Goal: Task Accomplishment & Management: Use online tool/utility

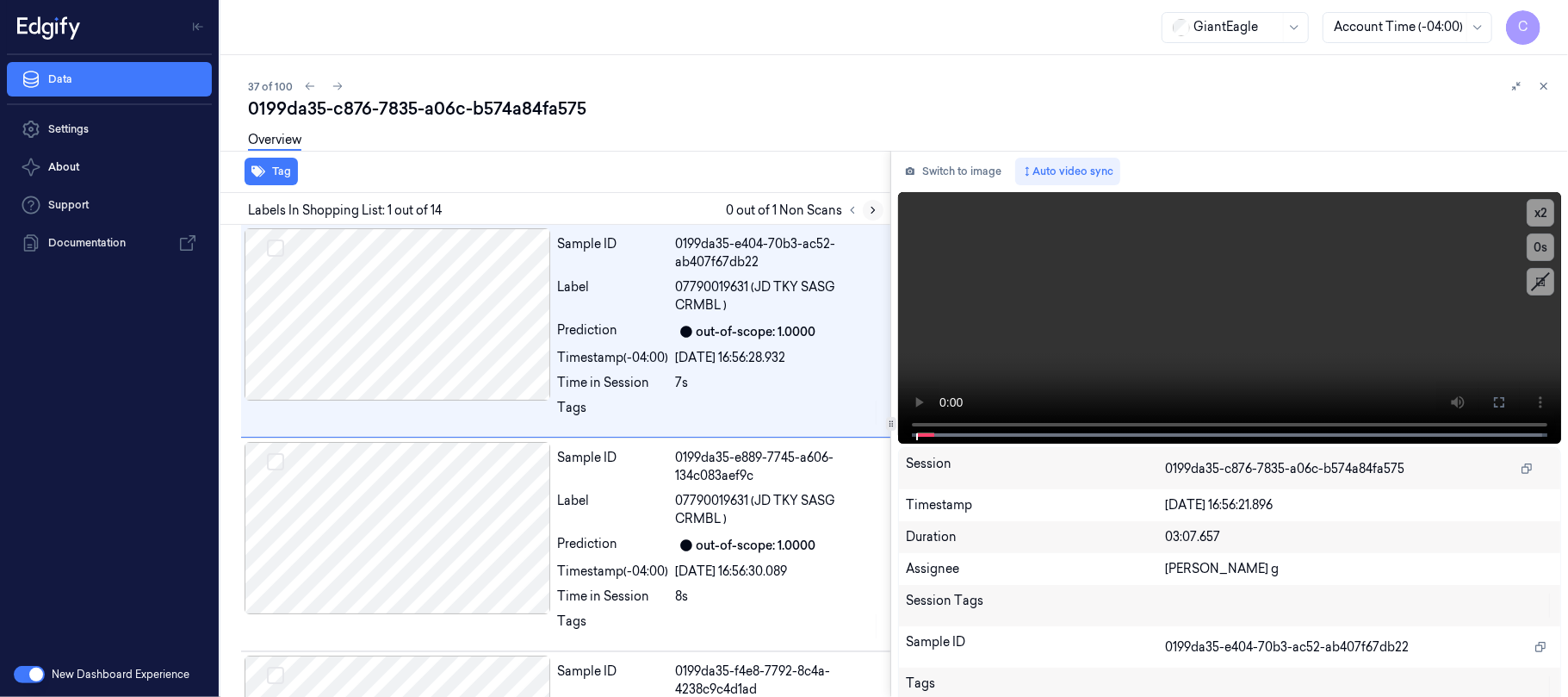
click at [871, 208] on icon at bounding box center [873, 211] width 4 height 6
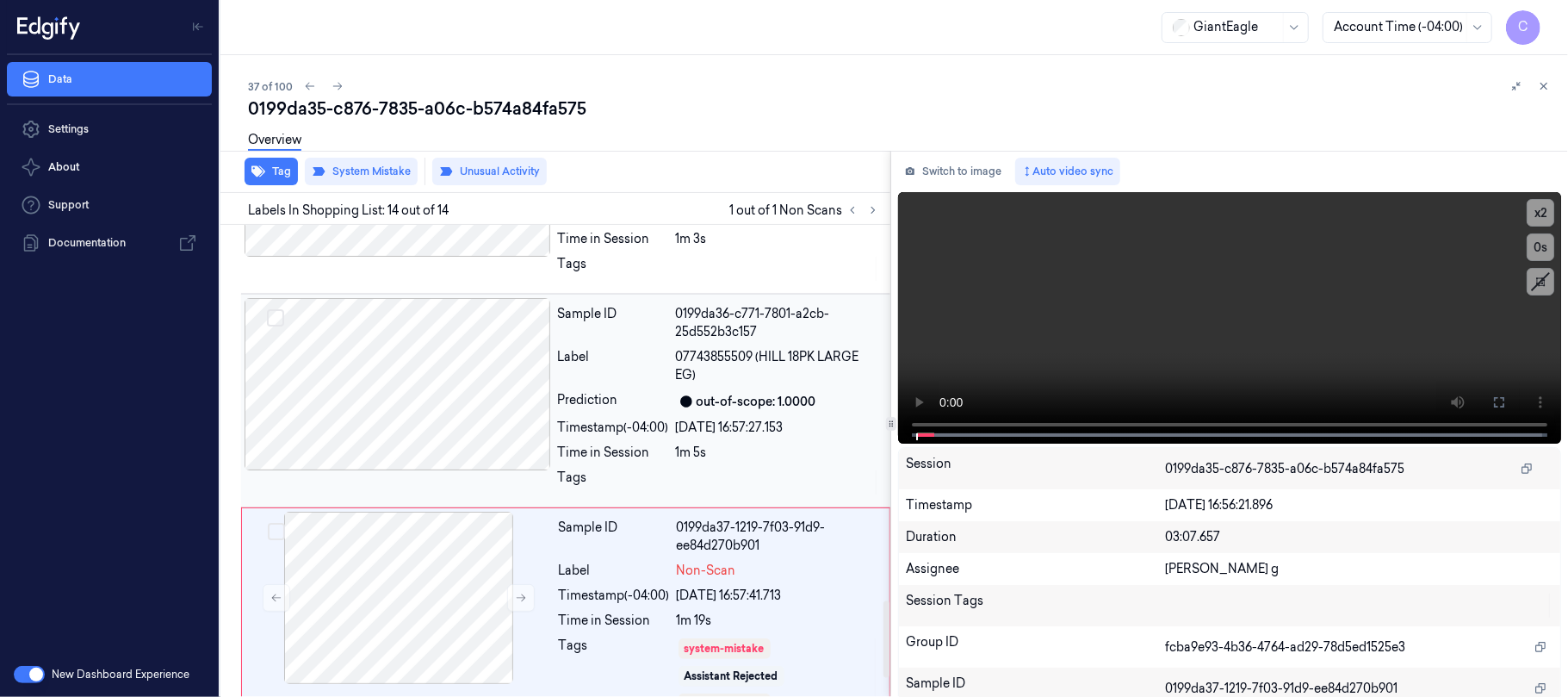
scroll to position [2421, 0]
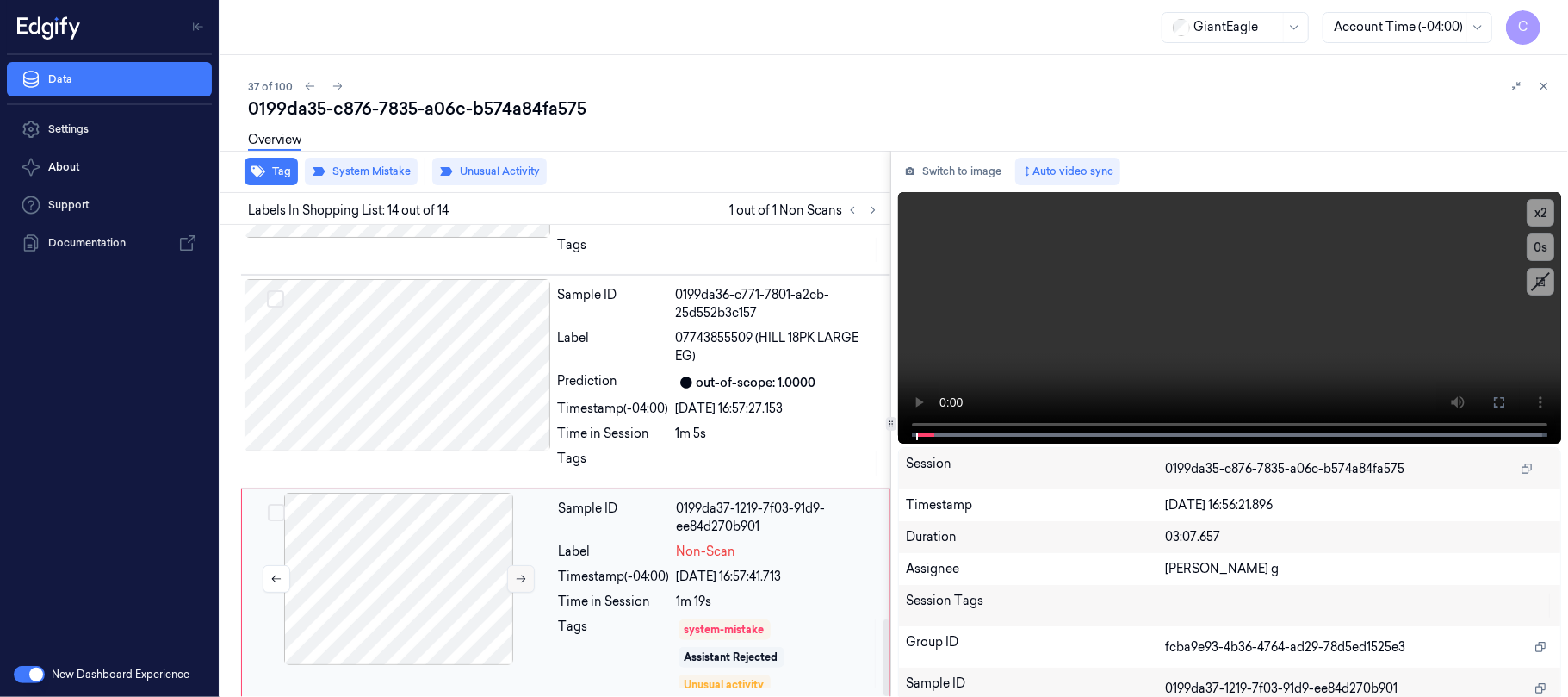
click at [520, 573] on icon at bounding box center [521, 578] width 12 height 12
click at [521, 573] on icon at bounding box center [521, 578] width 12 height 12
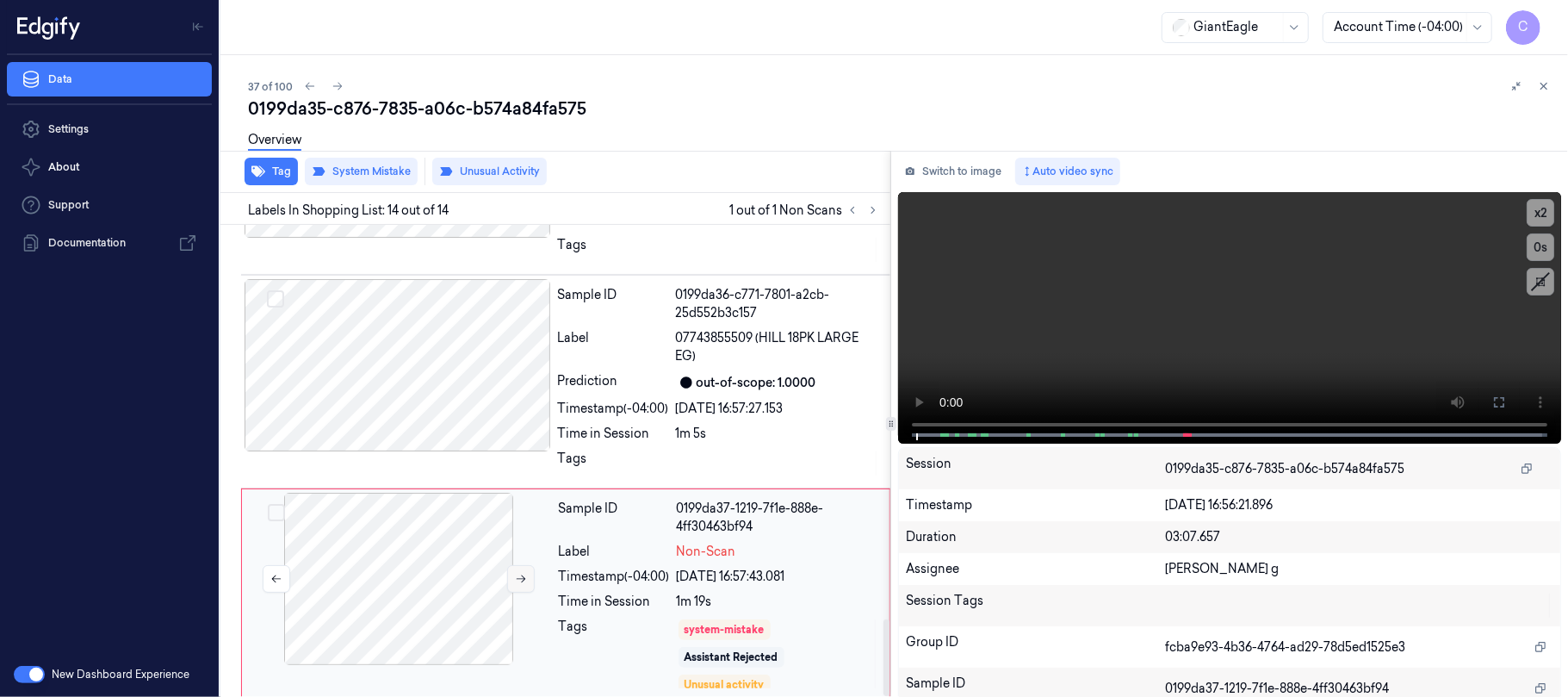
click at [521, 573] on icon at bounding box center [521, 578] width 12 height 12
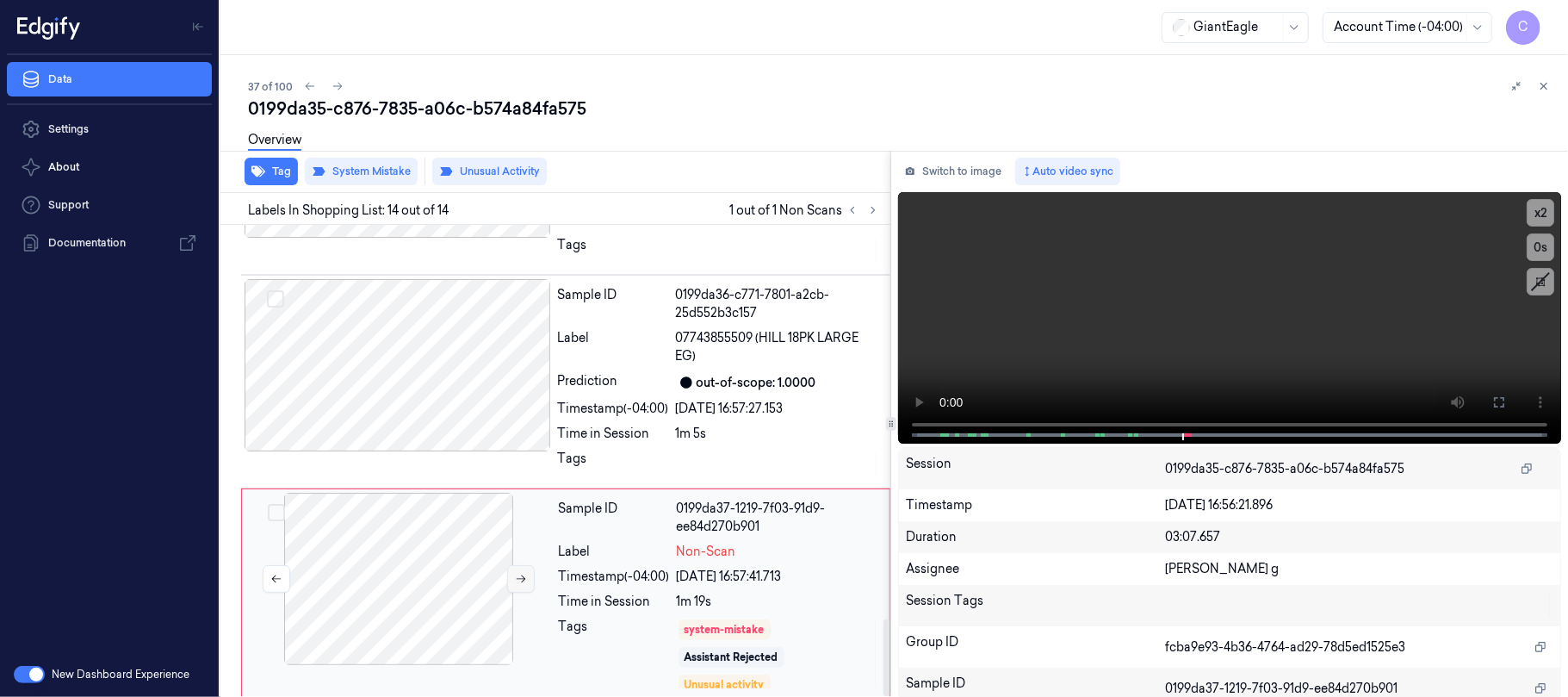
click at [521, 573] on icon at bounding box center [521, 578] width 12 height 12
click at [434, 369] on div at bounding box center [397, 365] width 306 height 172
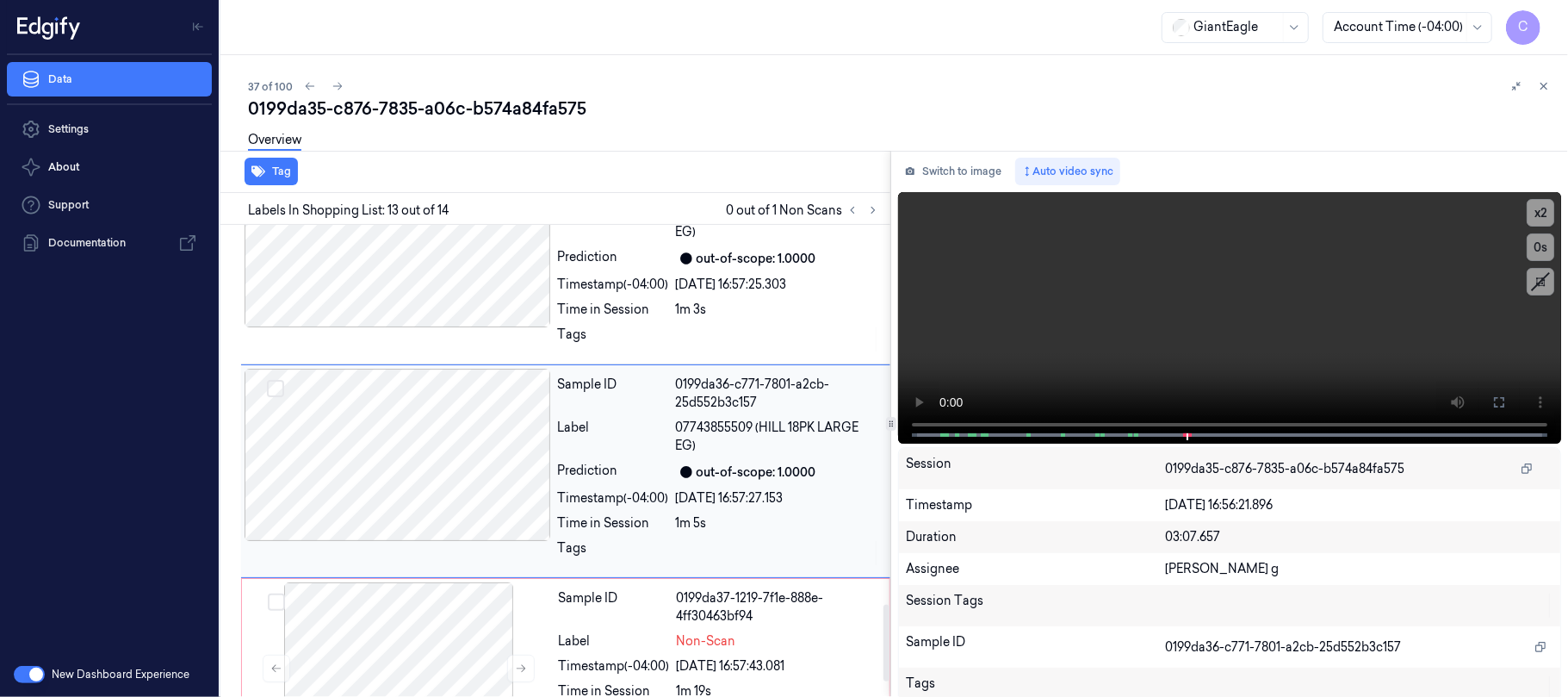
scroll to position [2330, 0]
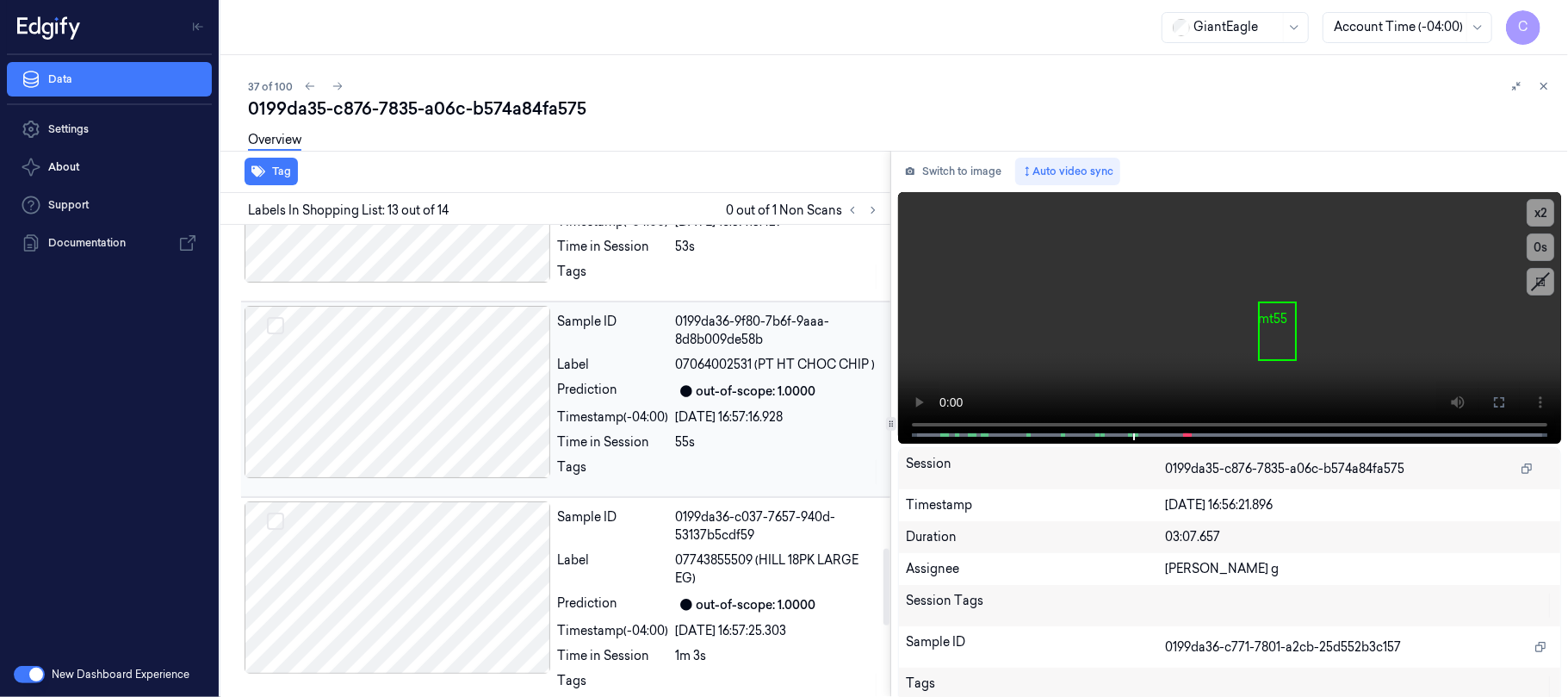
click at [315, 341] on div at bounding box center [397, 392] width 306 height 172
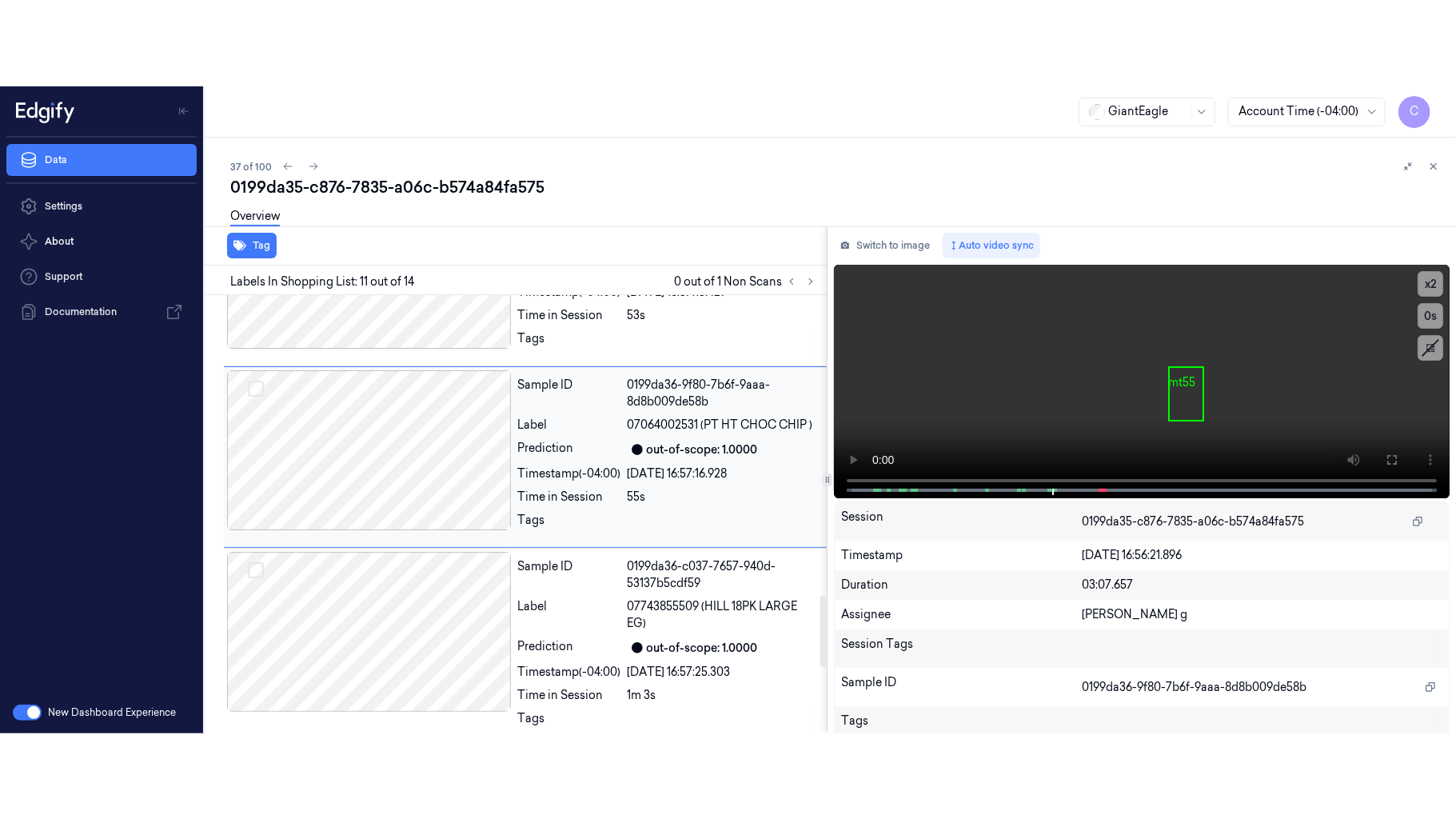
scroll to position [1776, 0]
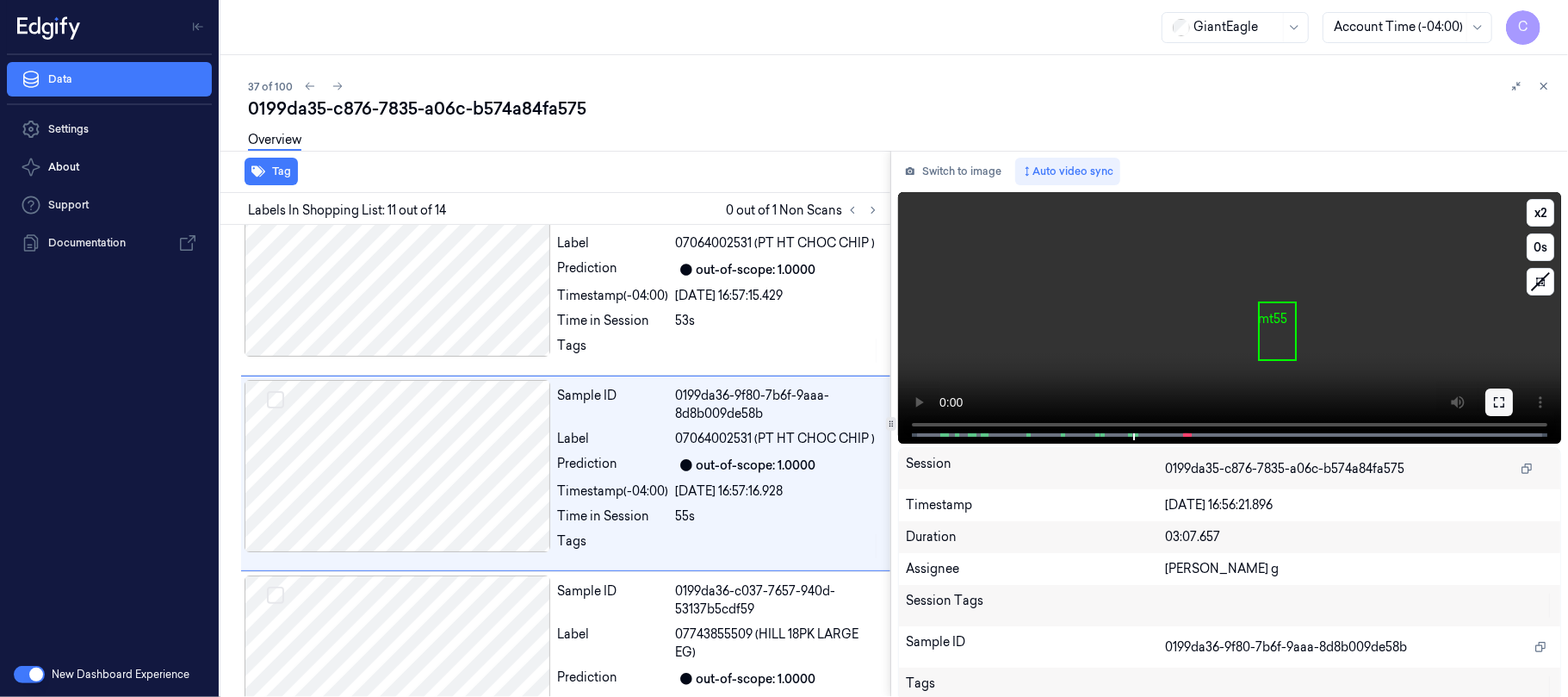
click at [1494, 398] on icon at bounding box center [1499, 402] width 13 height 13
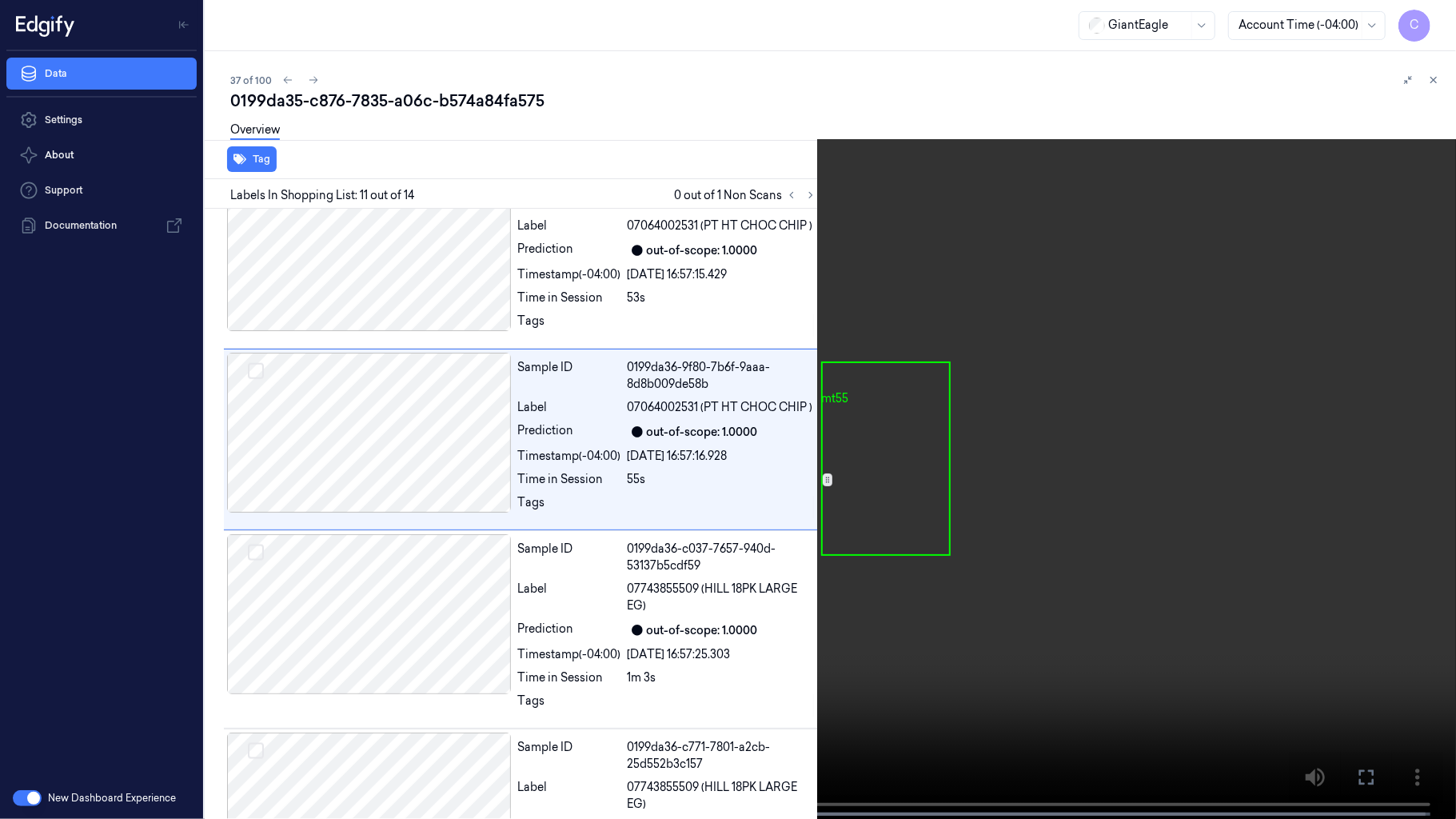
click at [727, 558] on video at bounding box center [728, 411] width 1456 height 823
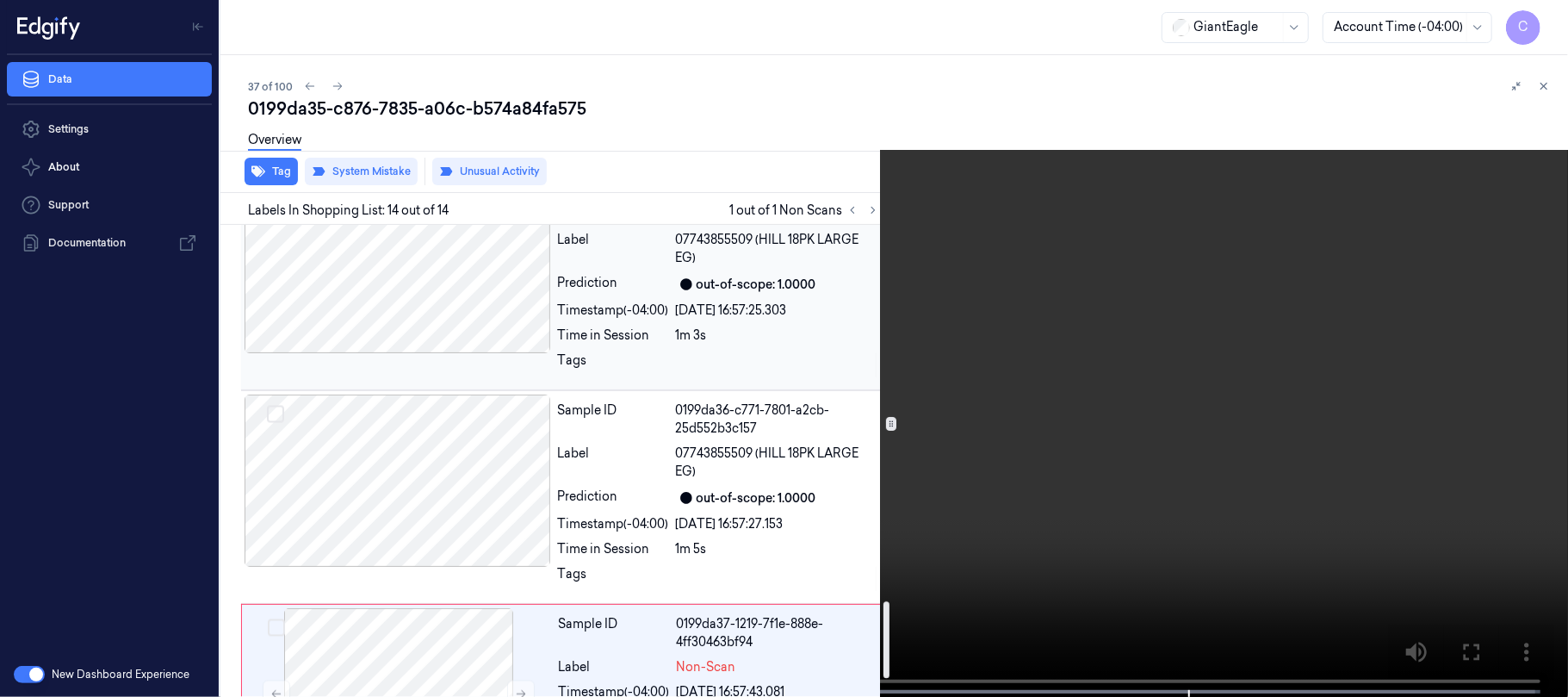
scroll to position [2421, 0]
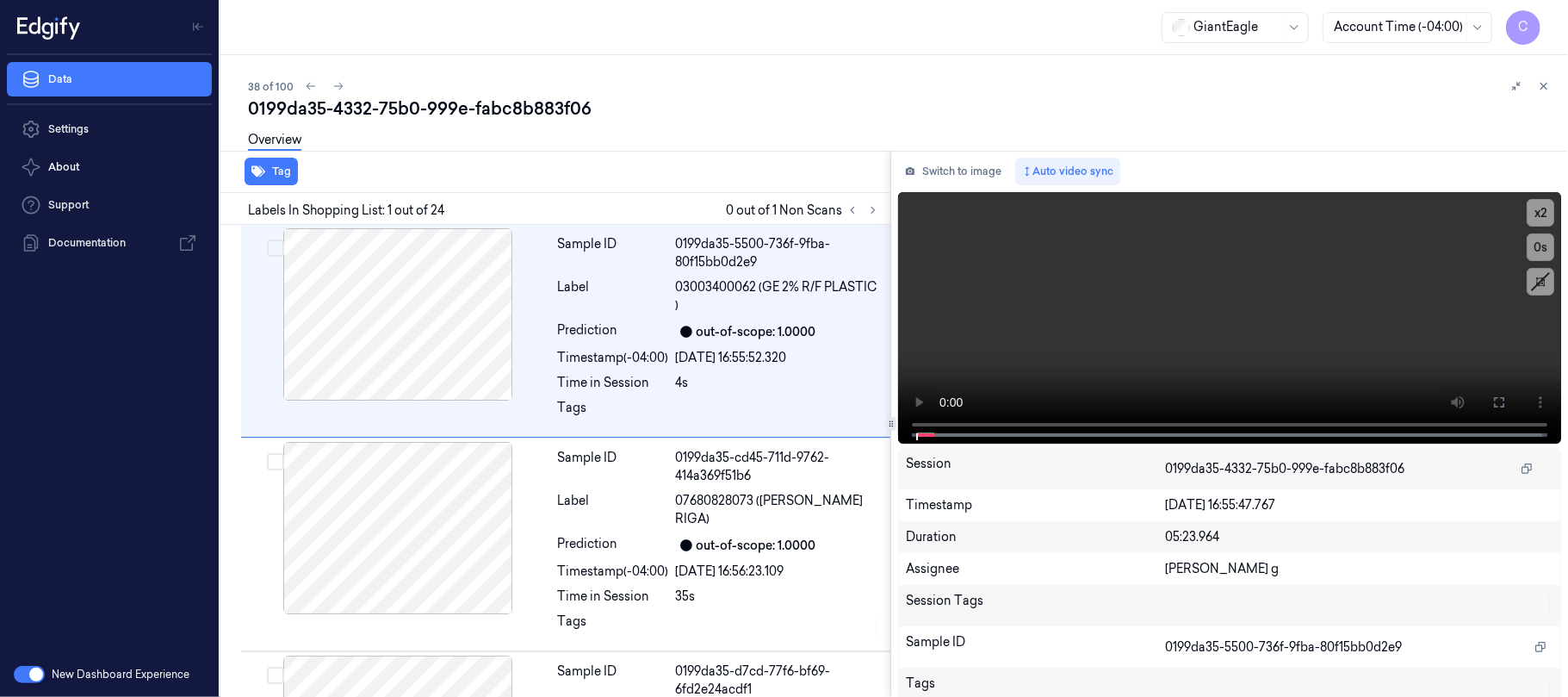
click at [868, 208] on icon at bounding box center [873, 210] width 12 height 12
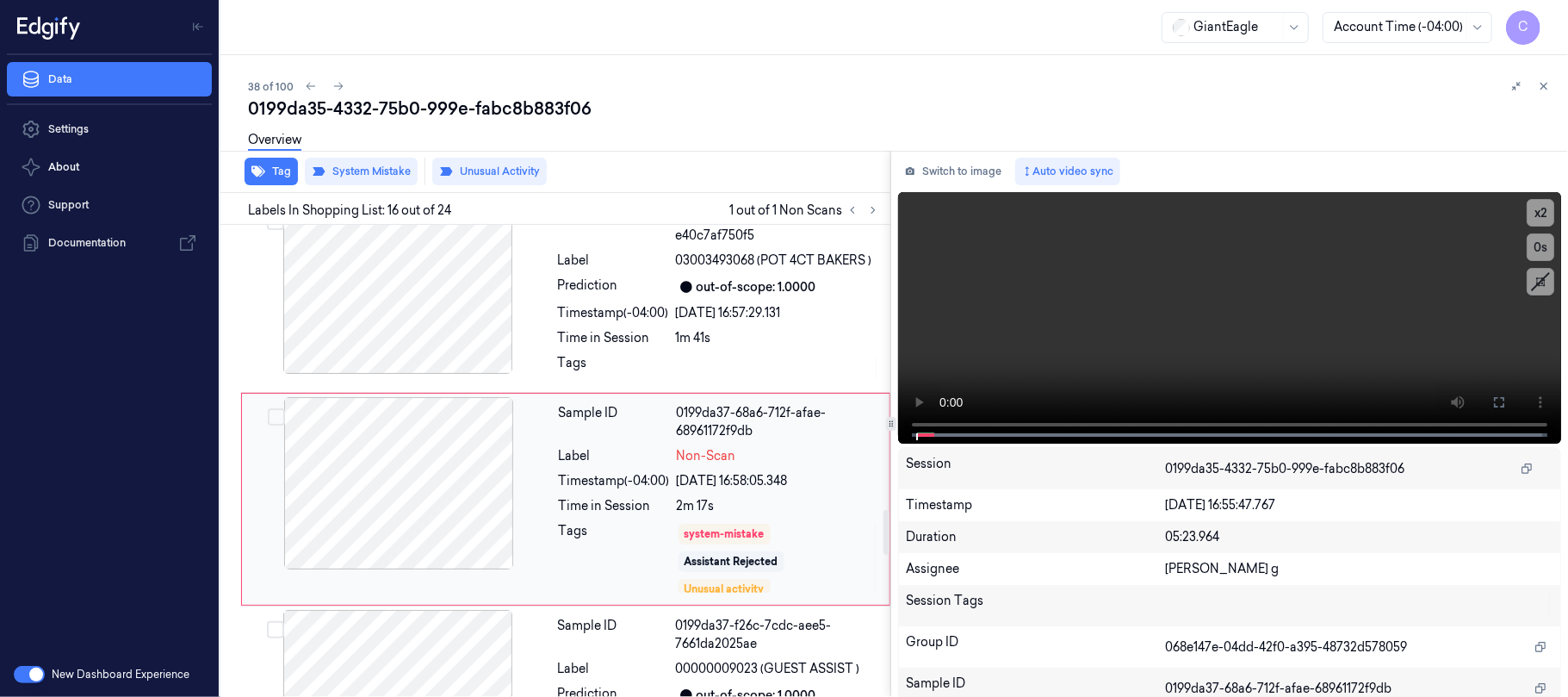
scroll to position [2991, 0]
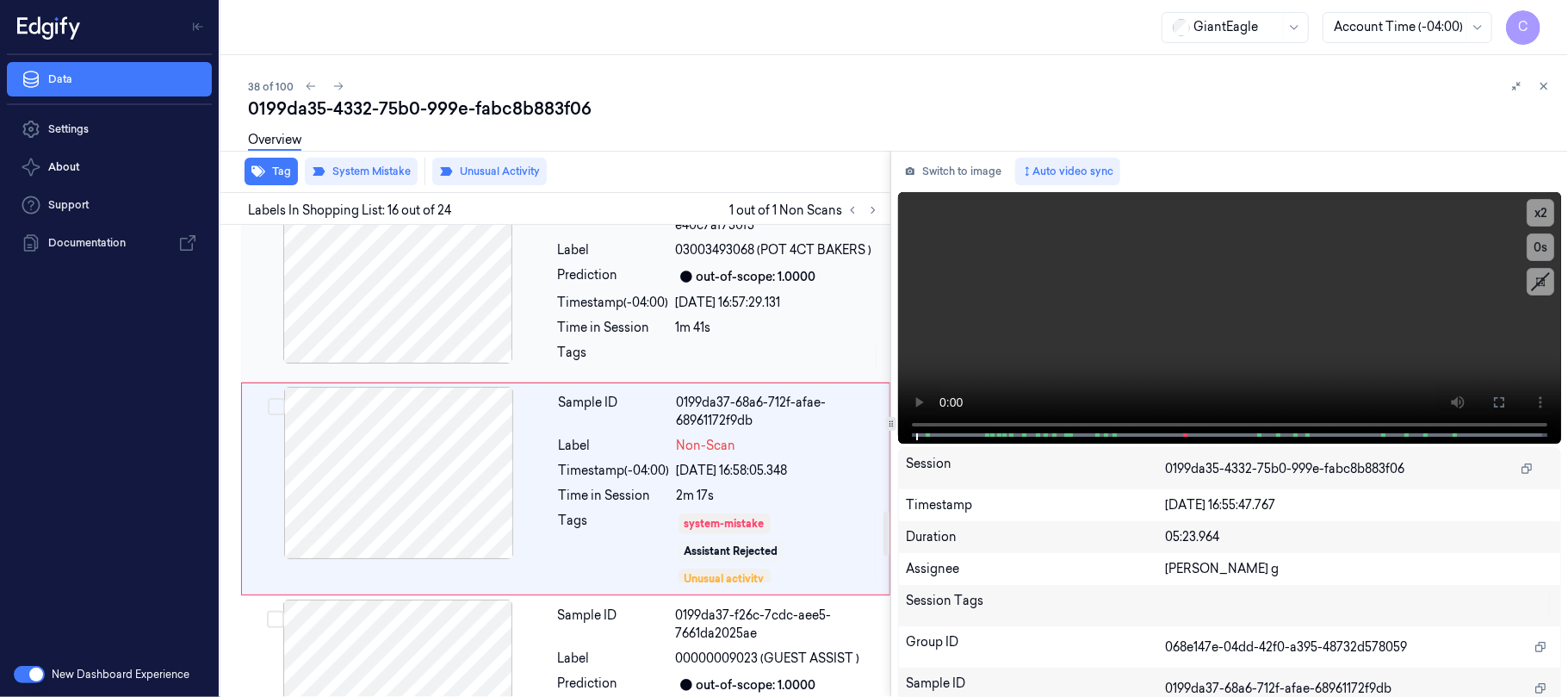
click at [432, 304] on div at bounding box center [397, 278] width 306 height 172
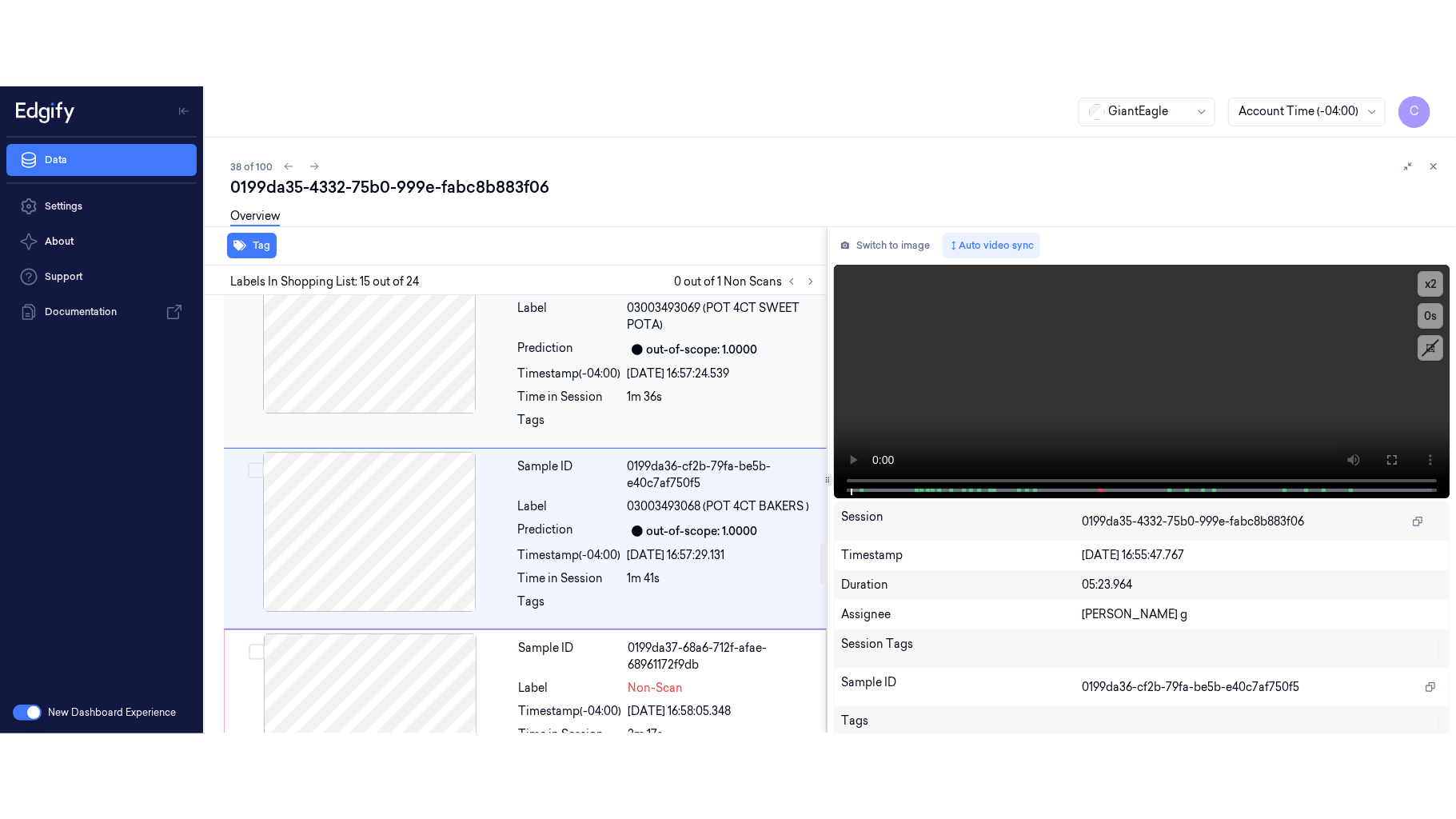
scroll to position [2588, 0]
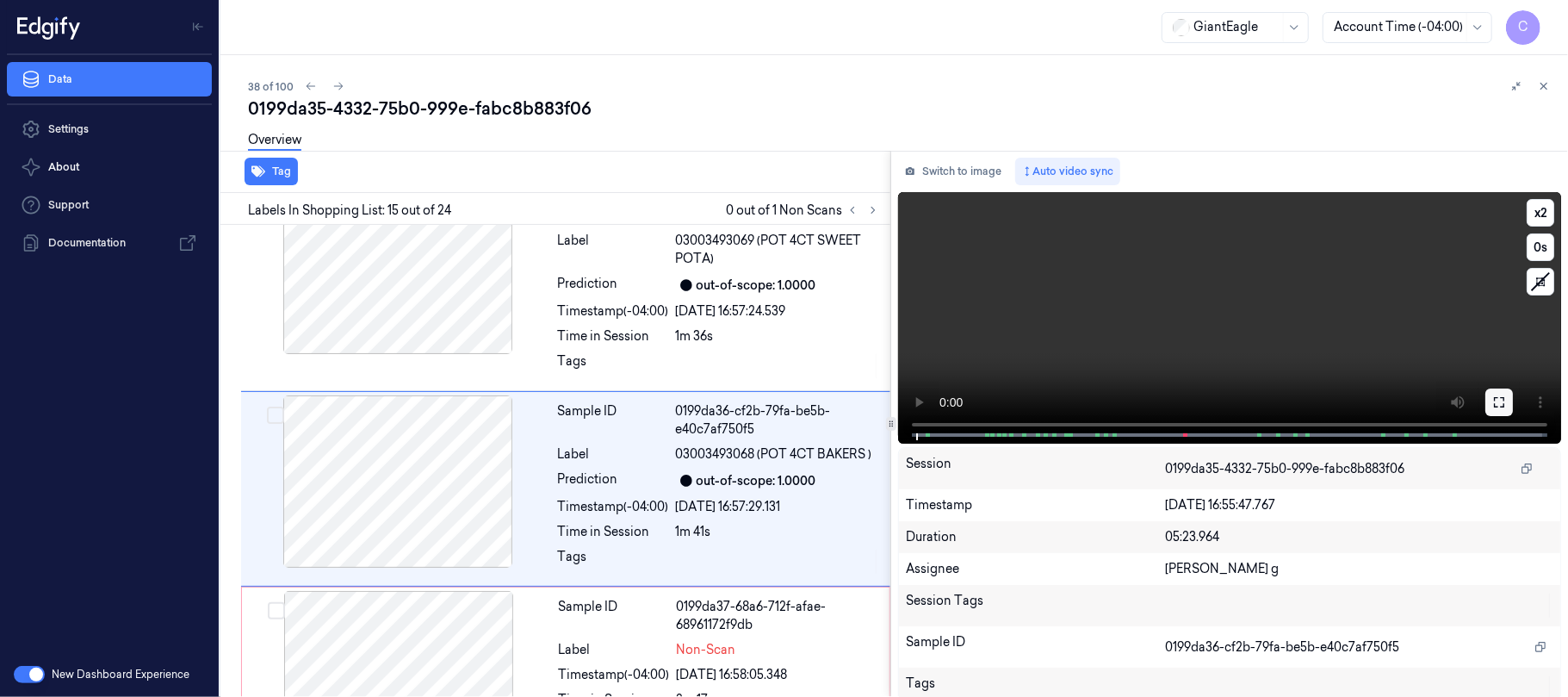
click at [1496, 397] on icon at bounding box center [1498, 402] width 11 height 11
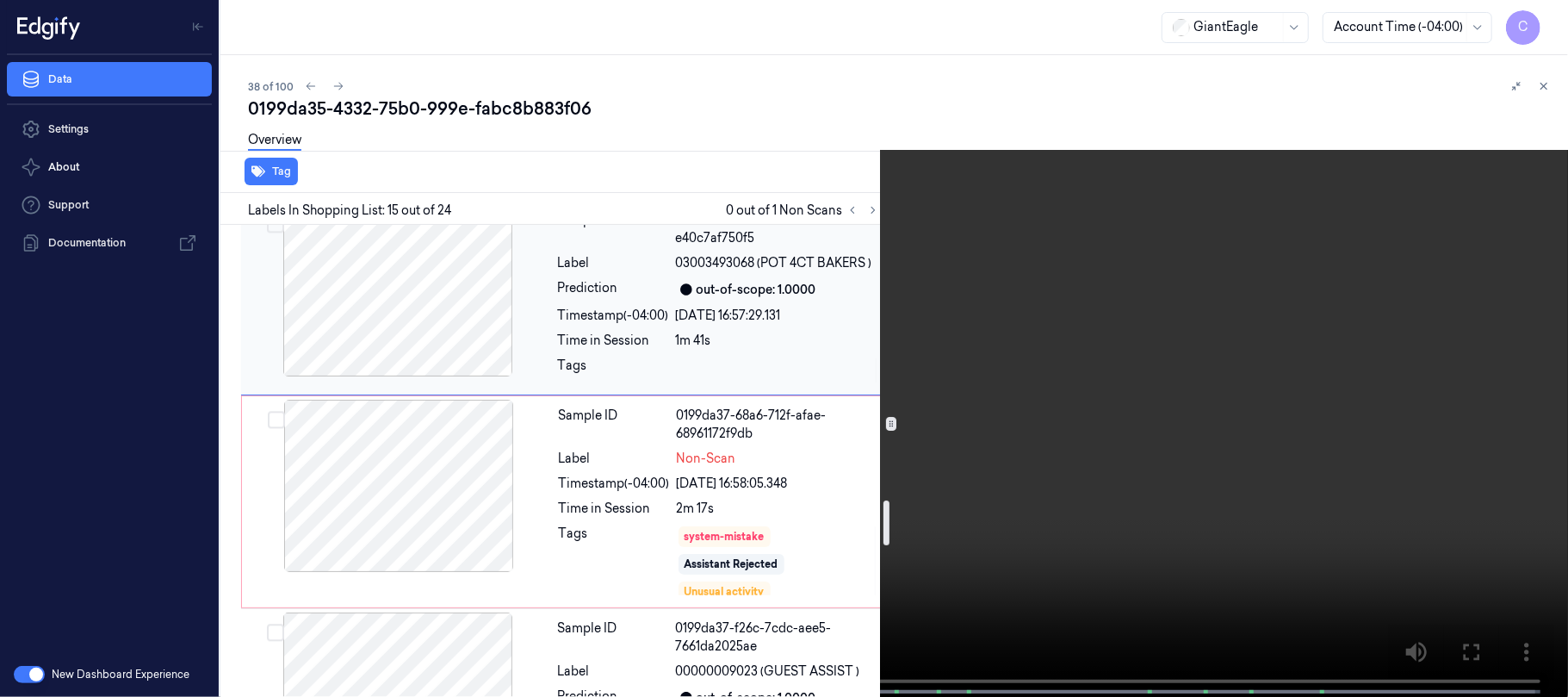
scroll to position [3038, 0]
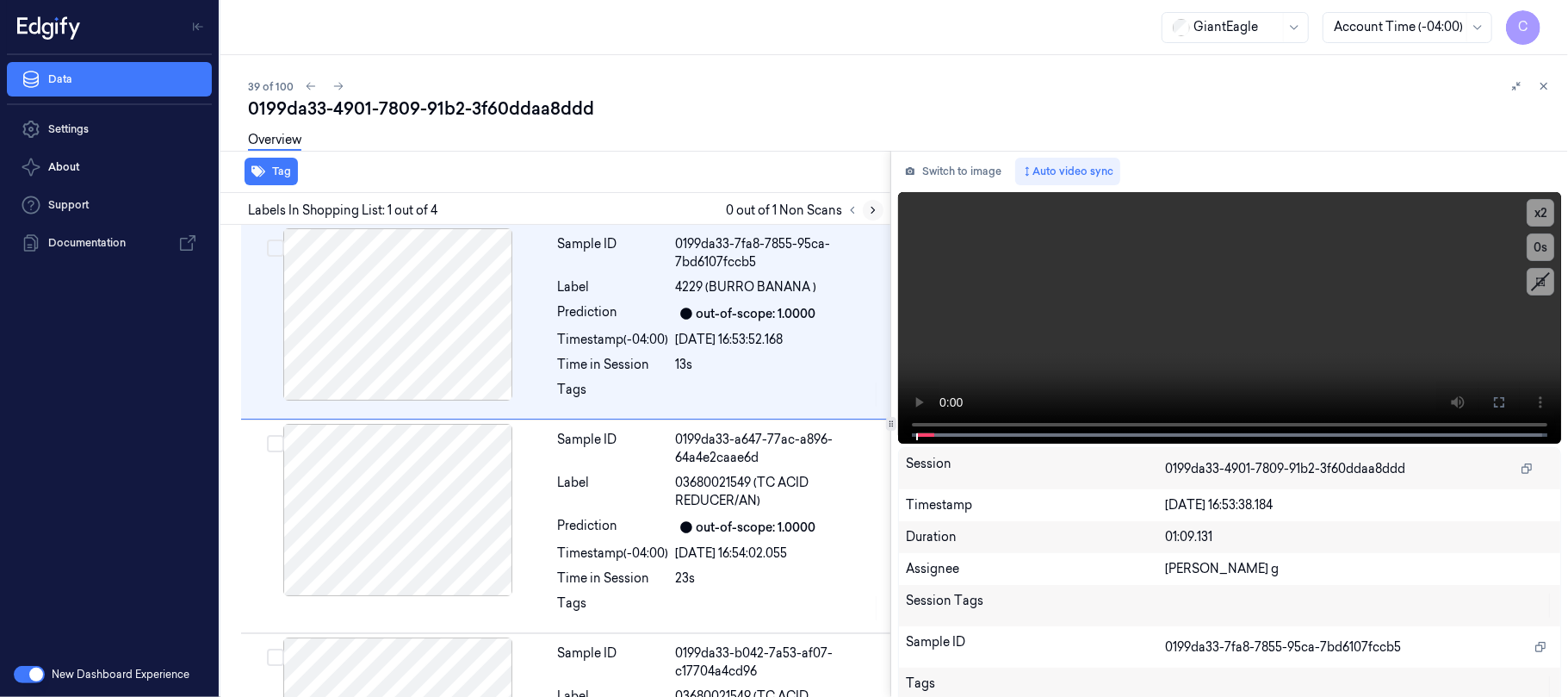
click at [878, 210] on icon at bounding box center [873, 210] width 12 height 12
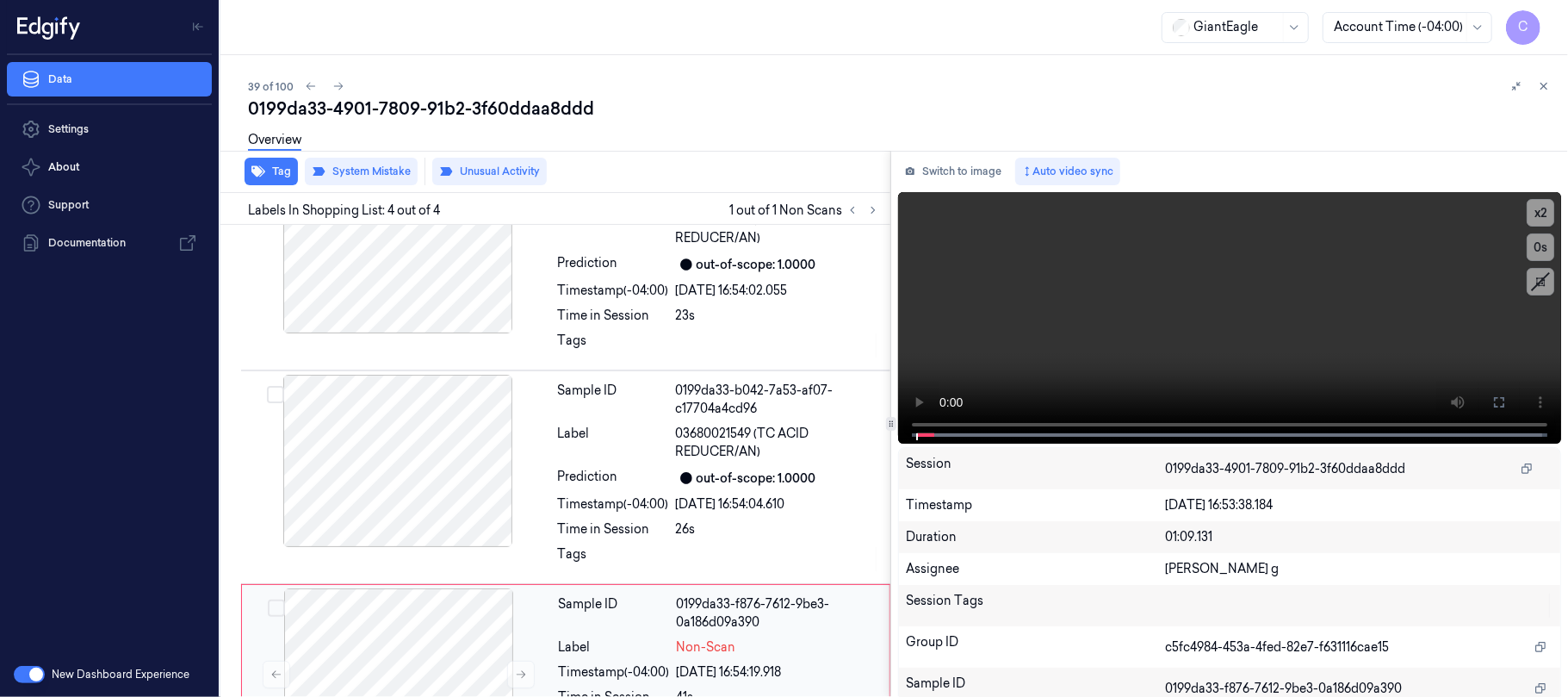
scroll to position [370, 0]
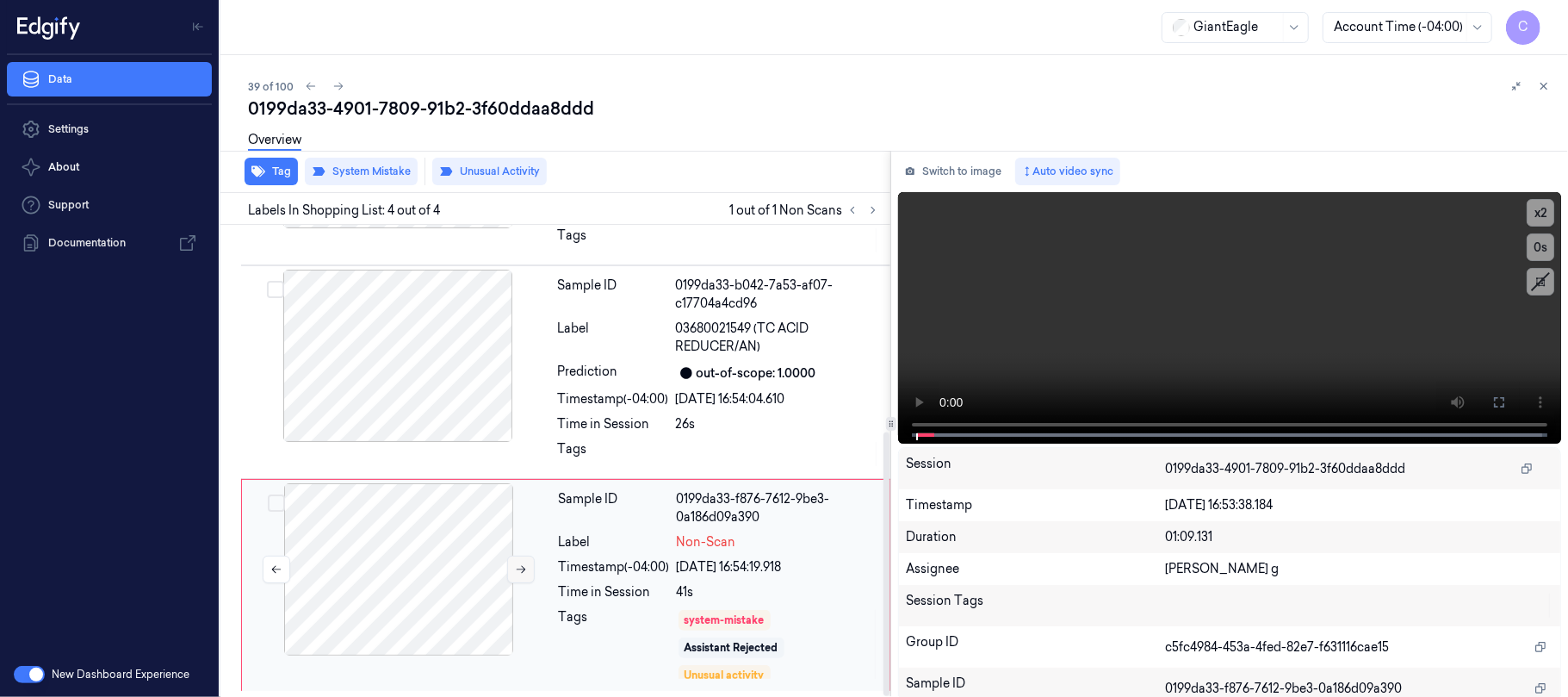
click at [522, 569] on icon at bounding box center [521, 569] width 12 height 12
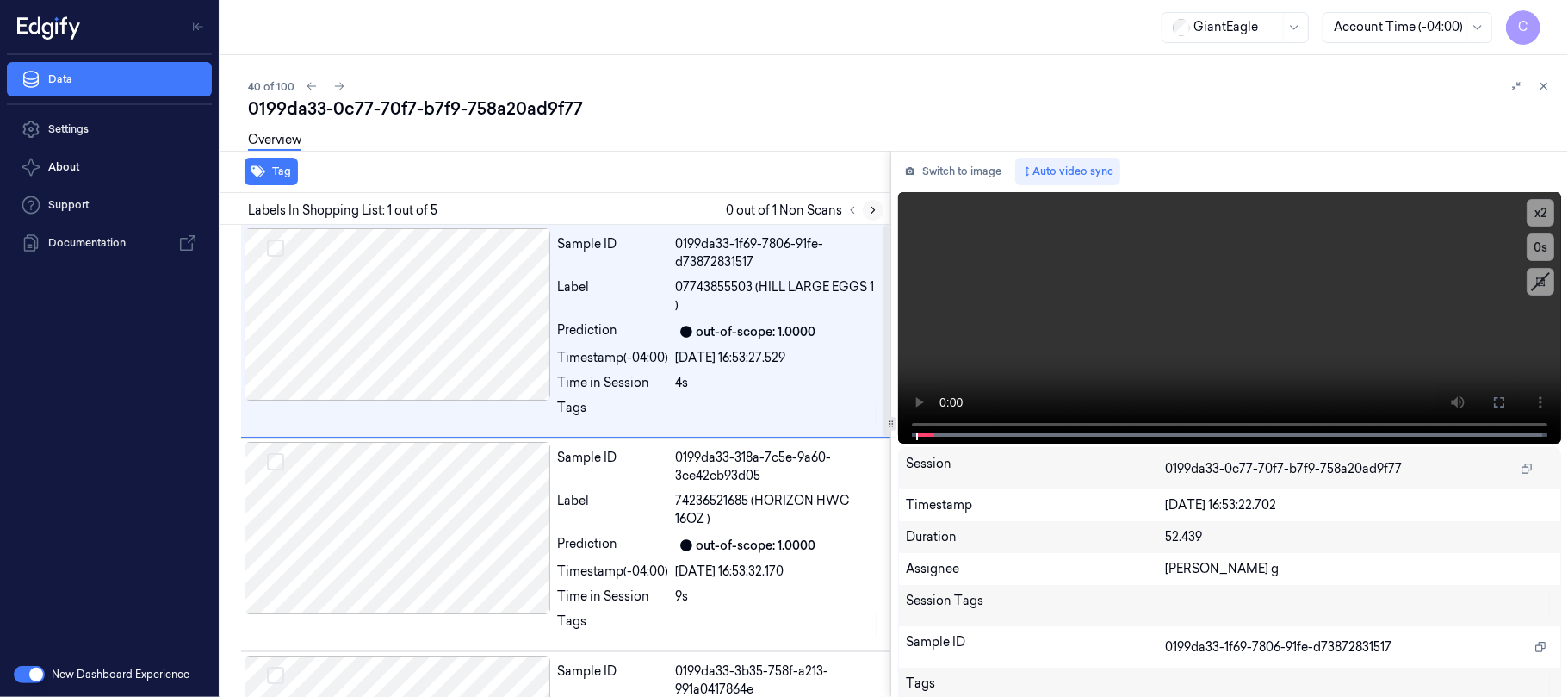
click at [875, 205] on icon at bounding box center [873, 210] width 12 height 12
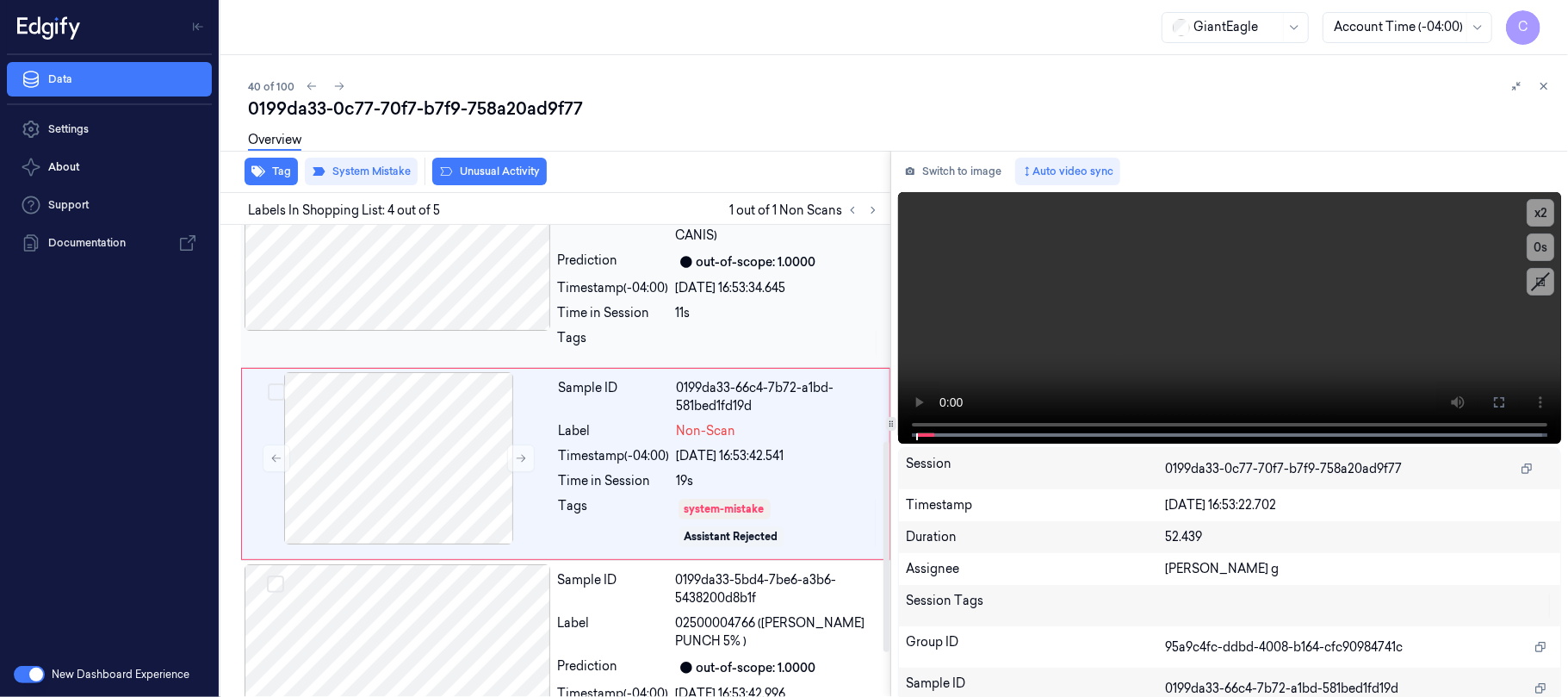
scroll to position [501, 0]
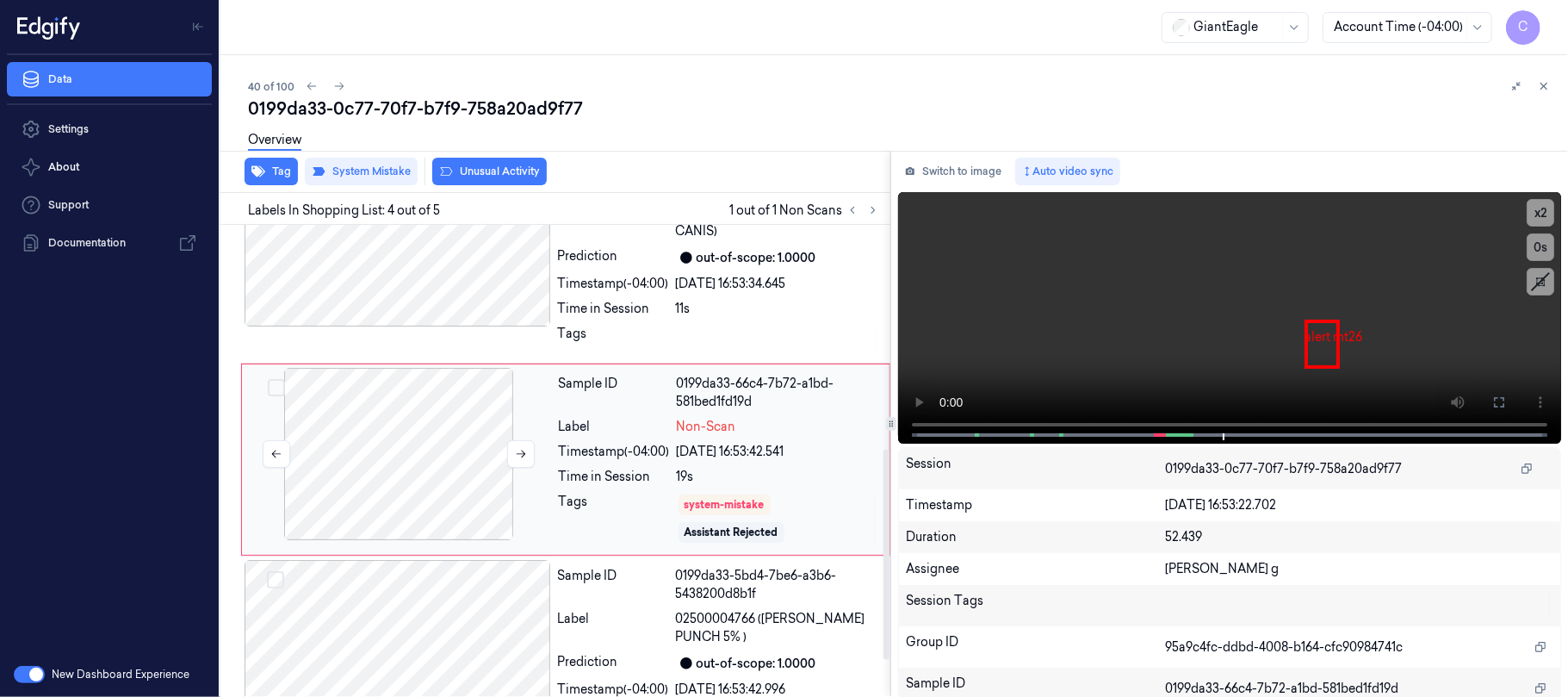
click at [514, 469] on div at bounding box center [398, 454] width 306 height 172
click at [518, 459] on icon at bounding box center [521, 454] width 12 height 12
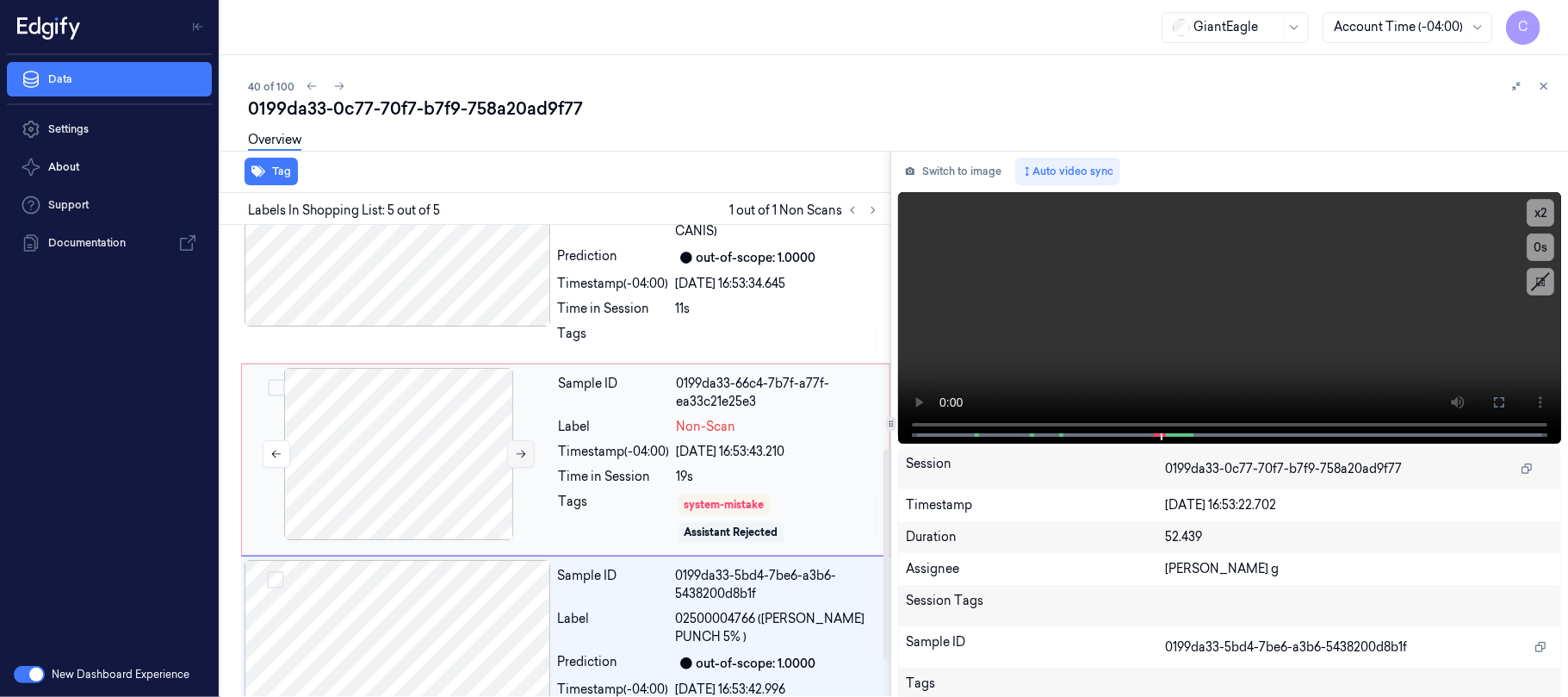
scroll to position [583, 0]
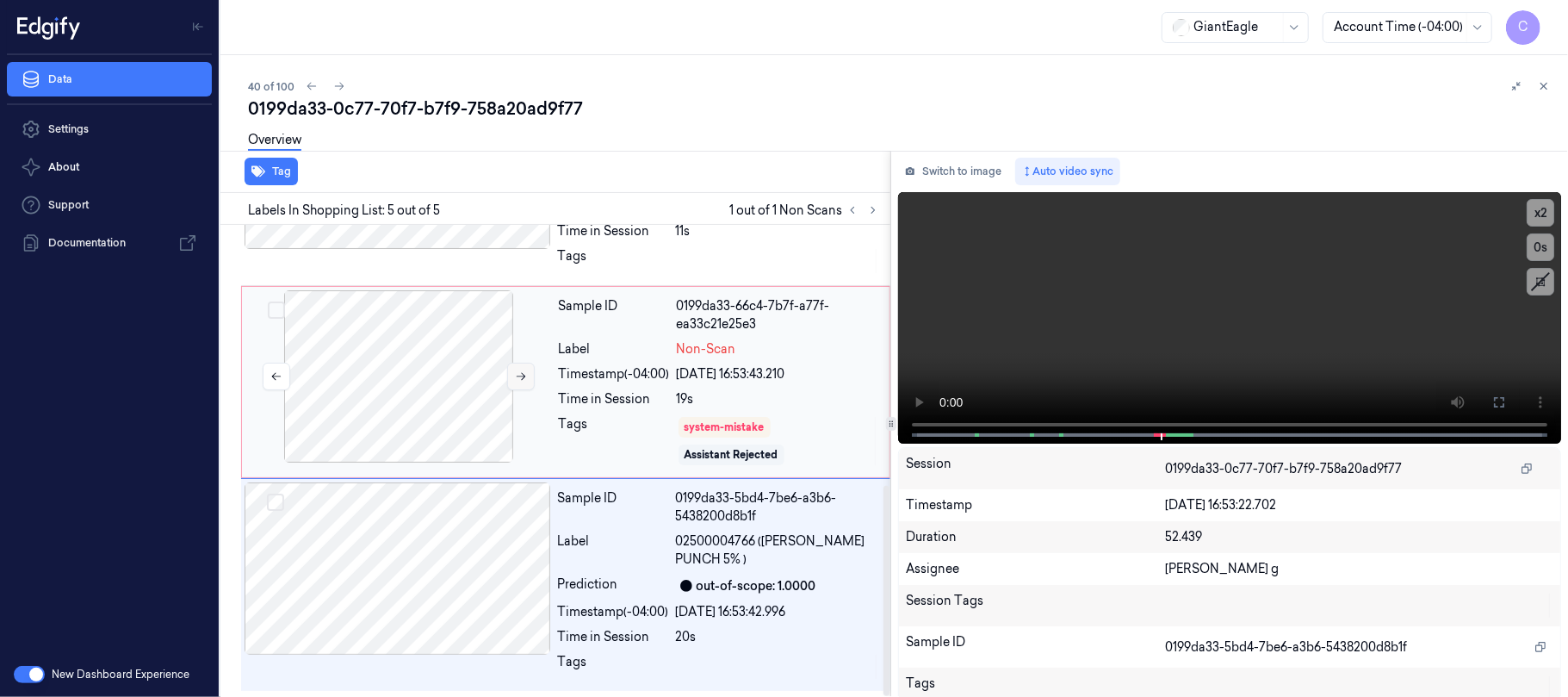
click at [527, 383] on button at bounding box center [521, 376] width 28 height 28
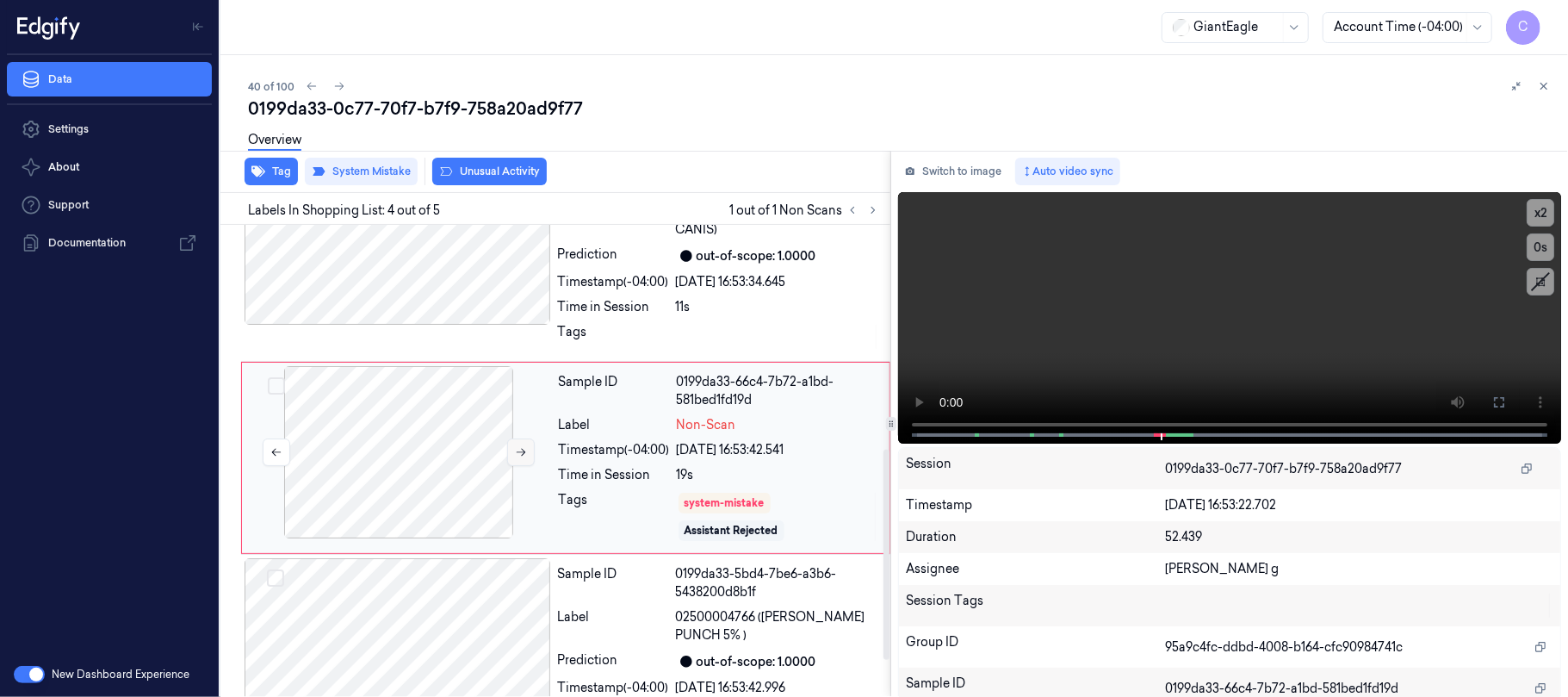
scroll to position [501, 0]
click at [524, 455] on icon at bounding box center [522, 454] width 10 height 8
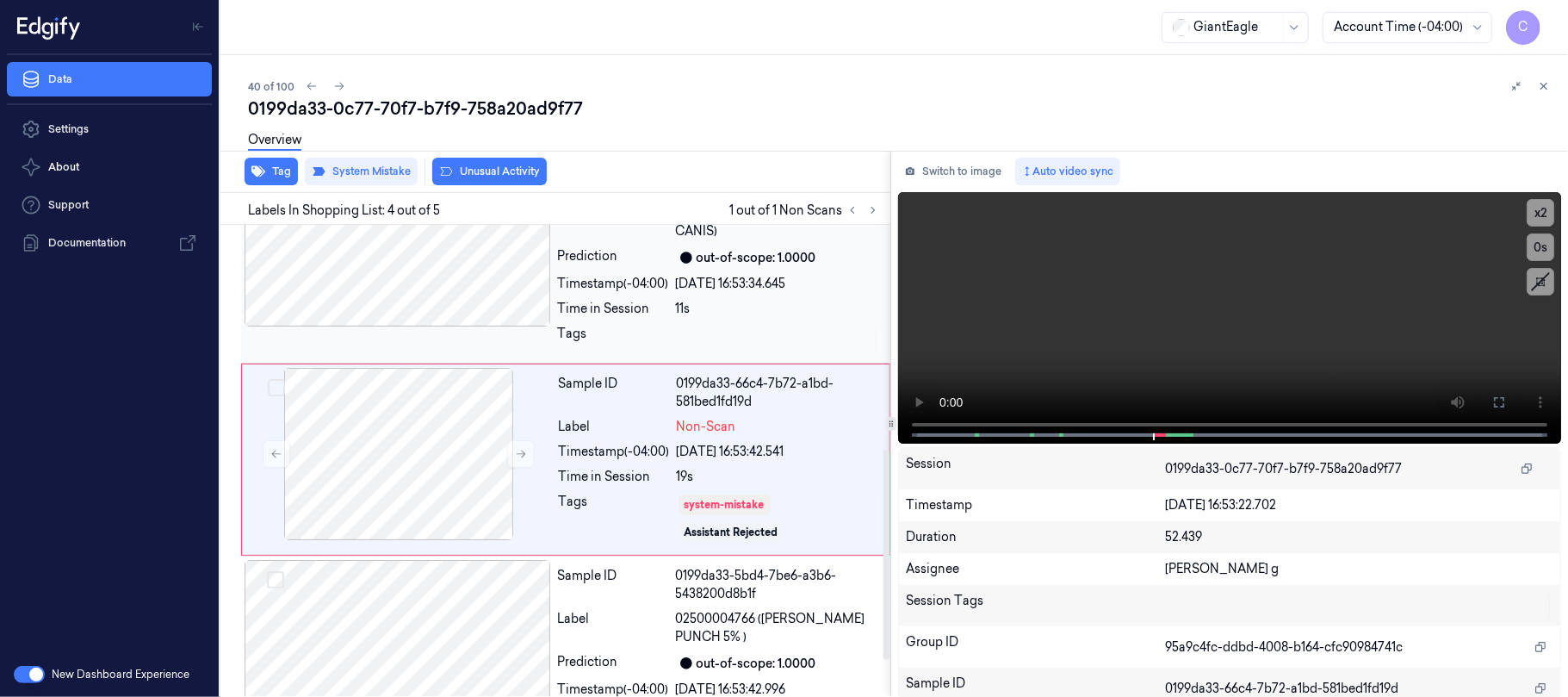
click at [465, 280] on div at bounding box center [397, 240] width 306 height 172
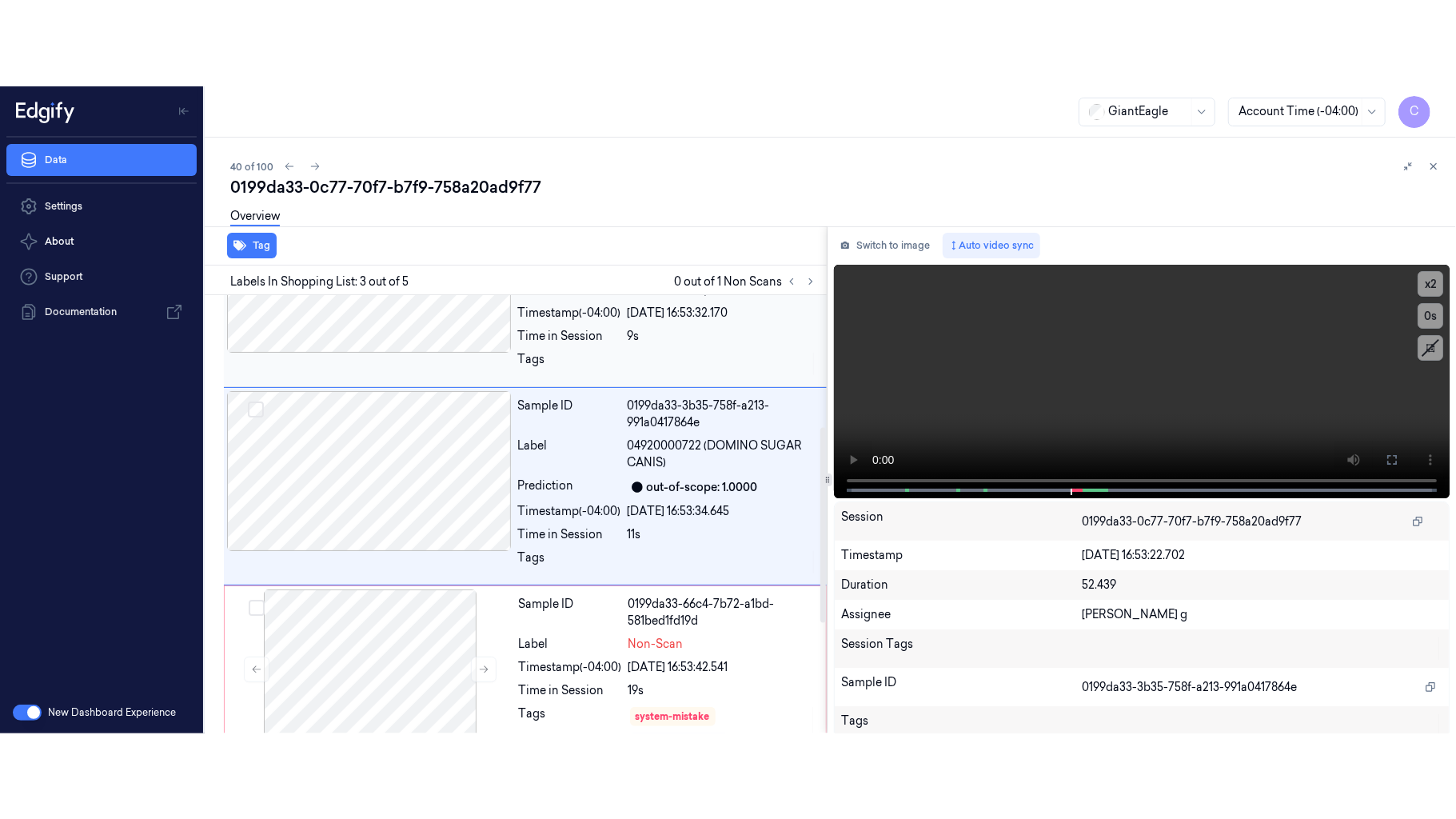
scroll to position [277, 0]
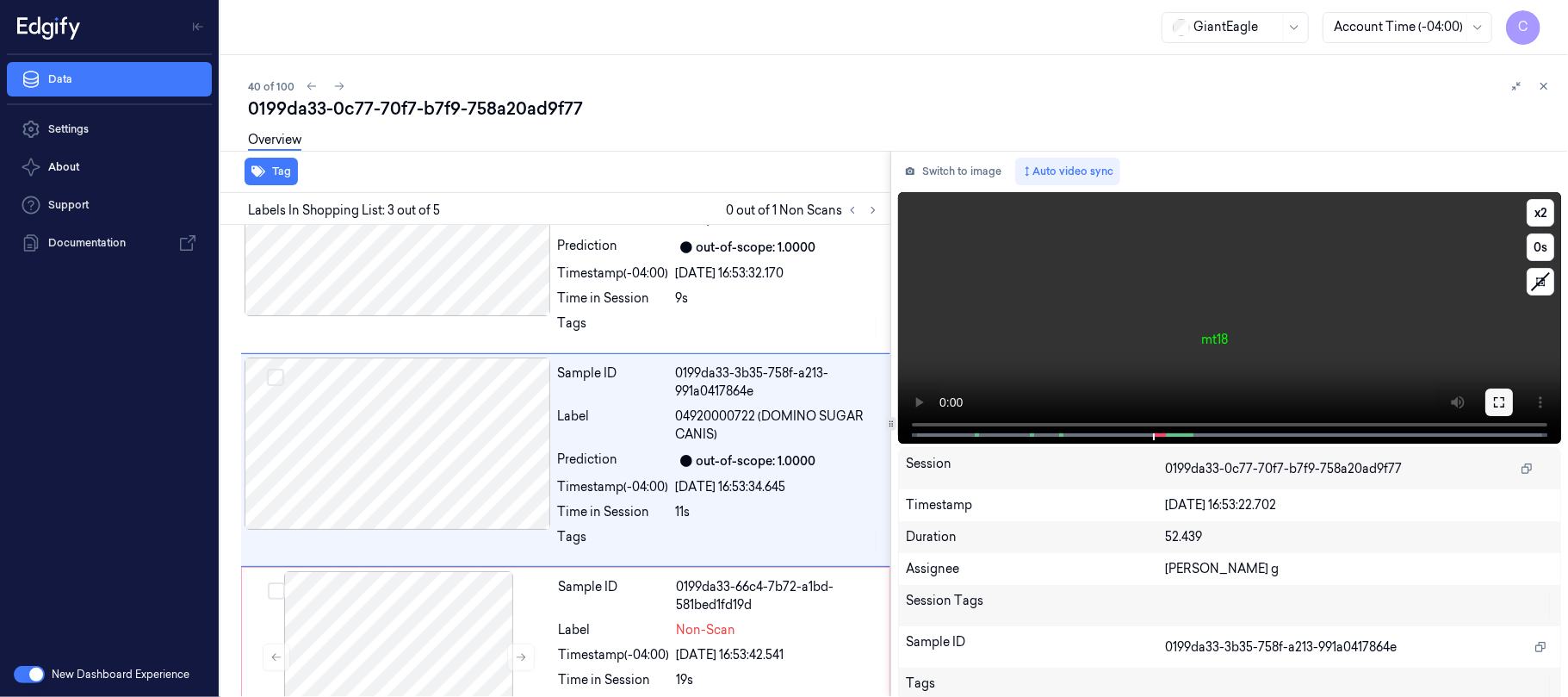
click at [1505, 401] on button at bounding box center [1498, 402] width 28 height 28
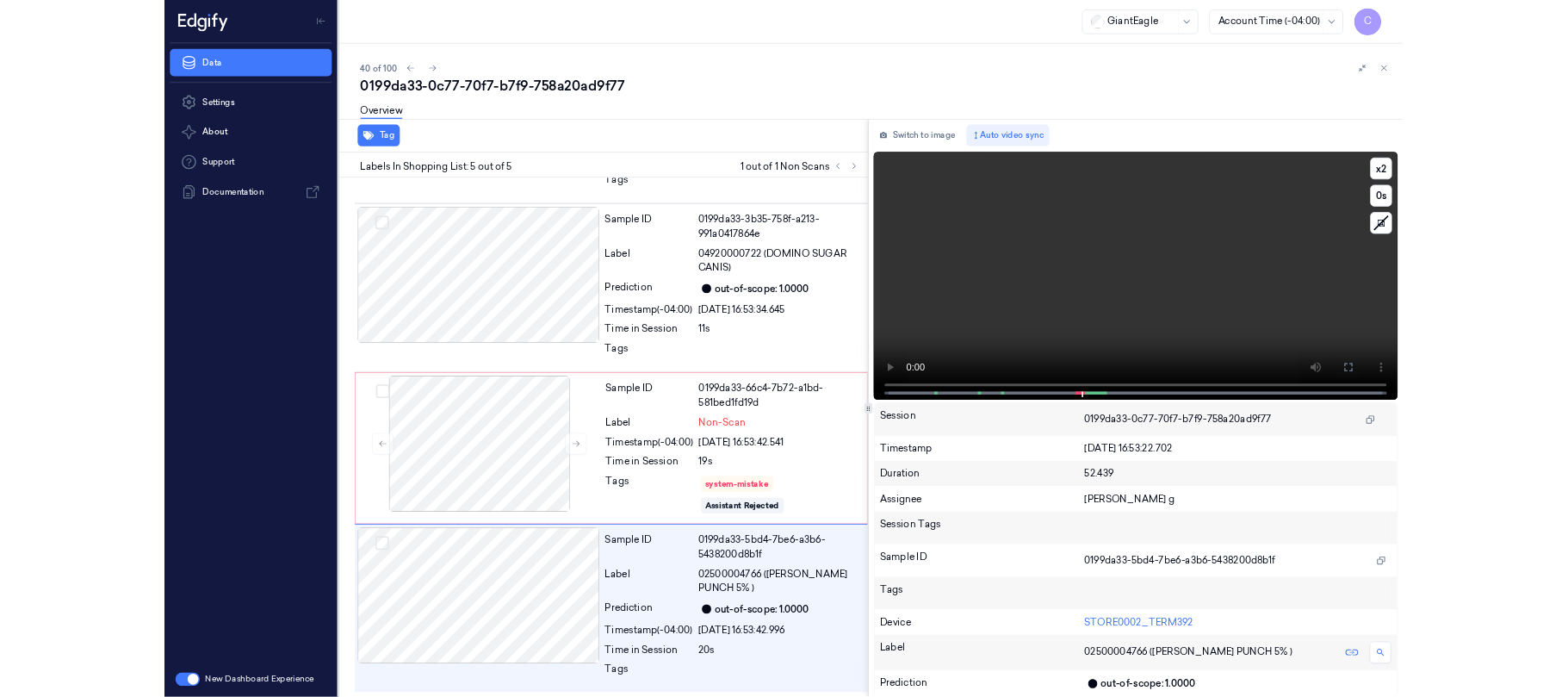
scroll to position [398, 0]
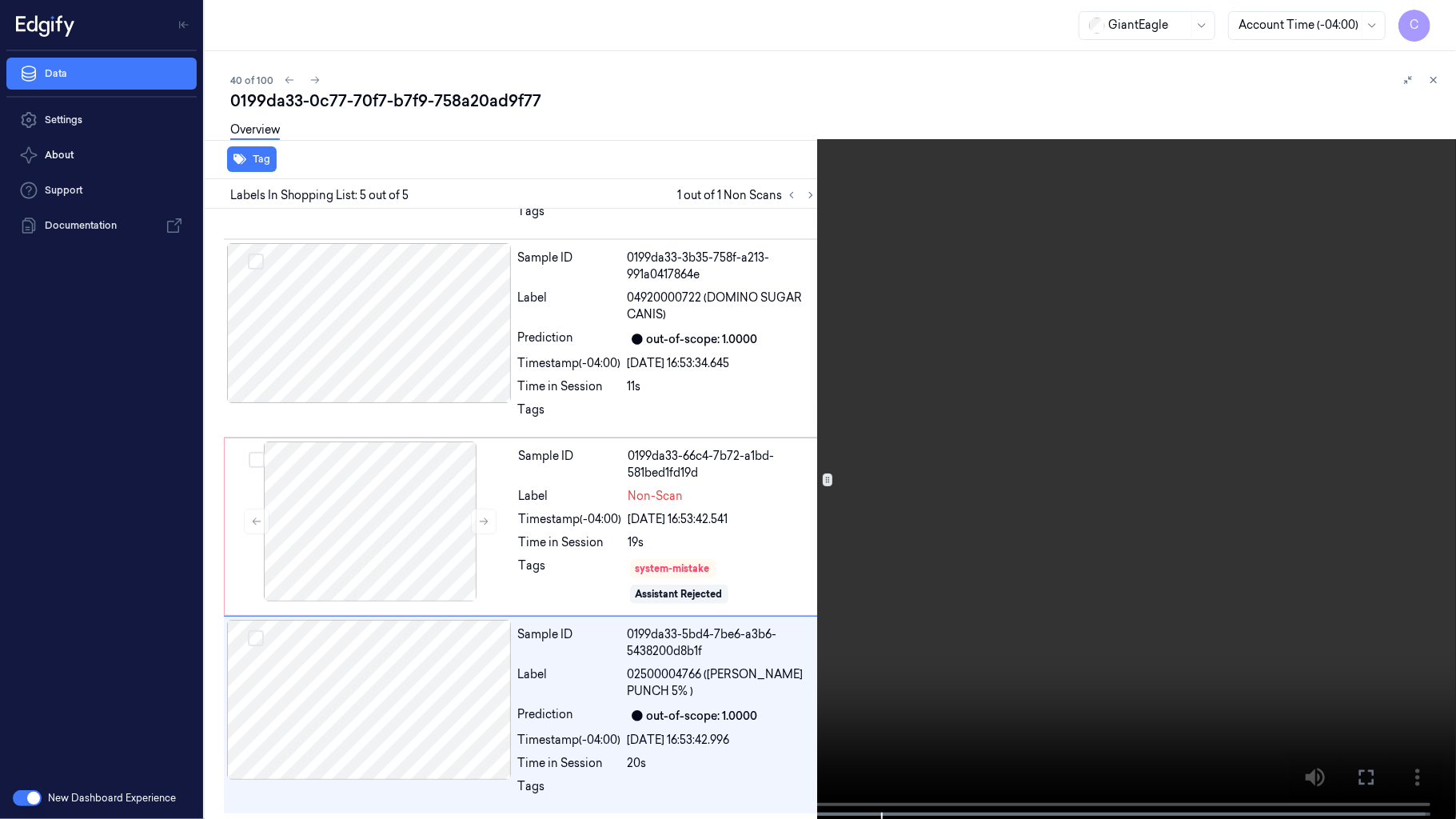
click at [918, 512] on video at bounding box center [728, 411] width 1456 height 823
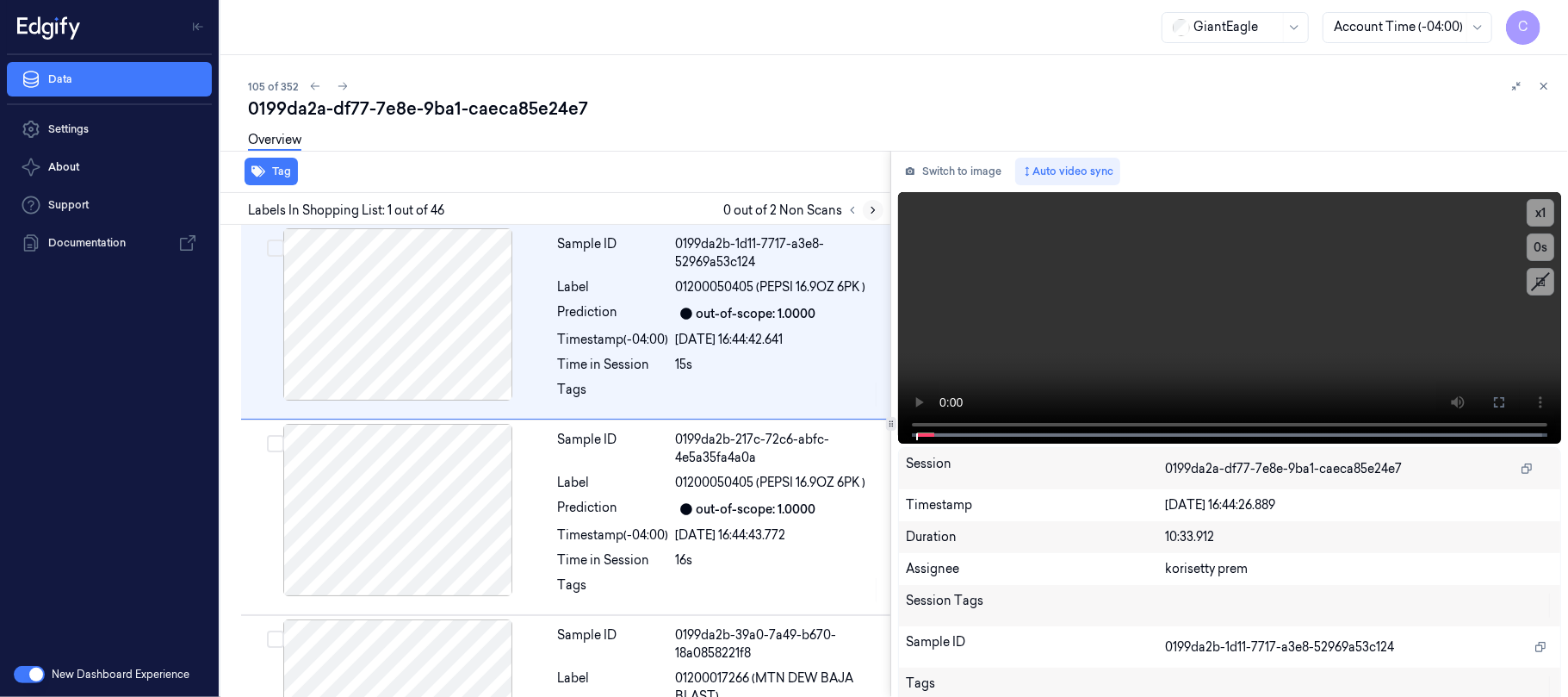
click at [878, 214] on icon at bounding box center [873, 210] width 12 height 12
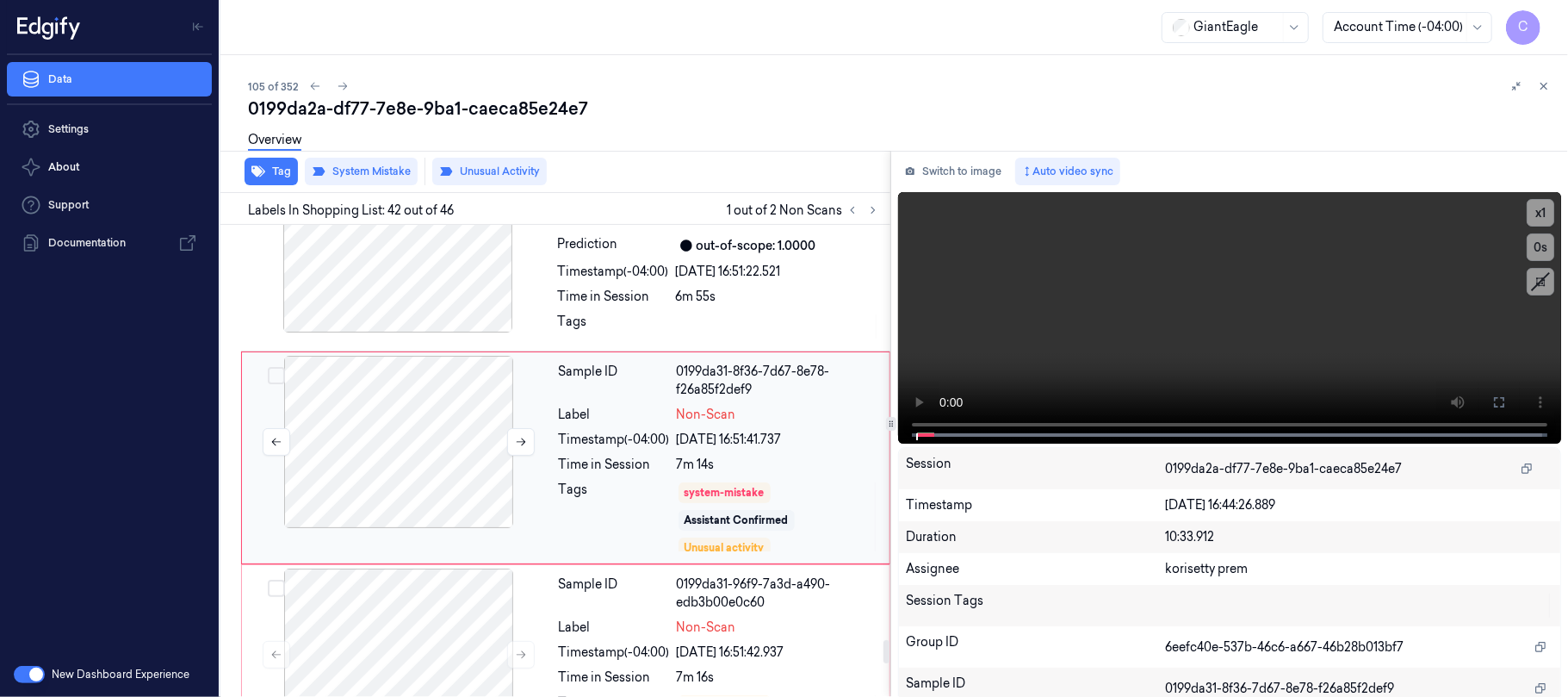
scroll to position [8504, 0]
click at [517, 436] on button at bounding box center [521, 438] width 28 height 28
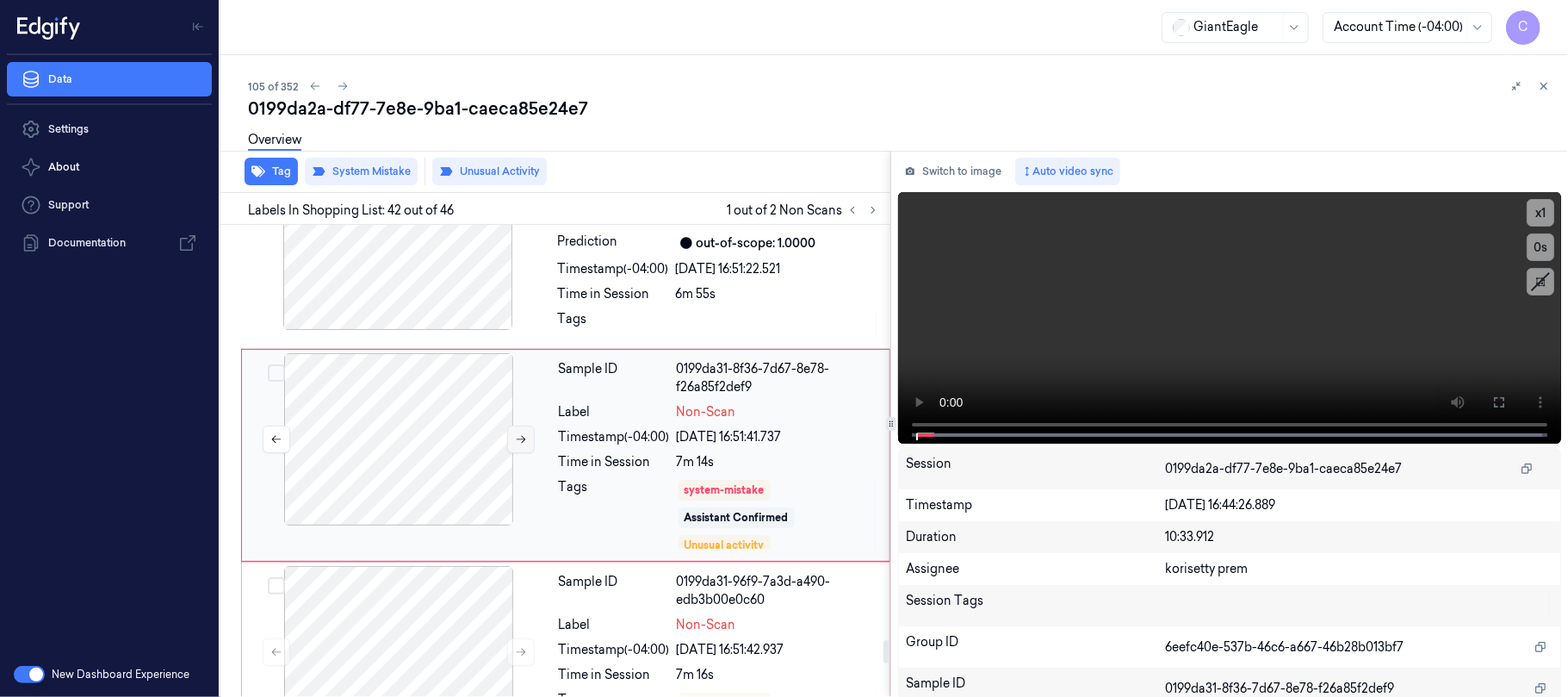
click at [517, 436] on button at bounding box center [521, 438] width 28 height 28
click at [518, 436] on button at bounding box center [521, 438] width 28 height 28
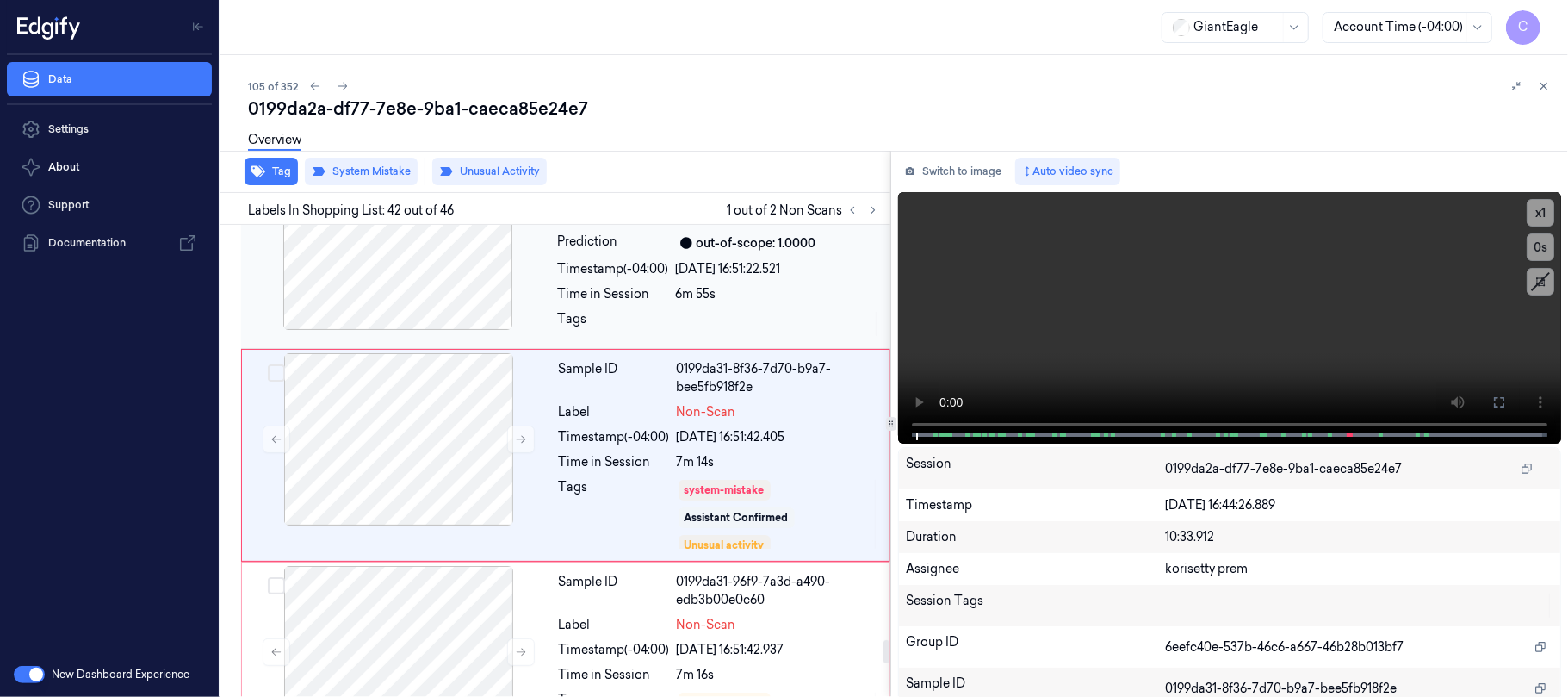
click at [427, 310] on div at bounding box center [397, 244] width 306 height 172
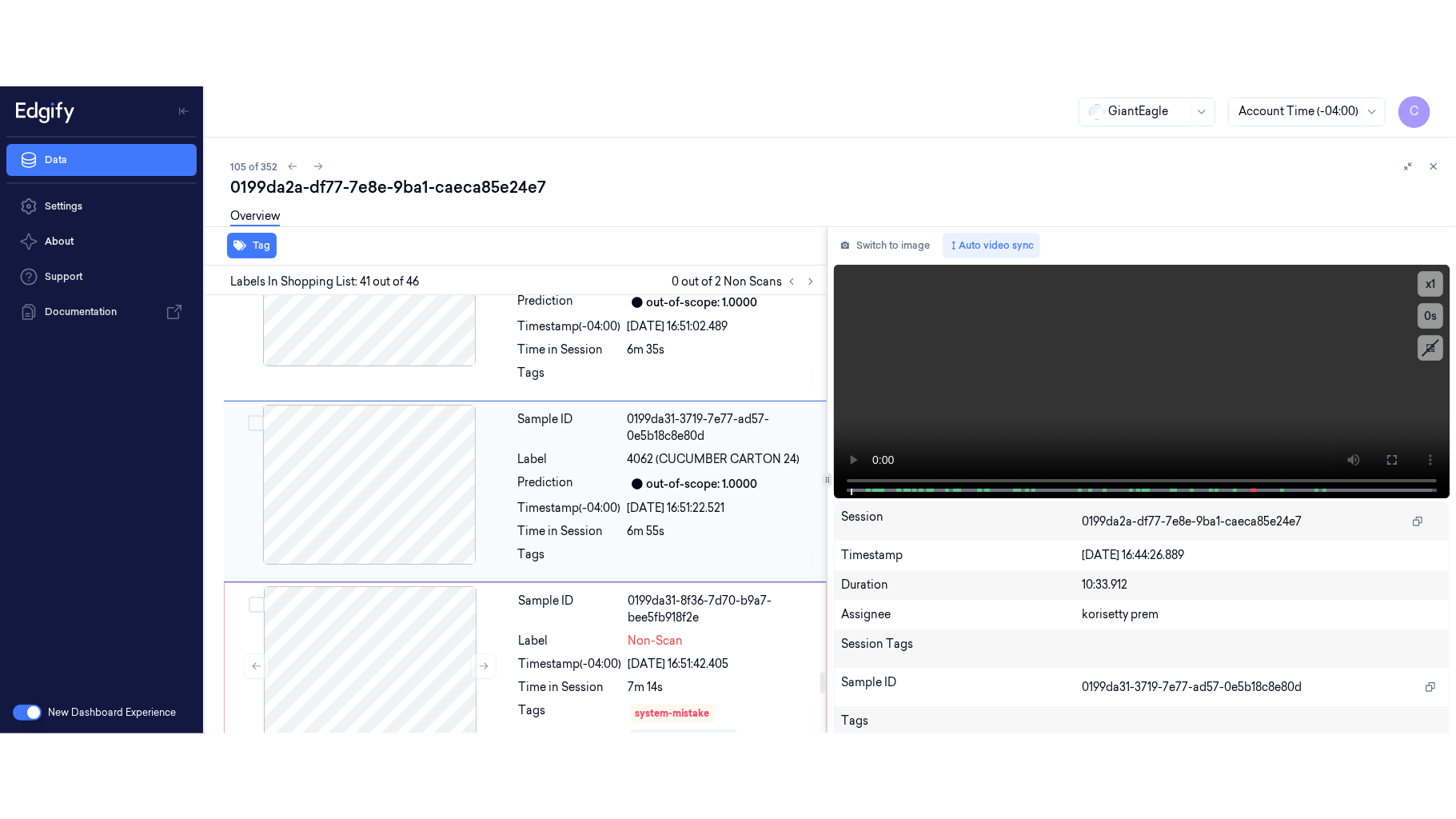
scroll to position [7708, 0]
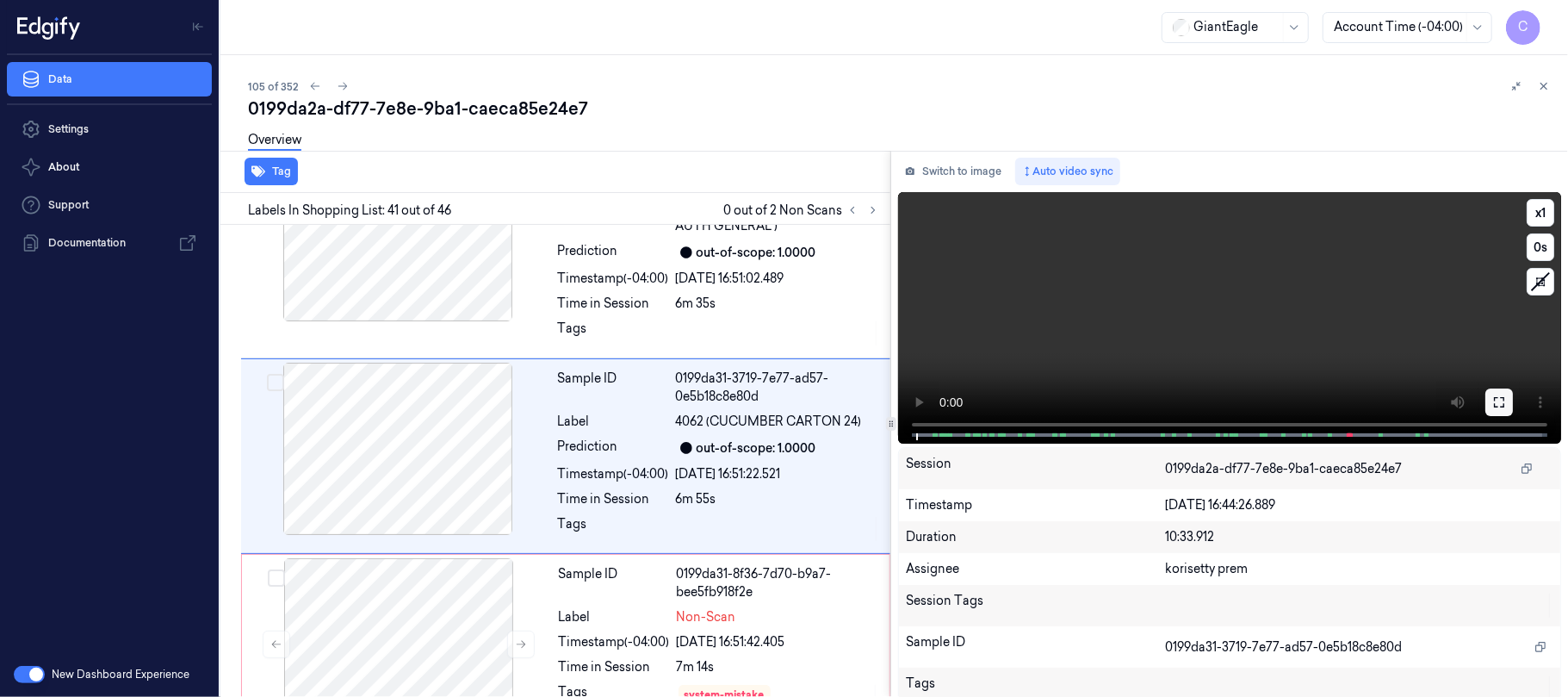
click at [1492, 396] on icon at bounding box center [1499, 402] width 13 height 13
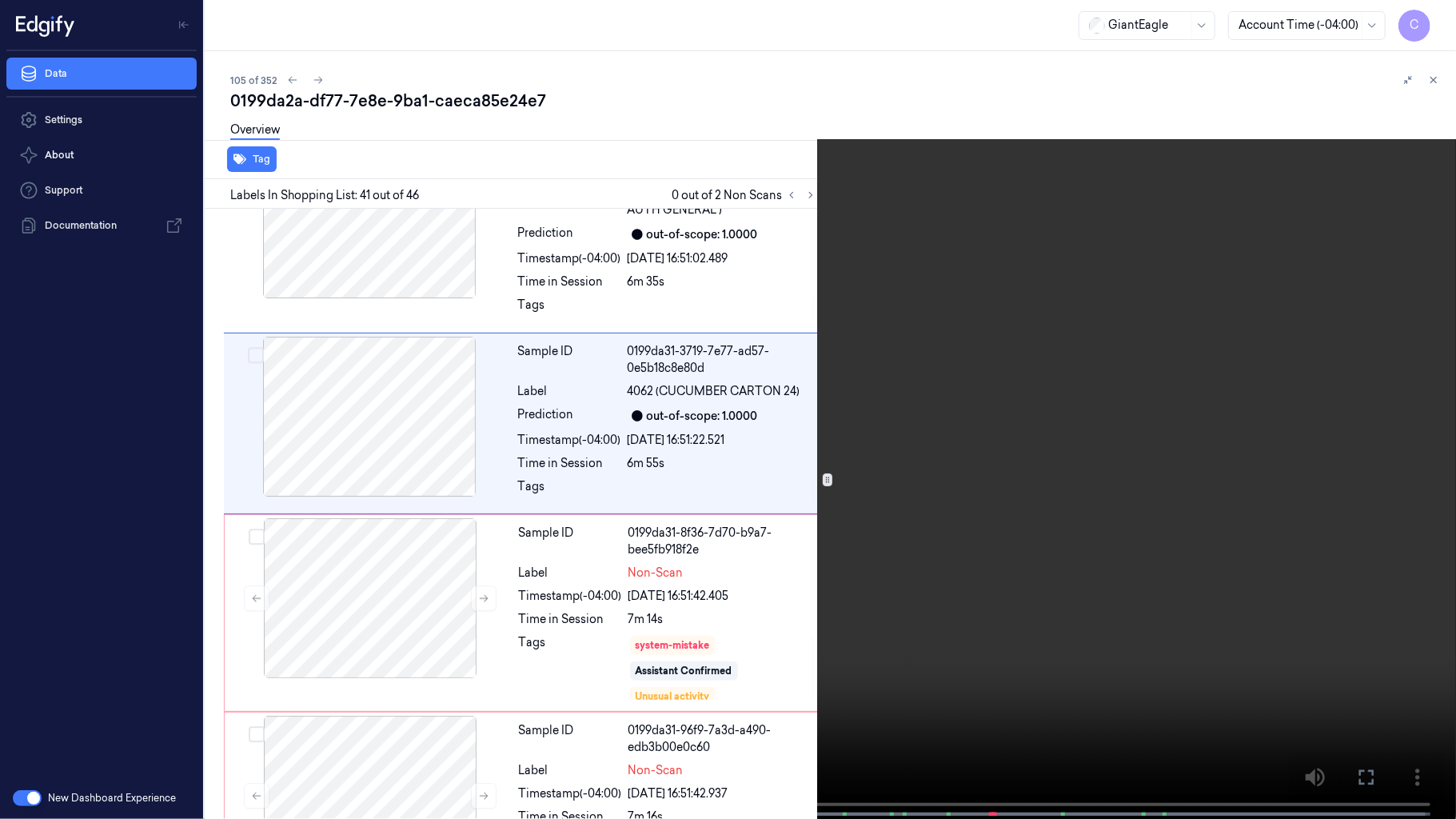
click at [682, 379] on video at bounding box center [728, 411] width 1456 height 823
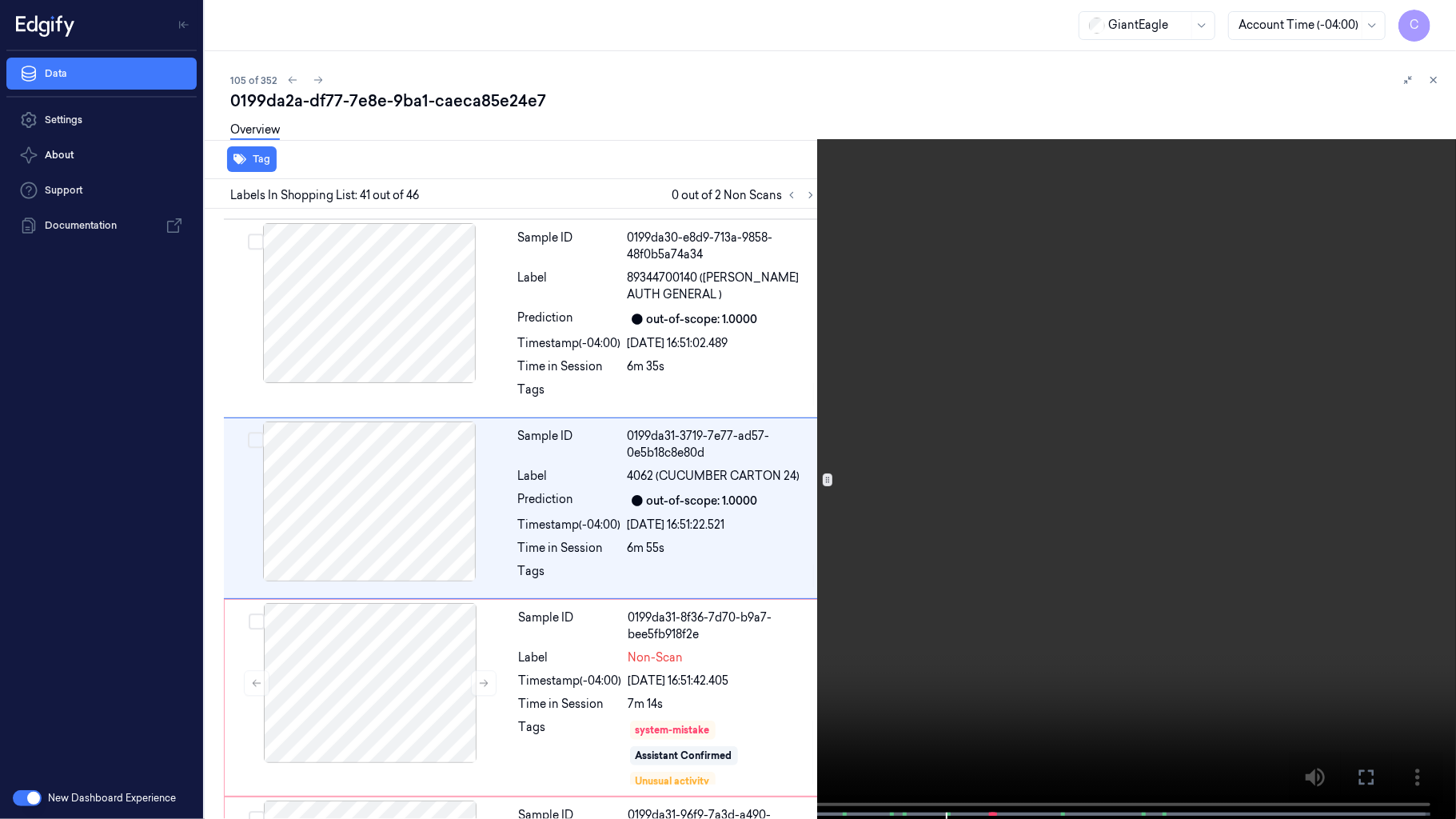
scroll to position [7622, 0]
click at [649, 550] on video at bounding box center [728, 411] width 1456 height 823
click at [649, 536] on video at bounding box center [728, 411] width 1456 height 823
click at [692, 381] on video at bounding box center [728, 411] width 1456 height 823
click at [698, 401] on video at bounding box center [728, 411] width 1456 height 823
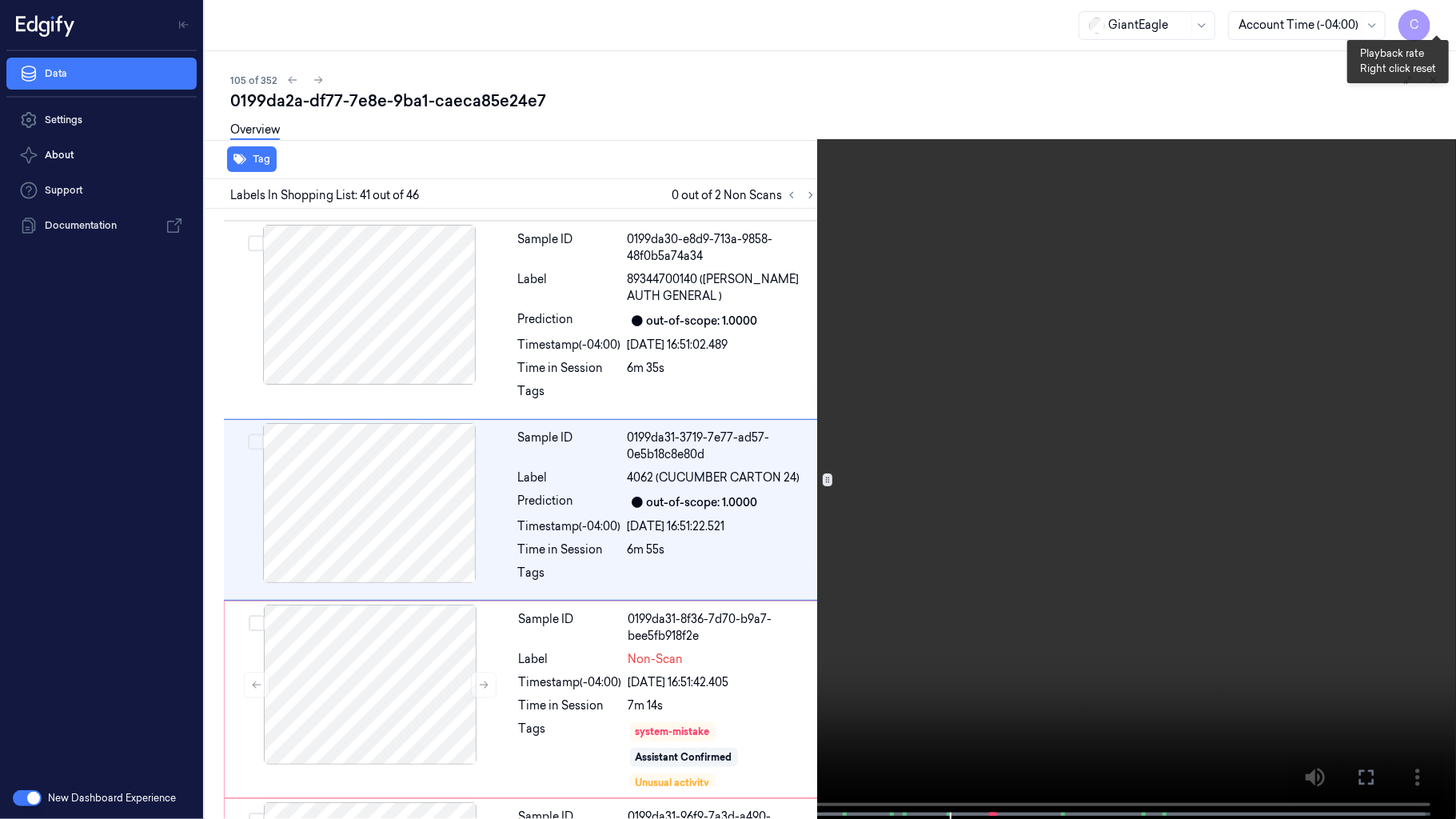
click at [1434, 20] on button "x 1" at bounding box center [1436, 19] width 26 height 26
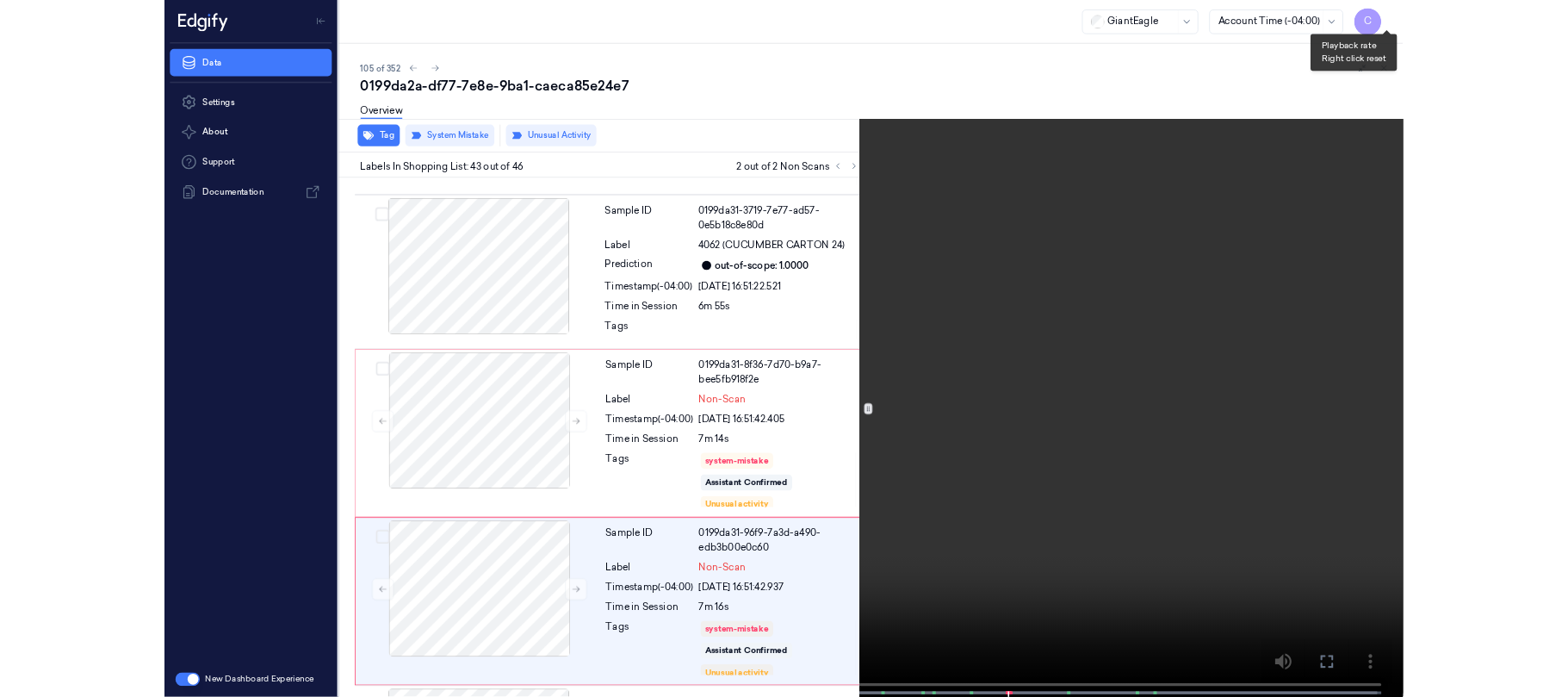
scroll to position [8624, 0]
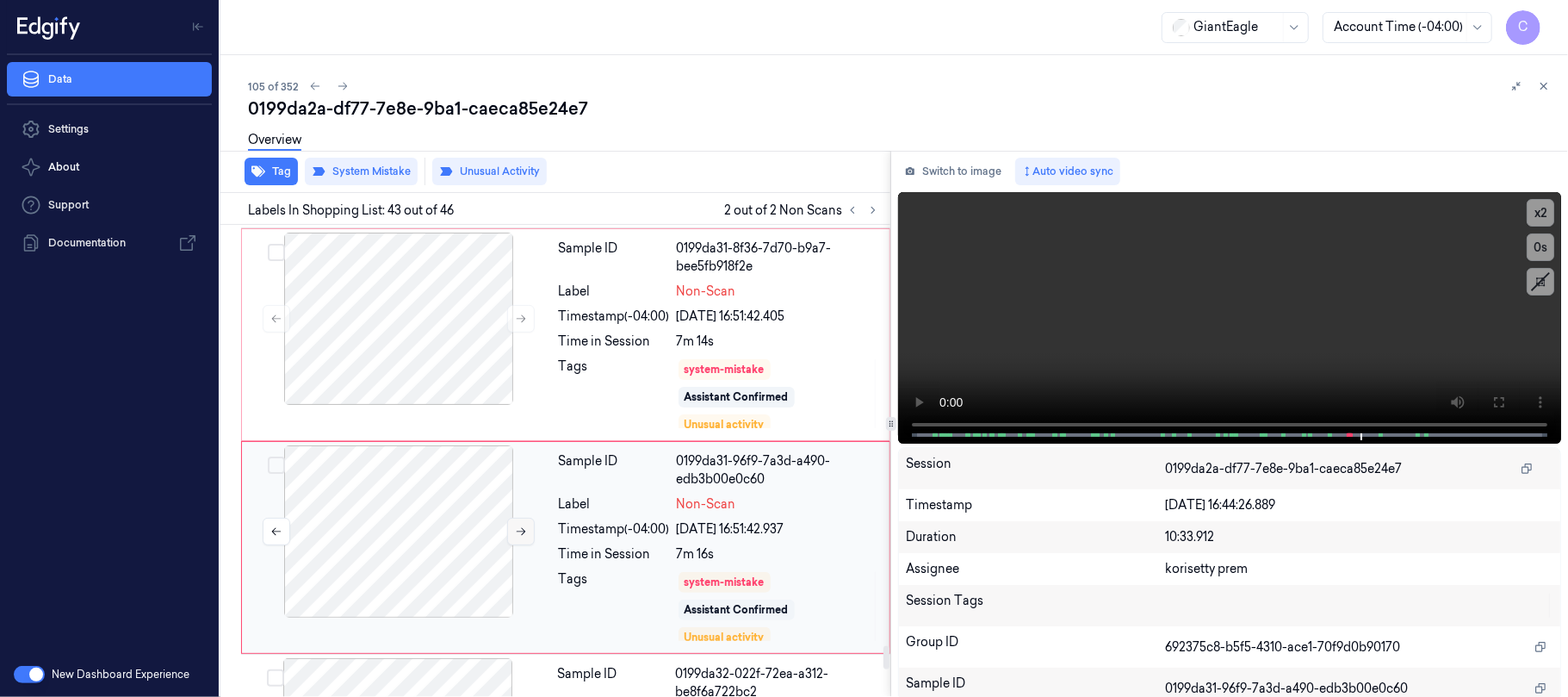
click at [511, 545] on button at bounding box center [521, 531] width 28 height 28
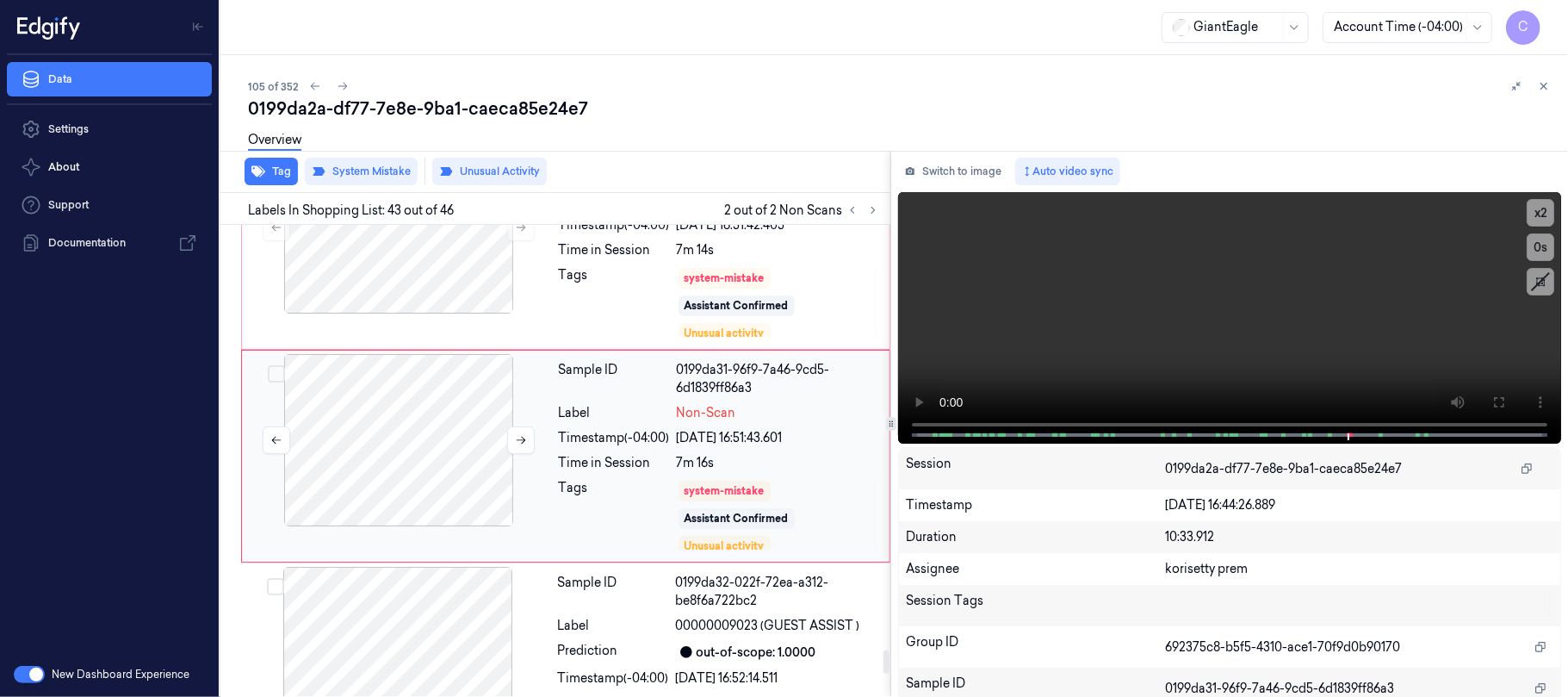
scroll to position [8717, 0]
click at [510, 449] on button at bounding box center [521, 438] width 28 height 28
click at [517, 440] on icon at bounding box center [521, 438] width 12 height 12
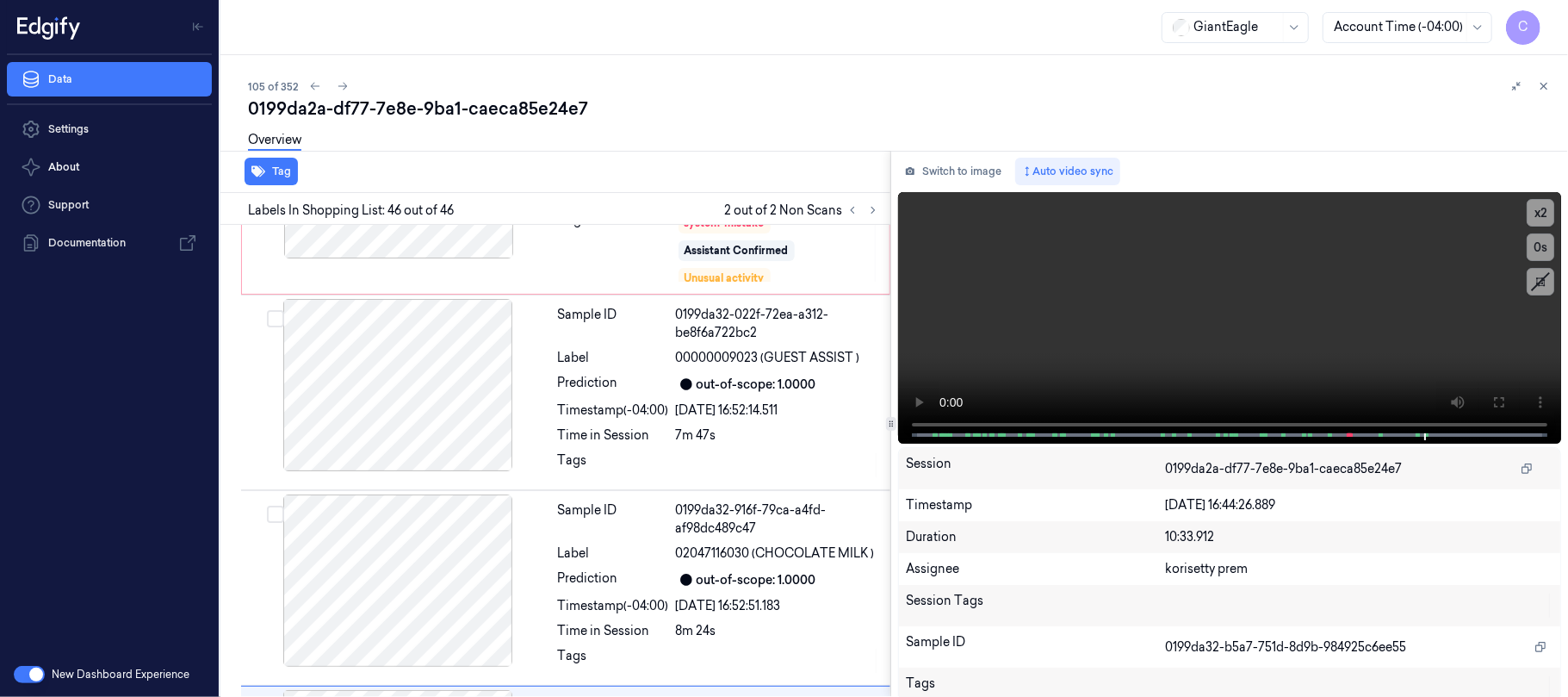
scroll to position [9118, 0]
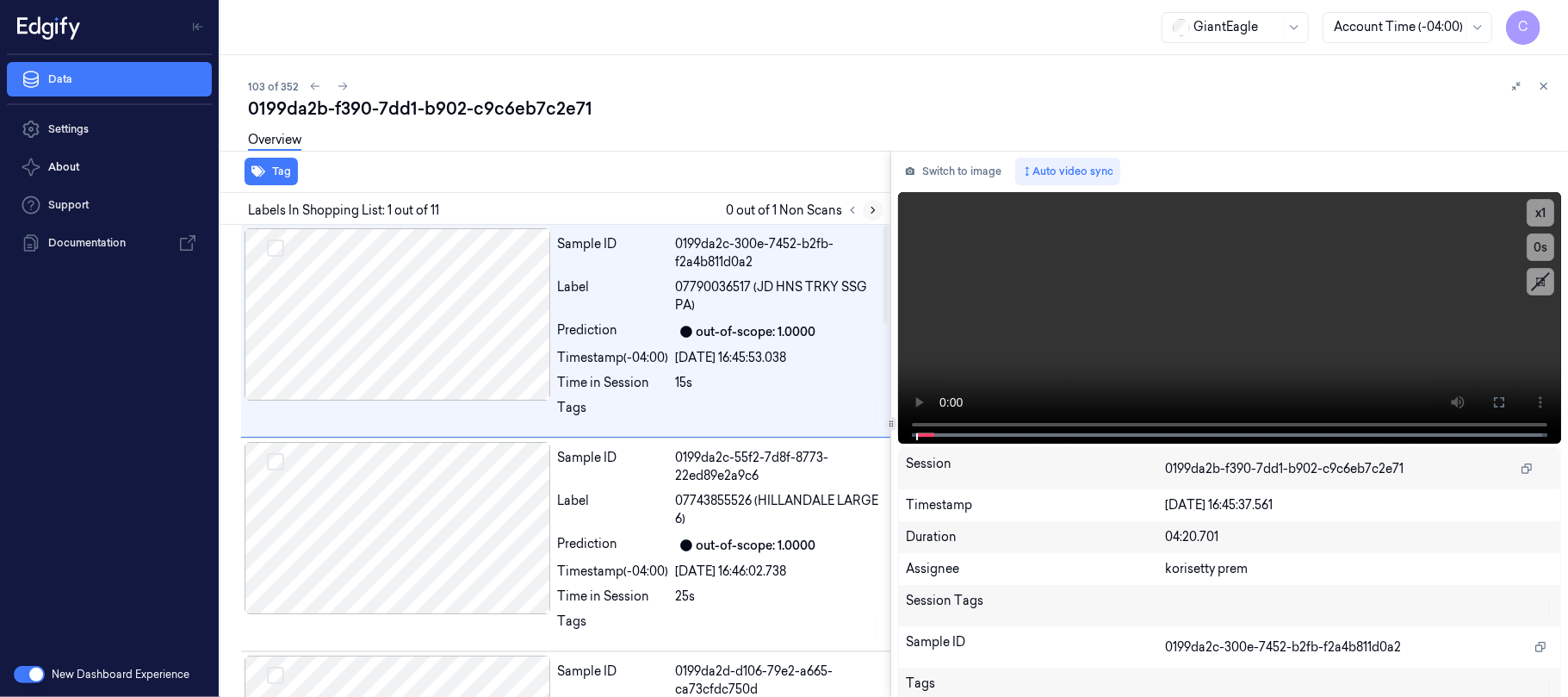
click at [879, 208] on button at bounding box center [873, 211] width 21 height 21
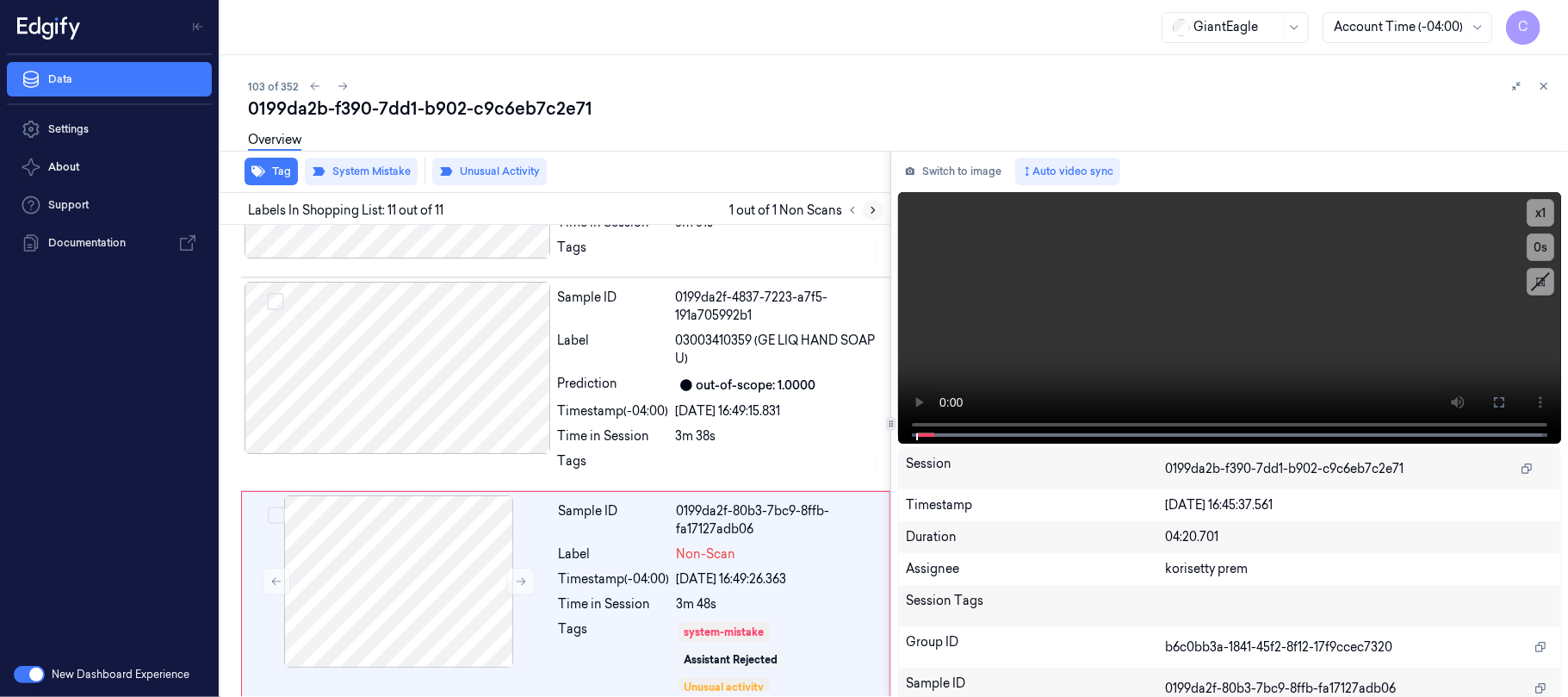
scroll to position [1778, 0]
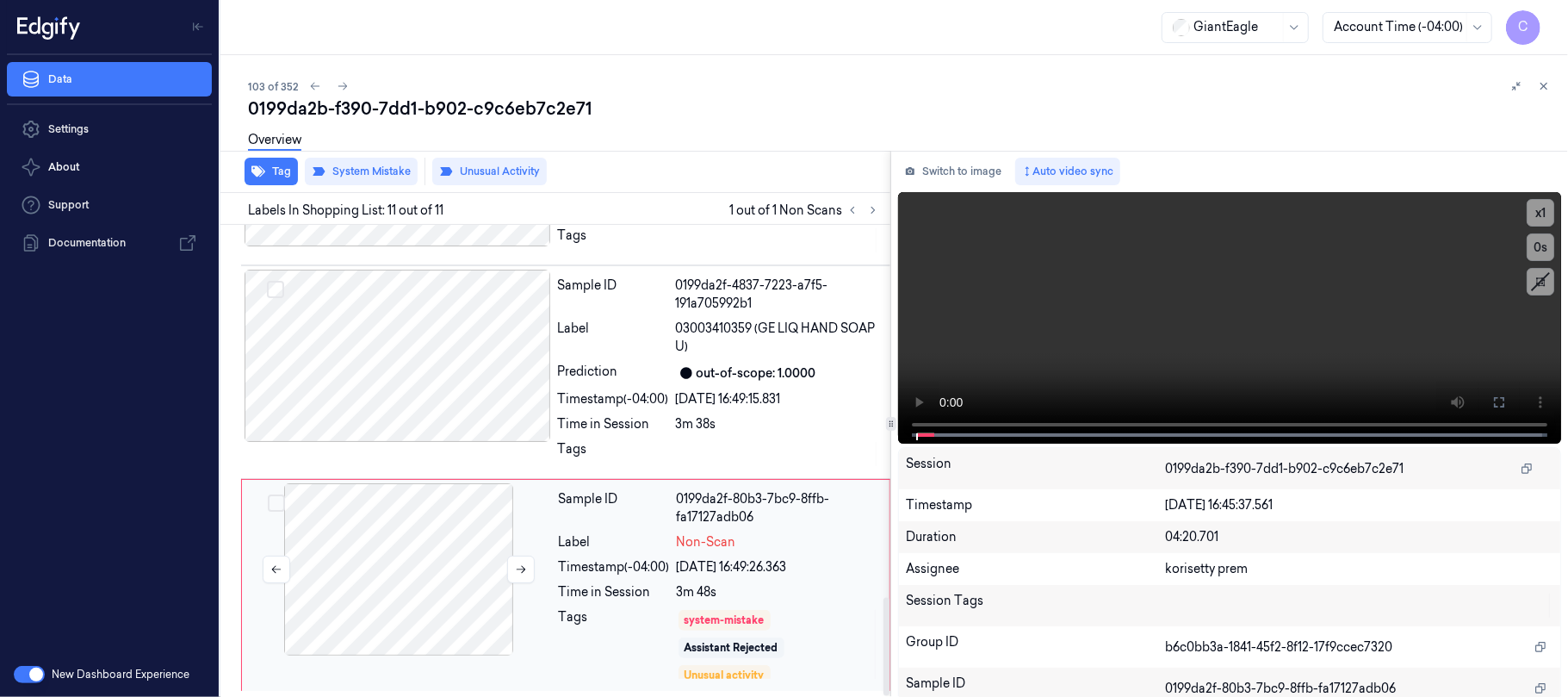
click at [504, 569] on div at bounding box center [398, 570] width 306 height 172
click at [515, 570] on icon at bounding box center [521, 569] width 12 height 12
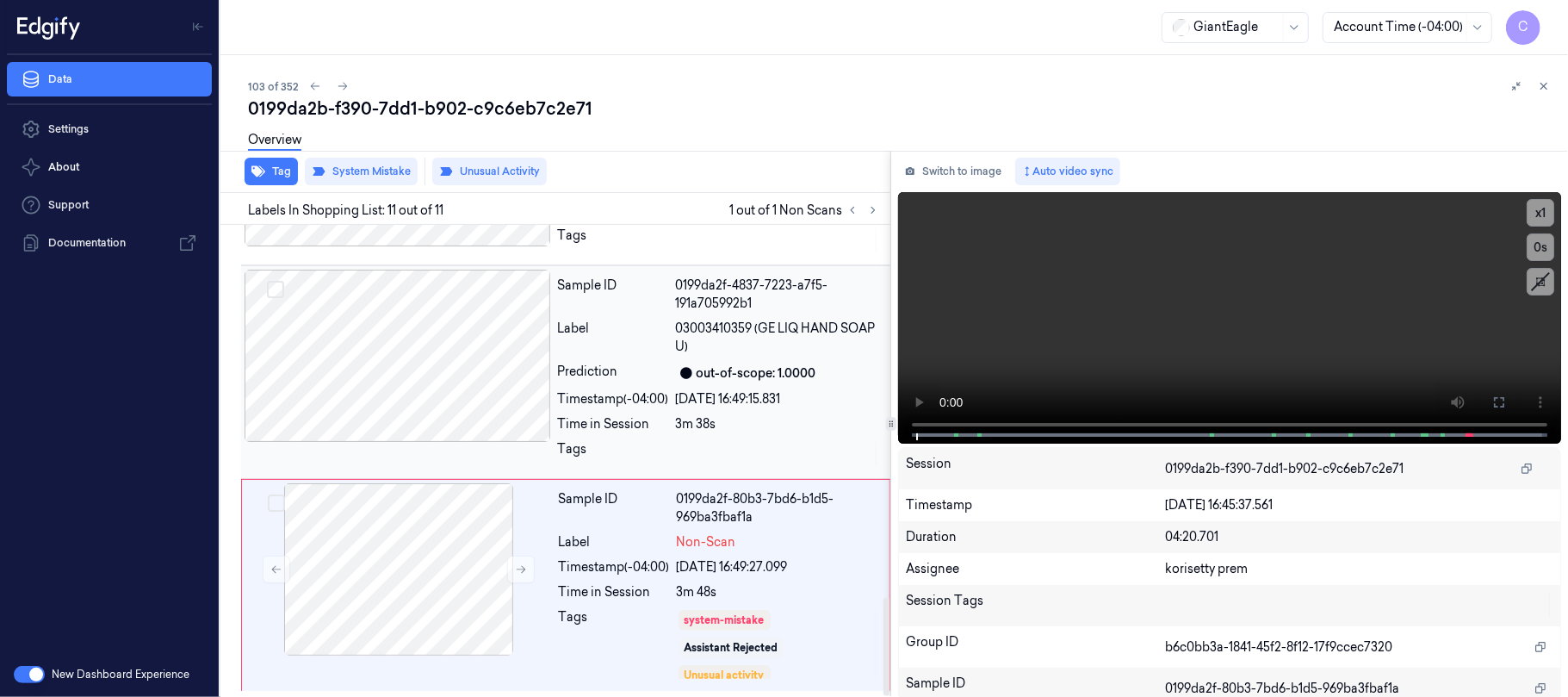
click at [477, 422] on div at bounding box center [397, 356] width 306 height 172
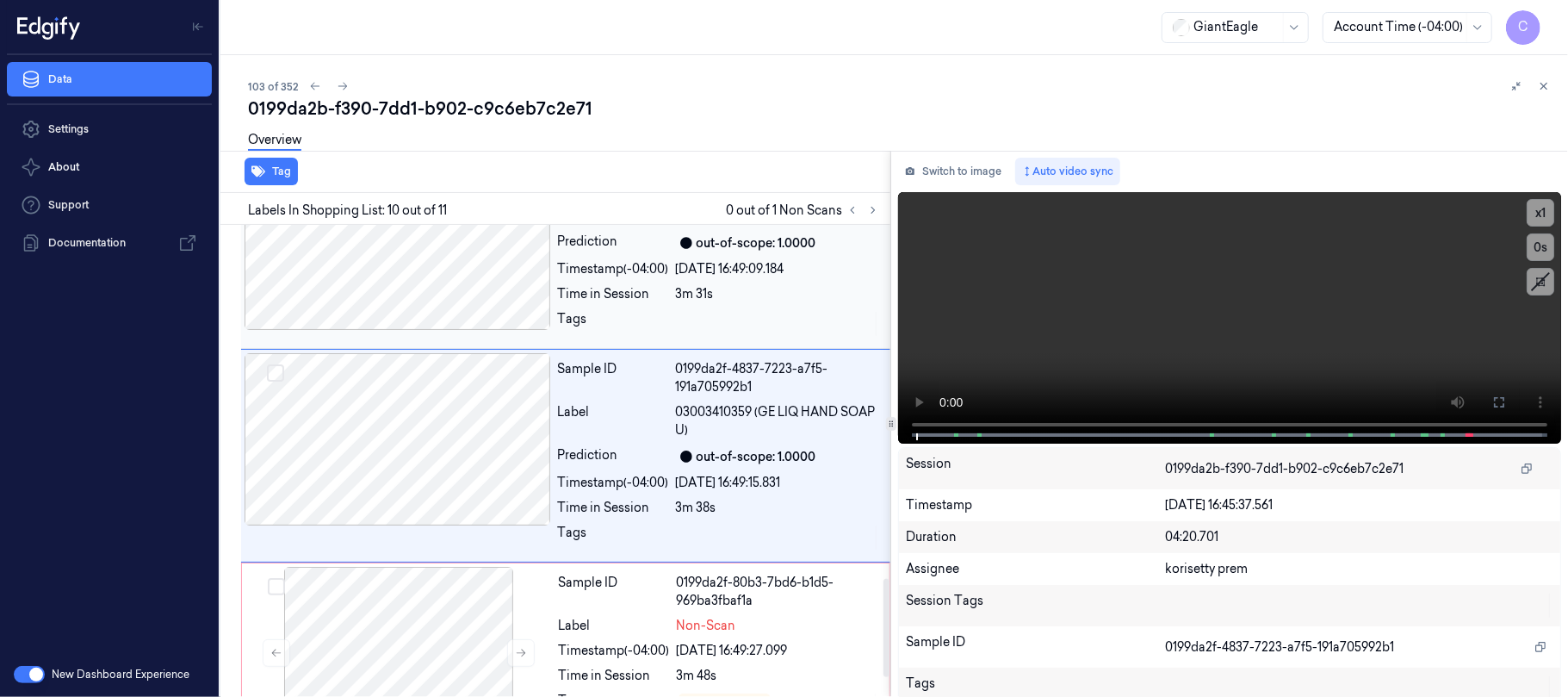
click at [462, 253] on div at bounding box center [397, 244] width 306 height 172
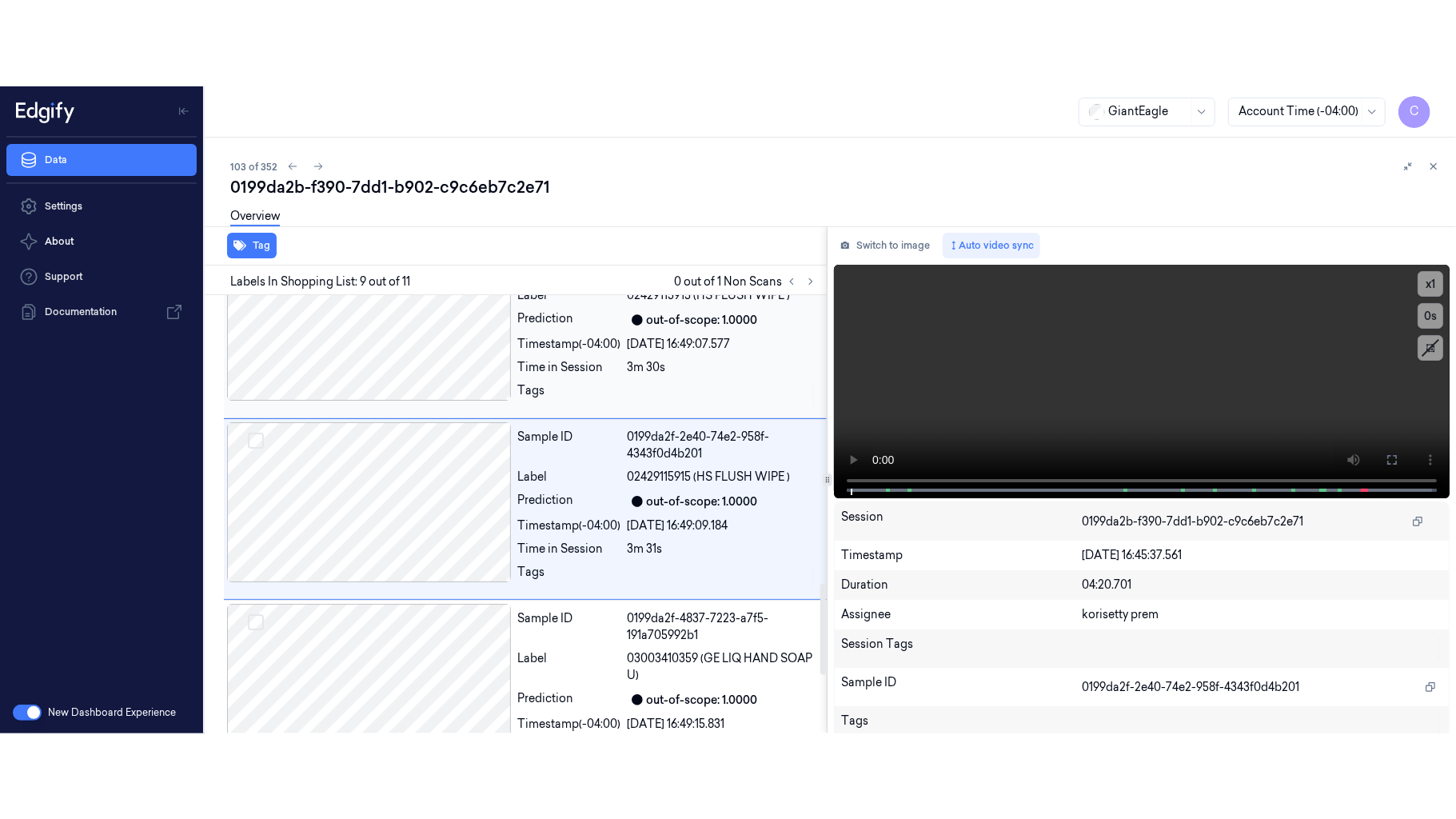
scroll to position [1377, 0]
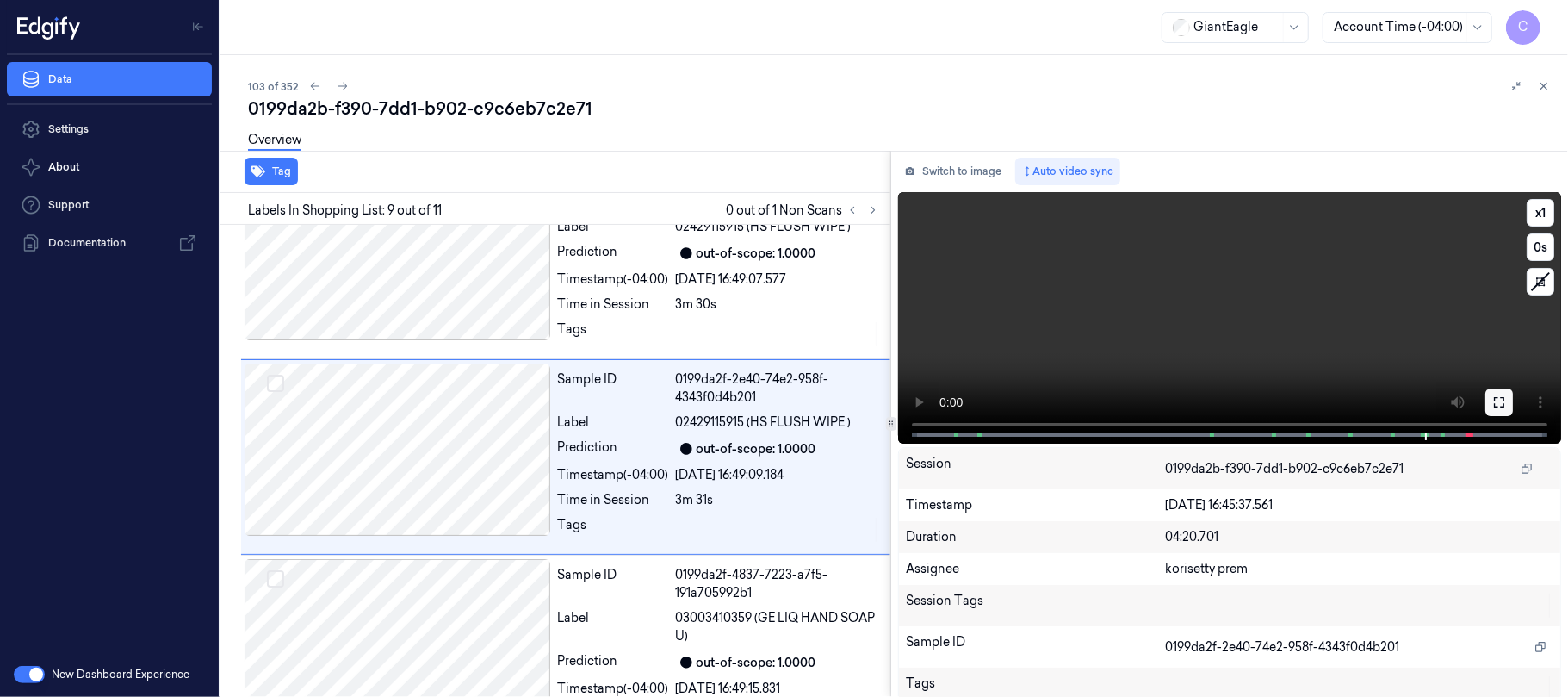
click at [1493, 403] on icon at bounding box center [1498, 402] width 11 height 11
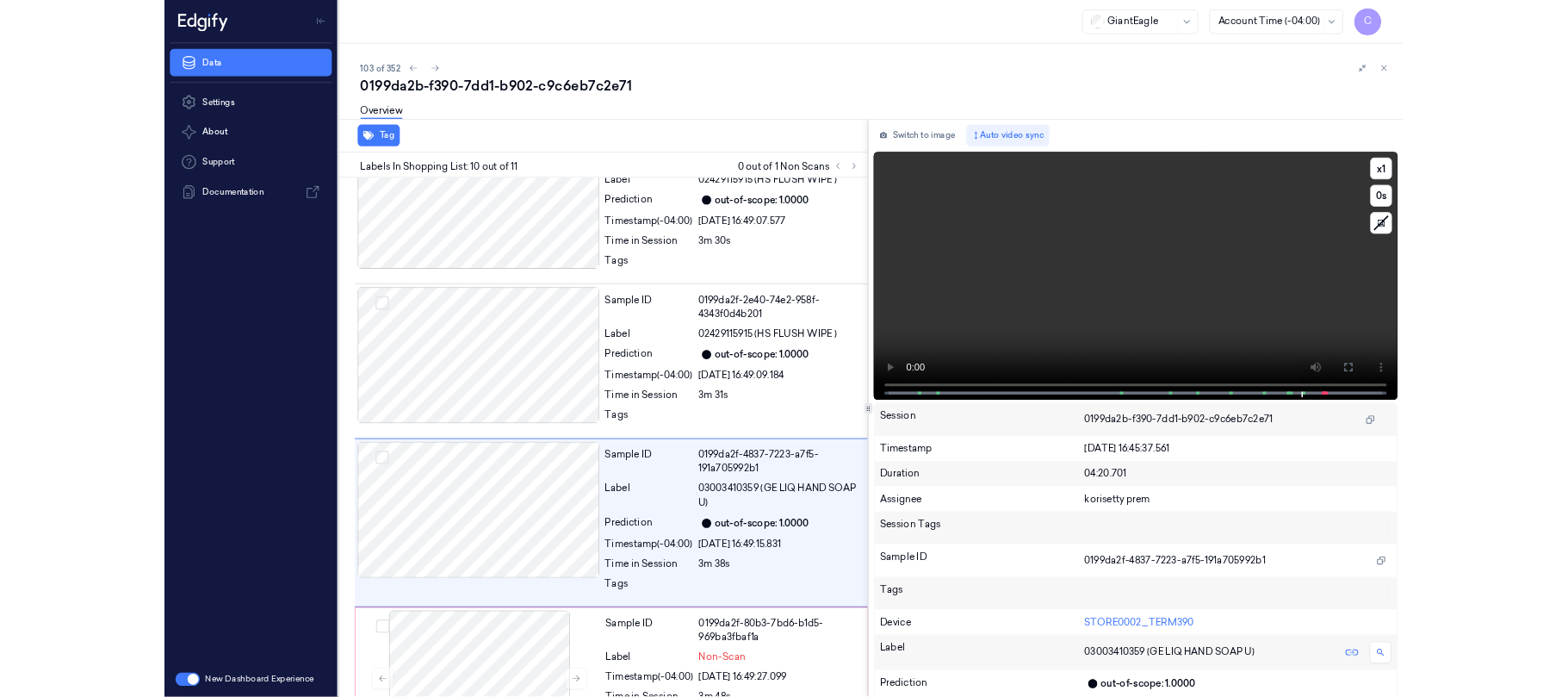
scroll to position [1593, 0]
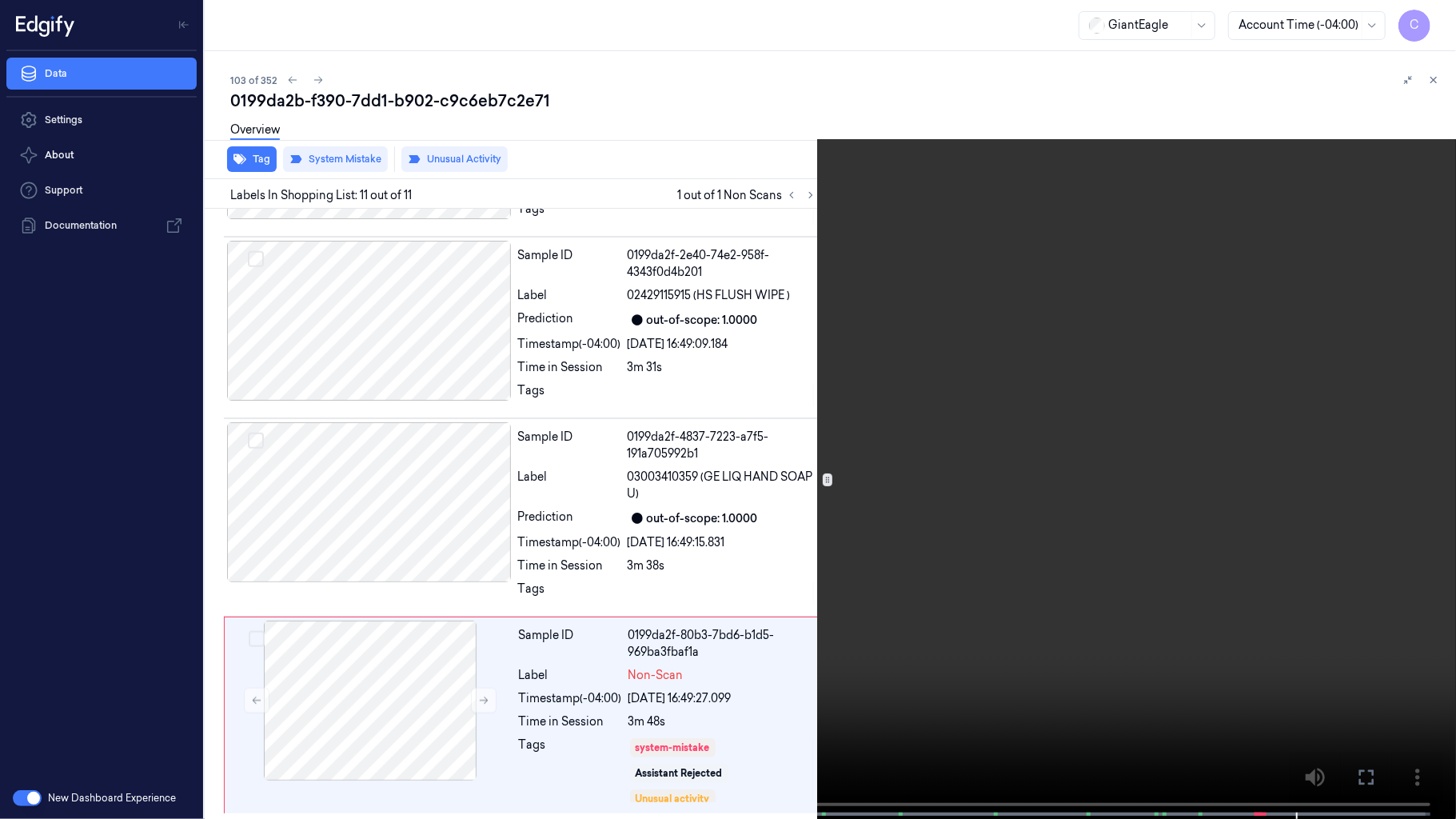
click at [947, 599] on video at bounding box center [728, 411] width 1456 height 823
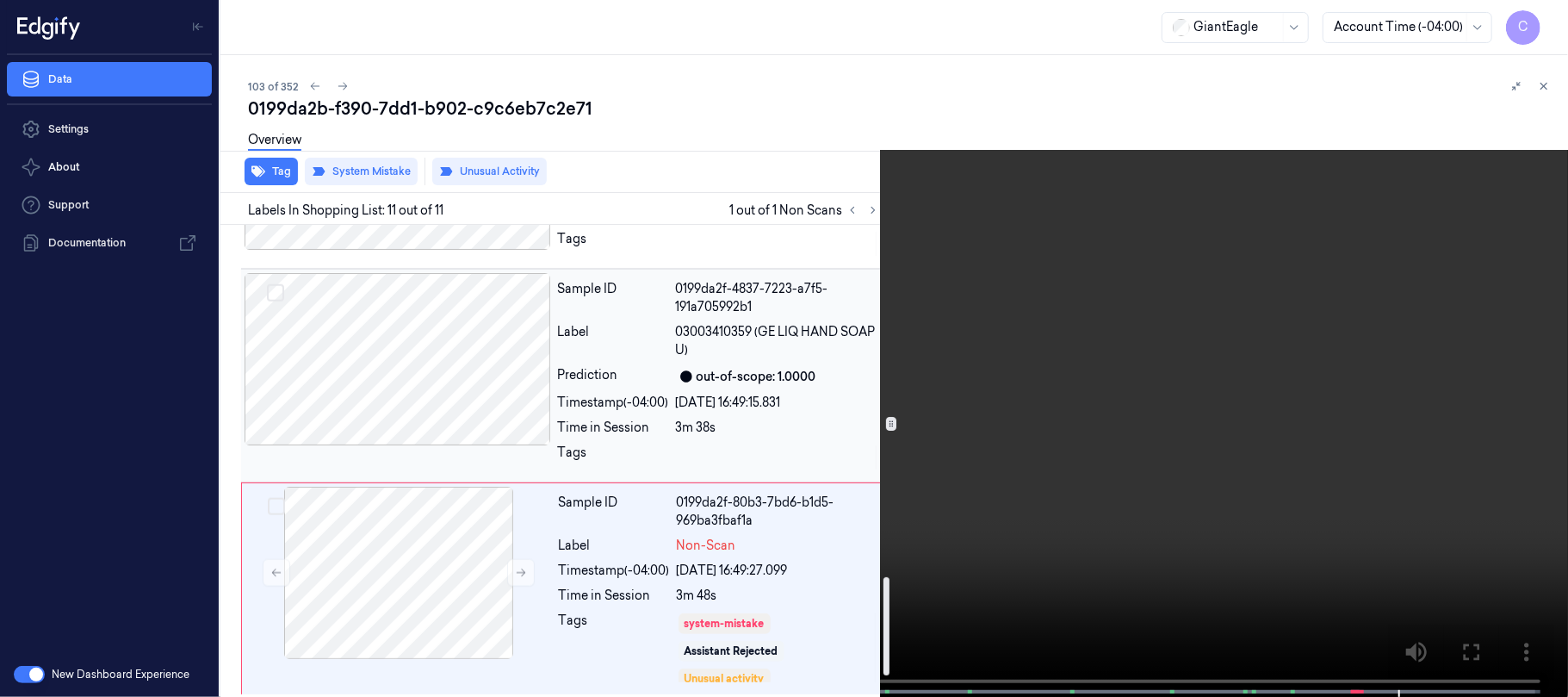
scroll to position [1778, 0]
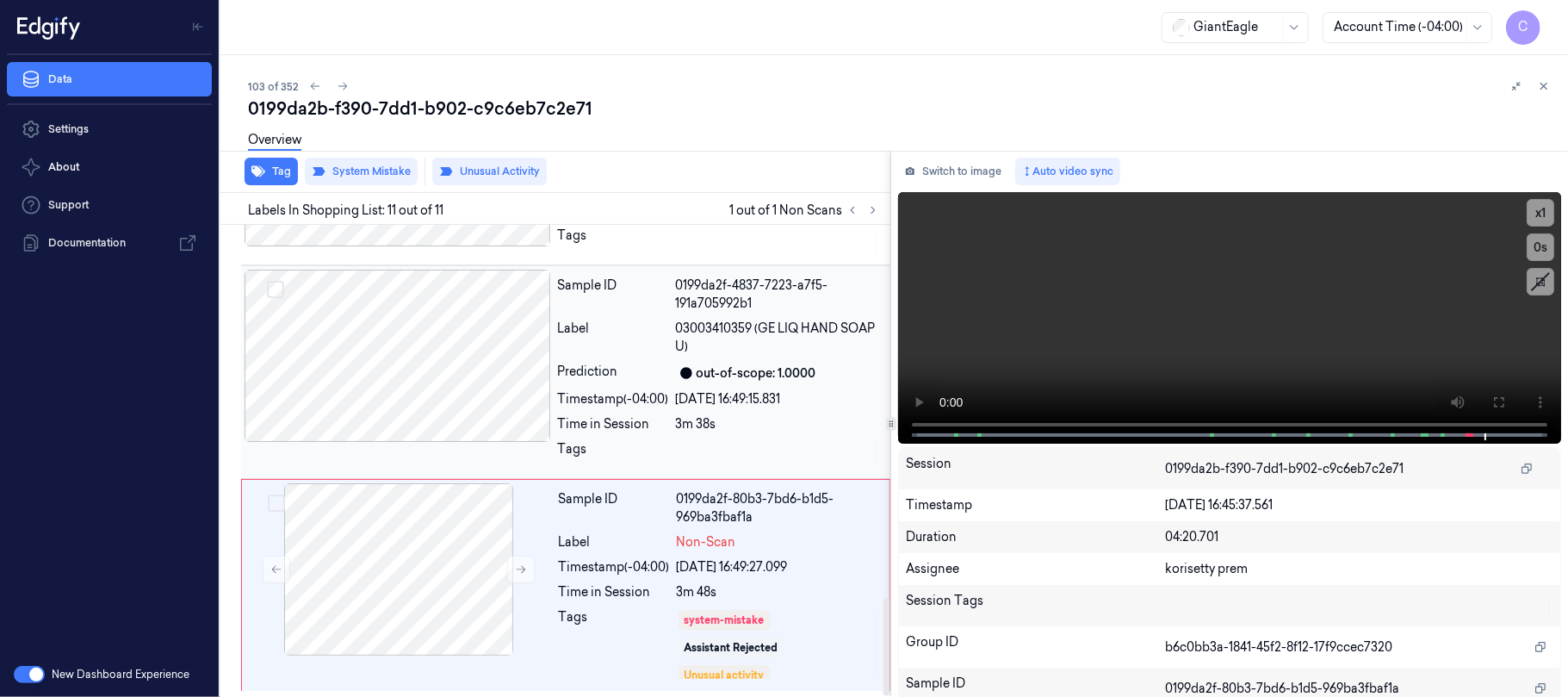
click at [520, 379] on div at bounding box center [397, 356] width 306 height 172
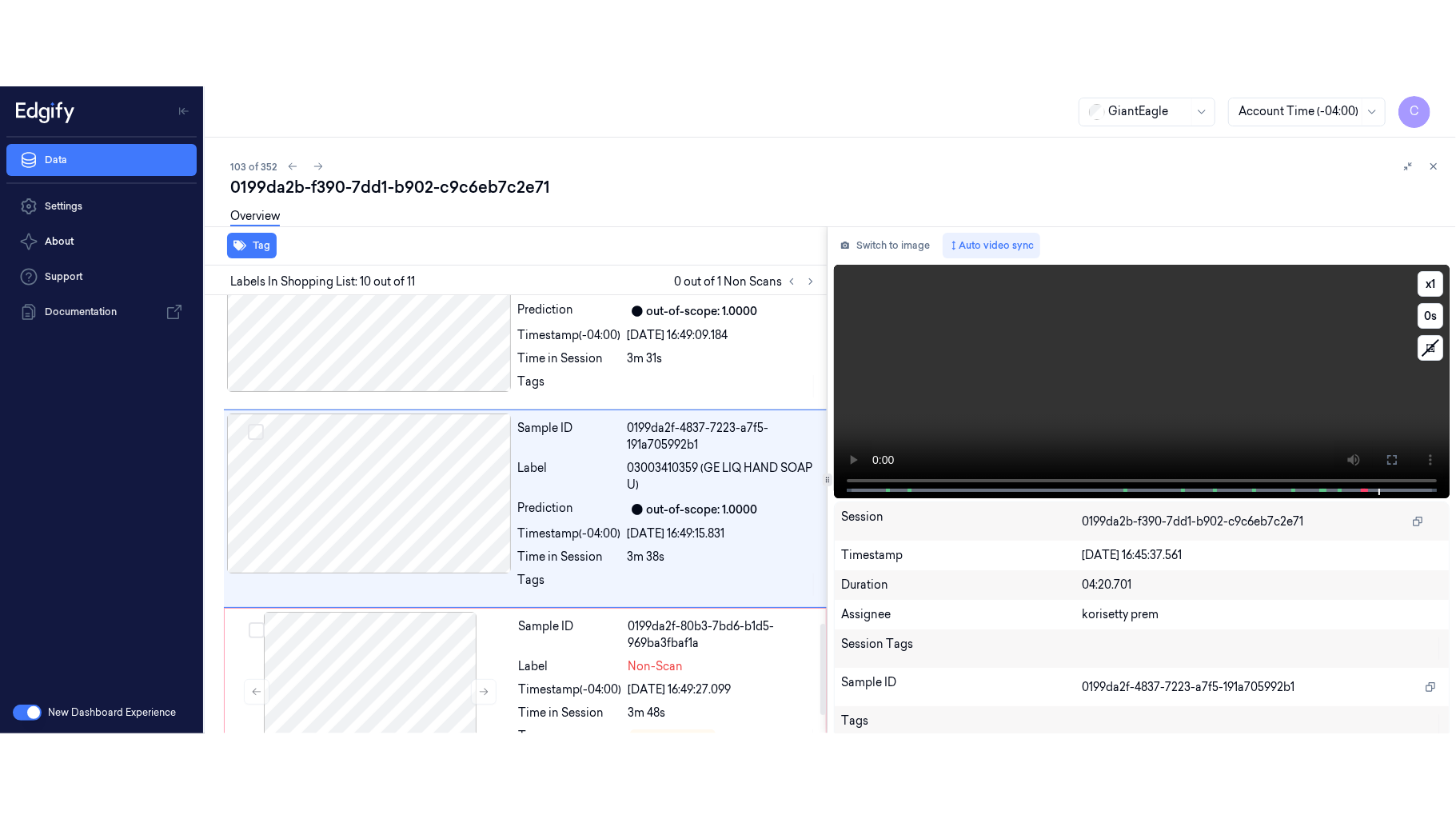
scroll to position [1569, 0]
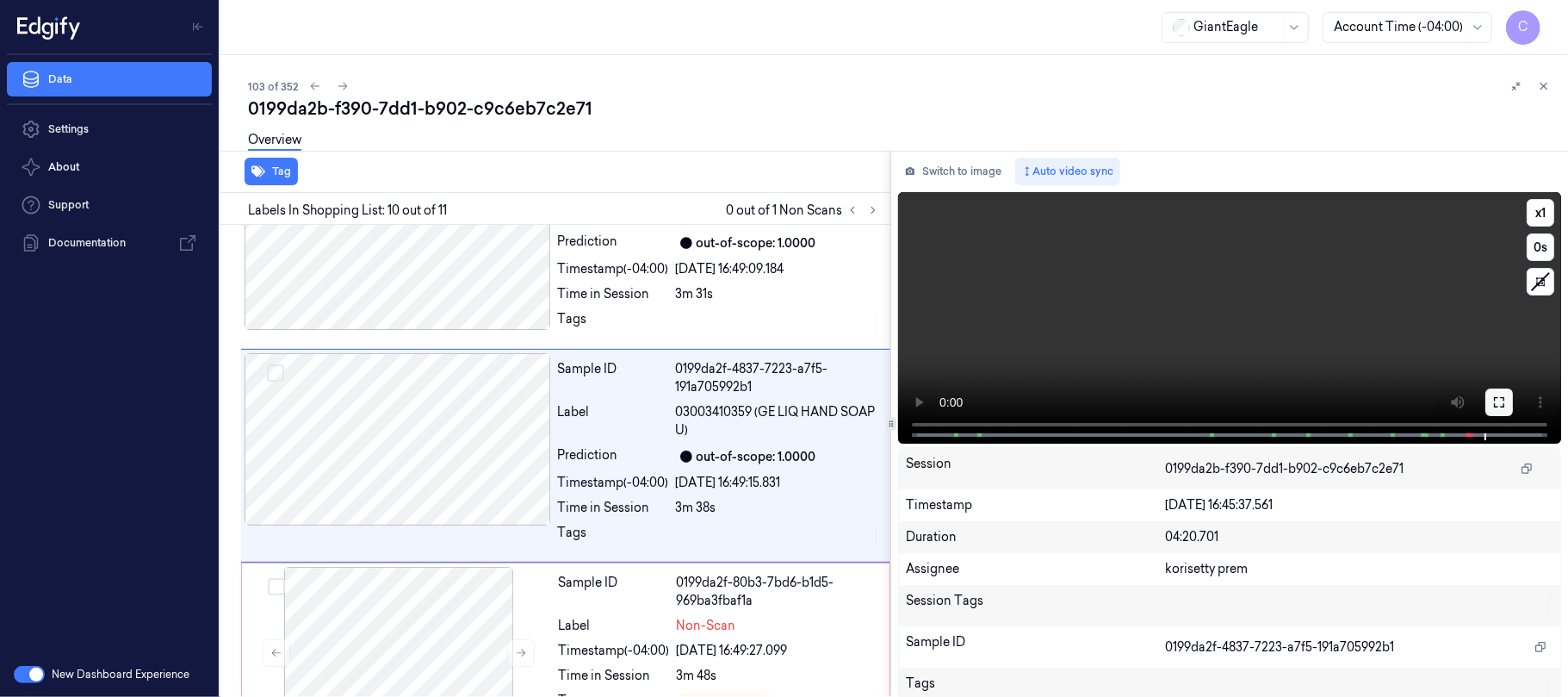
click at [1498, 403] on icon at bounding box center [1498, 402] width 11 height 11
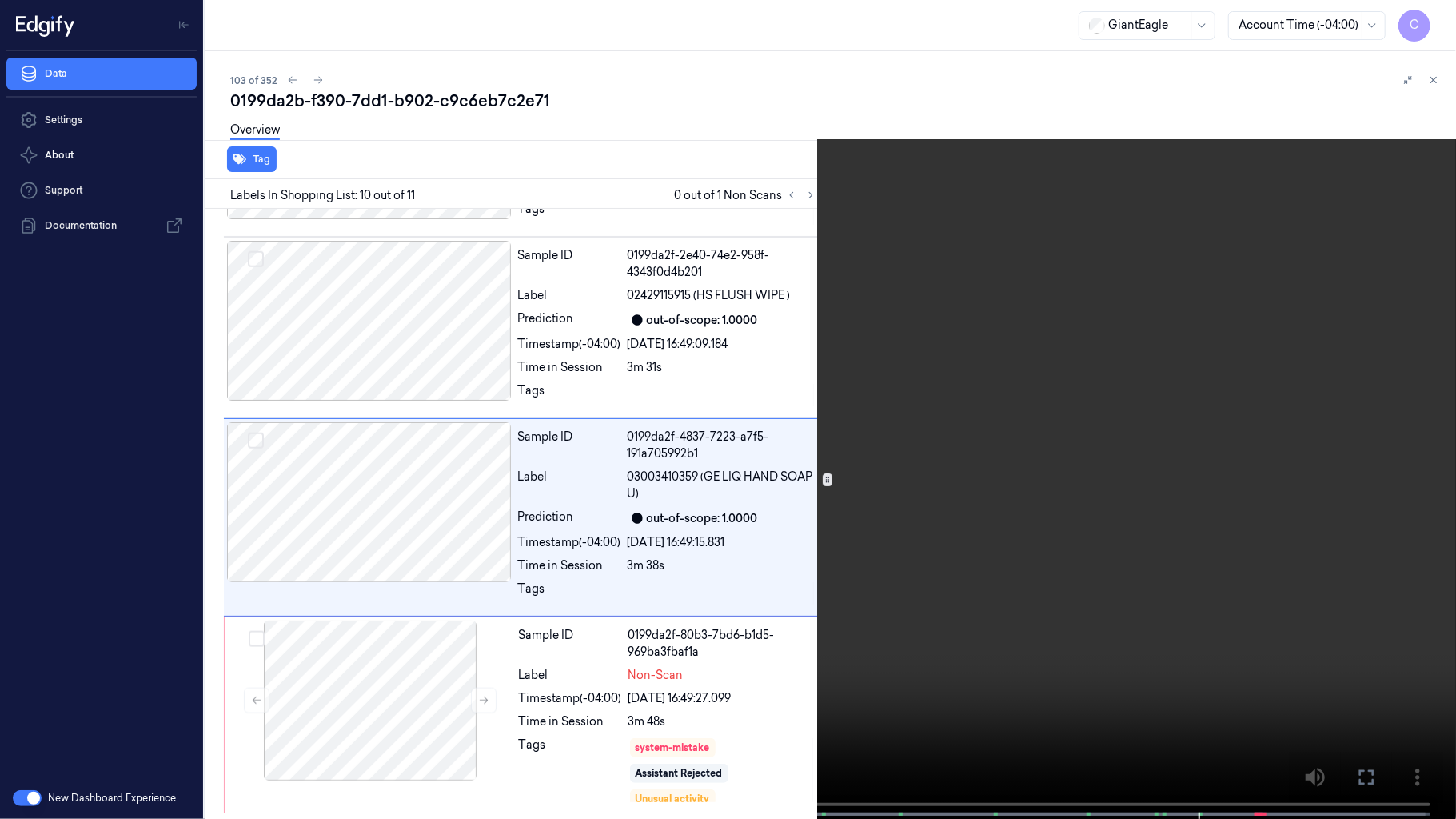
click at [1036, 504] on video at bounding box center [728, 411] width 1456 height 823
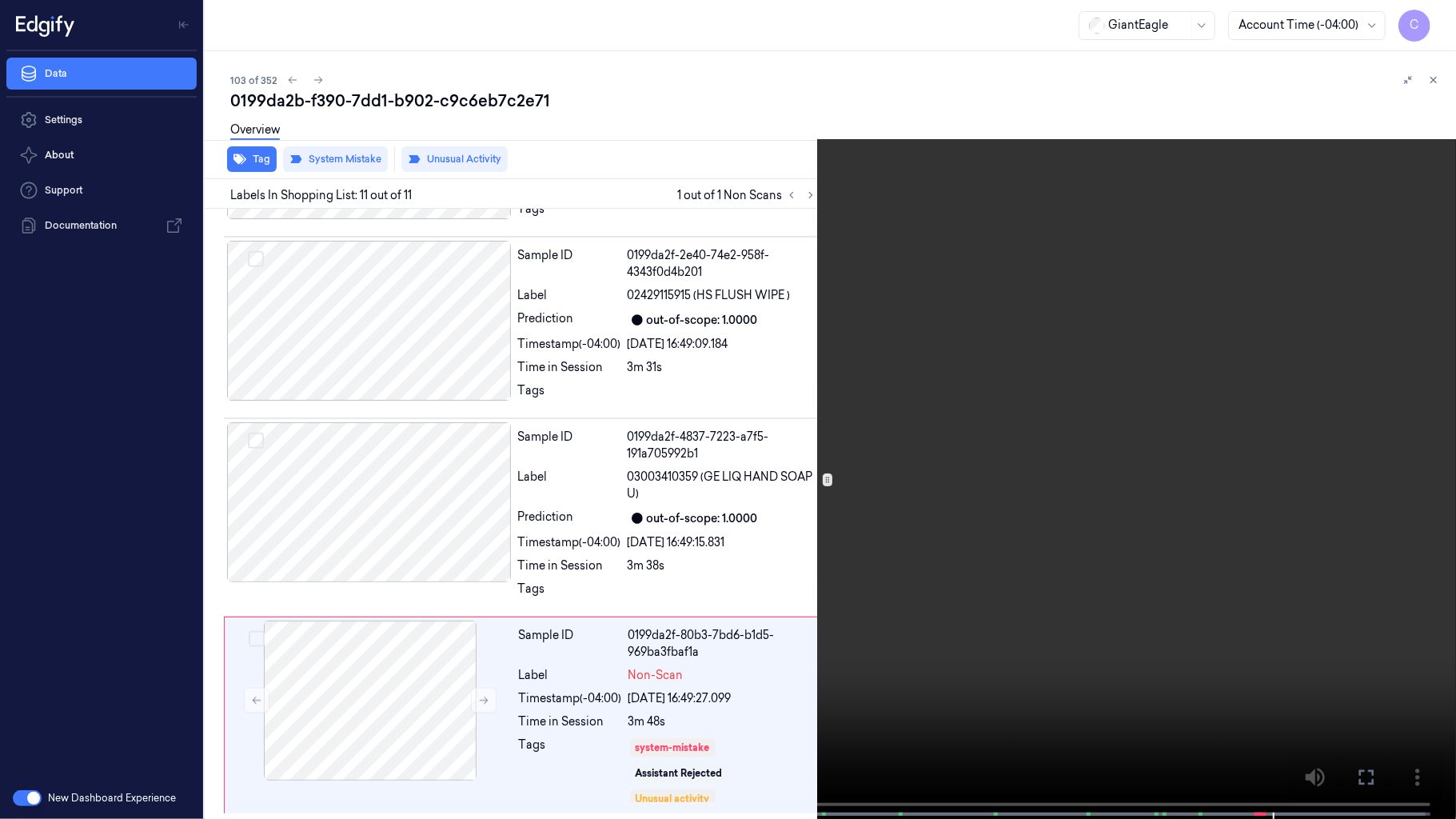
click at [532, 352] on video at bounding box center [728, 411] width 1456 height 823
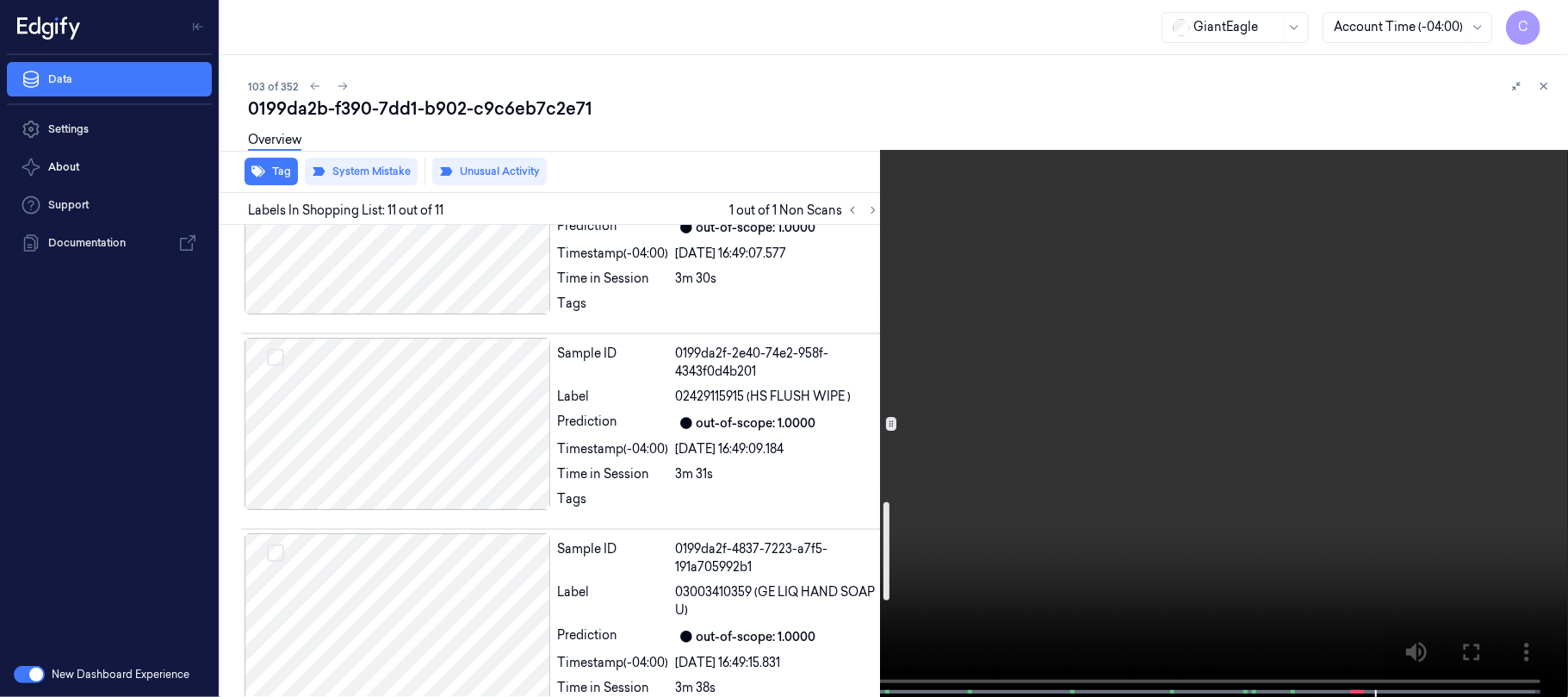
scroll to position [1778, 0]
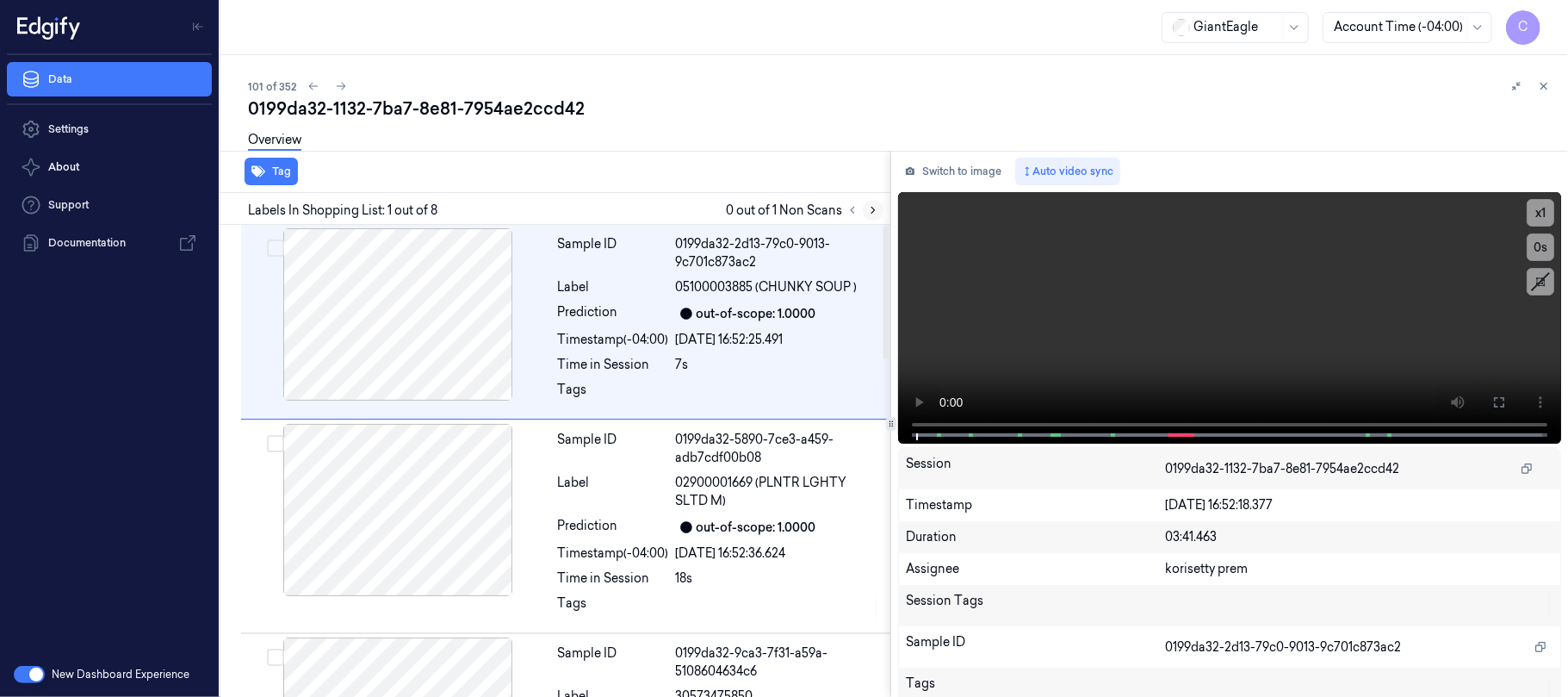
click at [873, 207] on icon at bounding box center [873, 210] width 12 height 12
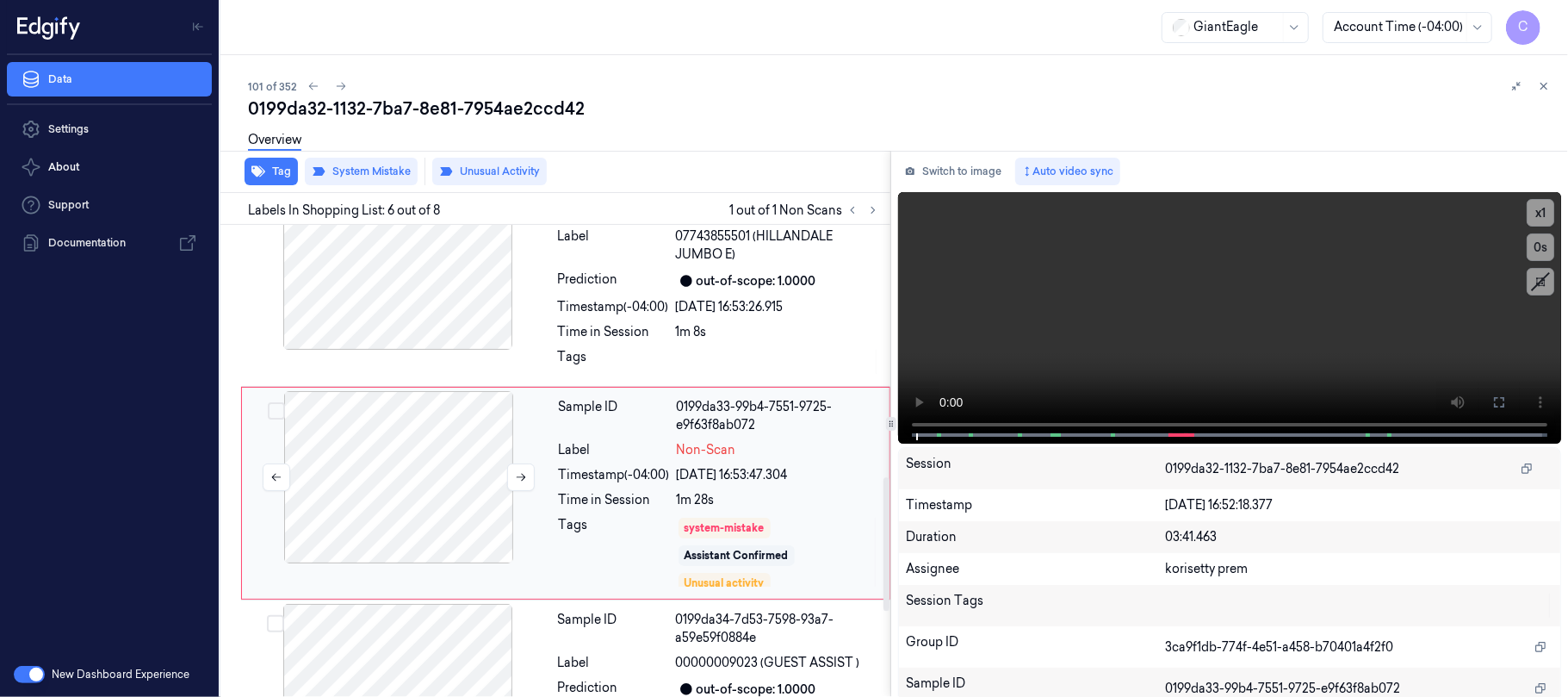
scroll to position [903, 0]
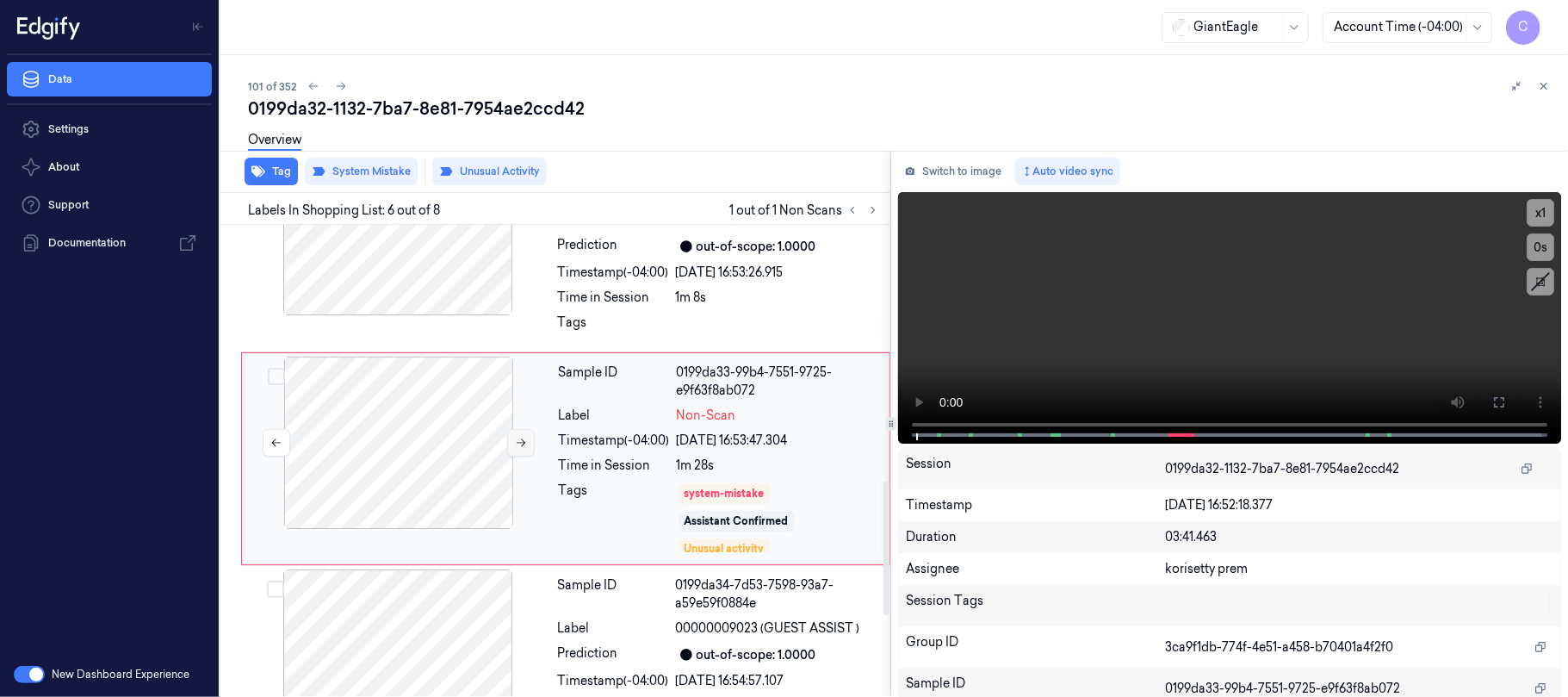
click at [518, 448] on icon at bounding box center [521, 442] width 12 height 12
click at [432, 282] on div at bounding box center [397, 229] width 306 height 172
click at [1499, 410] on button at bounding box center [1498, 402] width 28 height 28
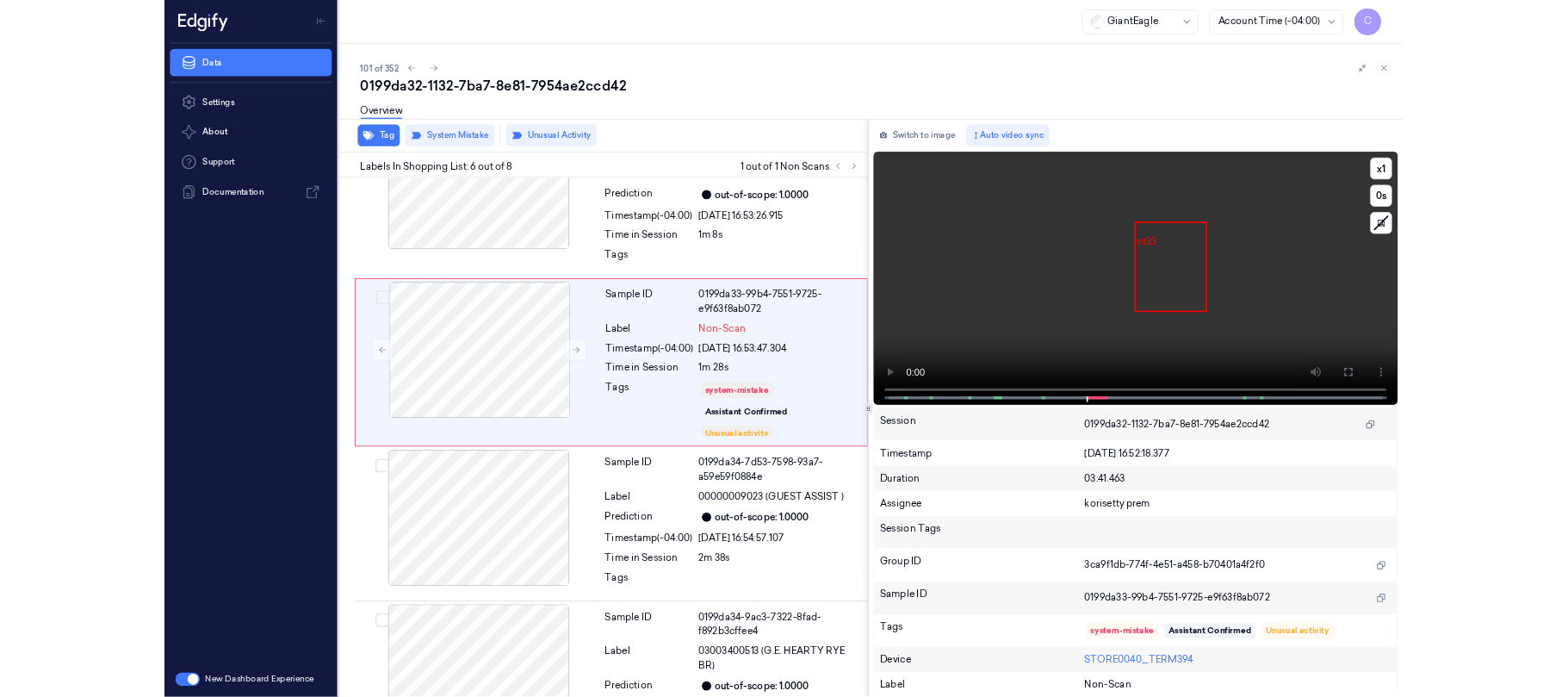
scroll to position [811, 0]
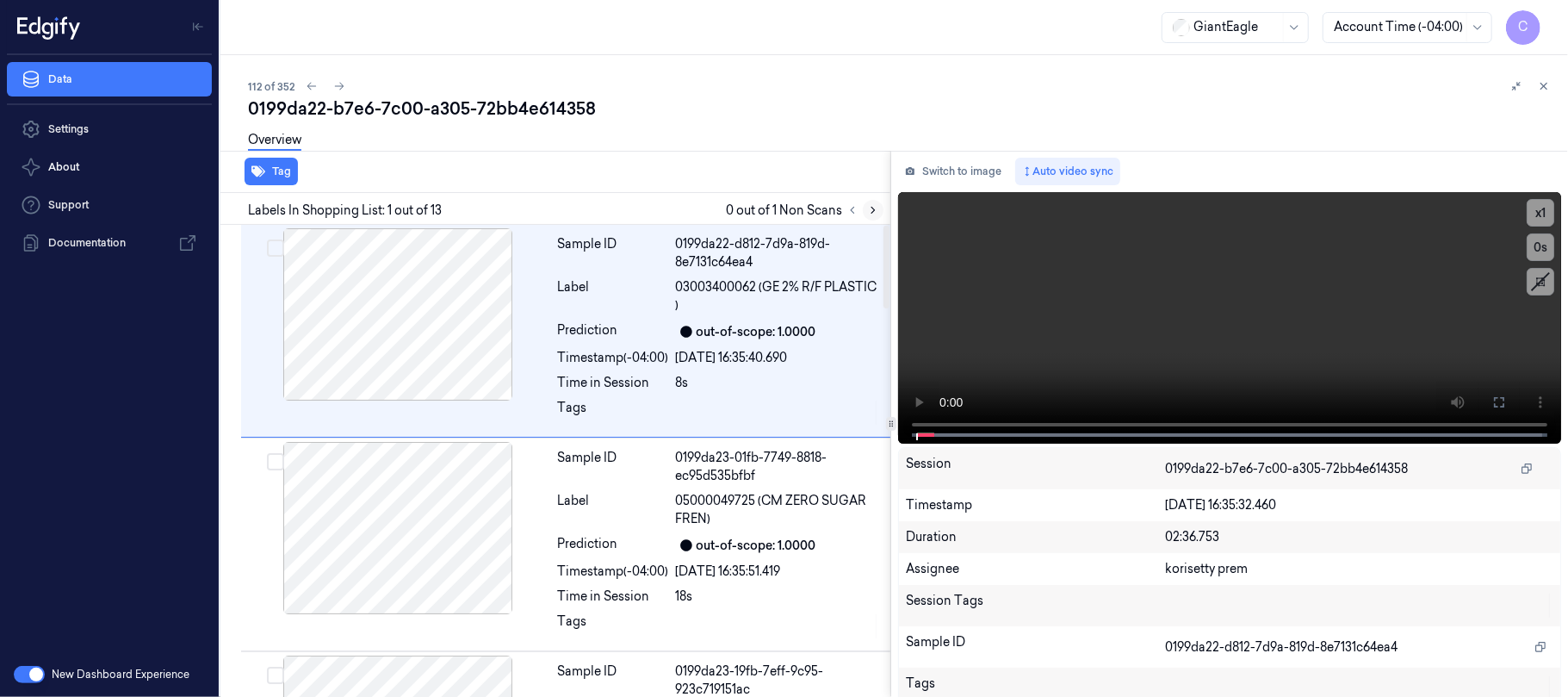
click at [868, 209] on icon at bounding box center [873, 210] width 12 height 12
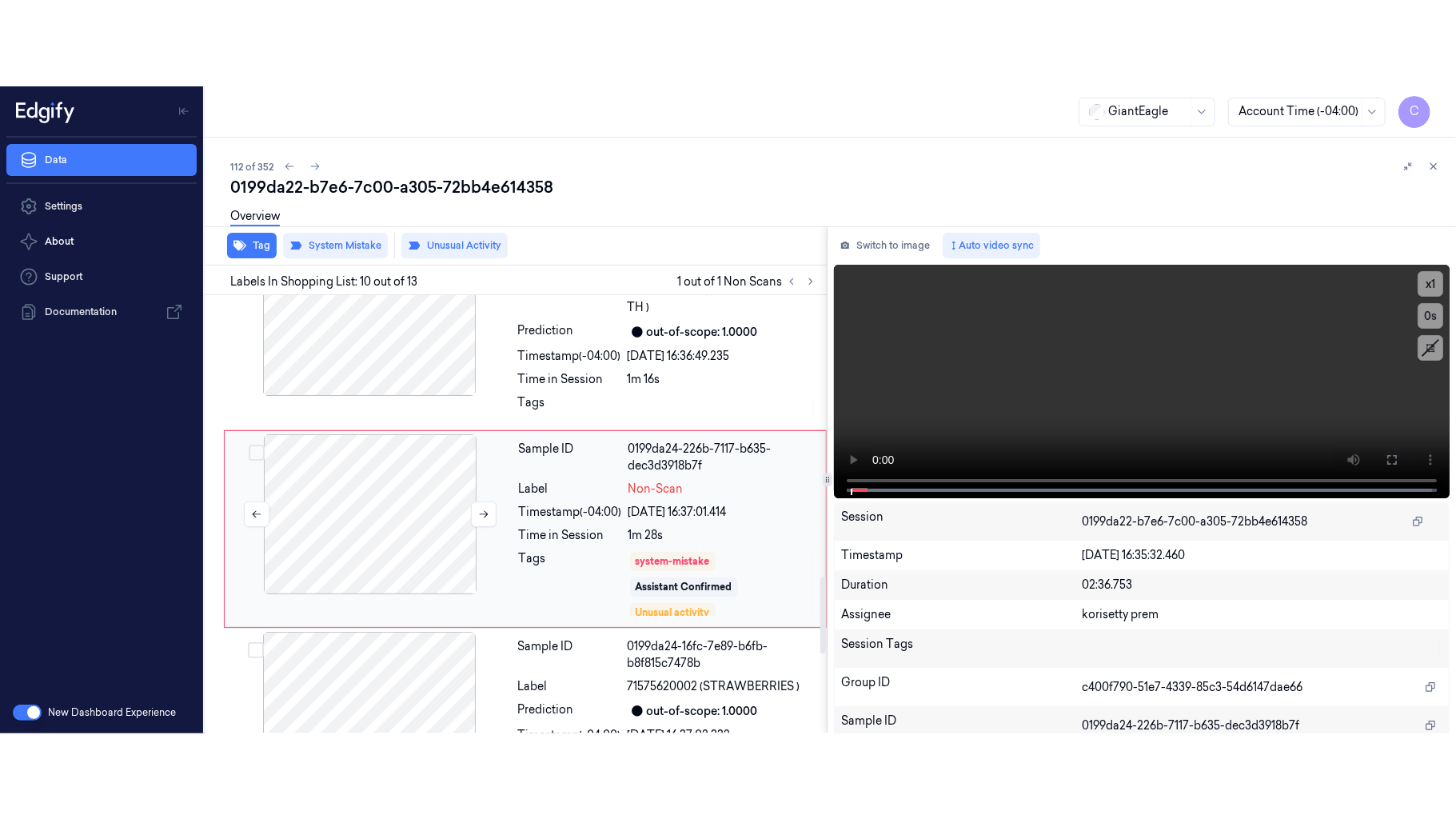
scroll to position [1602, 0]
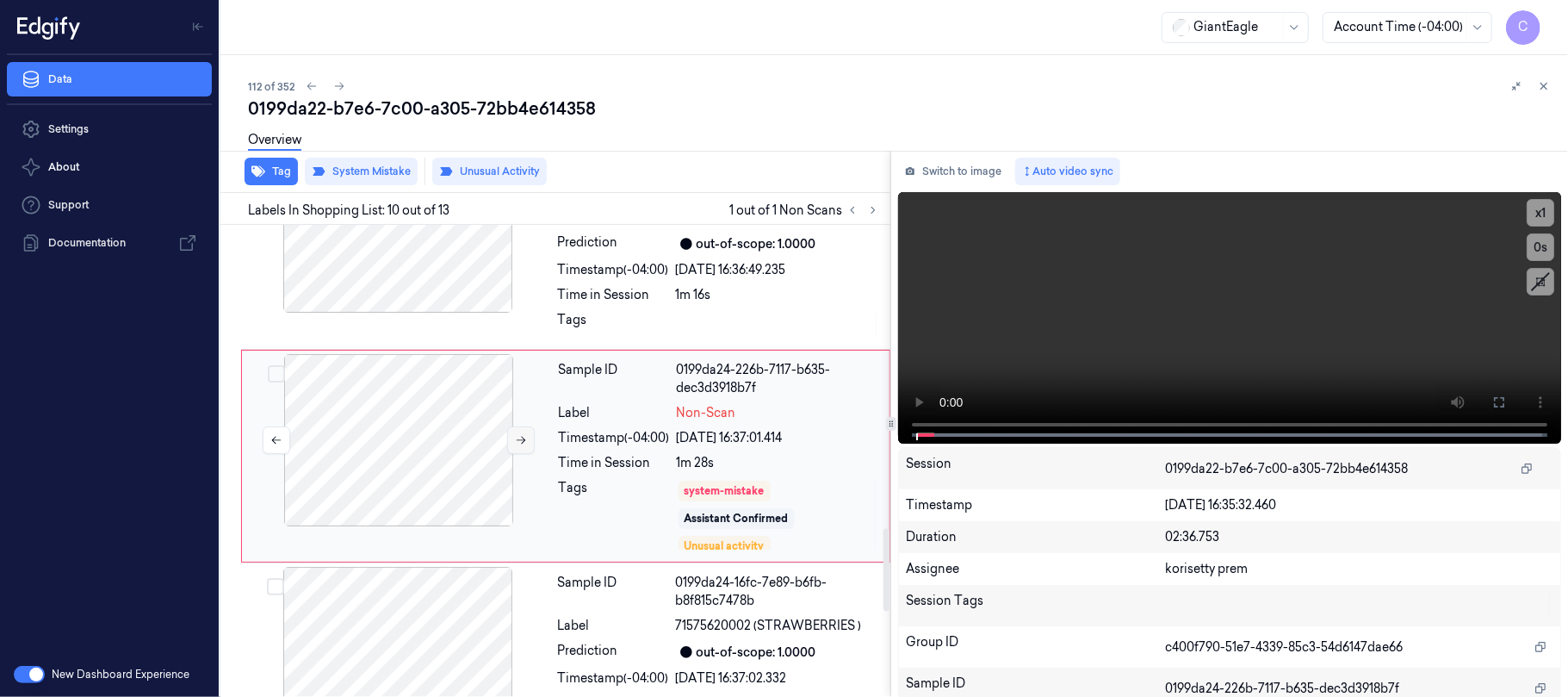
click at [524, 446] on icon at bounding box center [521, 439] width 12 height 12
click at [517, 445] on icon at bounding box center [521, 439] width 12 height 12
click at [522, 441] on icon at bounding box center [522, 440] width 10 height 8
click at [522, 446] on icon at bounding box center [521, 439] width 12 height 12
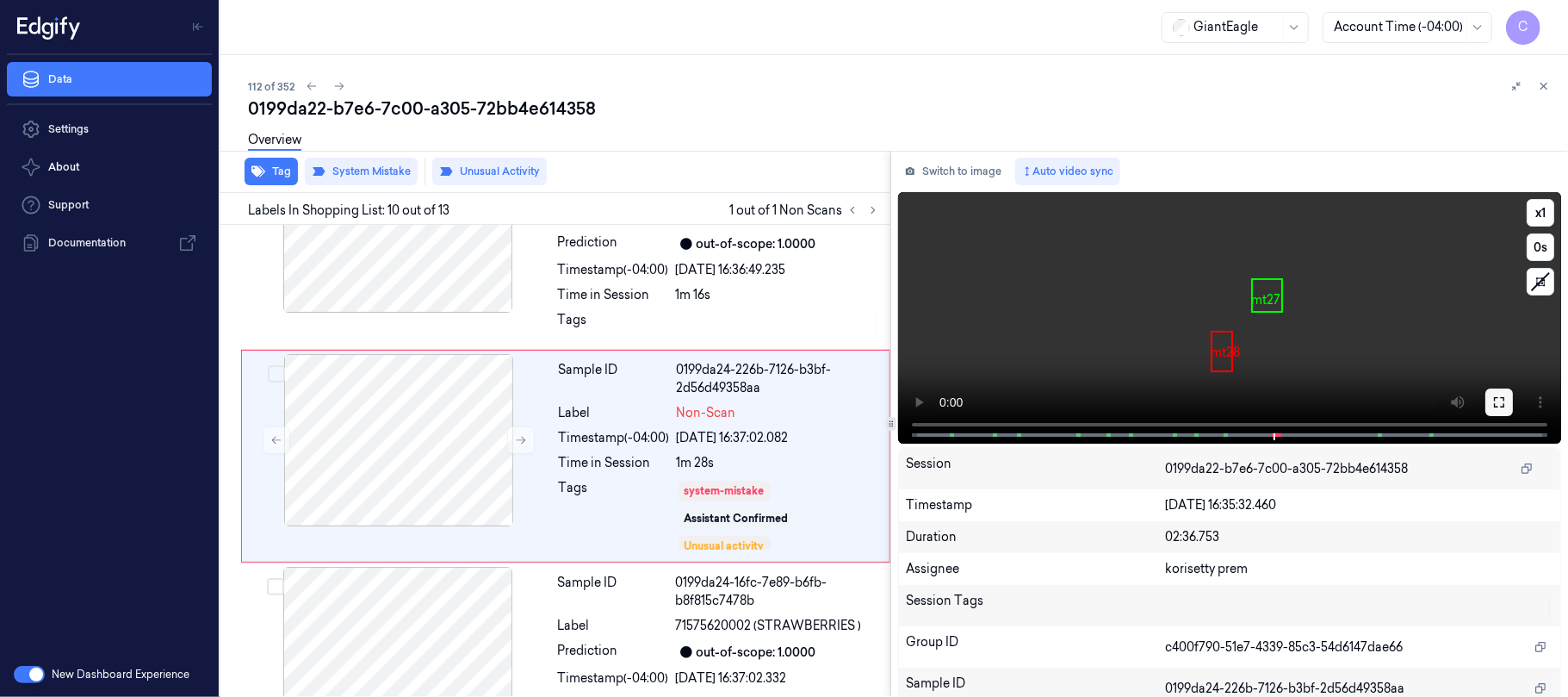
click at [1494, 401] on icon at bounding box center [1499, 402] width 13 height 13
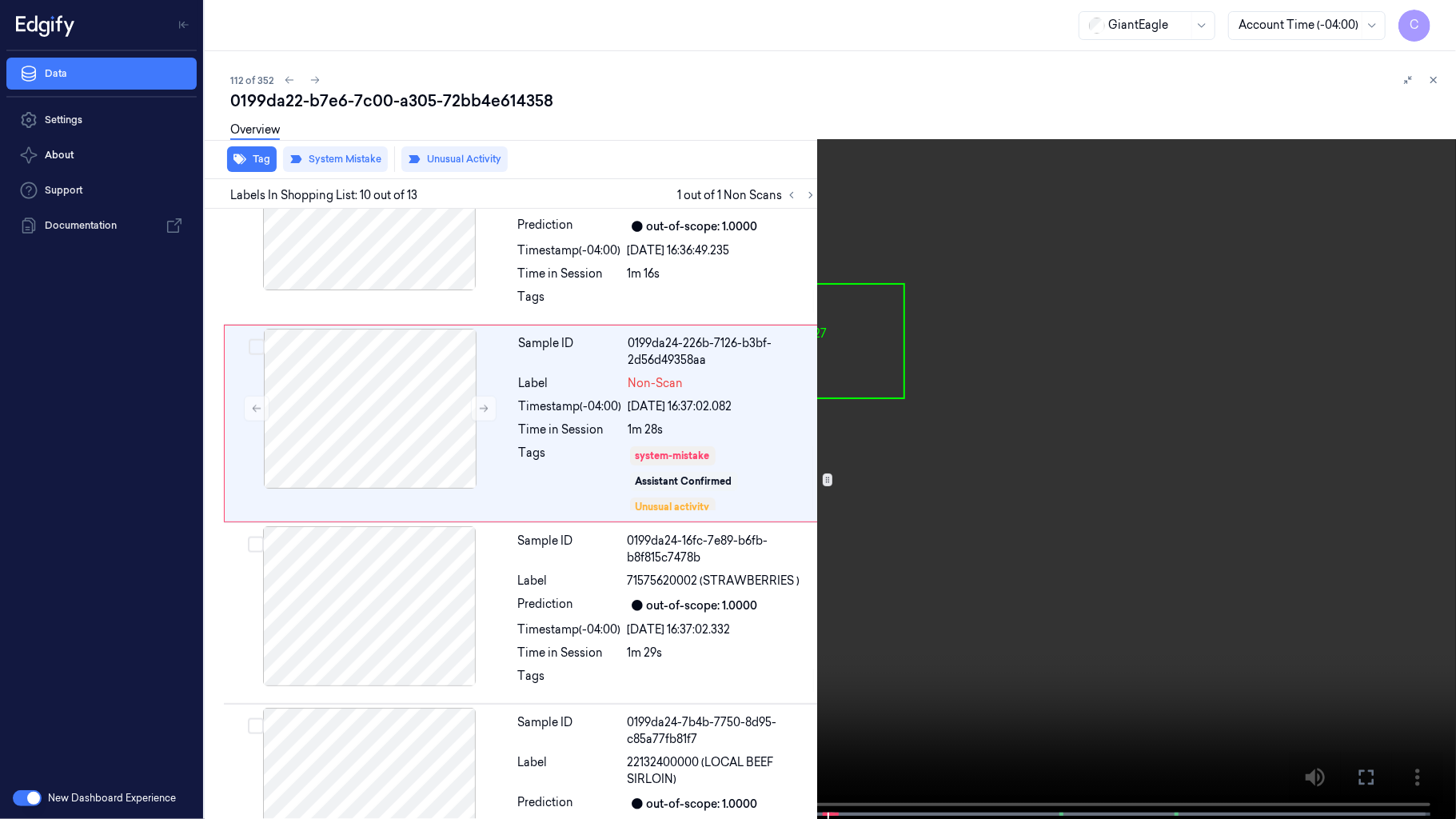
click at [548, 509] on video at bounding box center [728, 411] width 1456 height 823
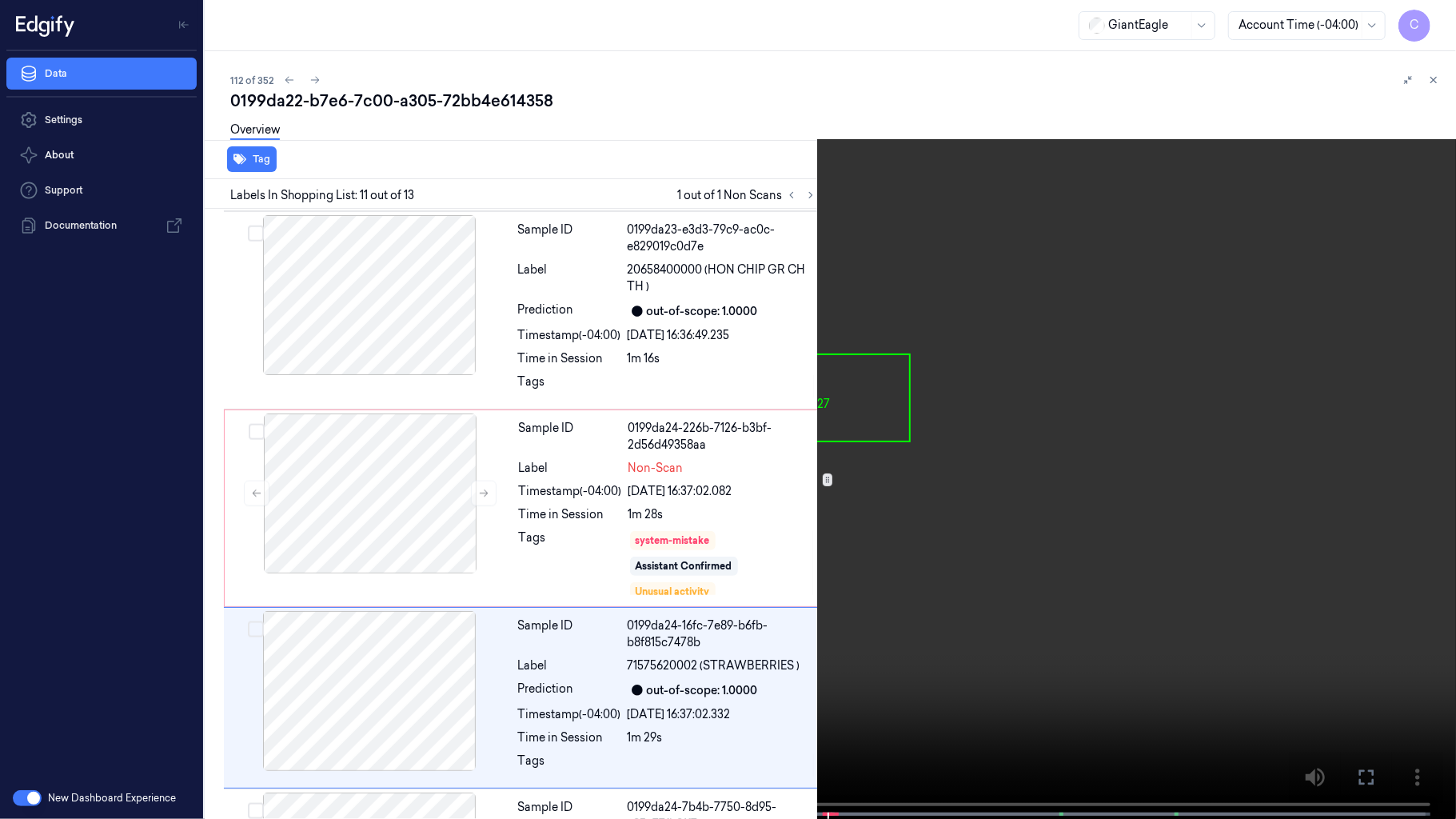
scroll to position [1646, 0]
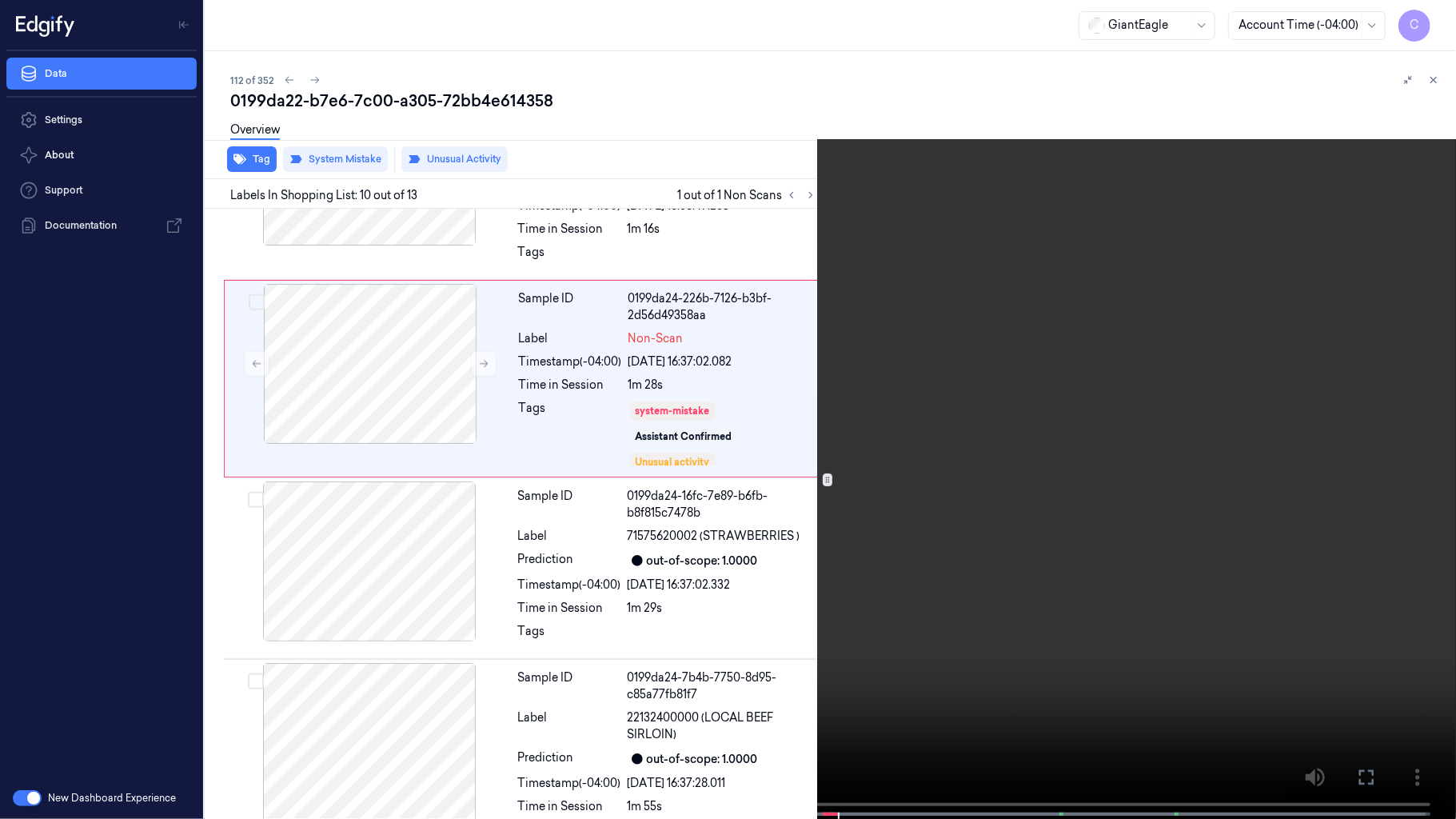
click at [548, 509] on video at bounding box center [728, 411] width 1456 height 823
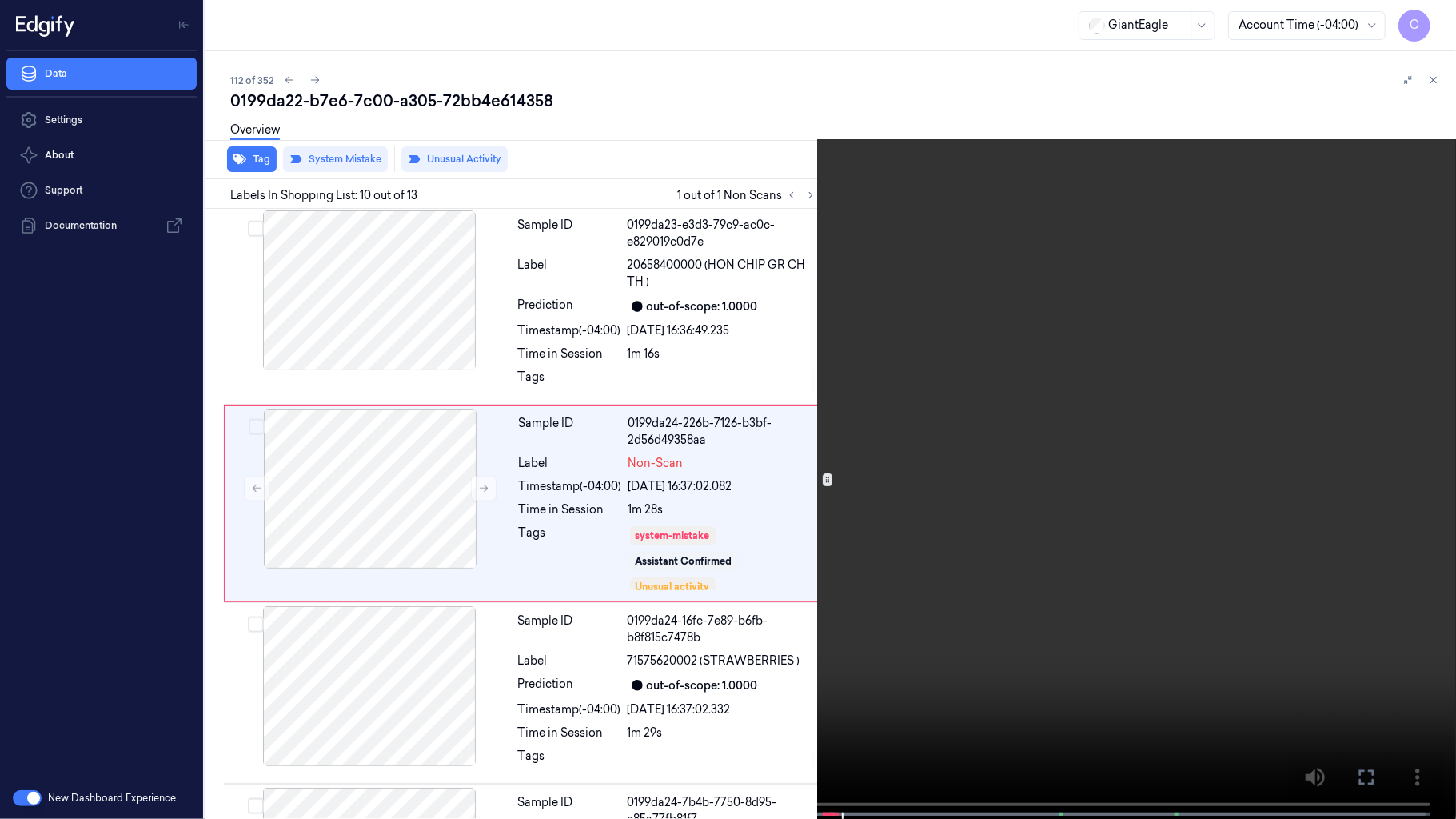
scroll to position [1514, 0]
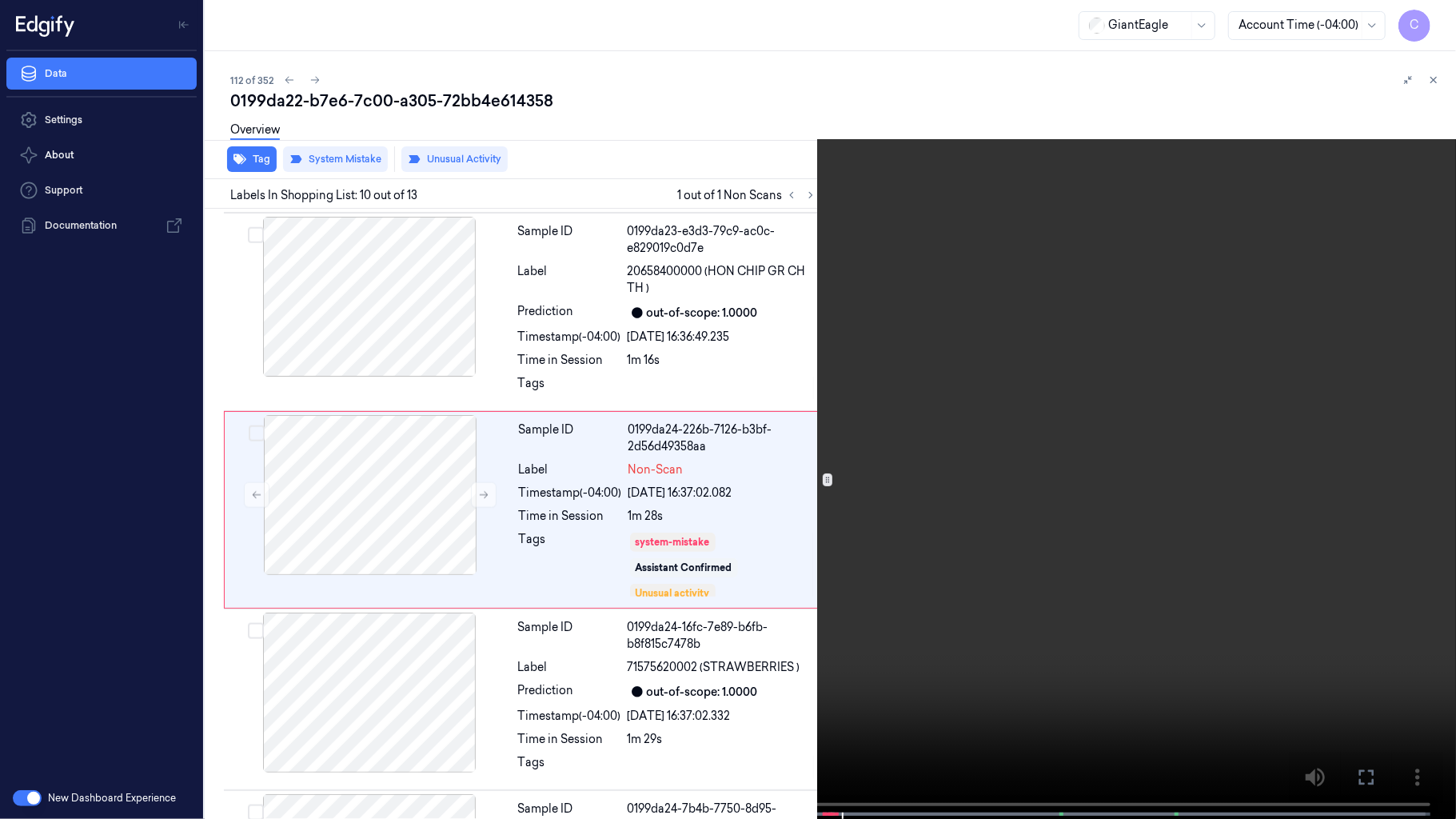
click at [899, 608] on video at bounding box center [728, 411] width 1456 height 823
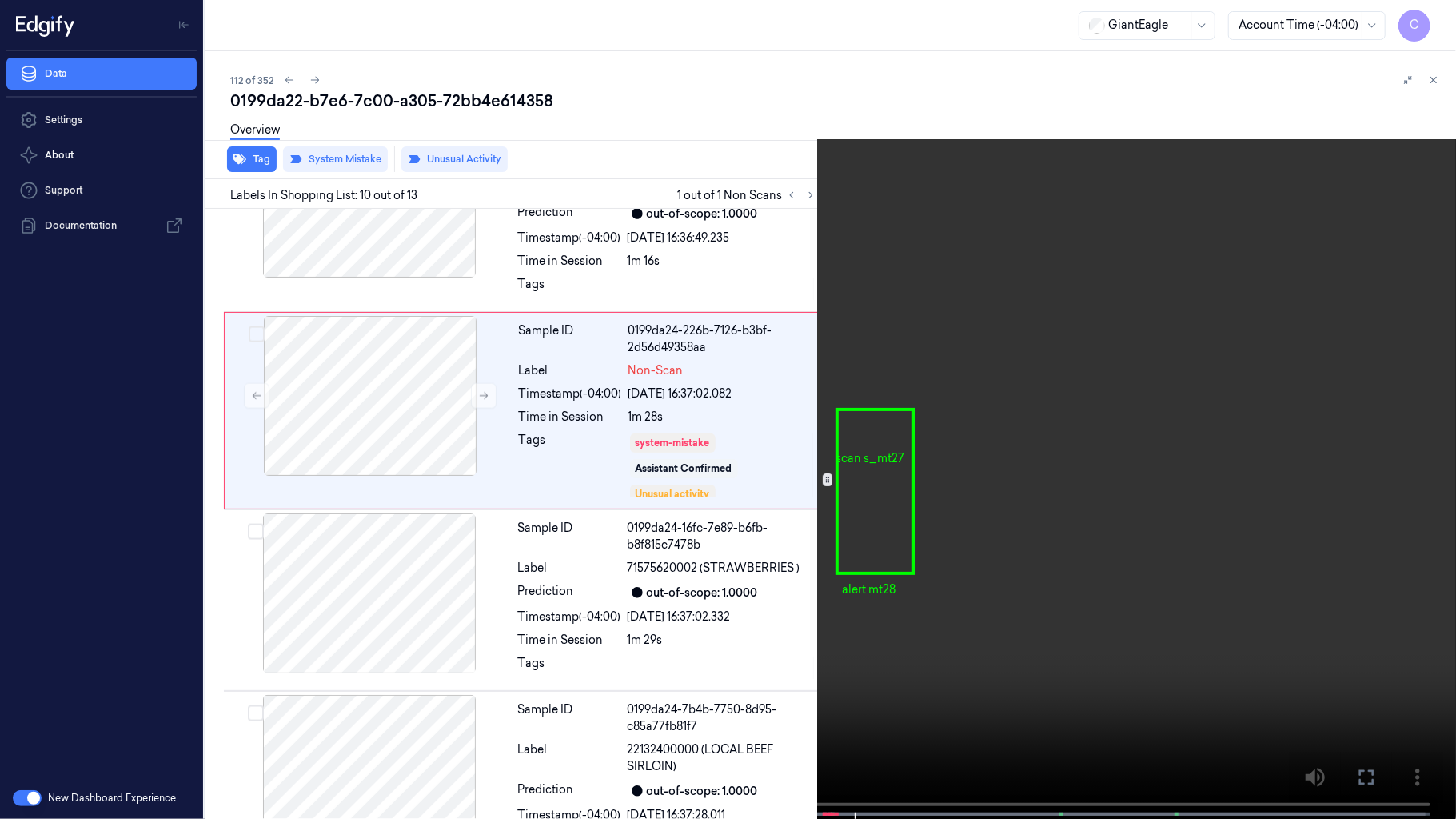
click at [1024, 436] on video at bounding box center [728, 411] width 1456 height 823
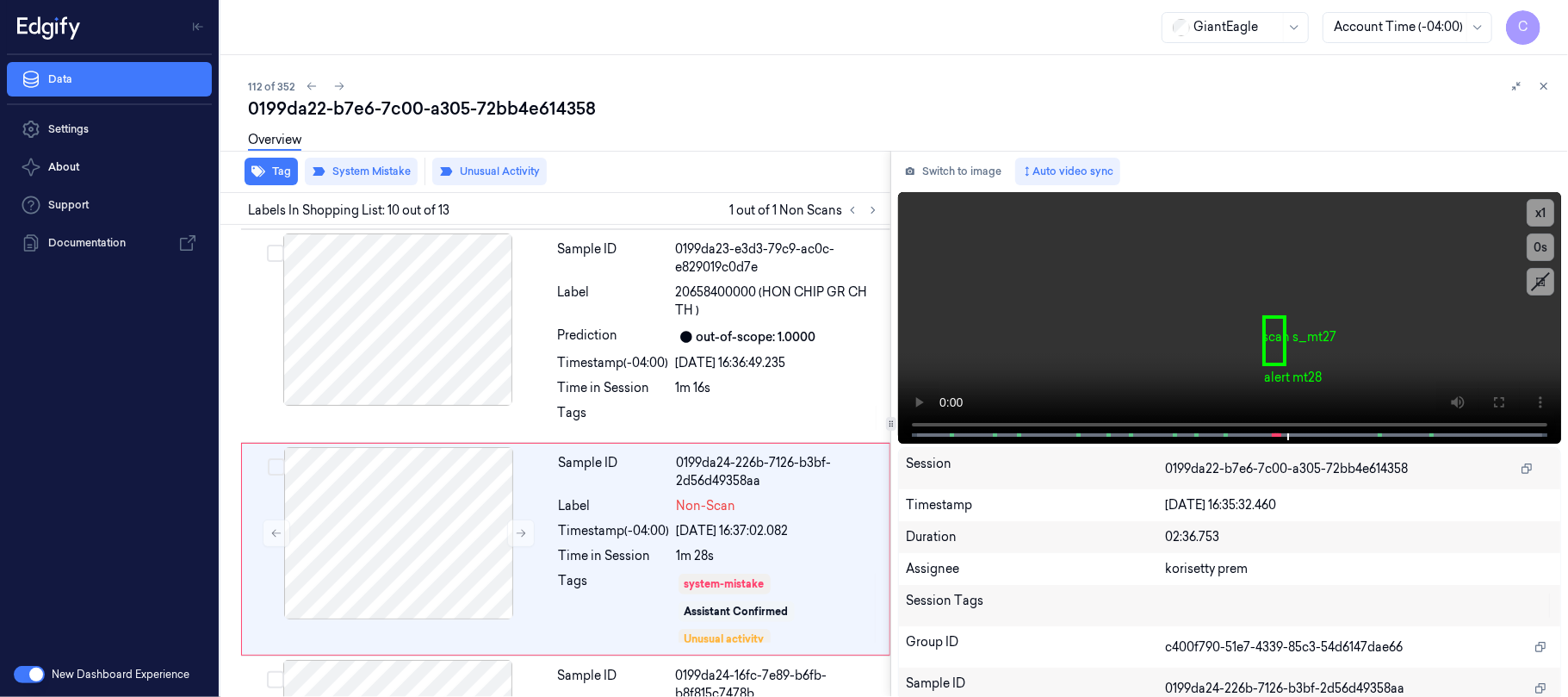
scroll to position [1724, 0]
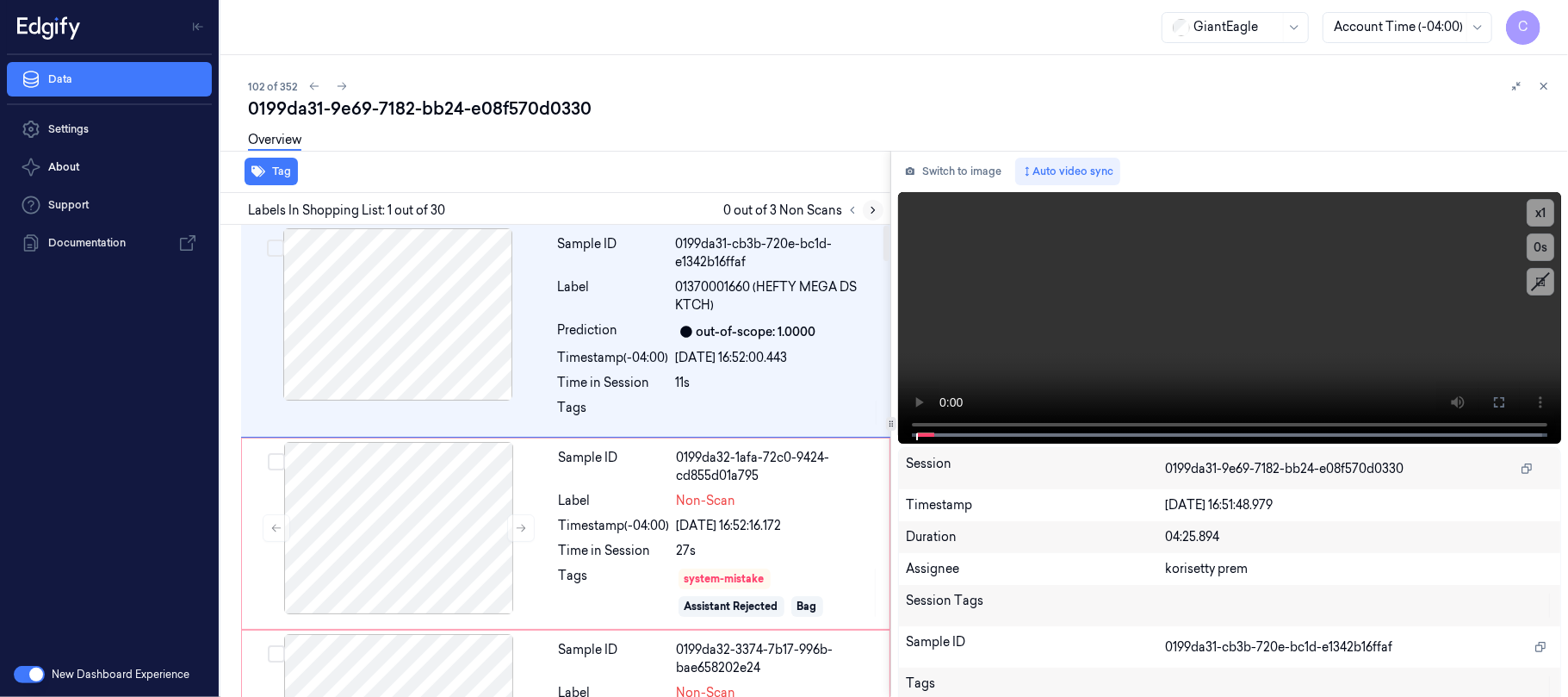
click at [872, 205] on icon at bounding box center [873, 210] width 12 height 12
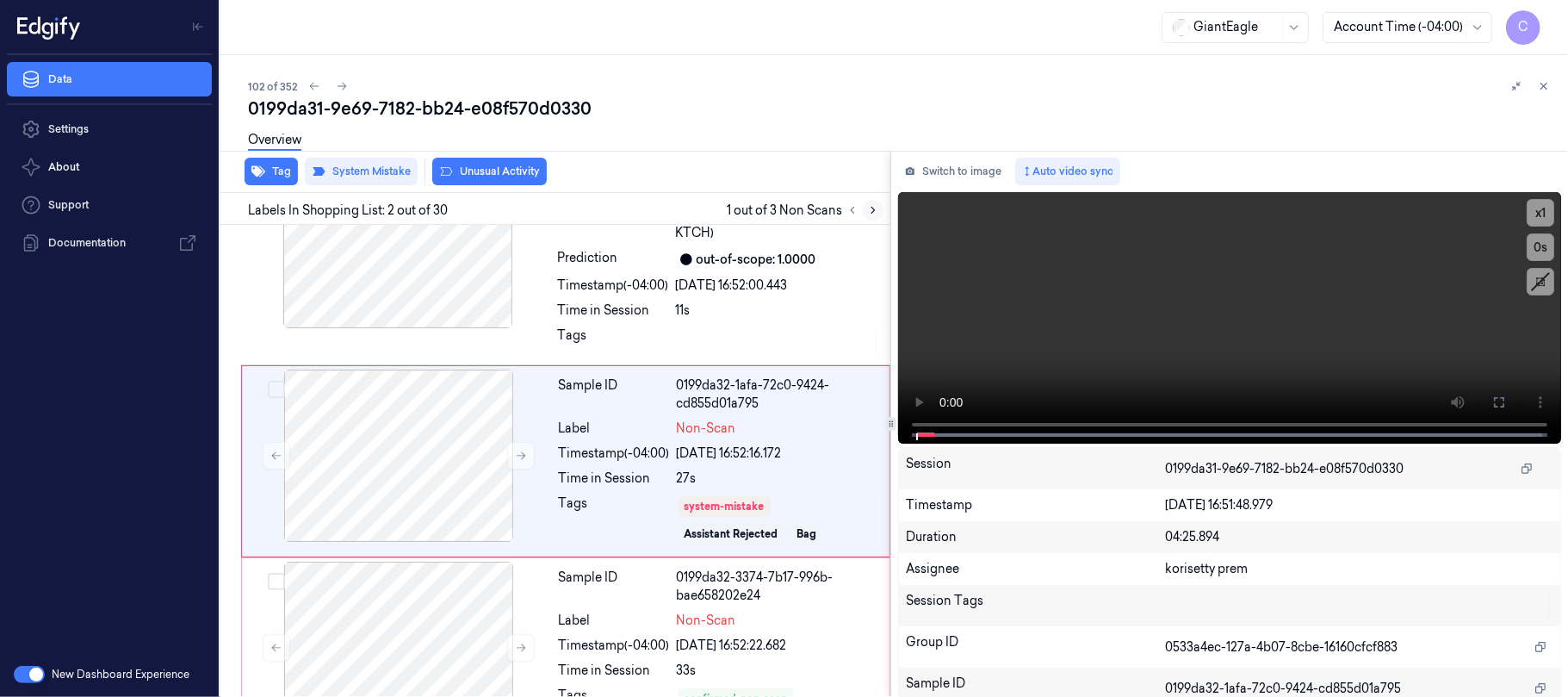
scroll to position [73, 0]
click at [520, 453] on icon at bounding box center [521, 455] width 12 height 12
click at [520, 452] on icon at bounding box center [521, 455] width 12 height 12
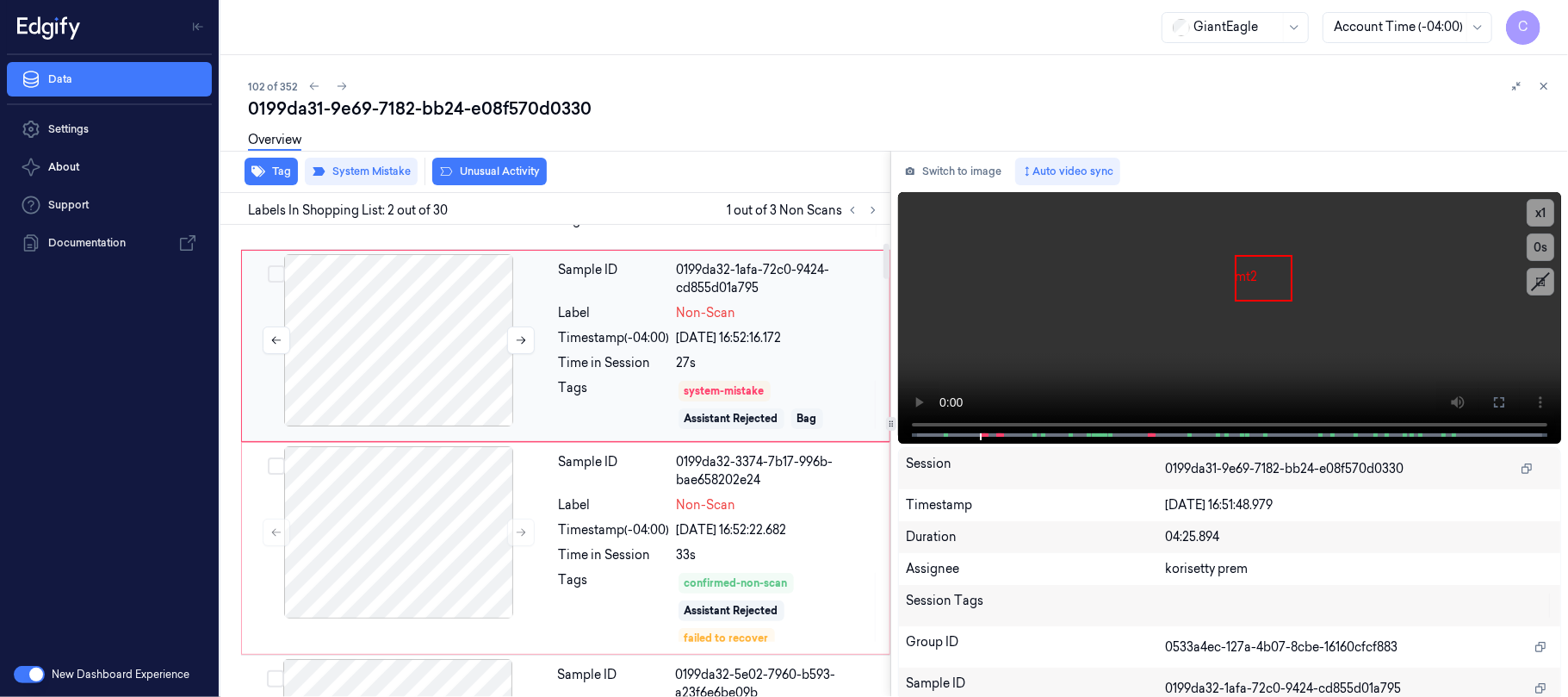
scroll to position [304, 0]
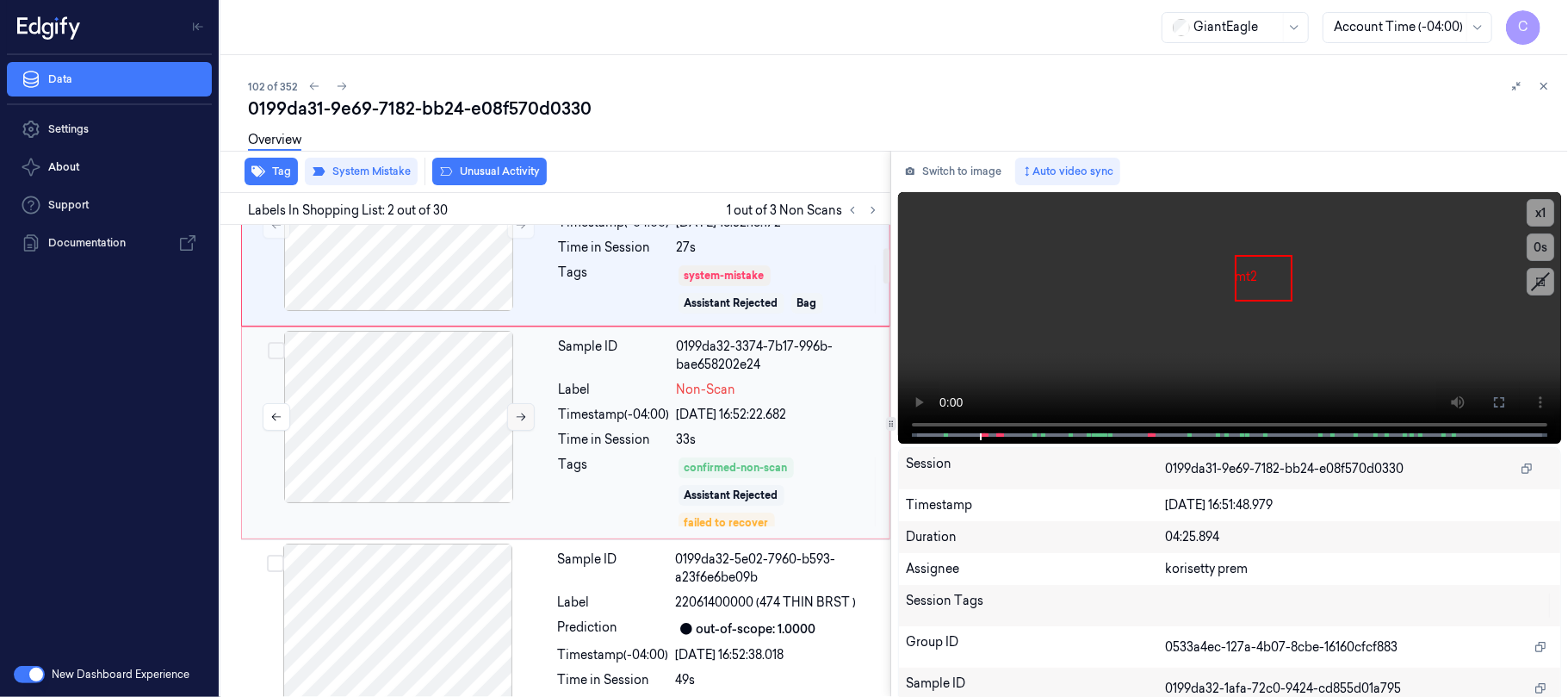
click at [517, 421] on icon at bounding box center [521, 416] width 12 height 12
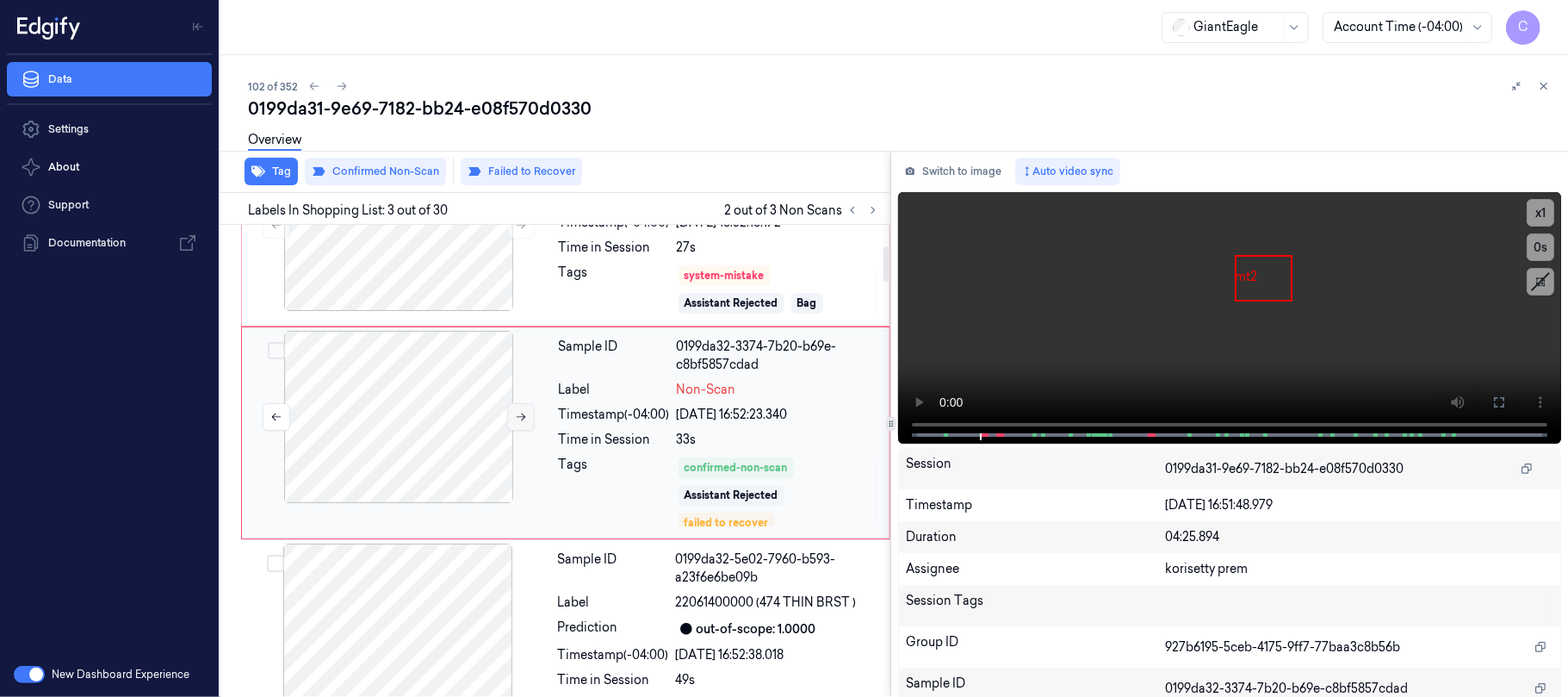
scroll to position [278, 0]
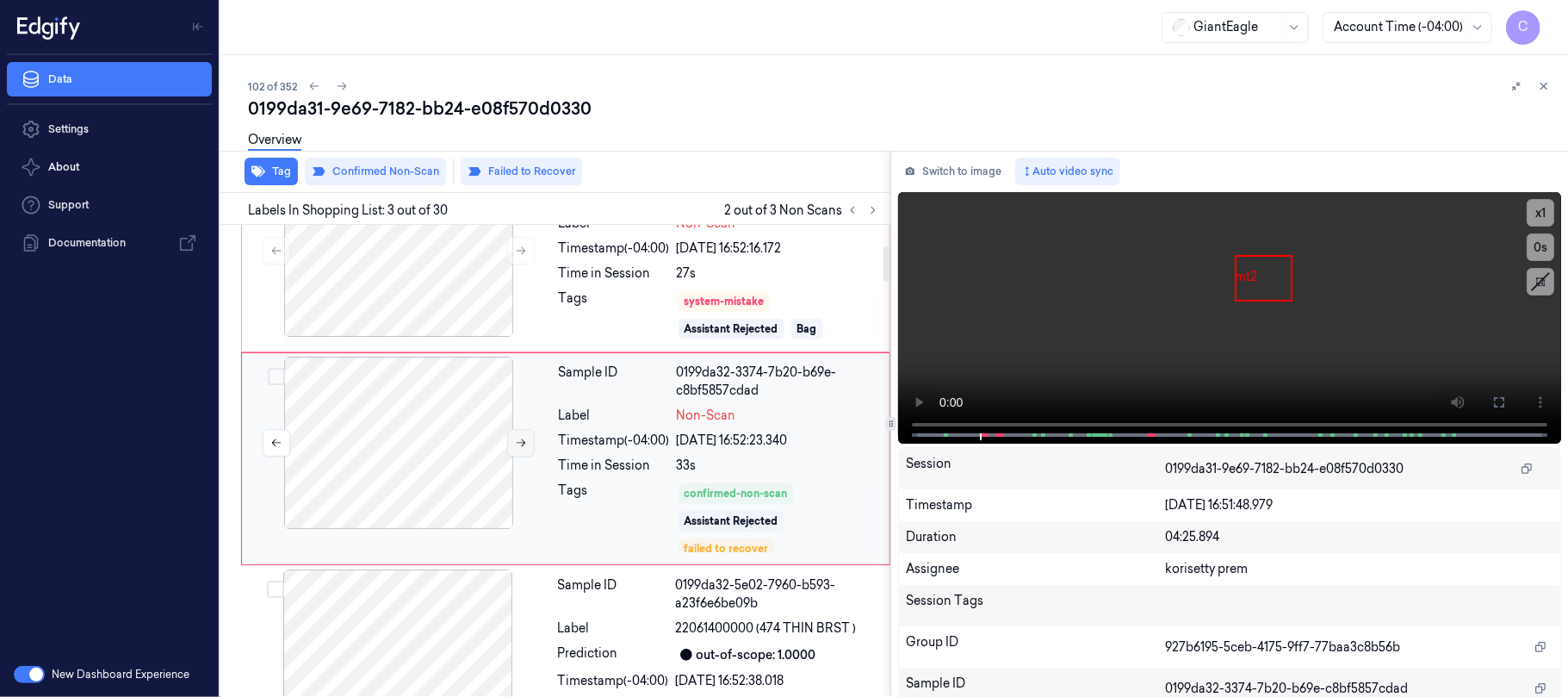
click at [517, 421] on div at bounding box center [398, 442] width 306 height 172
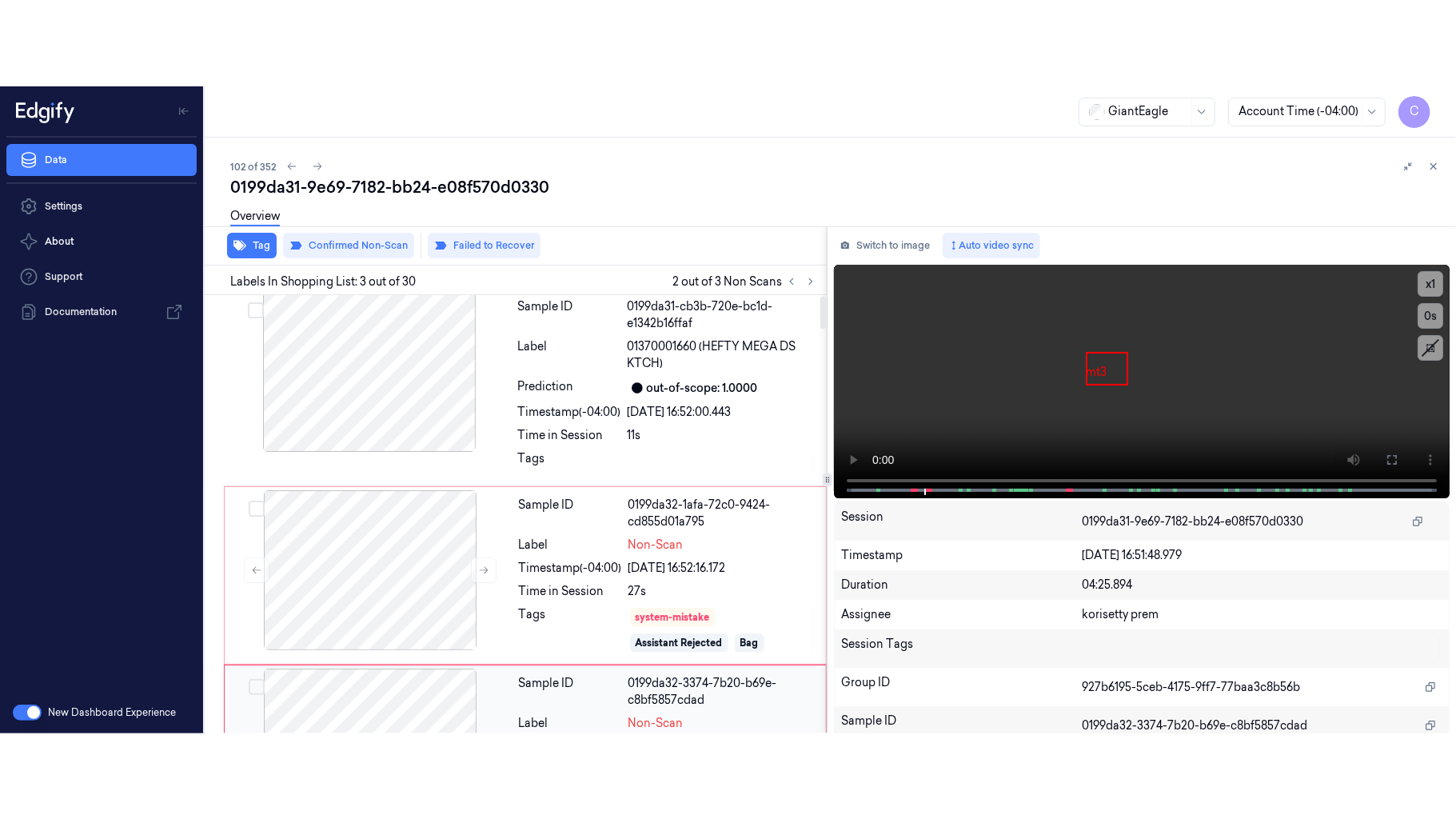
scroll to position [0, 0]
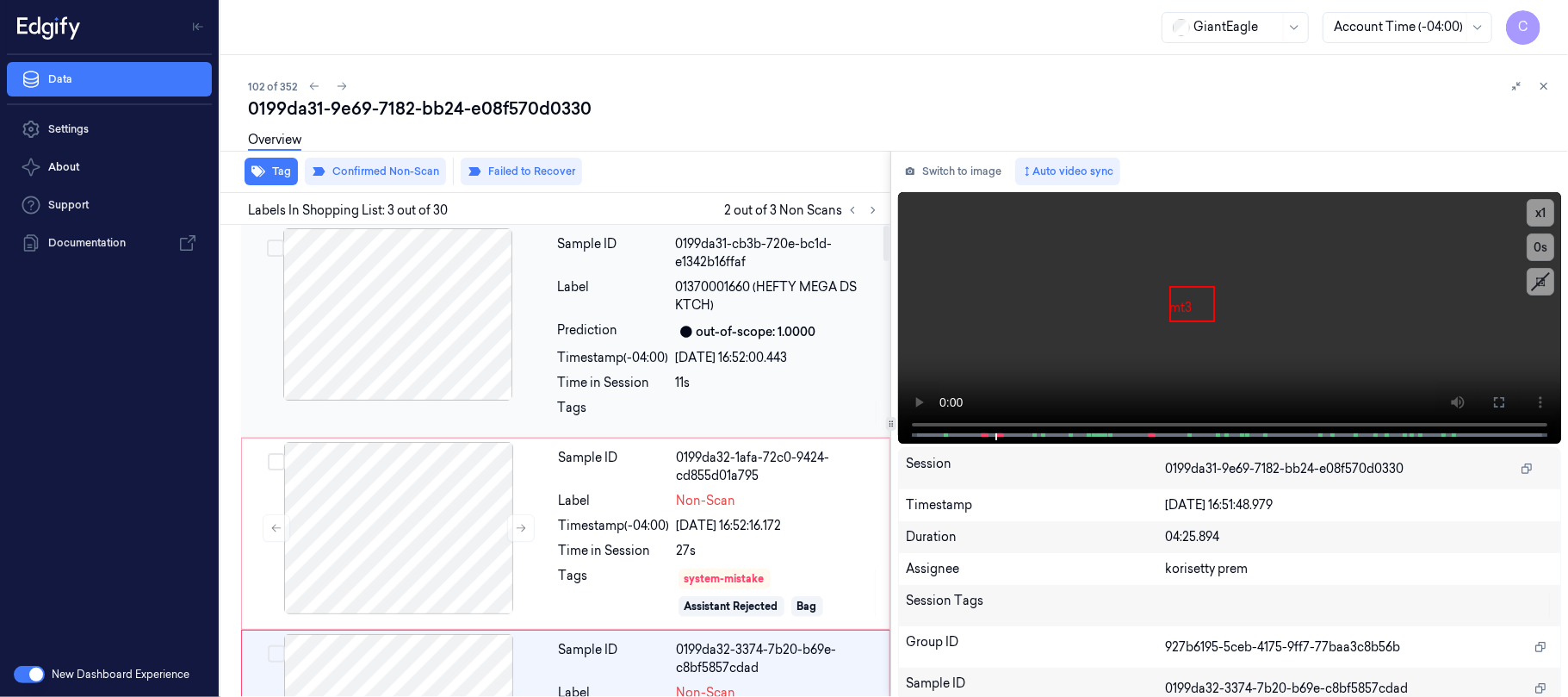
click at [438, 325] on div at bounding box center [397, 314] width 306 height 172
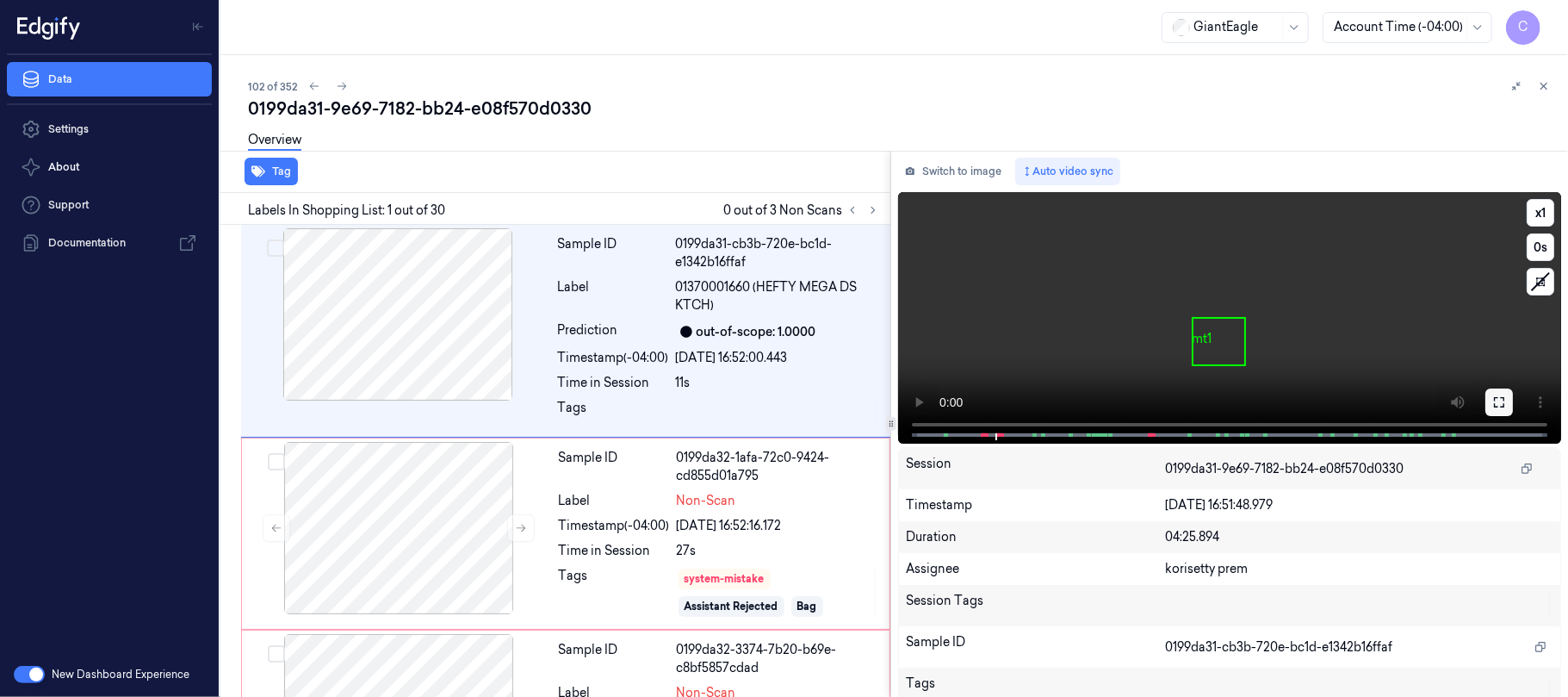
click at [1496, 396] on icon at bounding box center [1499, 402] width 13 height 13
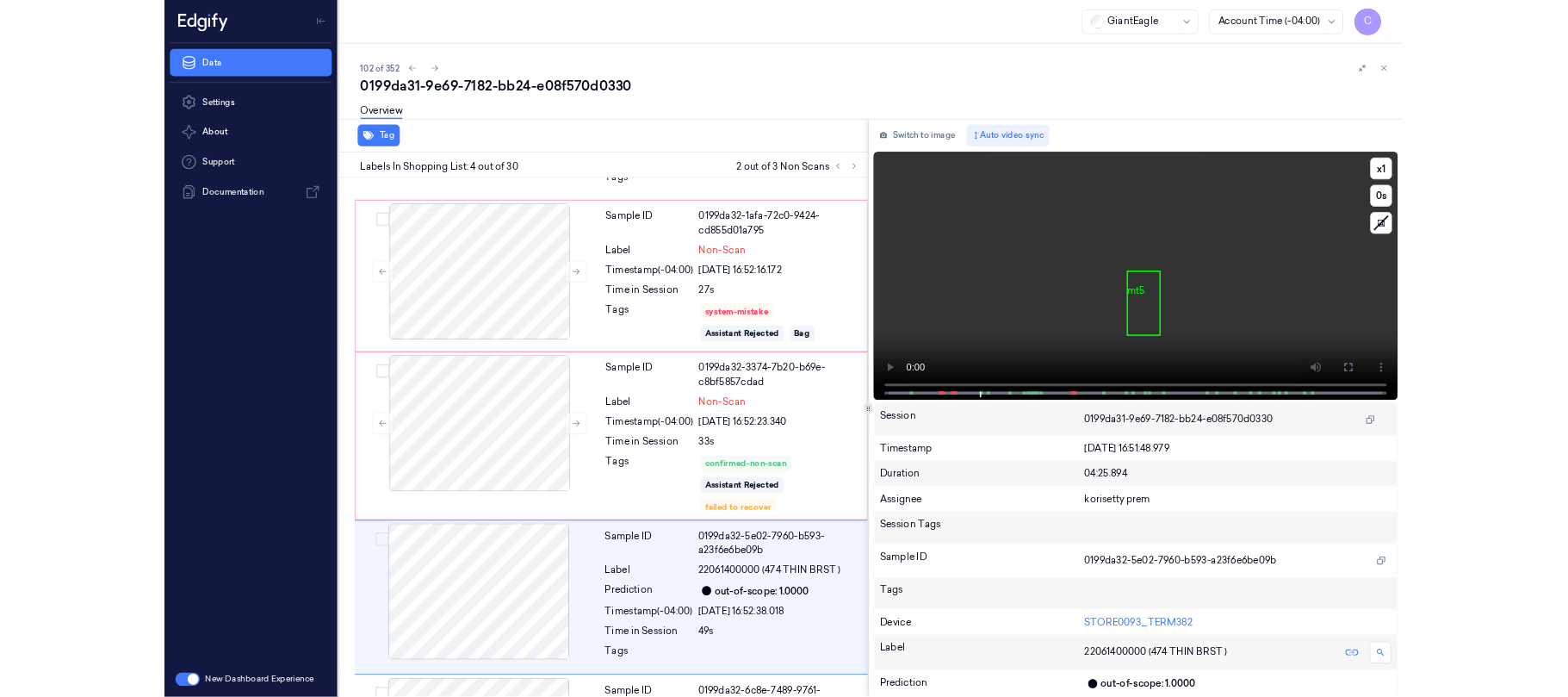
scroll to position [390, 0]
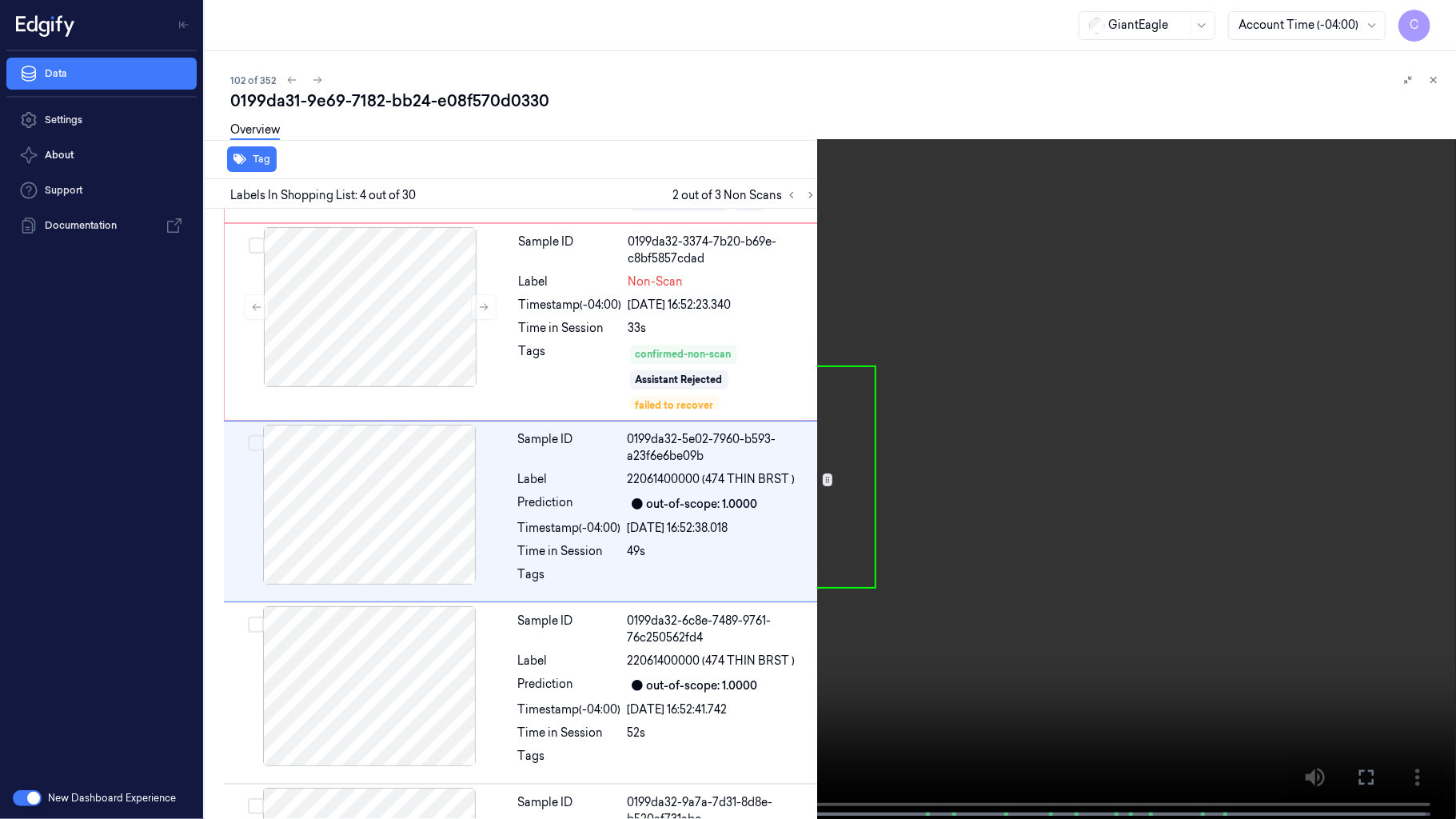
click at [536, 451] on video at bounding box center [728, 411] width 1456 height 823
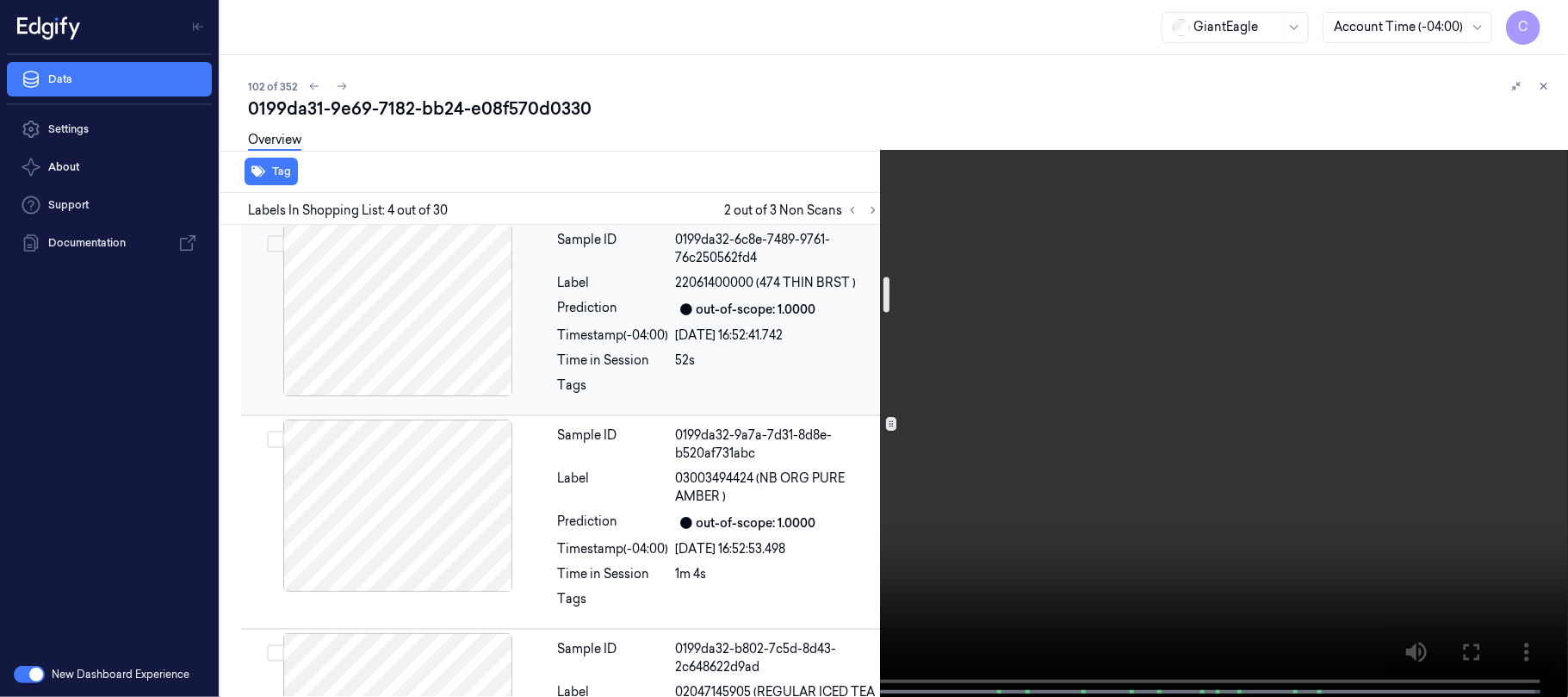
scroll to position [848, 0]
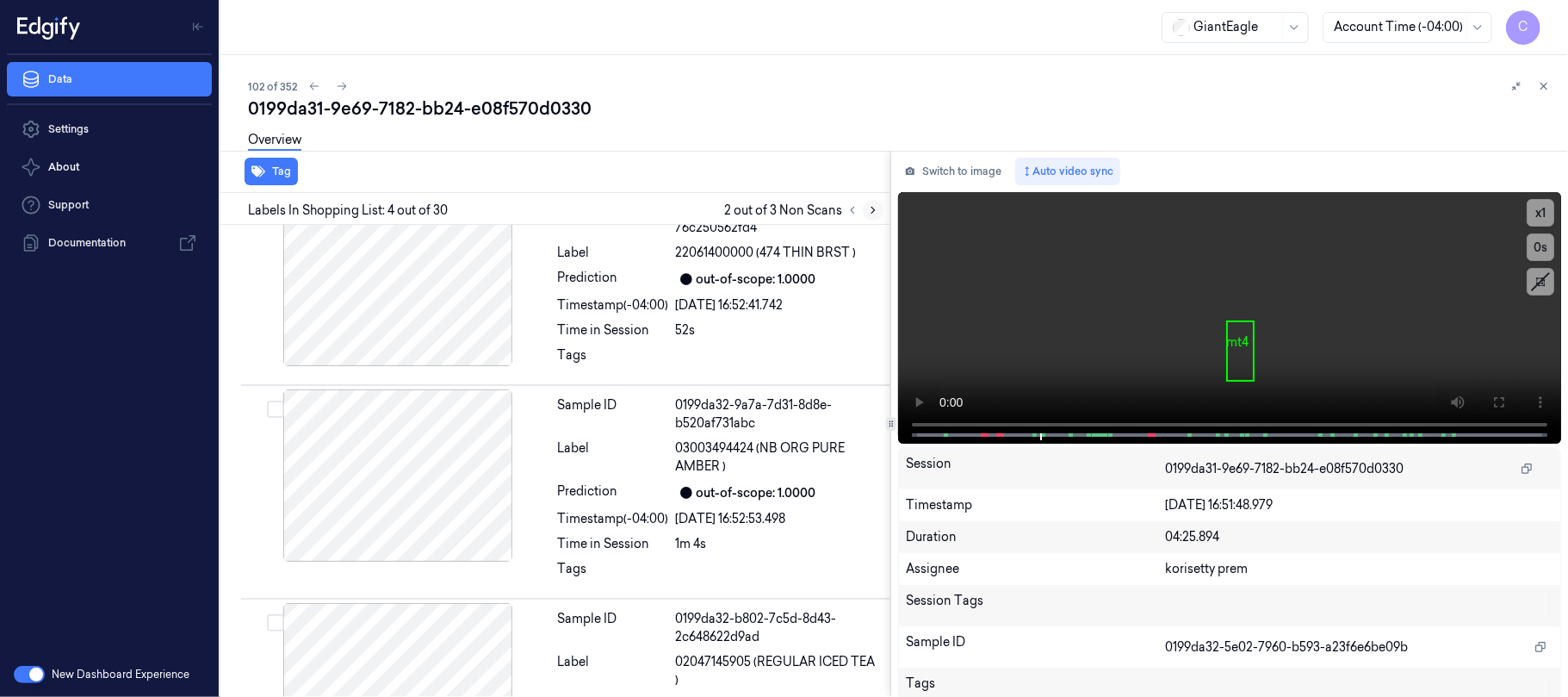
click at [875, 215] on button at bounding box center [873, 211] width 21 height 21
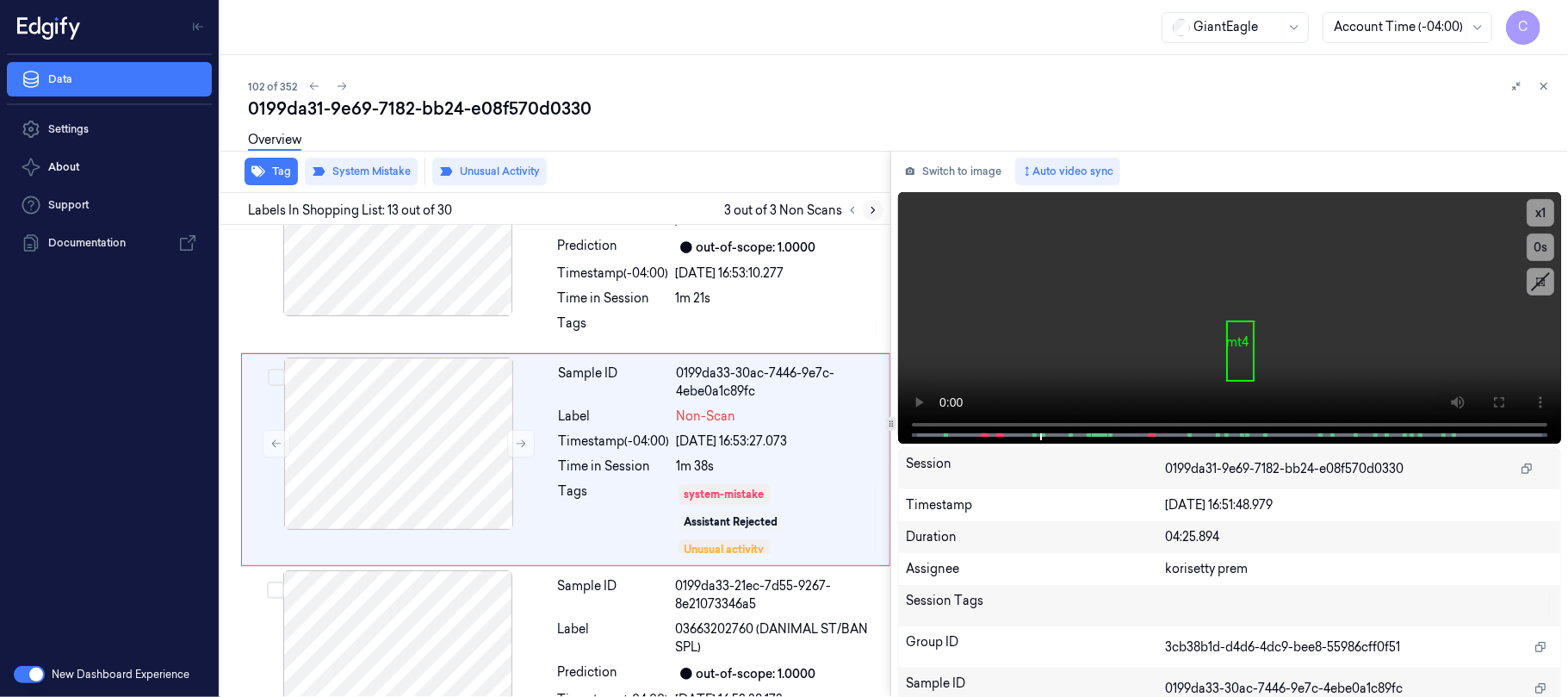
scroll to position [2381, 0]
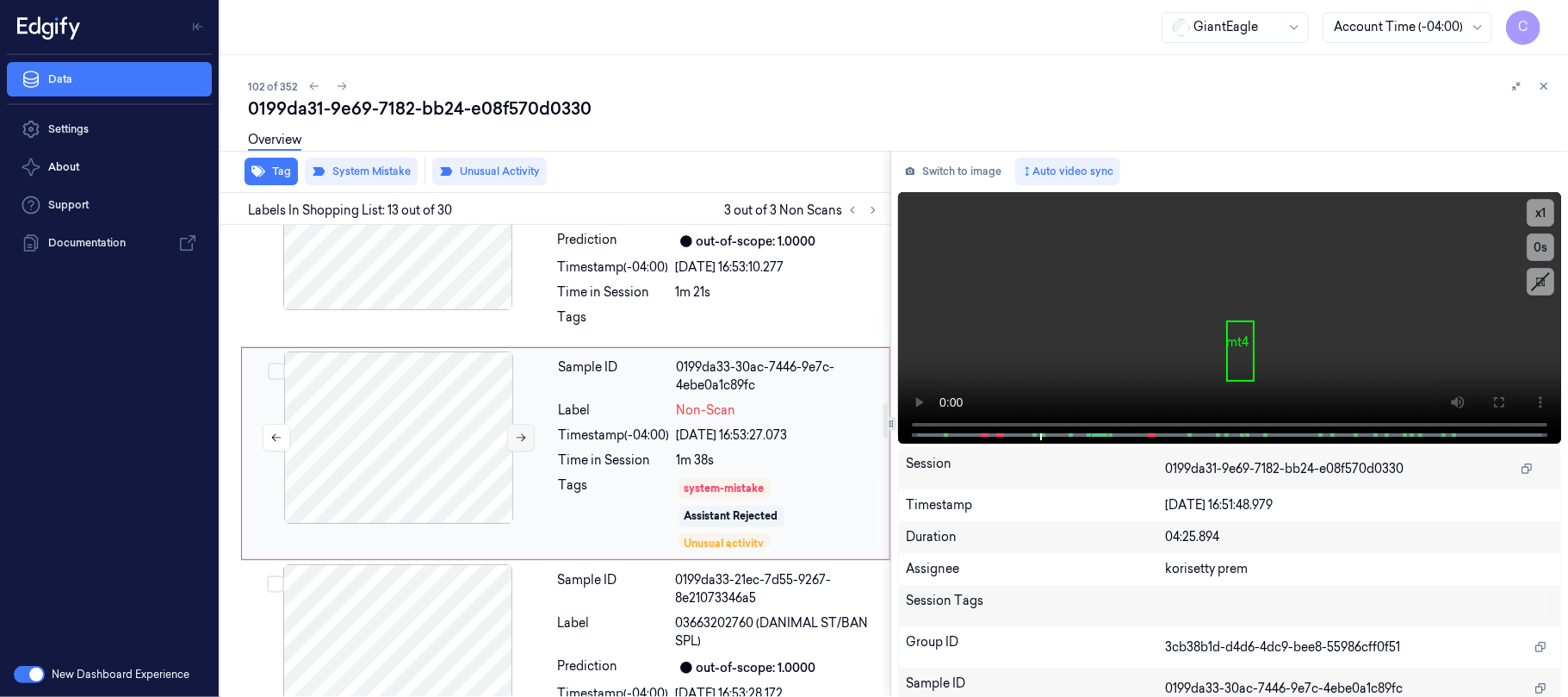
click at [515, 440] on icon at bounding box center [521, 438] width 12 height 12
click at [465, 286] on div at bounding box center [397, 224] width 306 height 172
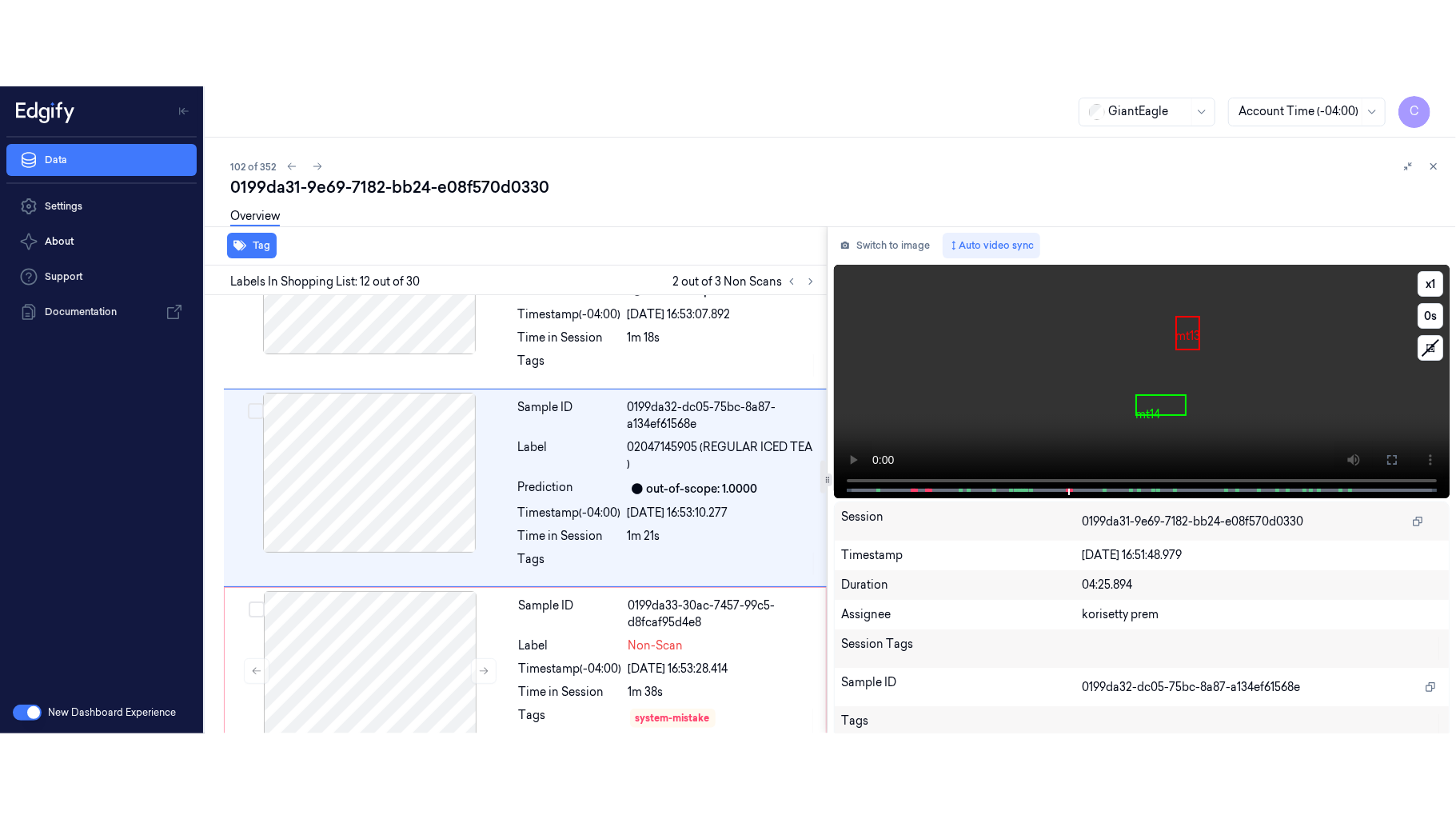
scroll to position [2013, 0]
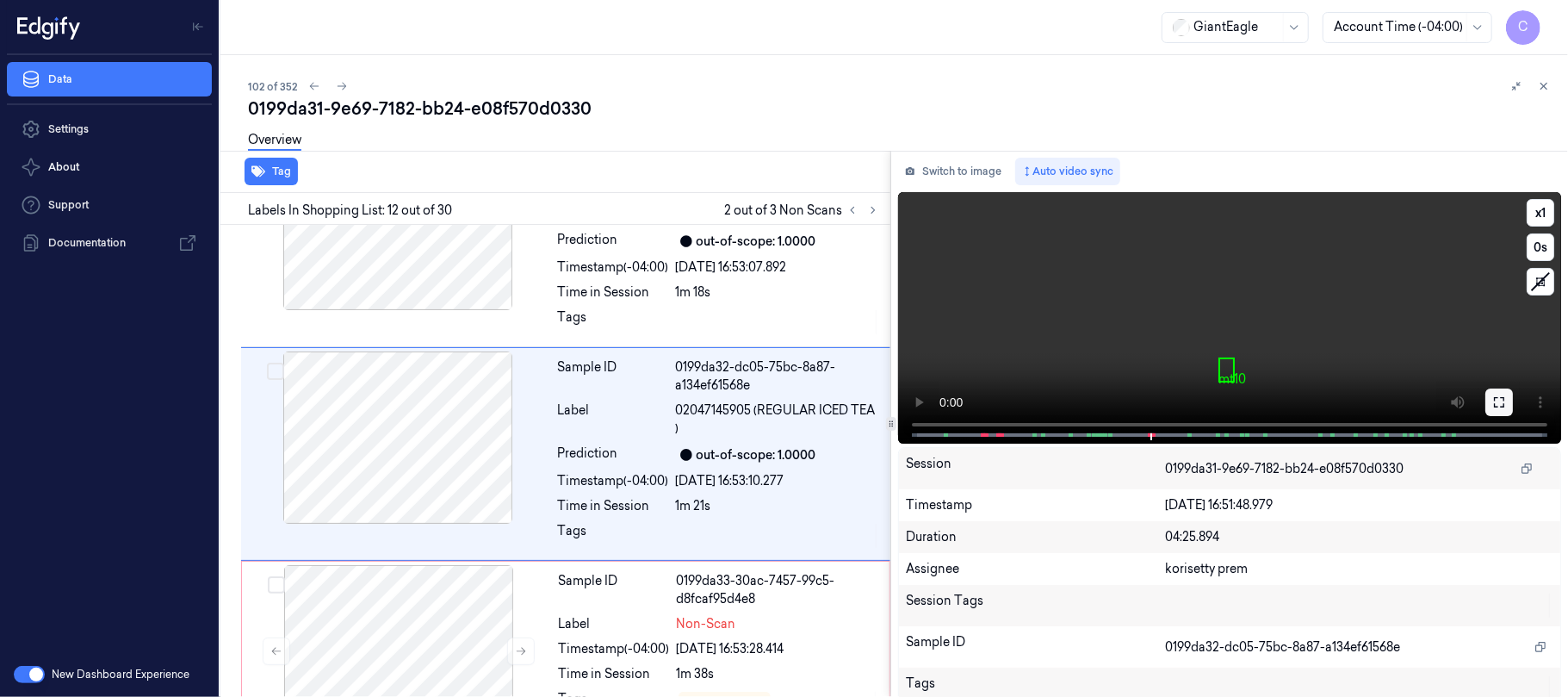
click at [1492, 400] on icon at bounding box center [1499, 402] width 13 height 13
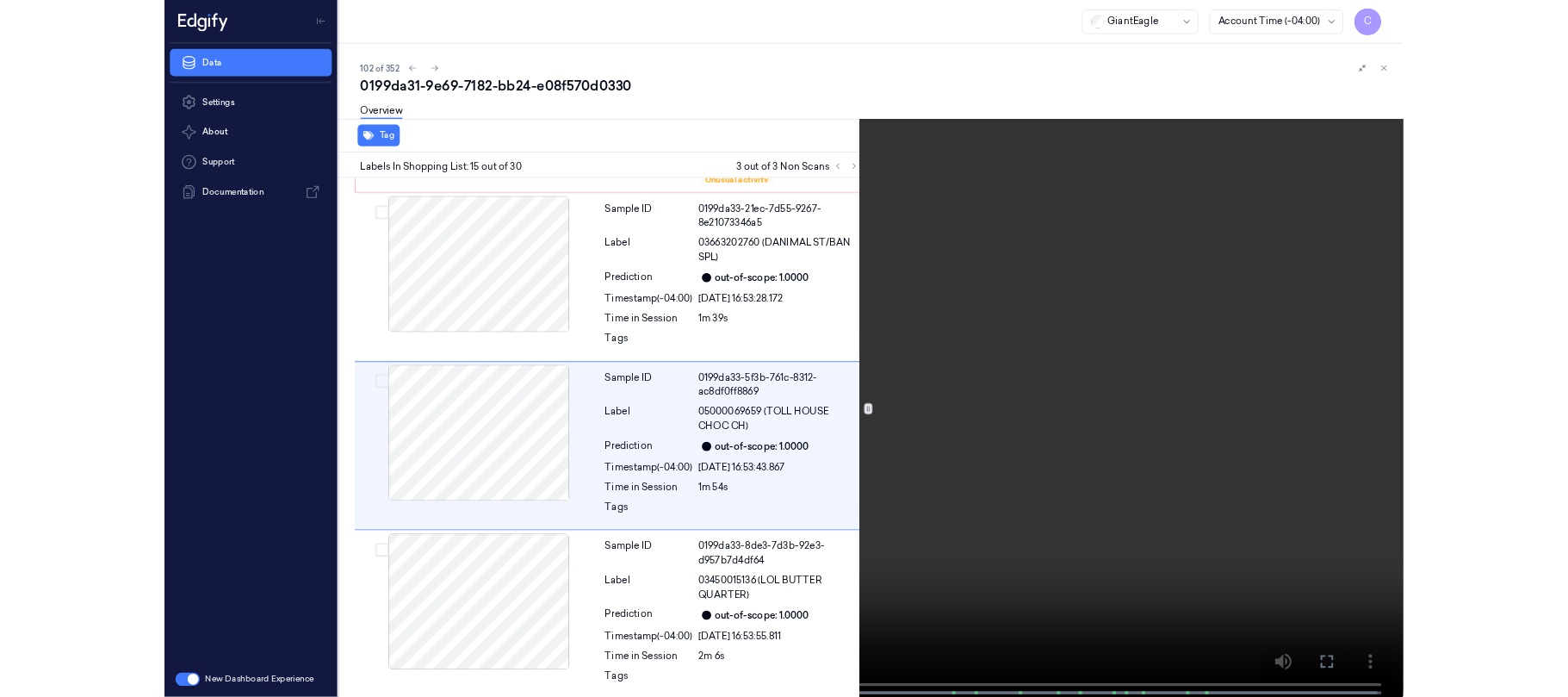
scroll to position [2716, 0]
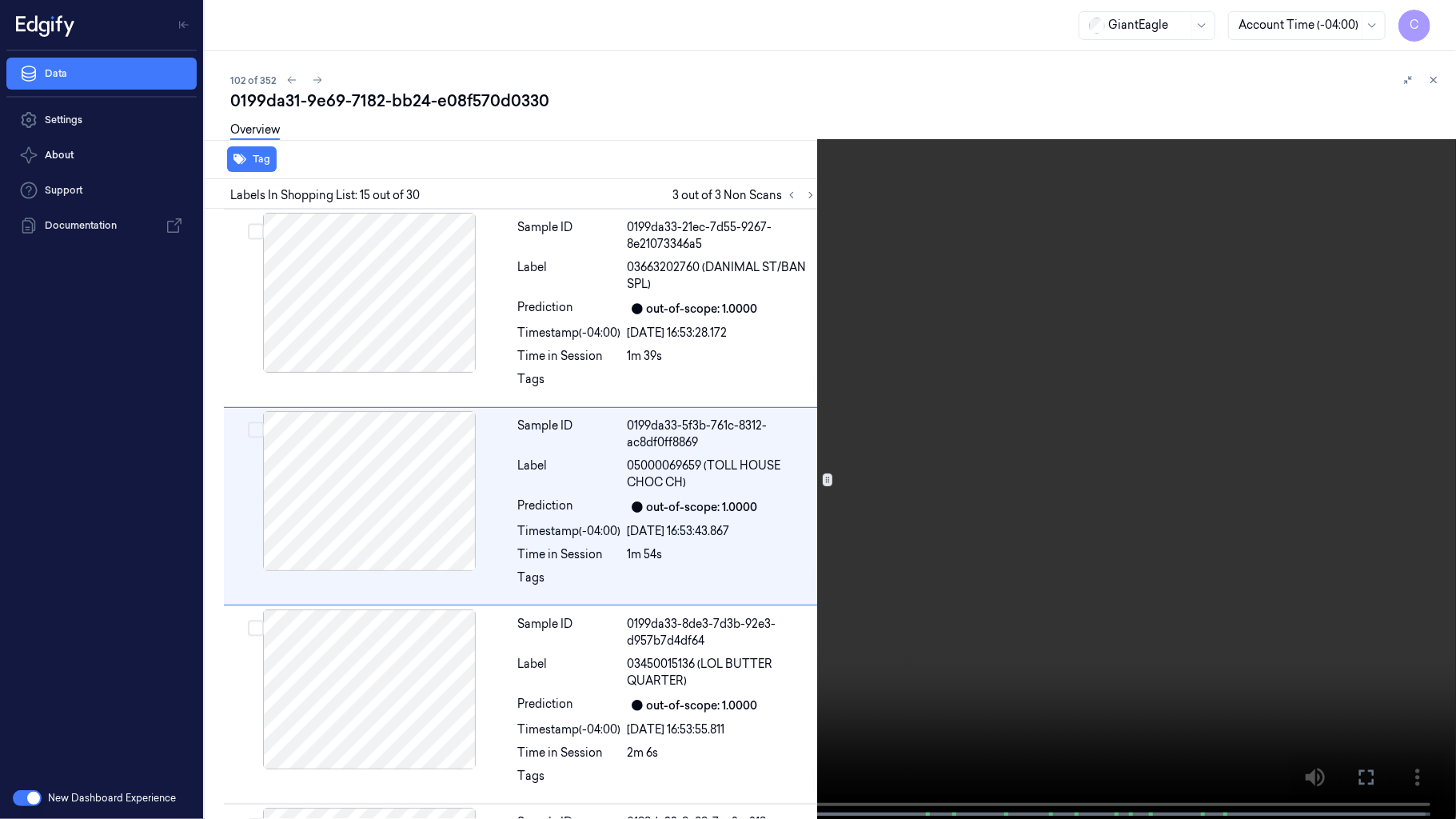
click at [657, 282] on video at bounding box center [728, 411] width 1456 height 823
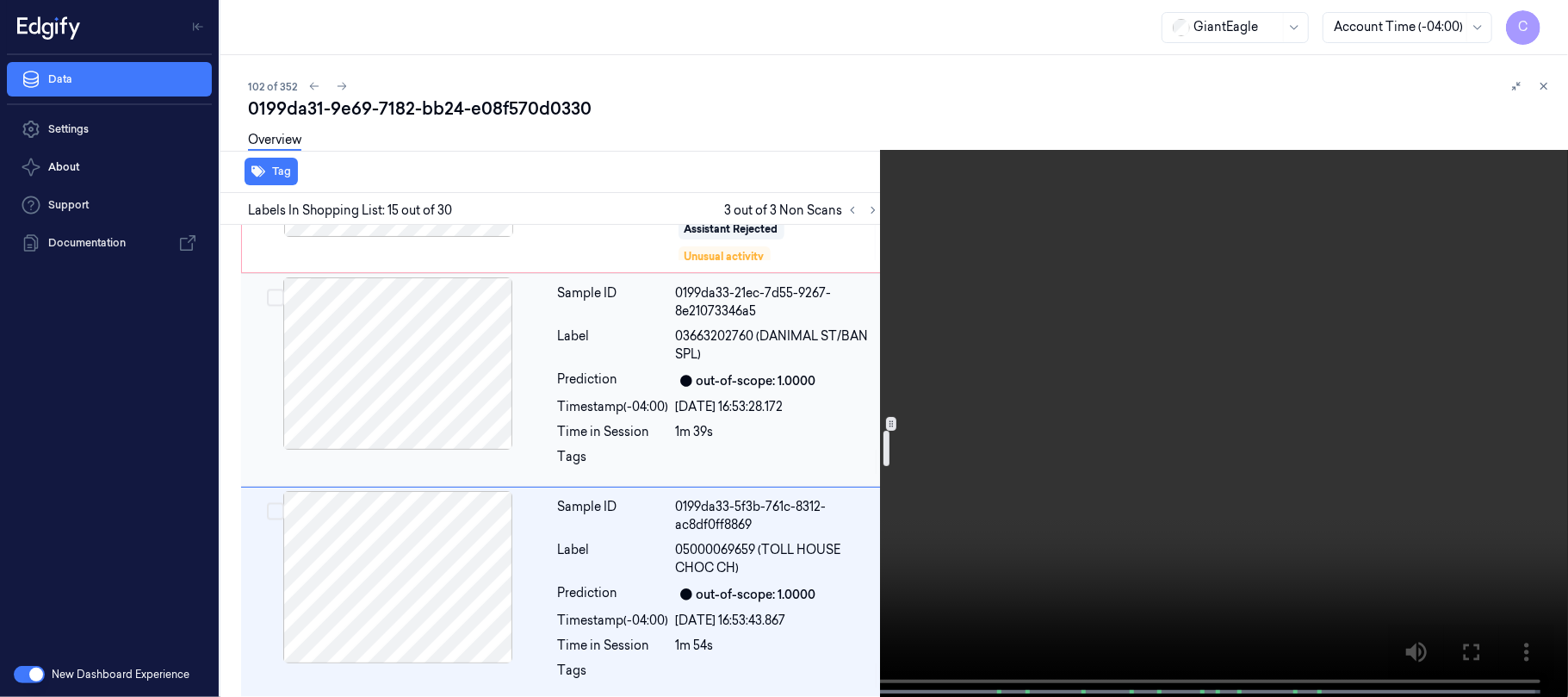
scroll to position [2601, 0]
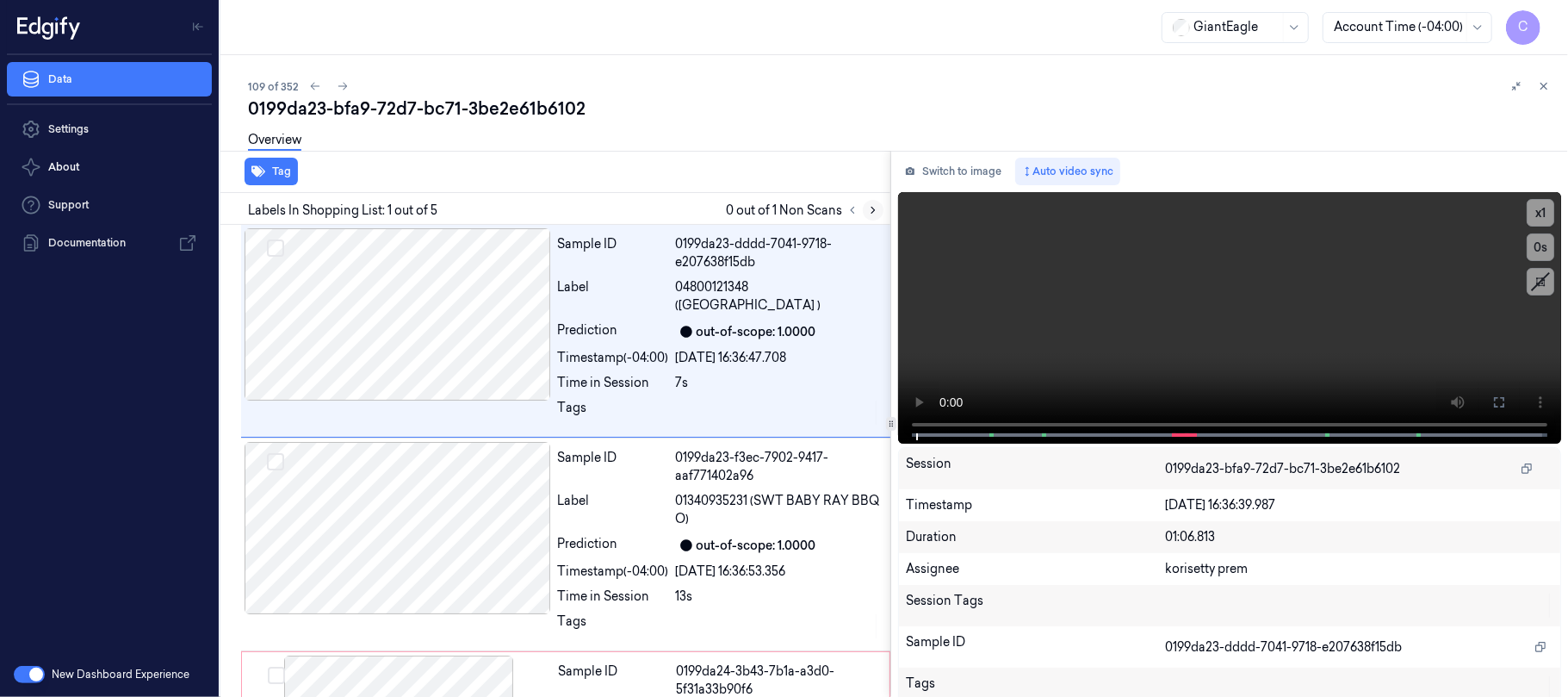
click at [869, 215] on button at bounding box center [873, 211] width 21 height 21
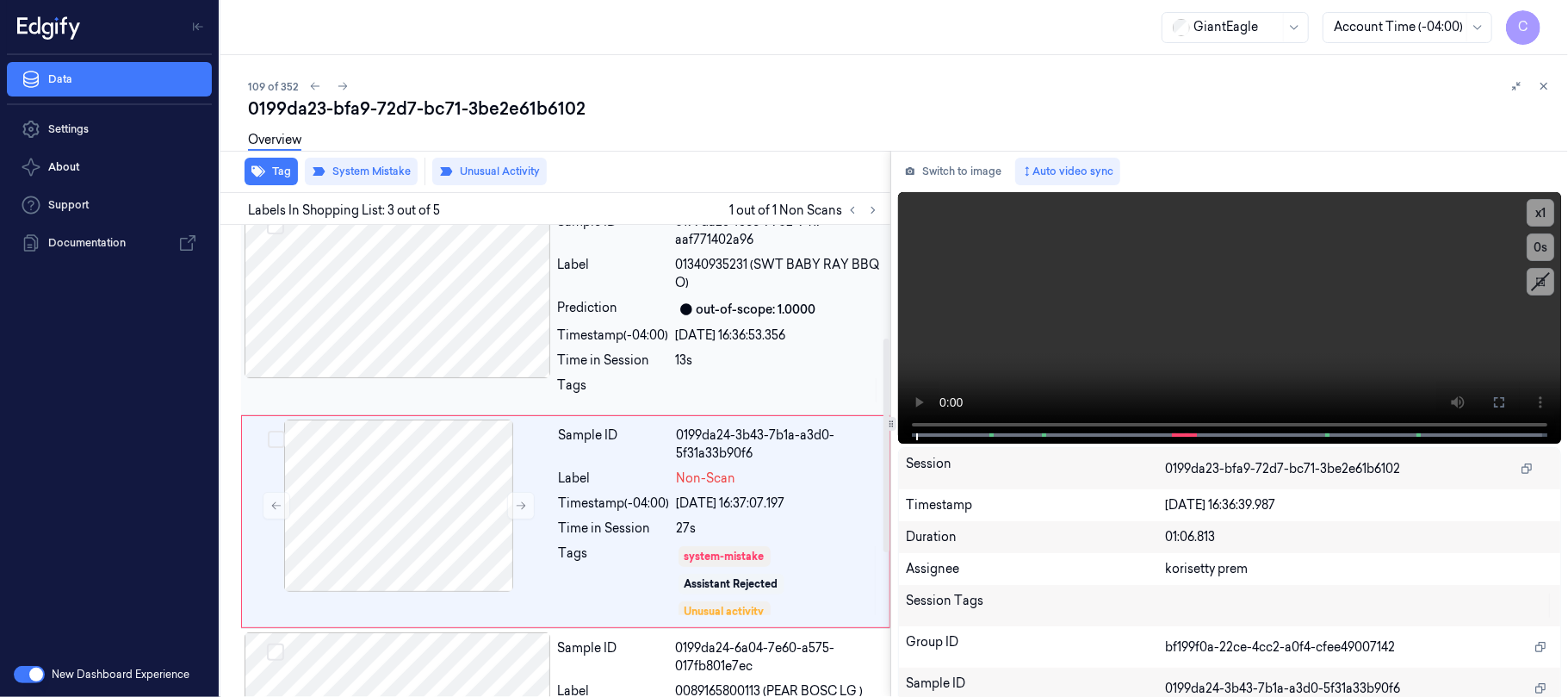
scroll to position [280, 0]
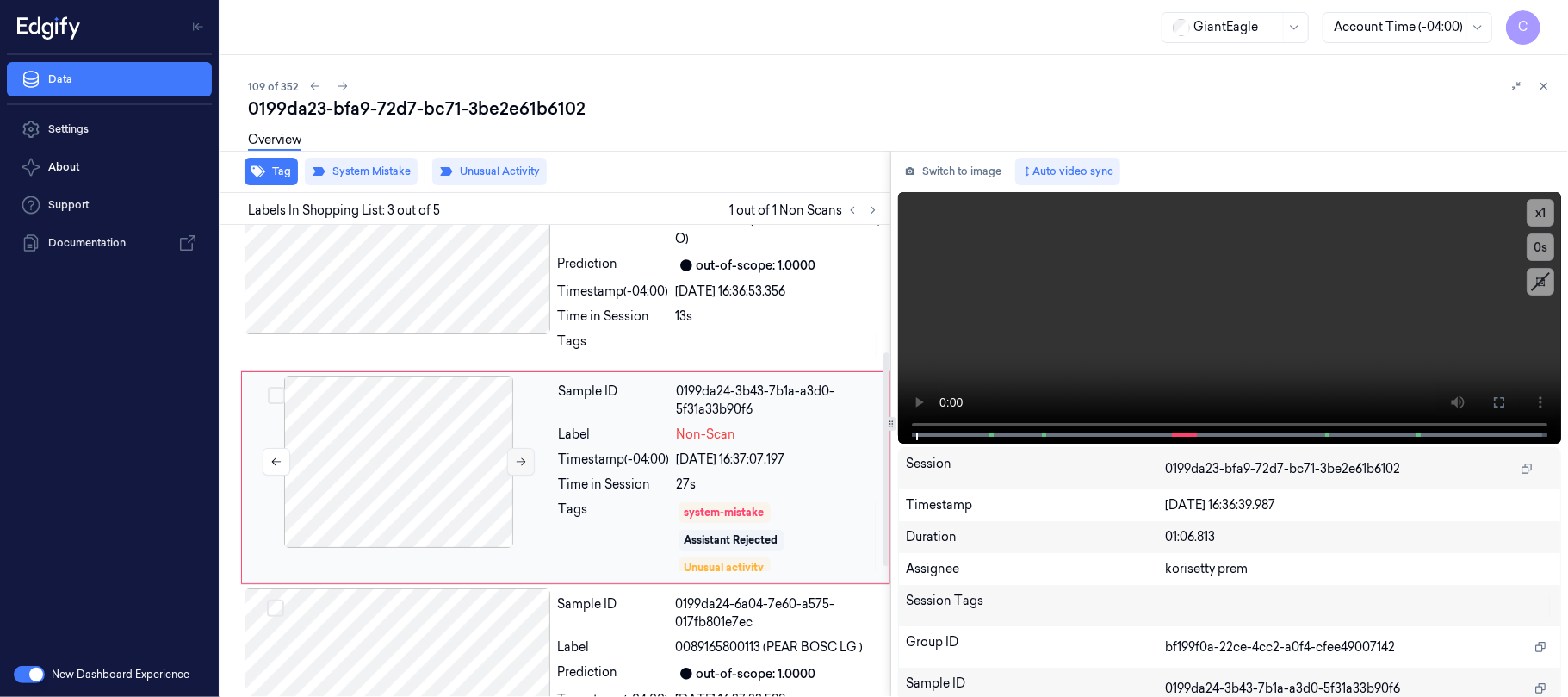
click at [520, 456] on icon at bounding box center [521, 461] width 12 height 12
click at [515, 456] on icon at bounding box center [521, 461] width 12 height 12
click at [510, 448] on button at bounding box center [521, 461] width 28 height 28
click at [511, 448] on button at bounding box center [521, 461] width 28 height 28
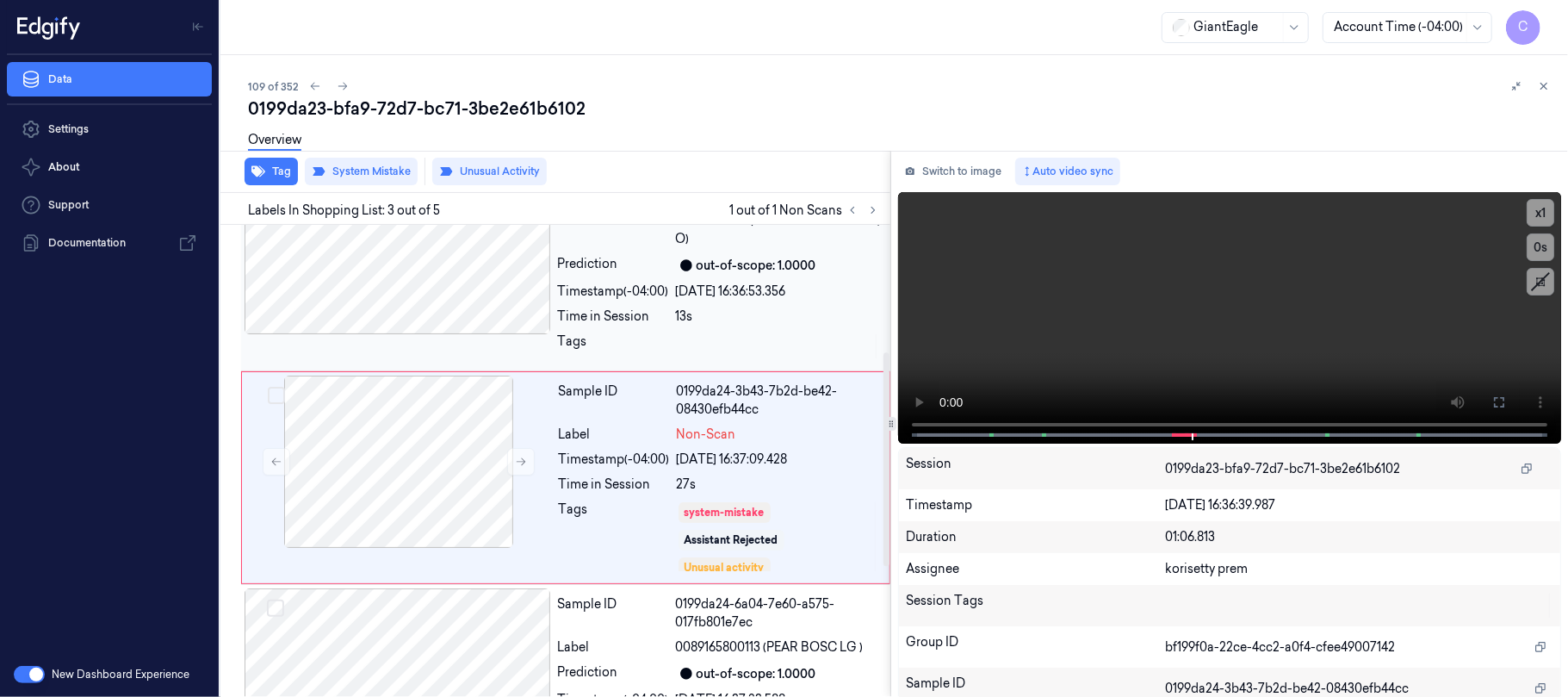
click at [411, 282] on div at bounding box center [397, 248] width 306 height 172
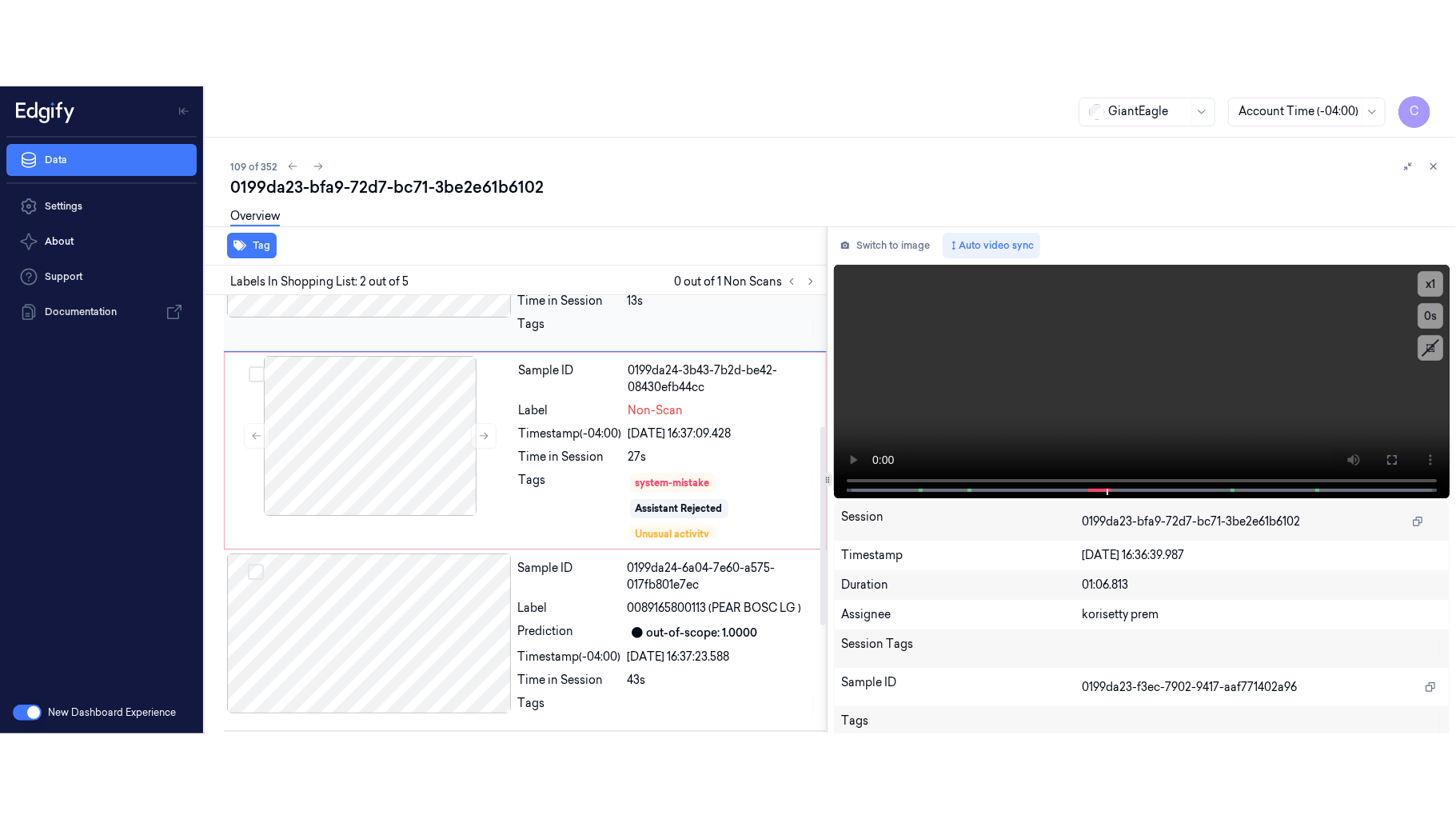
scroll to position [381, 0]
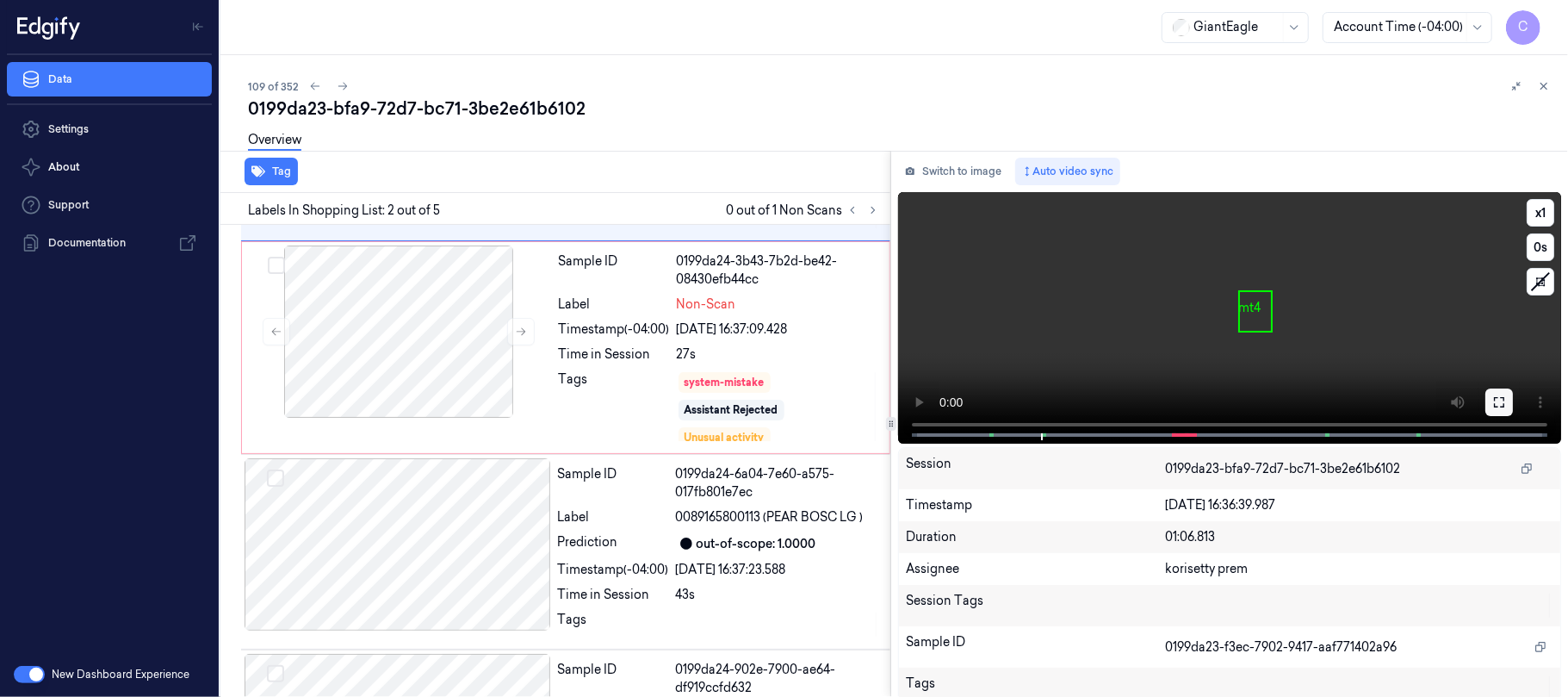
click at [1486, 408] on button at bounding box center [1498, 402] width 28 height 28
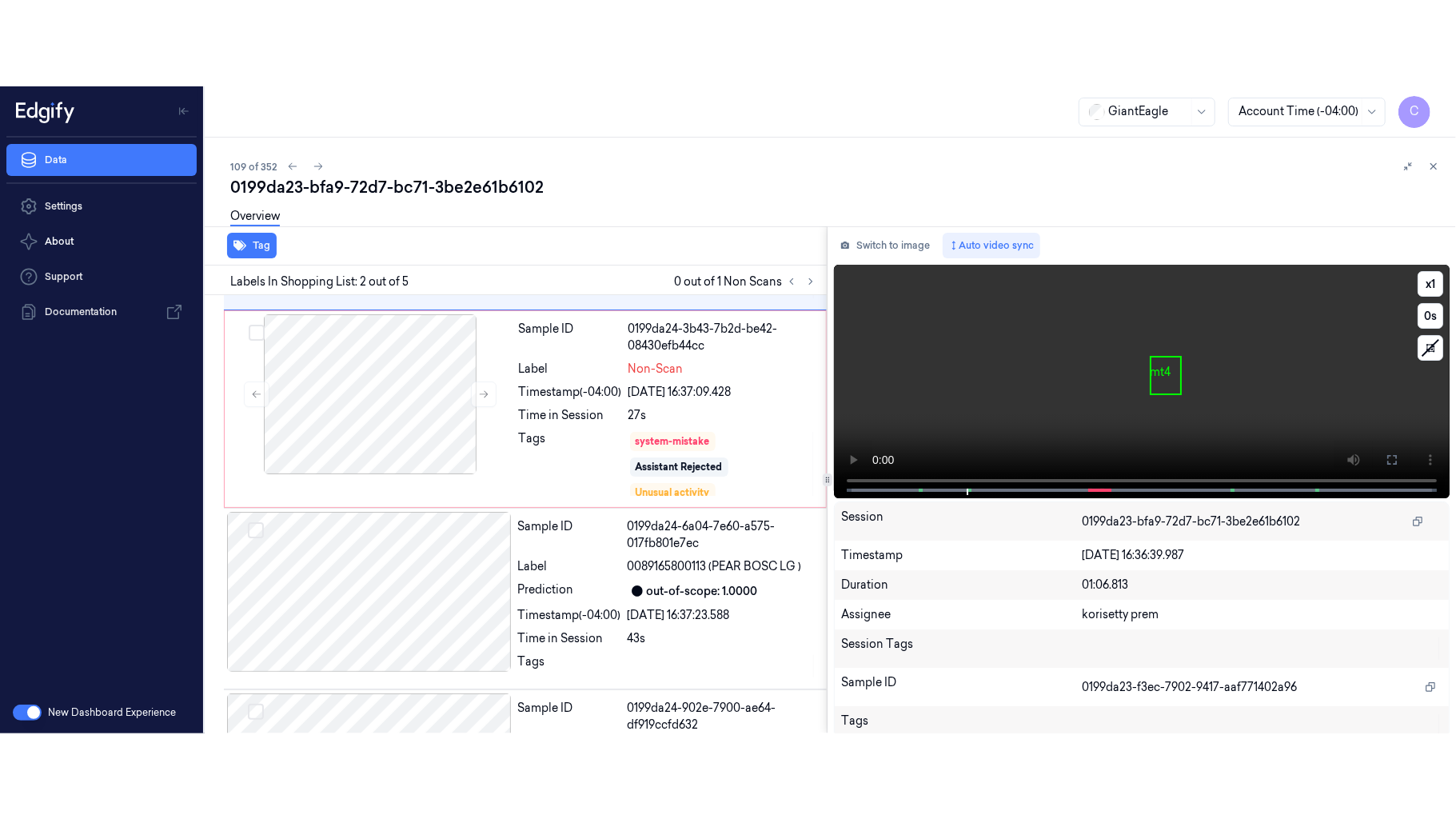
scroll to position [354, 0]
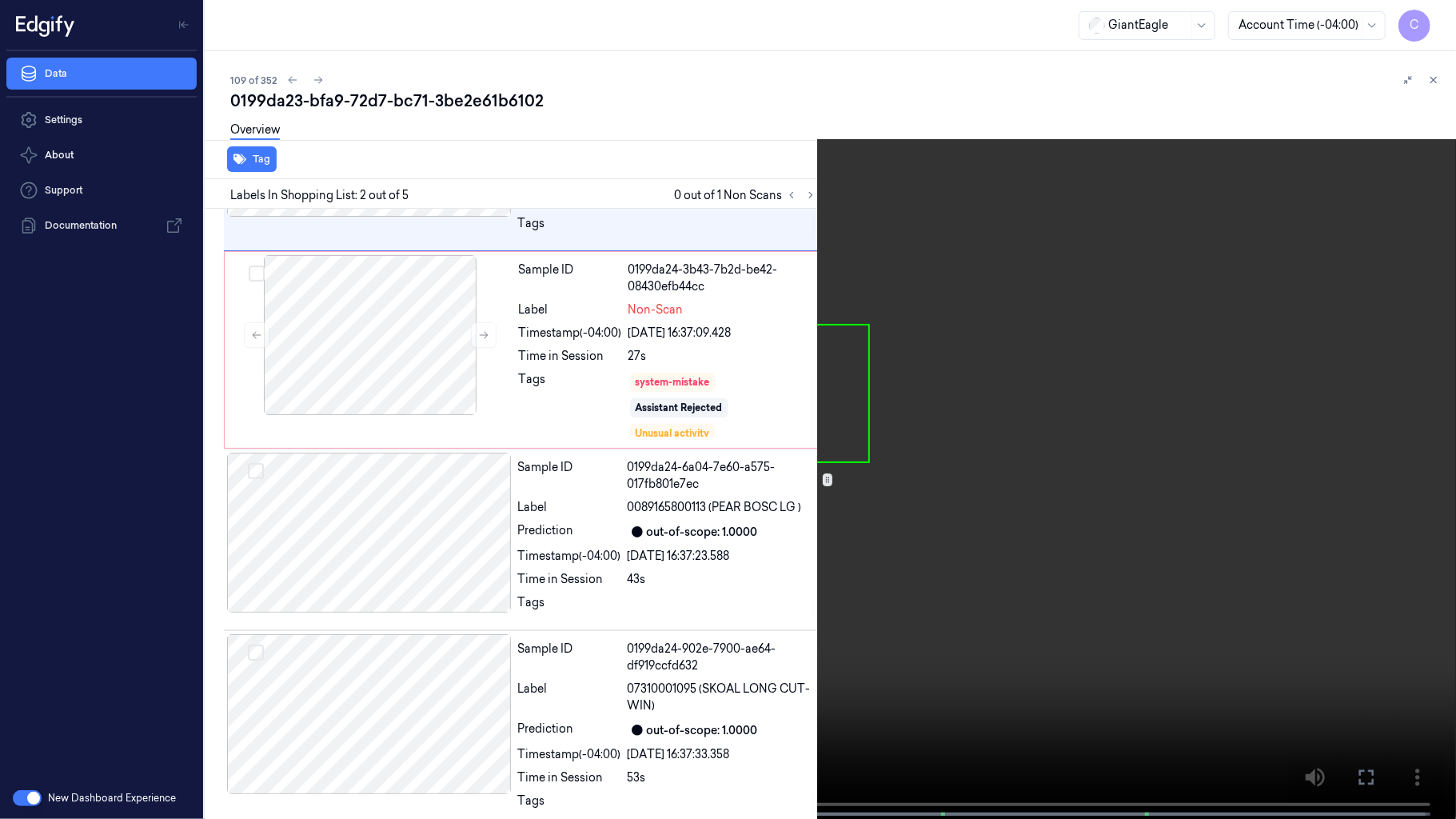
click at [981, 558] on video at bounding box center [728, 411] width 1456 height 823
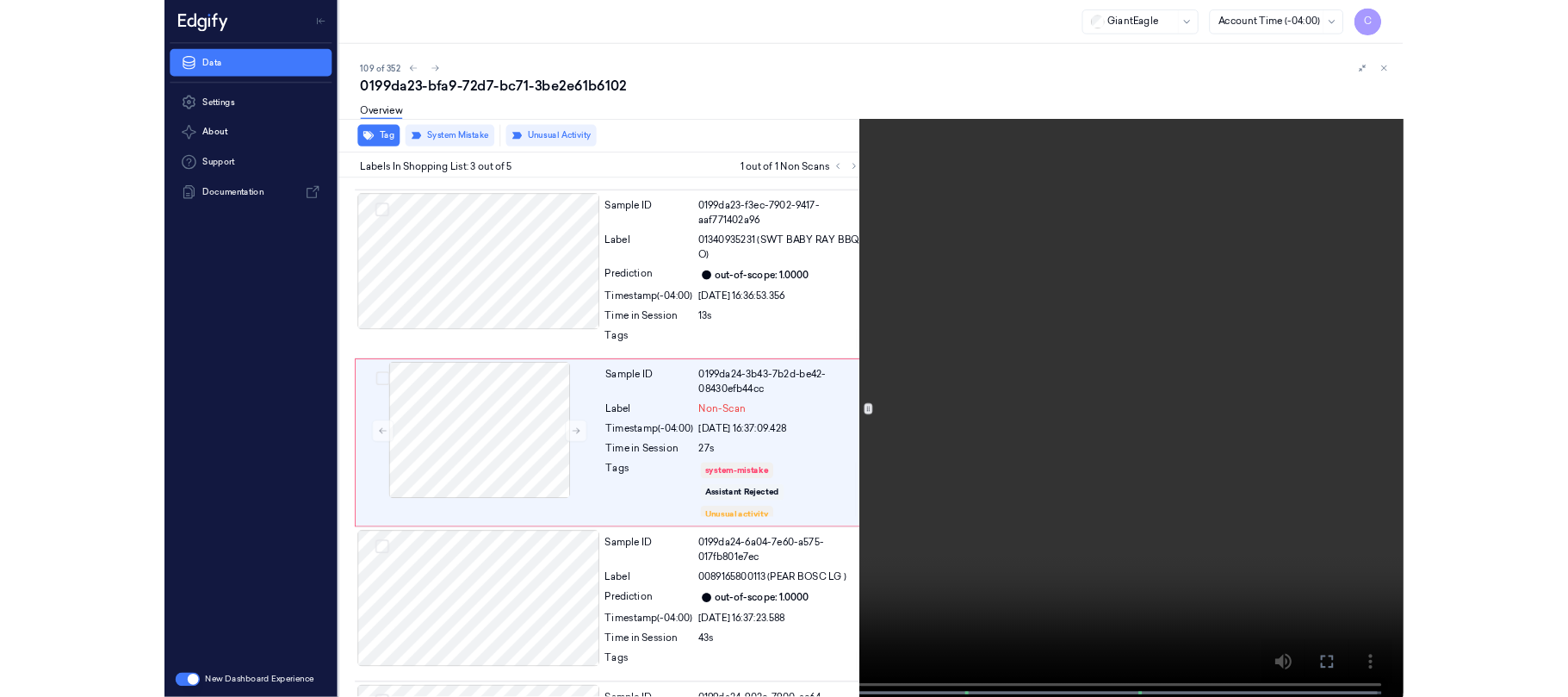
scroll to position [187, 0]
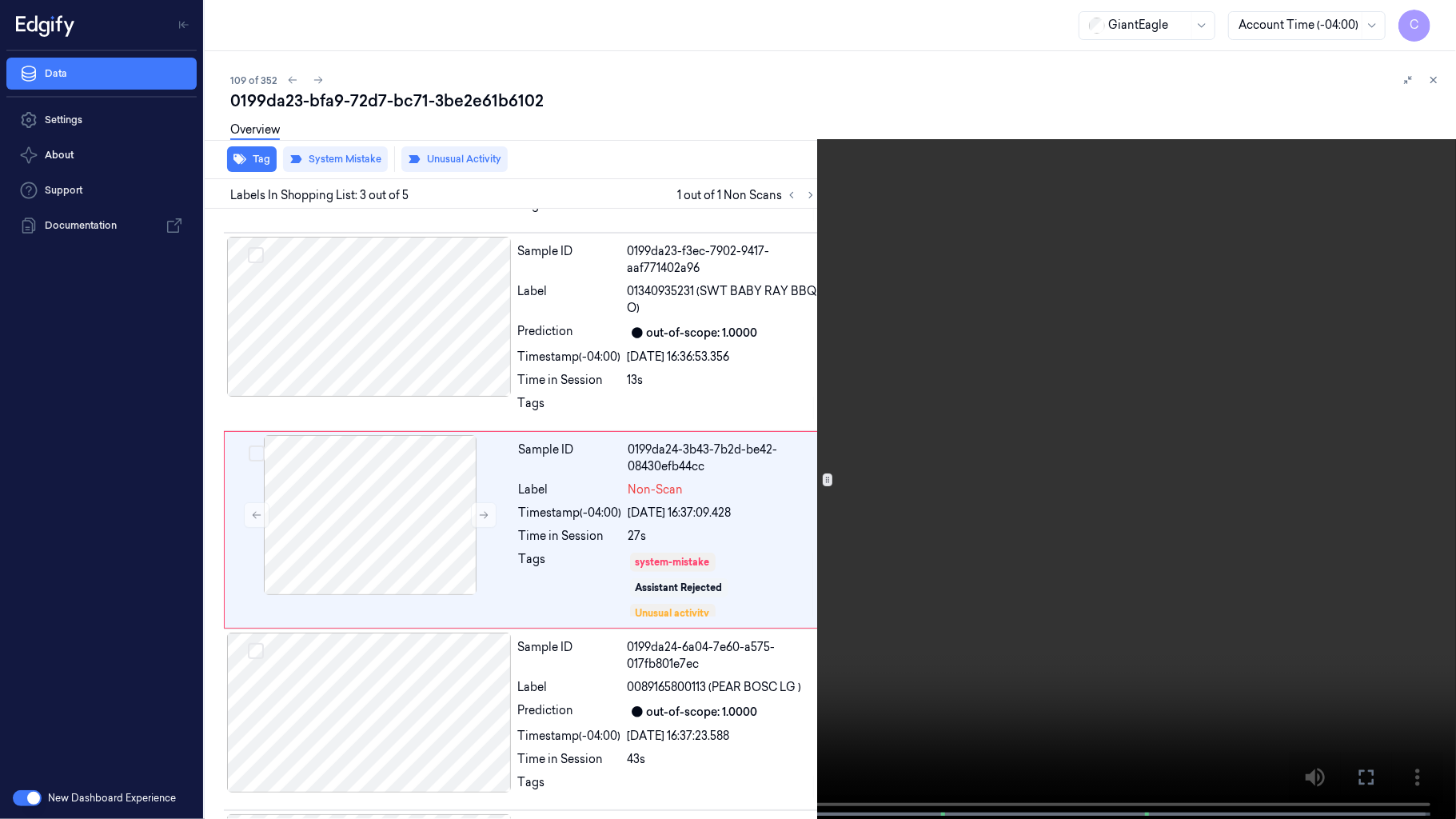
click at [777, 523] on video at bounding box center [728, 411] width 1456 height 823
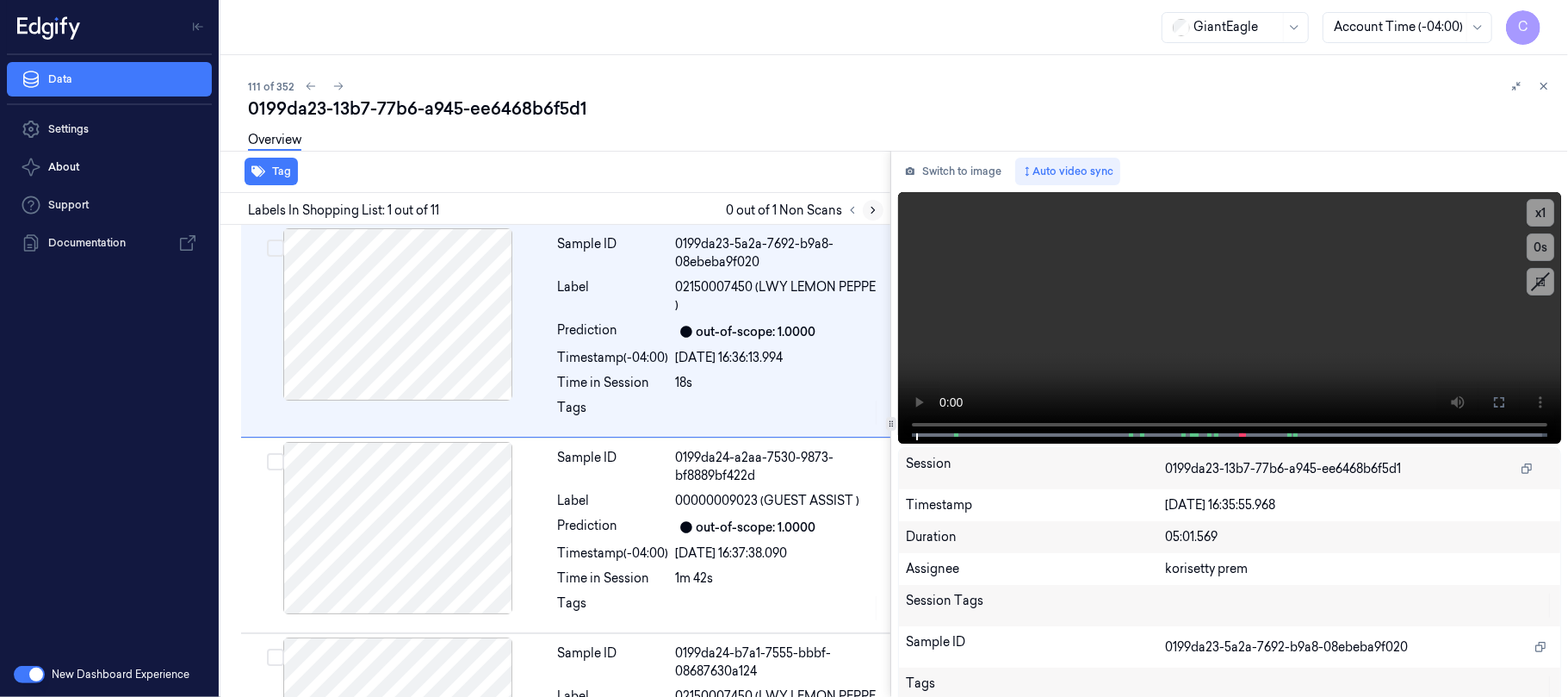
click at [869, 208] on icon at bounding box center [873, 210] width 12 height 12
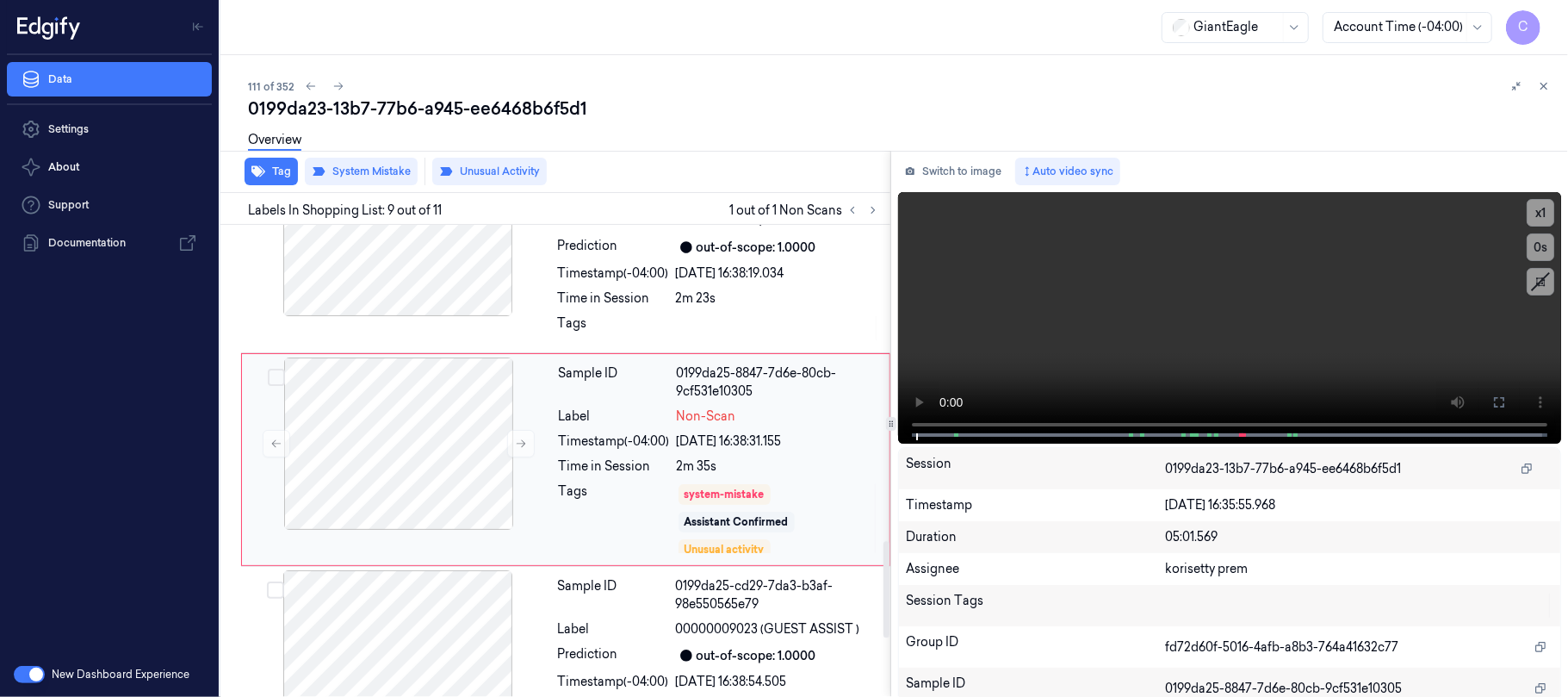
scroll to position [1546, 0]
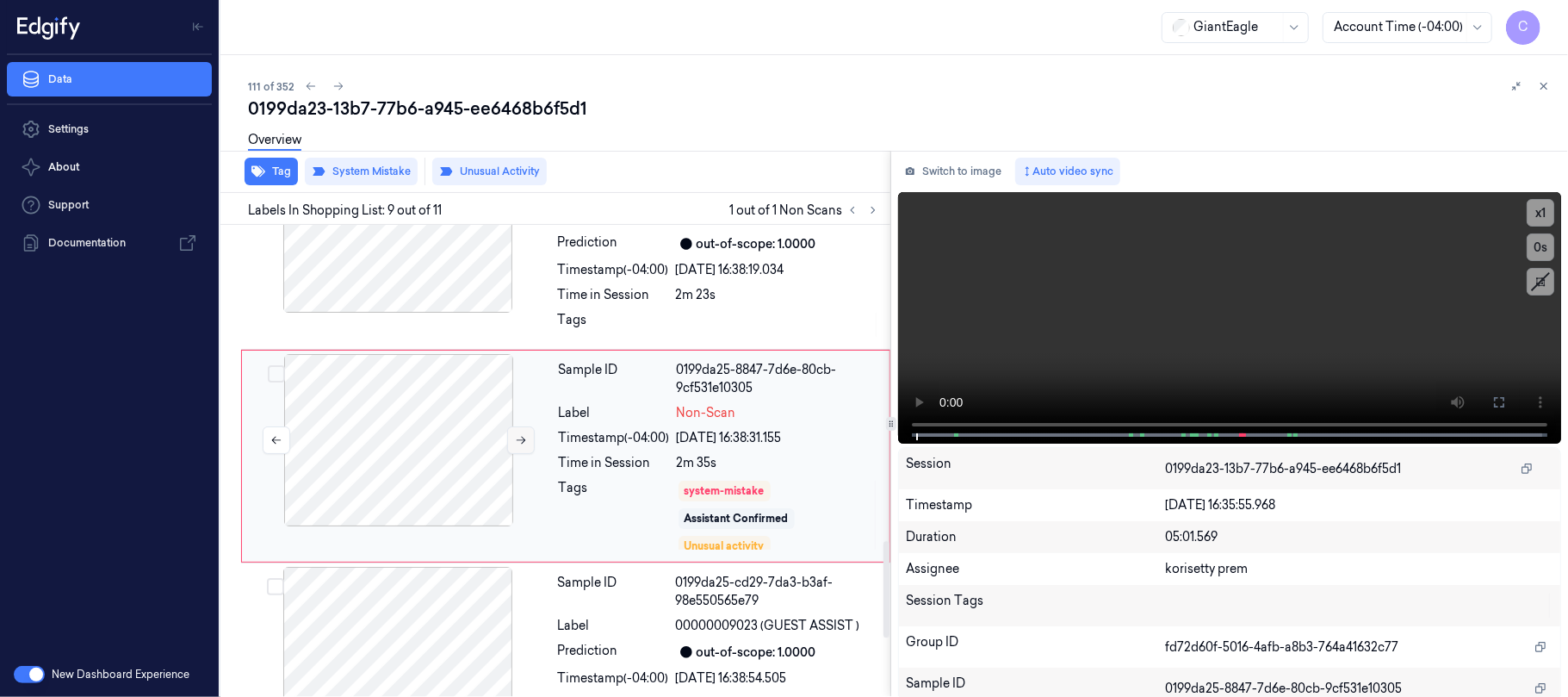
click at [515, 446] on icon at bounding box center [521, 439] width 12 height 12
click at [520, 444] on icon at bounding box center [522, 440] width 10 height 8
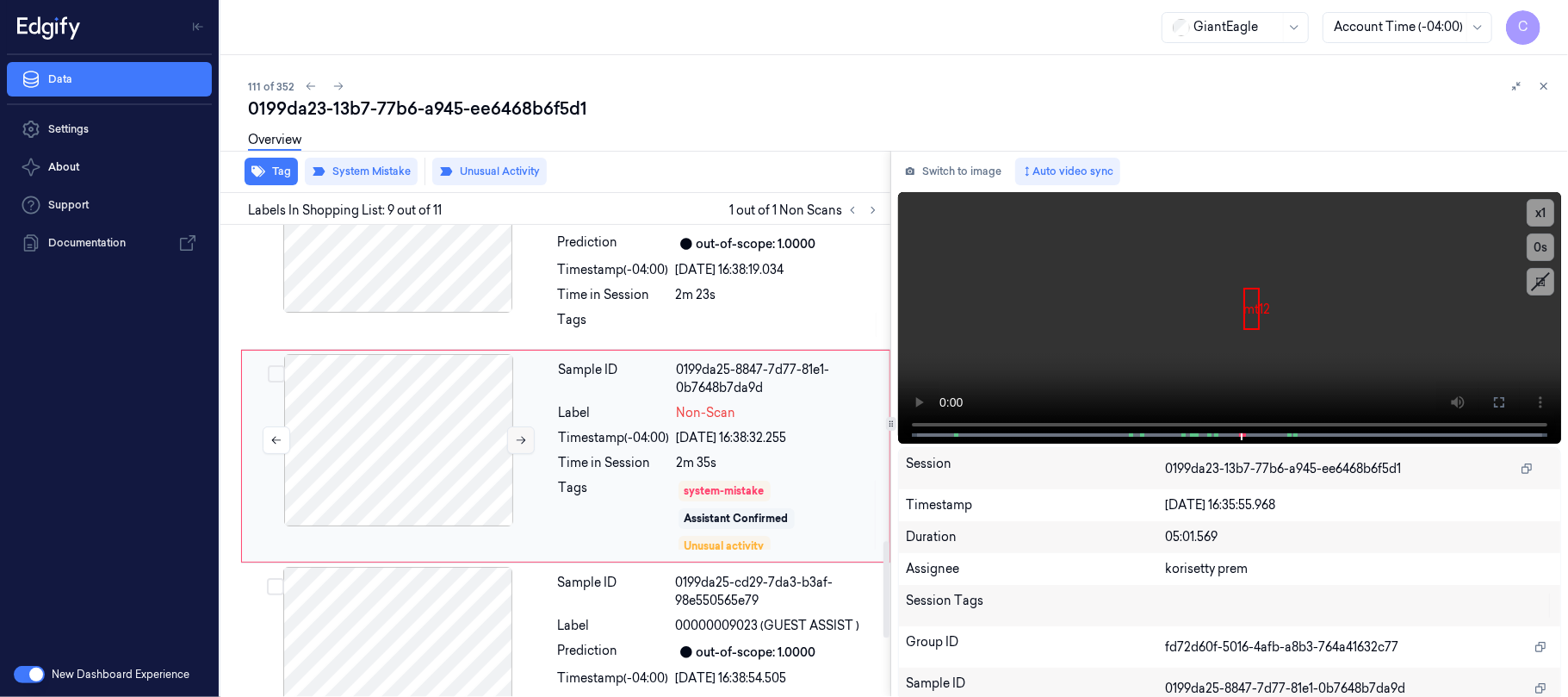
click at [520, 444] on icon at bounding box center [522, 440] width 10 height 8
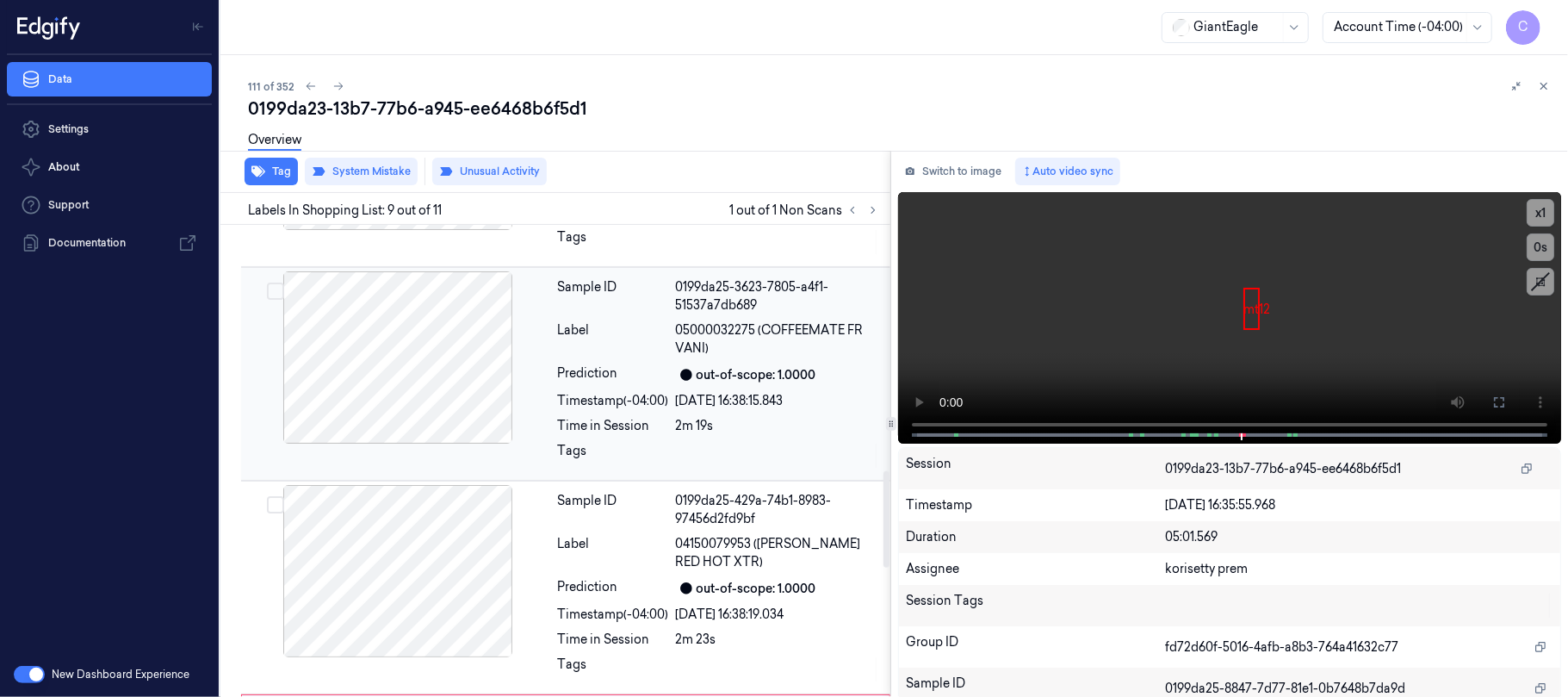
click at [455, 359] on div at bounding box center [397, 357] width 306 height 172
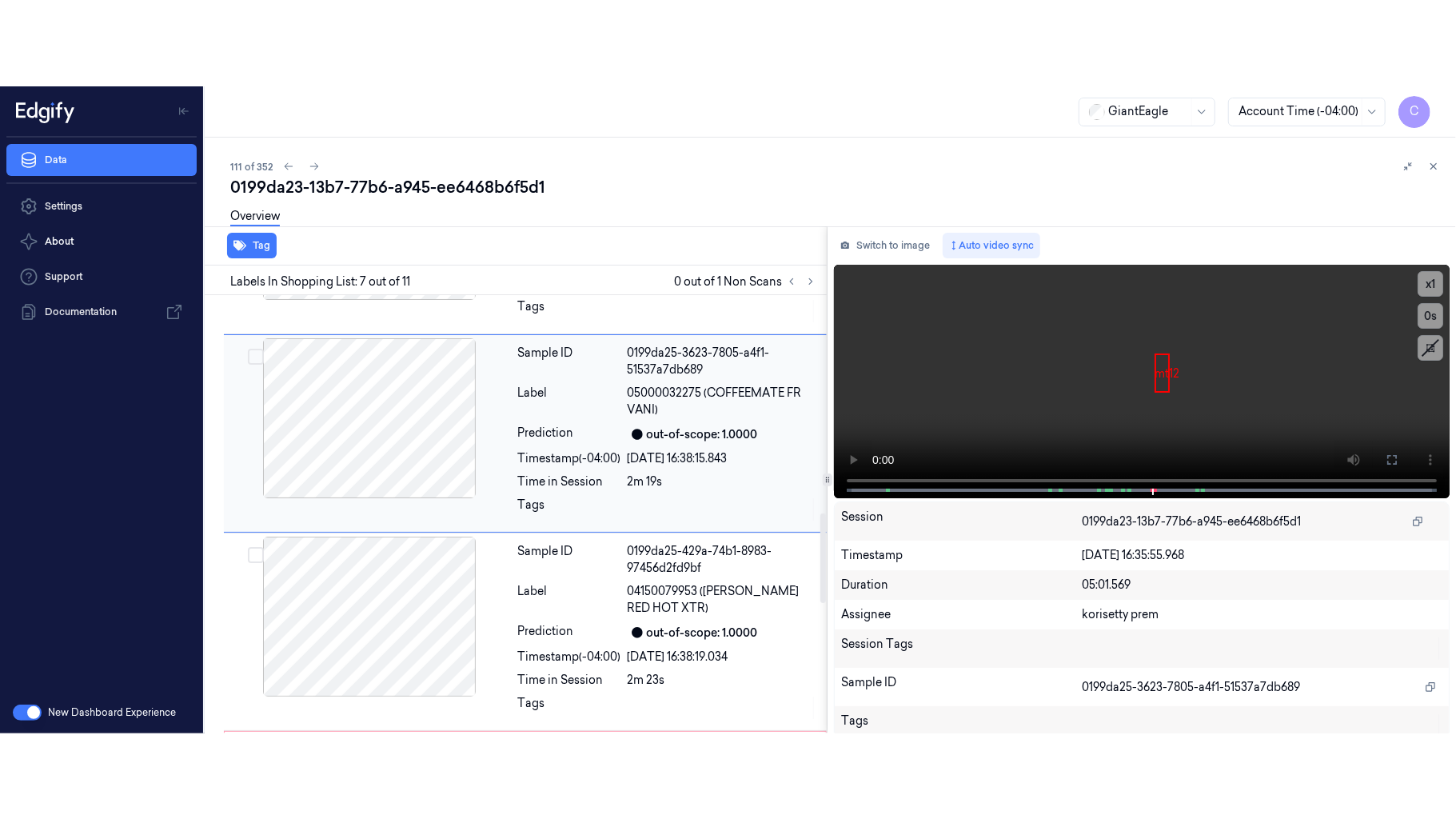
scroll to position [1038, 0]
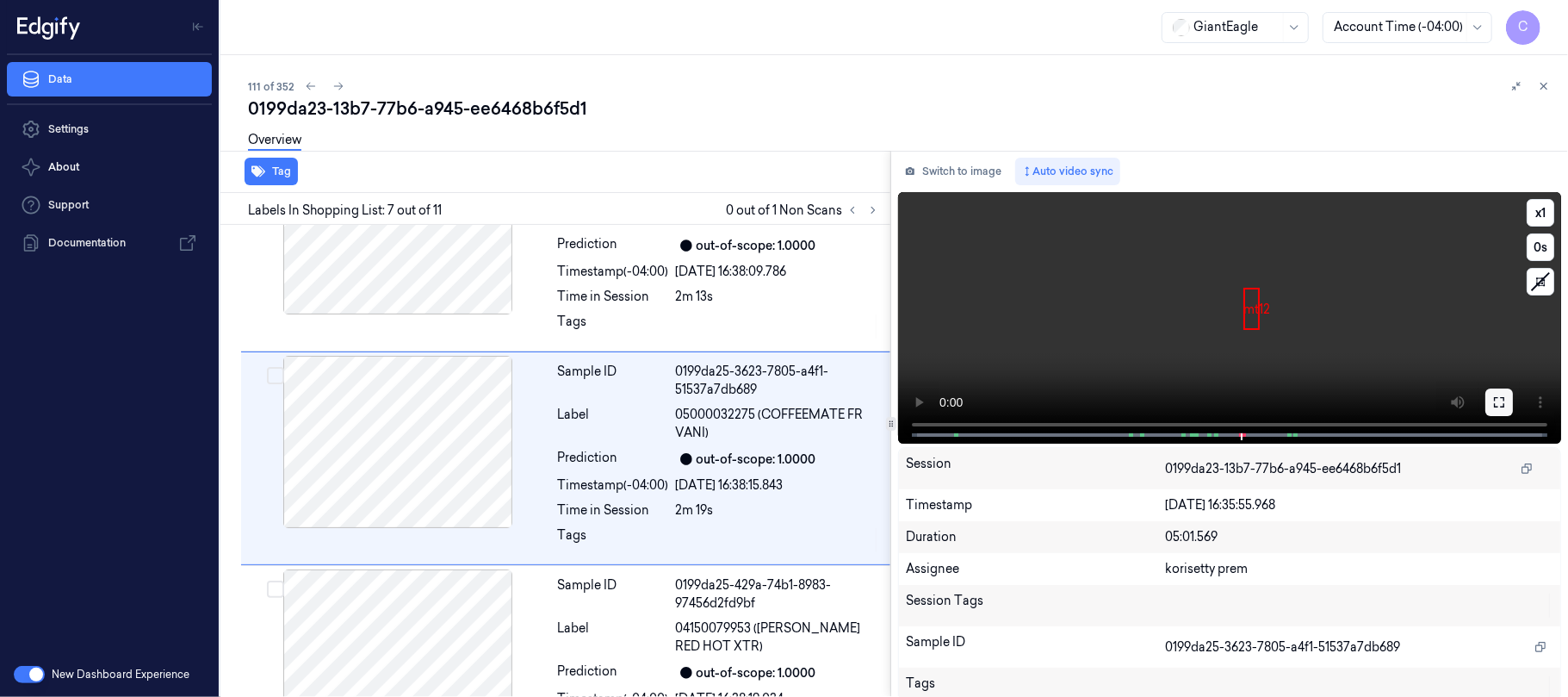
click at [1486, 410] on button at bounding box center [1498, 402] width 28 height 28
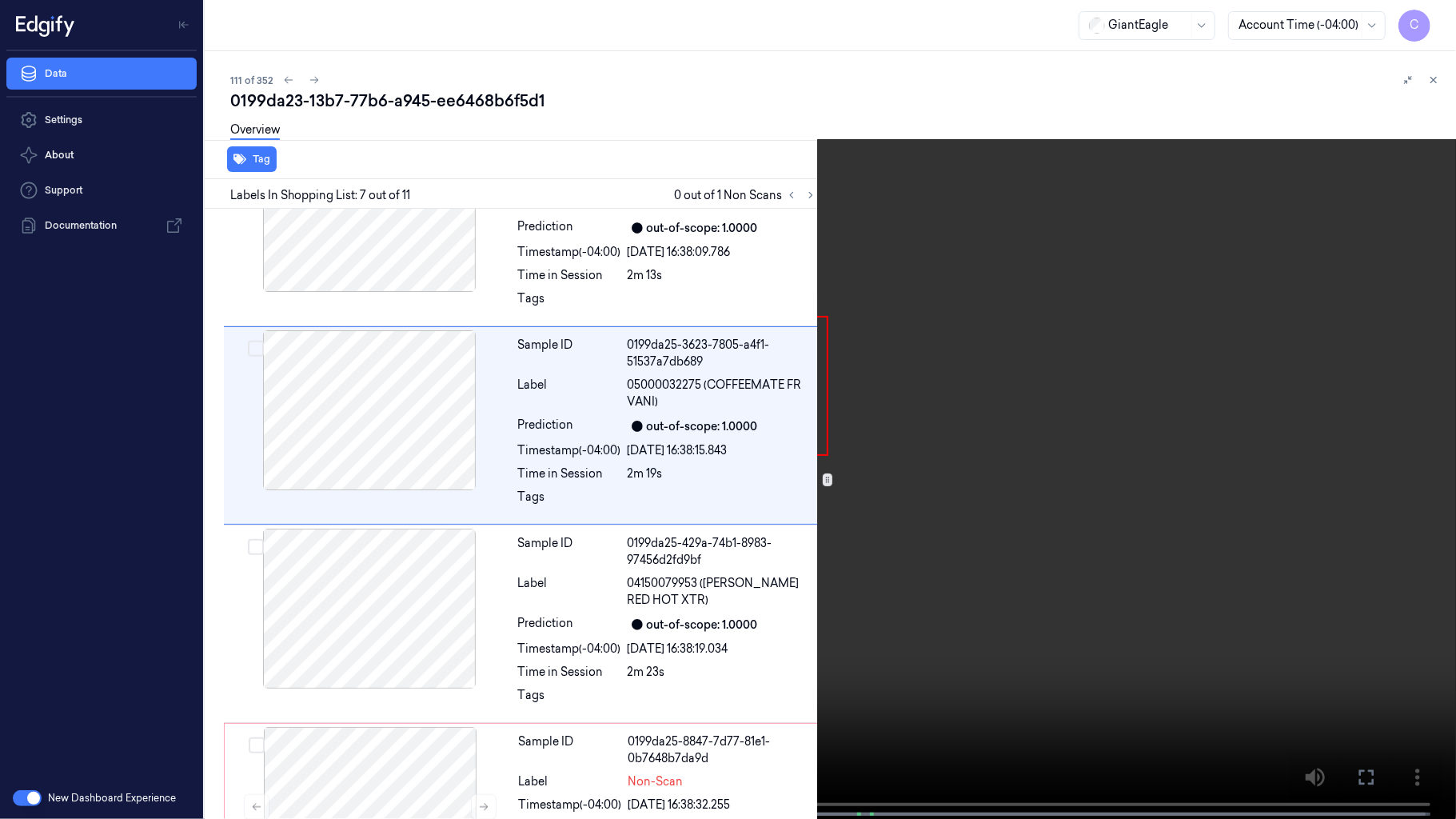
click at [489, 646] on video at bounding box center [728, 411] width 1456 height 823
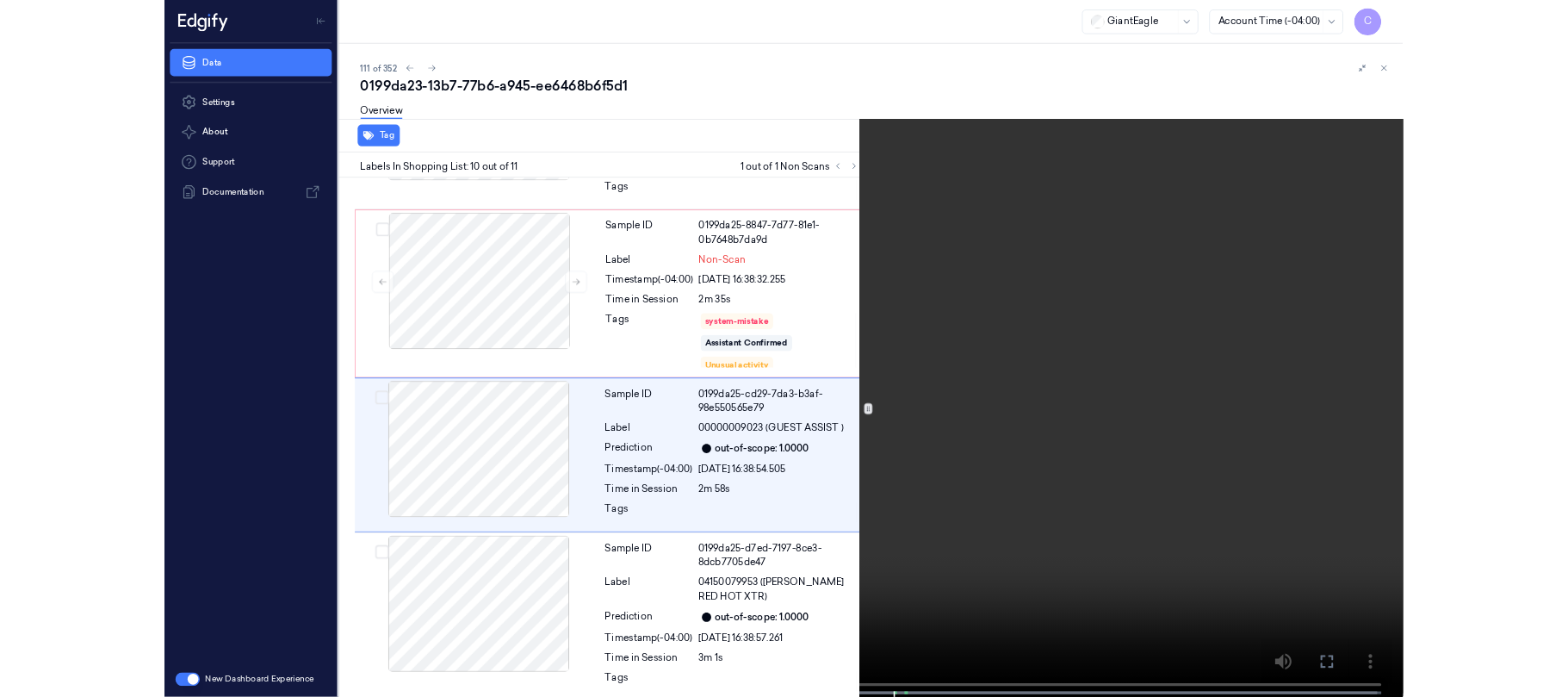
scroll to position [1647, 0]
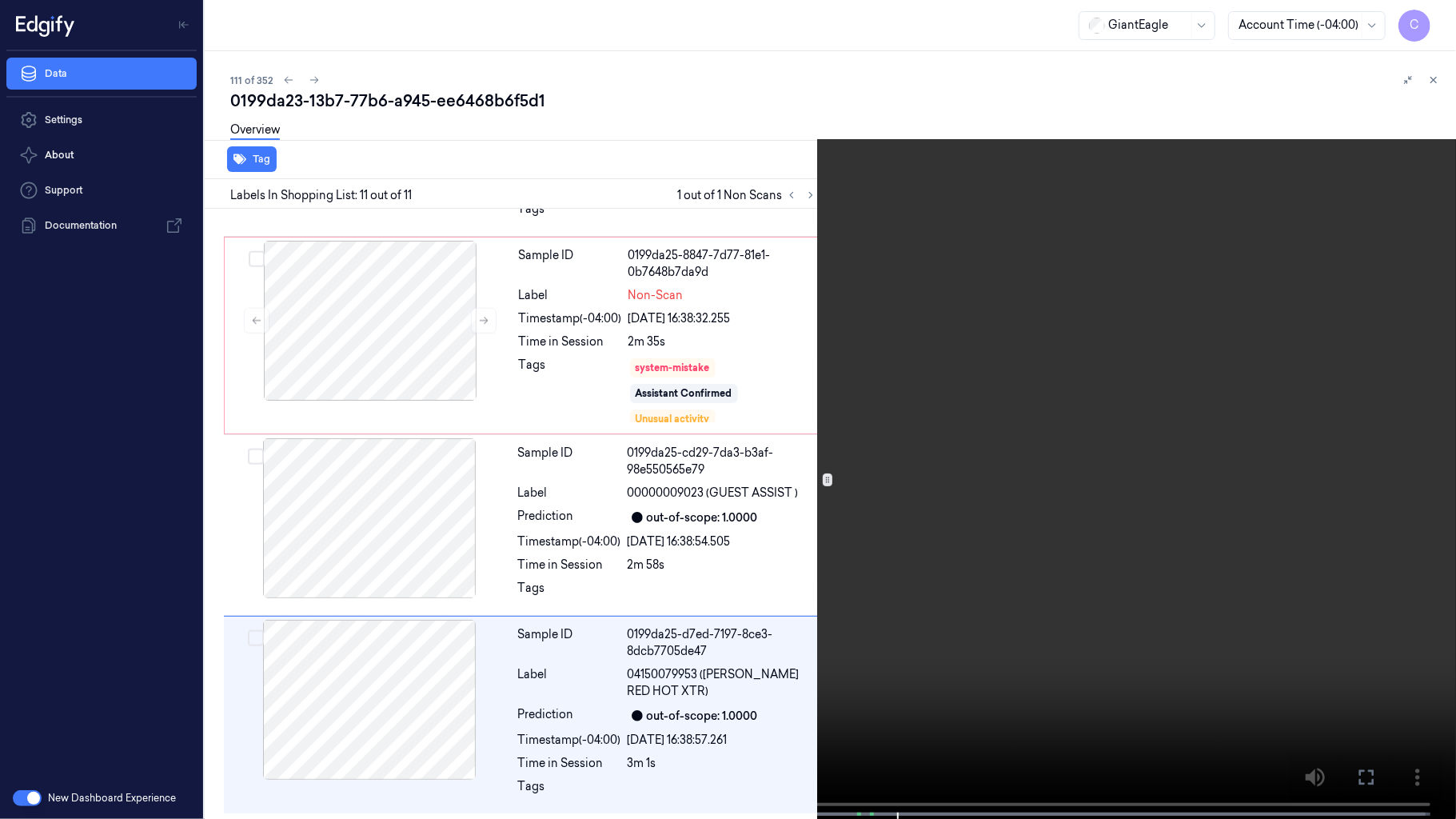
click at [608, 433] on video at bounding box center [728, 411] width 1456 height 823
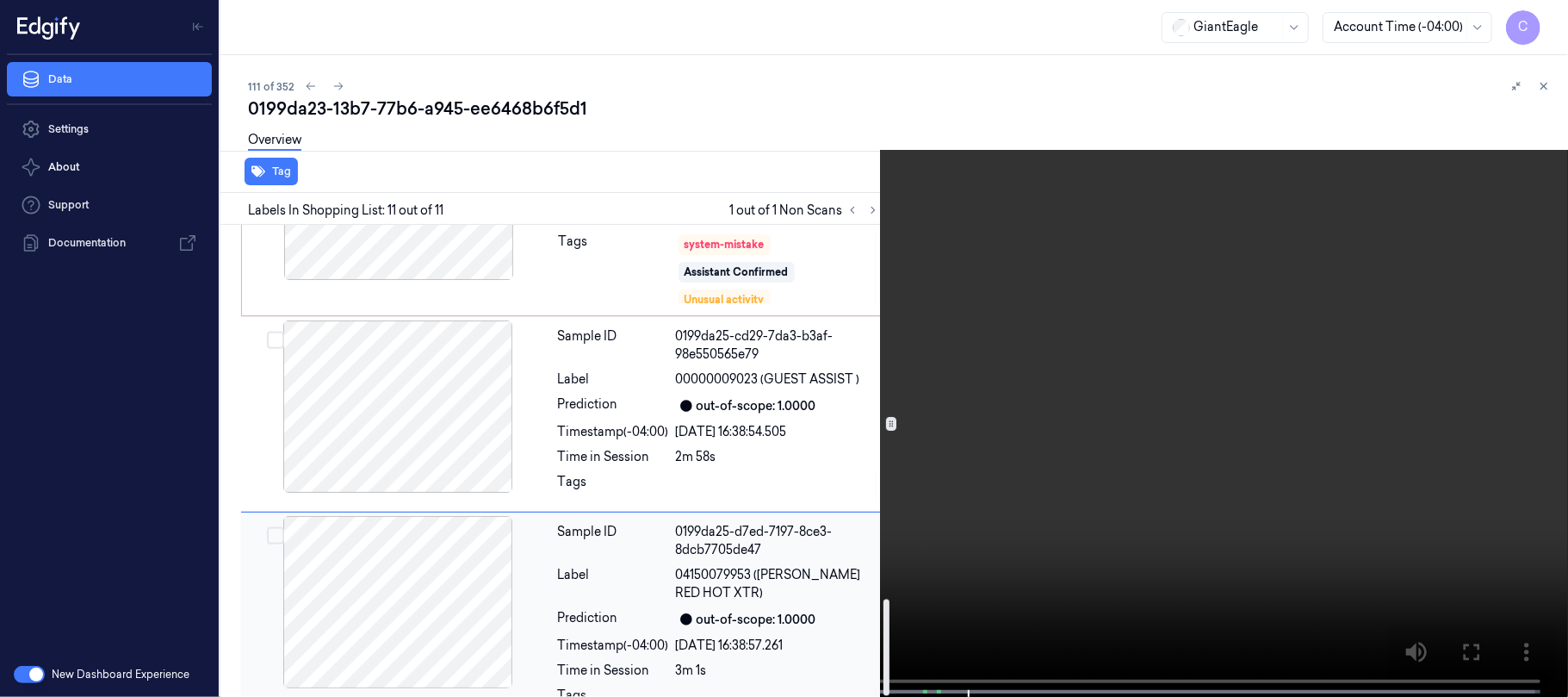
scroll to position [1832, 0]
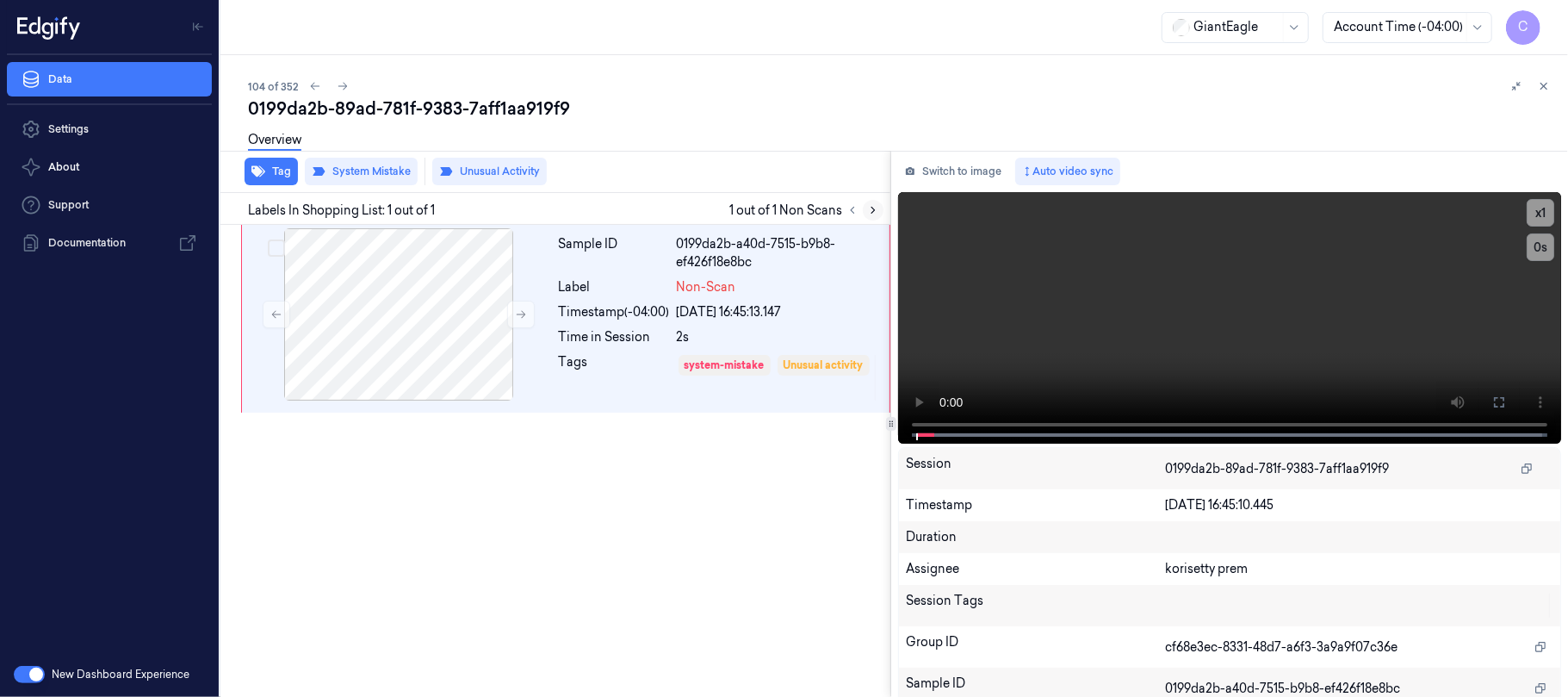
click at [878, 208] on icon at bounding box center [873, 210] width 12 height 12
click at [520, 312] on icon at bounding box center [521, 314] width 12 height 12
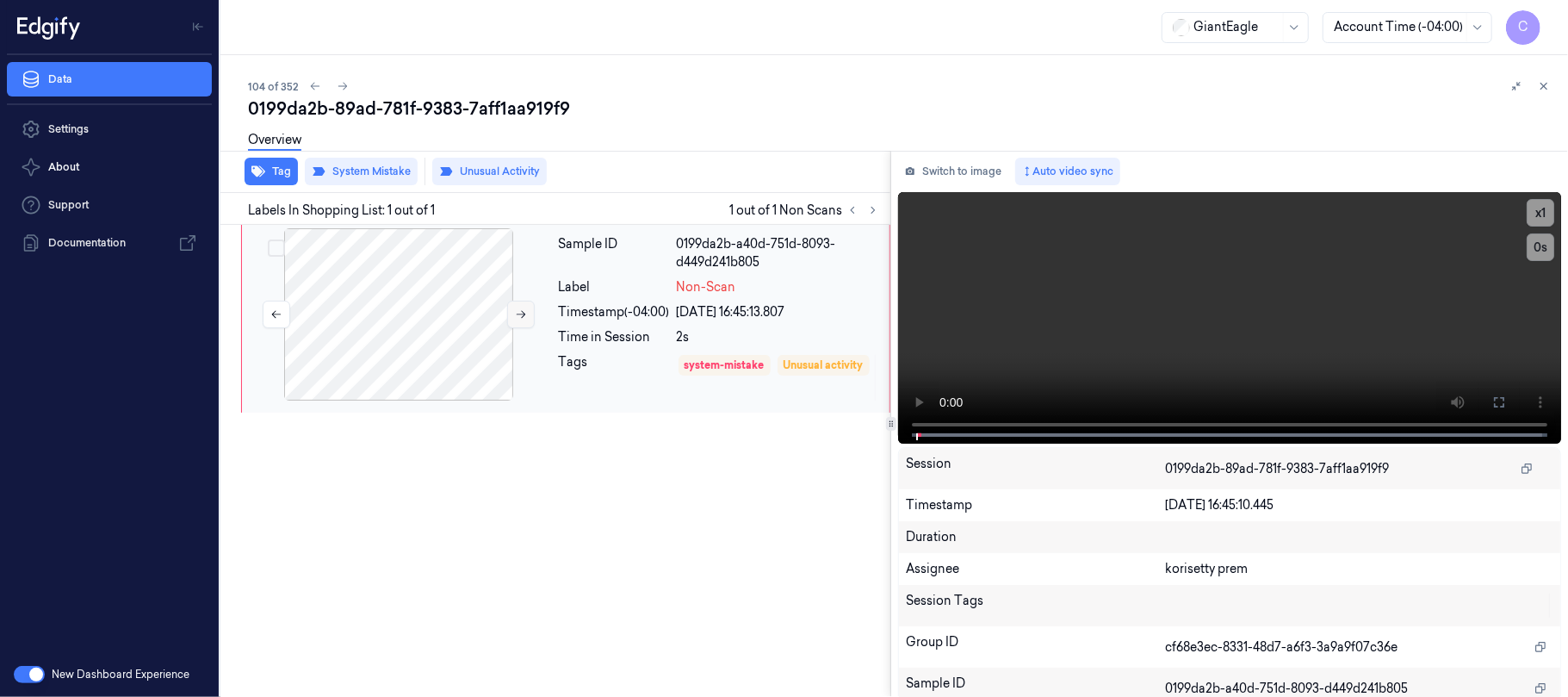
click at [520, 312] on icon at bounding box center [521, 314] width 12 height 12
click at [518, 321] on button at bounding box center [521, 314] width 28 height 28
click at [407, 310] on div at bounding box center [398, 314] width 306 height 172
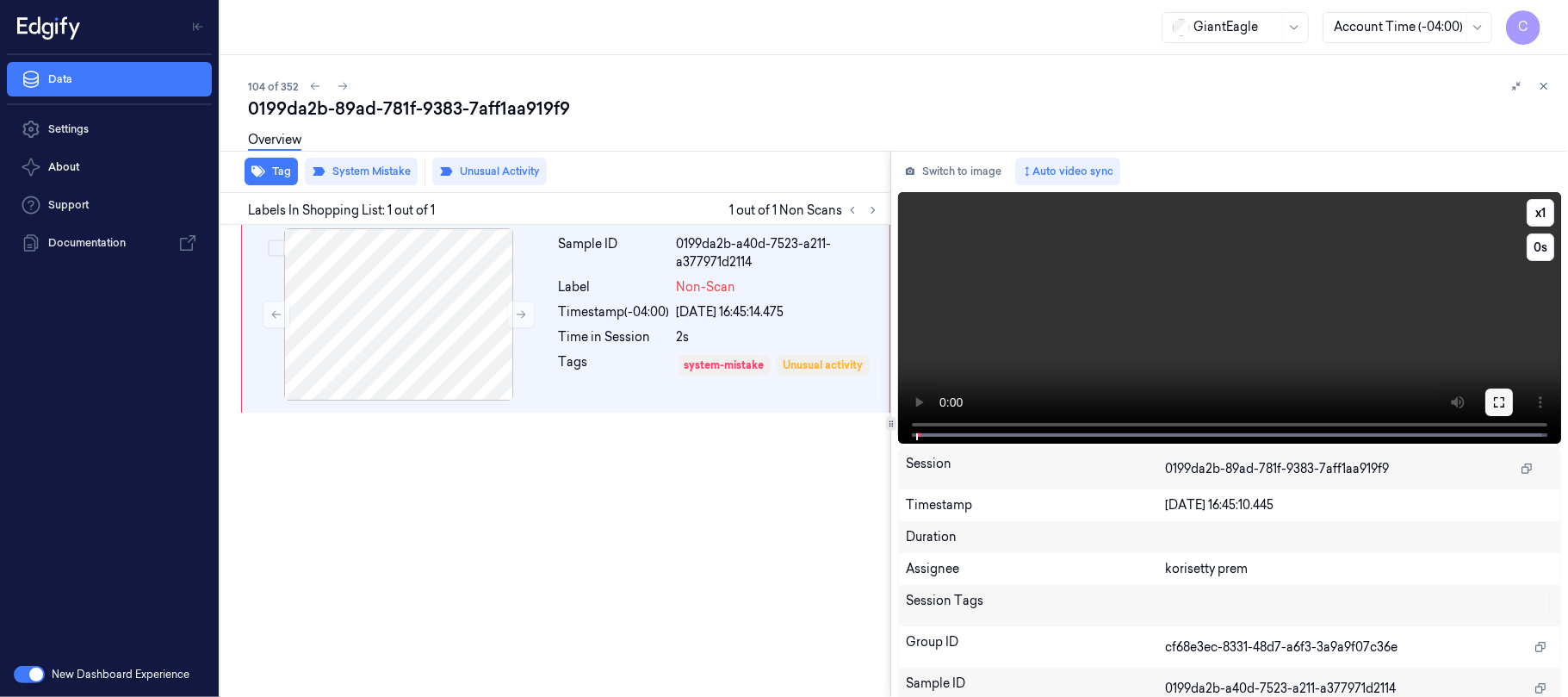
click at [1489, 412] on button at bounding box center [1498, 402] width 28 height 28
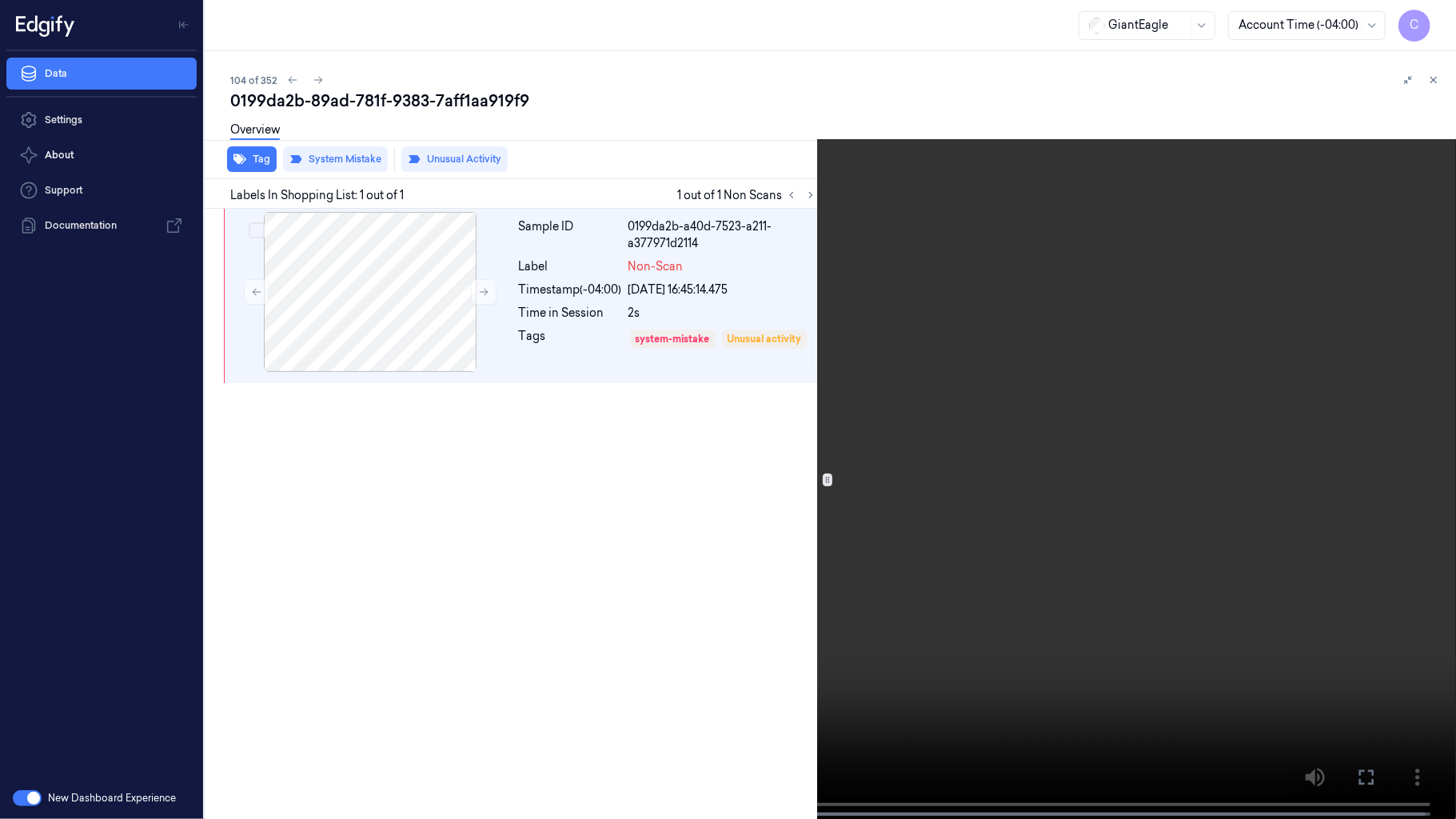
click at [899, 536] on video at bounding box center [728, 411] width 1456 height 823
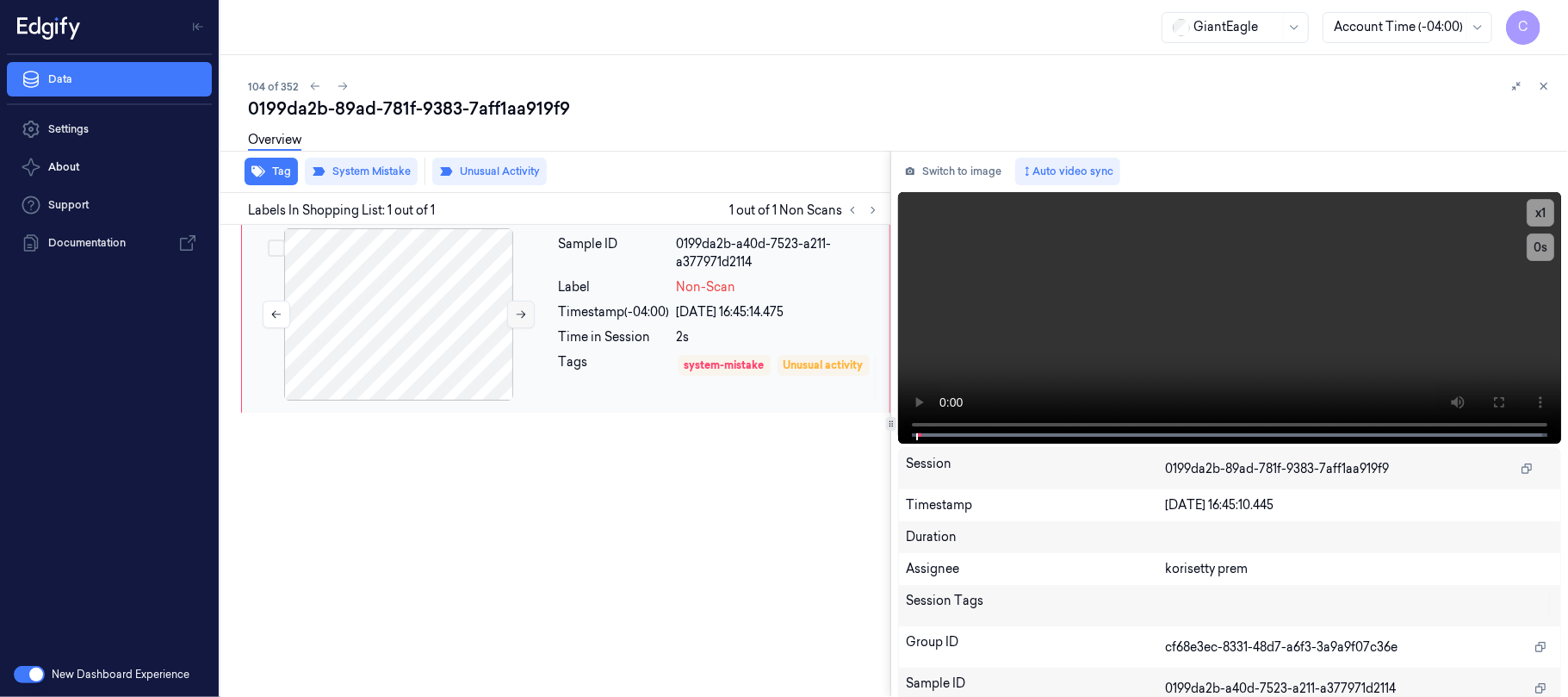
click at [513, 313] on button at bounding box center [521, 314] width 28 height 28
click at [438, 314] on div at bounding box center [398, 314] width 306 height 172
click at [1343, 353] on video at bounding box center [1229, 318] width 663 height 252
click at [1331, 351] on video at bounding box center [1229, 318] width 663 height 252
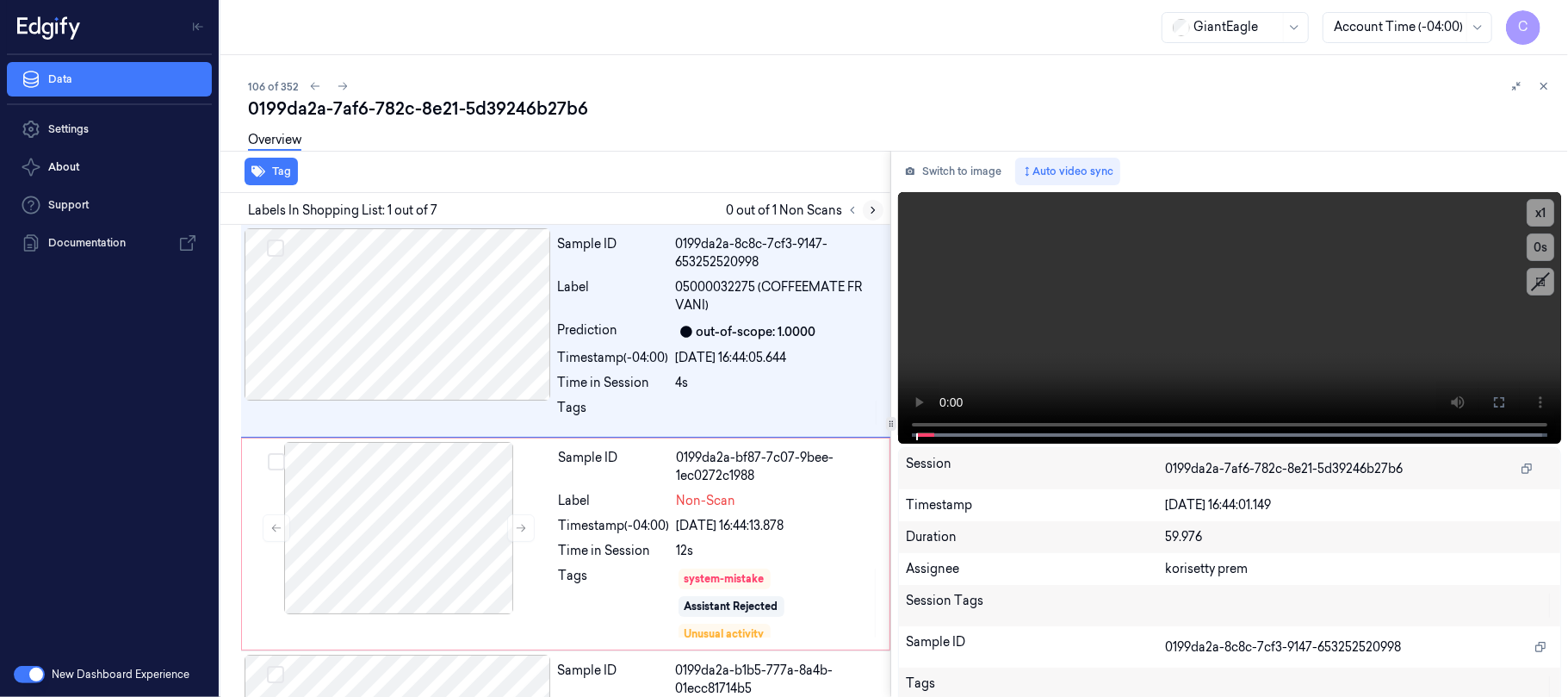
click at [872, 212] on icon at bounding box center [873, 211] width 4 height 6
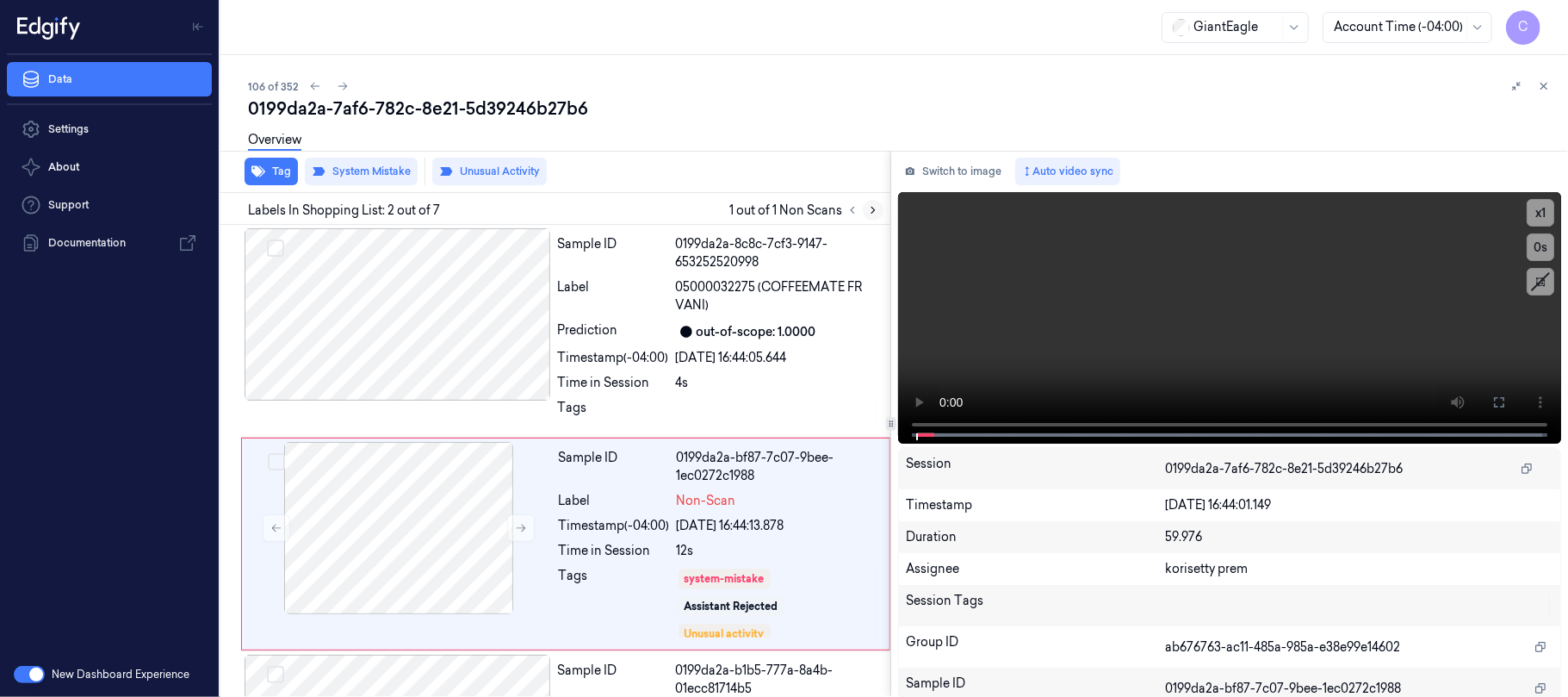
scroll to position [83, 0]
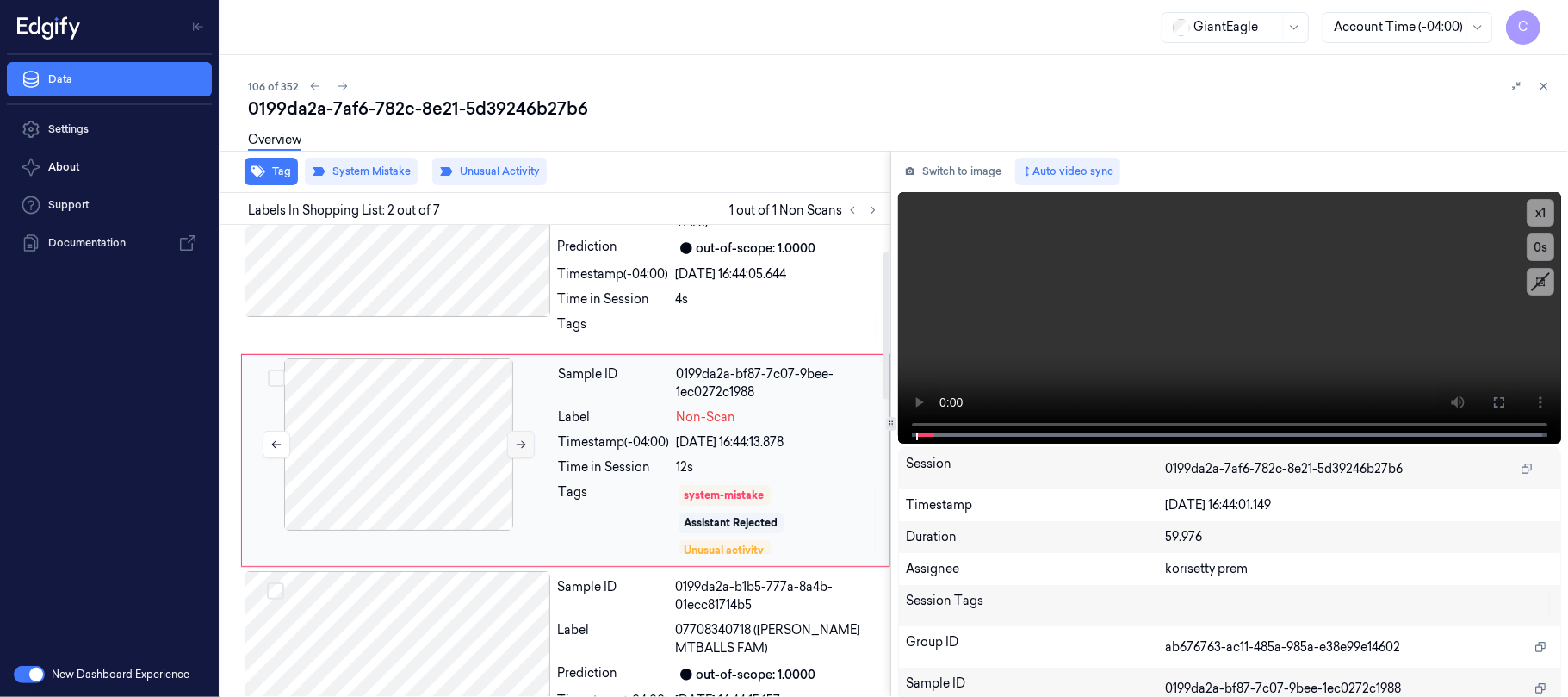
click at [518, 438] on button at bounding box center [521, 444] width 28 height 28
click at [518, 436] on button at bounding box center [521, 444] width 28 height 28
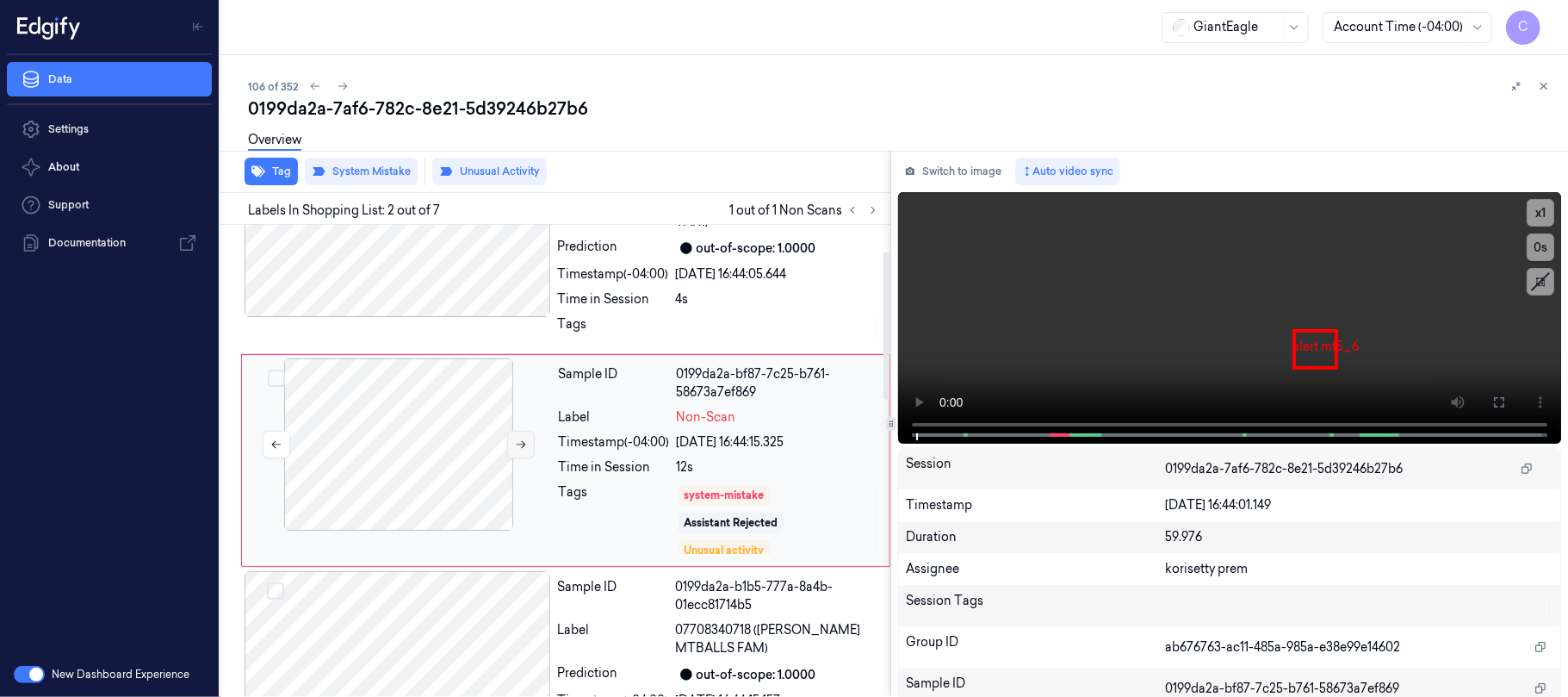
click at [518, 432] on button at bounding box center [521, 444] width 28 height 28
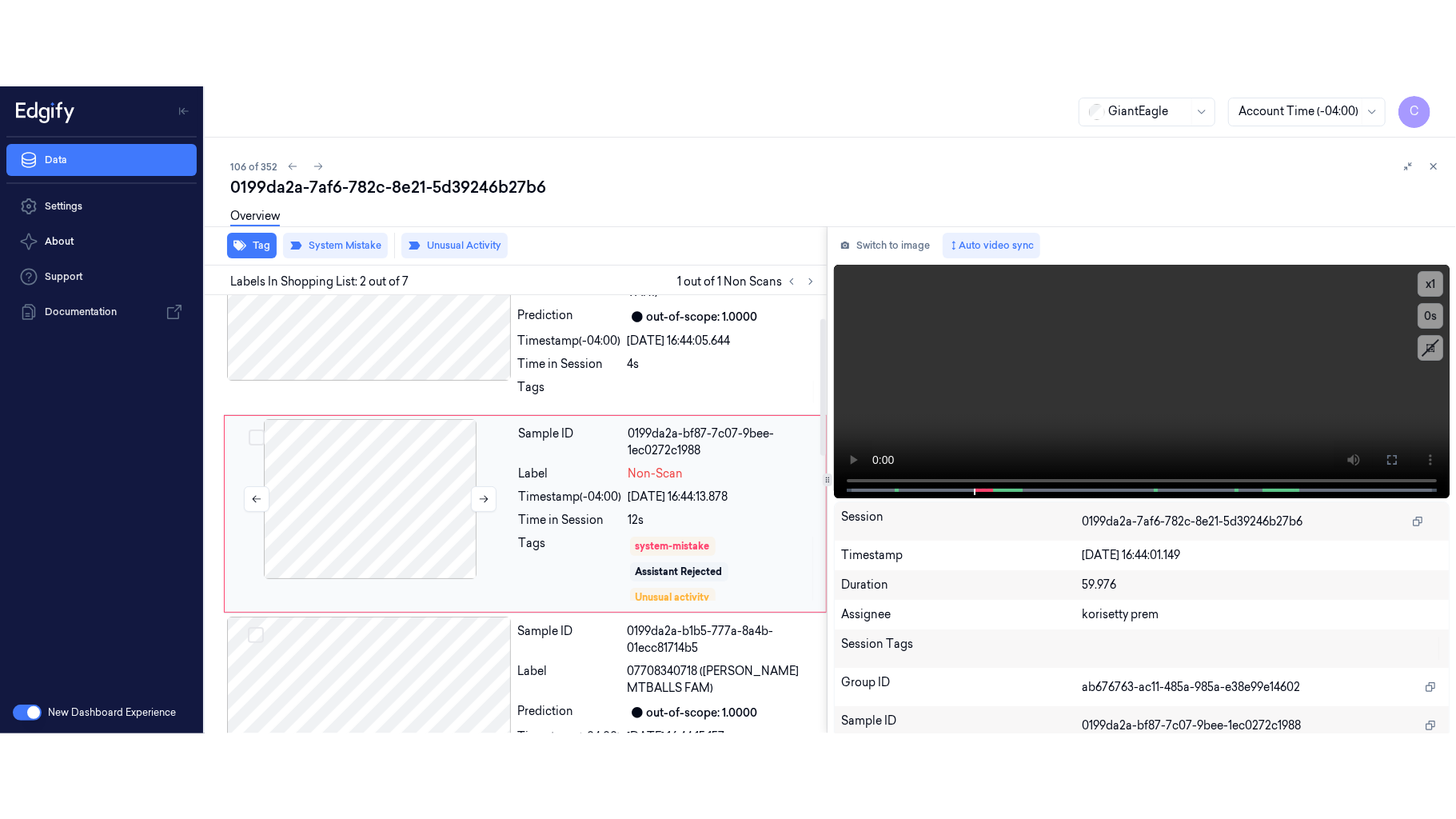
scroll to position [0, 0]
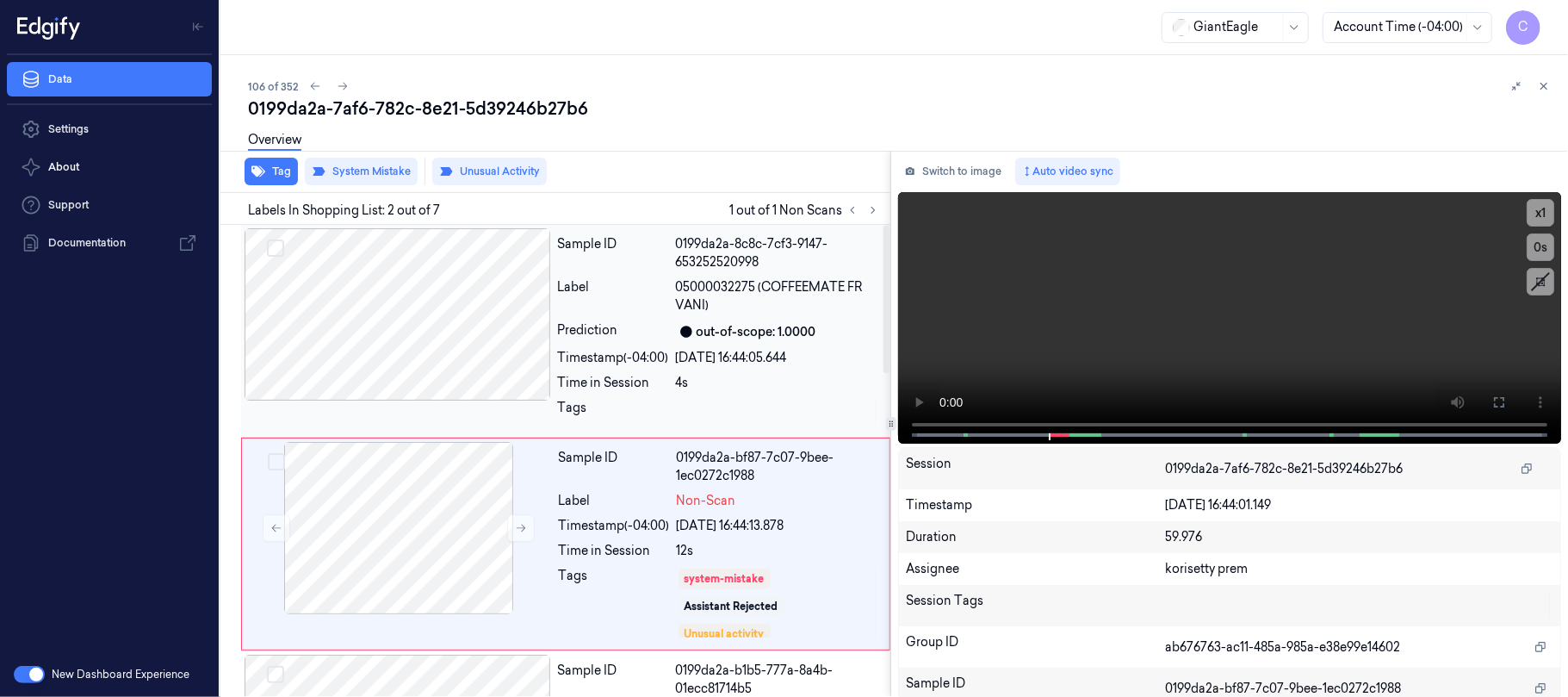
drag, startPoint x: 463, startPoint y: 363, endPoint x: 596, endPoint y: 339, distance: 135.1
click at [463, 362] on div at bounding box center [397, 314] width 306 height 172
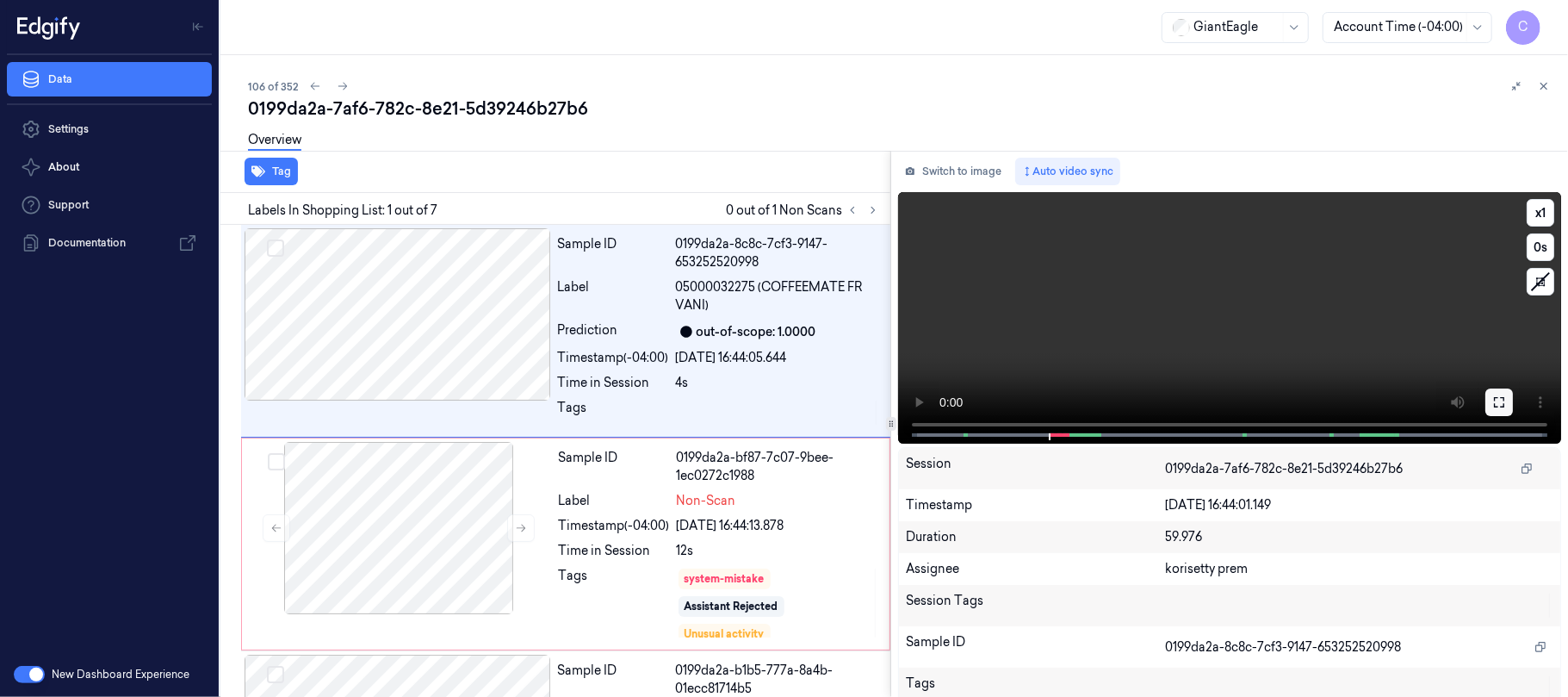
click at [1500, 404] on button at bounding box center [1498, 402] width 28 height 28
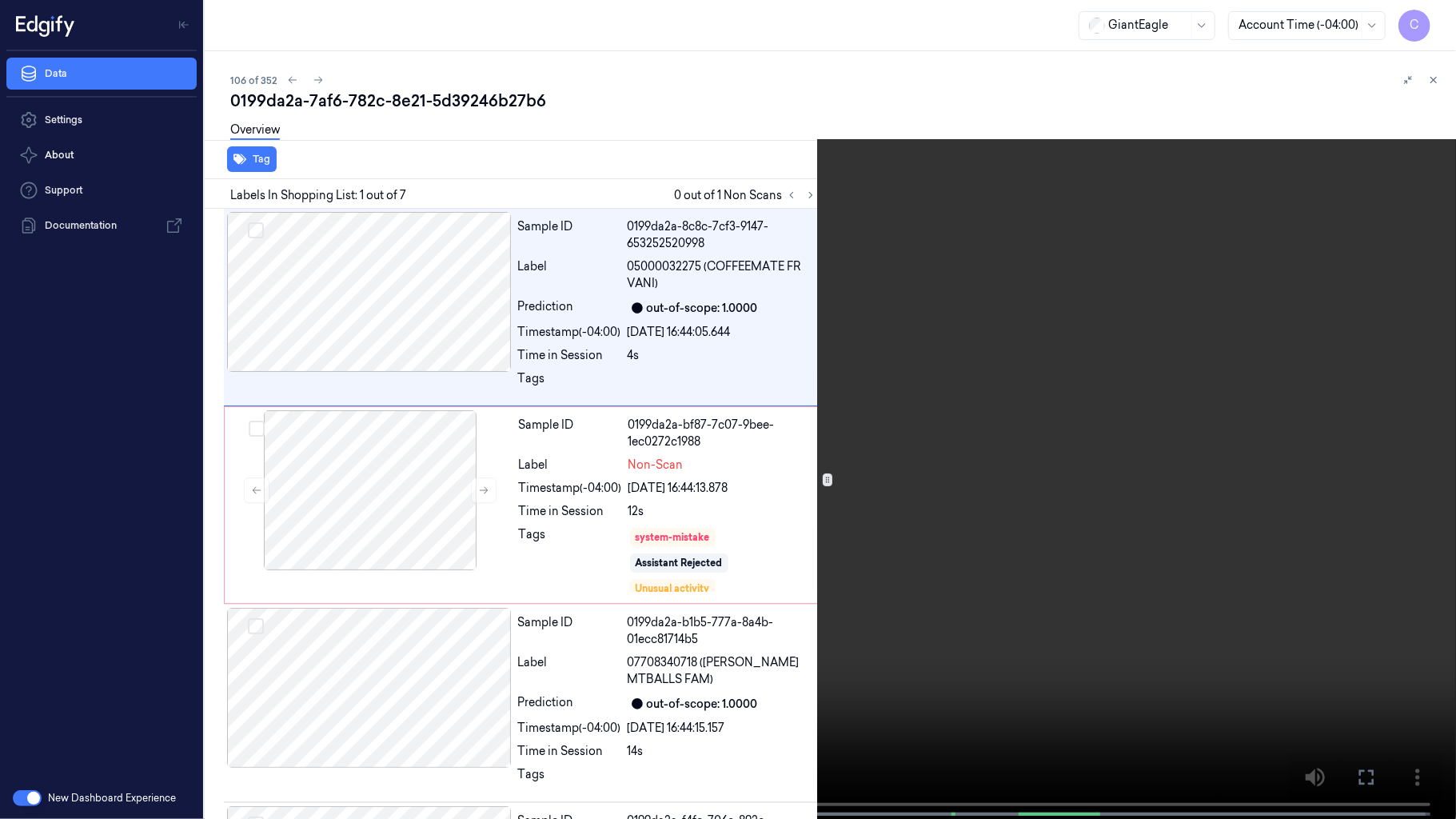
click at [612, 486] on video at bounding box center [728, 411] width 1456 height 823
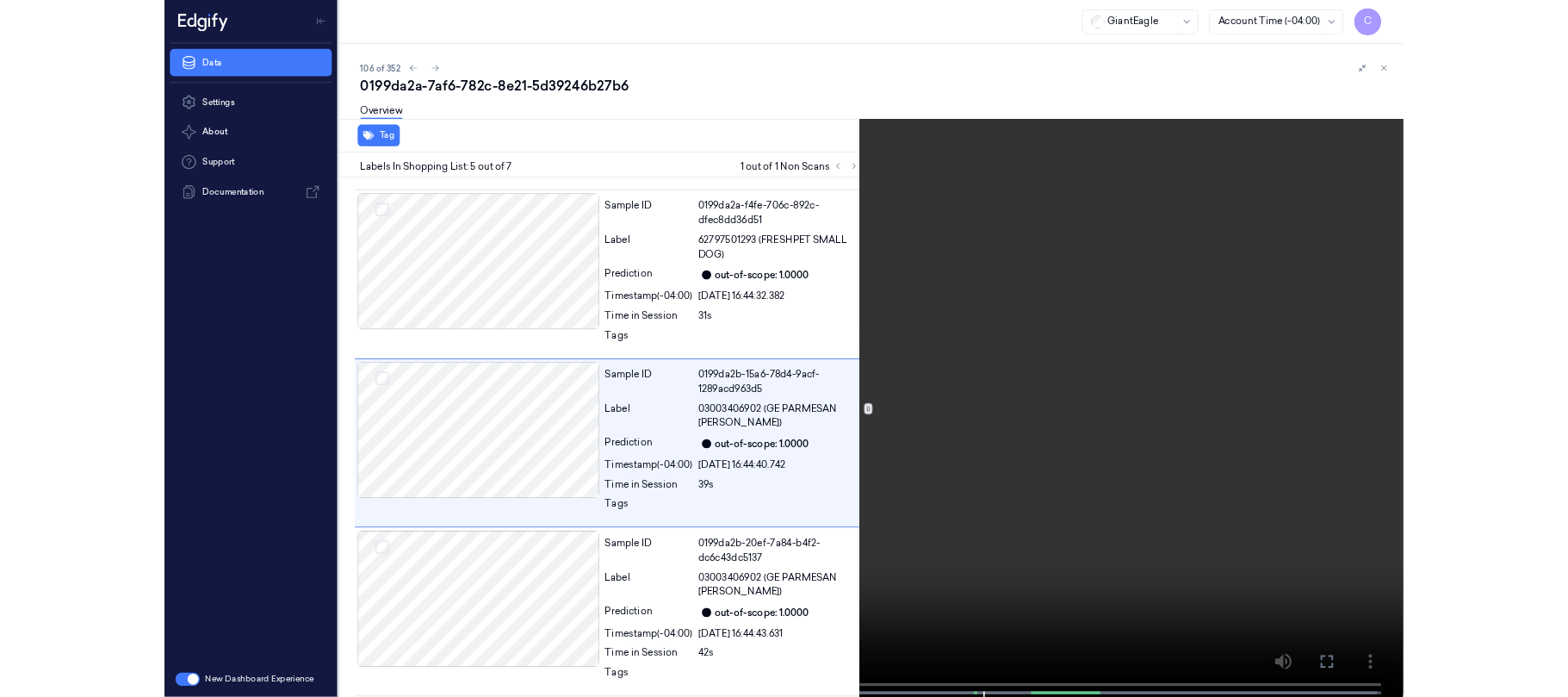
scroll to position [632, 0]
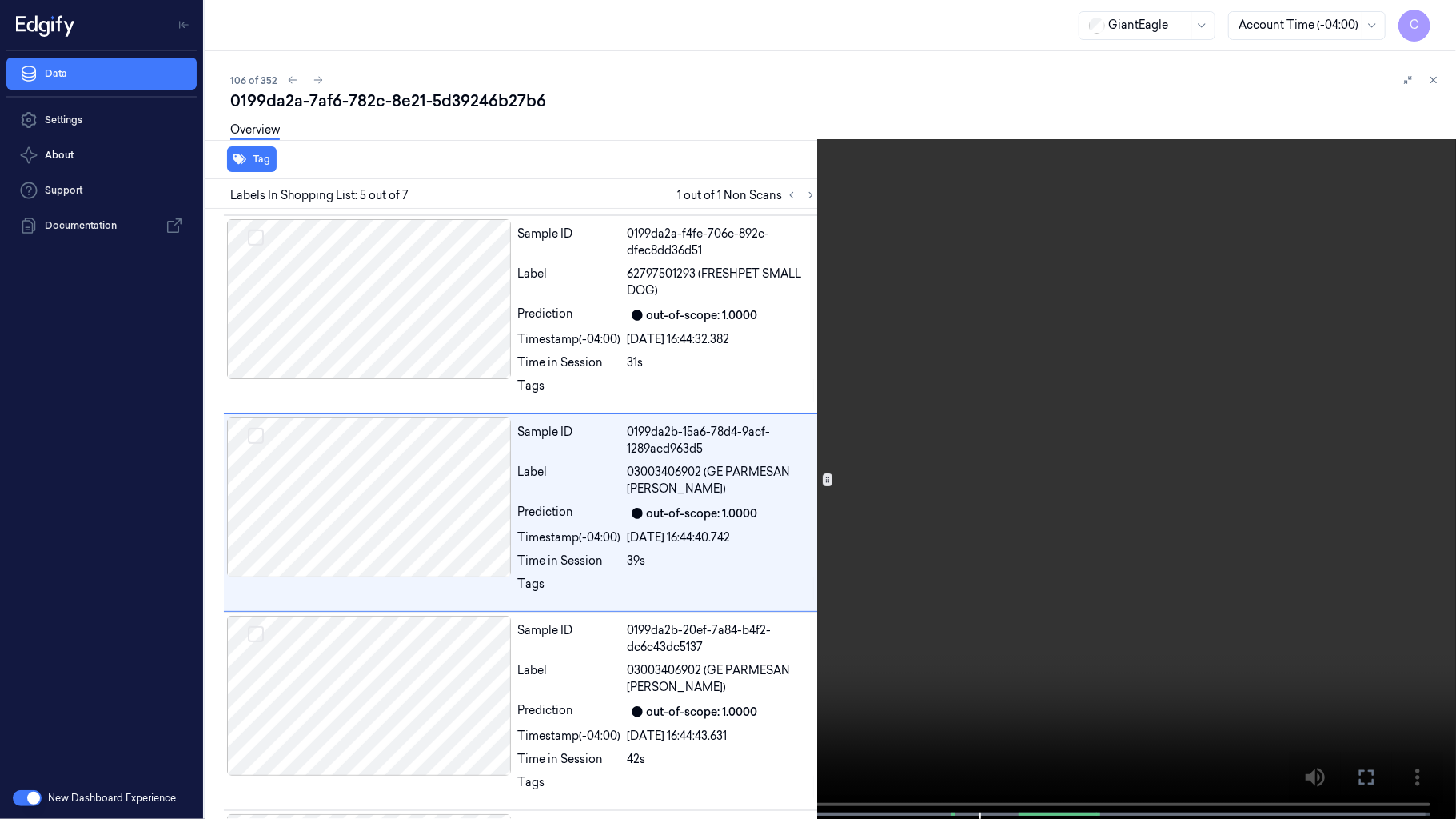
click at [673, 68] on video at bounding box center [728, 411] width 1456 height 823
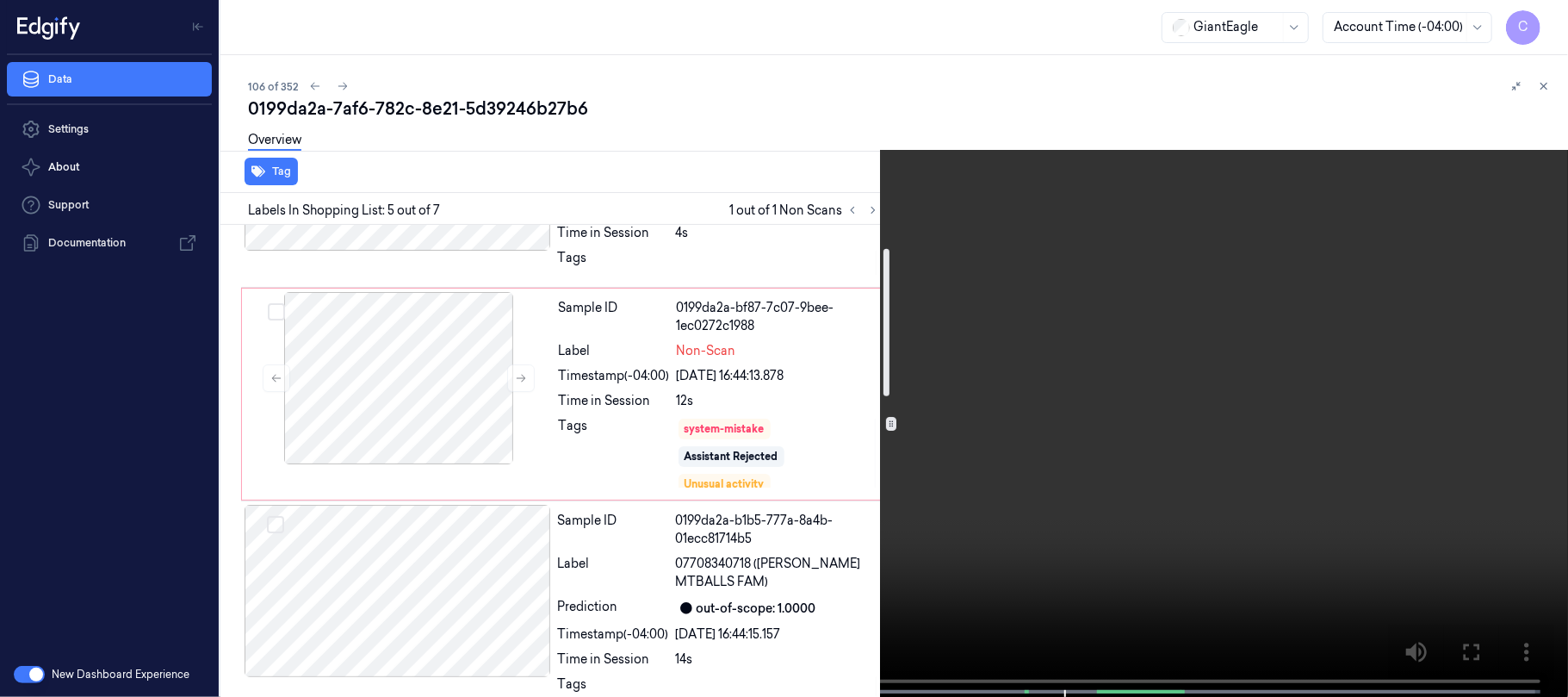
scroll to position [58, 0]
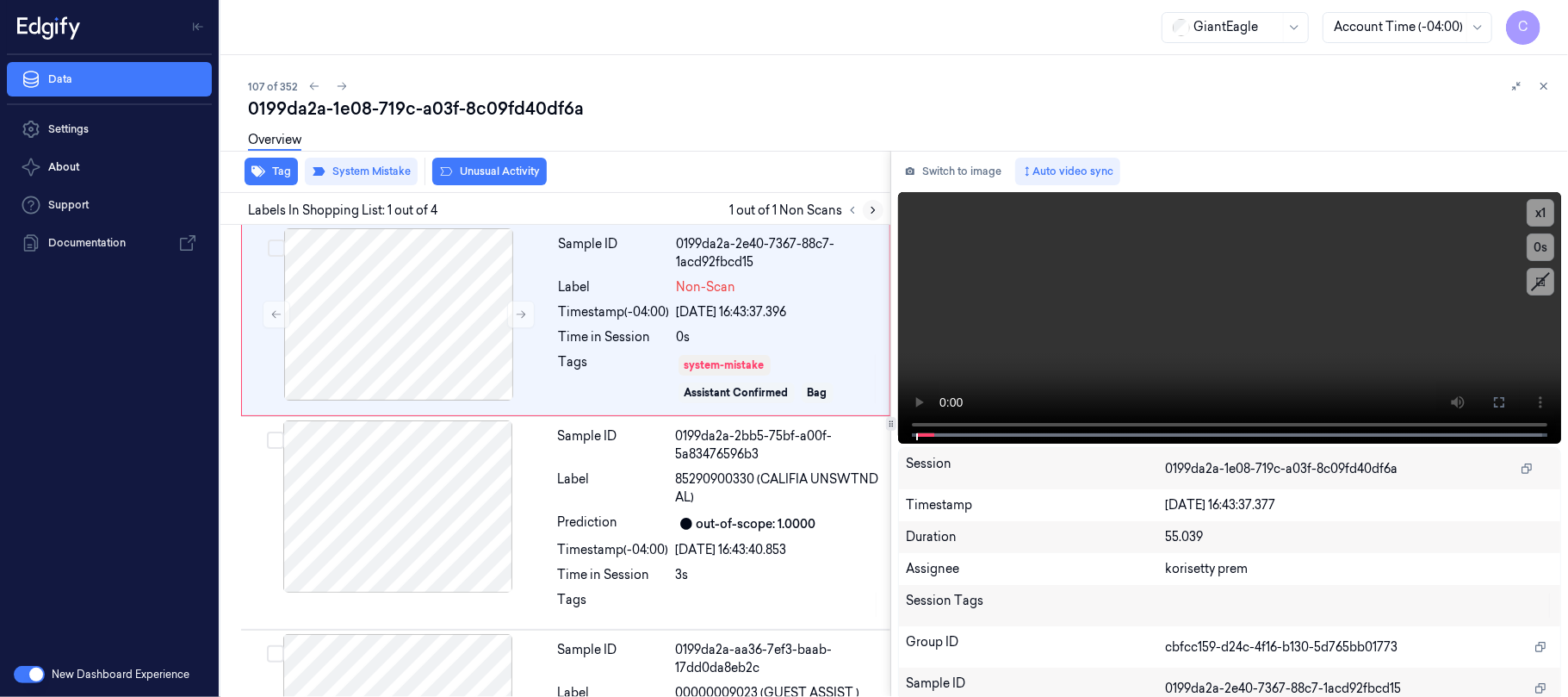
click at [875, 214] on icon at bounding box center [873, 210] width 12 height 12
click at [511, 324] on button at bounding box center [521, 314] width 28 height 28
click at [514, 322] on button at bounding box center [521, 314] width 28 height 28
click at [871, 208] on icon at bounding box center [873, 211] width 4 height 6
click at [517, 315] on icon at bounding box center [521, 314] width 12 height 12
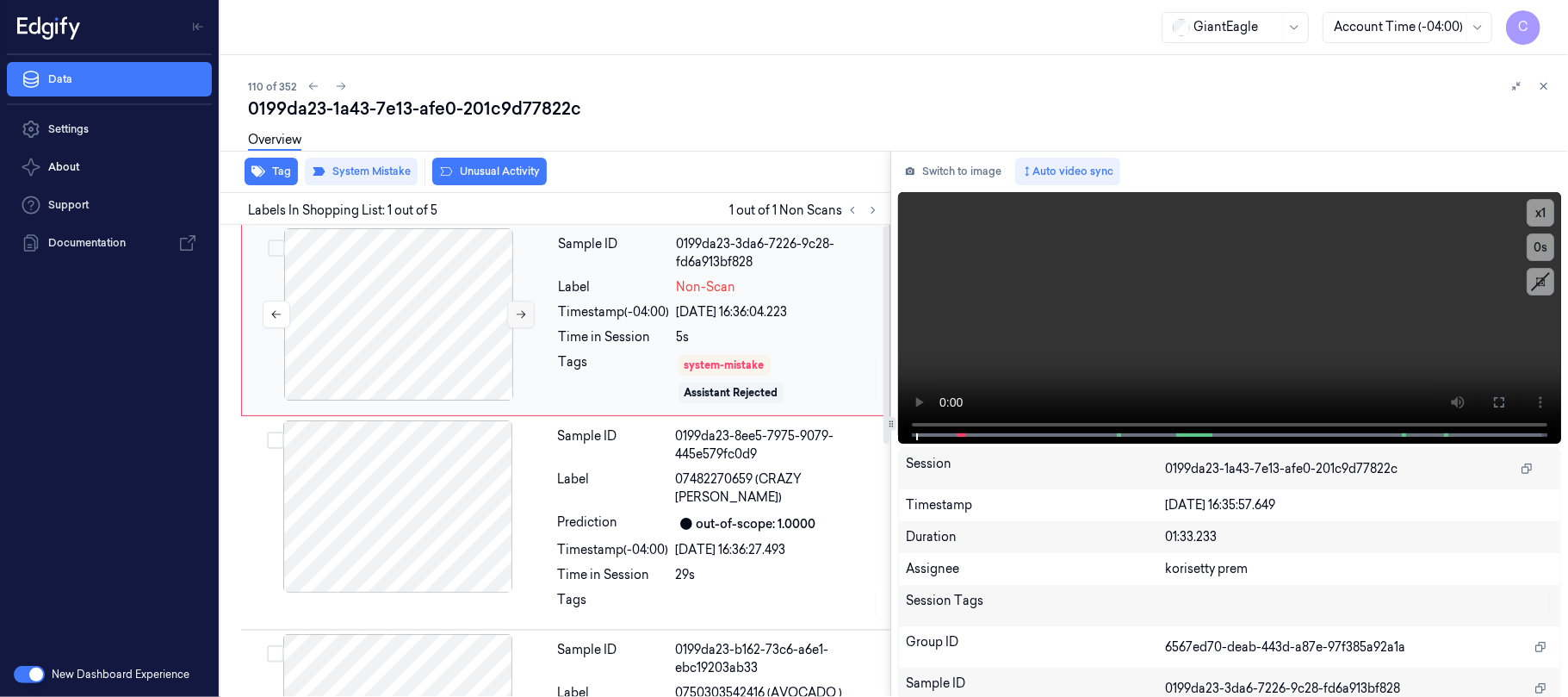
click at [521, 315] on icon at bounding box center [521, 314] width 12 height 12
click at [1492, 403] on icon at bounding box center [1499, 402] width 13 height 13
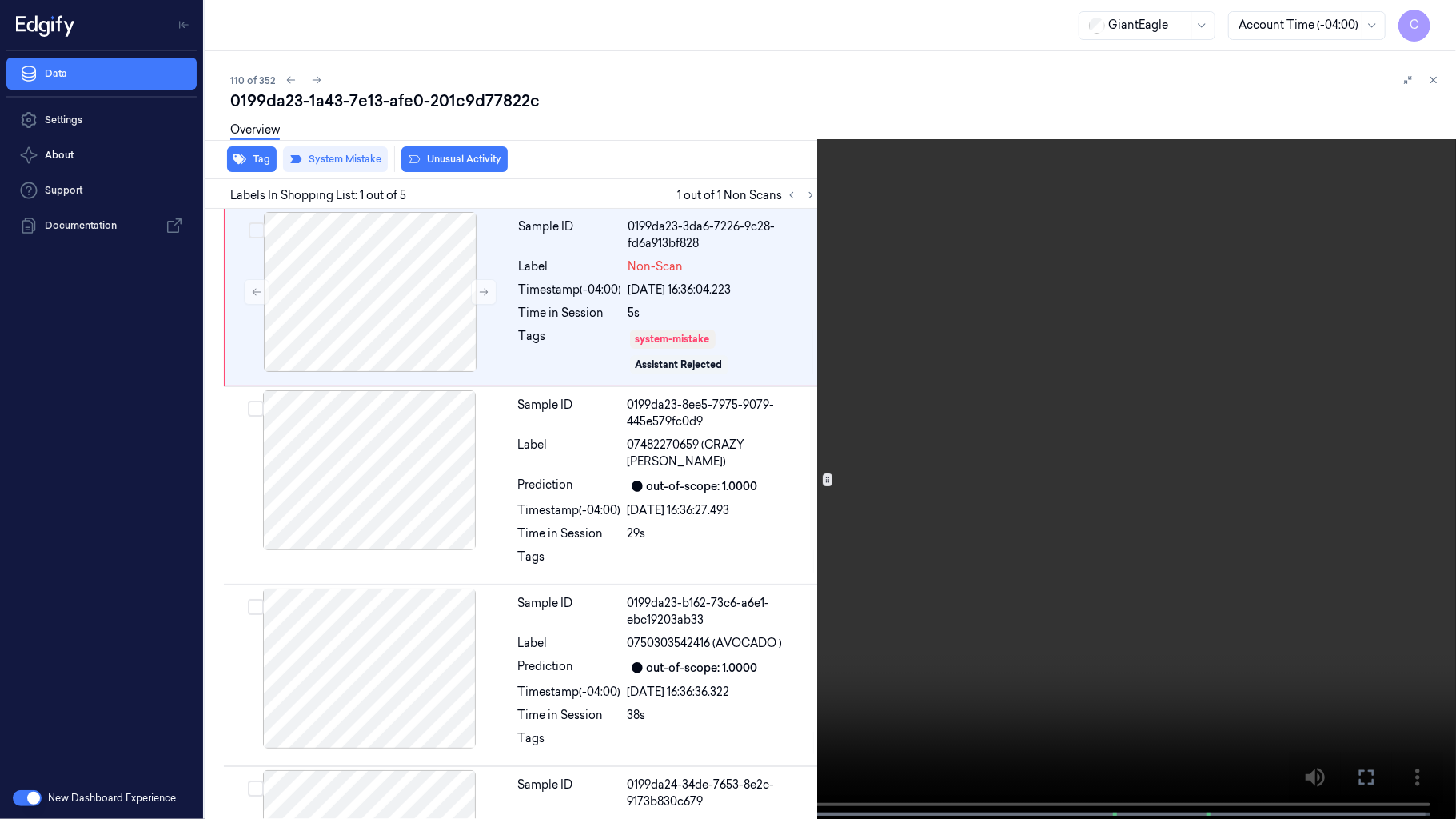
click at [564, 503] on video at bounding box center [728, 411] width 1456 height 823
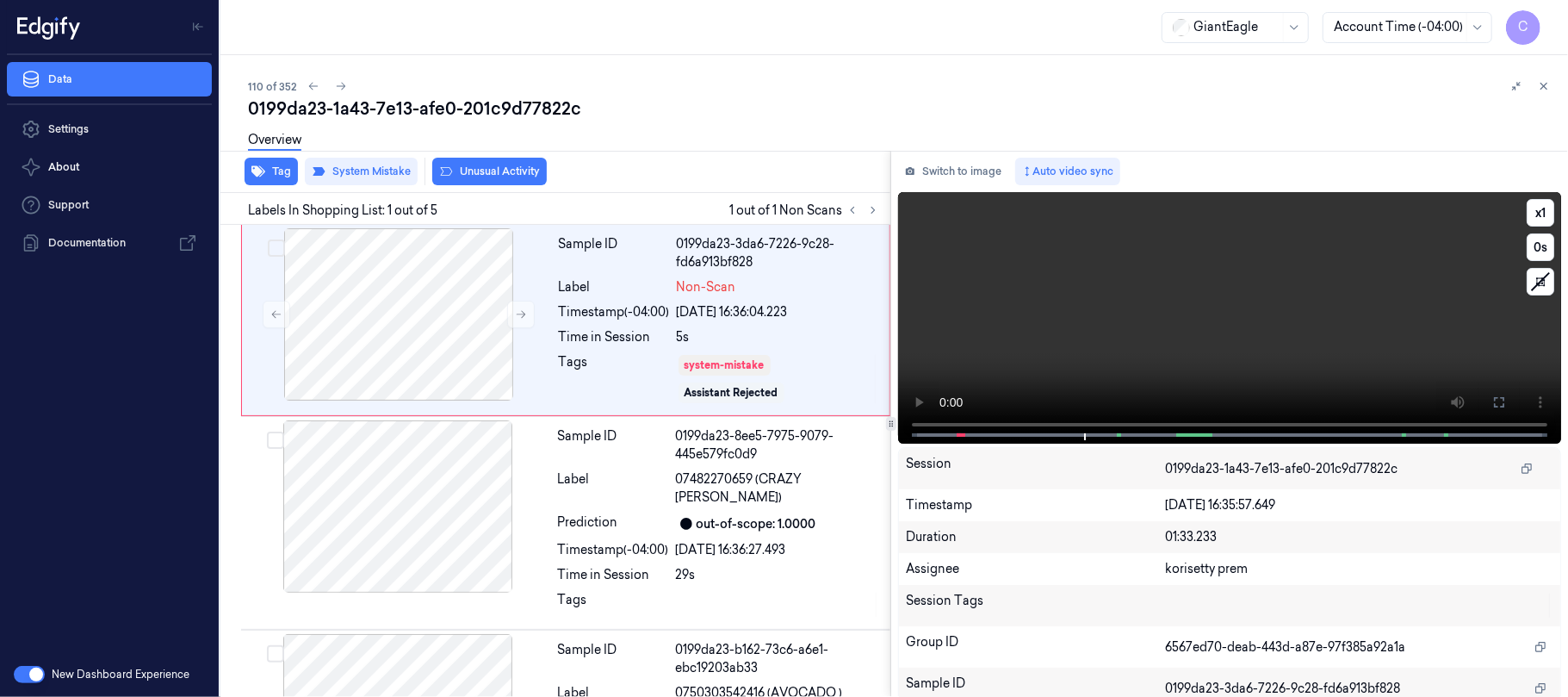
click at [1181, 336] on video at bounding box center [1229, 318] width 663 height 252
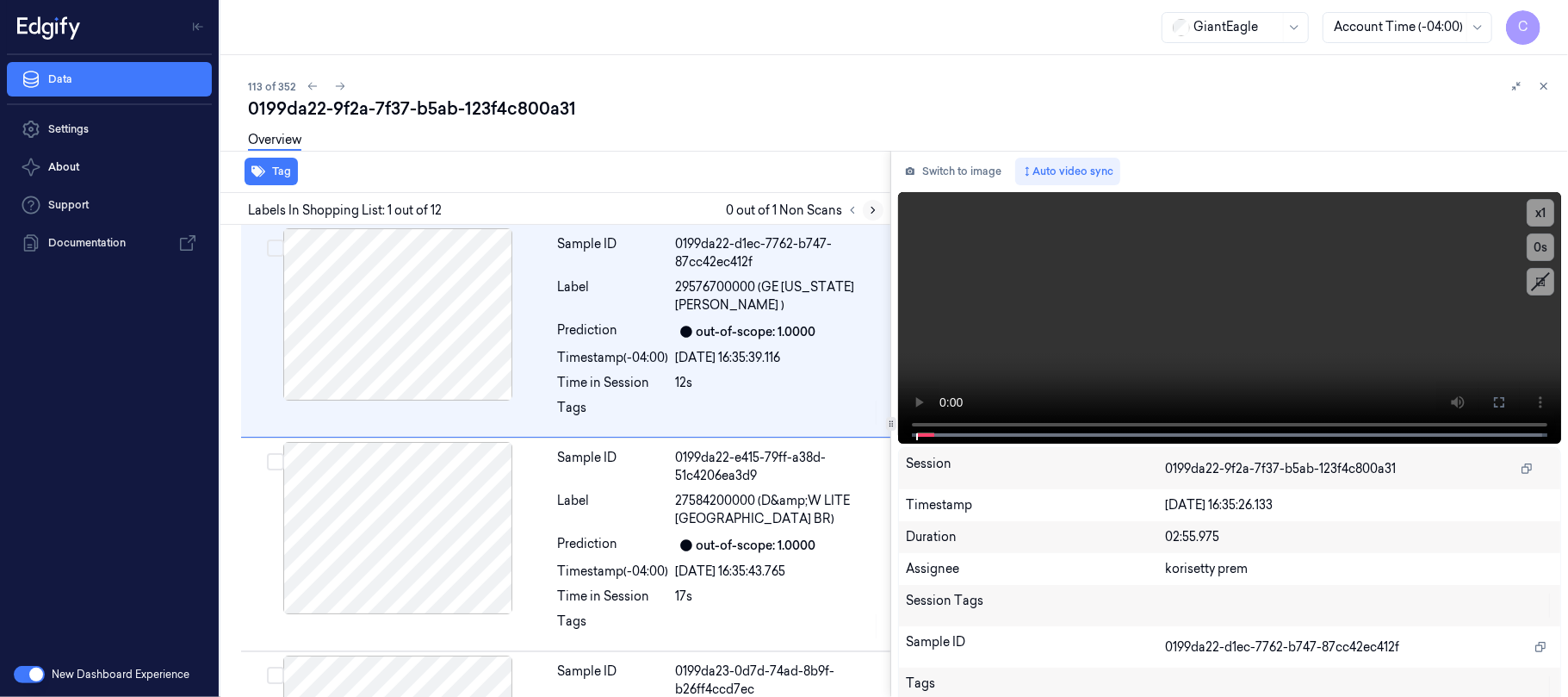
click at [872, 204] on icon at bounding box center [873, 210] width 12 height 12
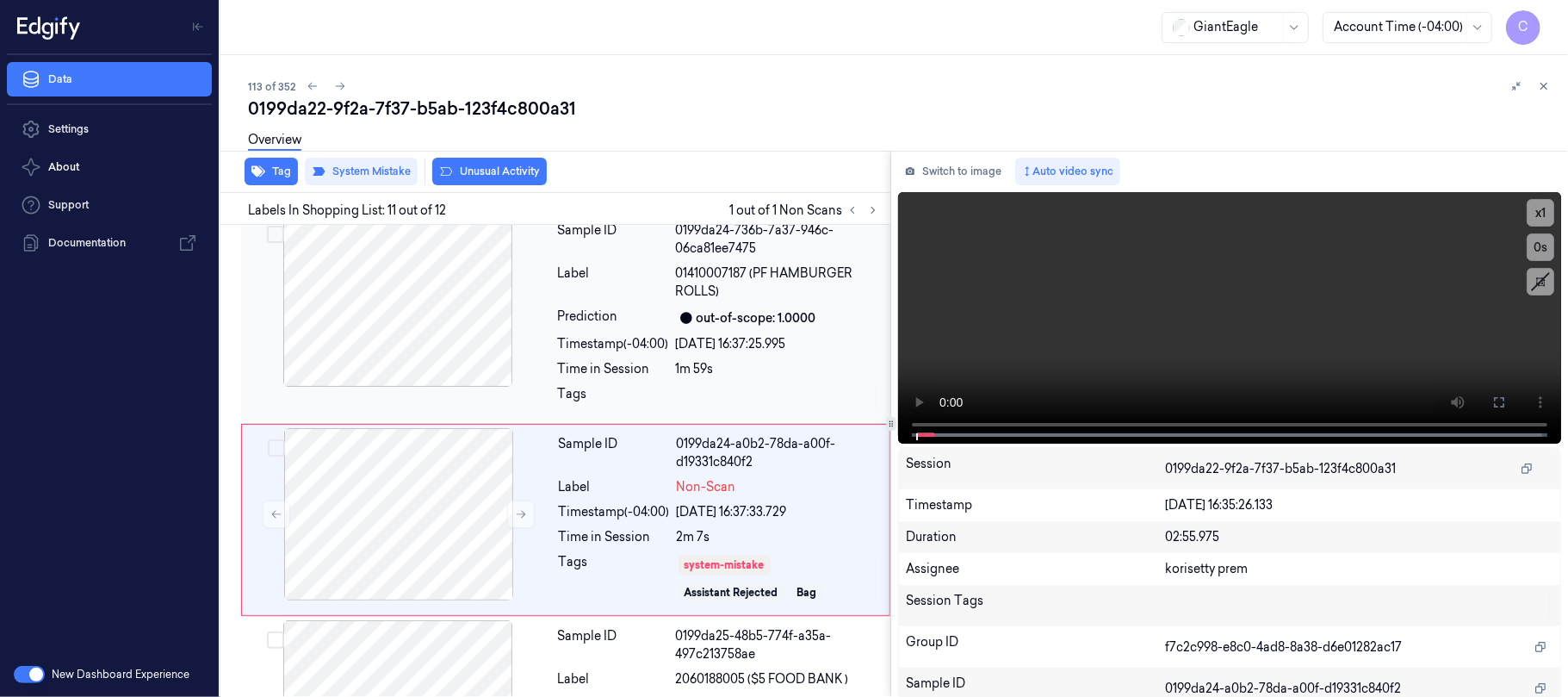
scroll to position [1929, 0]
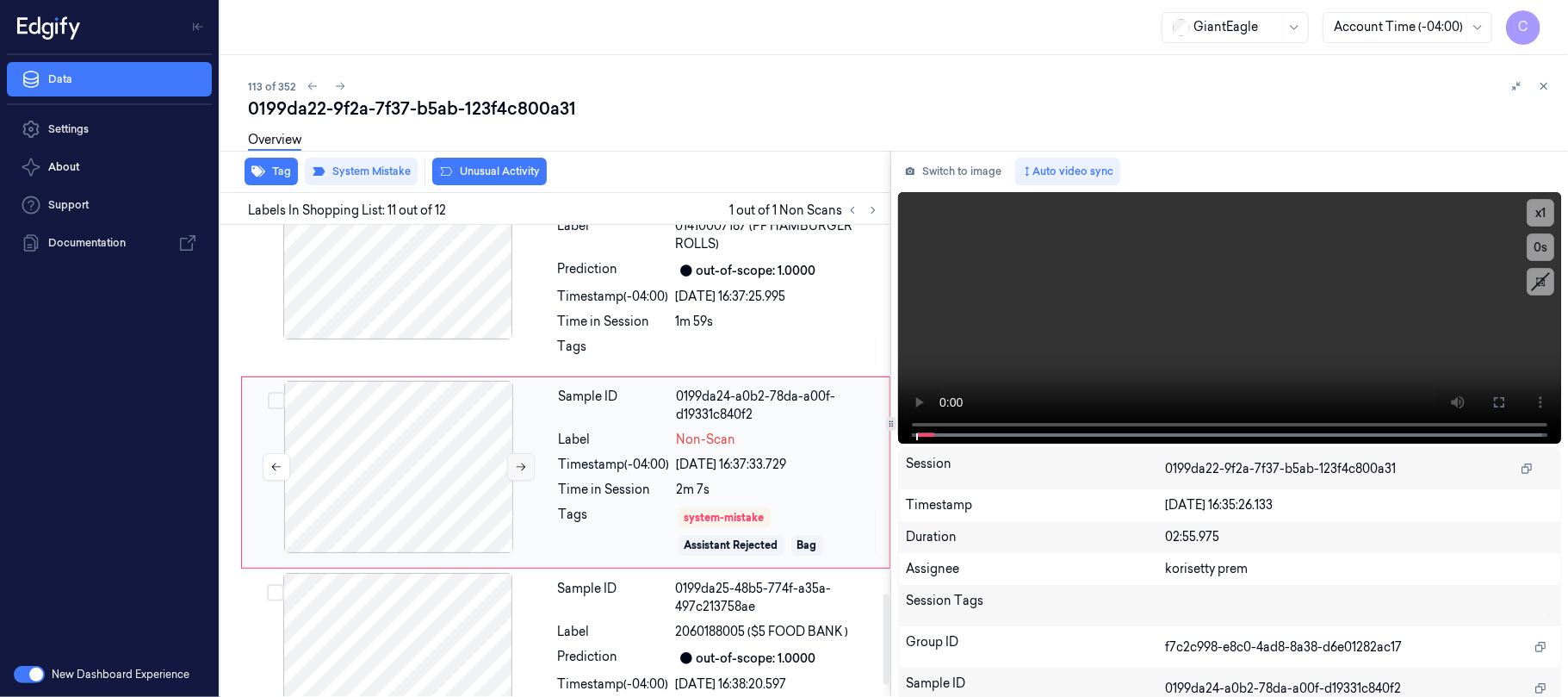
click at [518, 461] on icon at bounding box center [521, 466] width 12 height 12
click at [524, 463] on icon at bounding box center [522, 467] width 10 height 8
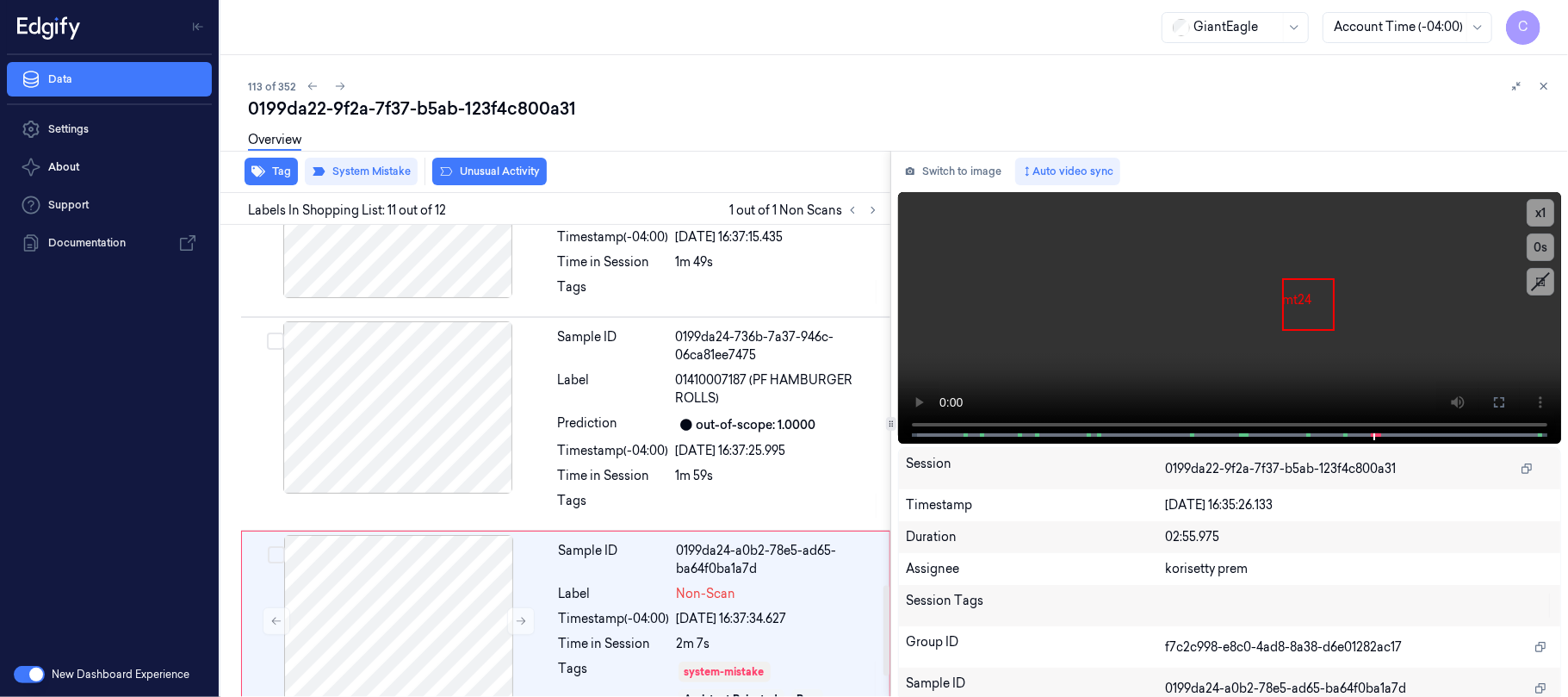
scroll to position [1990, 0]
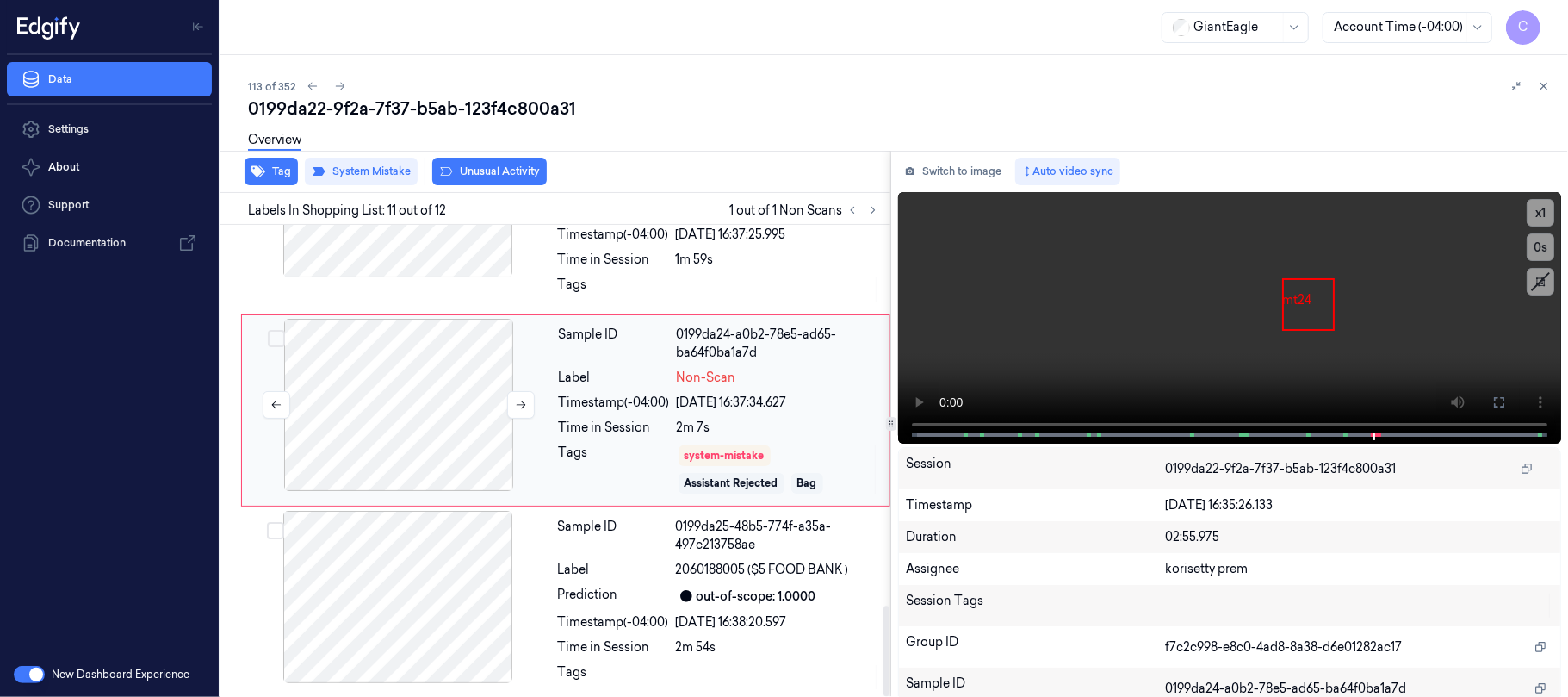
click at [438, 379] on div at bounding box center [398, 405] width 306 height 172
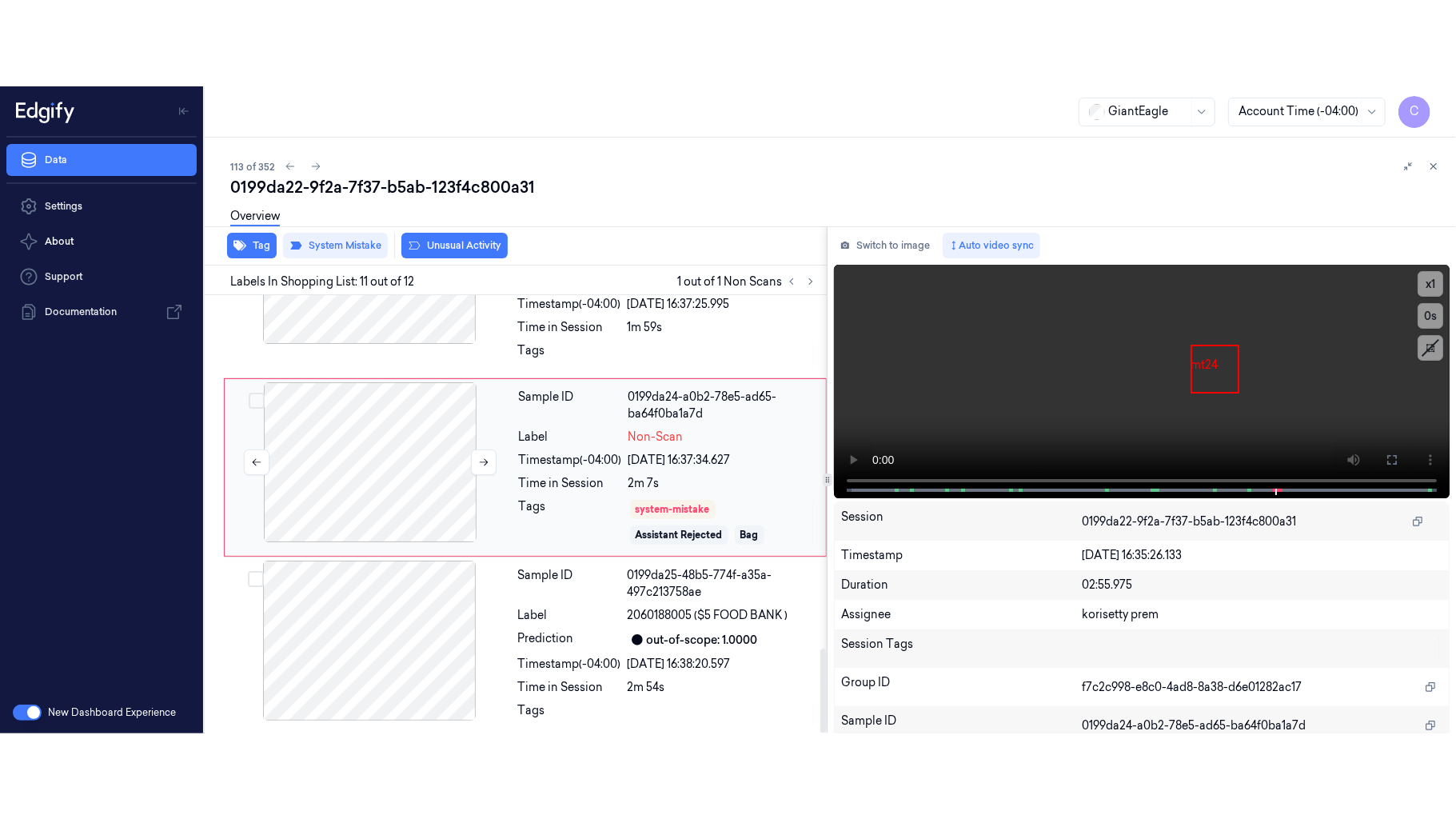
scroll to position [1792, 0]
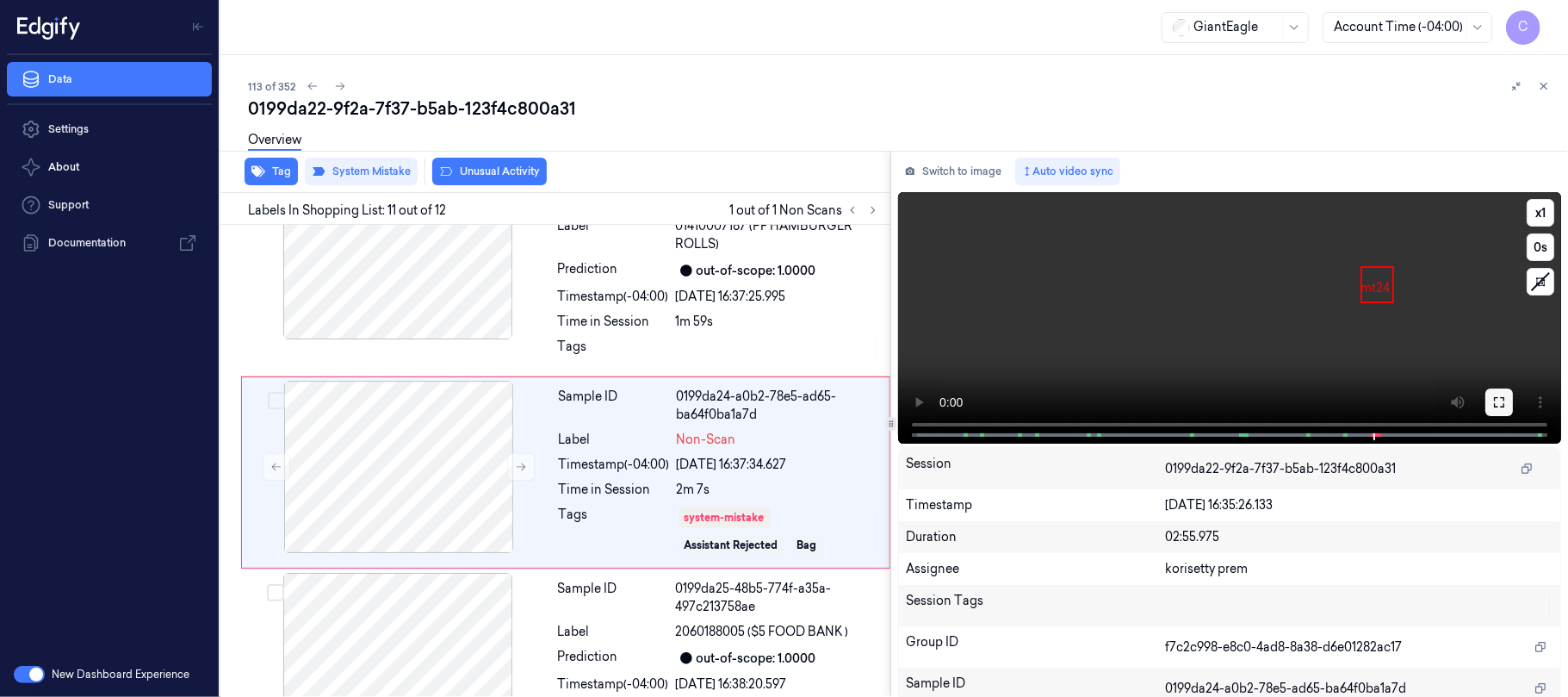
click at [1492, 396] on icon at bounding box center [1499, 402] width 13 height 13
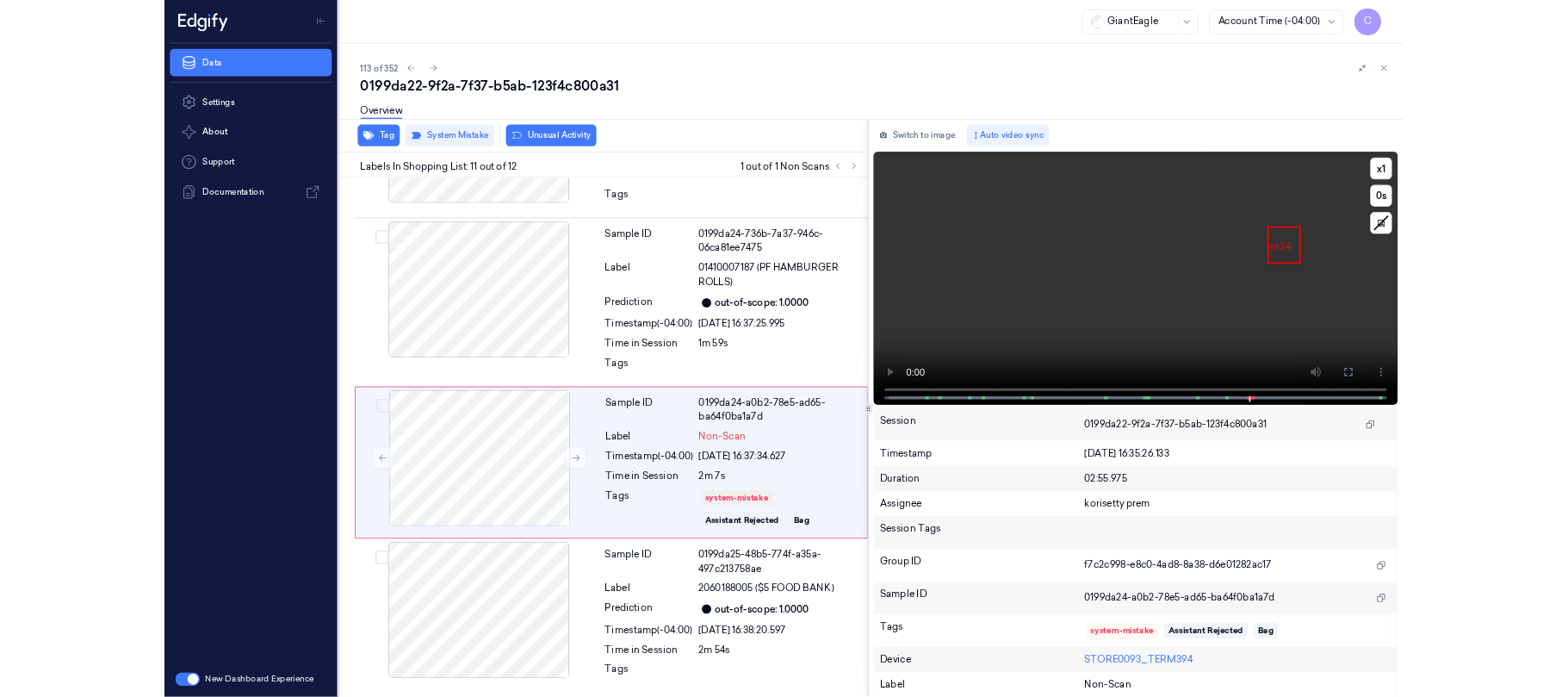
scroll to position [1807, 0]
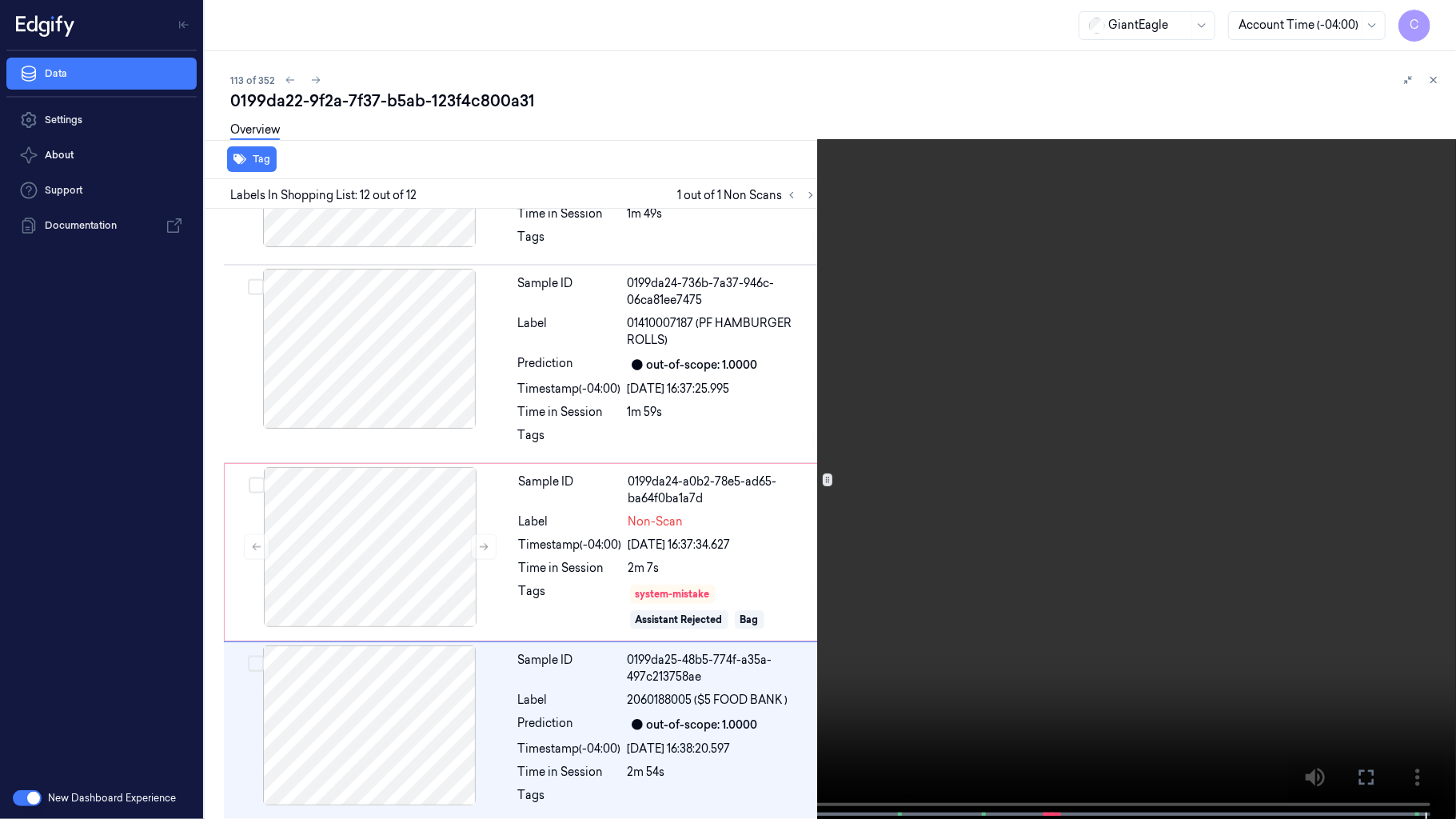
click at [803, 370] on video at bounding box center [728, 411] width 1456 height 823
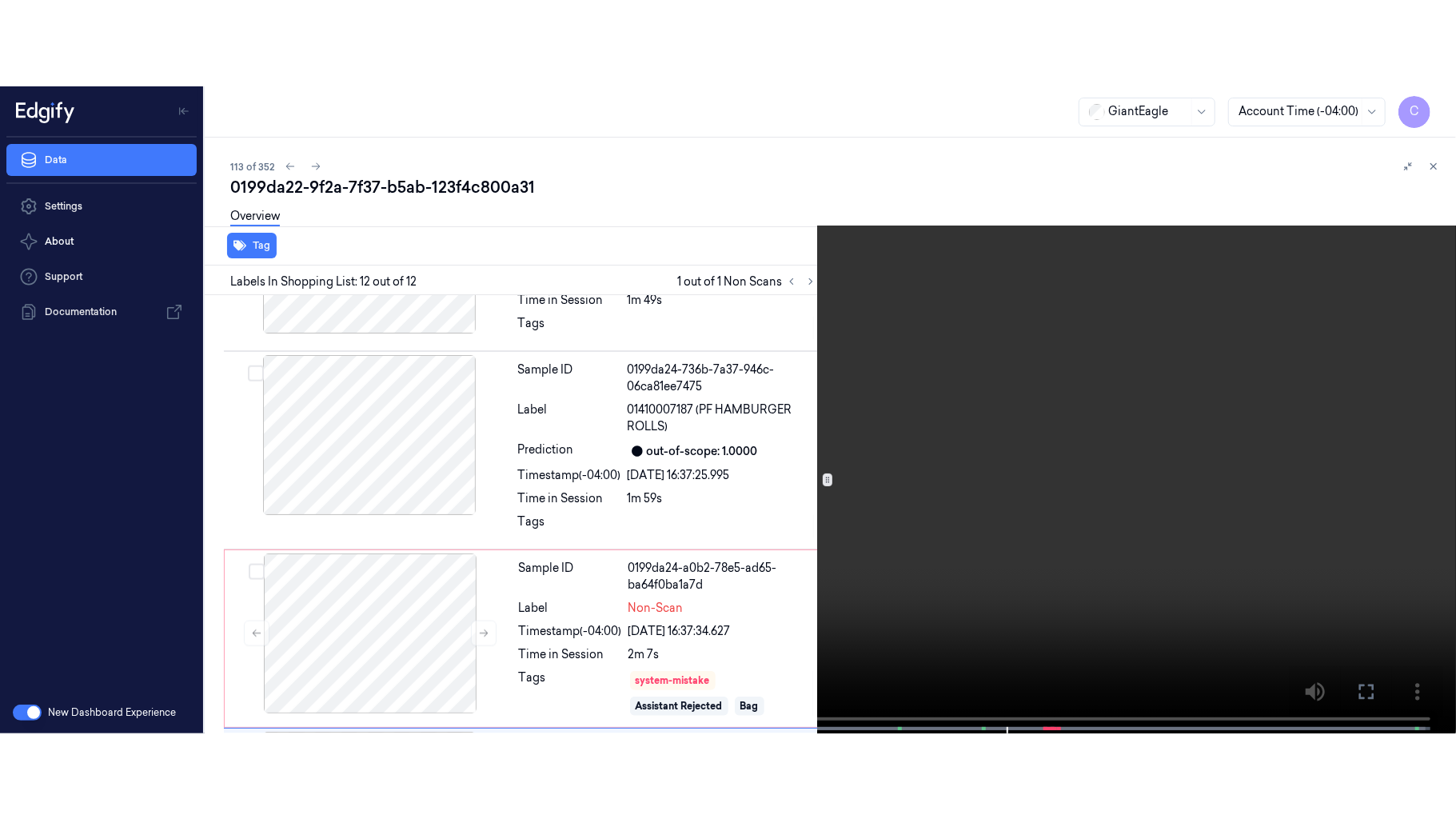
scroll to position [1792, 0]
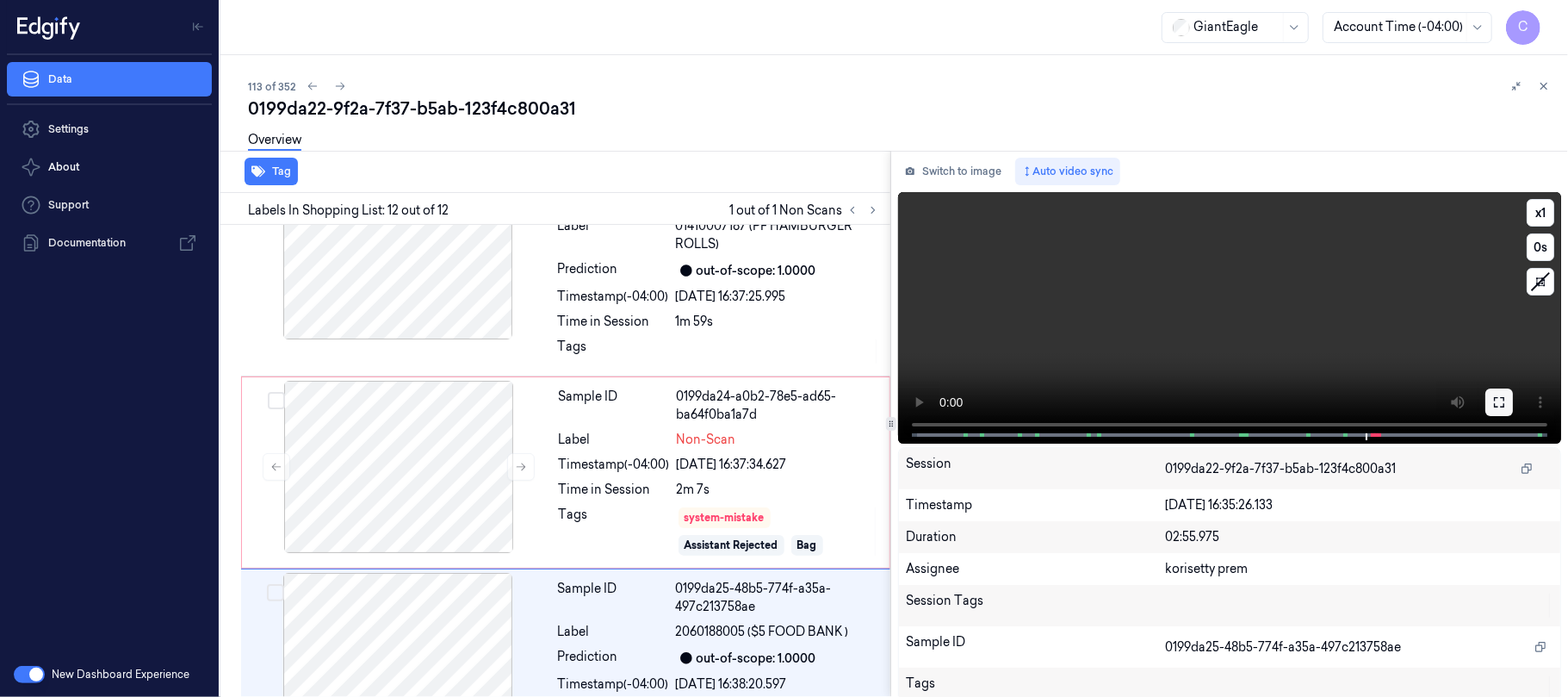
click at [1492, 405] on icon at bounding box center [1499, 402] width 13 height 13
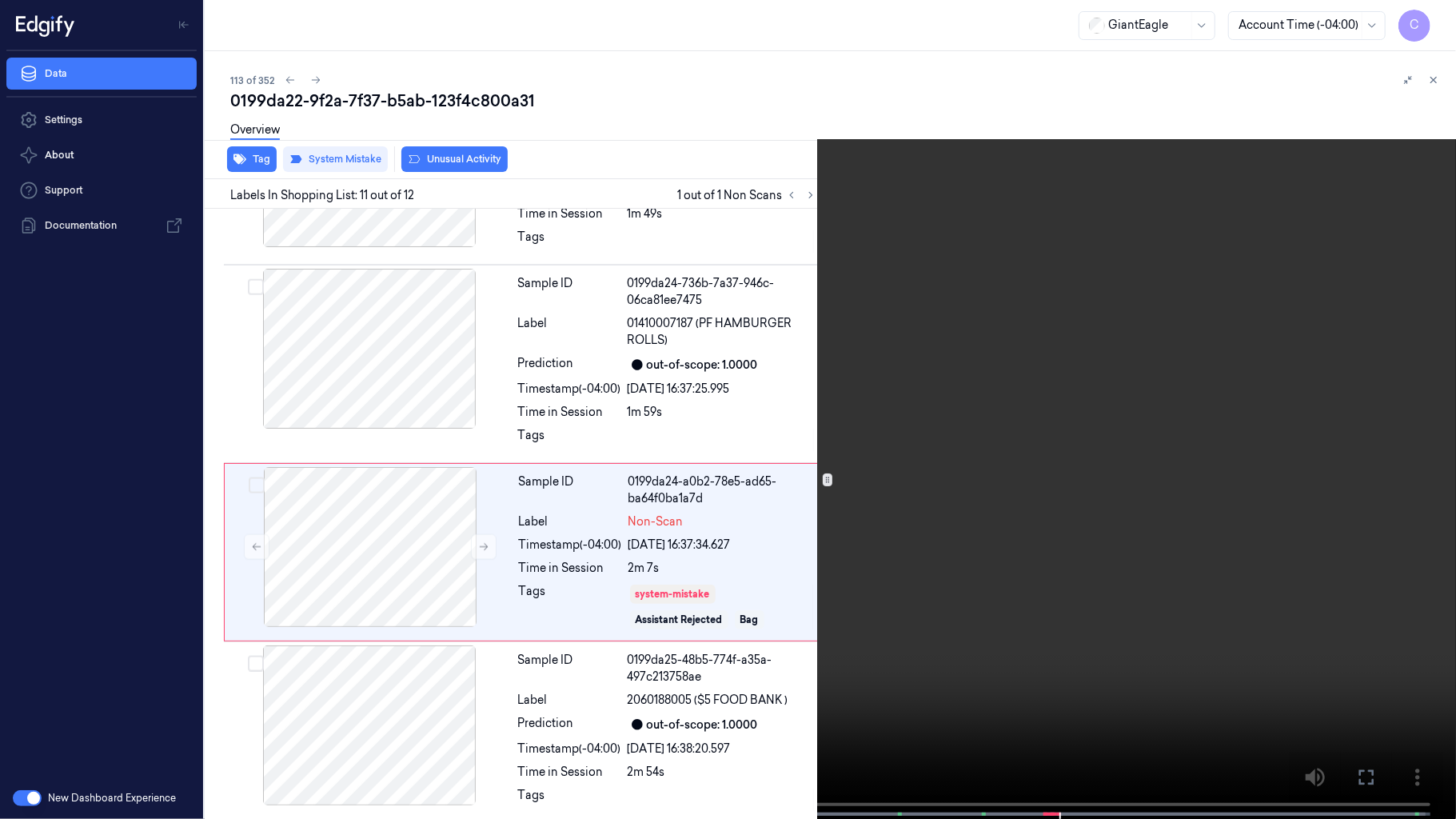
click at [932, 430] on video at bounding box center [728, 411] width 1456 height 823
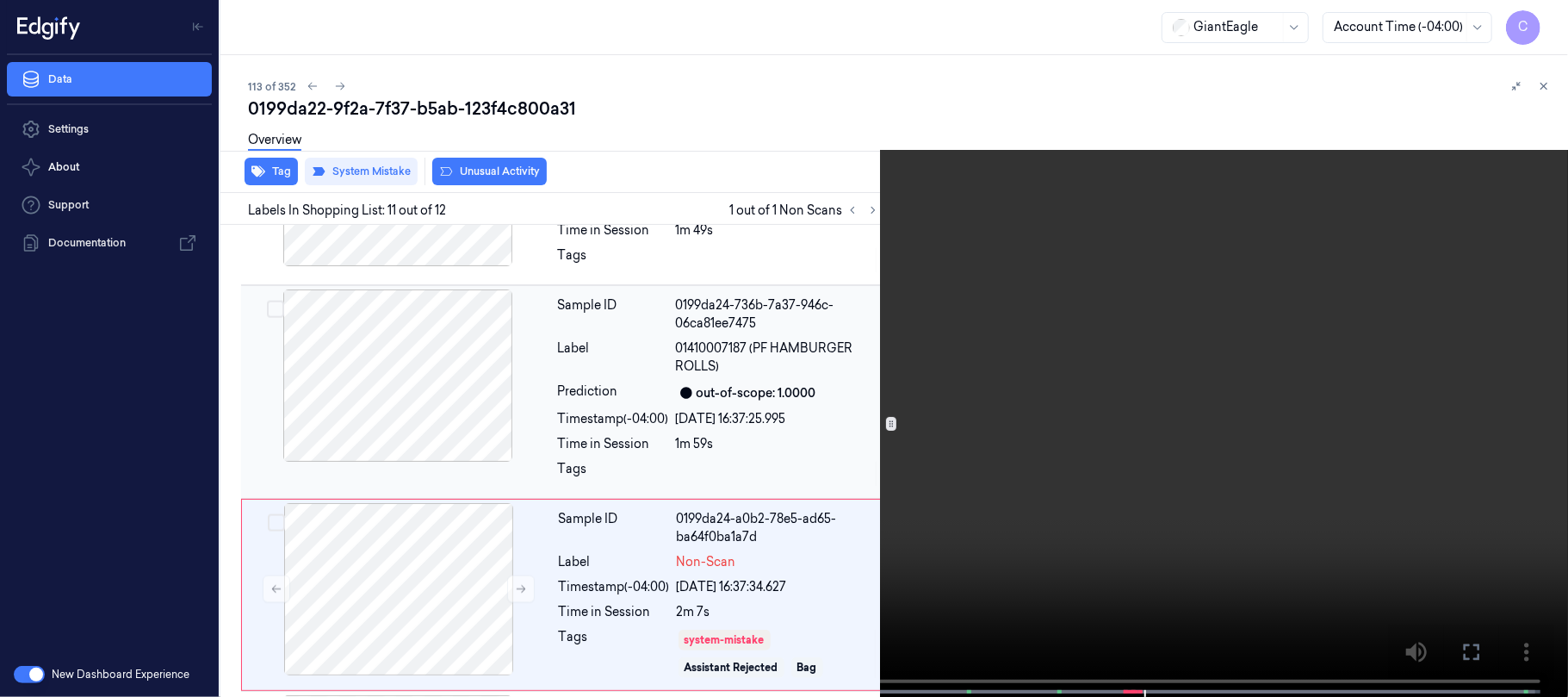
scroll to position [1929, 0]
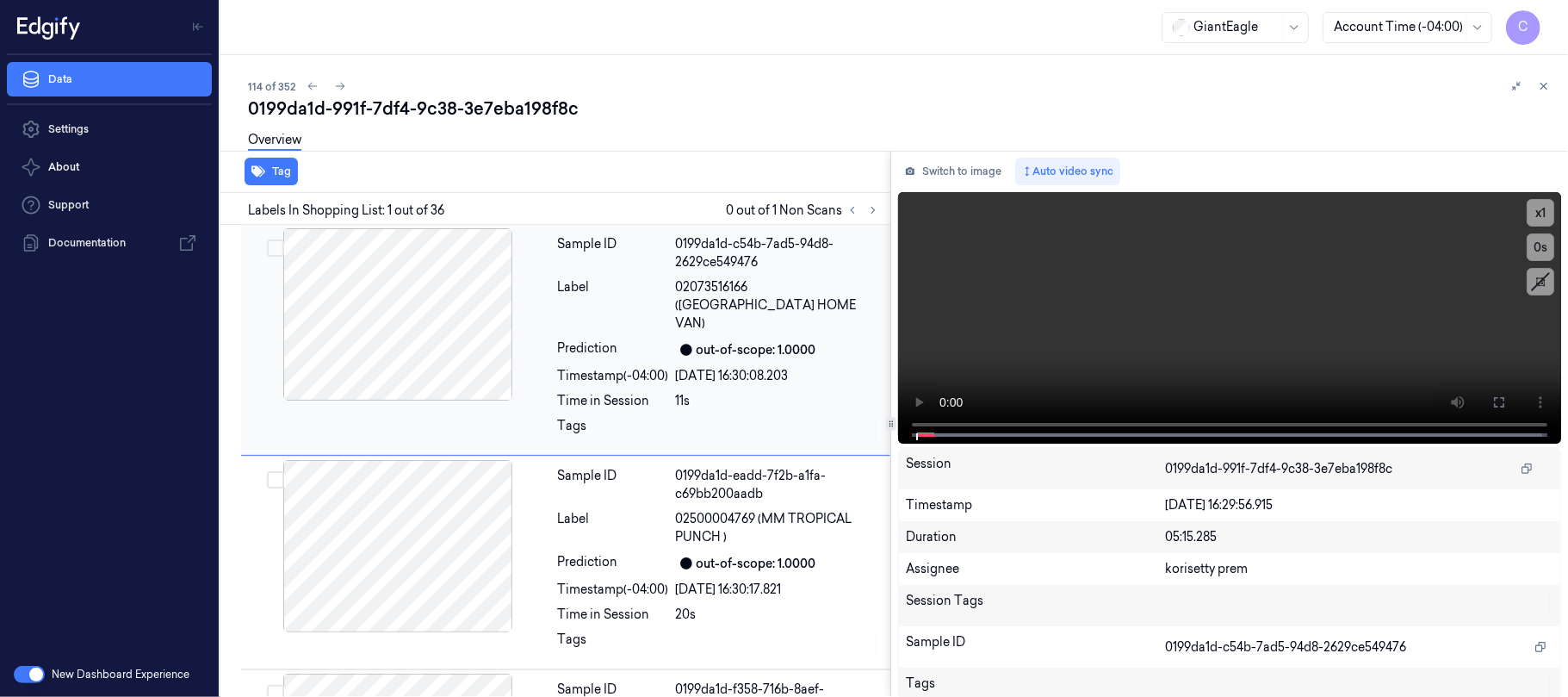
drag, startPoint x: 882, startPoint y: 210, endPoint x: 883, endPoint y: 227, distance: 17.0
click at [883, 210] on button at bounding box center [873, 211] width 21 height 21
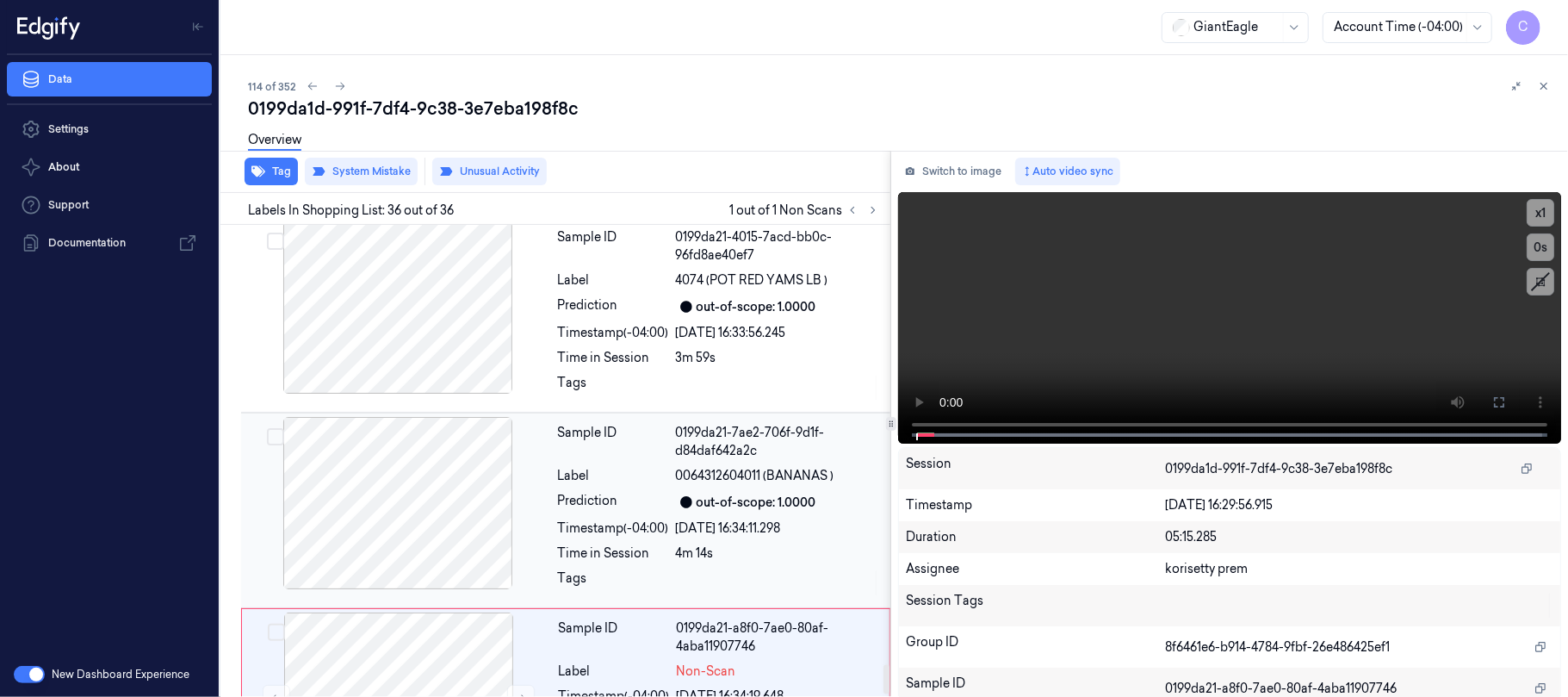
scroll to position [7076, 0]
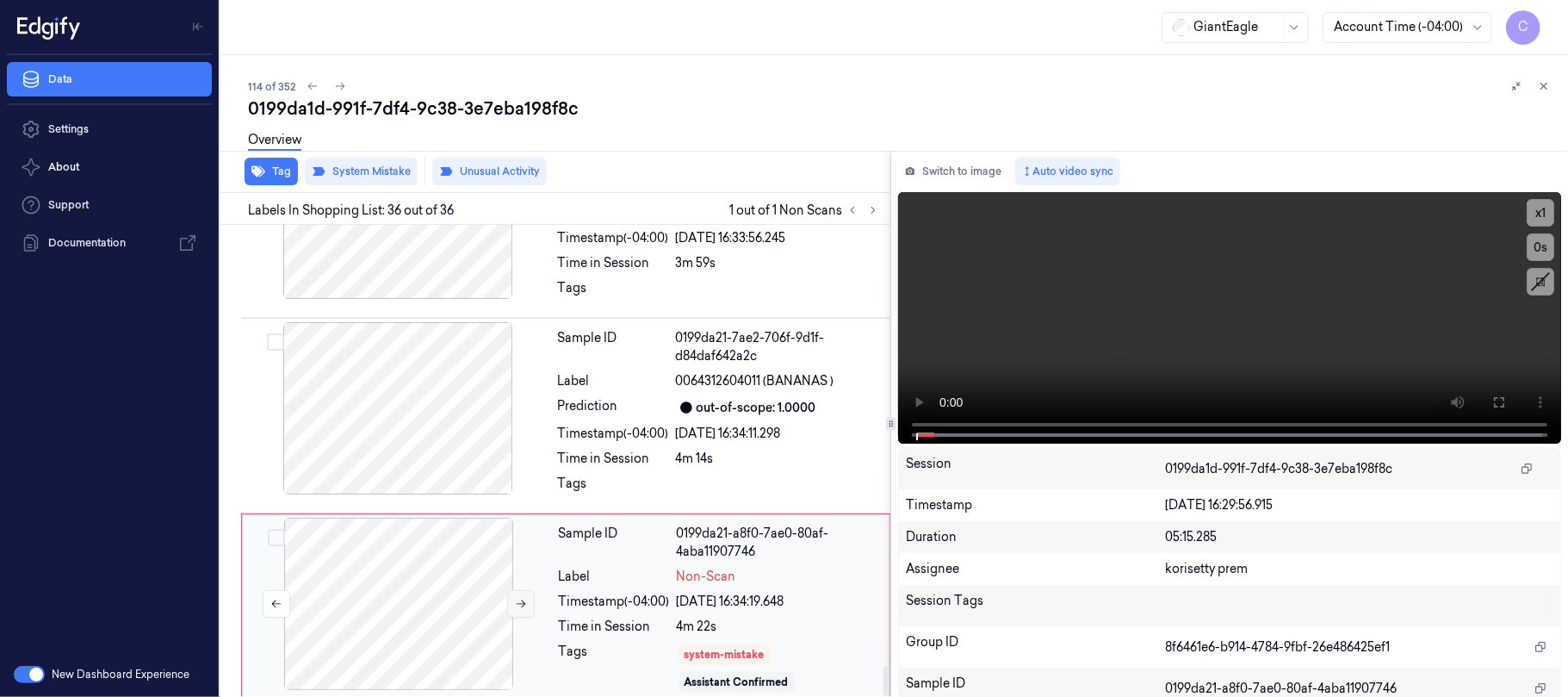
click at [518, 597] on icon at bounding box center [521, 603] width 12 height 12
click at [518, 596] on icon at bounding box center [521, 601] width 12 height 12
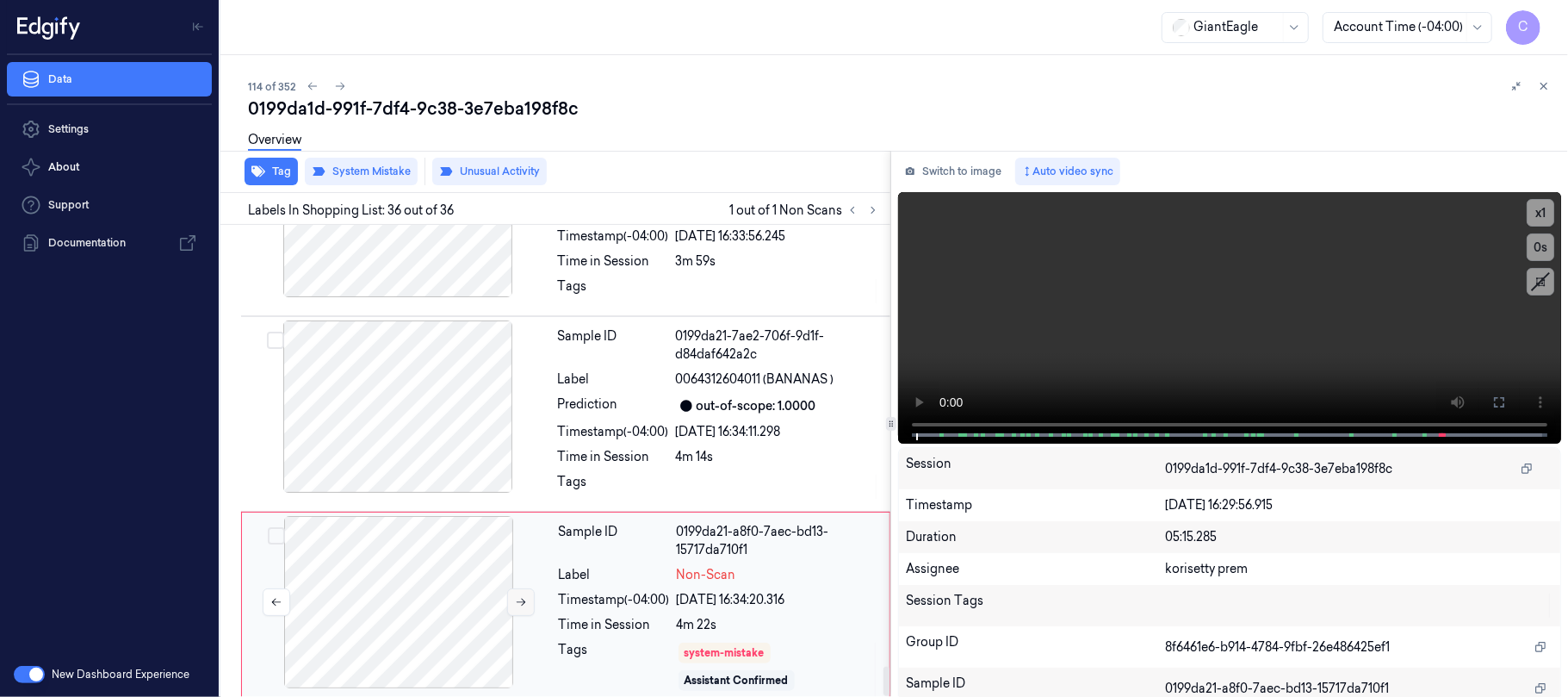
click at [518, 596] on icon at bounding box center [521, 601] width 12 height 12
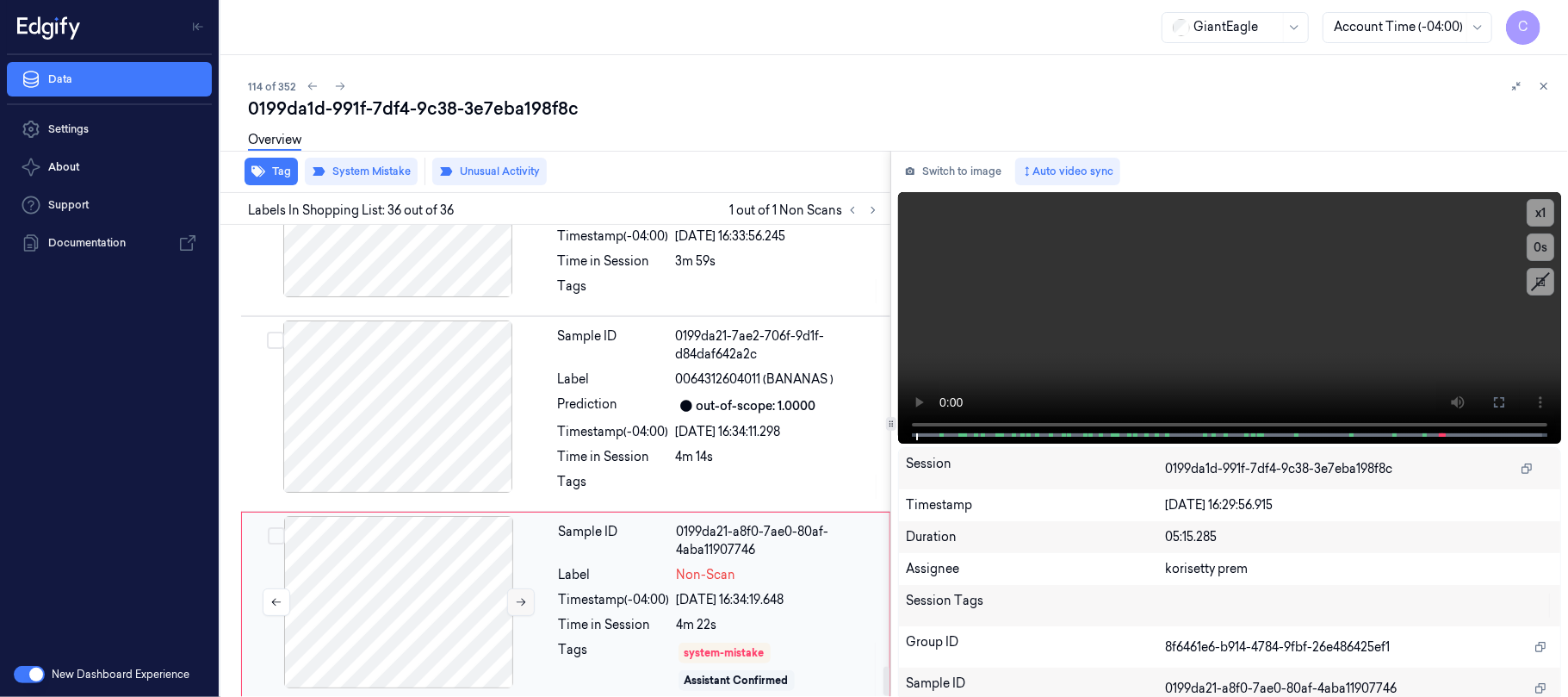
click at [518, 596] on icon at bounding box center [521, 601] width 12 height 12
click at [511, 588] on button at bounding box center [521, 601] width 28 height 28
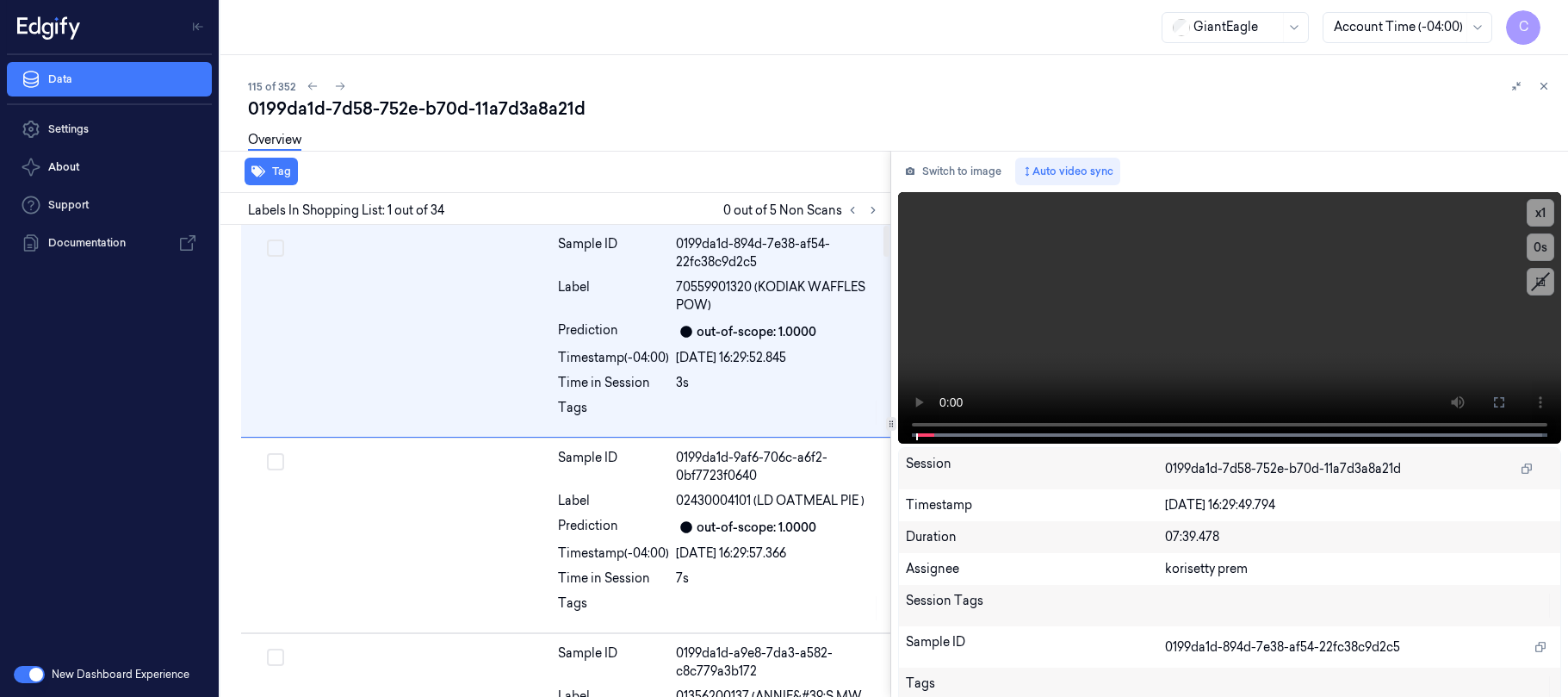
click at [869, 210] on icon at bounding box center [873, 210] width 12 height 12
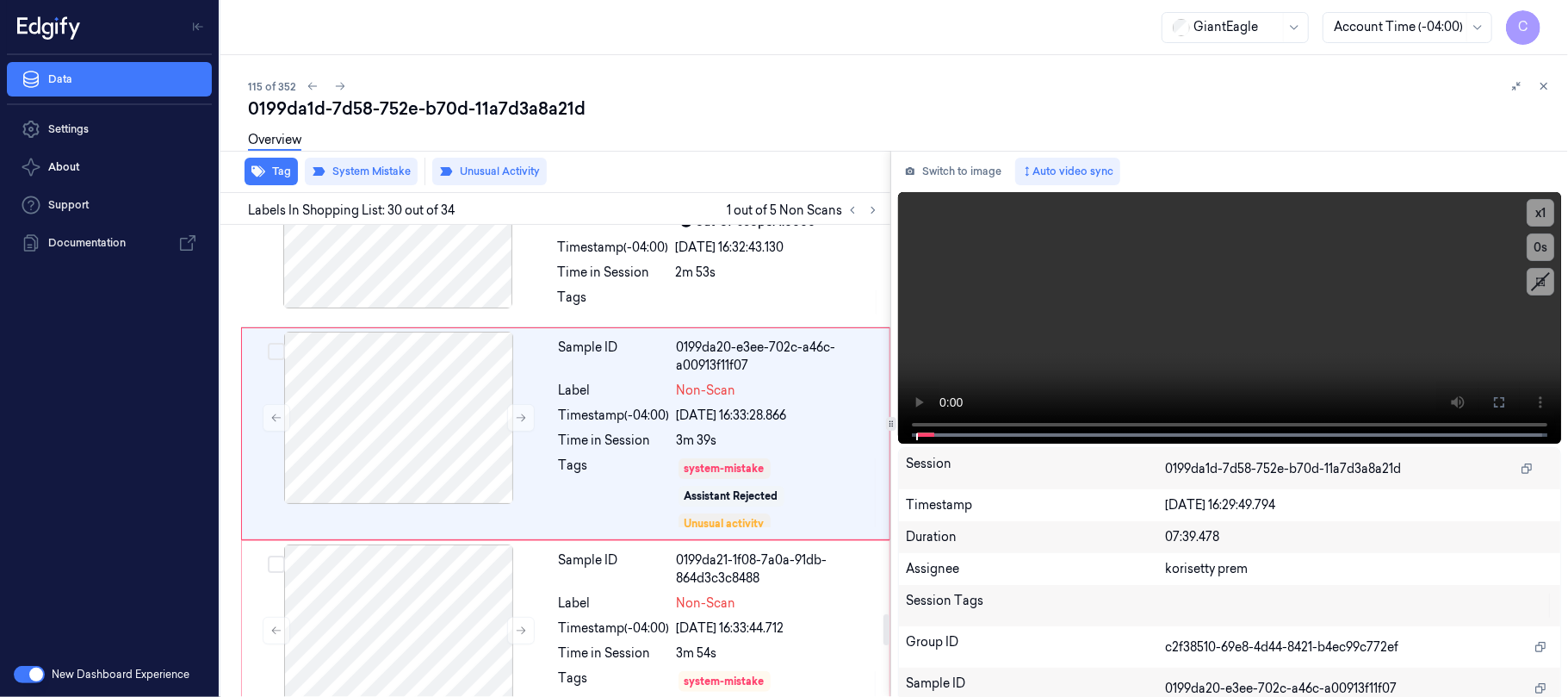
scroll to position [5952, 0]
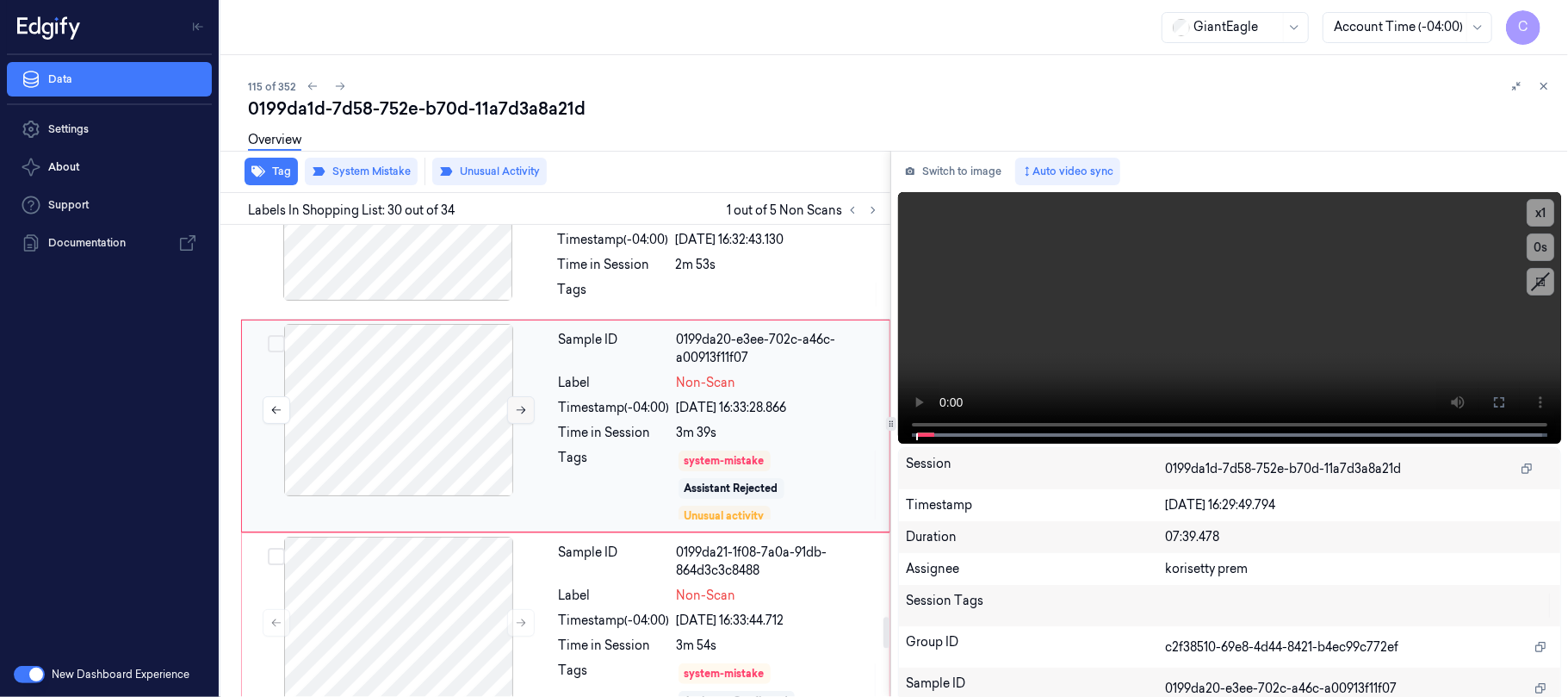
click at [518, 416] on icon at bounding box center [521, 410] width 12 height 12
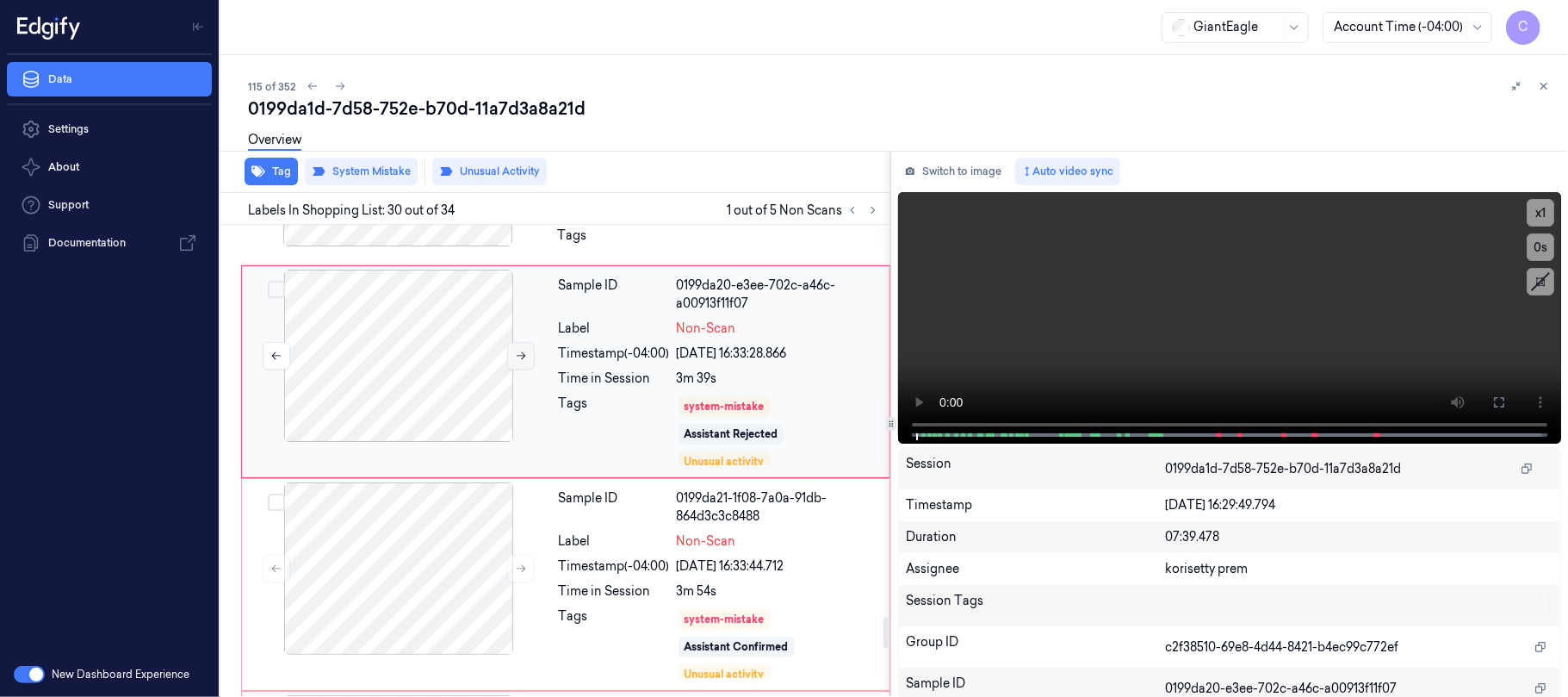
scroll to position [6067, 0]
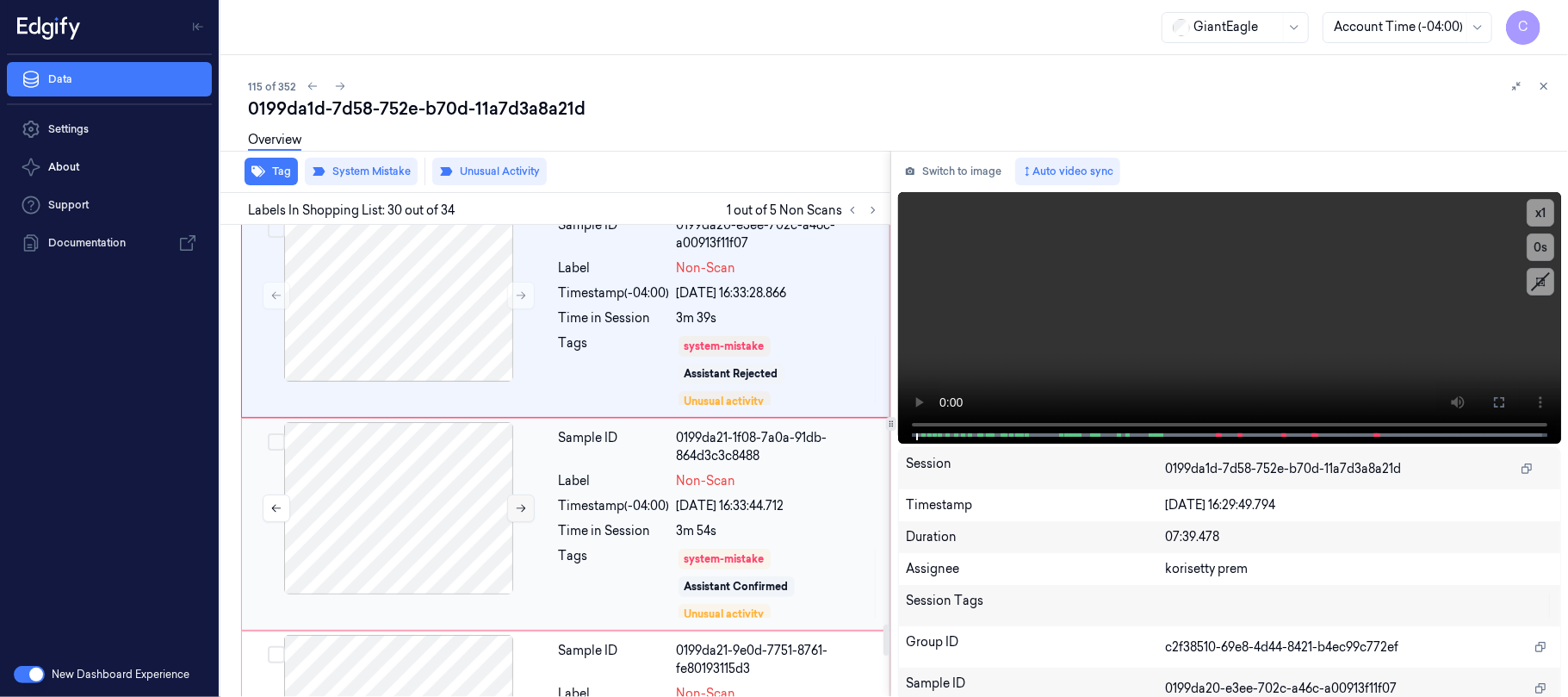
click at [528, 522] on button at bounding box center [521, 507] width 28 height 28
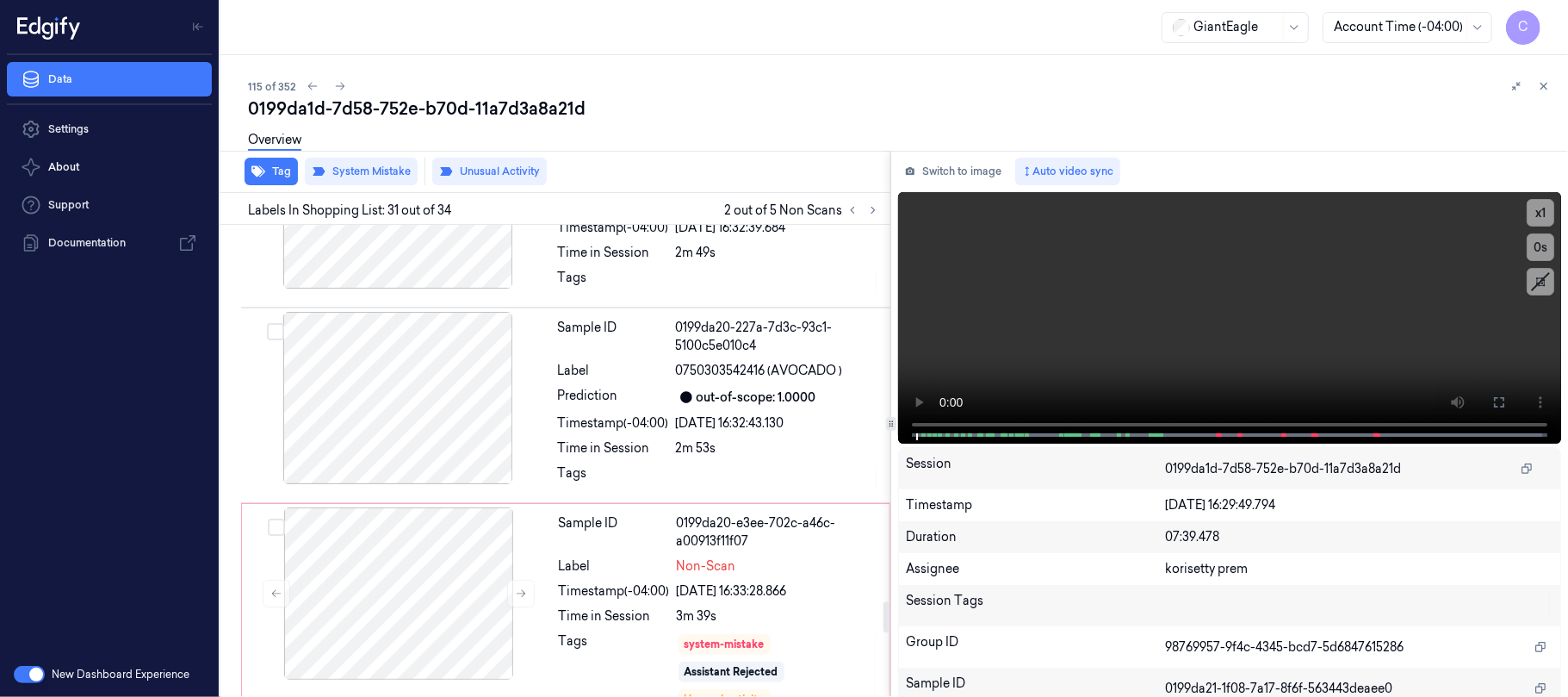
scroll to position [5705, 0]
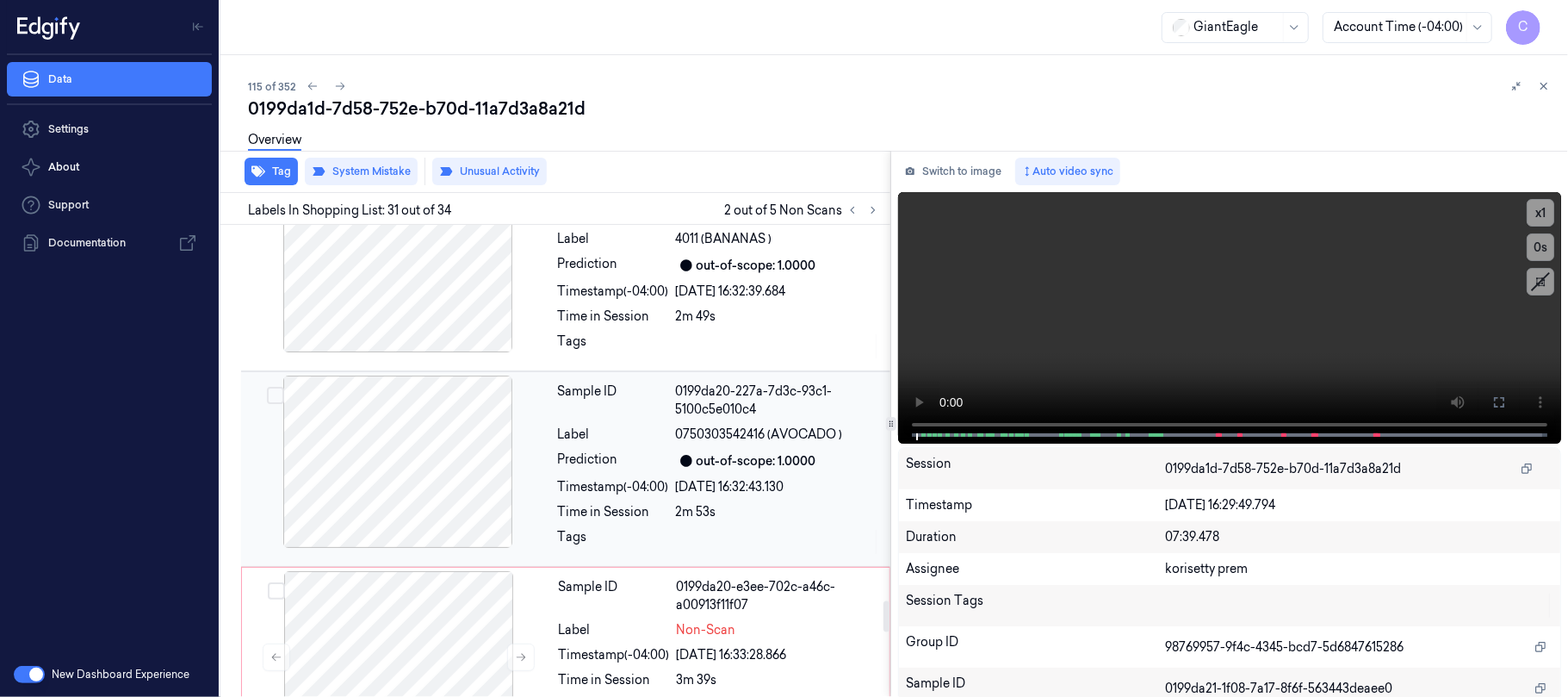
click at [461, 481] on div at bounding box center [397, 461] width 306 height 172
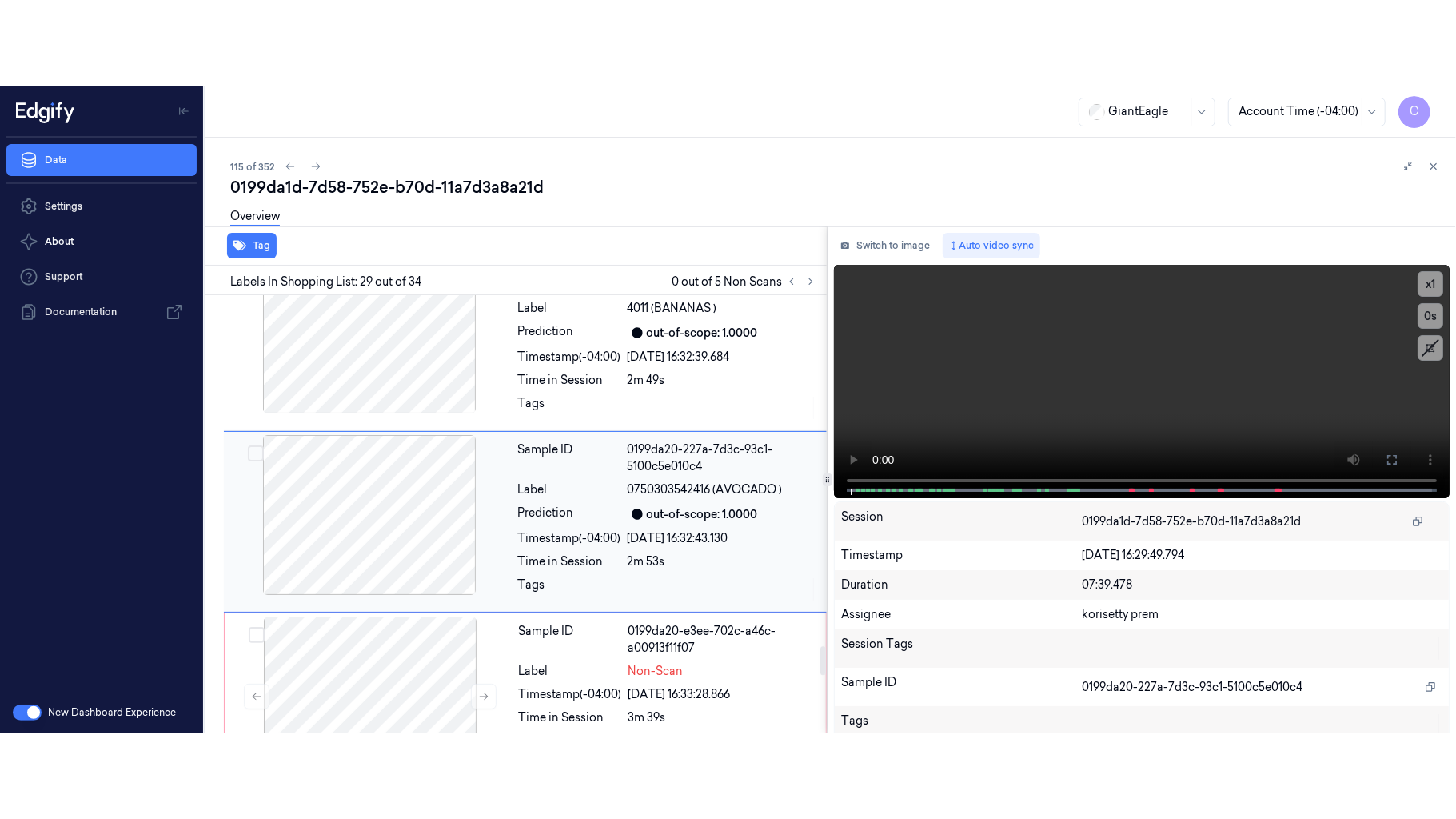
scroll to position [5337, 0]
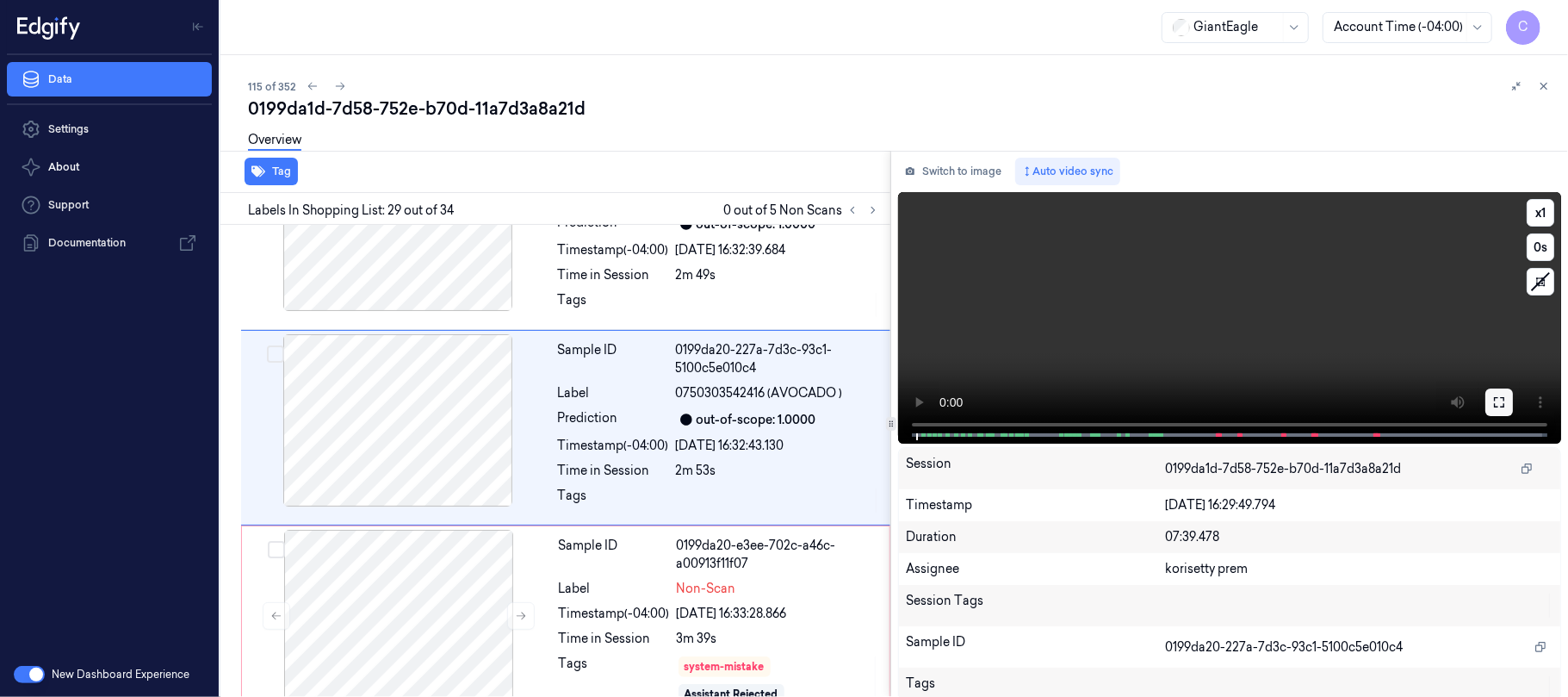
click at [1493, 399] on icon at bounding box center [1499, 402] width 13 height 13
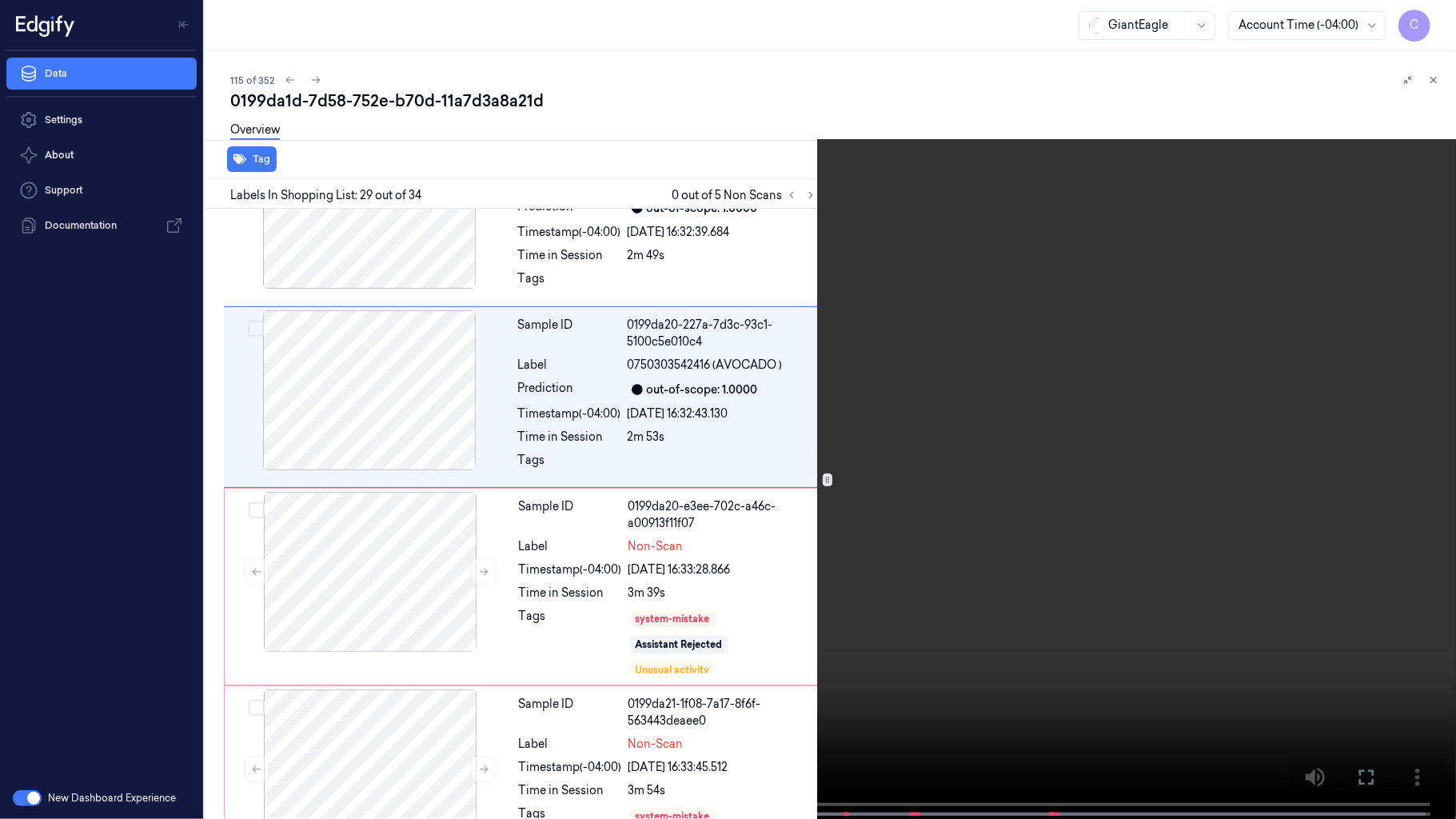
click at [736, 504] on video at bounding box center [728, 411] width 1456 height 823
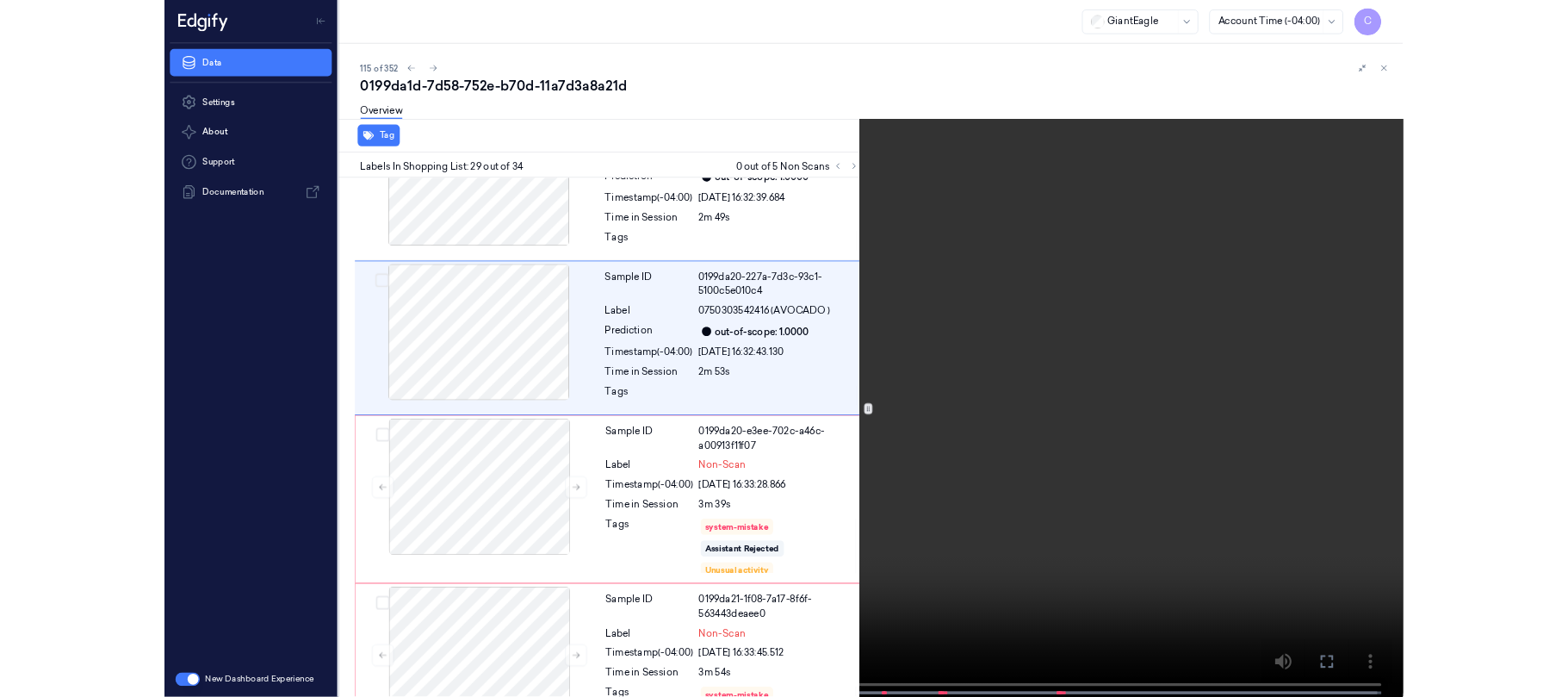
scroll to position [5655, 0]
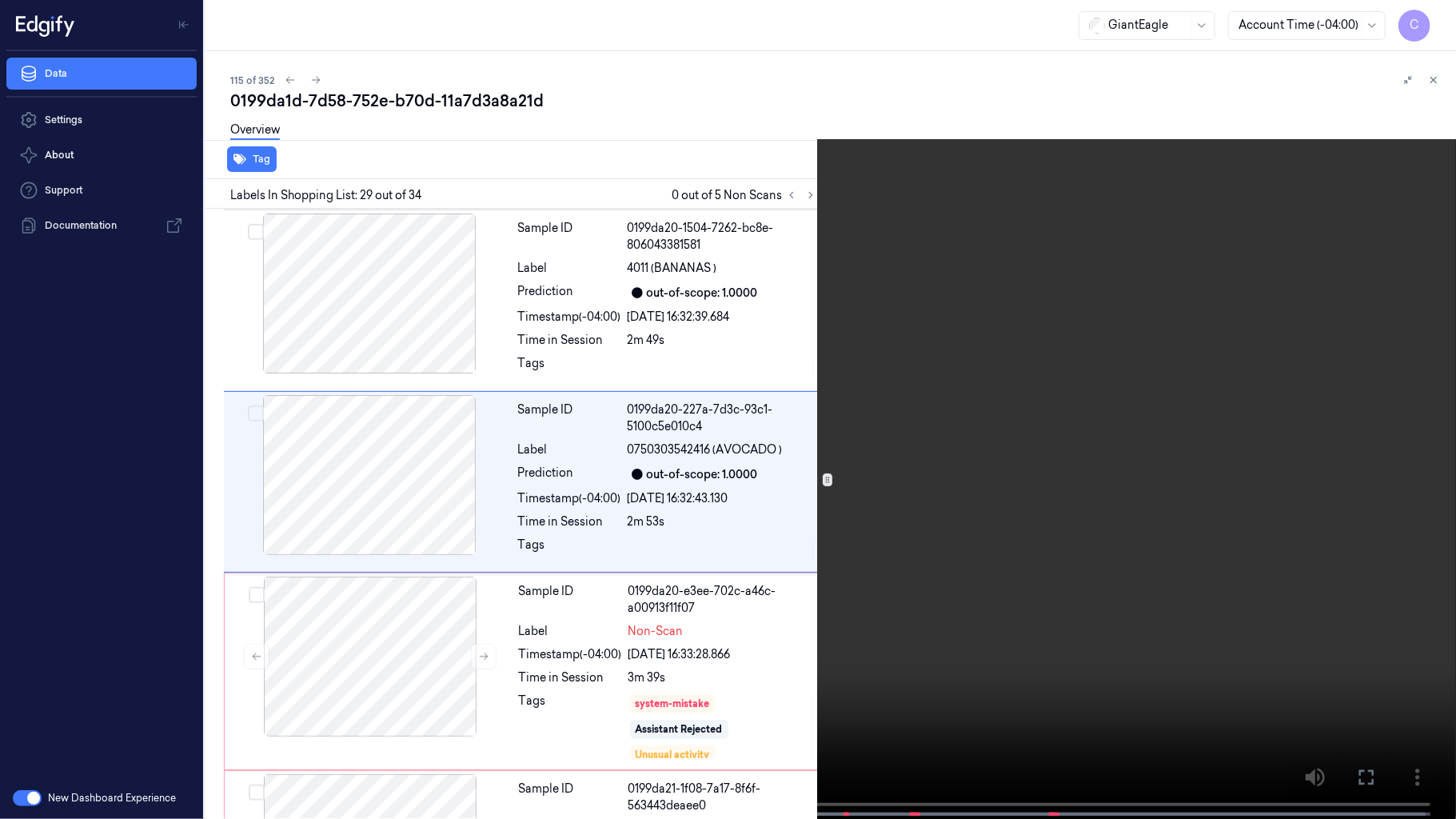
click at [736, 504] on video at bounding box center [728, 411] width 1456 height 823
click at [735, 504] on video at bounding box center [728, 411] width 1456 height 823
click at [729, 503] on video at bounding box center [728, 411] width 1456 height 823
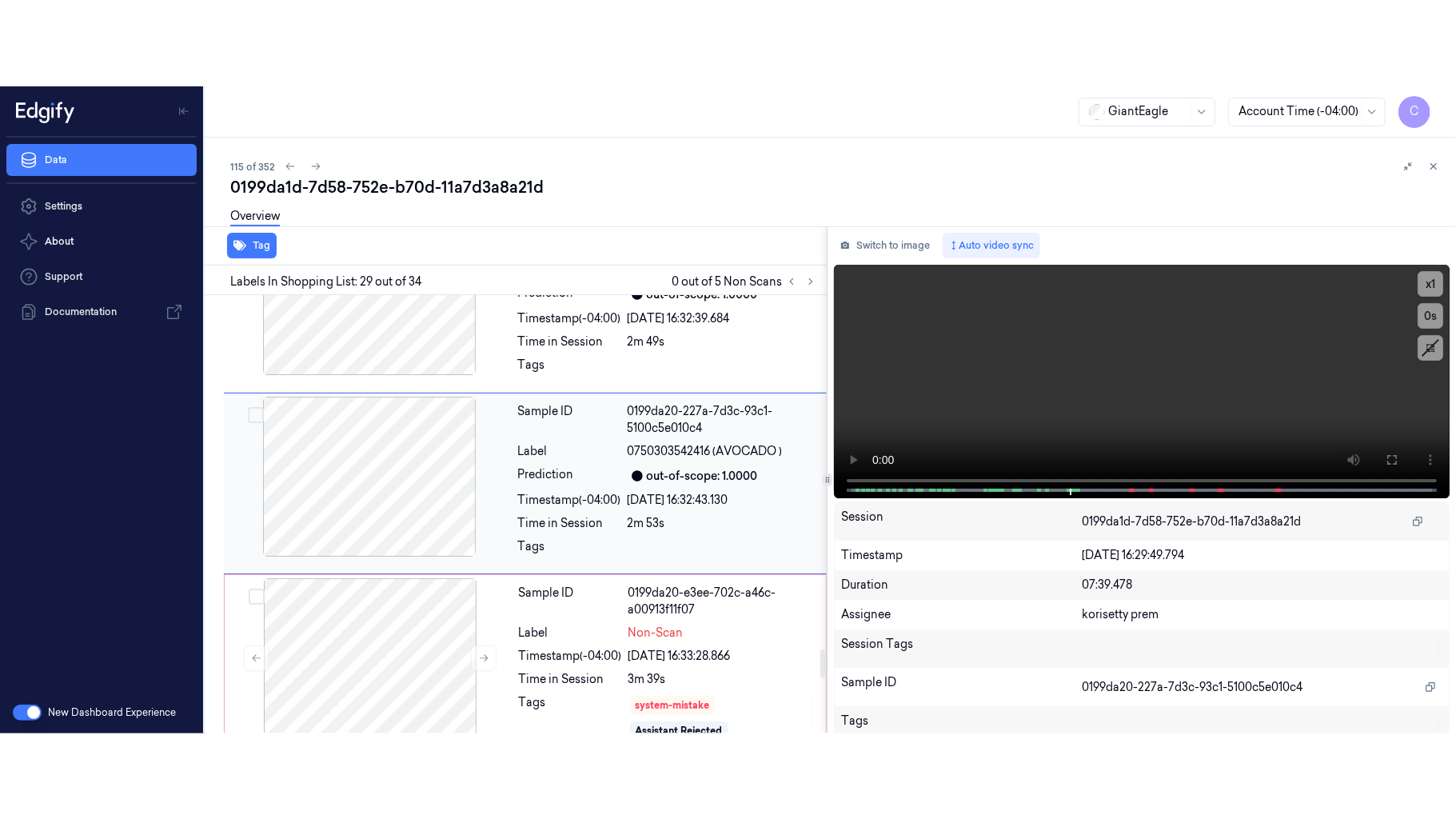
scroll to position [5445, 0]
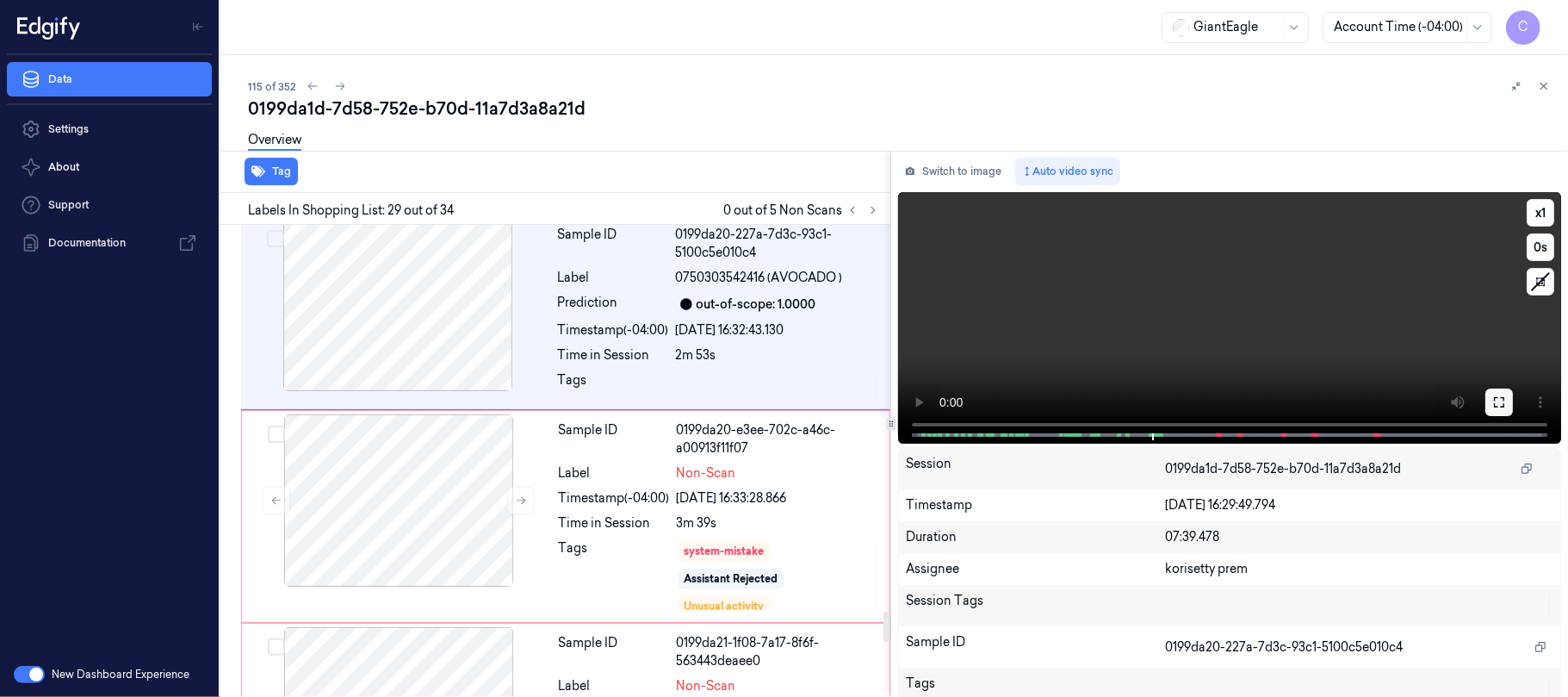
click at [1492, 407] on icon at bounding box center [1499, 402] width 13 height 13
click at [994, 362] on video at bounding box center [1229, 318] width 663 height 252
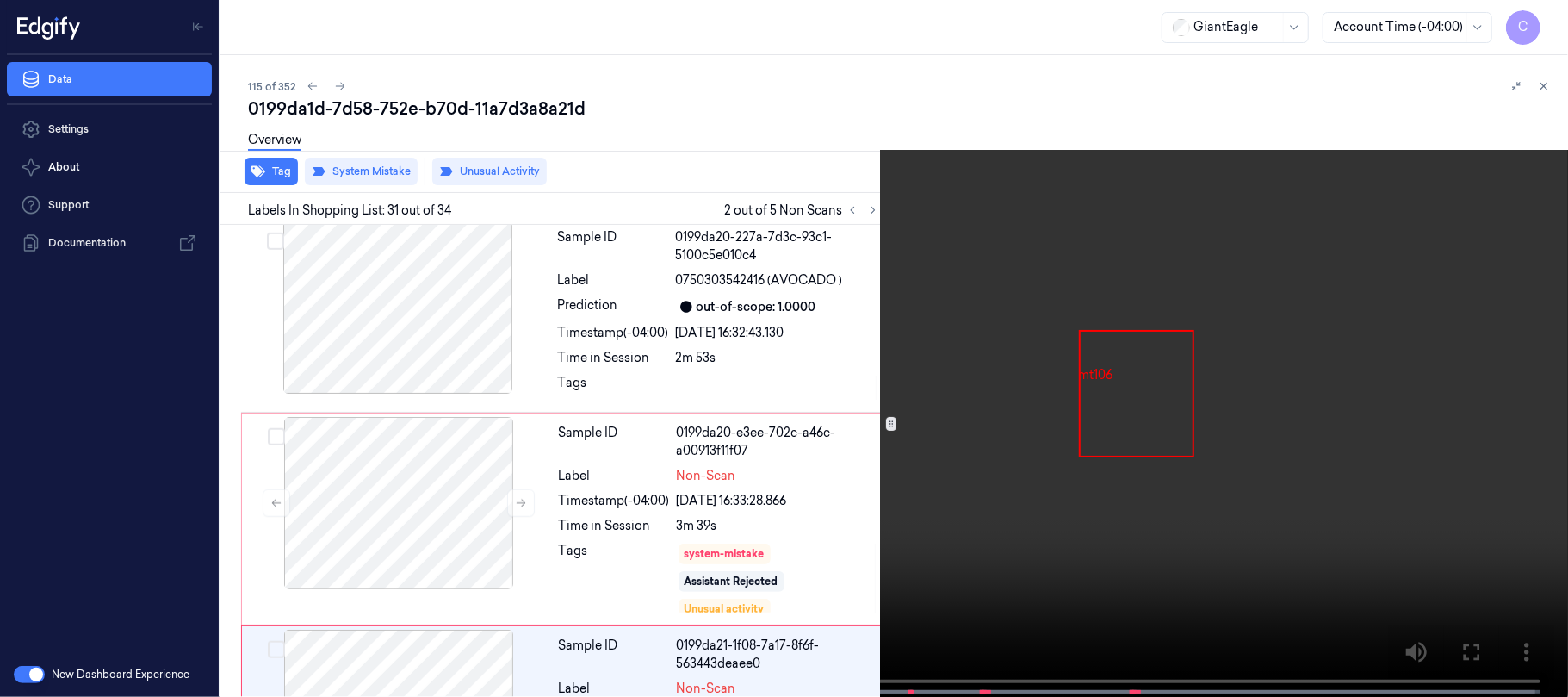
scroll to position [6165, 0]
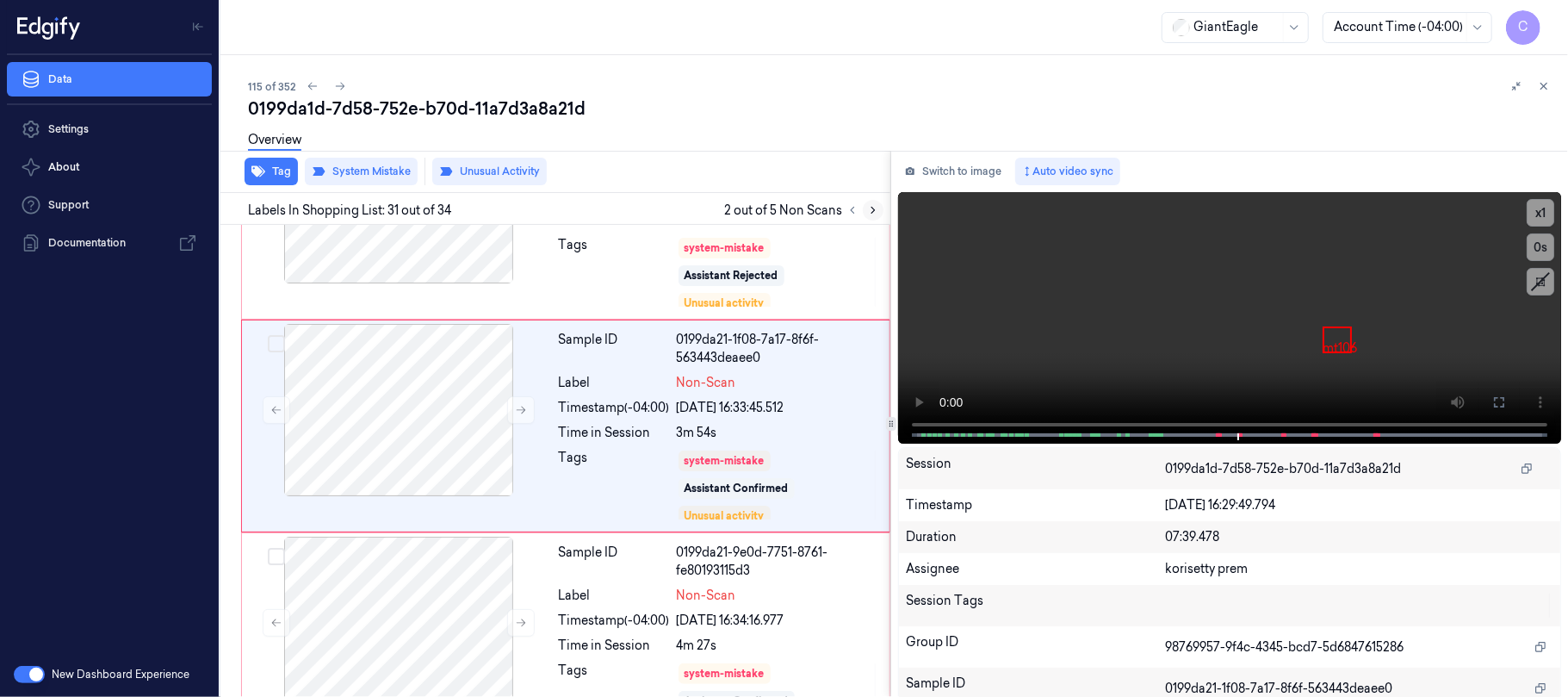
click at [868, 211] on icon at bounding box center [873, 210] width 12 height 12
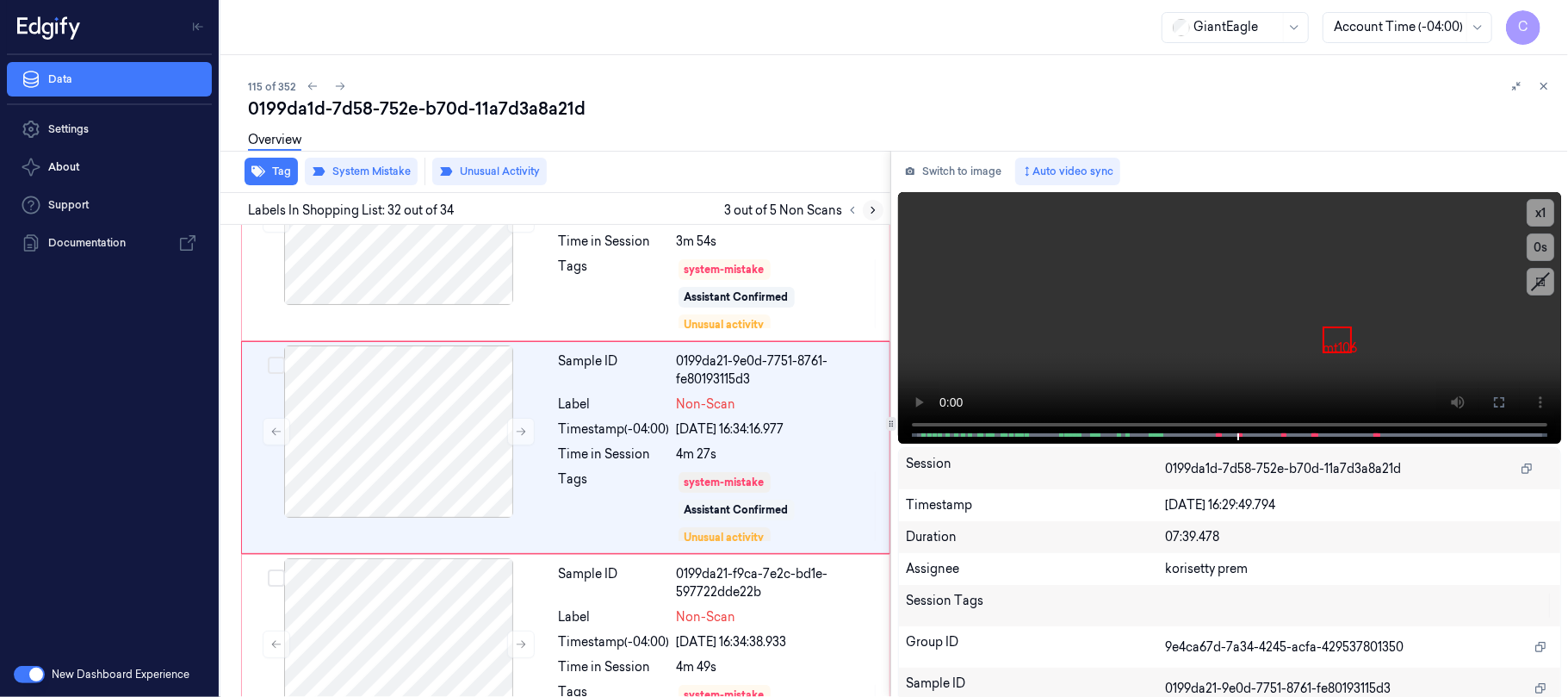
scroll to position [6379, 0]
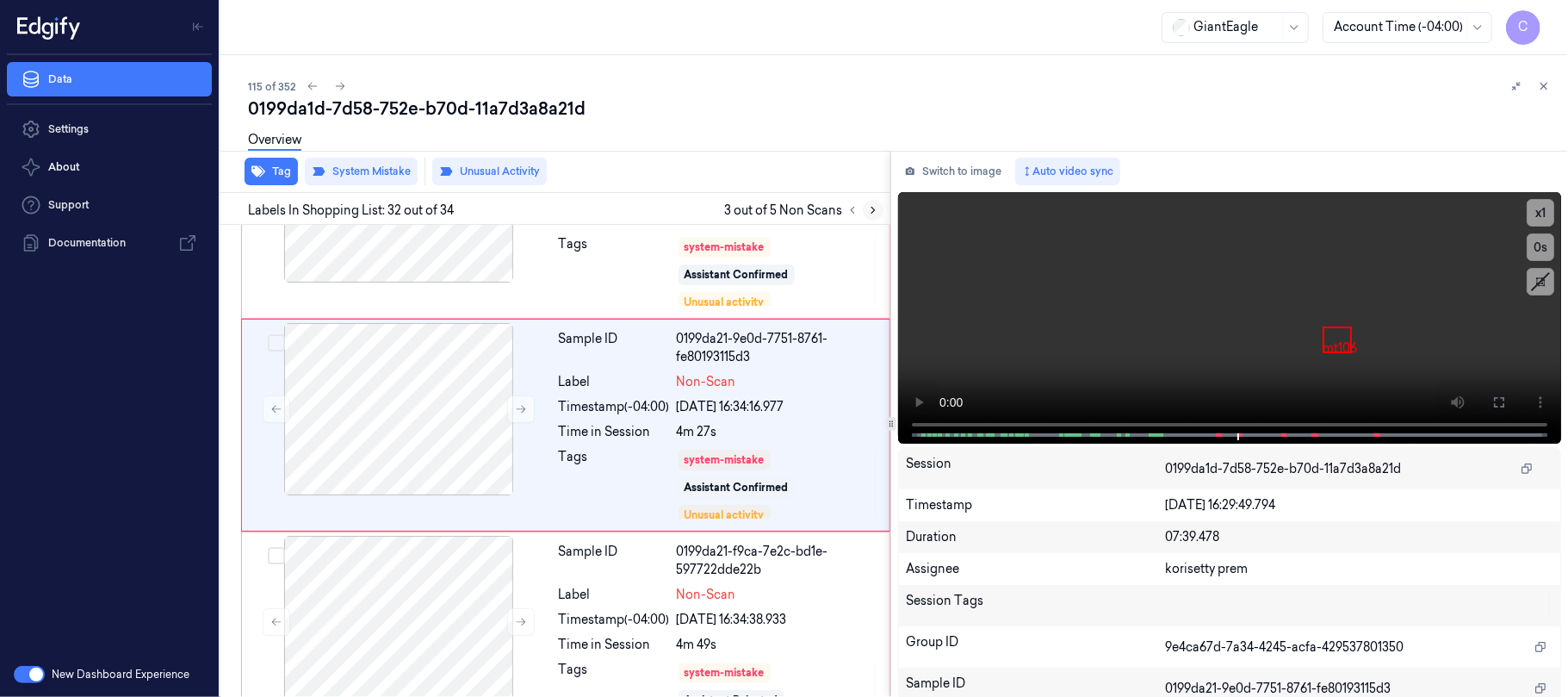
click at [868, 211] on icon at bounding box center [873, 210] width 12 height 12
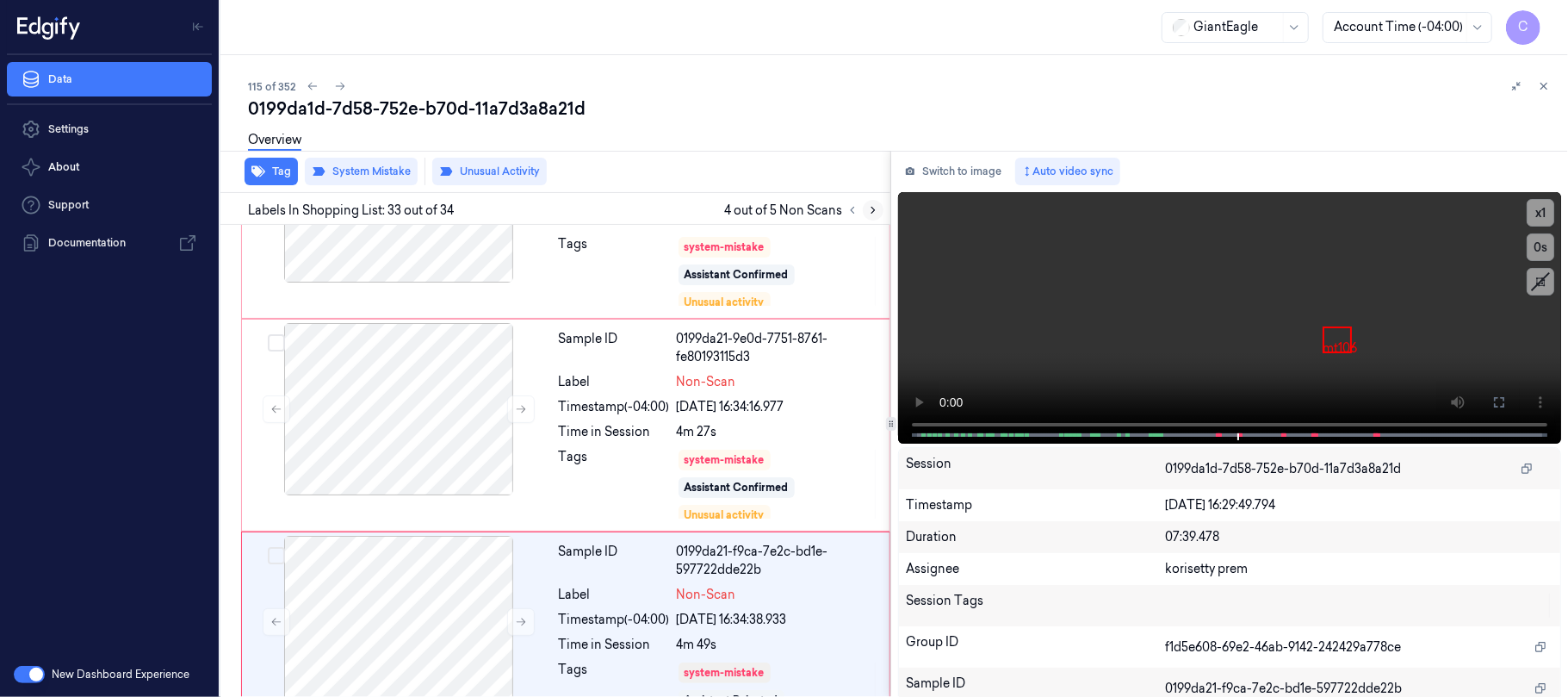
scroll to position [6593, 0]
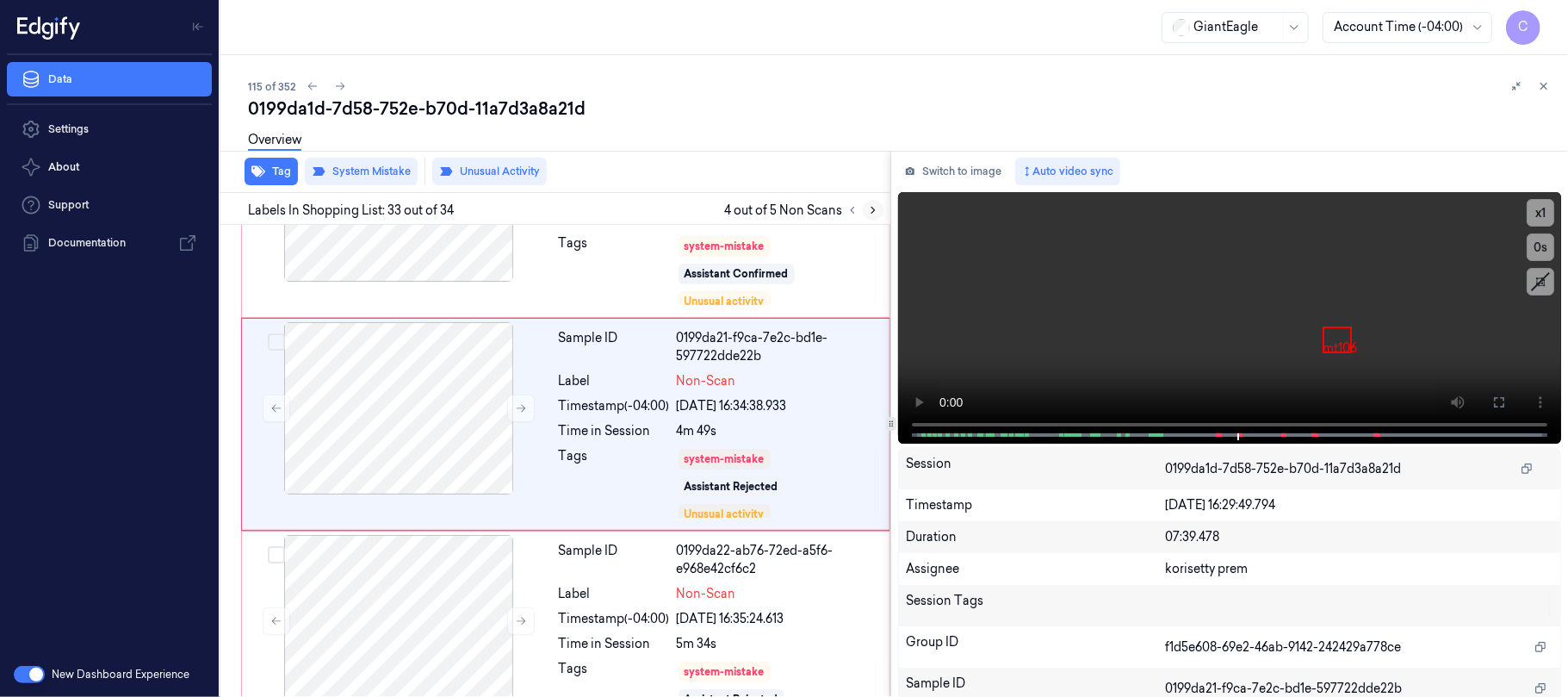
click at [868, 211] on icon at bounding box center [873, 210] width 12 height 12
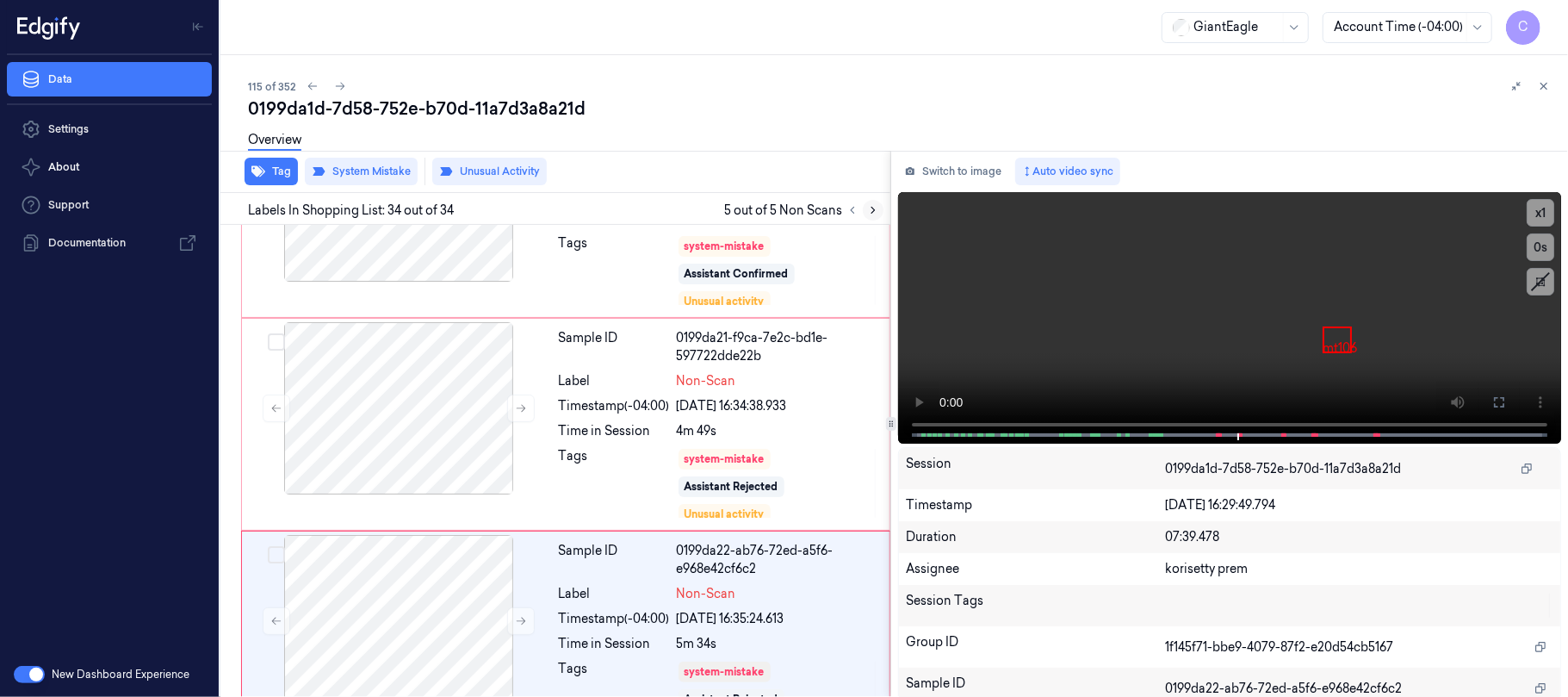
scroll to position [6682, 0]
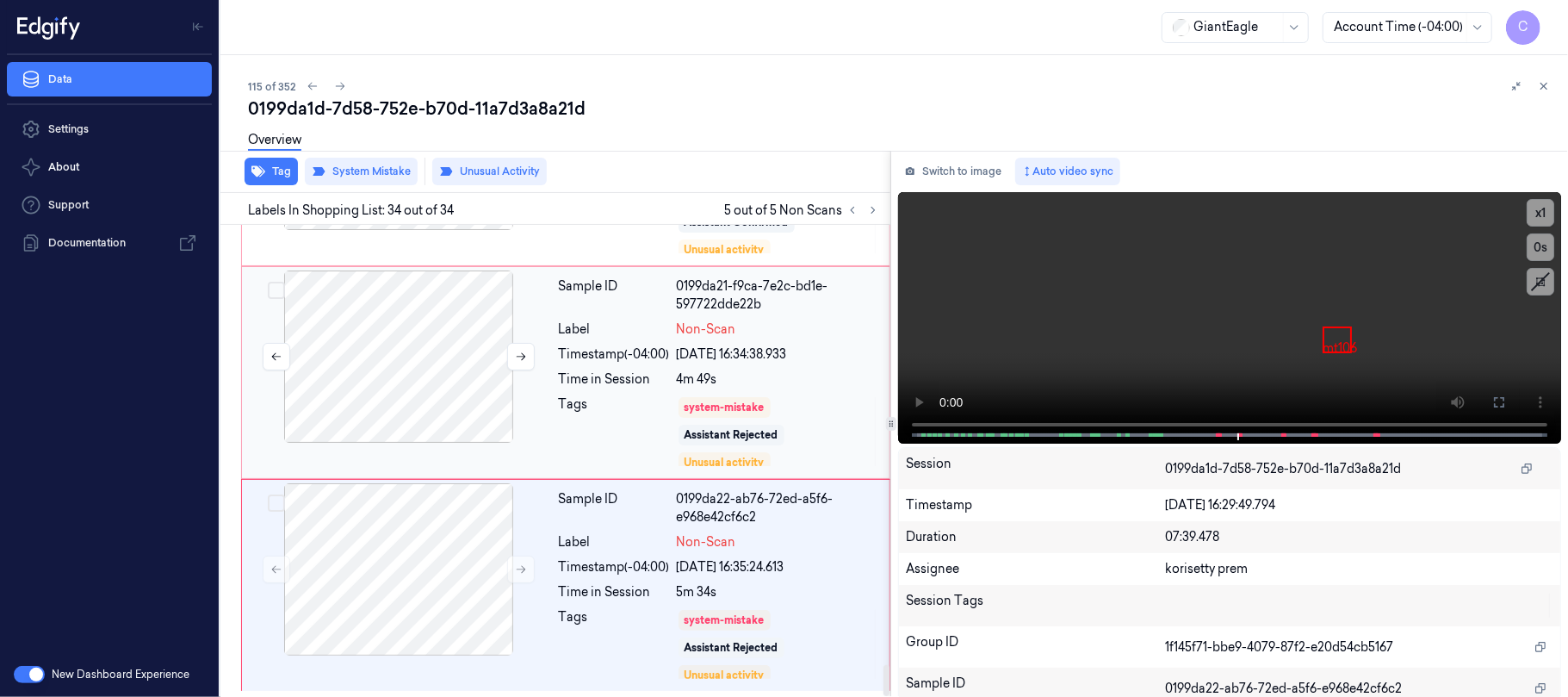
click at [417, 358] on div at bounding box center [398, 356] width 306 height 172
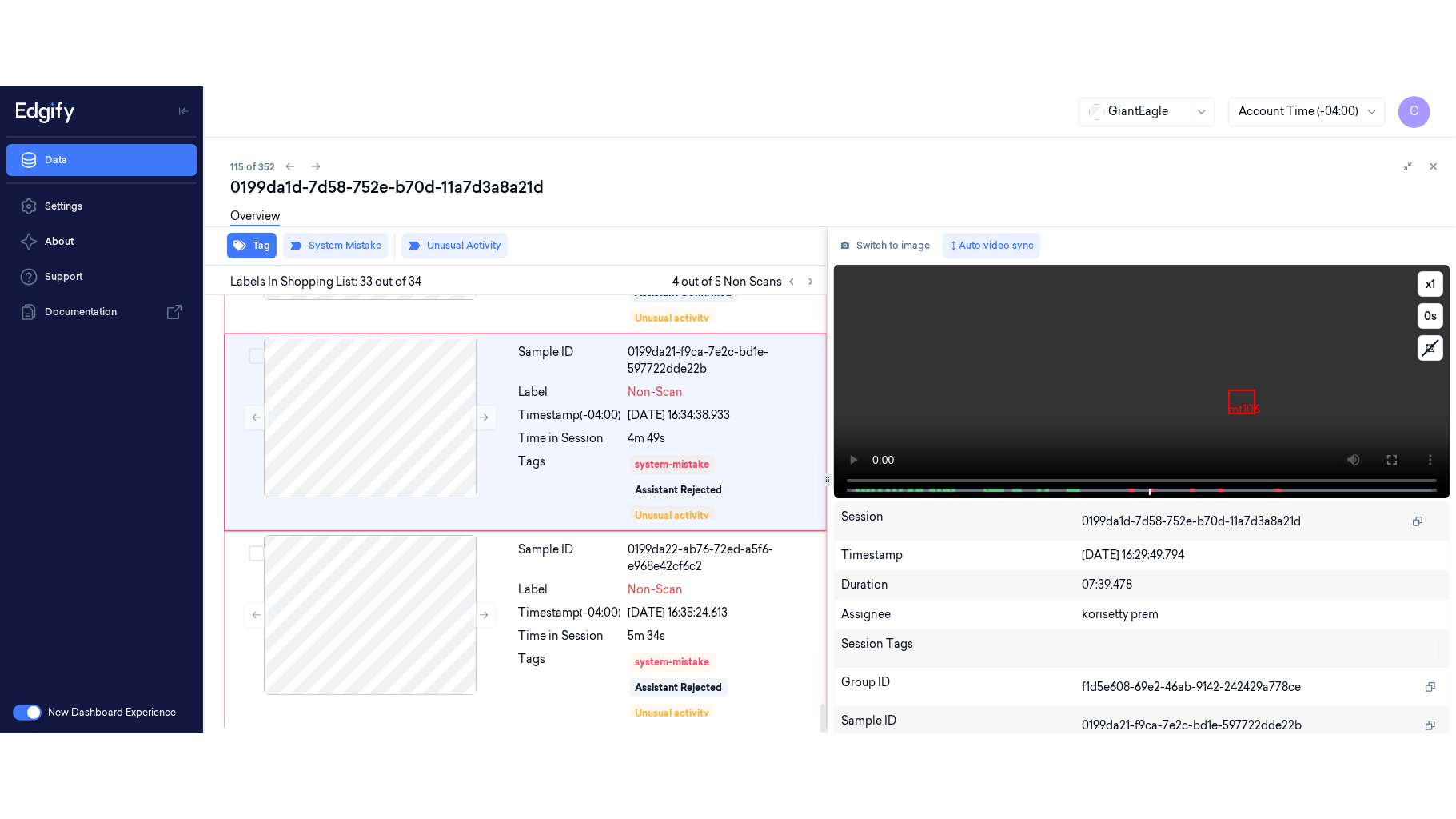
scroll to position [6123, 0]
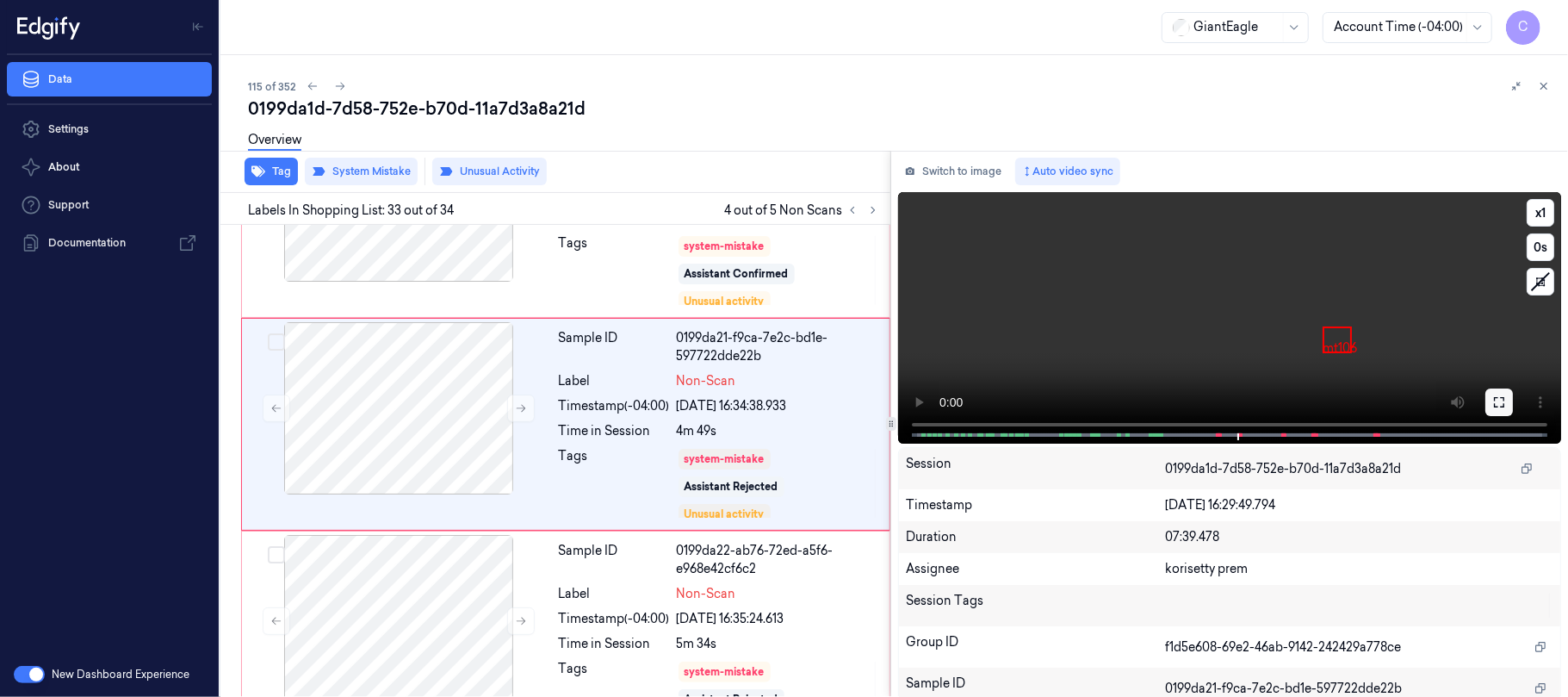
click at [1485, 401] on button at bounding box center [1498, 402] width 28 height 28
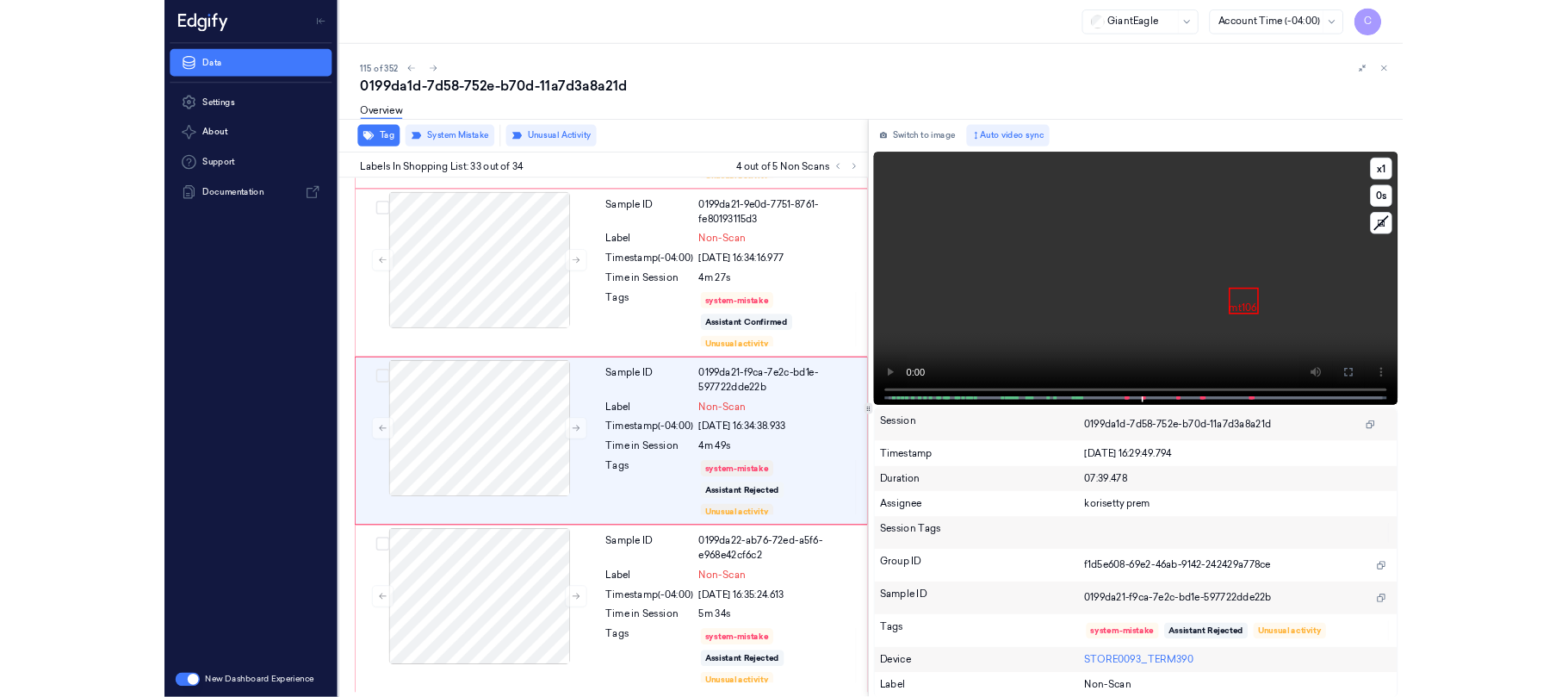
scroll to position [6497, 0]
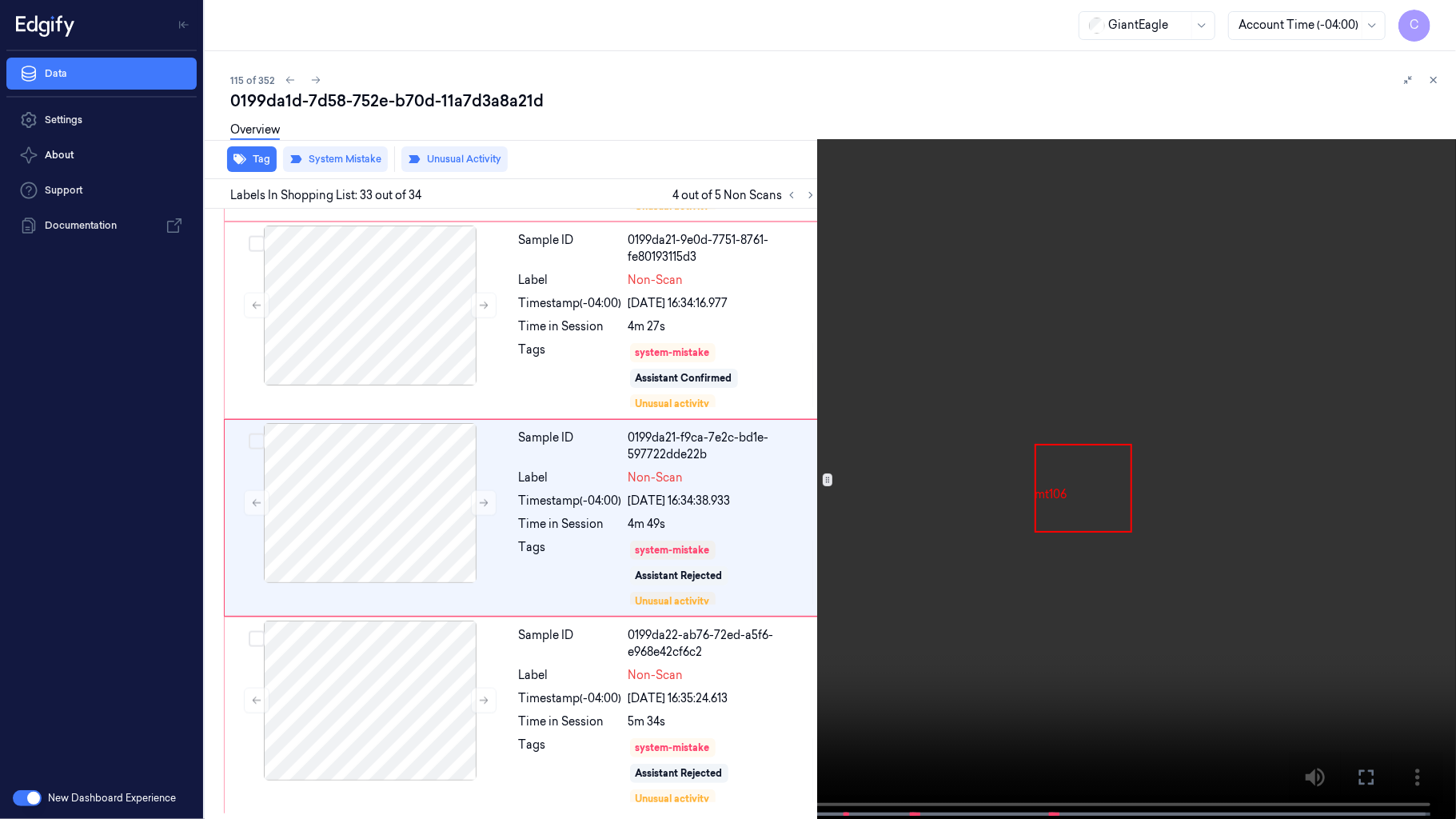
click at [870, 534] on video at bounding box center [728, 411] width 1456 height 823
click at [743, 473] on video at bounding box center [728, 411] width 1456 height 823
click at [745, 473] on video at bounding box center [728, 411] width 1456 height 823
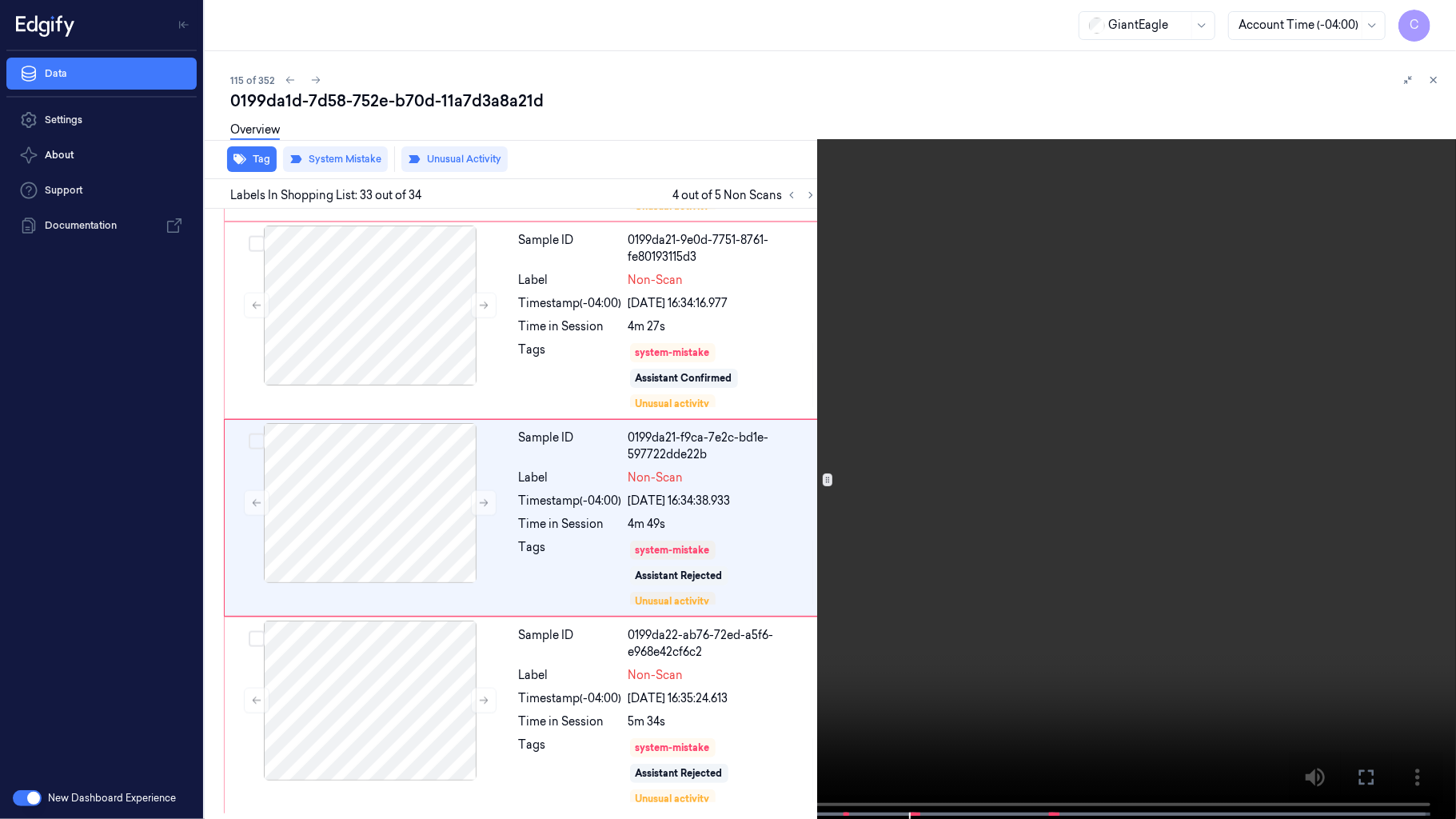
click at [745, 473] on video at bounding box center [728, 411] width 1456 height 823
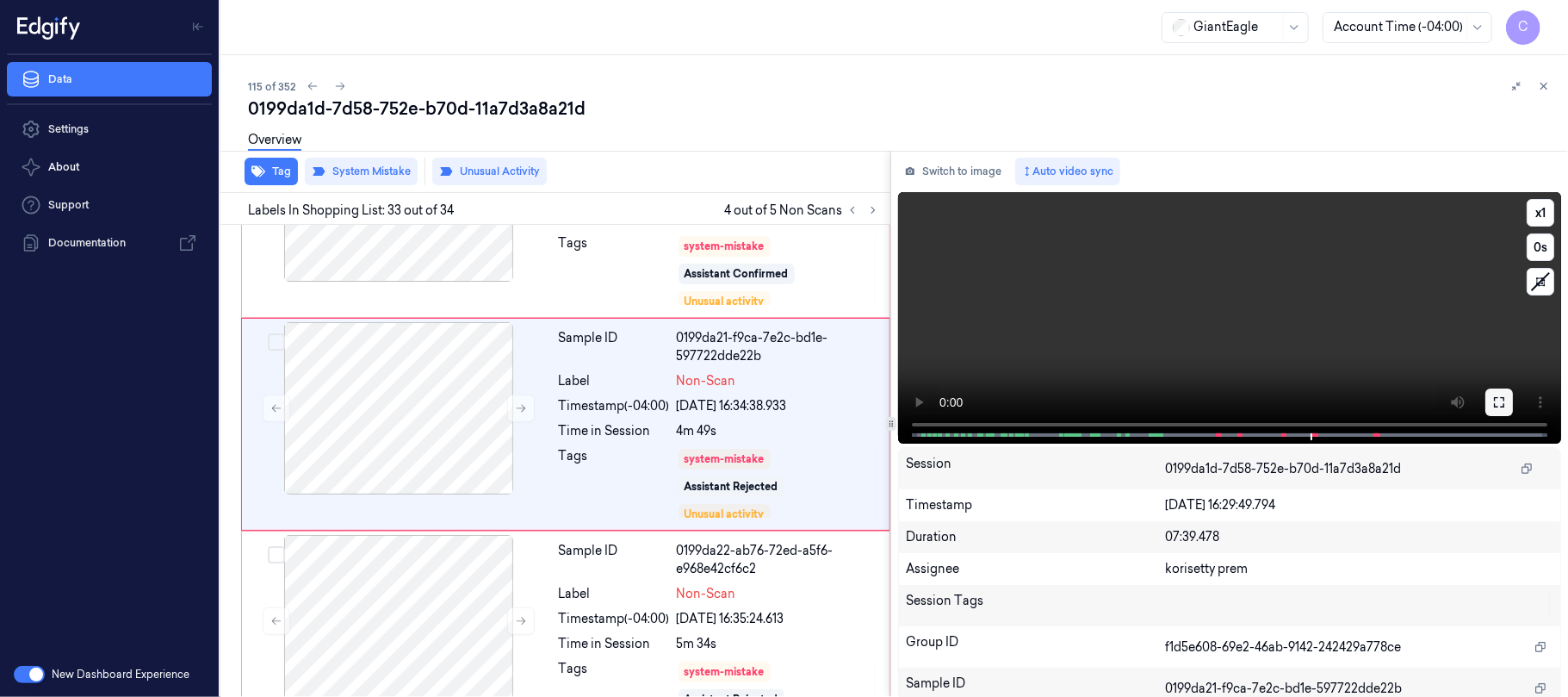
click at [1485, 393] on button at bounding box center [1498, 402] width 28 height 28
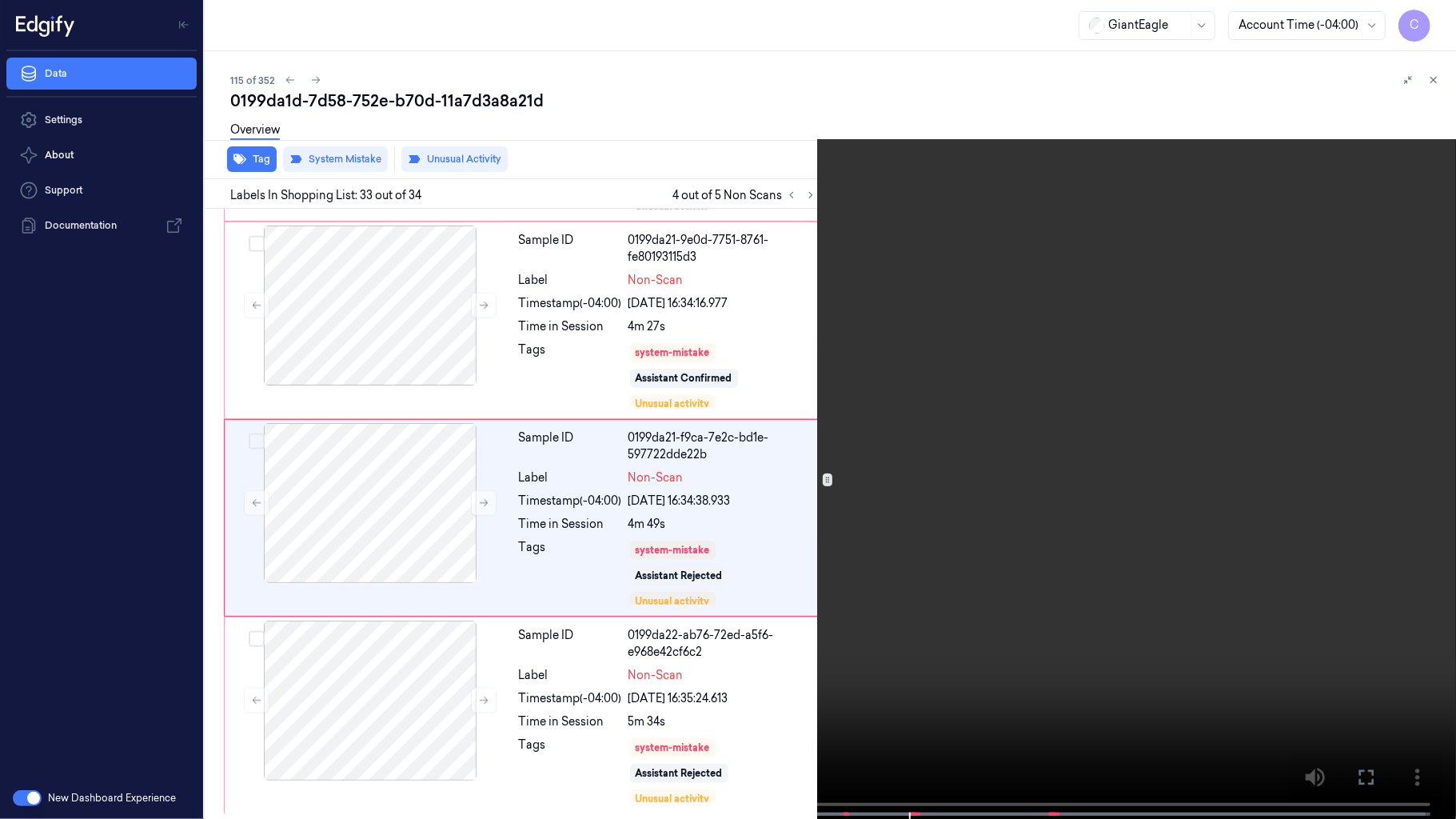
click at [1068, 401] on video at bounding box center [728, 411] width 1456 height 823
click at [737, 342] on video at bounding box center [728, 411] width 1456 height 823
click at [774, 362] on video at bounding box center [728, 411] width 1456 height 823
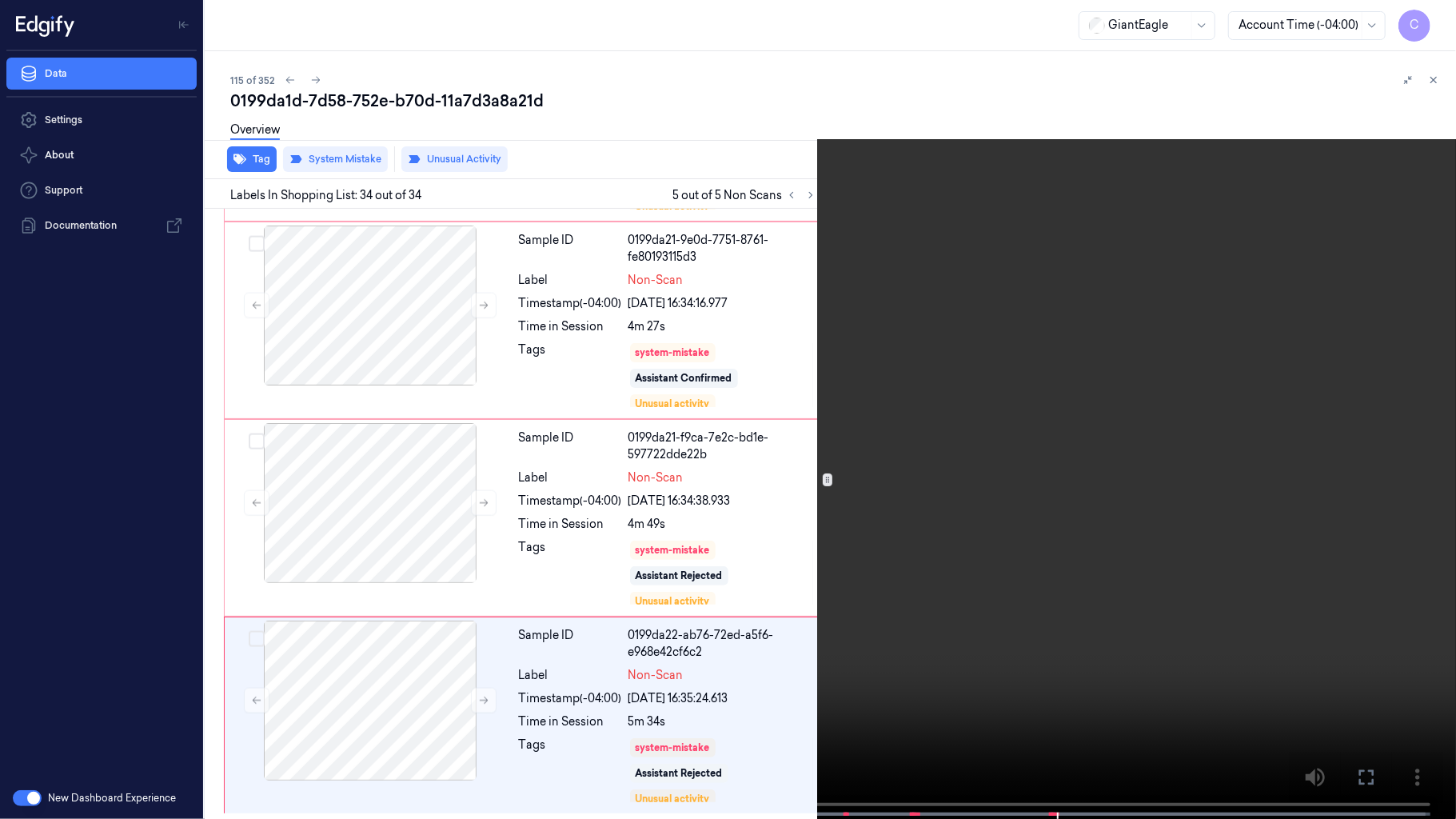
click at [838, 376] on video at bounding box center [728, 411] width 1456 height 823
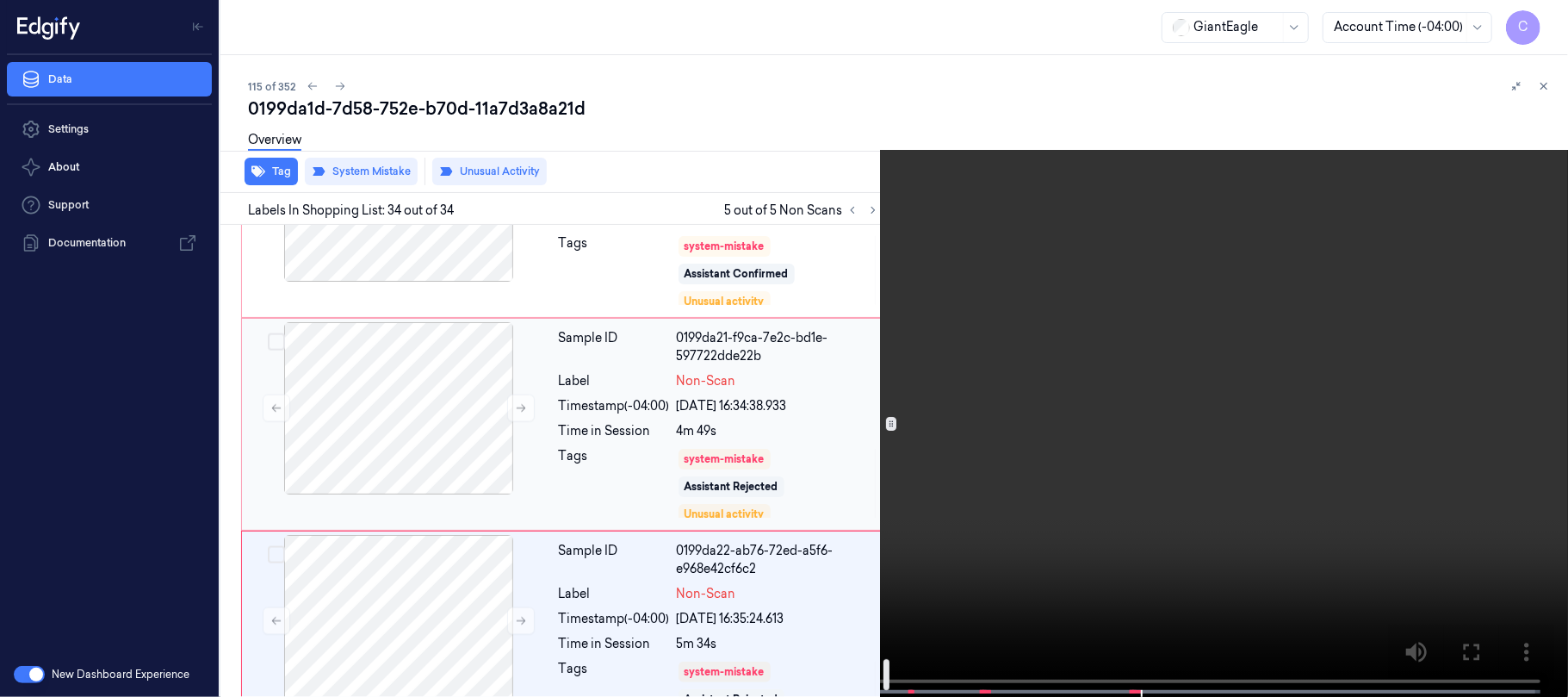
scroll to position [6682, 0]
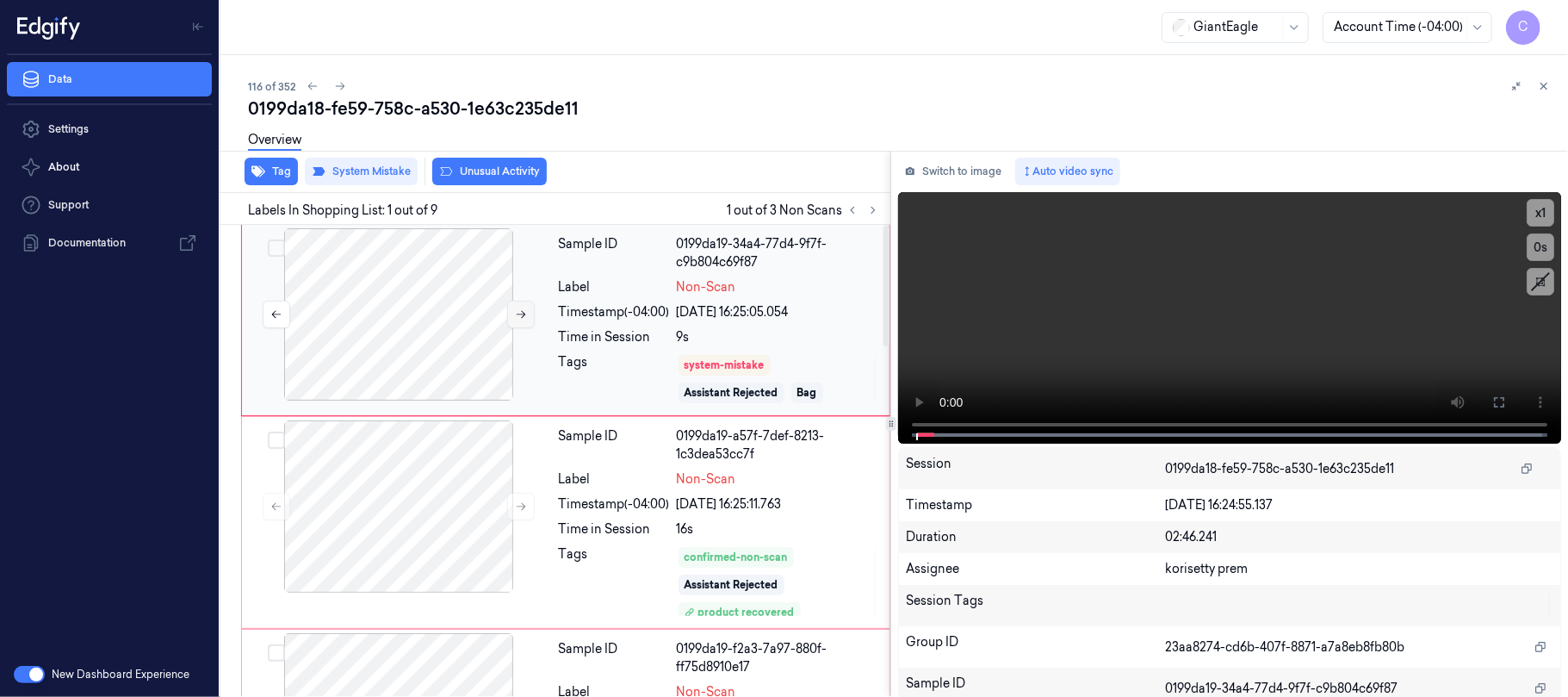
click at [526, 315] on icon at bounding box center [521, 314] width 12 height 12
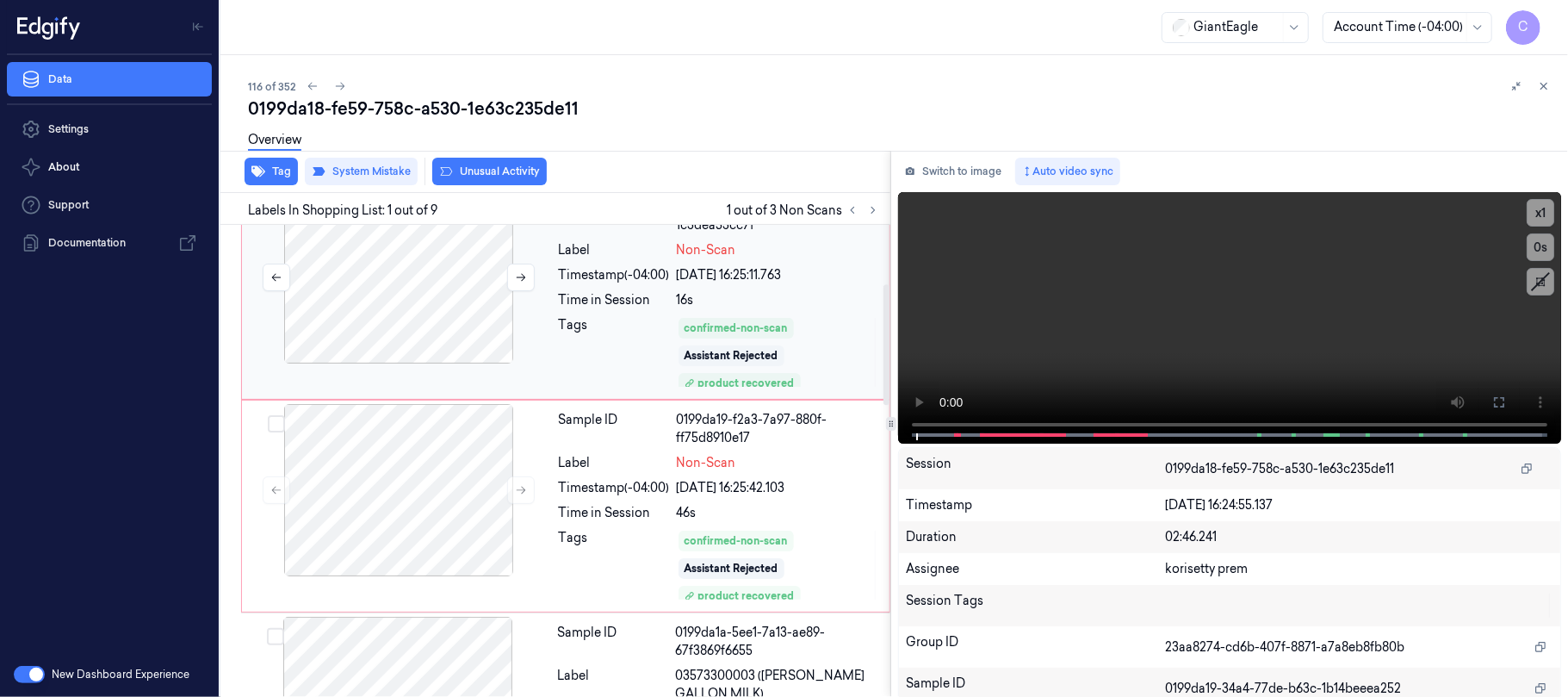
click at [403, 341] on div at bounding box center [398, 278] width 306 height 172
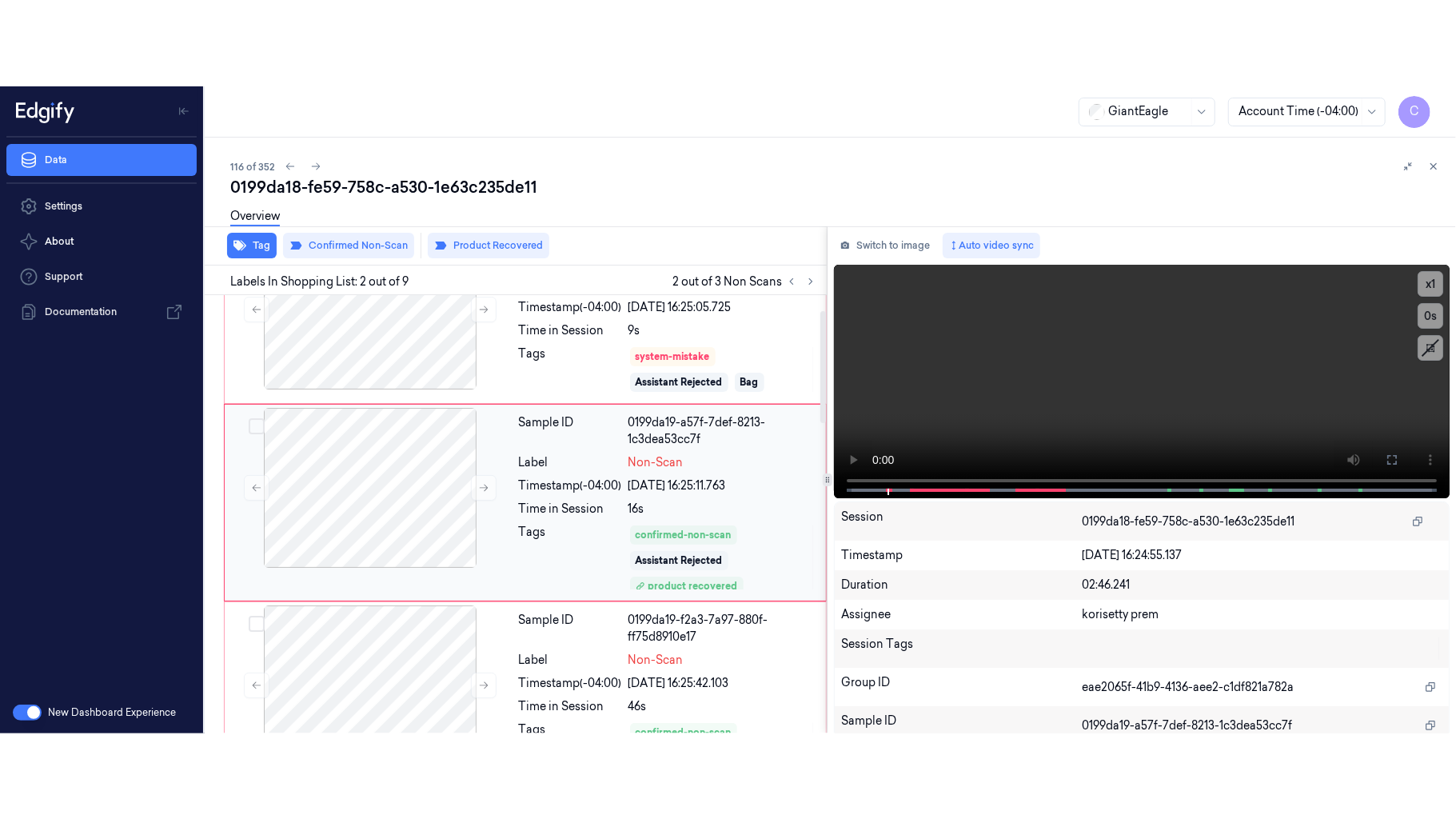
scroll to position [59, 0]
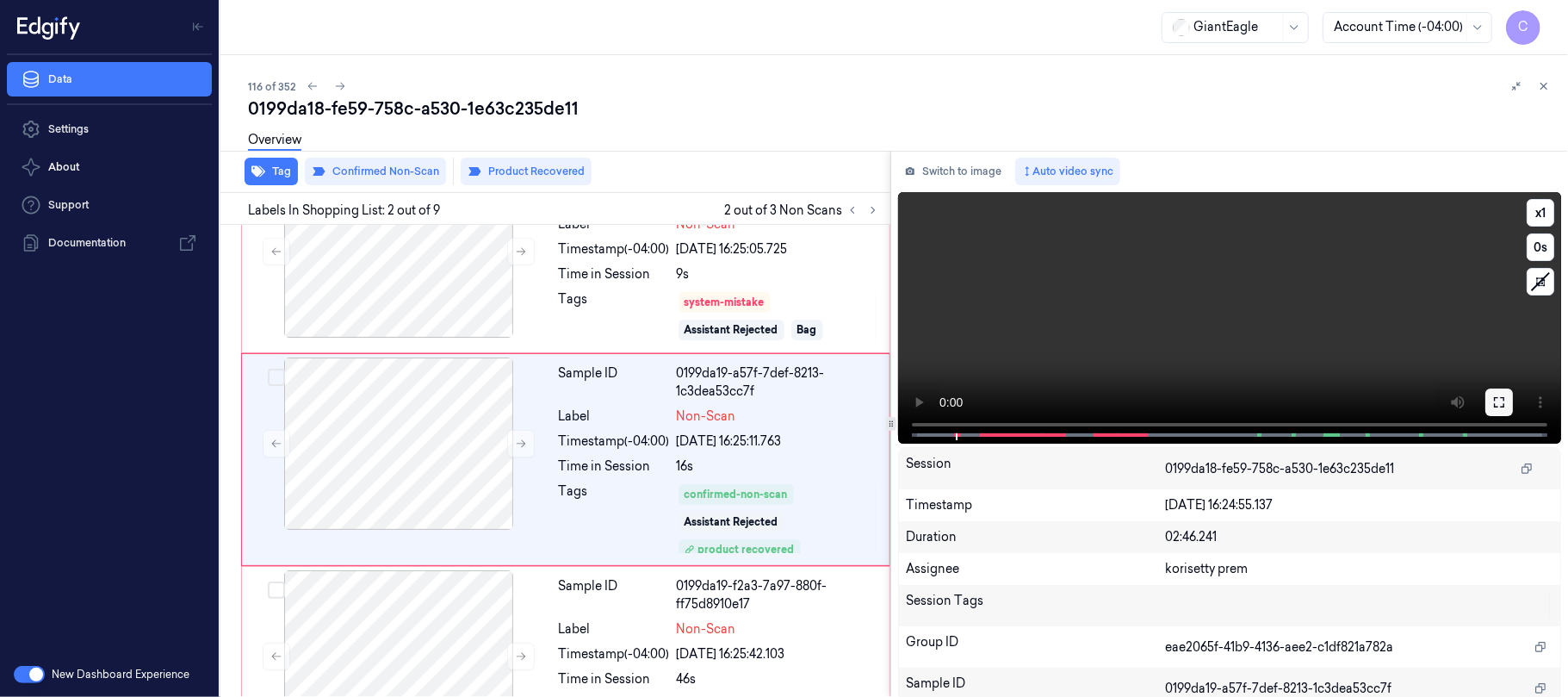
click at [1492, 403] on icon at bounding box center [1499, 402] width 13 height 13
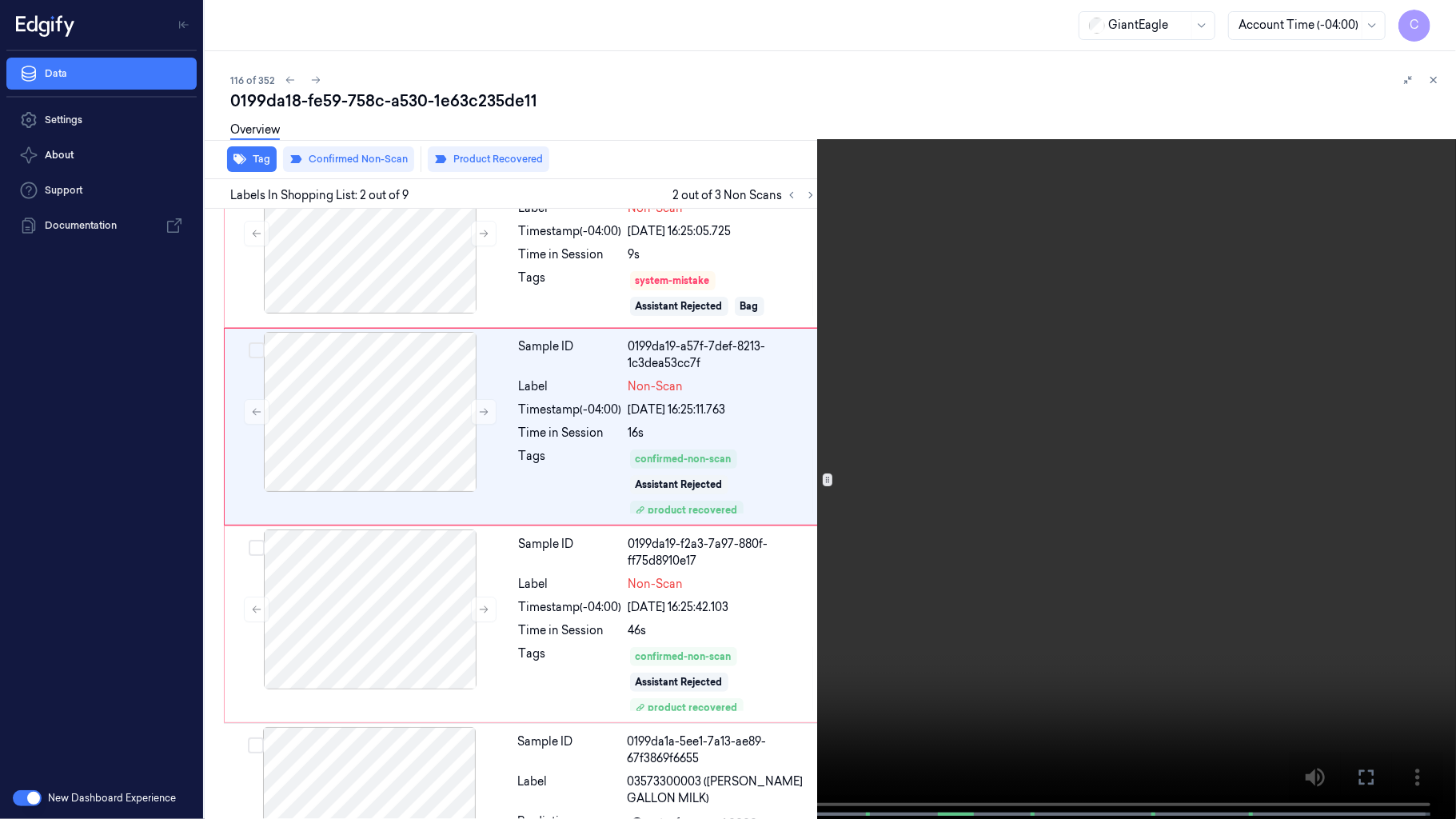
click at [830, 526] on video at bounding box center [728, 411] width 1456 height 823
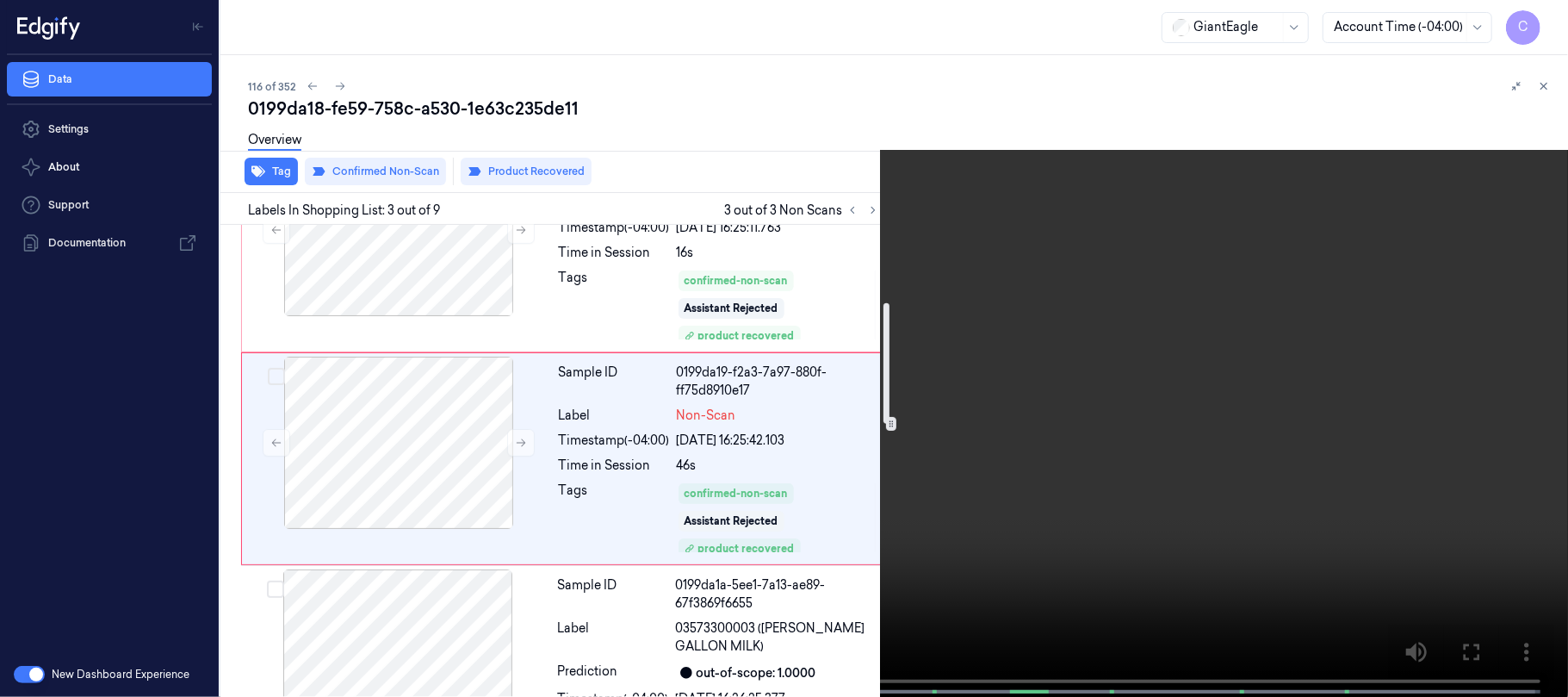
scroll to position [391, 0]
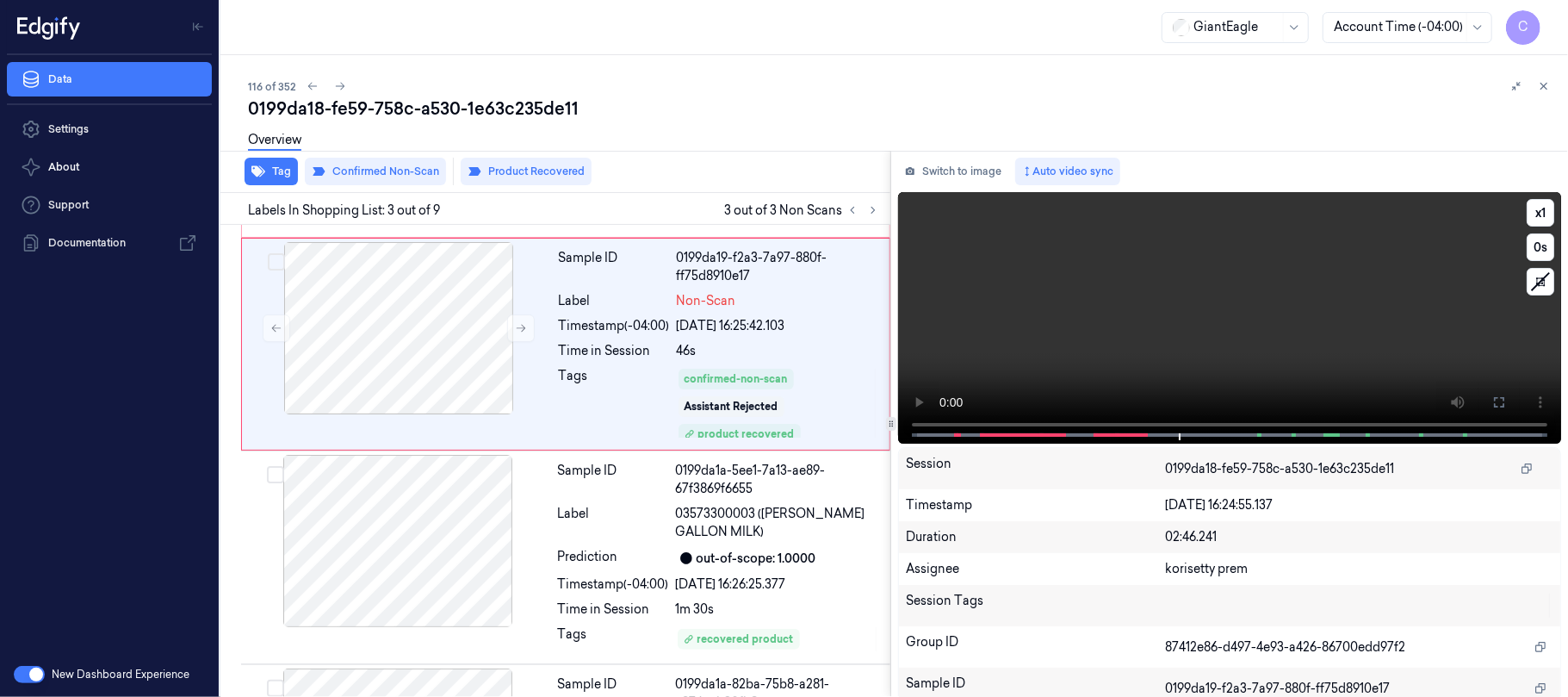
click at [1237, 291] on video at bounding box center [1229, 318] width 663 height 252
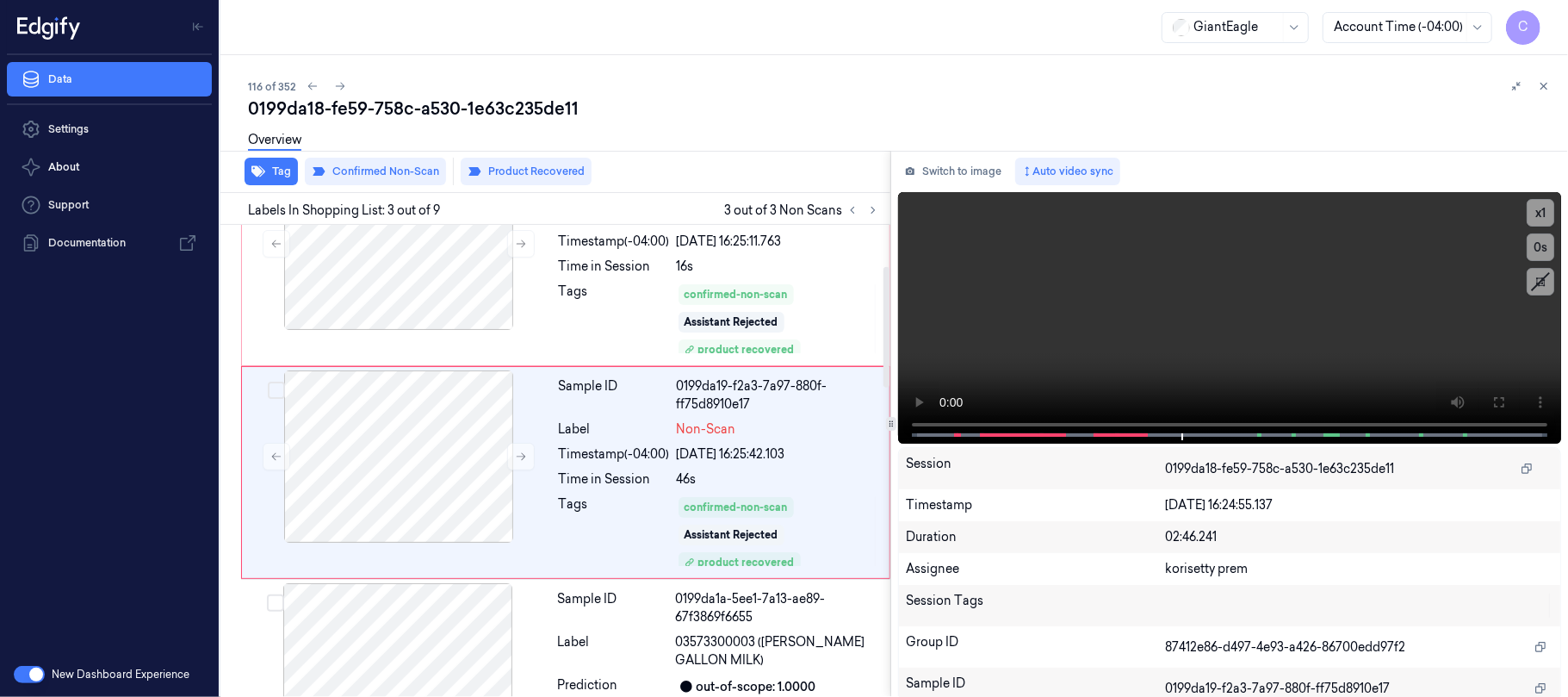
scroll to position [277, 0]
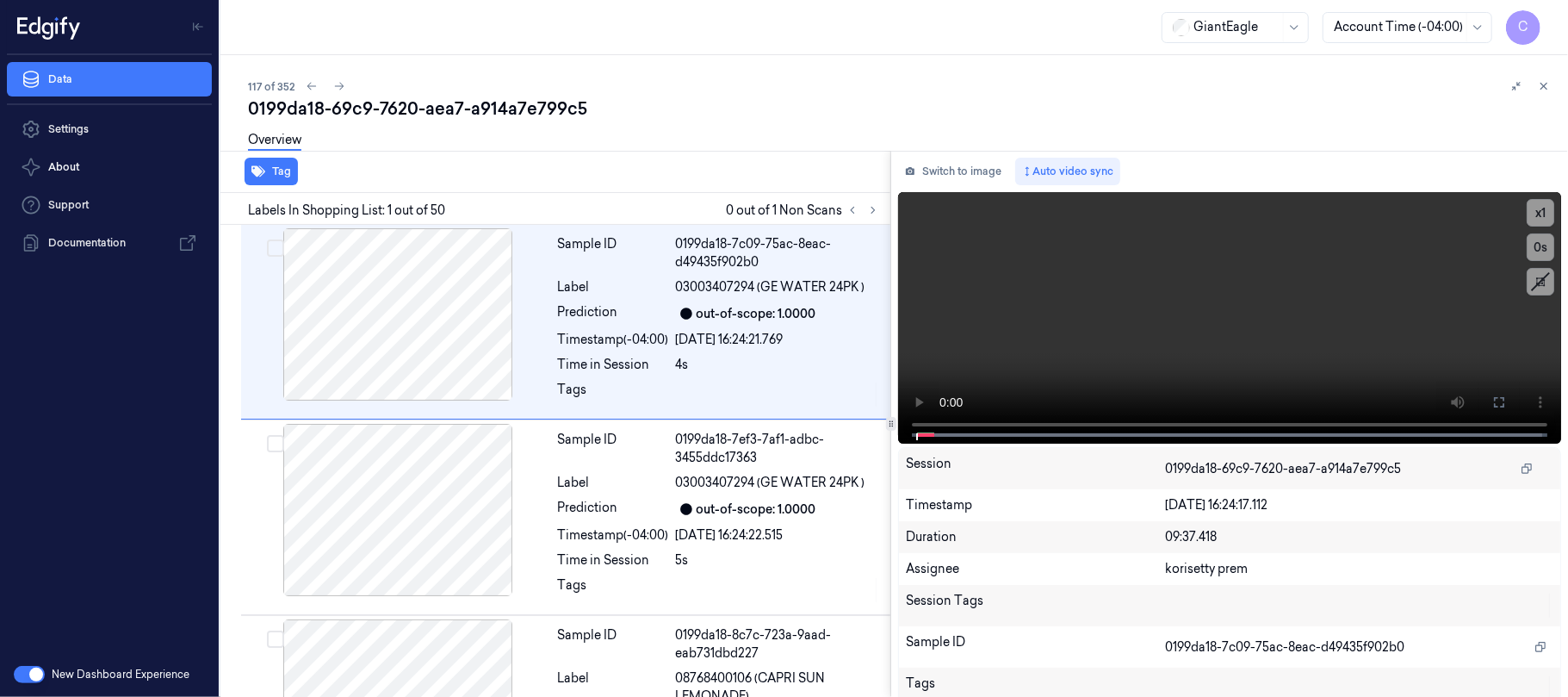
click at [868, 209] on icon at bounding box center [873, 210] width 12 height 12
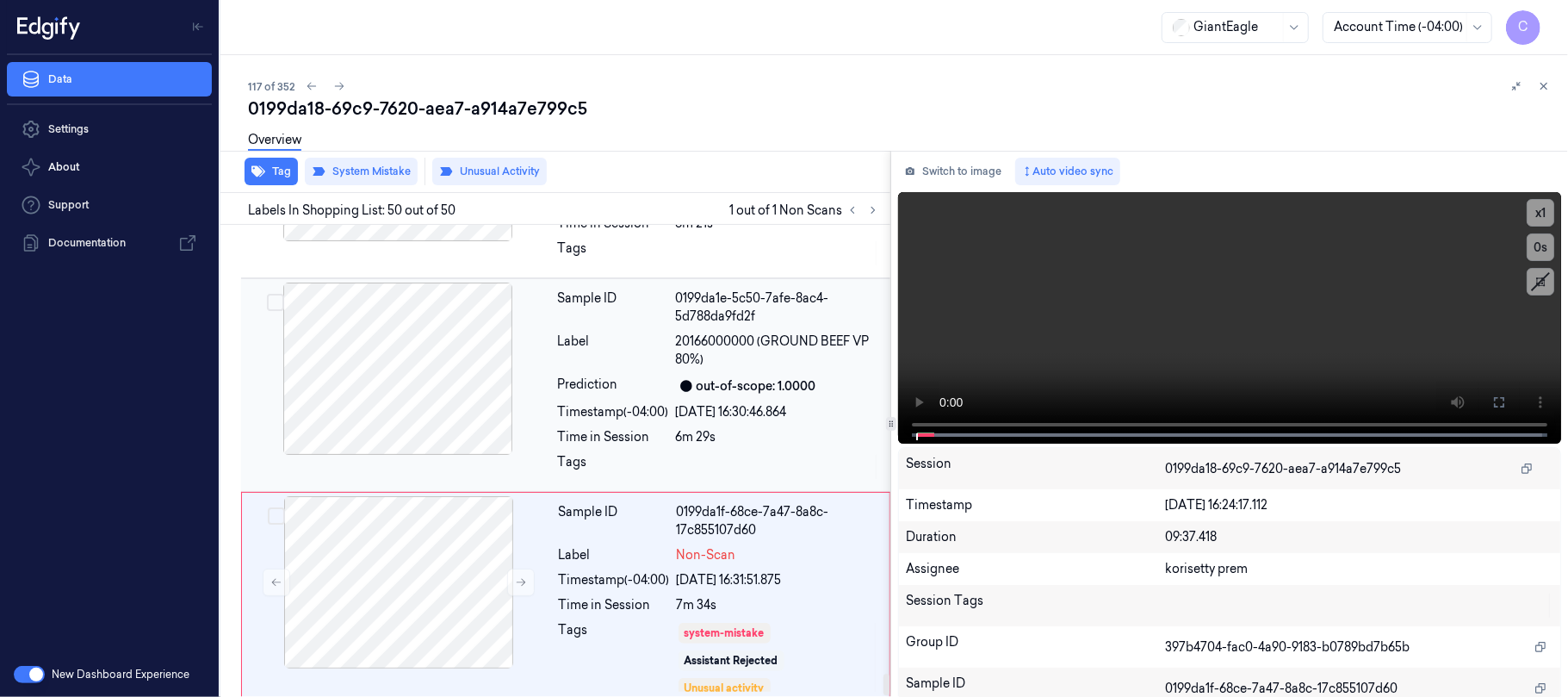
scroll to position [9913, 0]
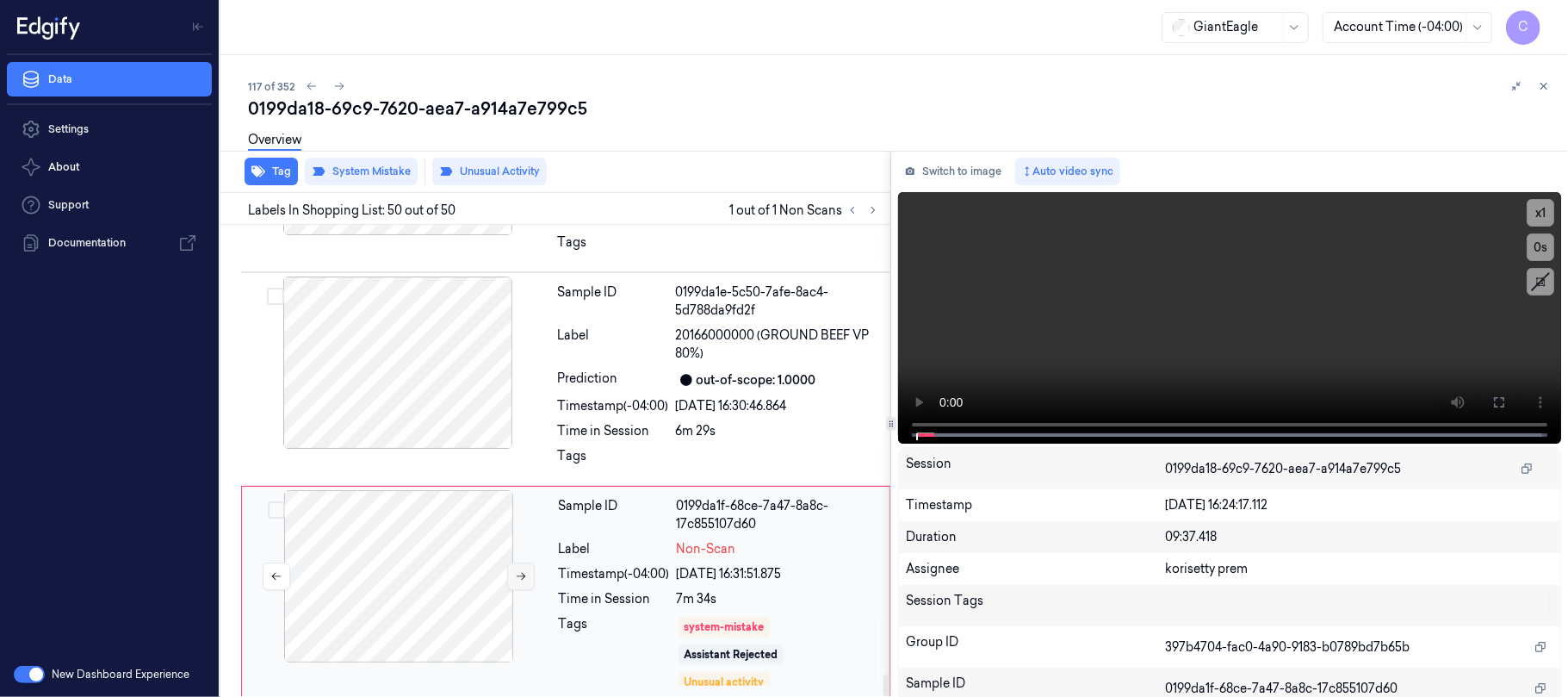
click at [515, 570] on icon at bounding box center [521, 575] width 12 height 12
click at [422, 397] on div at bounding box center [397, 363] width 306 height 172
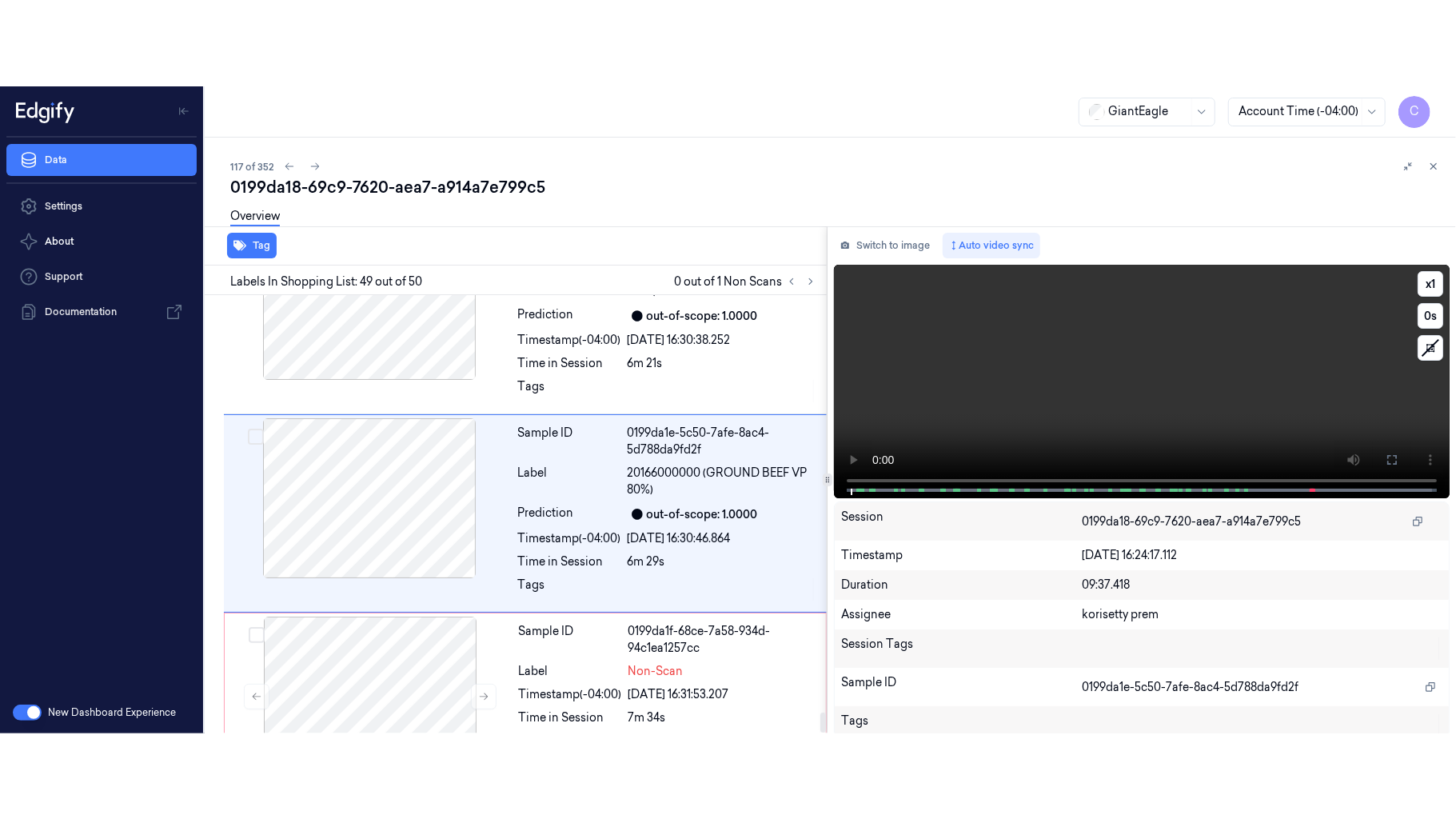
scroll to position [9122, 0]
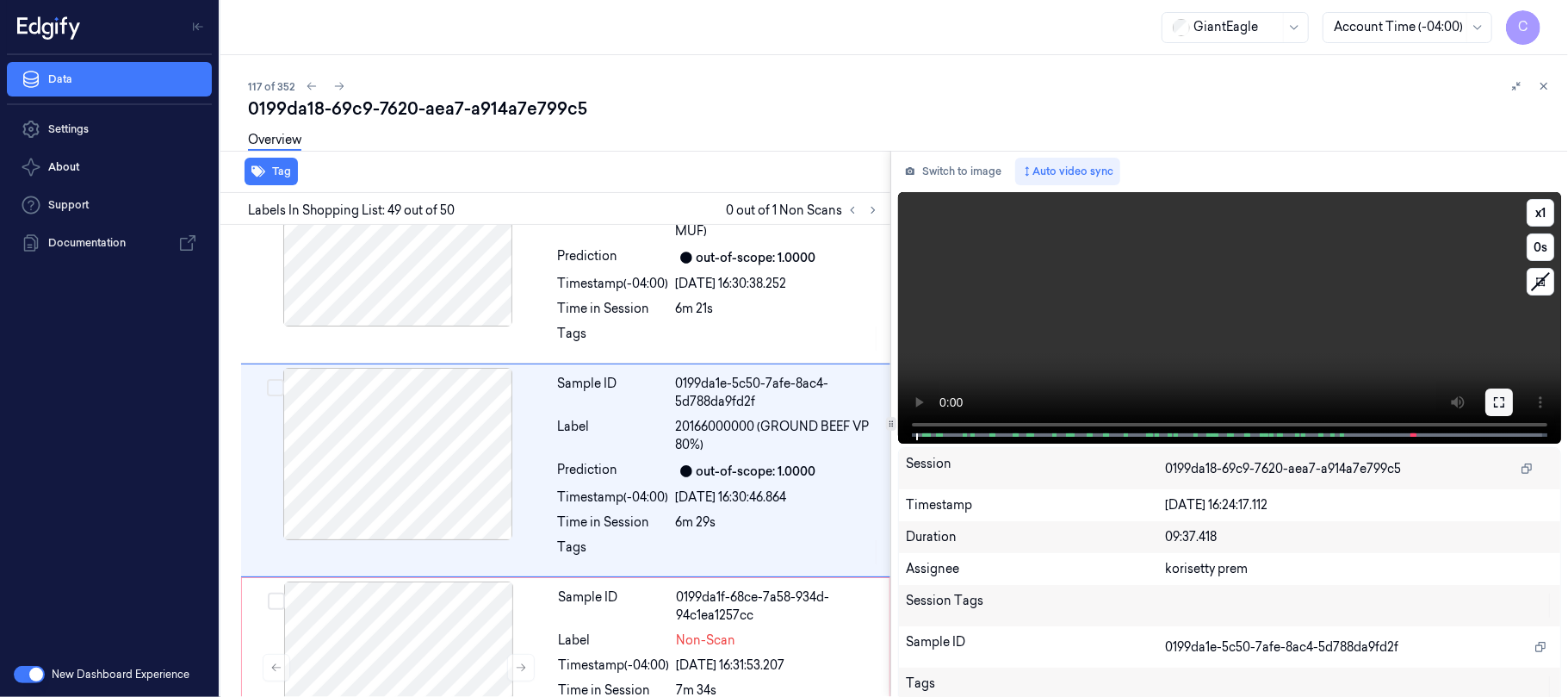
click at [1492, 400] on icon at bounding box center [1499, 402] width 13 height 13
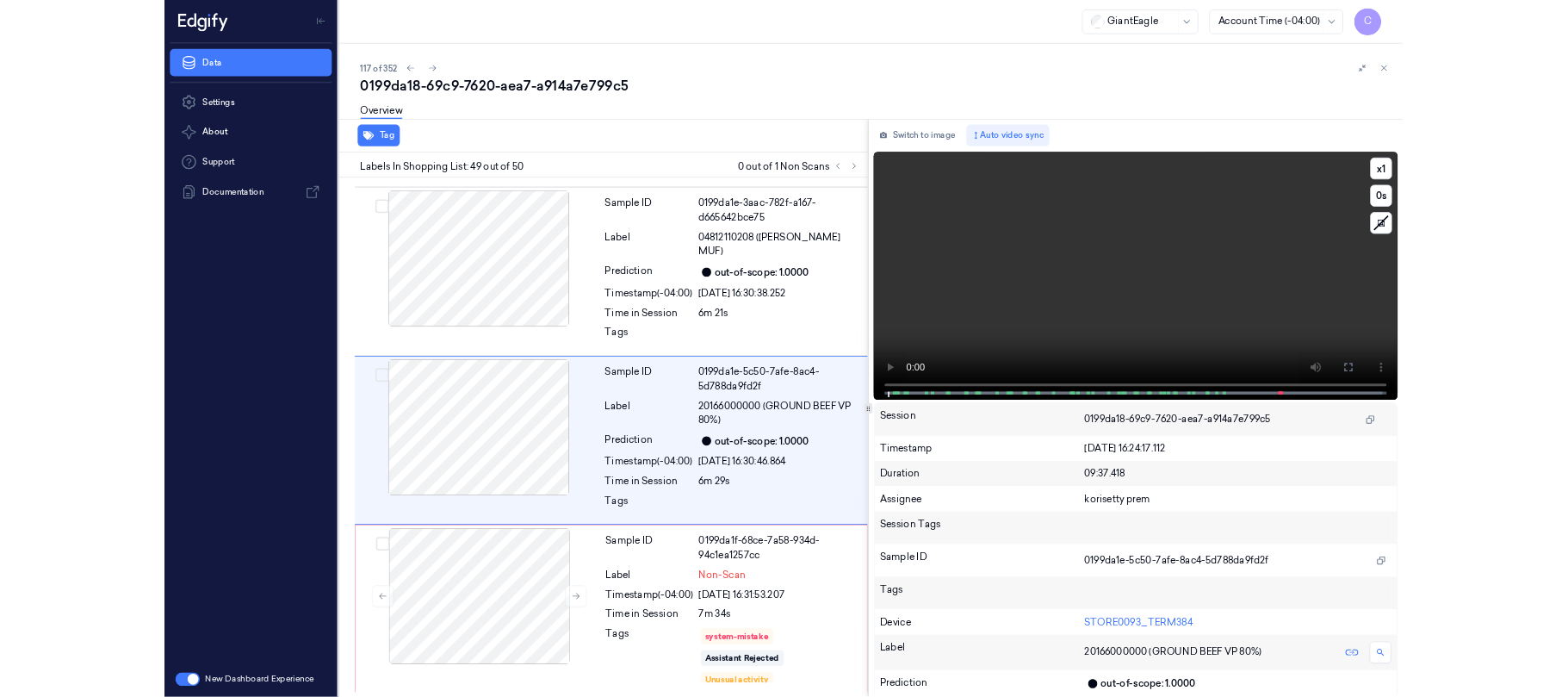
scroll to position [9727, 0]
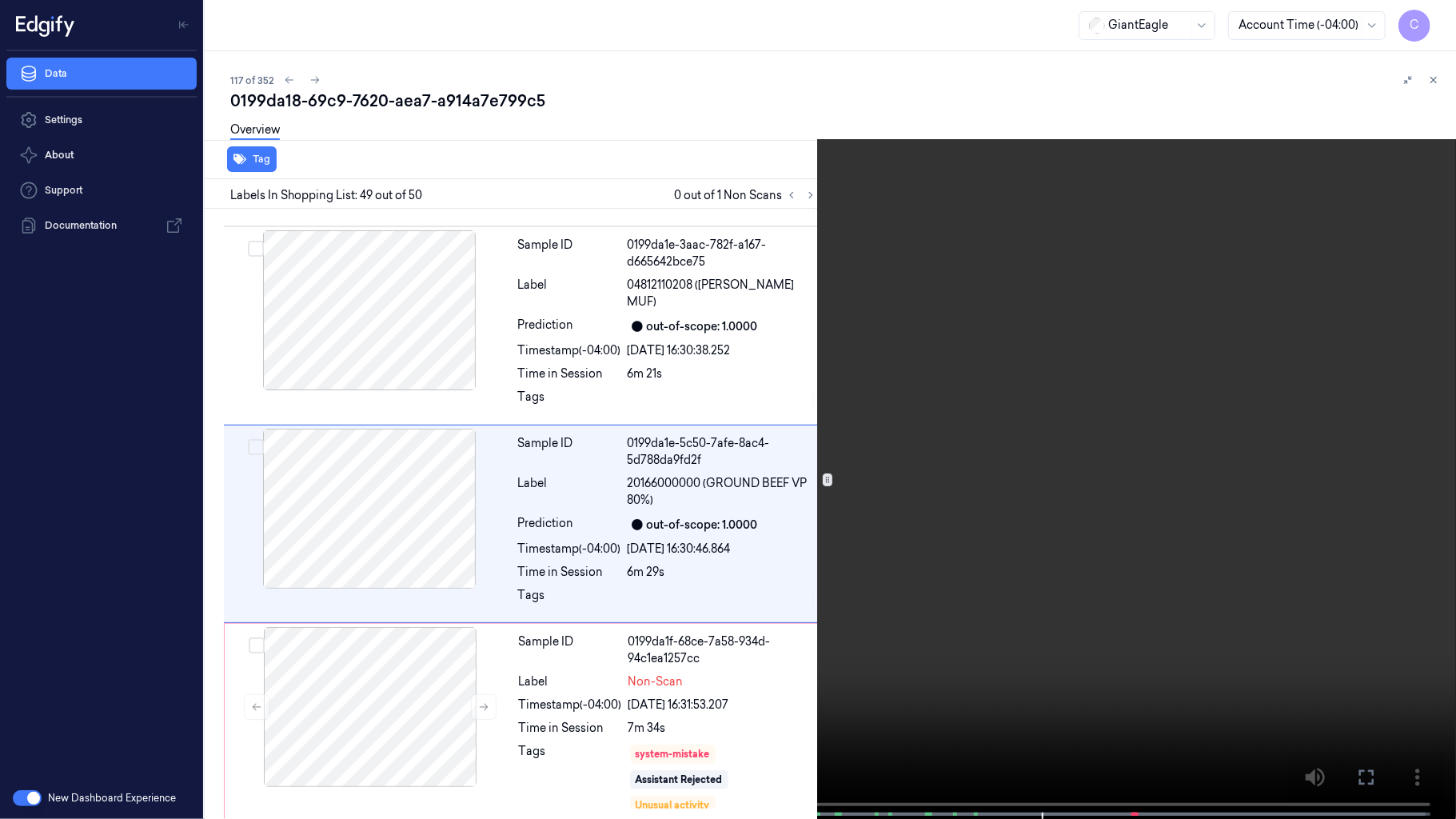
click at [729, 542] on video at bounding box center [728, 411] width 1456 height 823
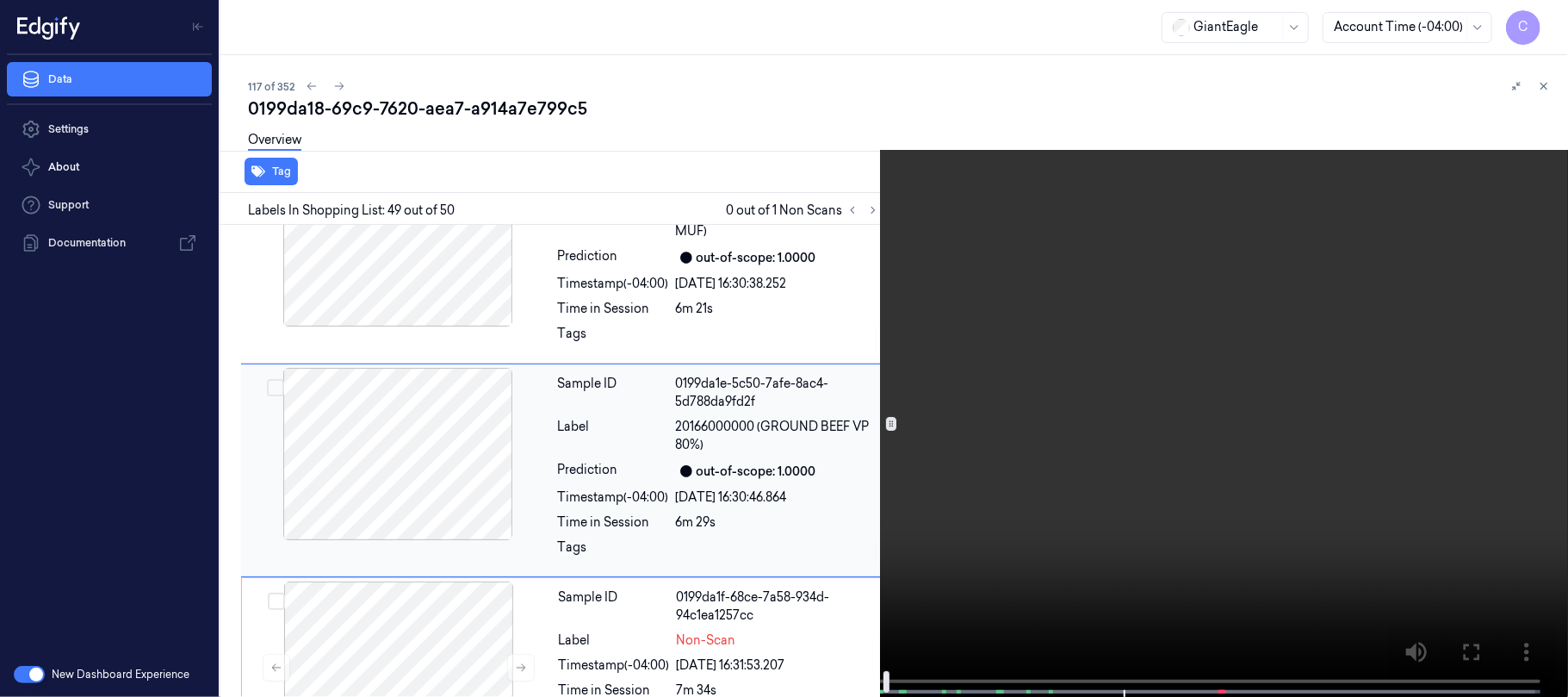
scroll to position [9913, 0]
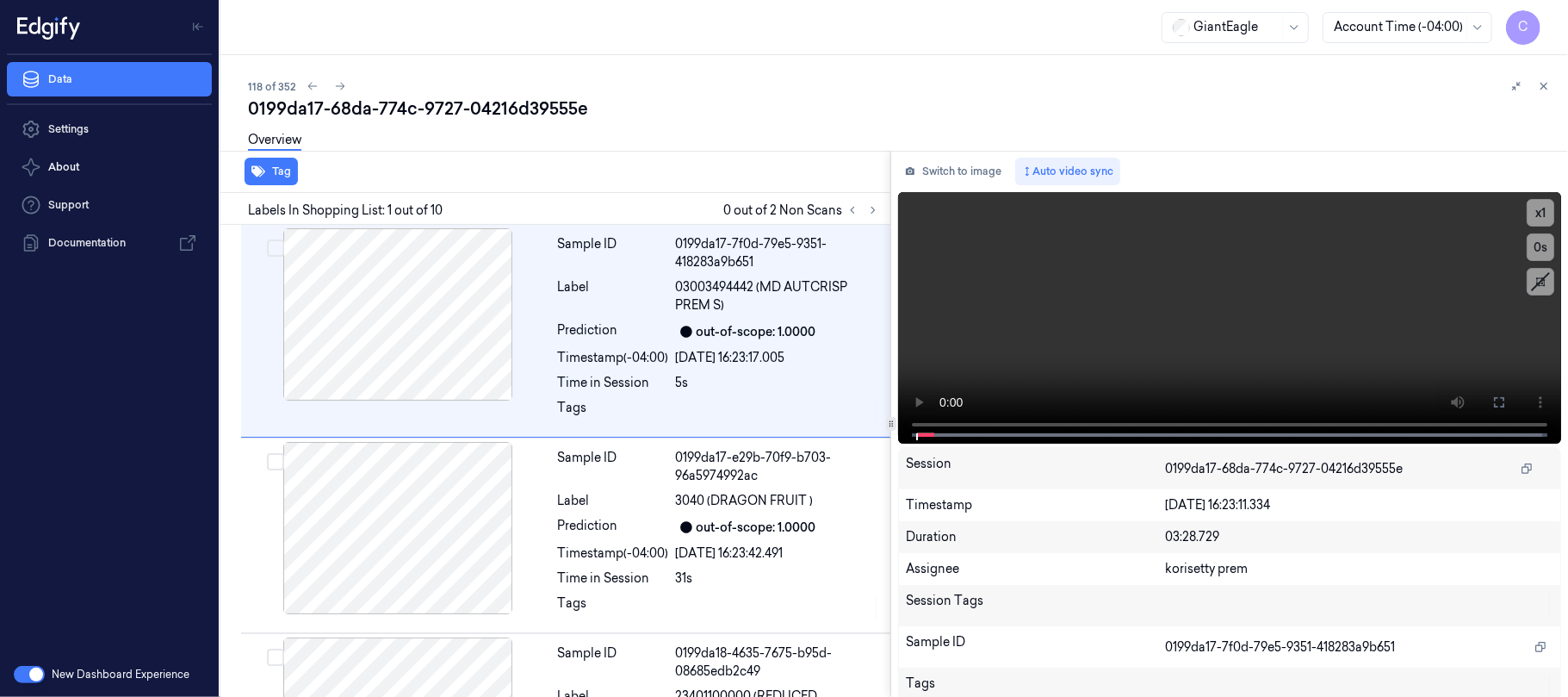
drag, startPoint x: 871, startPoint y: 209, endPoint x: 728, endPoint y: 22, distance: 235.4
click at [872, 210] on icon at bounding box center [873, 210] width 12 height 12
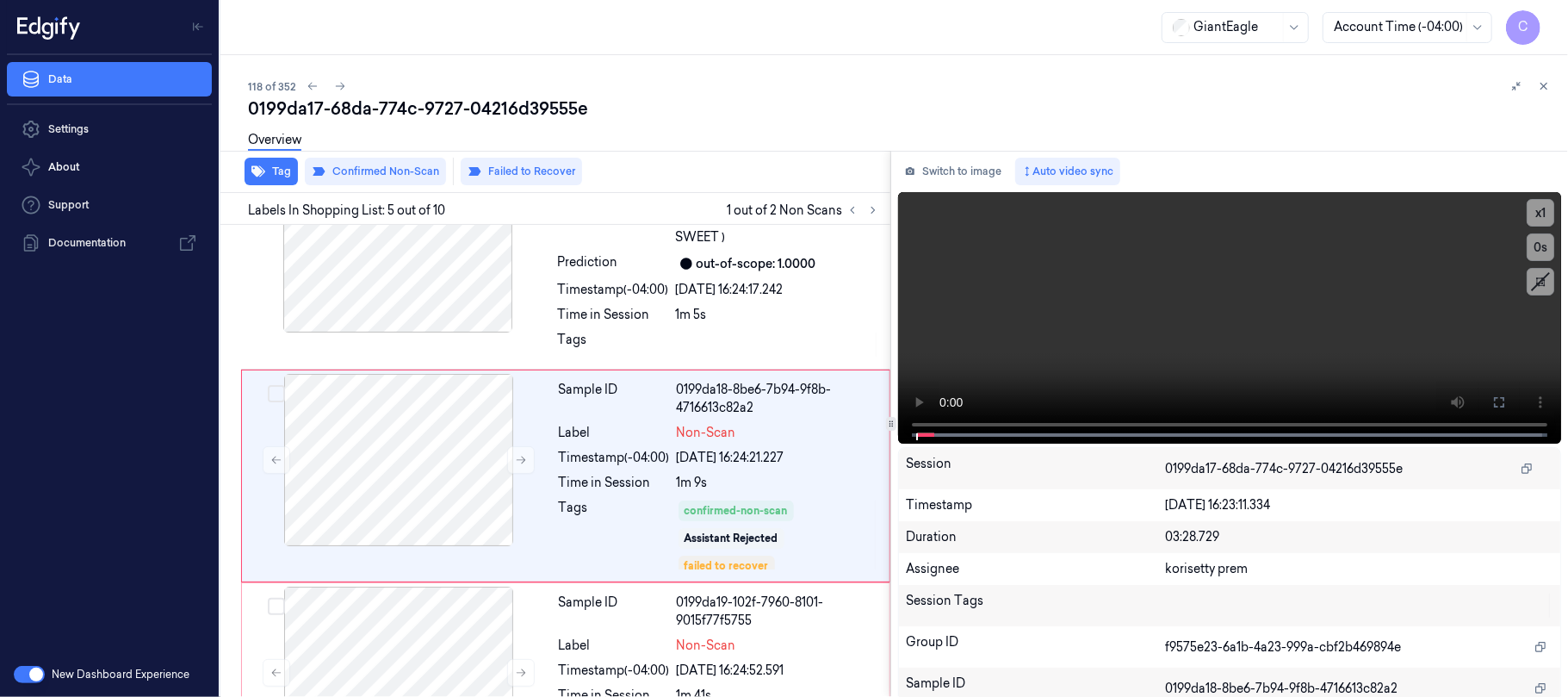
scroll to position [708, 0]
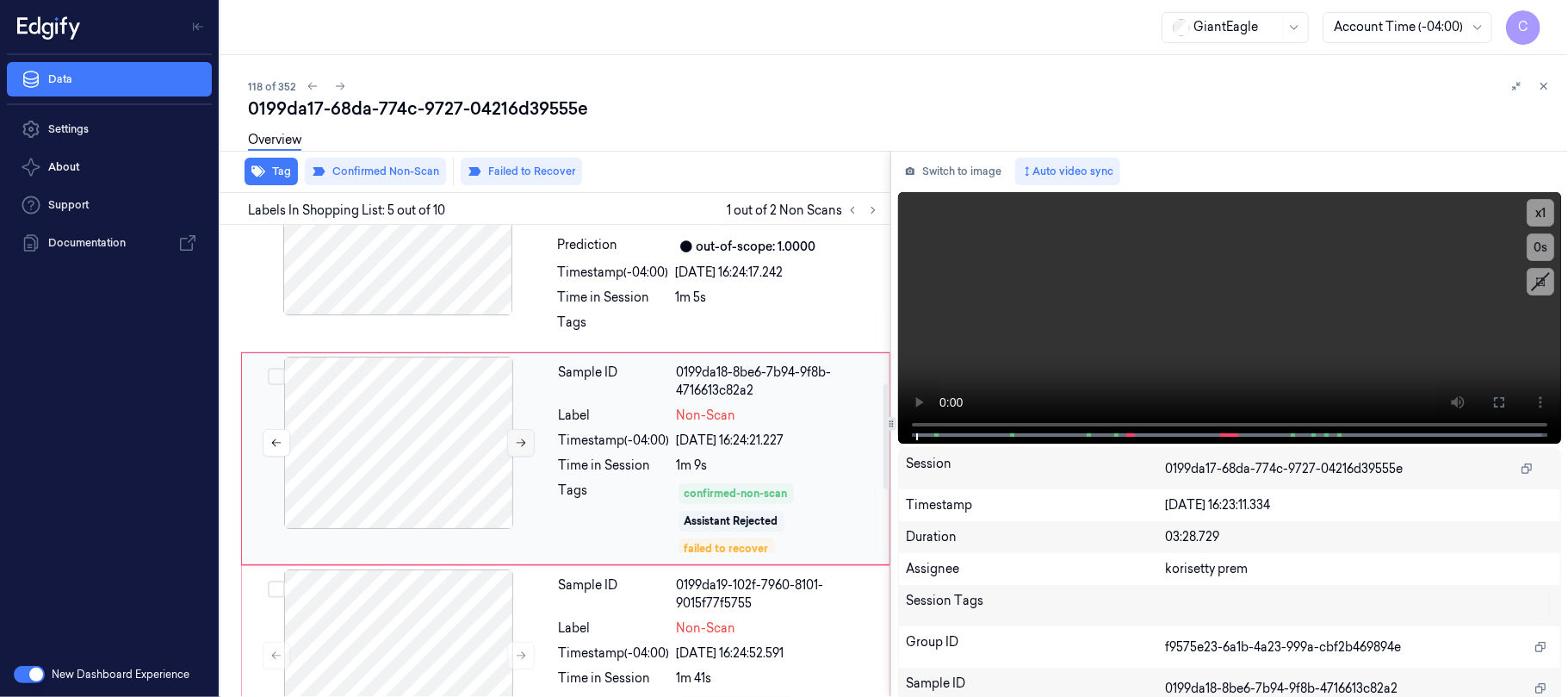
click at [526, 446] on icon at bounding box center [521, 442] width 12 height 12
click at [524, 446] on icon at bounding box center [522, 443] width 10 height 8
click at [521, 444] on icon at bounding box center [522, 443] width 10 height 8
click at [528, 445] on button at bounding box center [521, 442] width 28 height 28
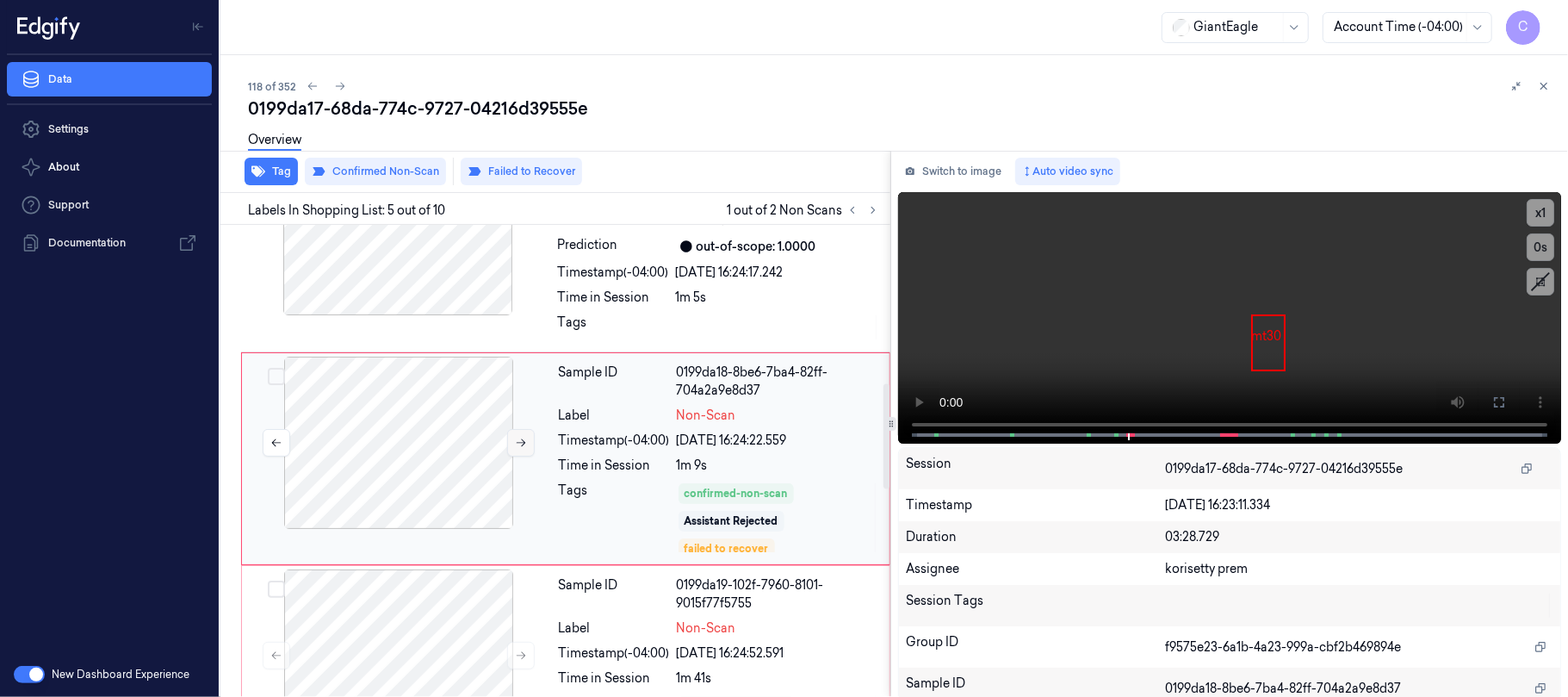
click at [528, 445] on button at bounding box center [521, 442] width 28 height 28
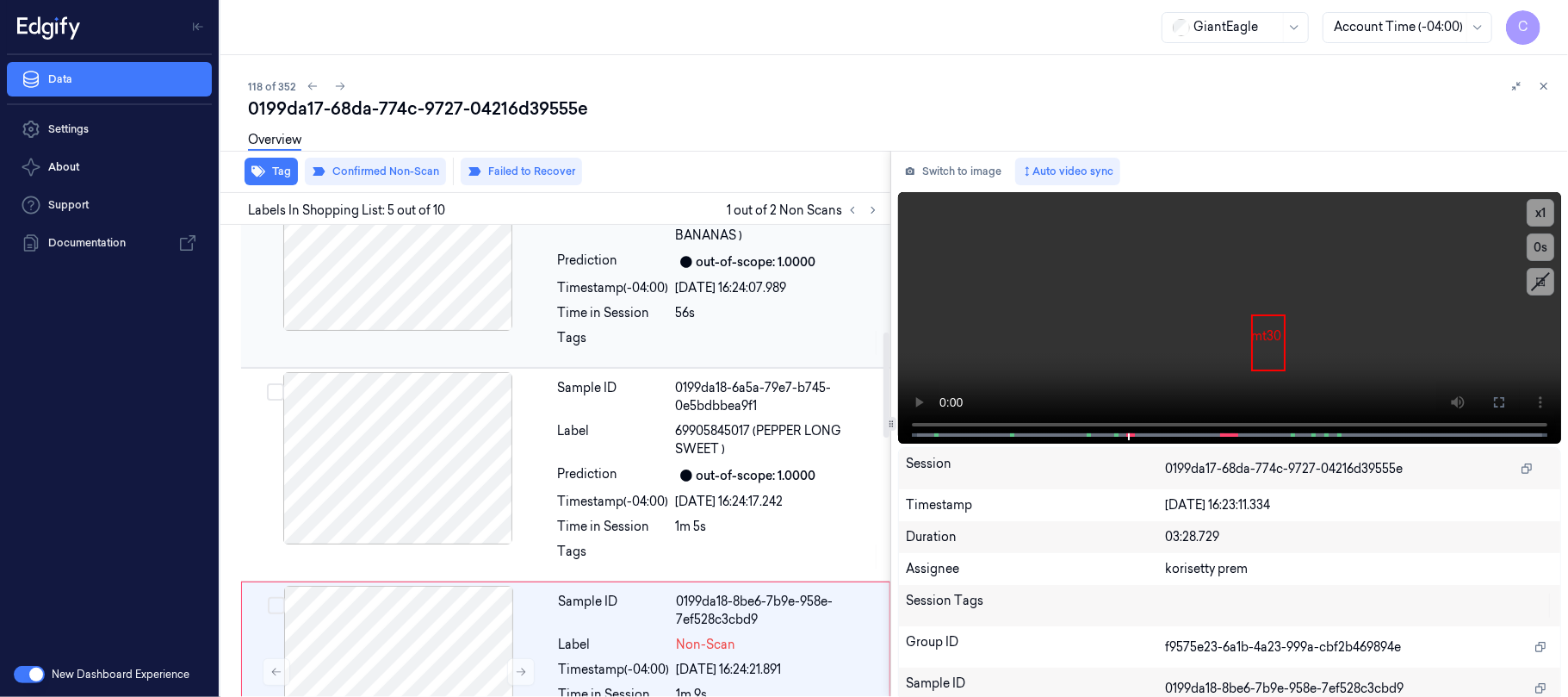
drag, startPoint x: 408, startPoint y: 274, endPoint x: 470, endPoint y: 304, distance: 68.9
click at [407, 273] on div at bounding box center [397, 244] width 306 height 172
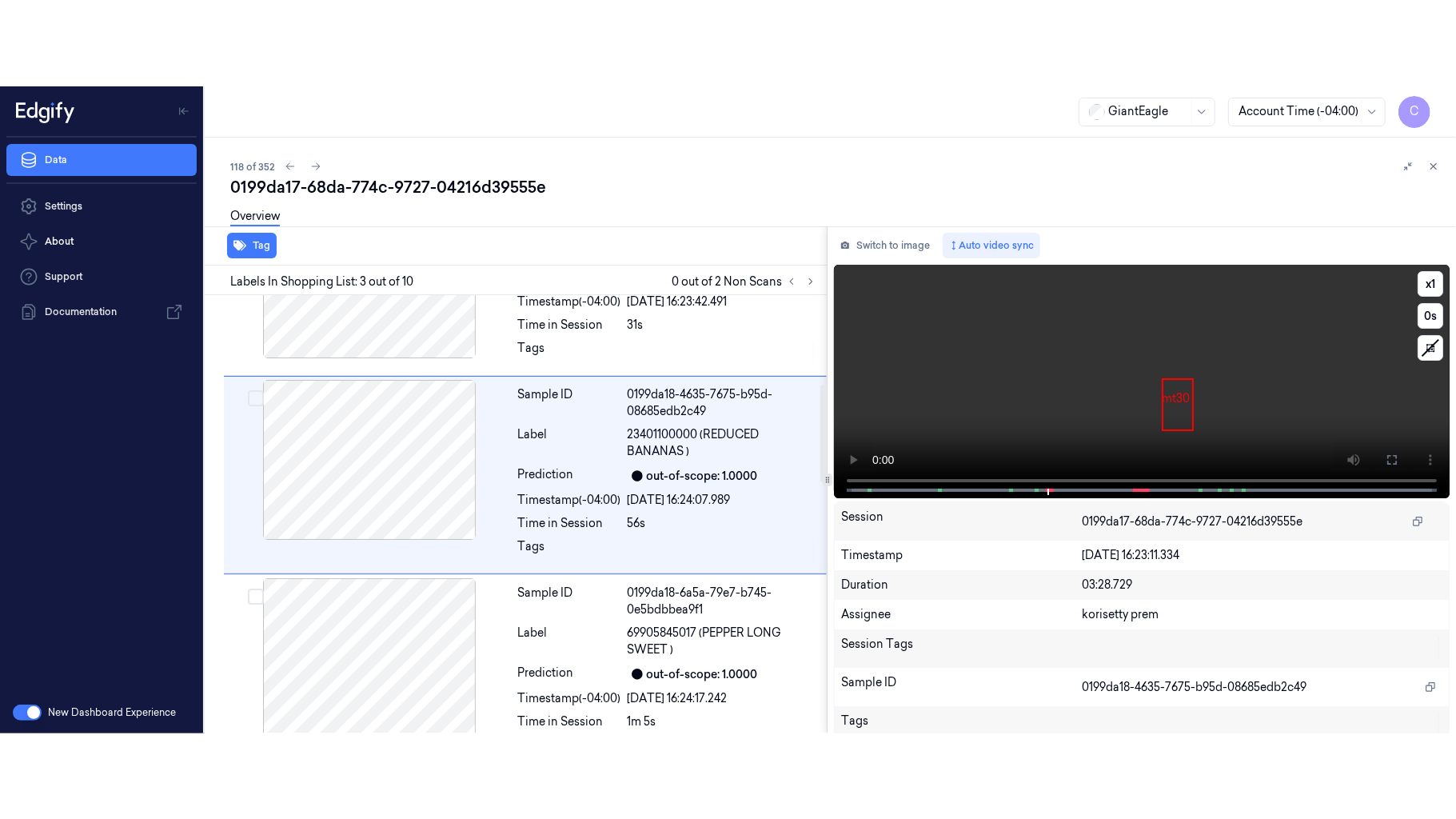
scroll to position [260, 0]
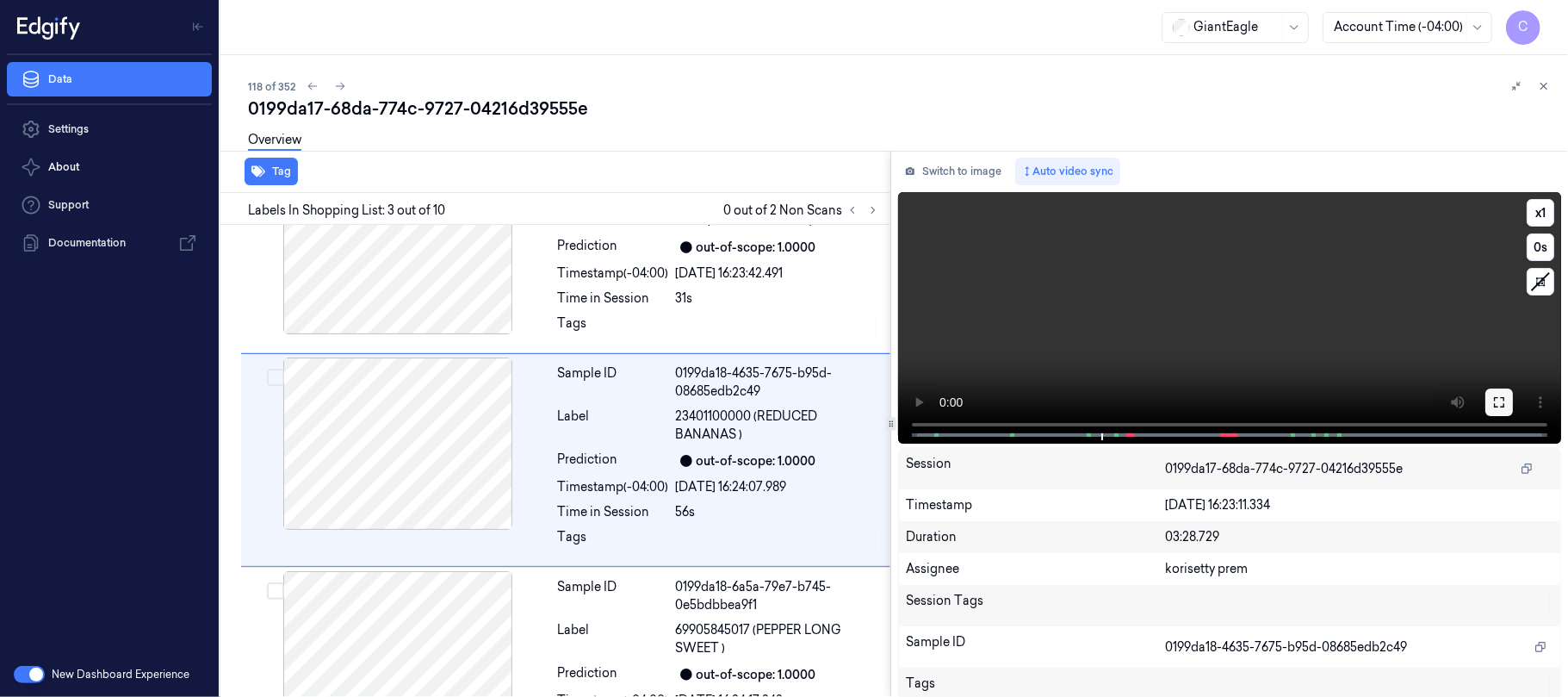
click at [1493, 405] on icon at bounding box center [1498, 402] width 11 height 11
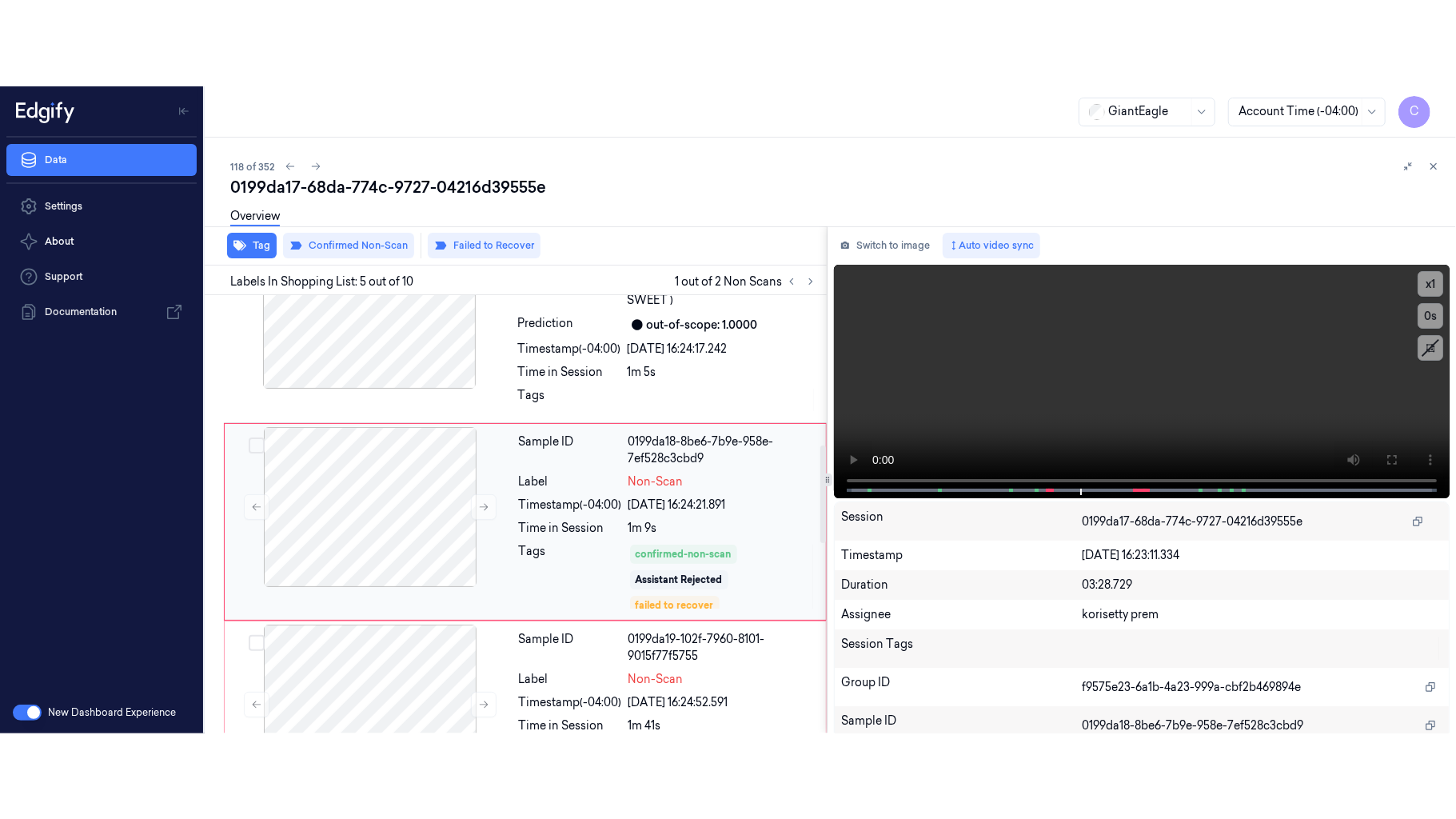
scroll to position [678, 0]
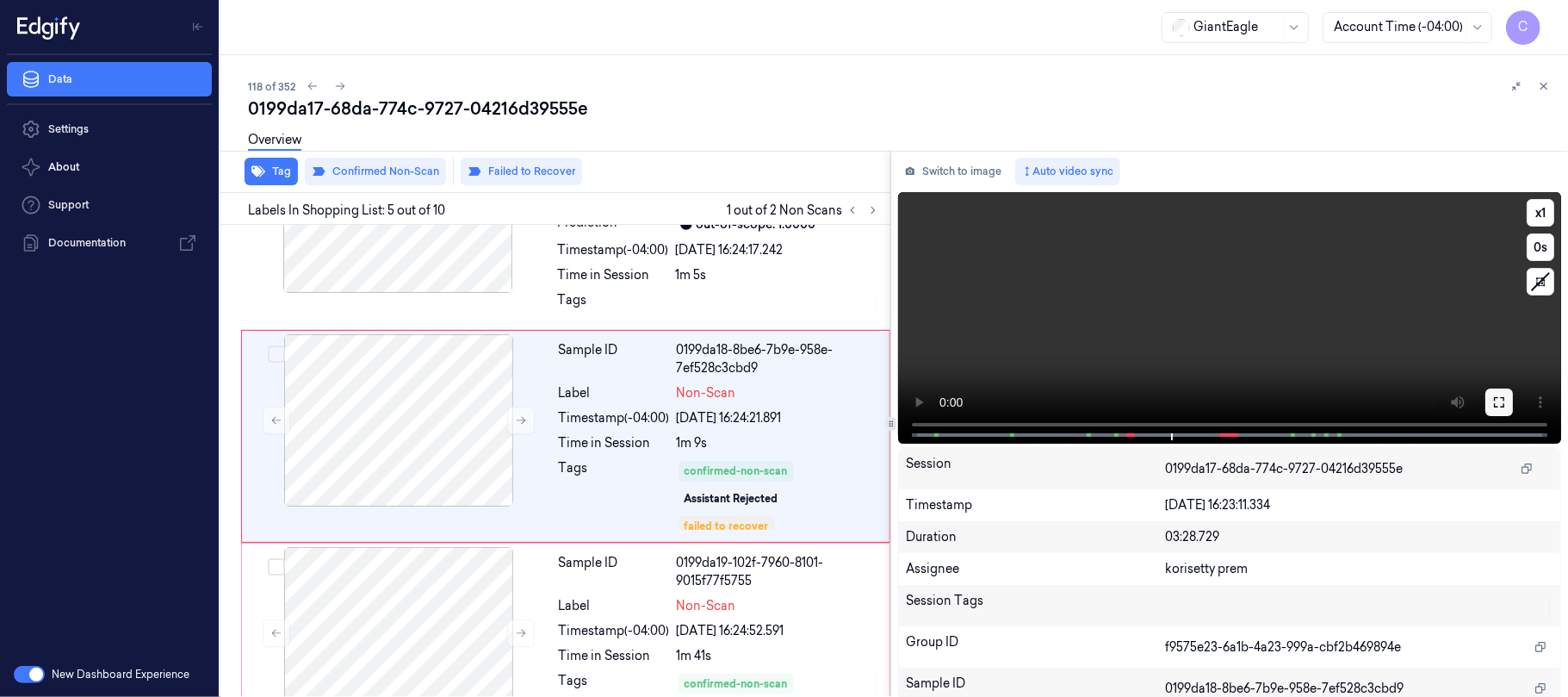
click at [1485, 407] on button at bounding box center [1498, 402] width 28 height 28
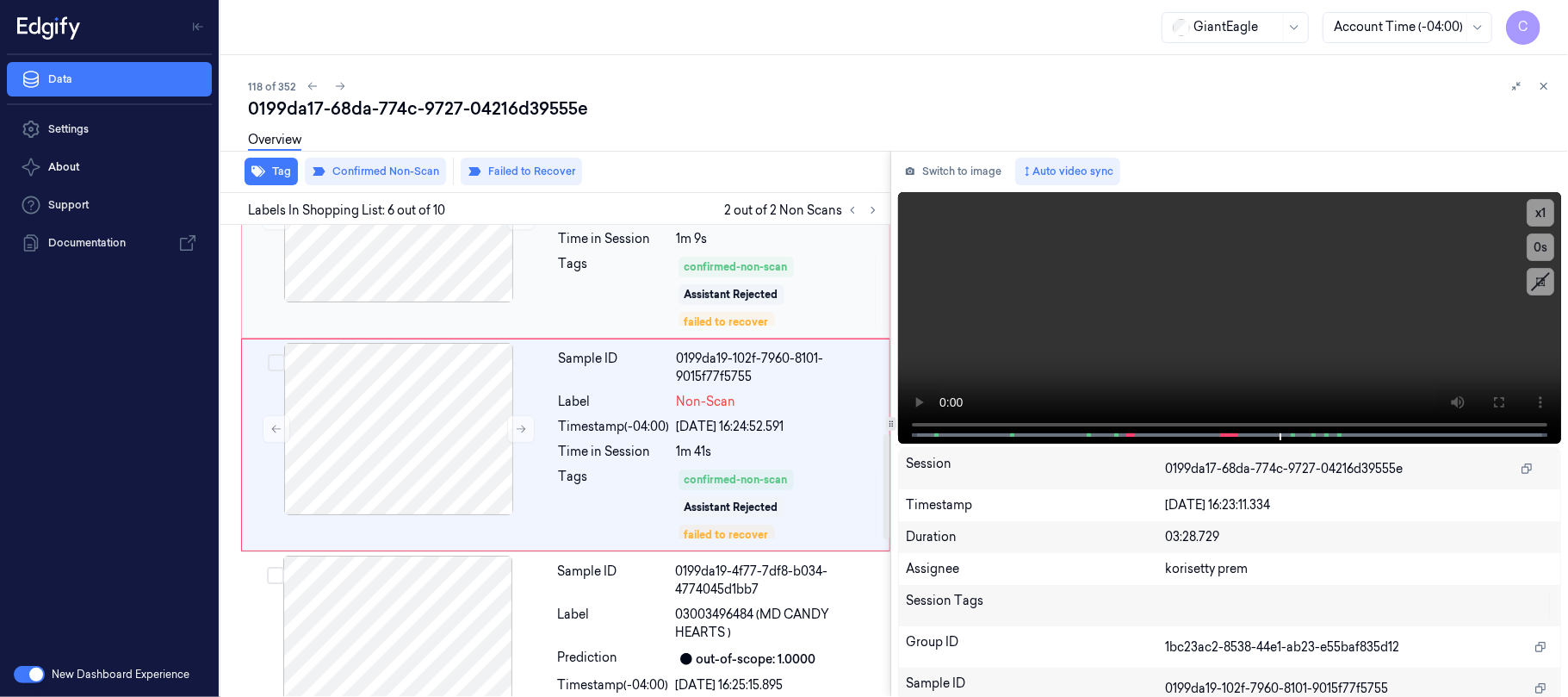
scroll to position [947, 0]
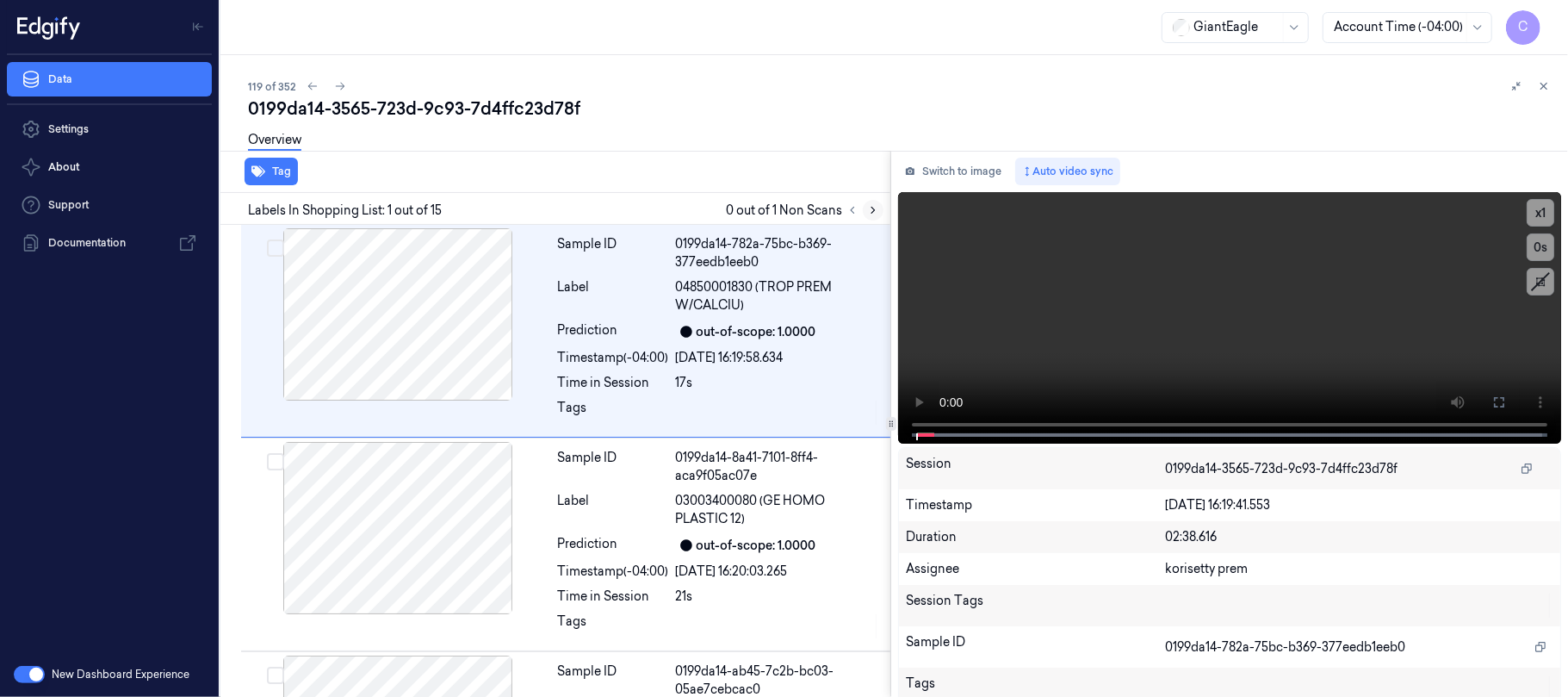
click at [875, 207] on icon at bounding box center [873, 210] width 12 height 12
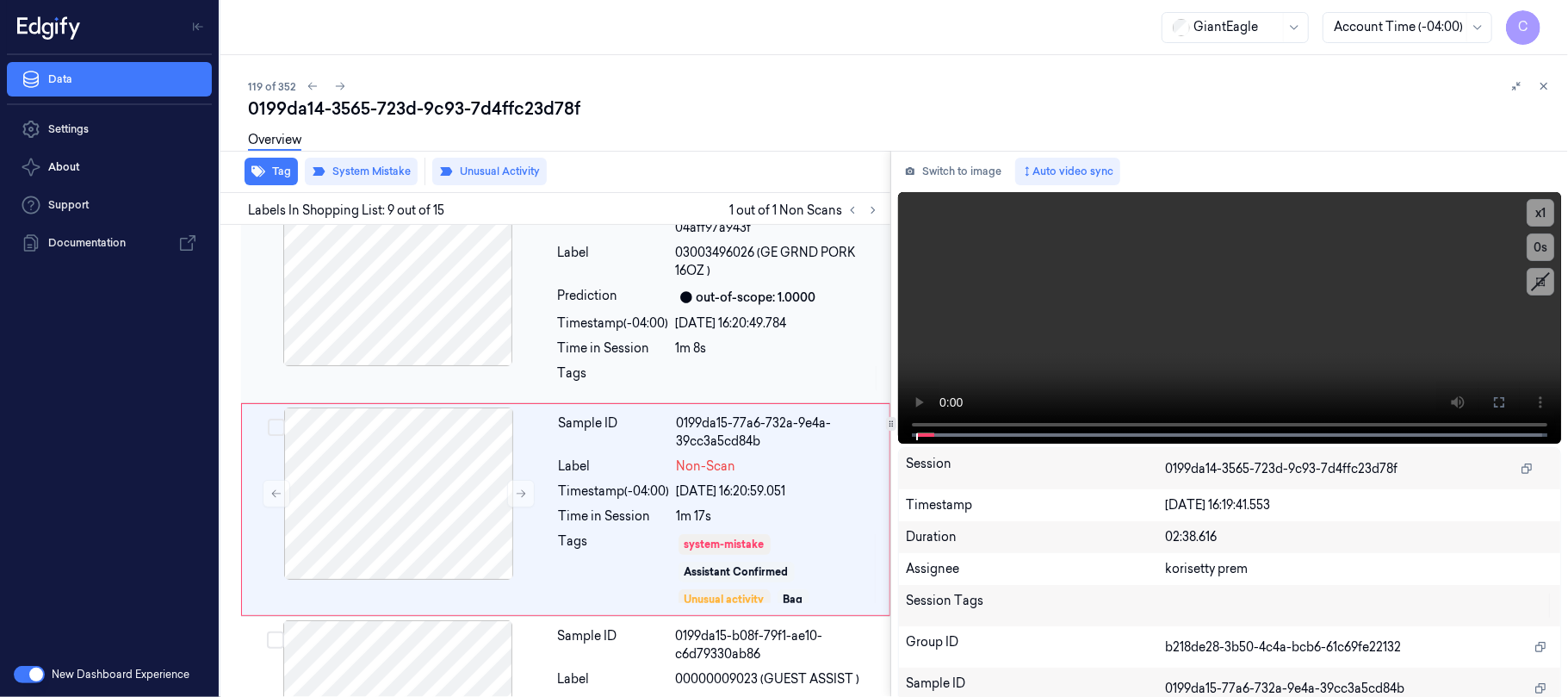
scroll to position [1546, 0]
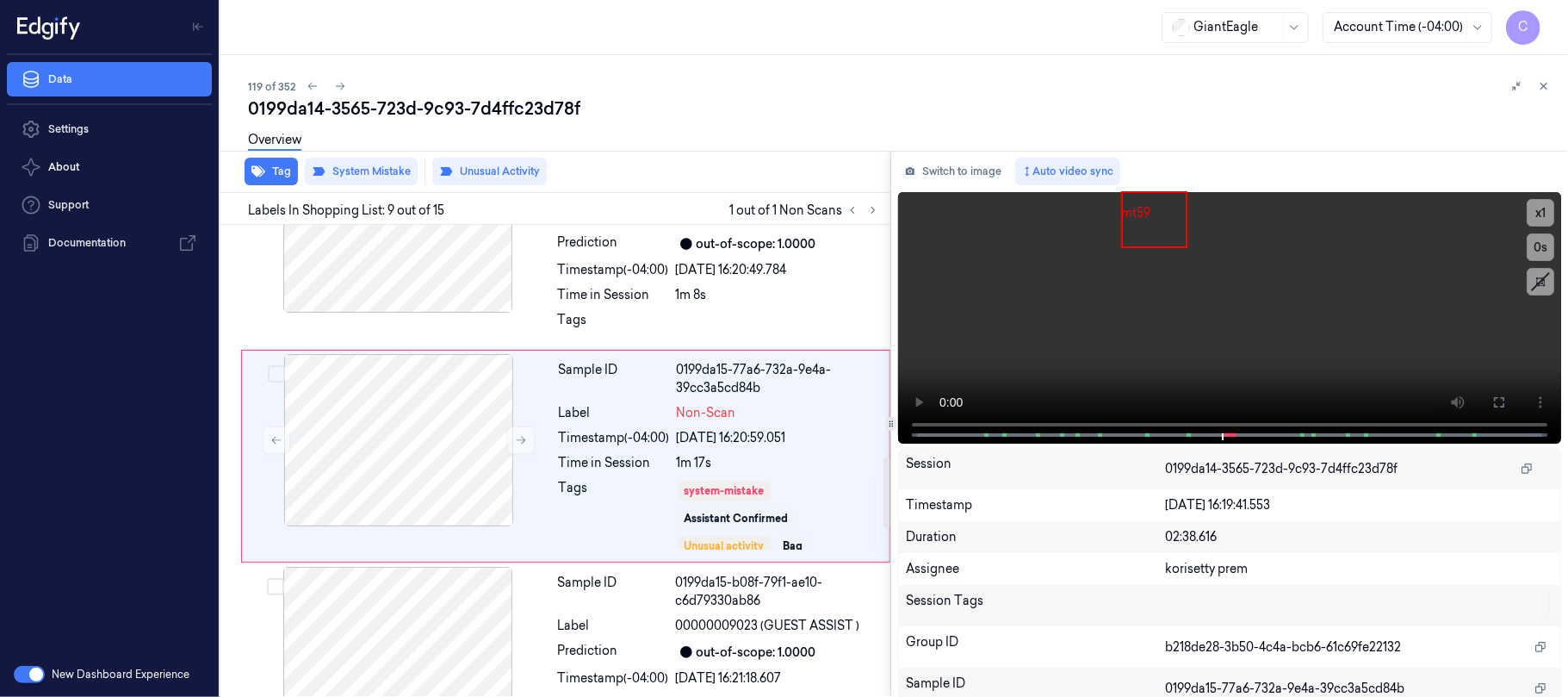
click at [838, 129] on div "Overview" at bounding box center [901, 143] width 1306 height 44
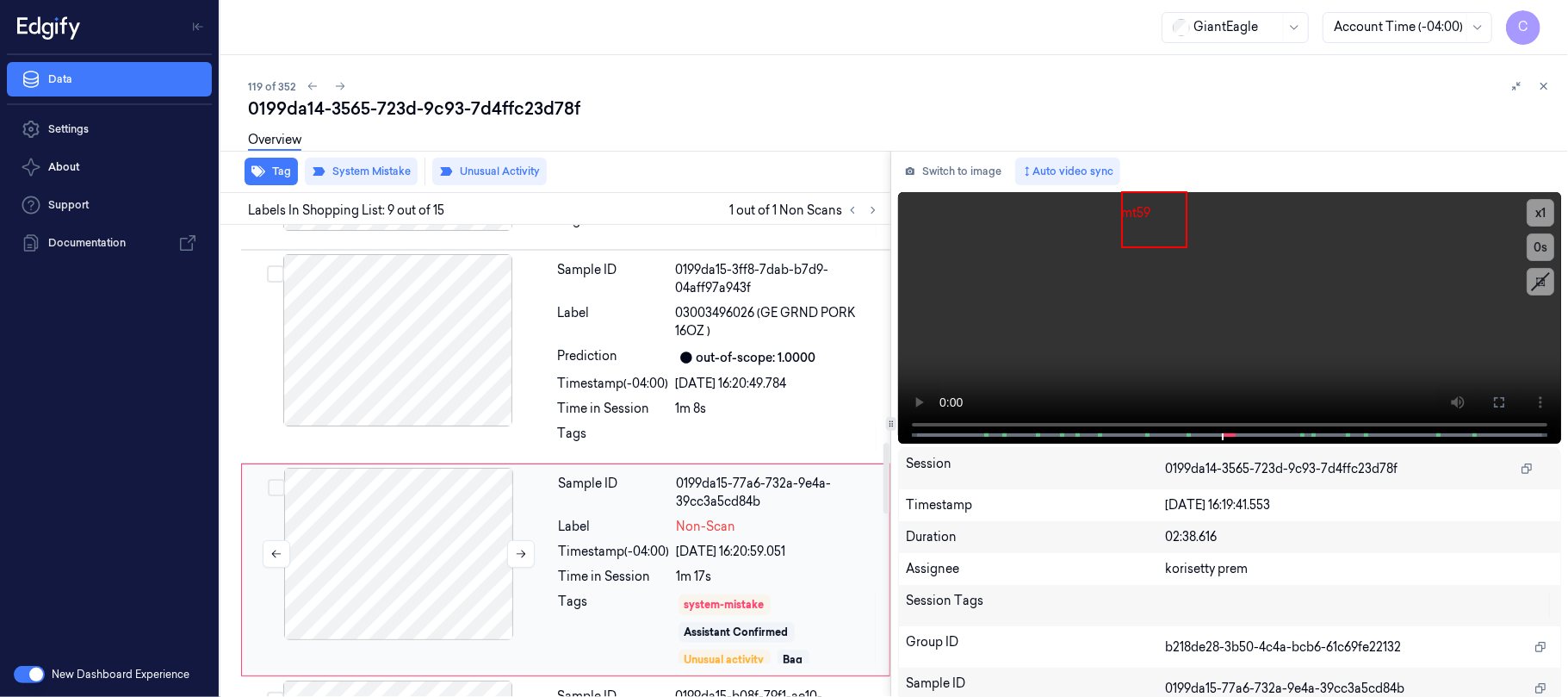
scroll to position [1431, 0]
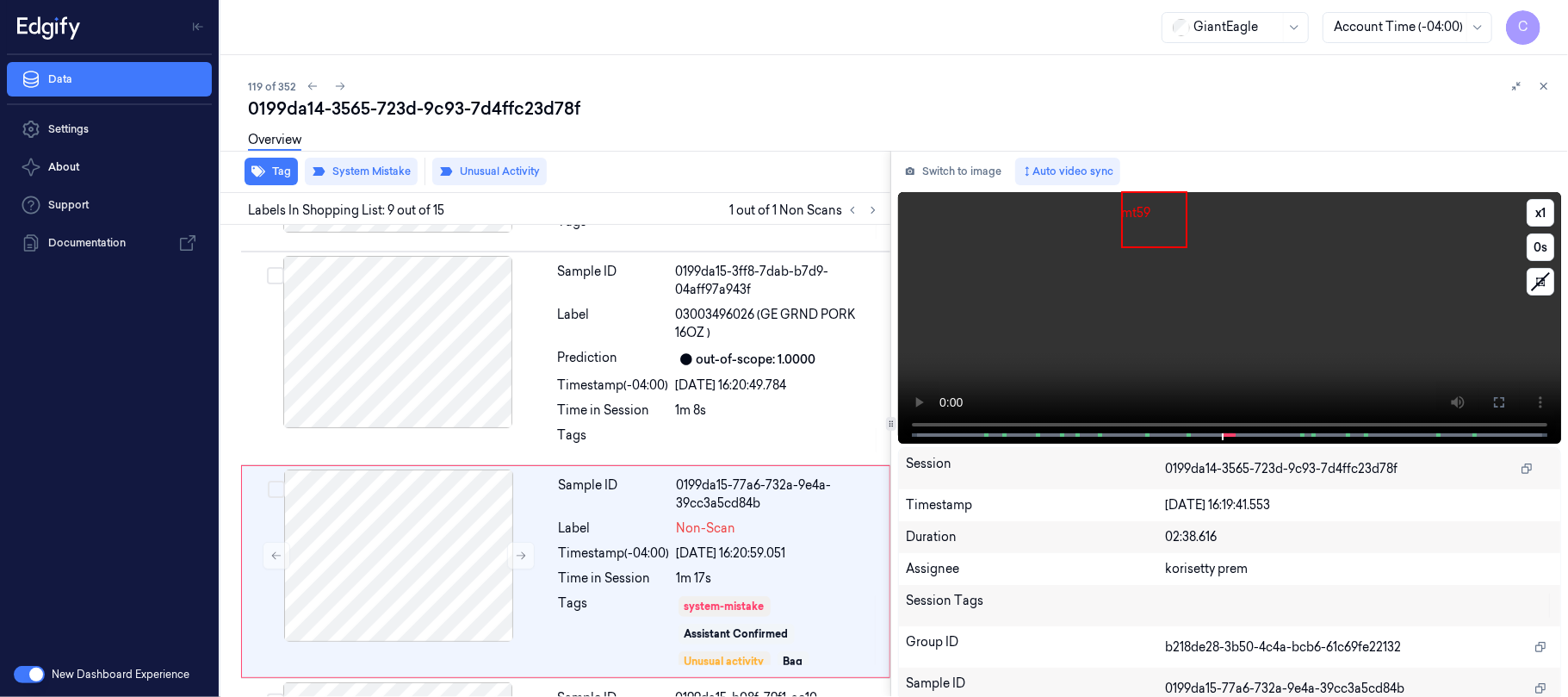
click at [1186, 322] on video at bounding box center [1229, 318] width 663 height 252
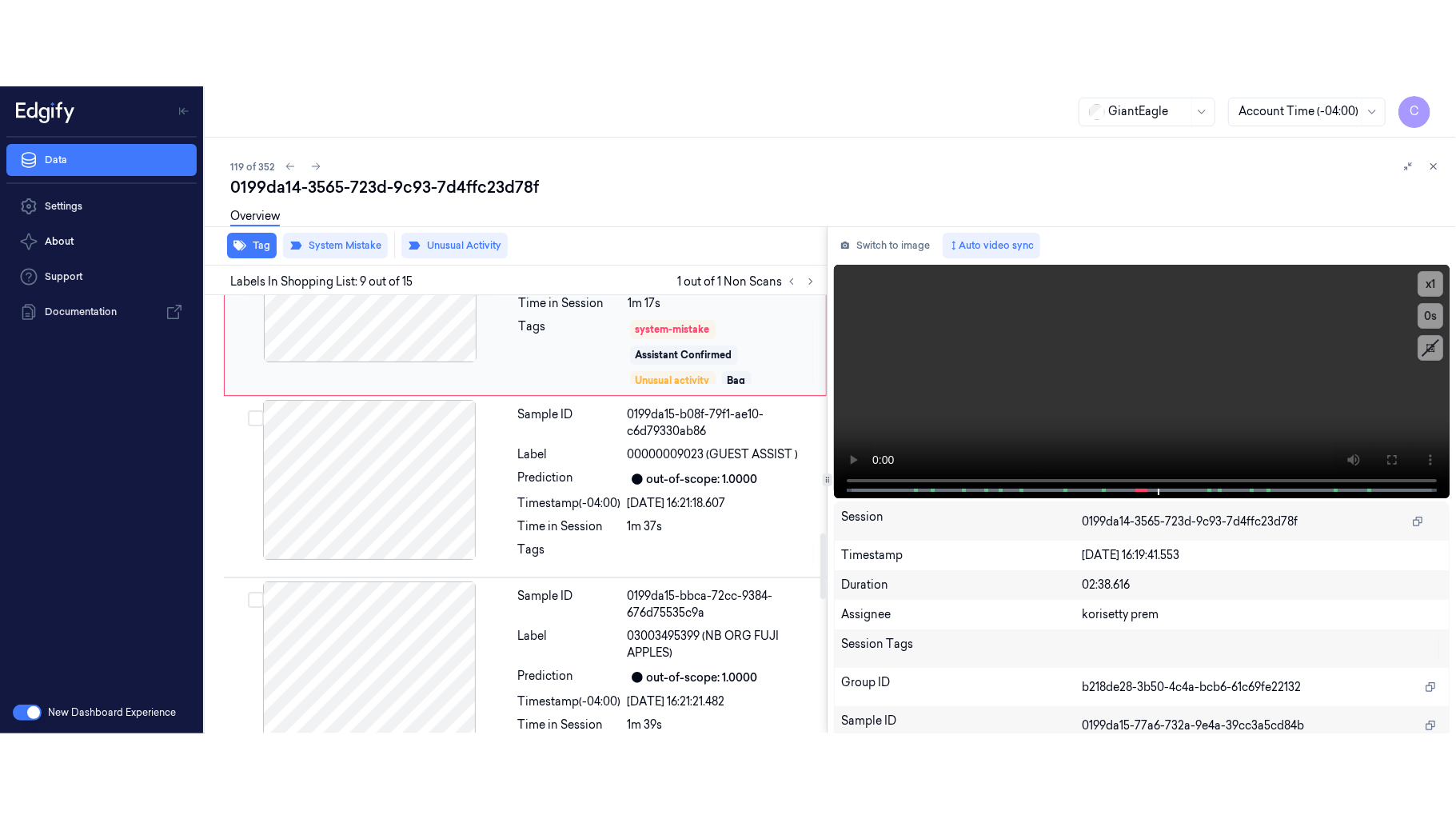
scroll to position [1436, 0]
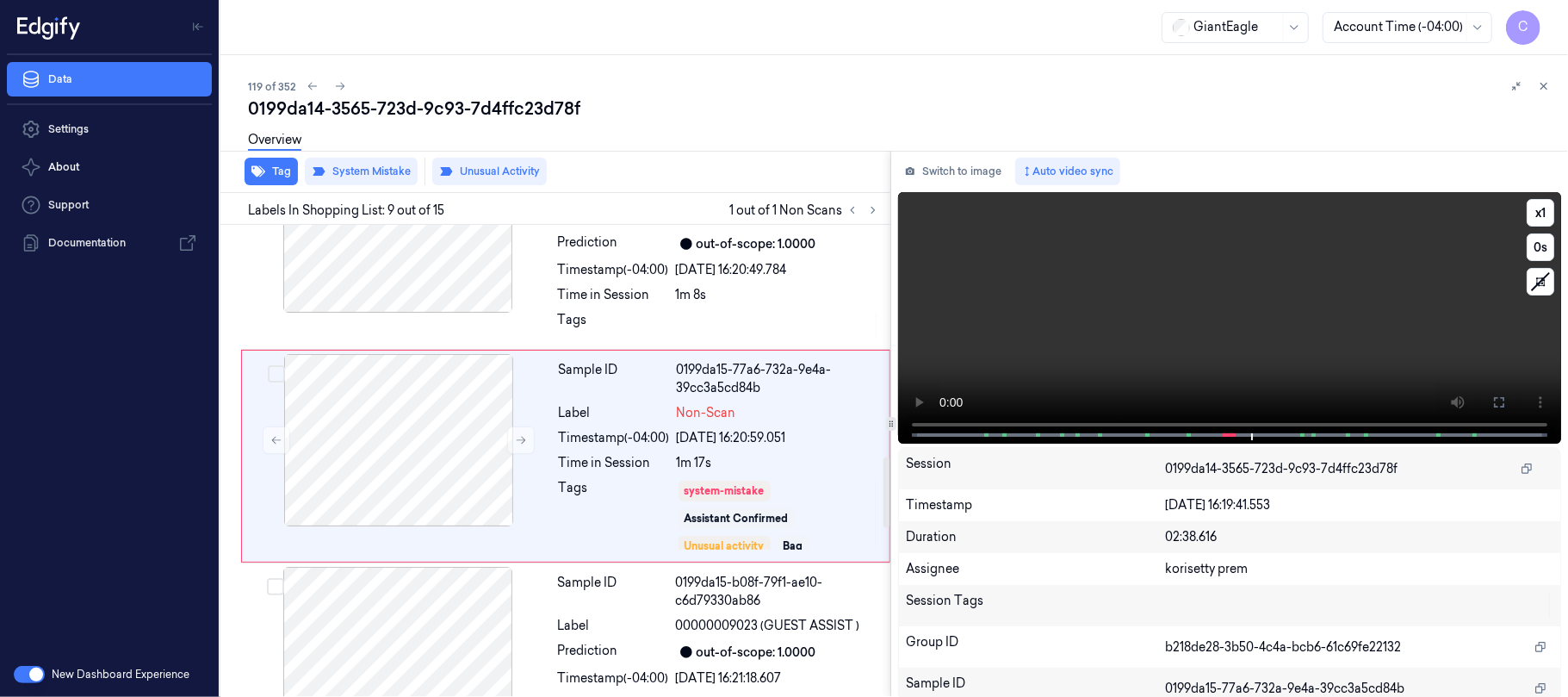
click at [1267, 326] on video at bounding box center [1229, 318] width 663 height 252
click at [1492, 396] on icon at bounding box center [1499, 402] width 13 height 13
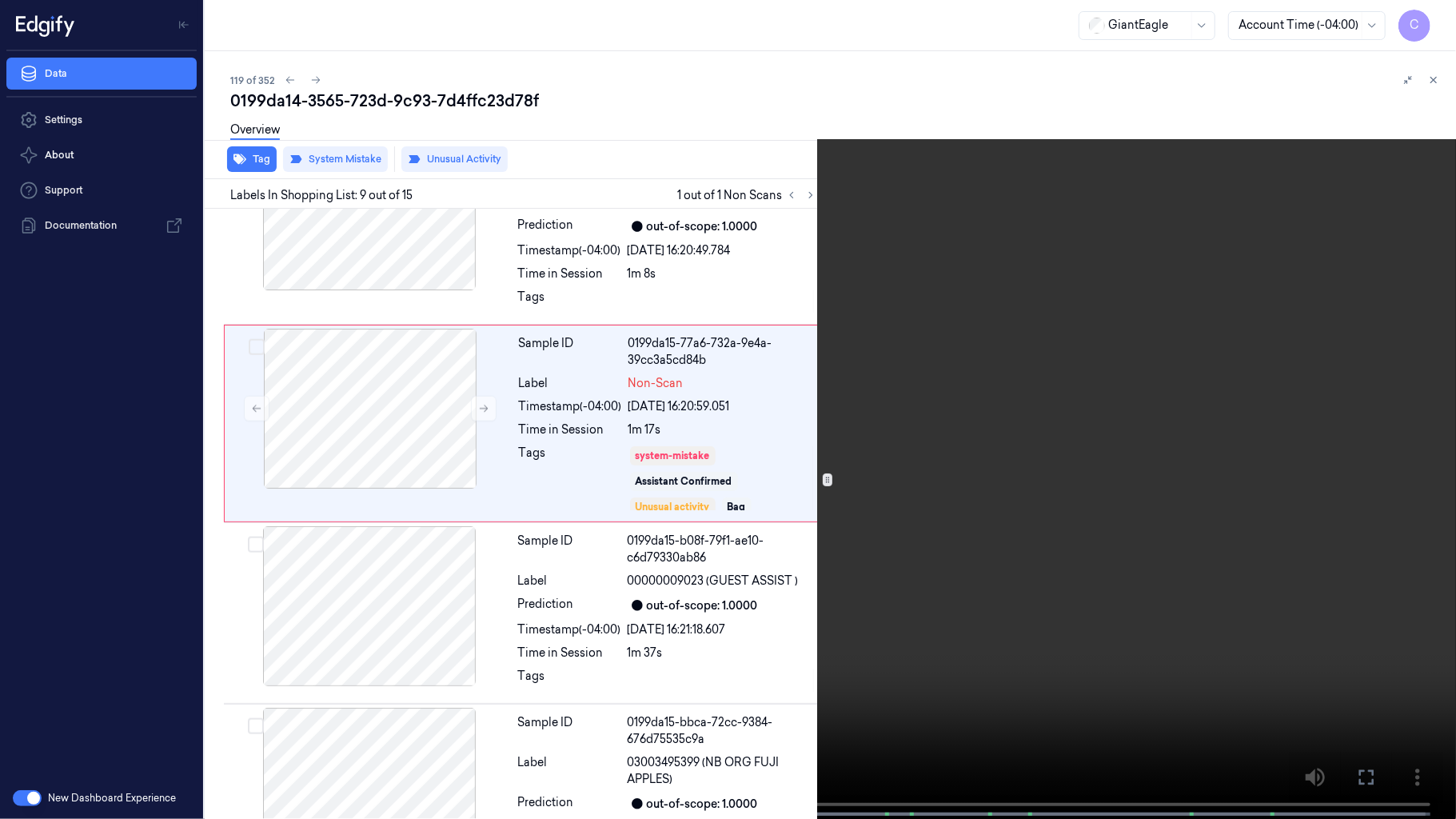
click at [842, 376] on video at bounding box center [728, 411] width 1456 height 823
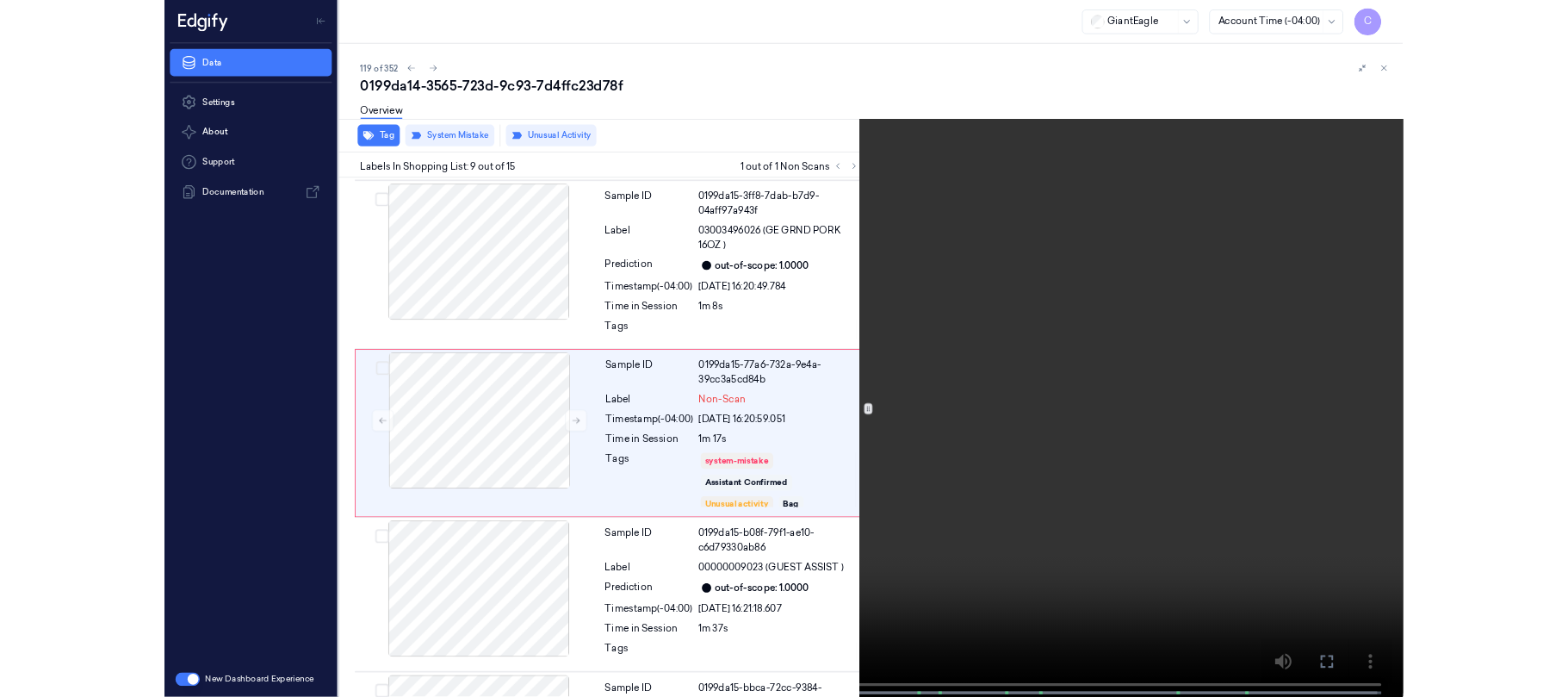
scroll to position [1453, 0]
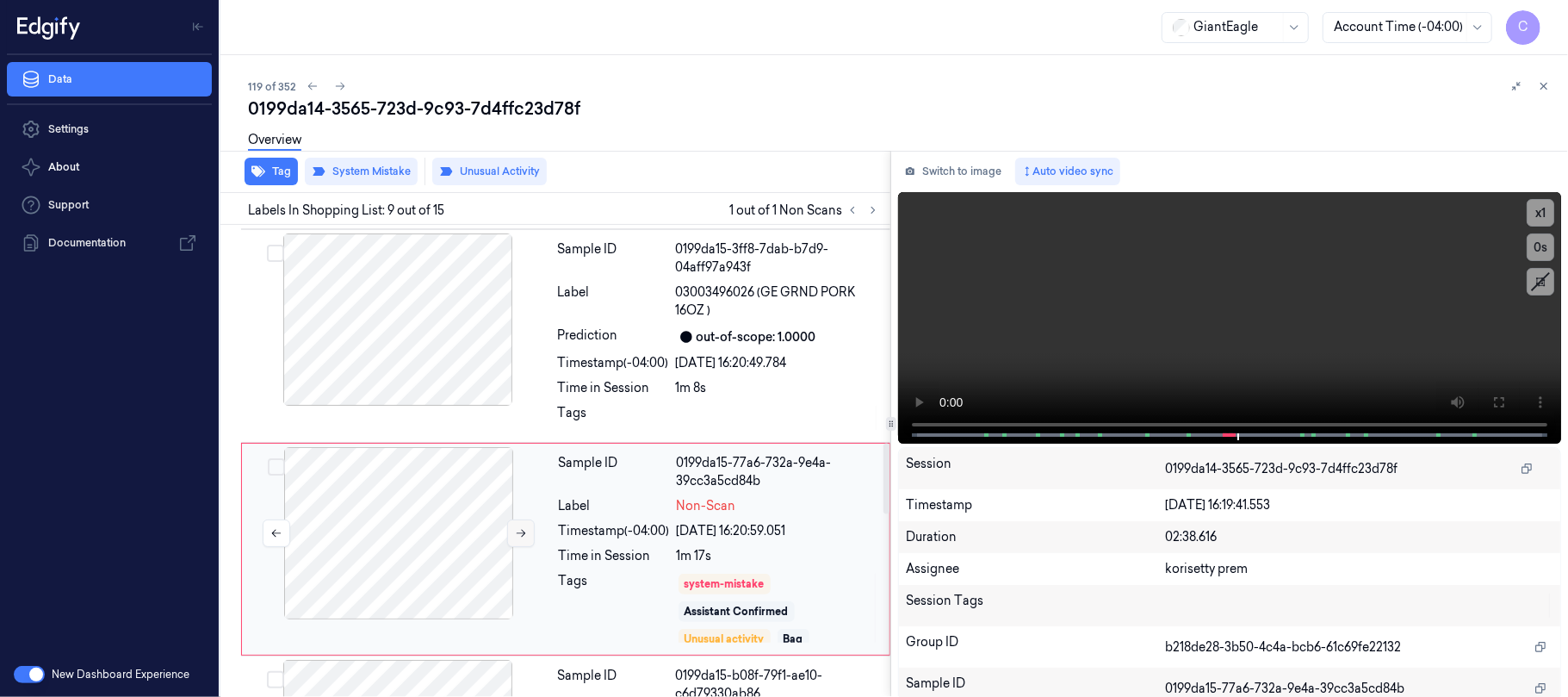
click at [525, 535] on icon at bounding box center [521, 532] width 12 height 12
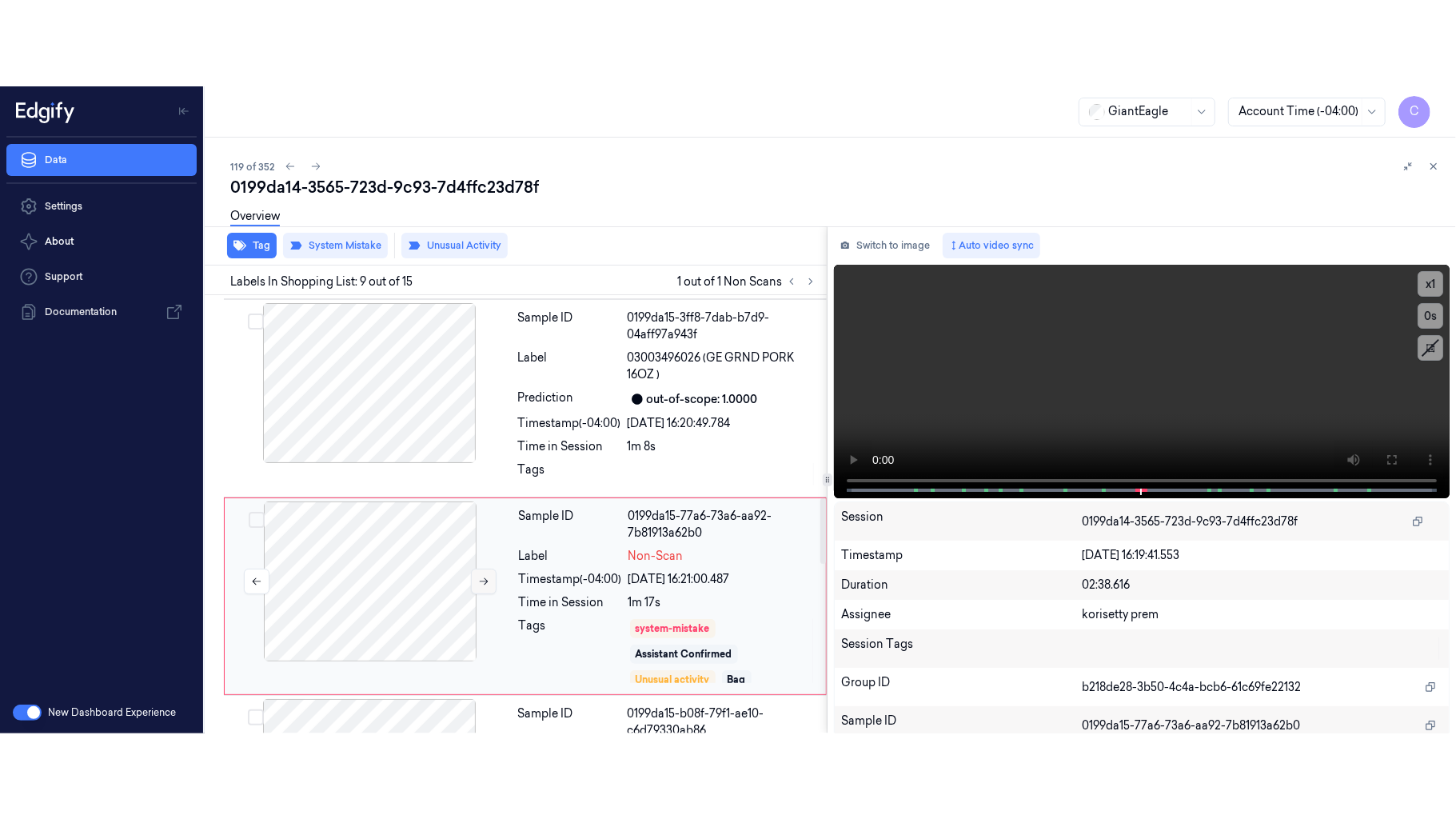
scroll to position [1436, 0]
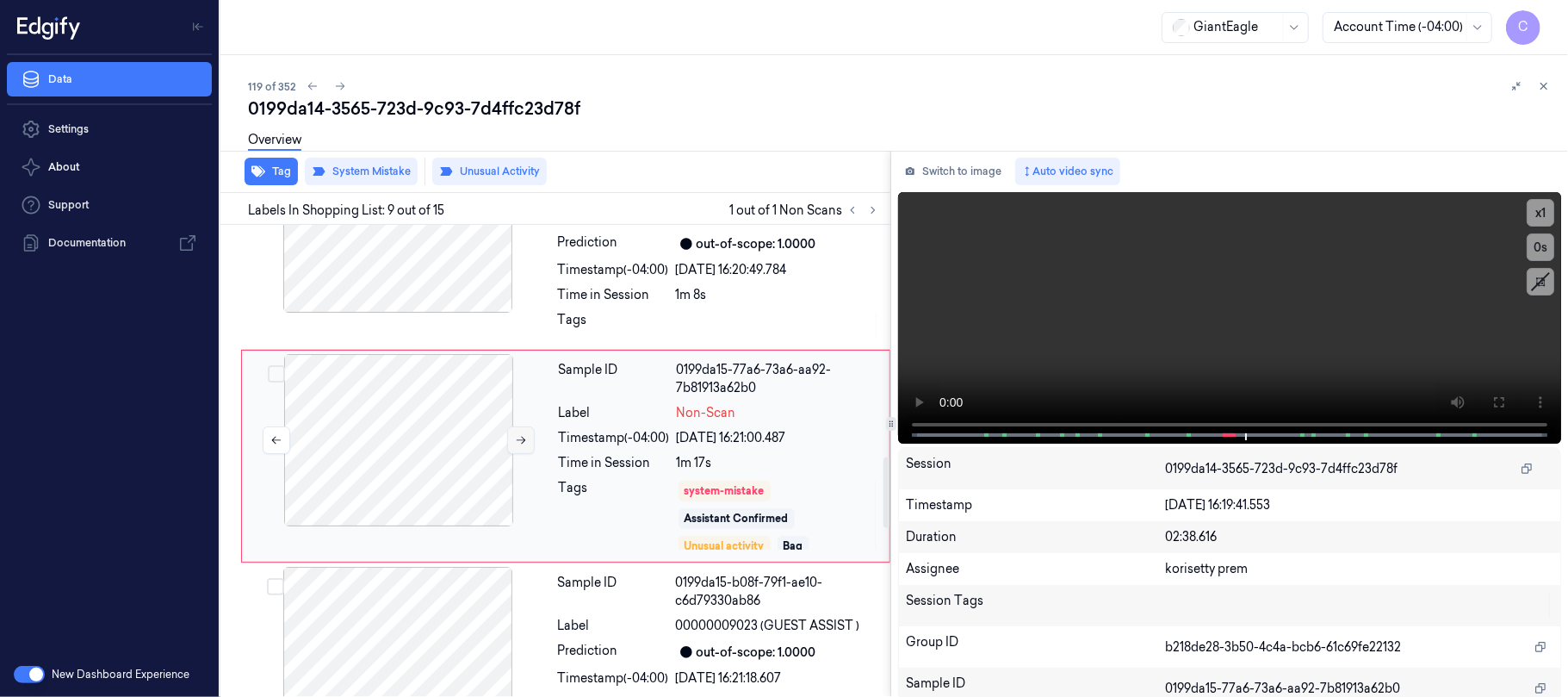
click at [511, 444] on button at bounding box center [521, 439] width 28 height 28
click at [518, 445] on icon at bounding box center [521, 439] width 12 height 12
click at [1286, 325] on video at bounding box center [1229, 318] width 663 height 252
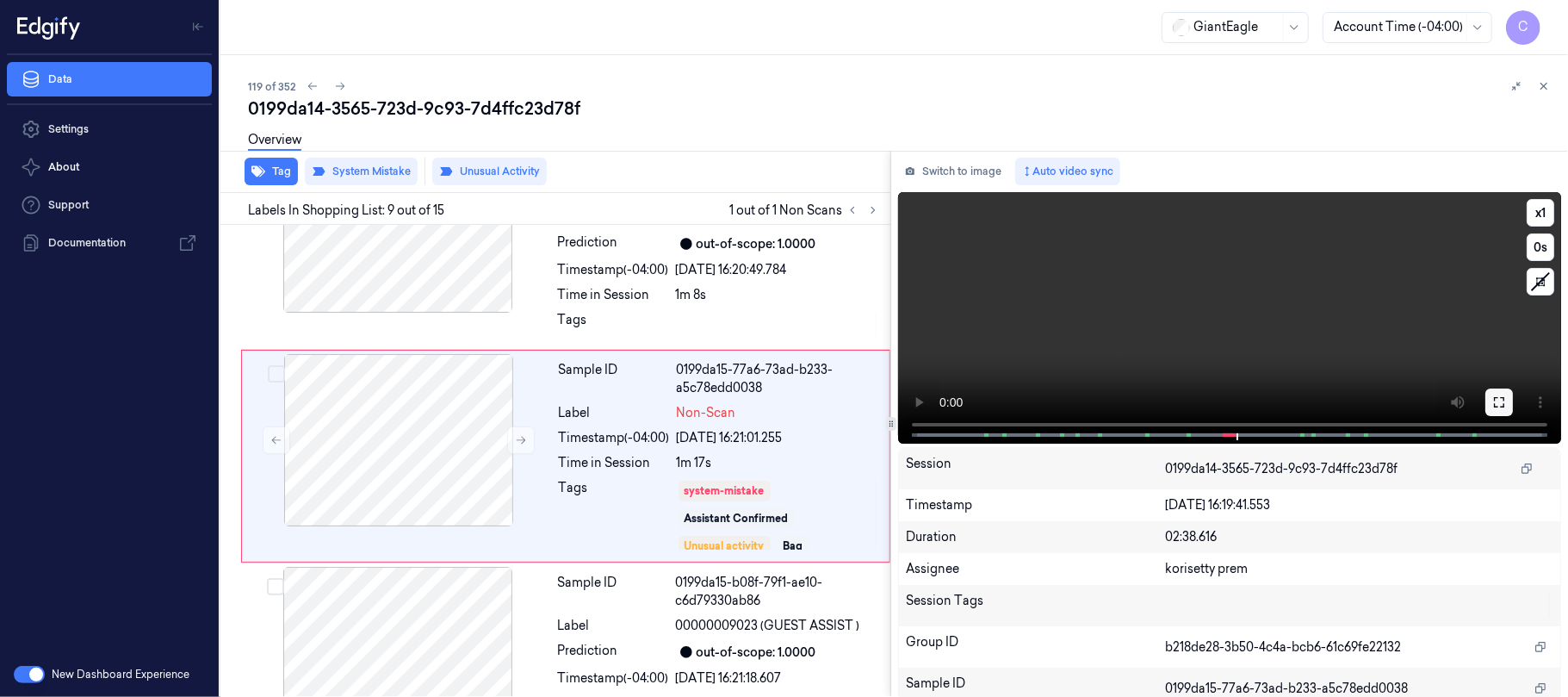
click at [1492, 403] on icon at bounding box center [1499, 402] width 13 height 13
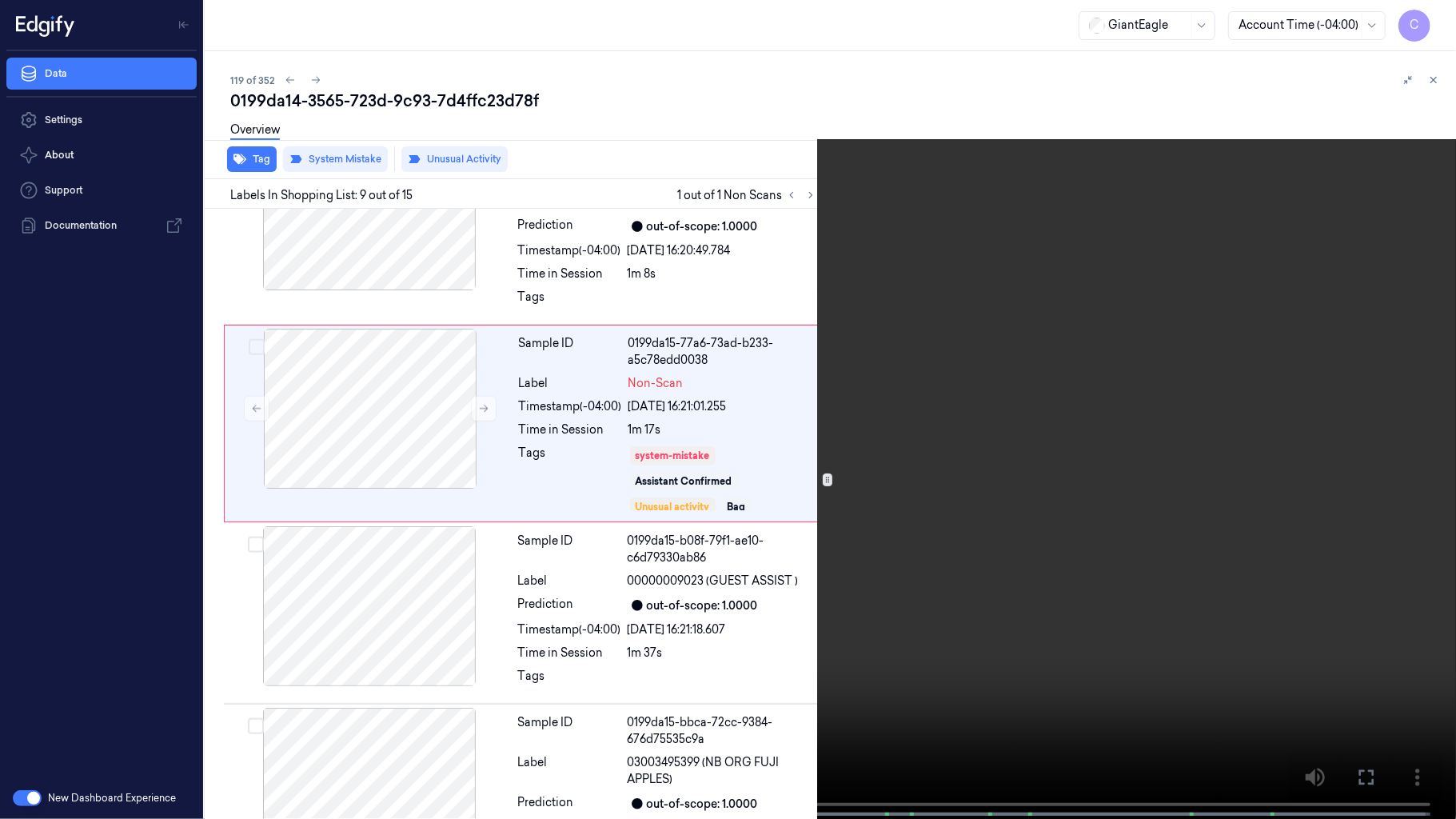
click at [769, 494] on video at bounding box center [728, 411] width 1456 height 823
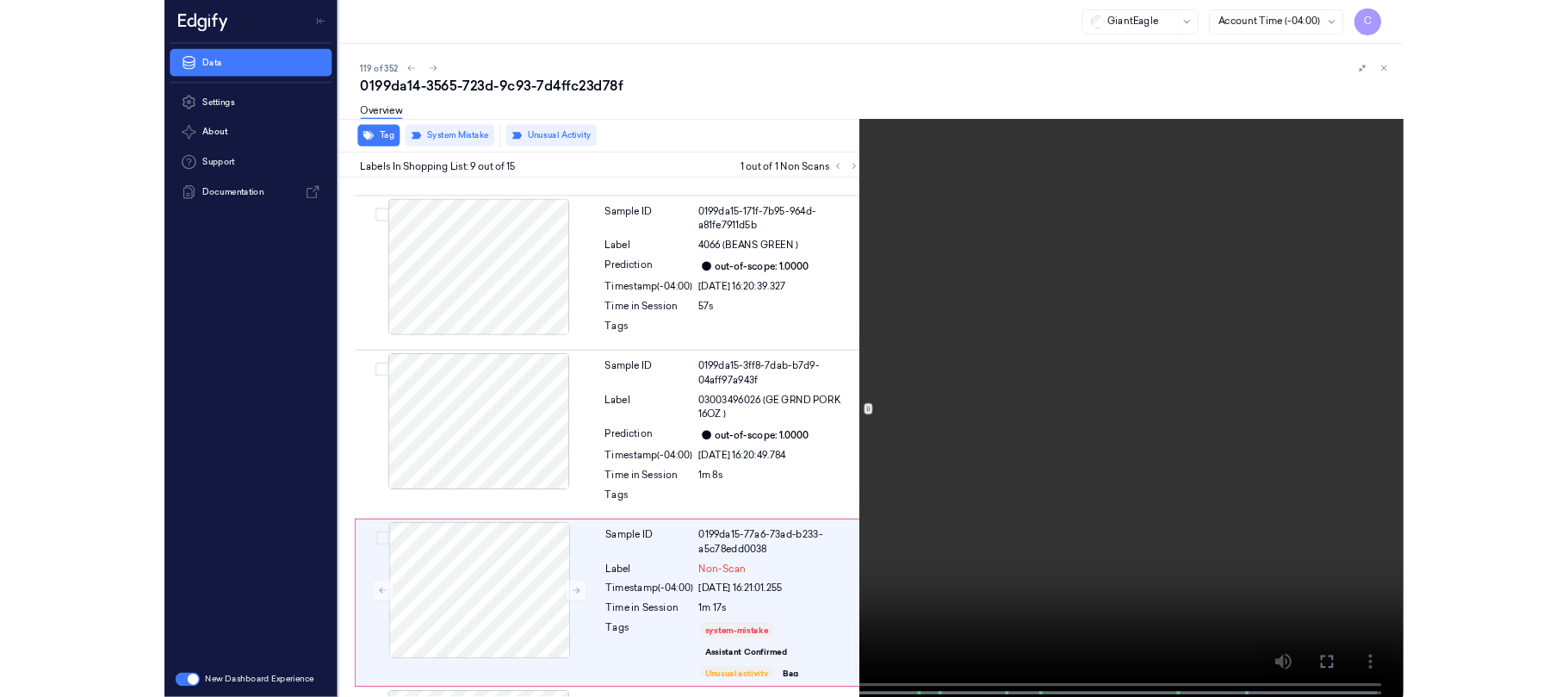
scroll to position [1453, 0]
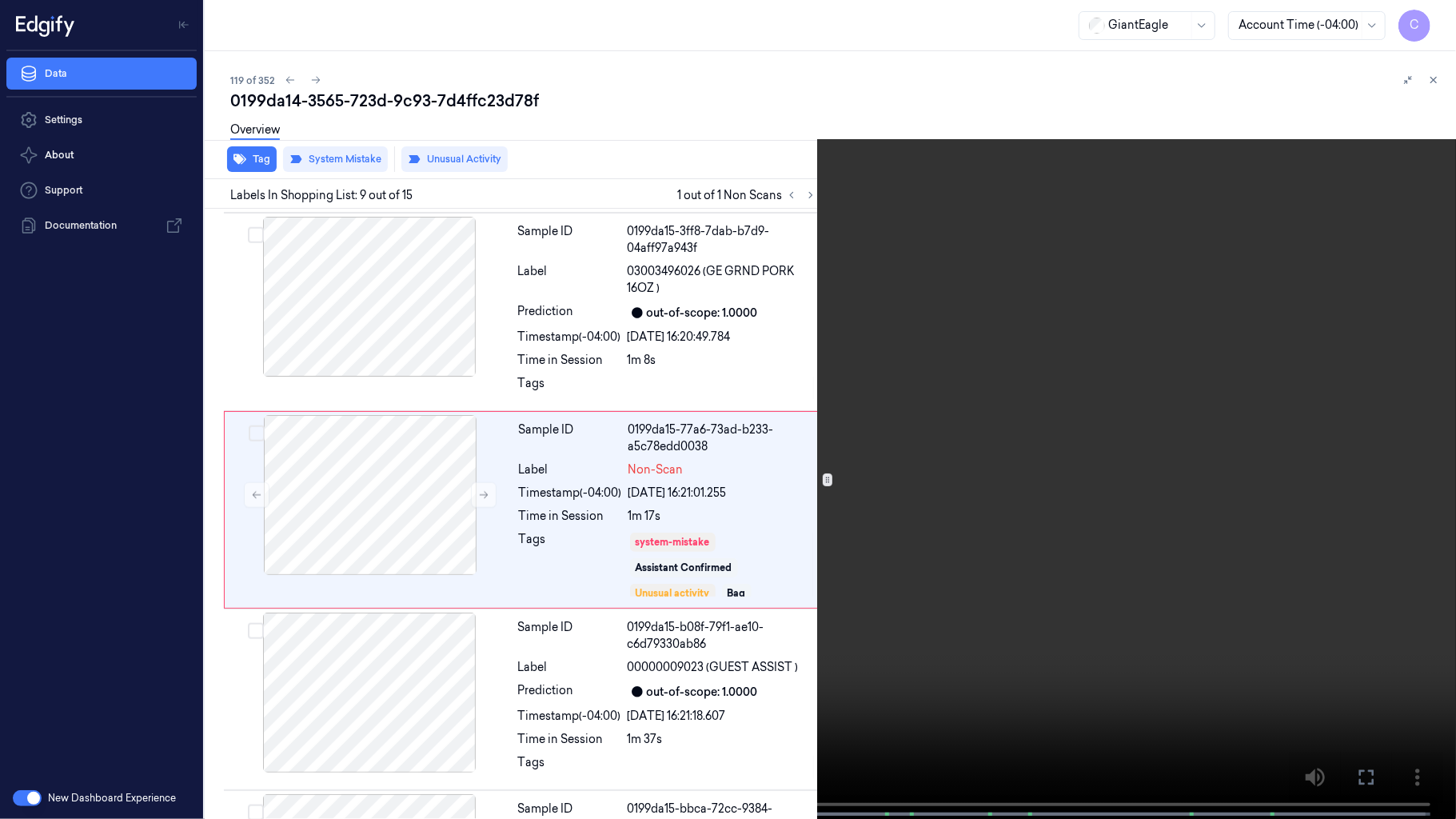
click at [771, 290] on video at bounding box center [728, 411] width 1456 height 823
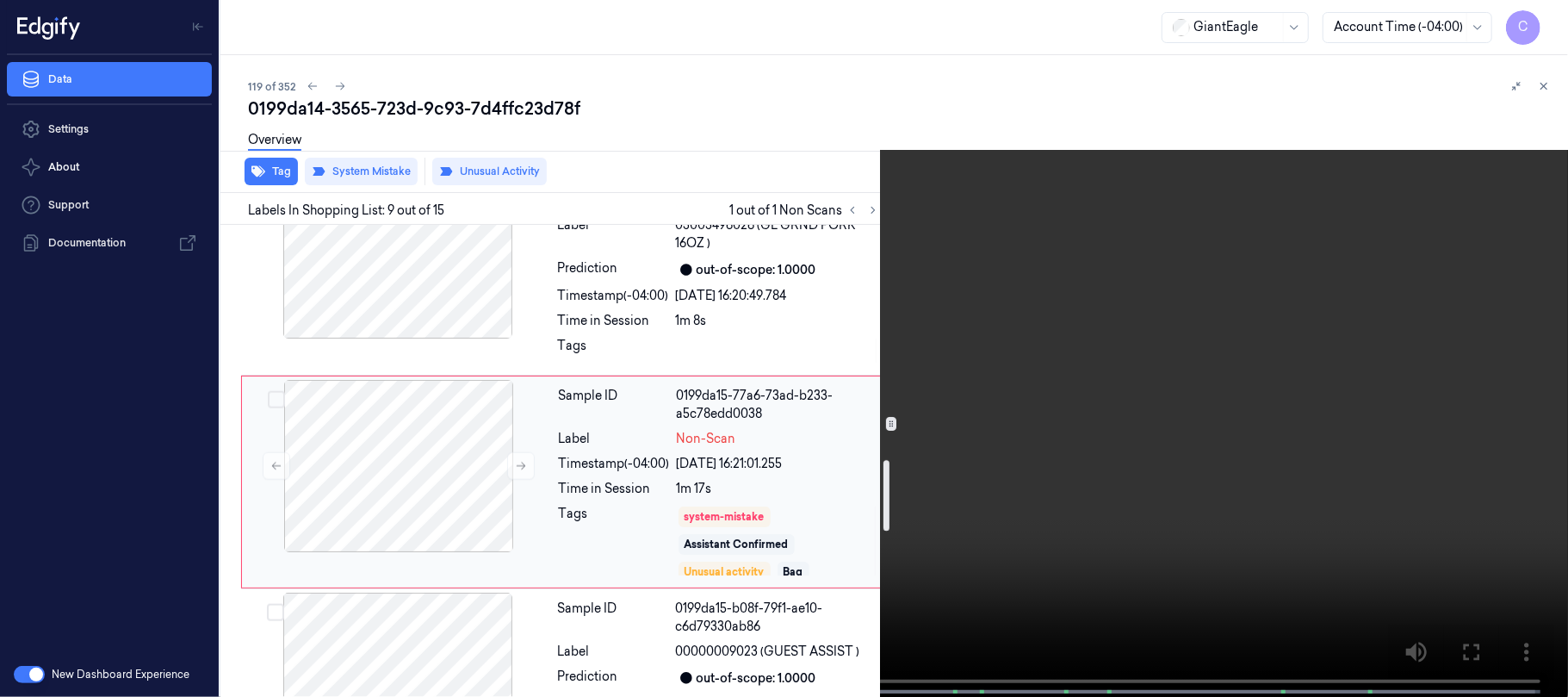
scroll to position [1568, 0]
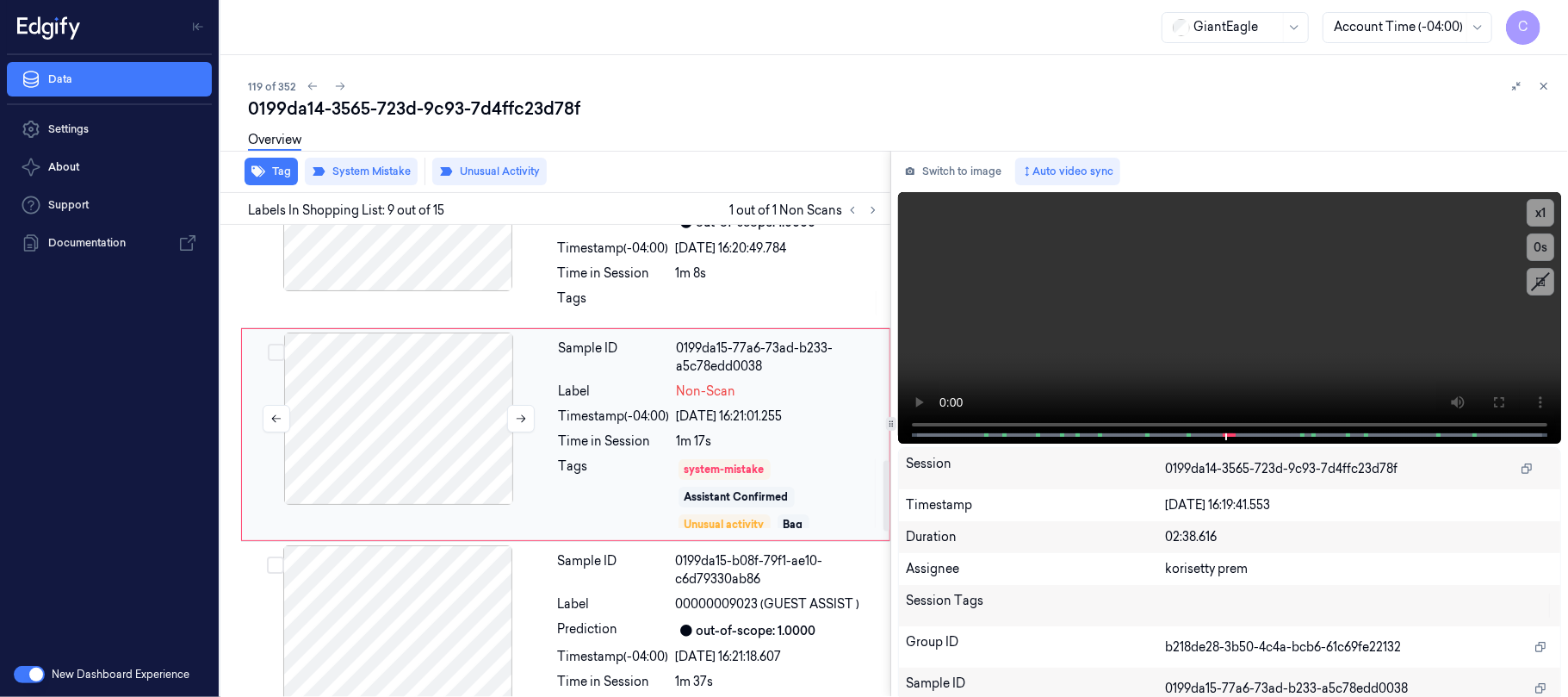
click at [451, 449] on div at bounding box center [398, 418] width 306 height 172
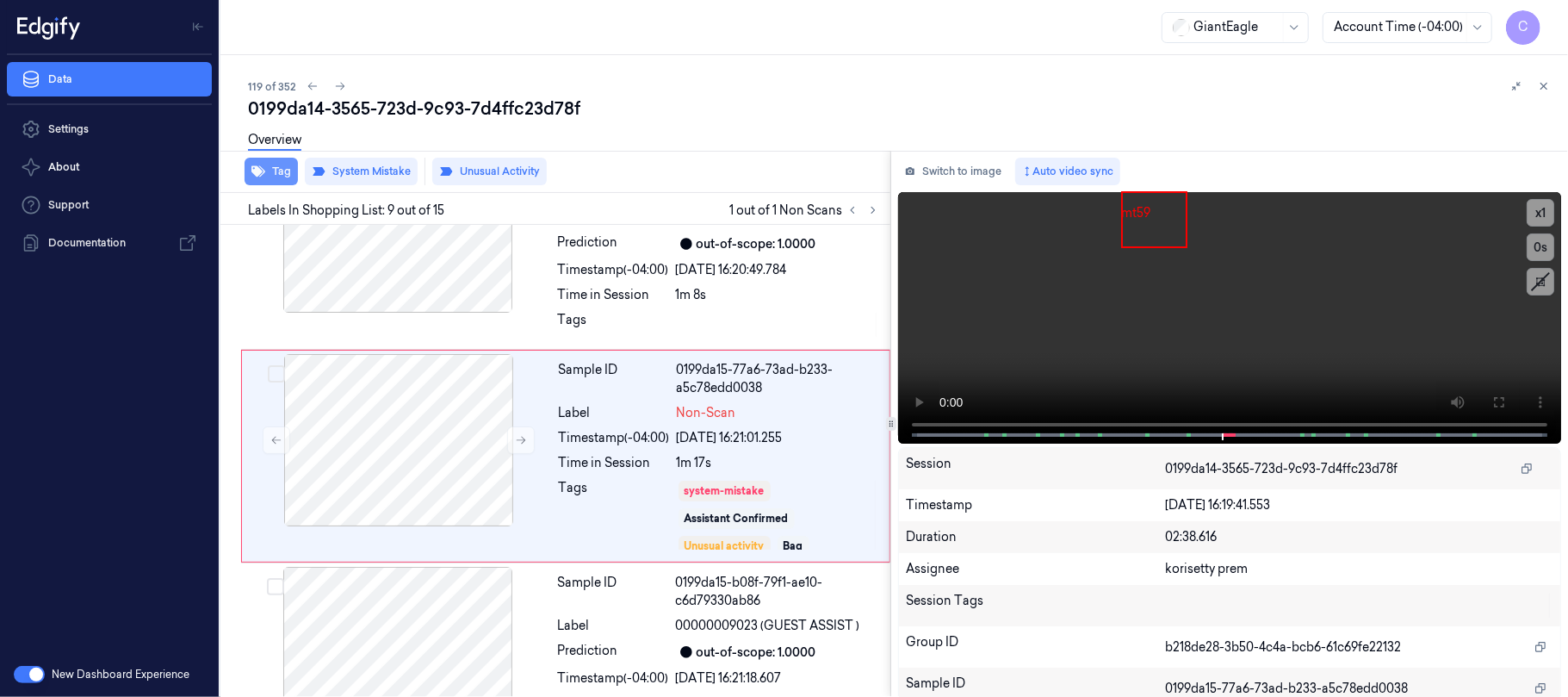
click at [266, 172] on button "Tag" at bounding box center [271, 171] width 54 height 28
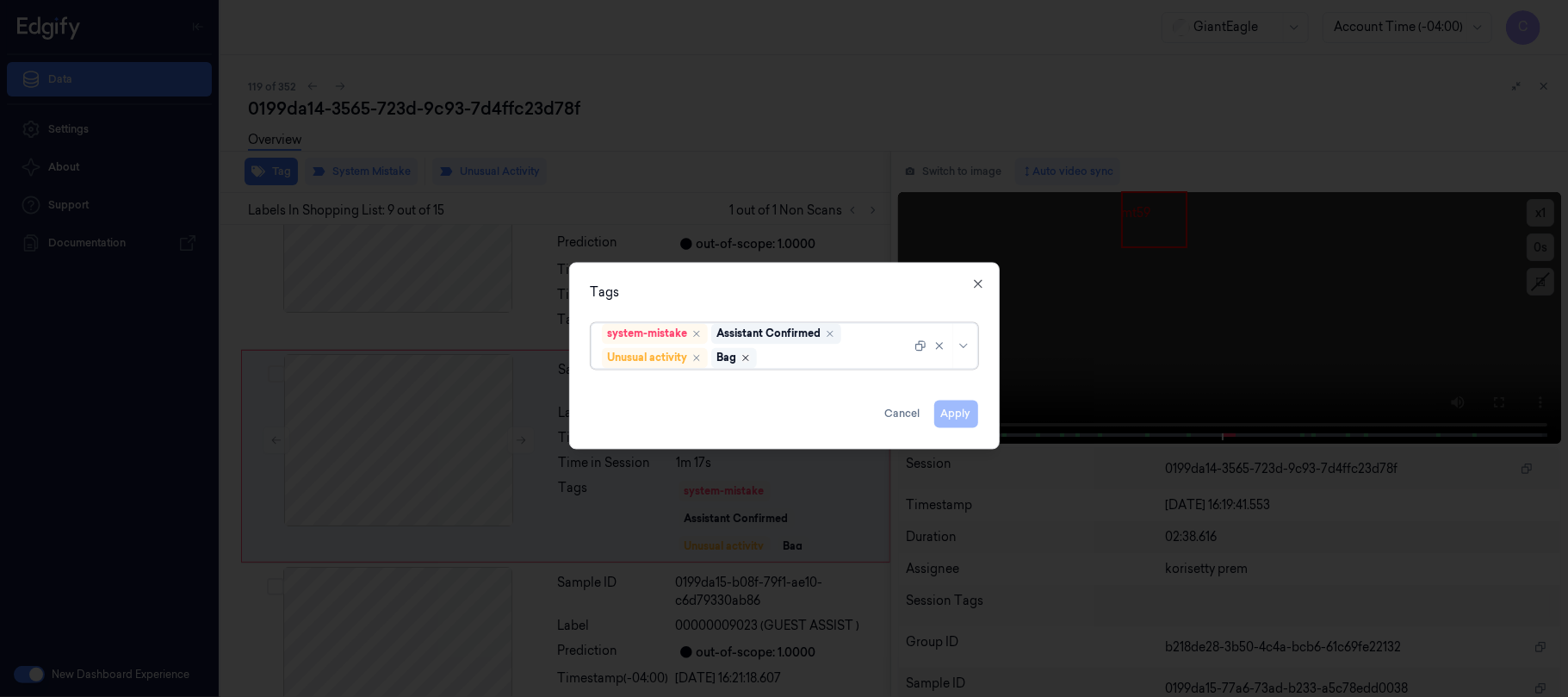
click at [750, 358] on icon "Remove ,Bag" at bounding box center [745, 357] width 11 height 11
click at [965, 407] on button "Apply" at bounding box center [956, 413] width 44 height 28
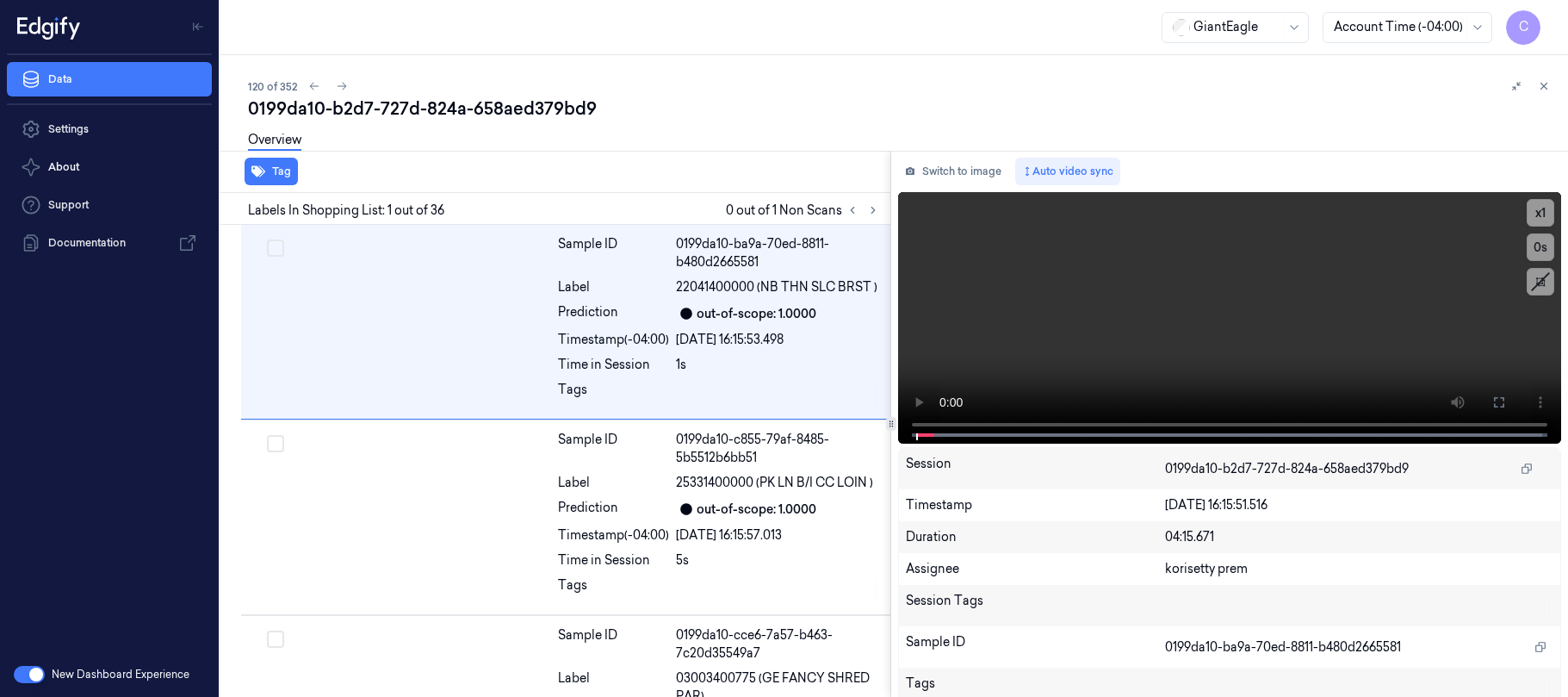
click at [871, 204] on icon at bounding box center [873, 210] width 12 height 12
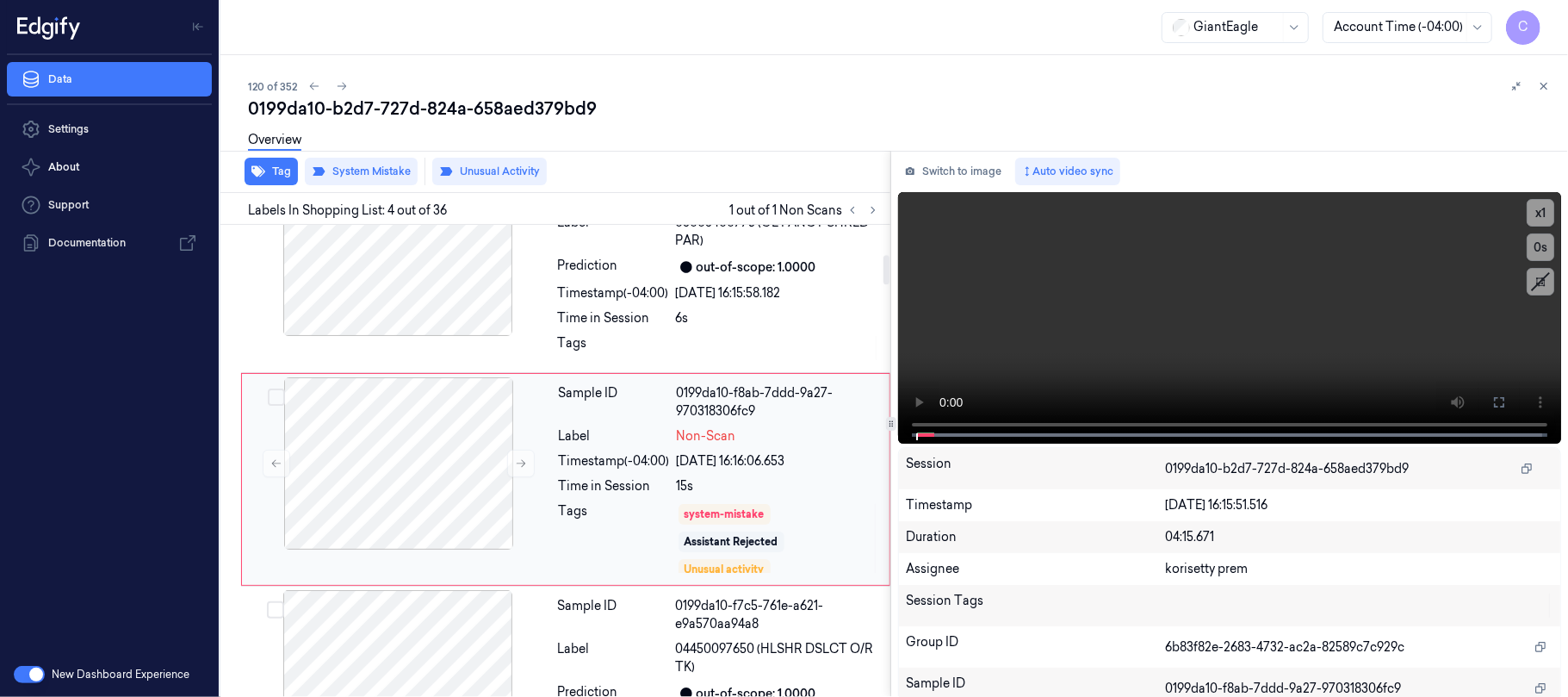
scroll to position [475, 0]
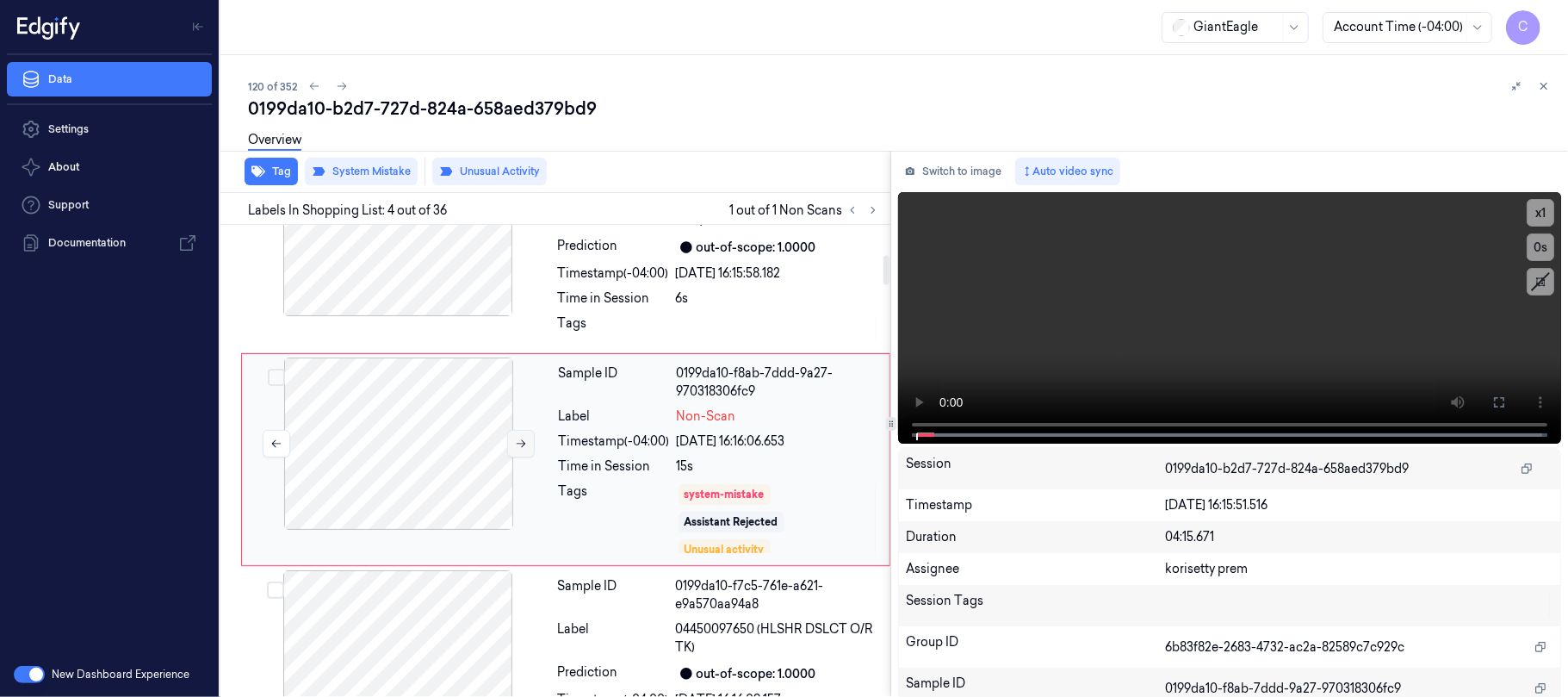
click at [520, 453] on button at bounding box center [521, 443] width 28 height 28
click at [520, 448] on icon at bounding box center [521, 443] width 12 height 12
click at [526, 449] on icon at bounding box center [521, 443] width 12 height 12
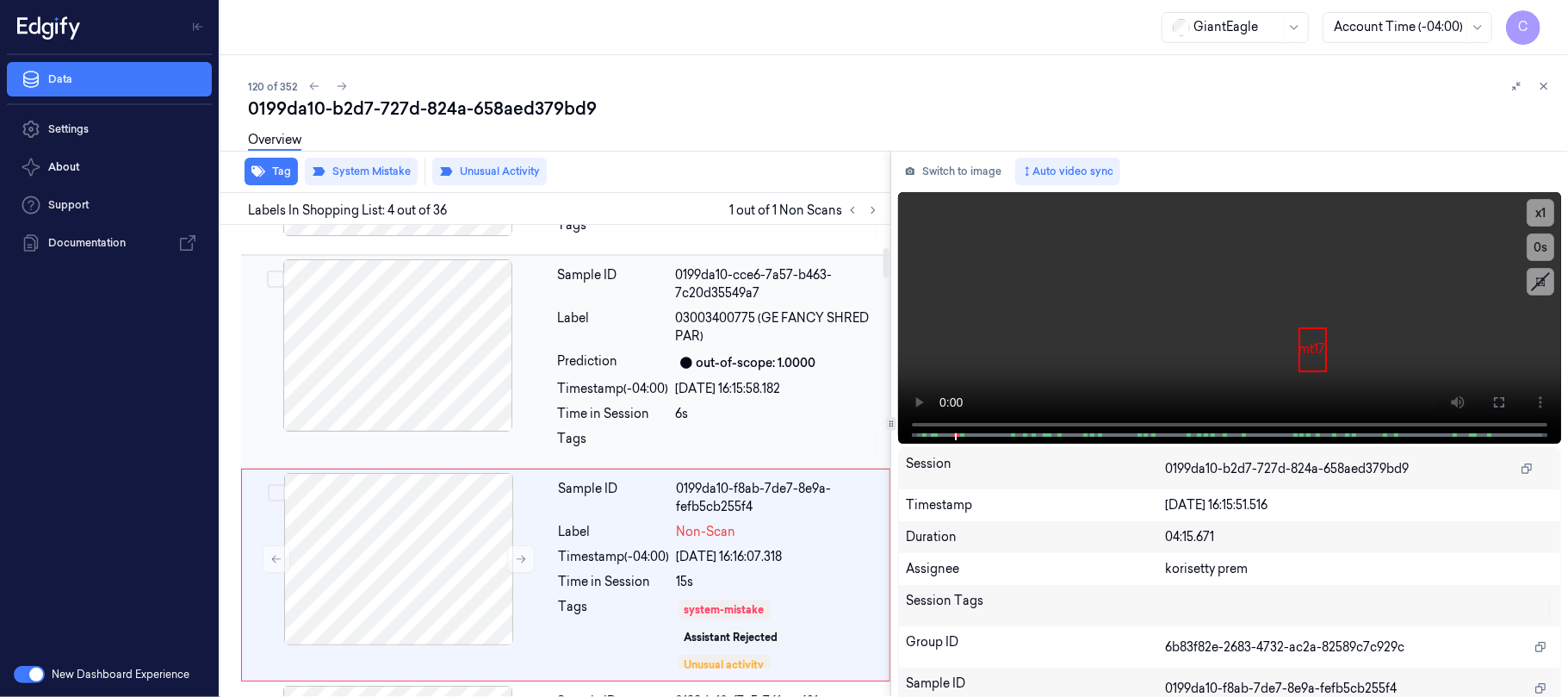
drag, startPoint x: 477, startPoint y: 415, endPoint x: 638, endPoint y: 408, distance: 161.2
click at [475, 415] on div at bounding box center [397, 346] width 306 height 172
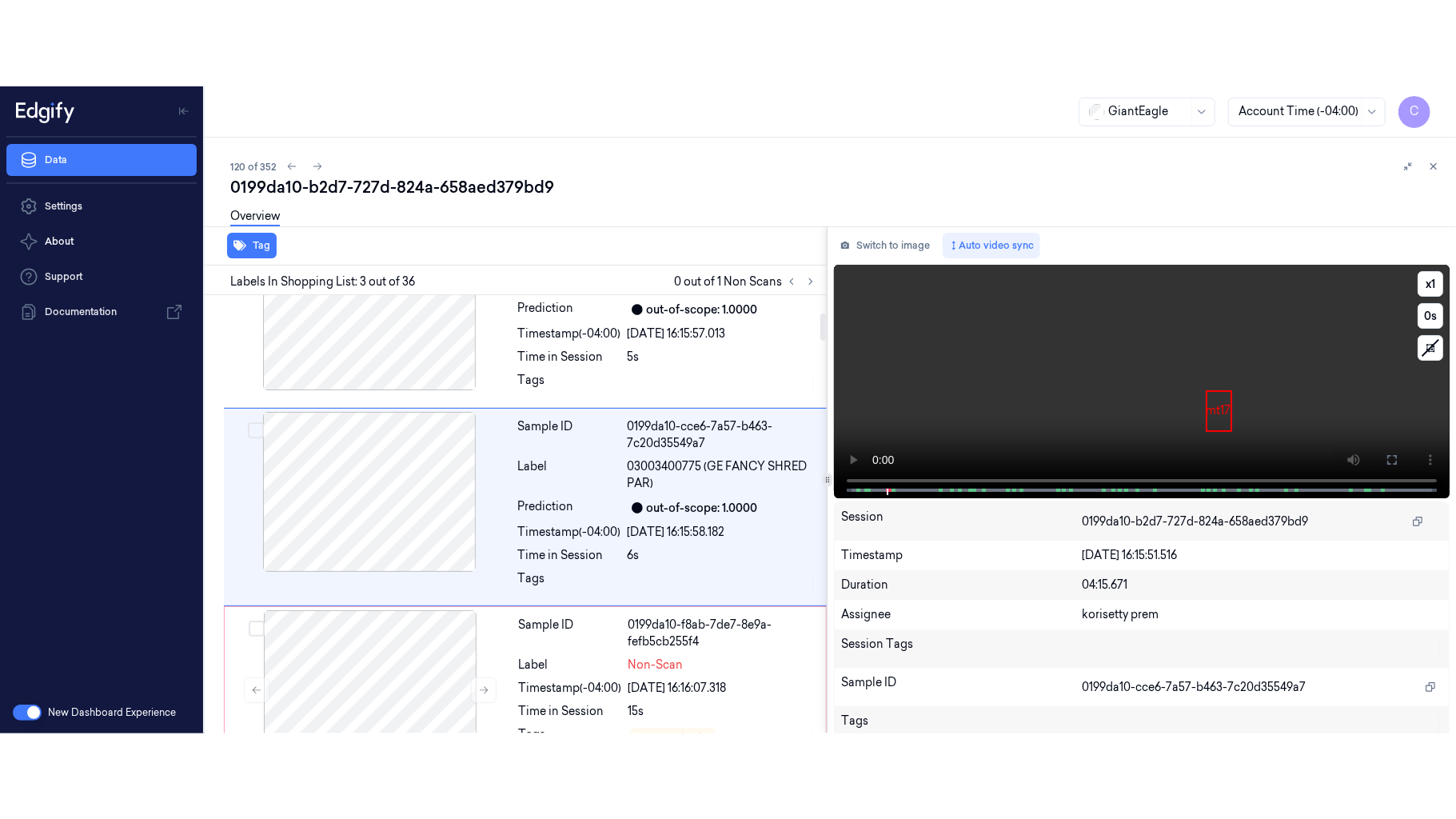
scroll to position [243, 0]
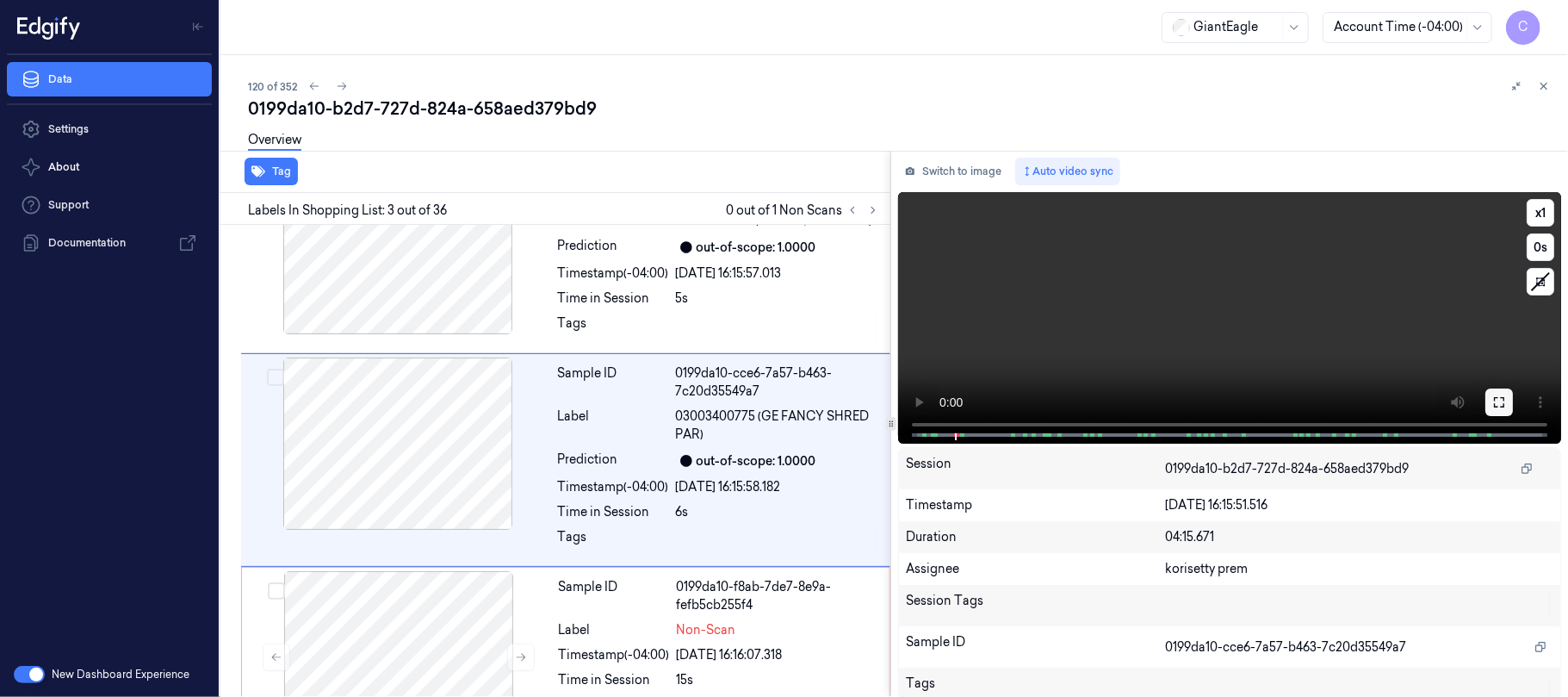
click at [1492, 395] on icon at bounding box center [1499, 402] width 13 height 13
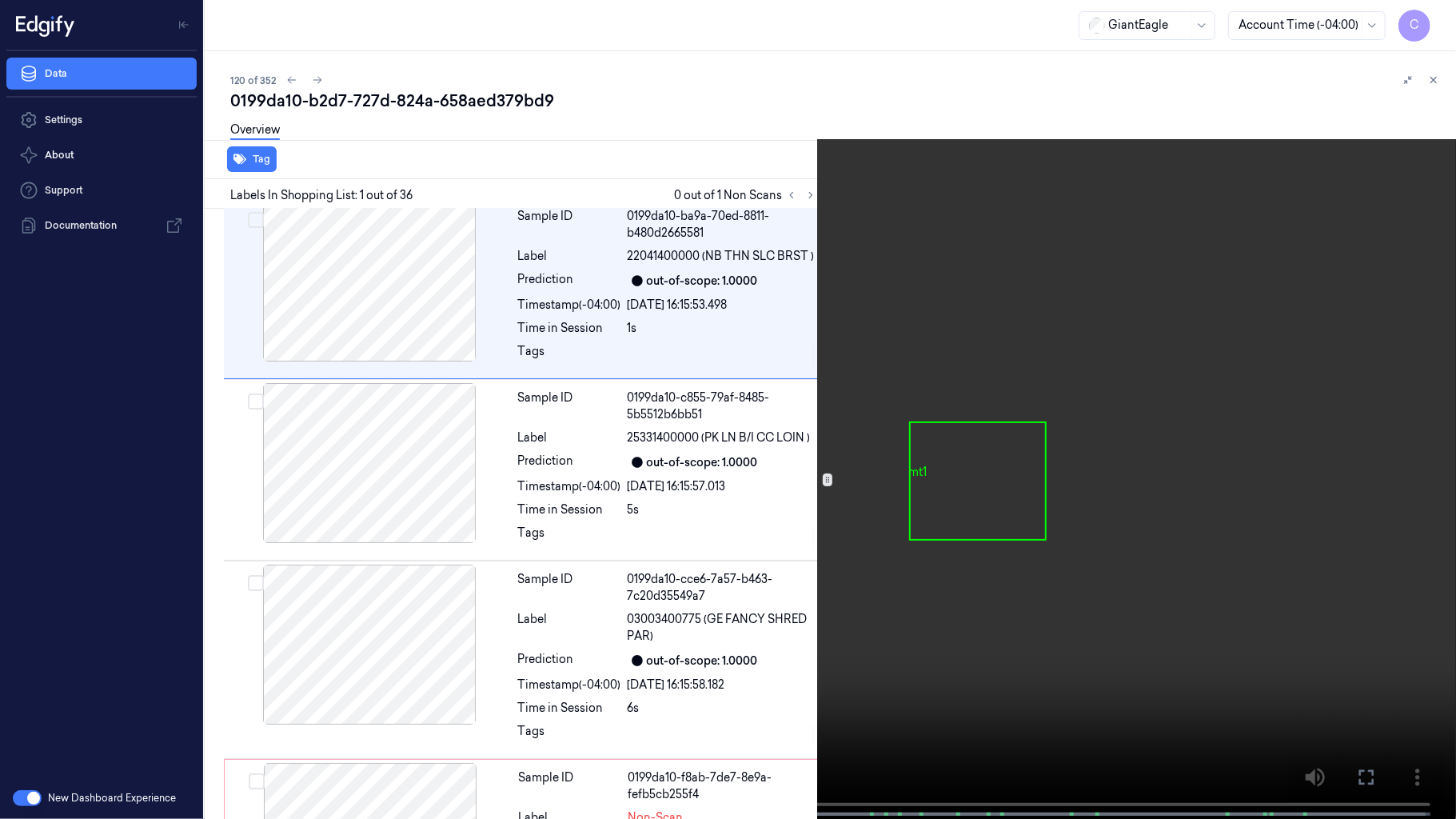
scroll to position [0, 0]
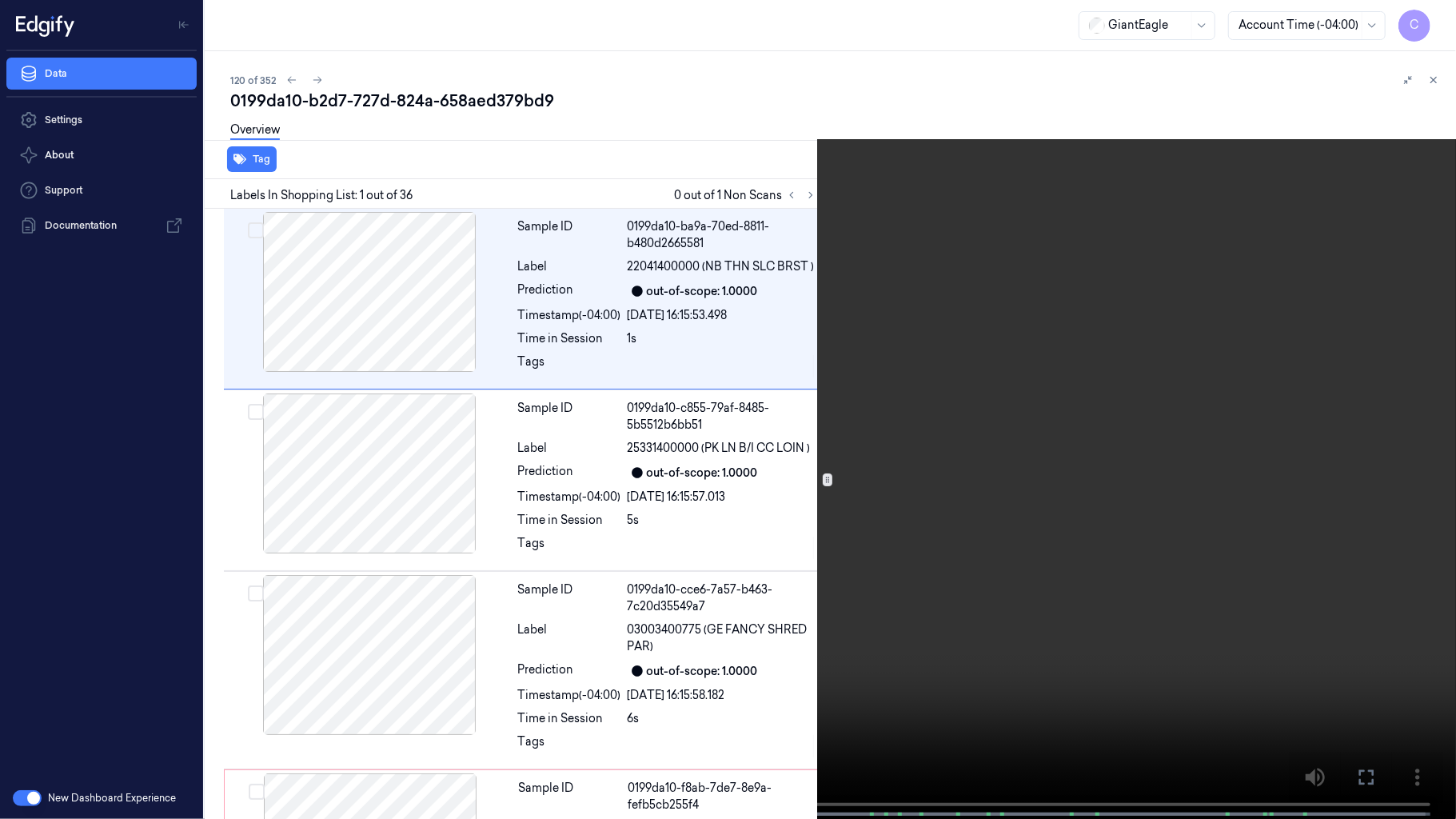
click at [861, 499] on video at bounding box center [728, 411] width 1456 height 823
click at [719, 462] on video at bounding box center [728, 411] width 1456 height 823
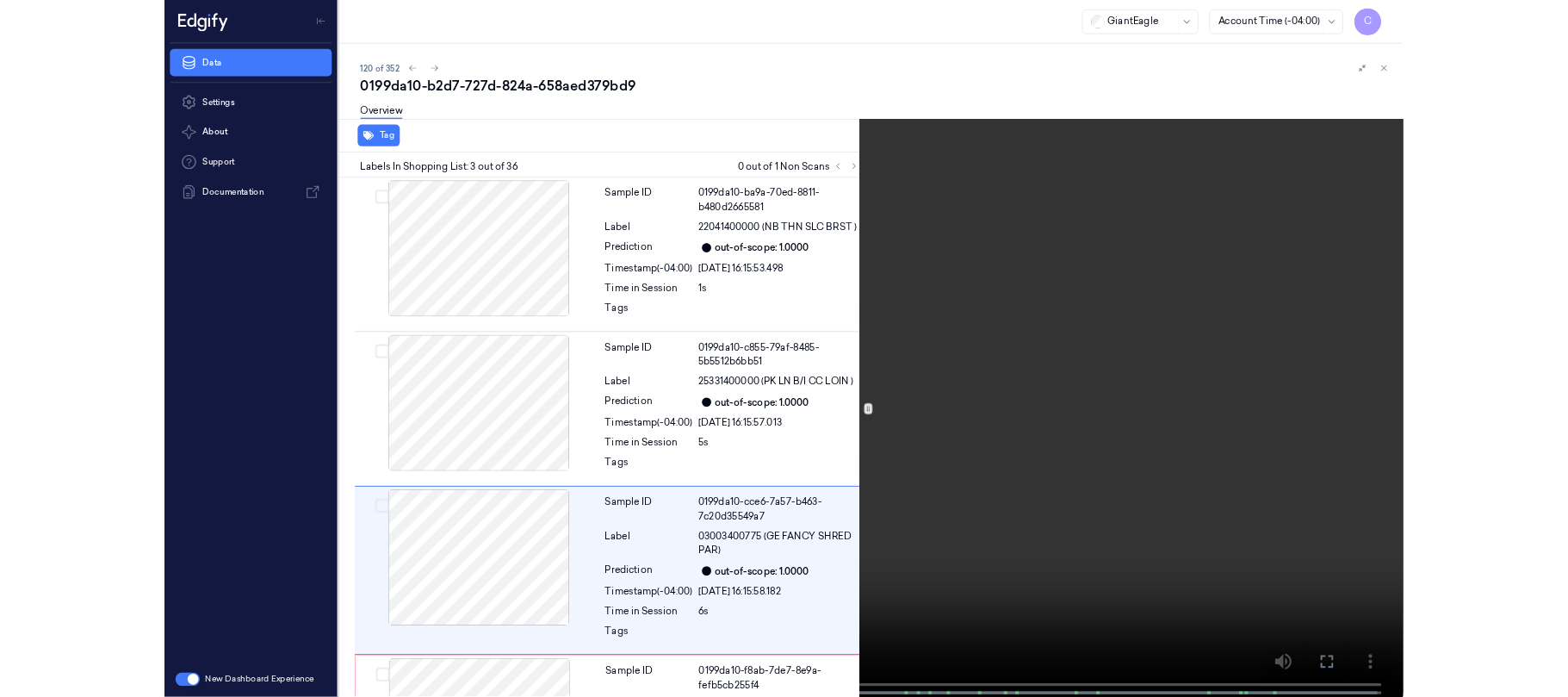
scroll to position [169, 0]
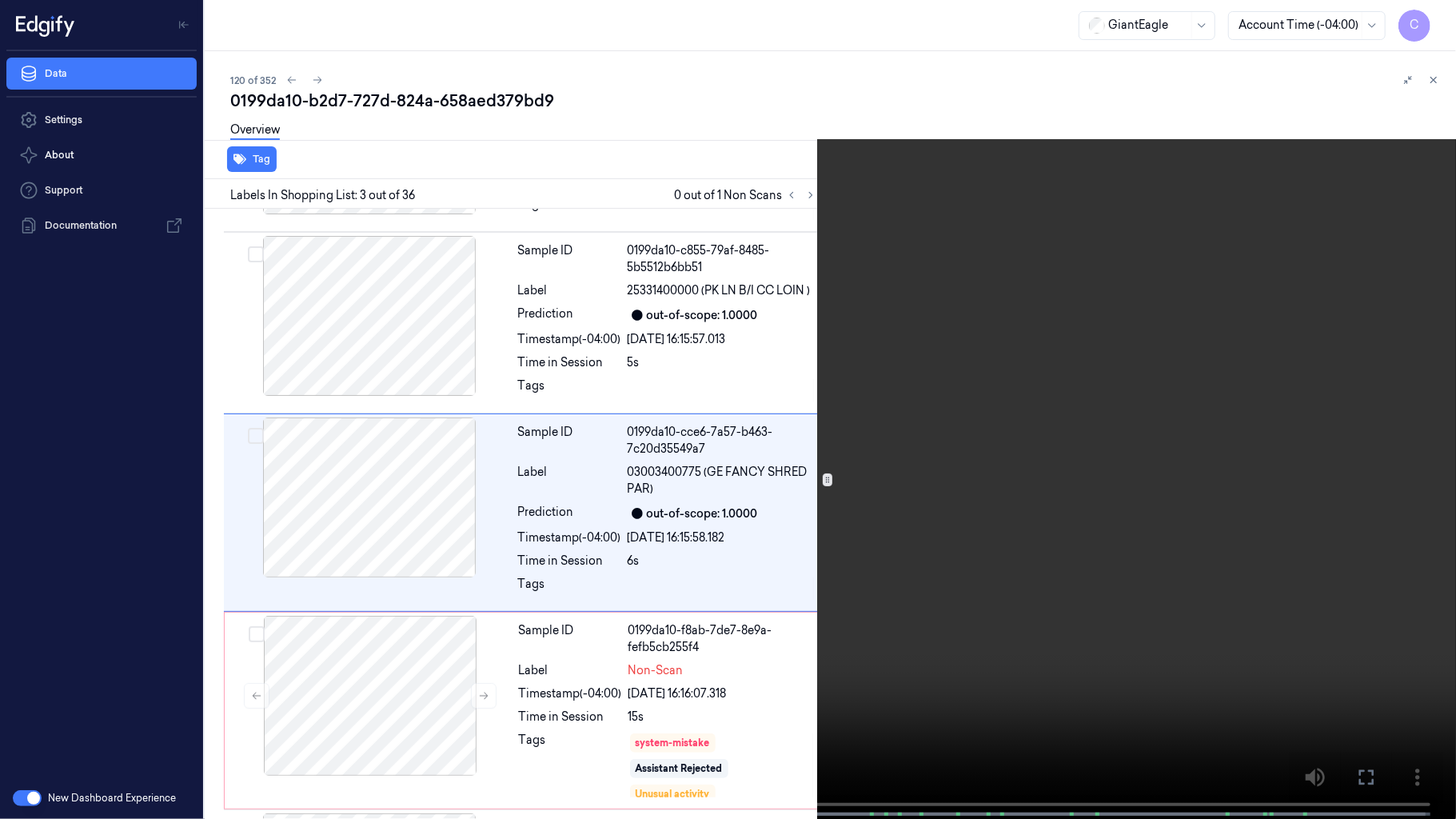
click at [913, 502] on video at bounding box center [728, 411] width 1456 height 823
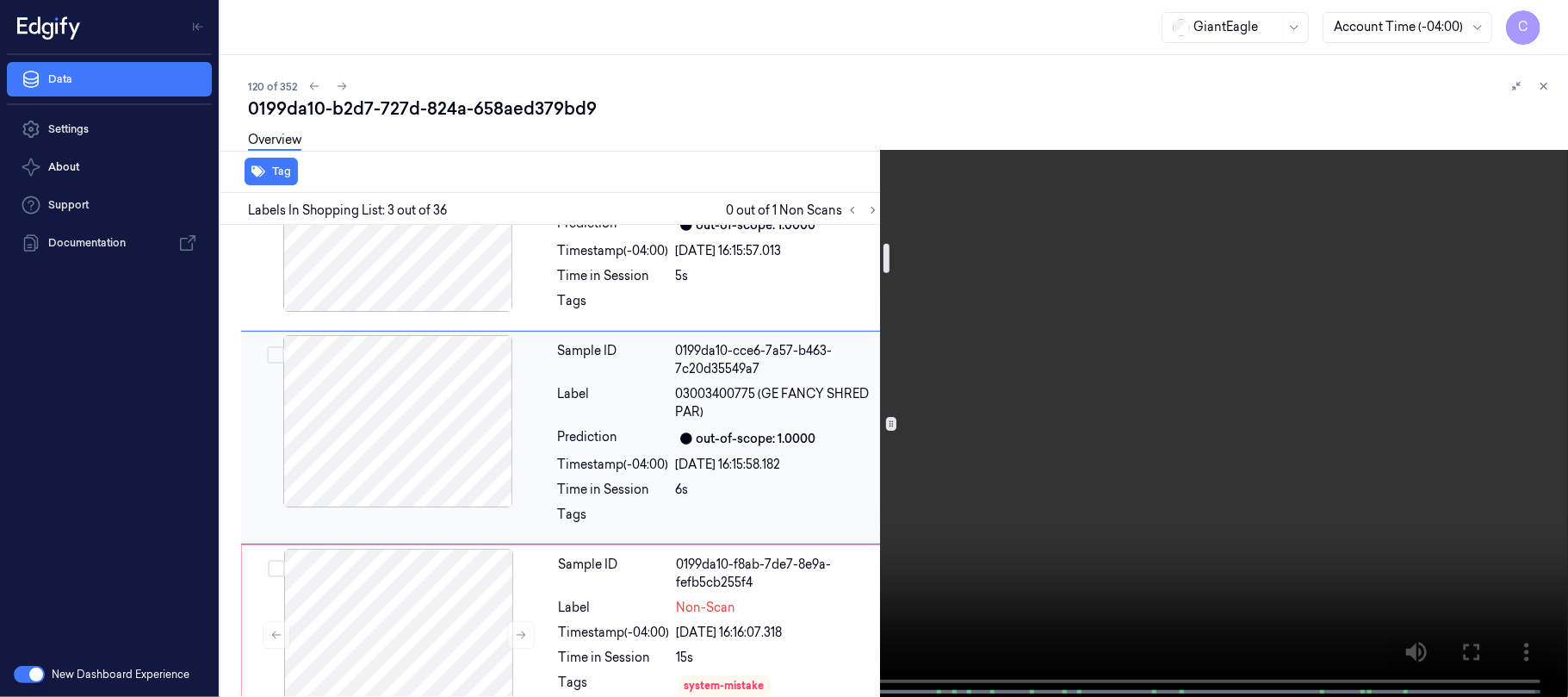
scroll to position [399, 0]
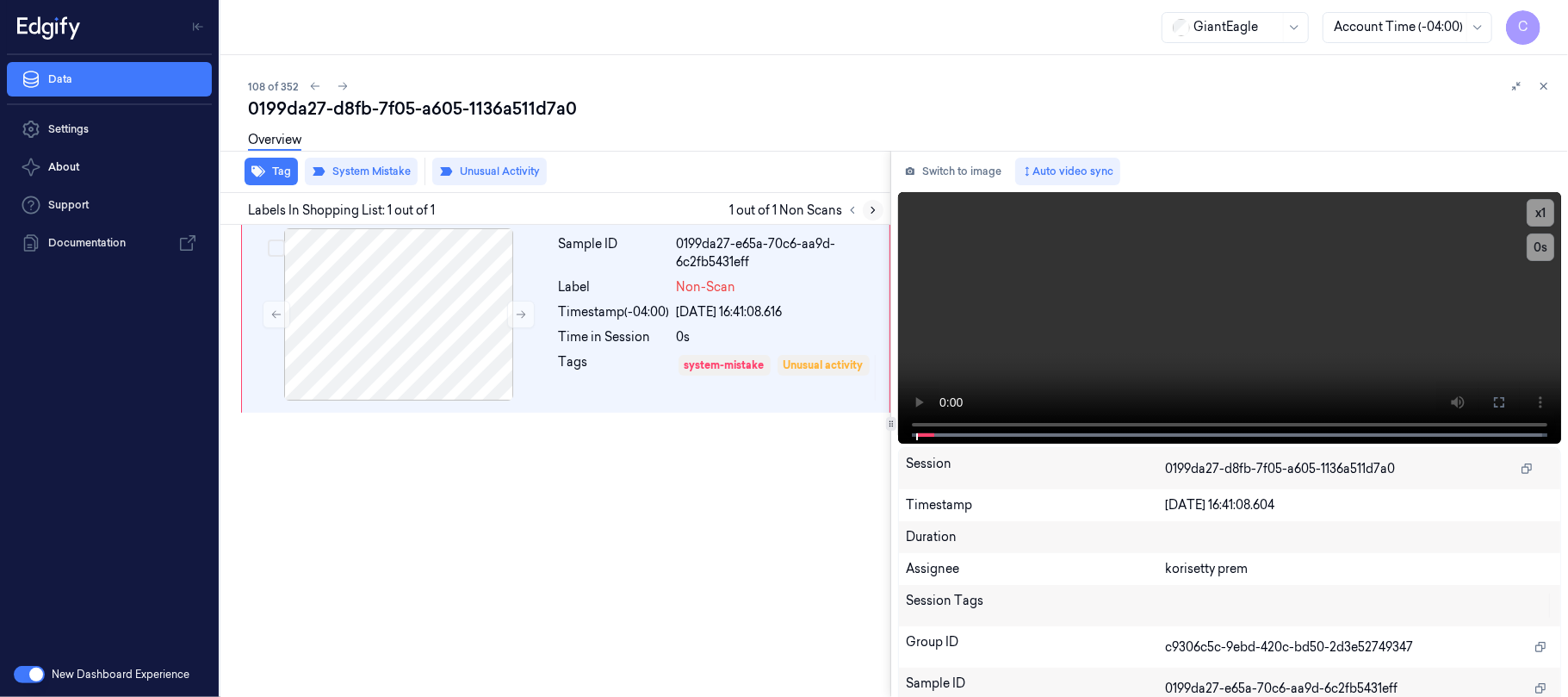
click at [878, 208] on icon at bounding box center [873, 210] width 12 height 12
click at [875, 205] on icon at bounding box center [873, 210] width 12 height 12
click at [522, 321] on button at bounding box center [521, 314] width 28 height 28
click at [521, 319] on icon at bounding box center [521, 314] width 12 height 12
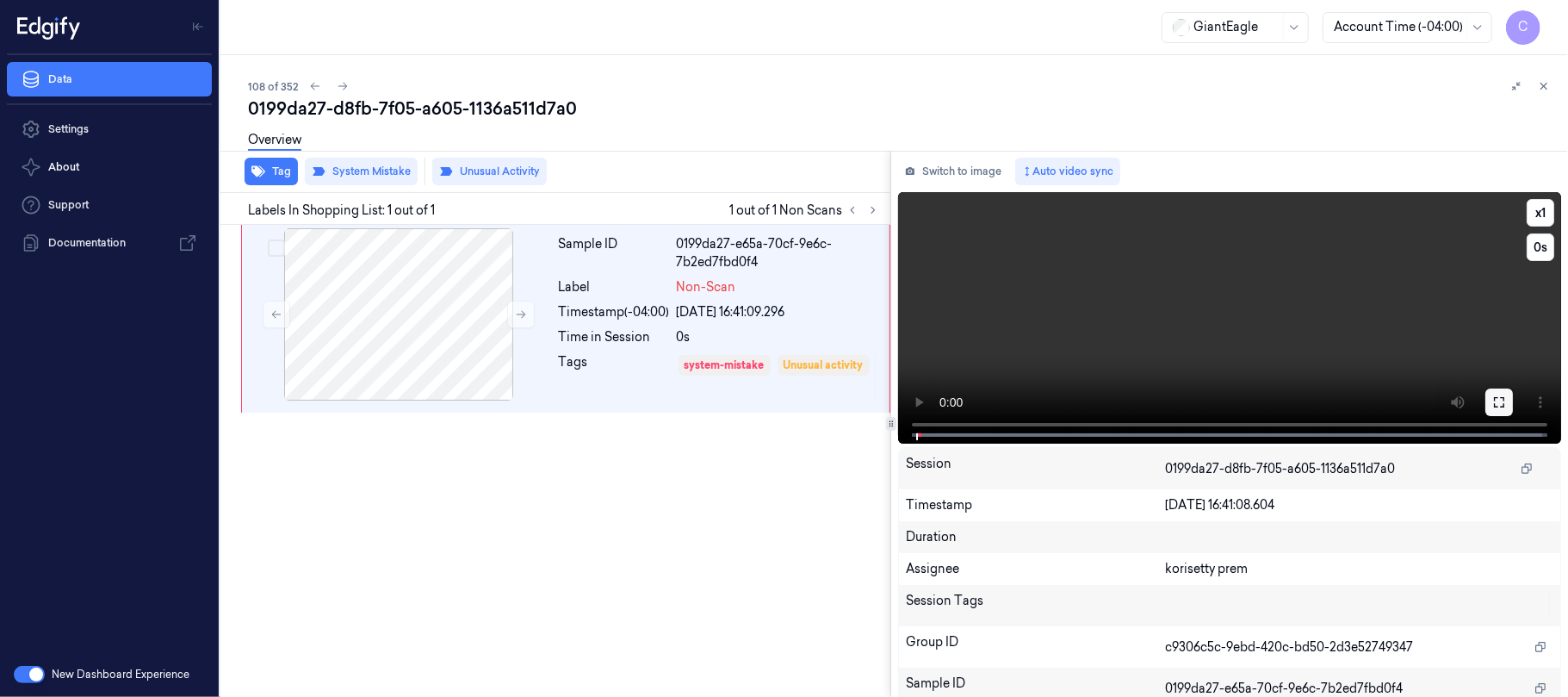
click at [1494, 404] on icon at bounding box center [1499, 402] width 13 height 13
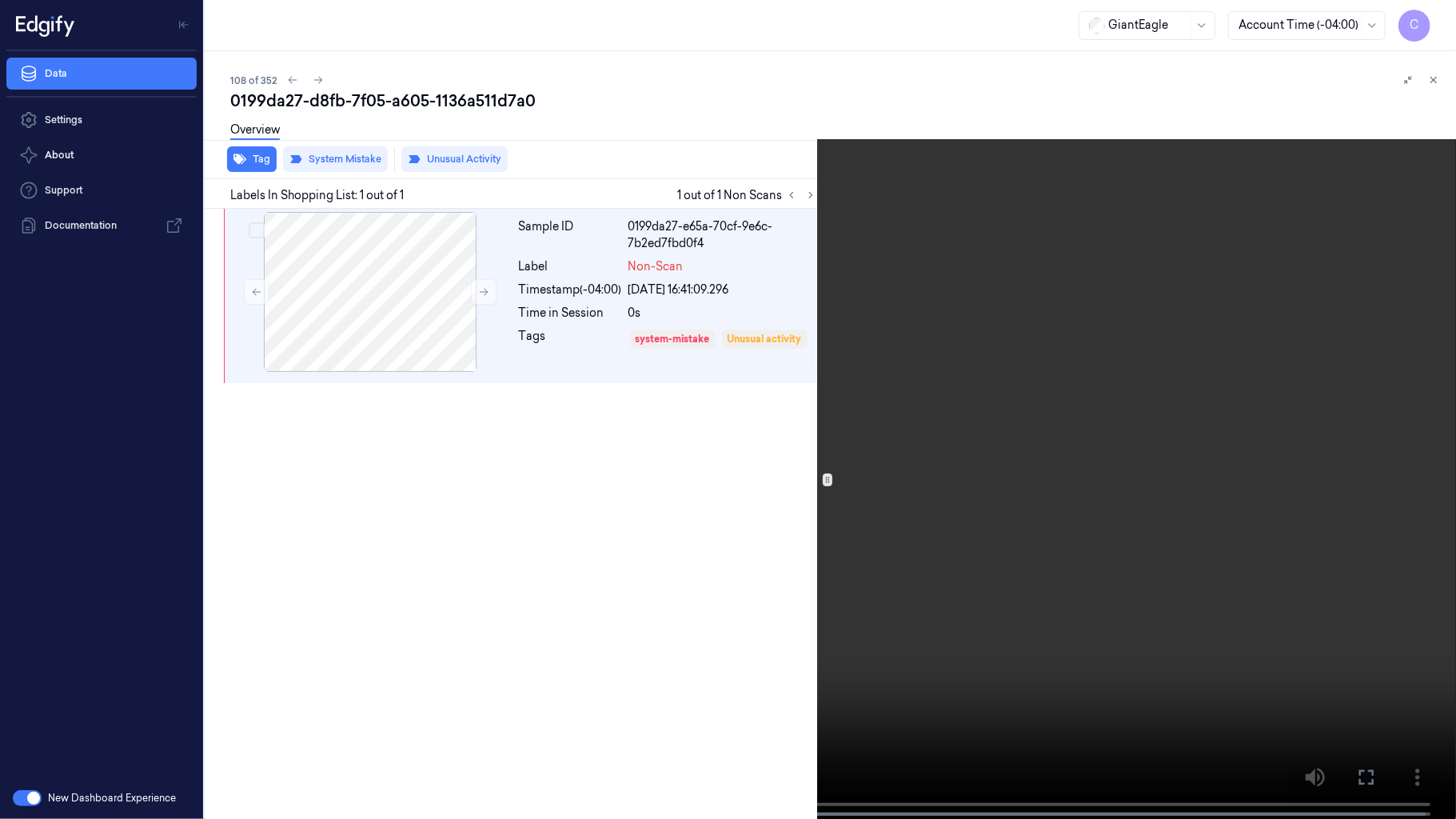
click at [694, 531] on video at bounding box center [728, 411] width 1456 height 823
click at [710, 401] on video at bounding box center [728, 411] width 1456 height 823
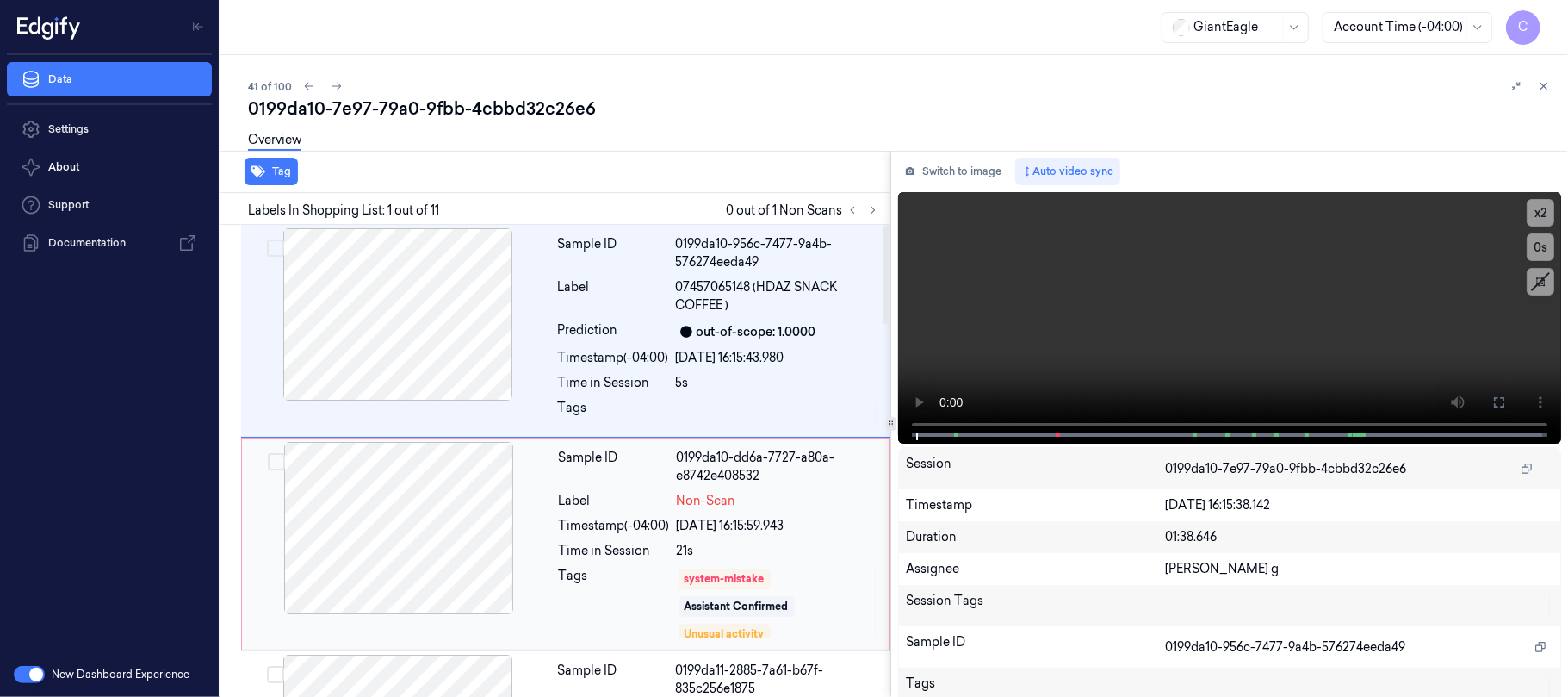
click at [439, 535] on div at bounding box center [398, 528] width 306 height 172
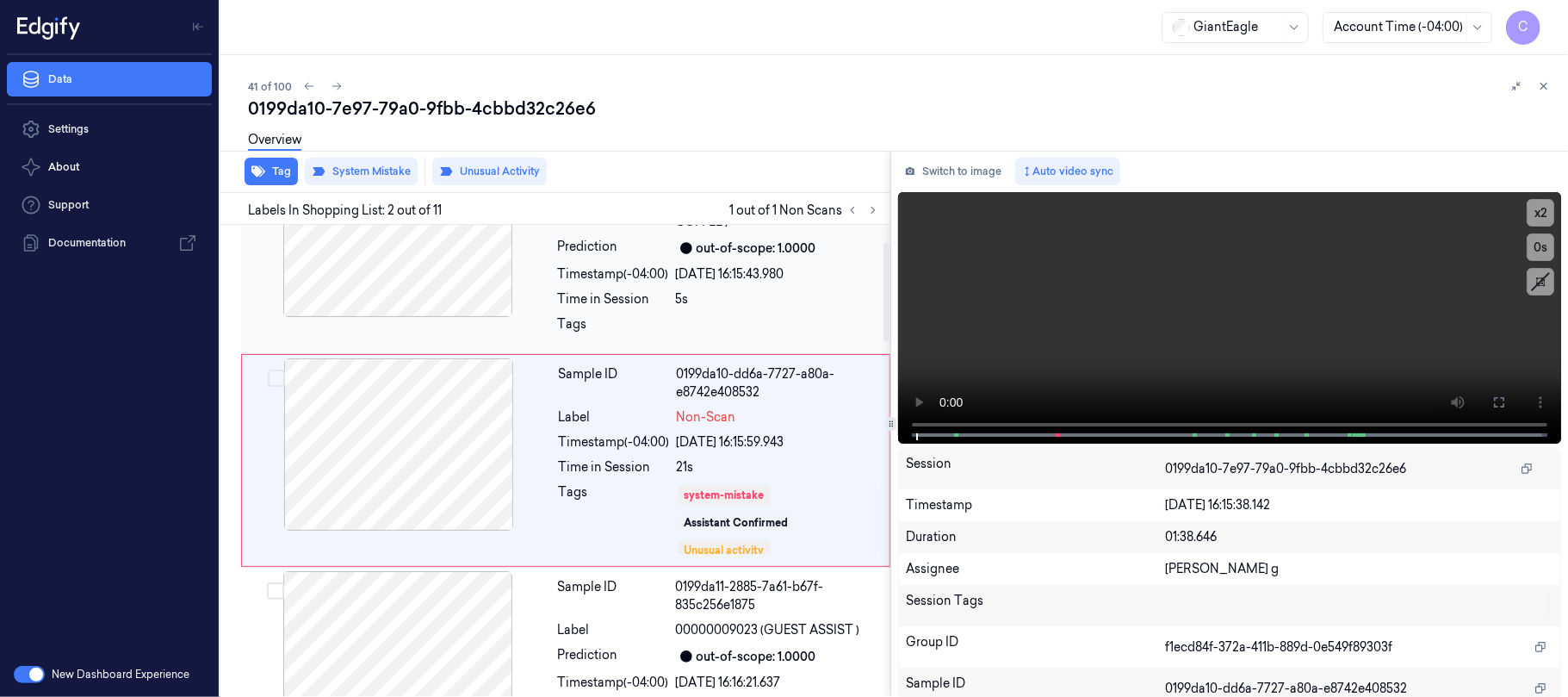
click at [404, 261] on div at bounding box center [397, 231] width 306 height 172
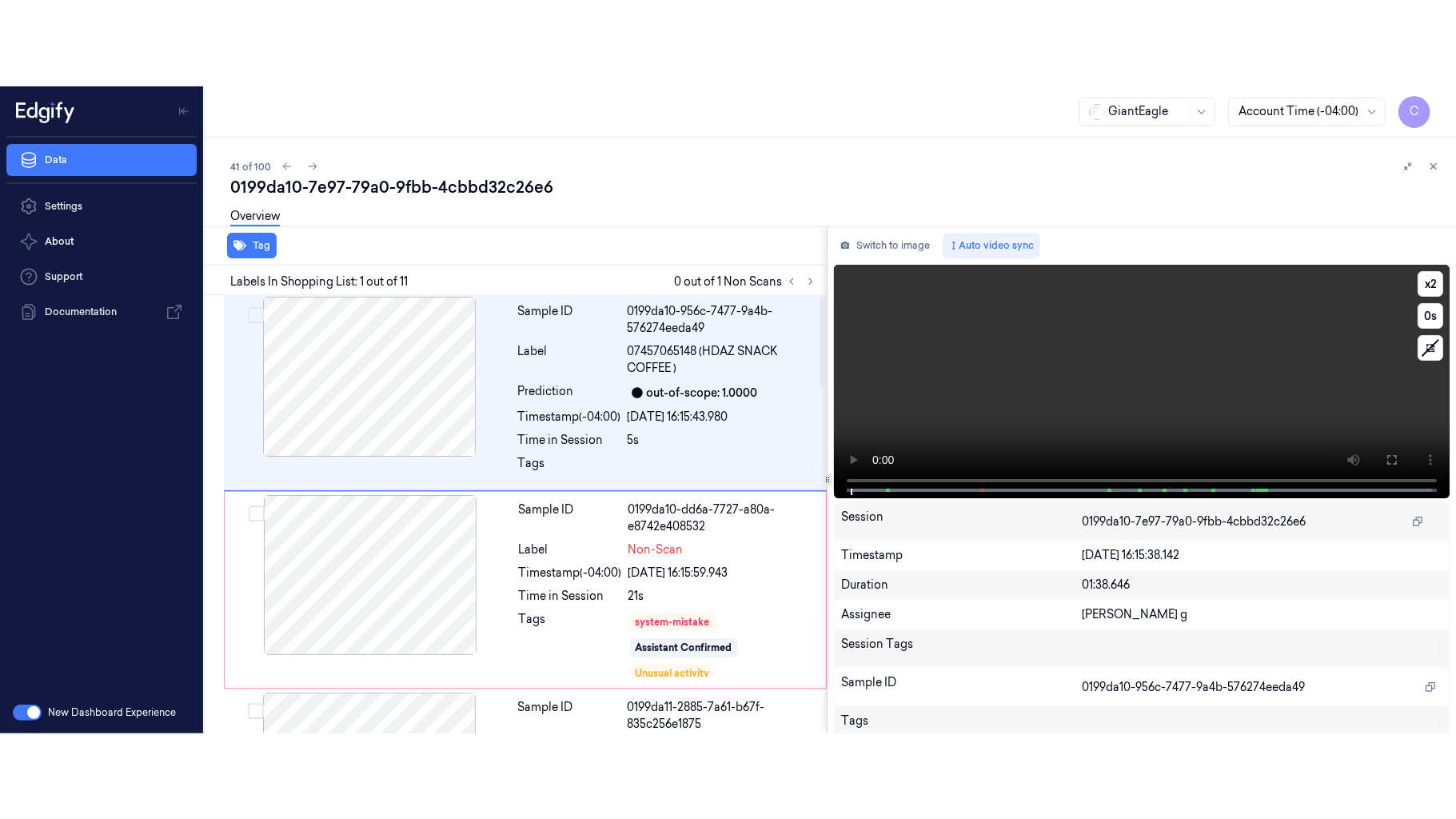
scroll to position [0, 0]
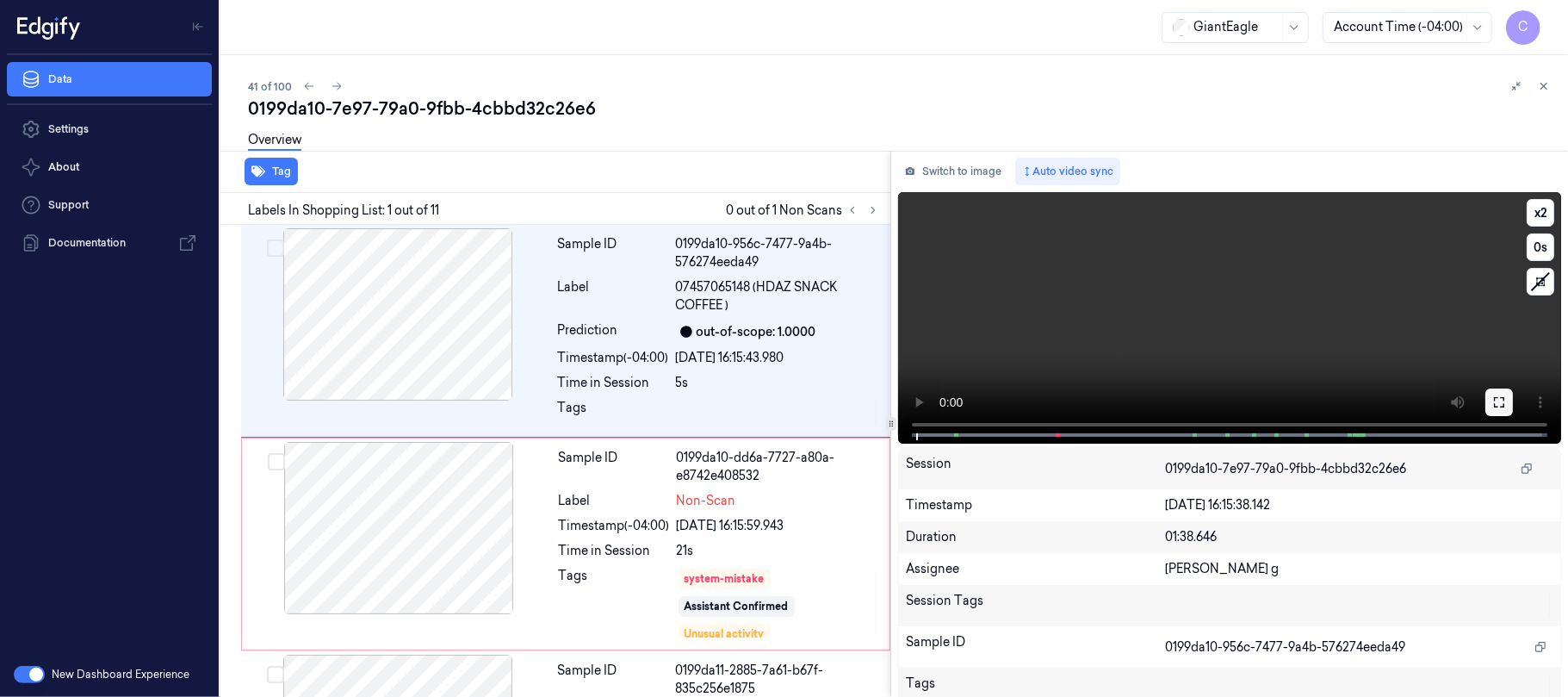
click at [1498, 410] on button at bounding box center [1498, 402] width 28 height 28
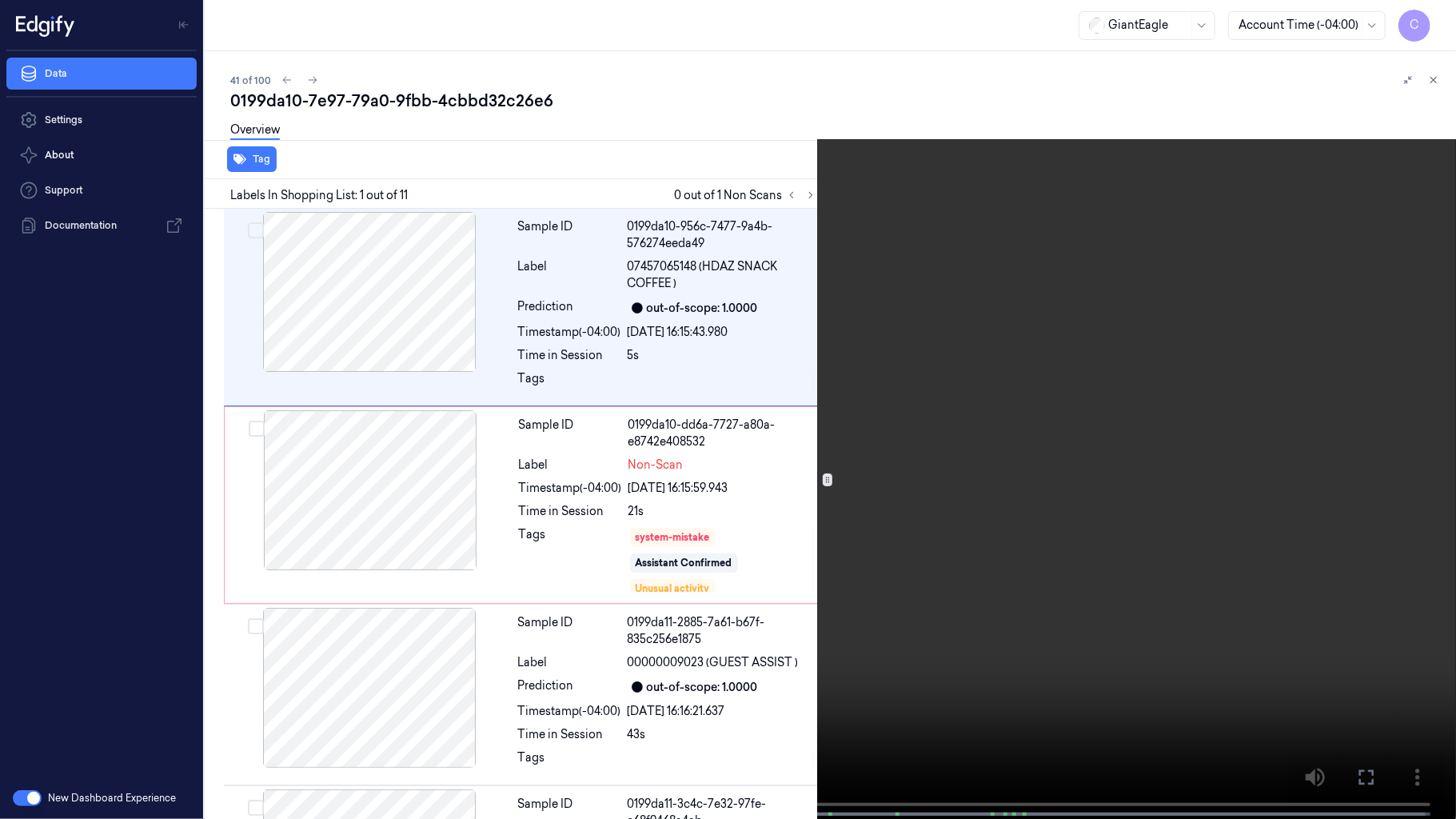
click at [426, 537] on video at bounding box center [728, 411] width 1456 height 823
drag, startPoint x: 759, startPoint y: 537, endPoint x: 756, endPoint y: 519, distance: 18.2
click at [758, 535] on video at bounding box center [728, 411] width 1456 height 823
click at [718, 430] on video at bounding box center [728, 411] width 1456 height 823
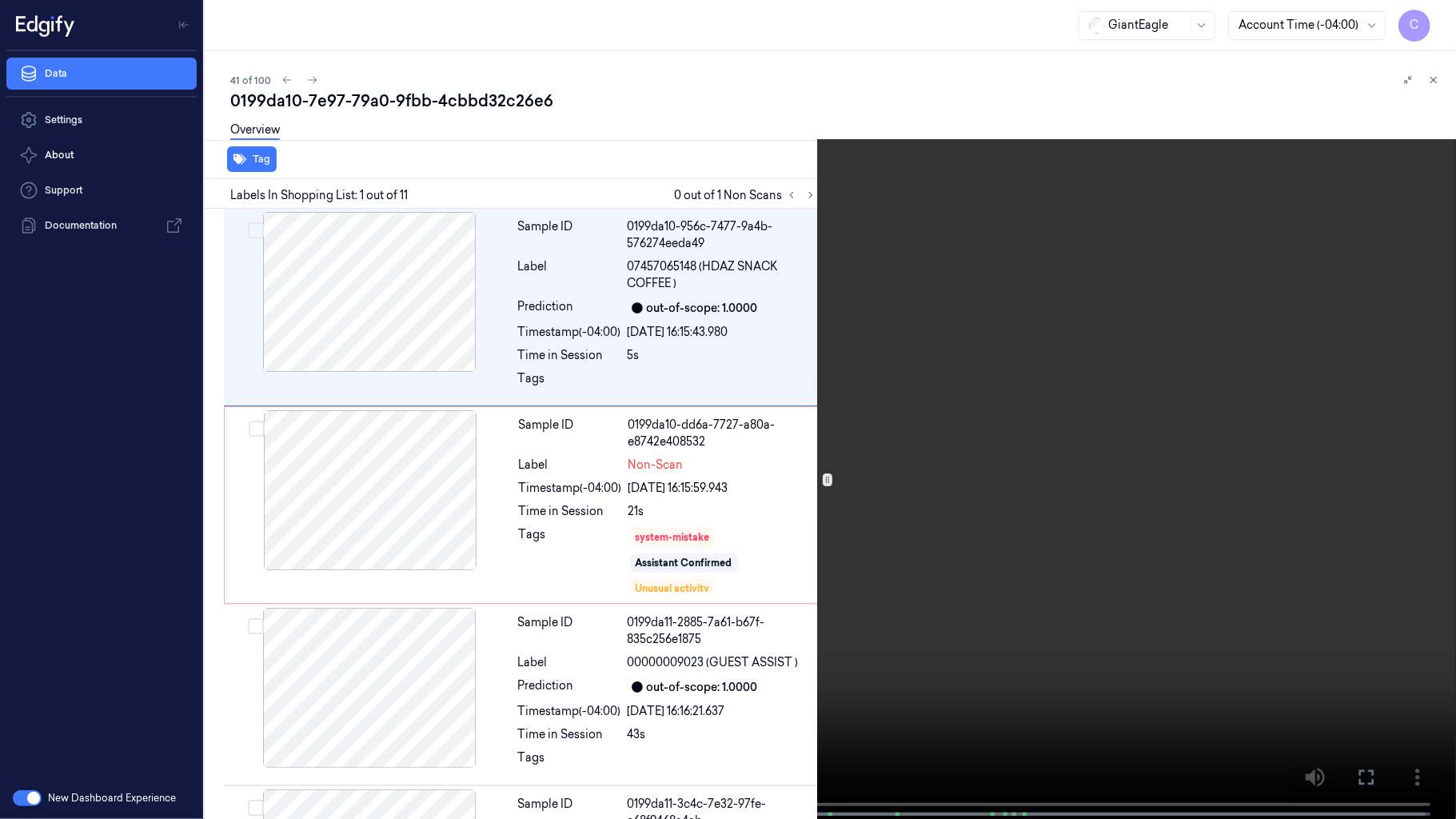
drag, startPoint x: 864, startPoint y: 381, endPoint x: 814, endPoint y: 176, distance: 211.0
click at [864, 381] on video at bounding box center [728, 411] width 1456 height 823
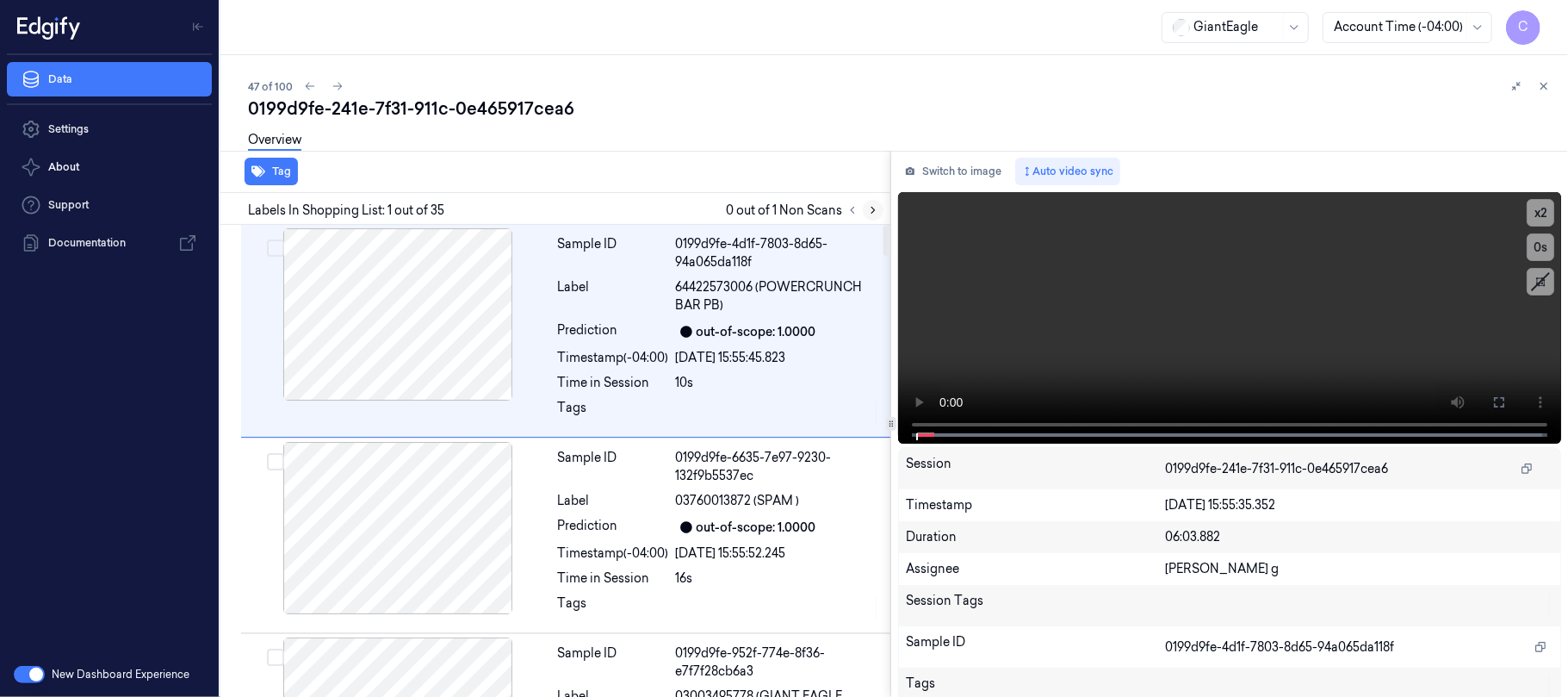
click at [873, 208] on icon at bounding box center [873, 210] width 12 height 12
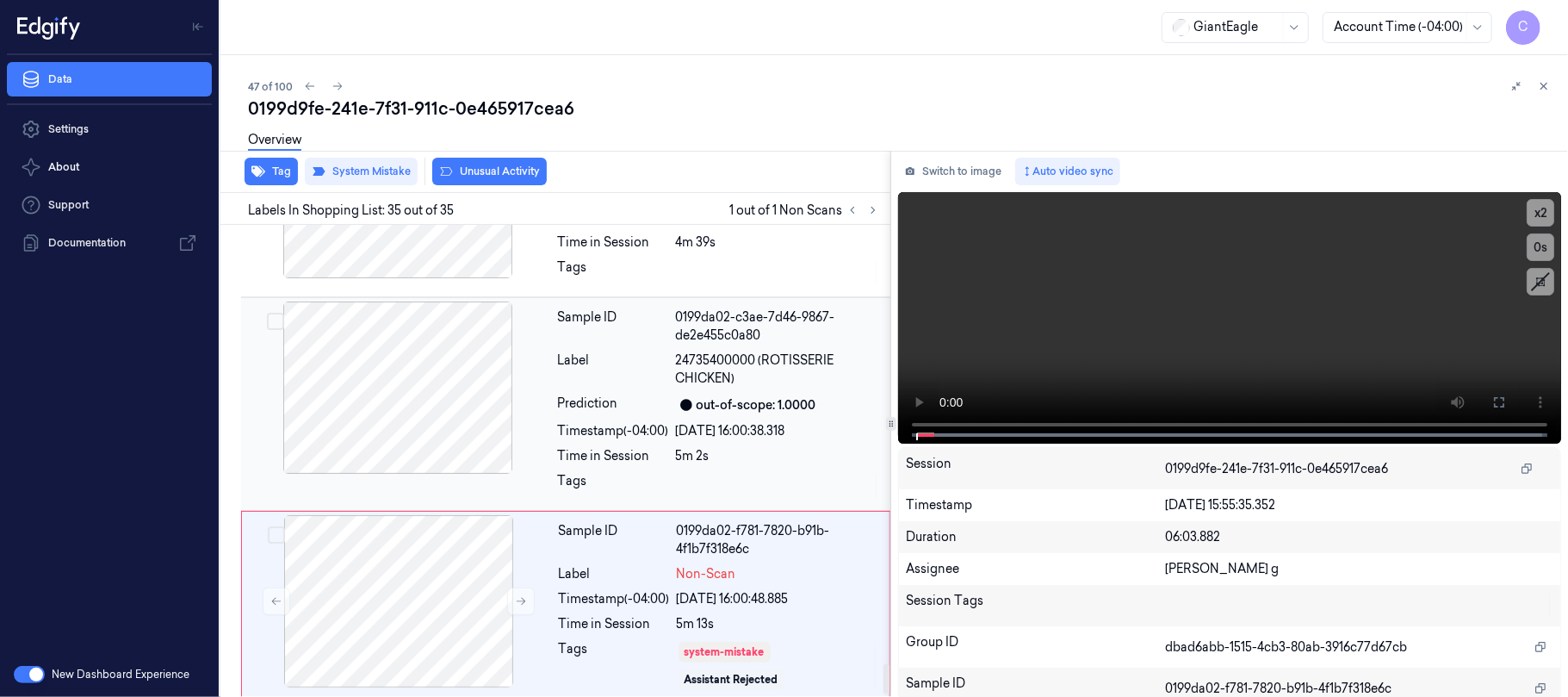
scroll to position [6862, 0]
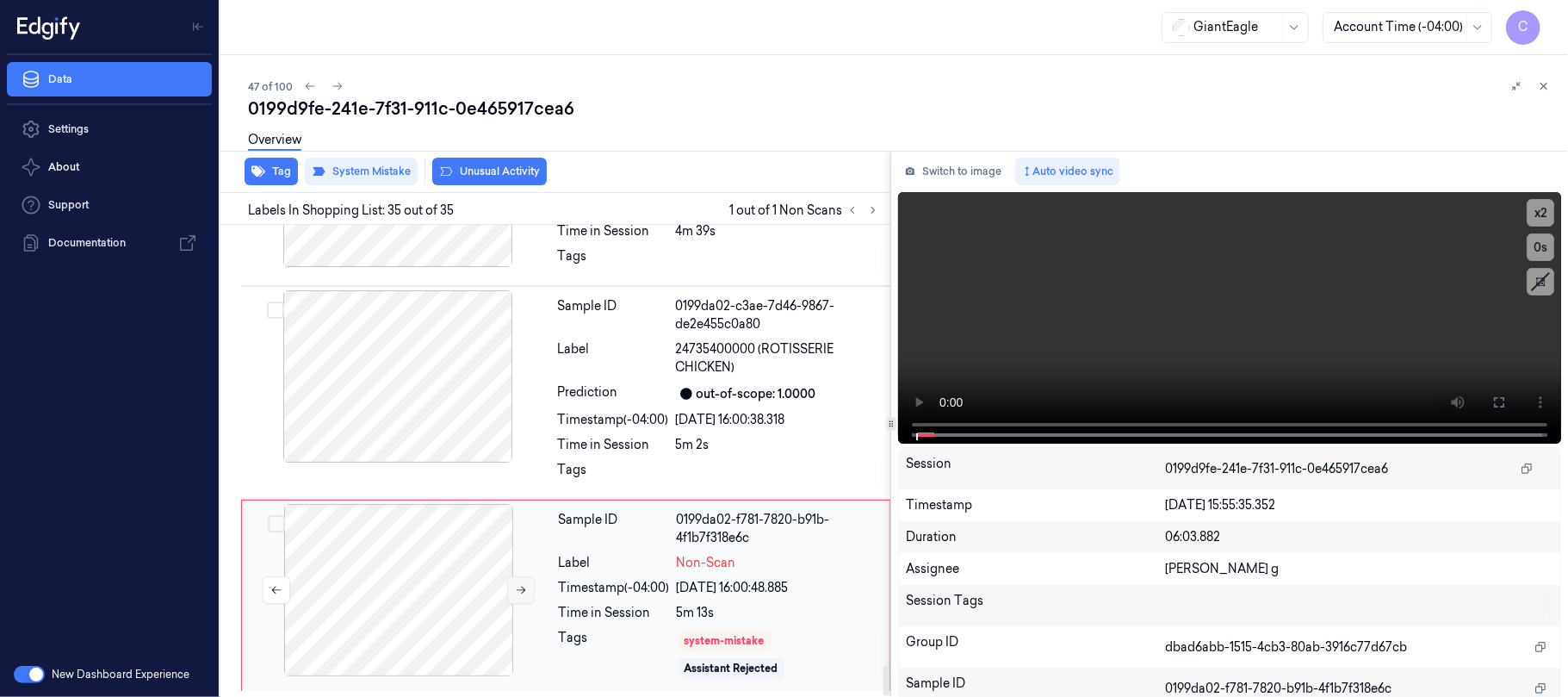
click at [518, 590] on icon at bounding box center [521, 590] width 12 height 12
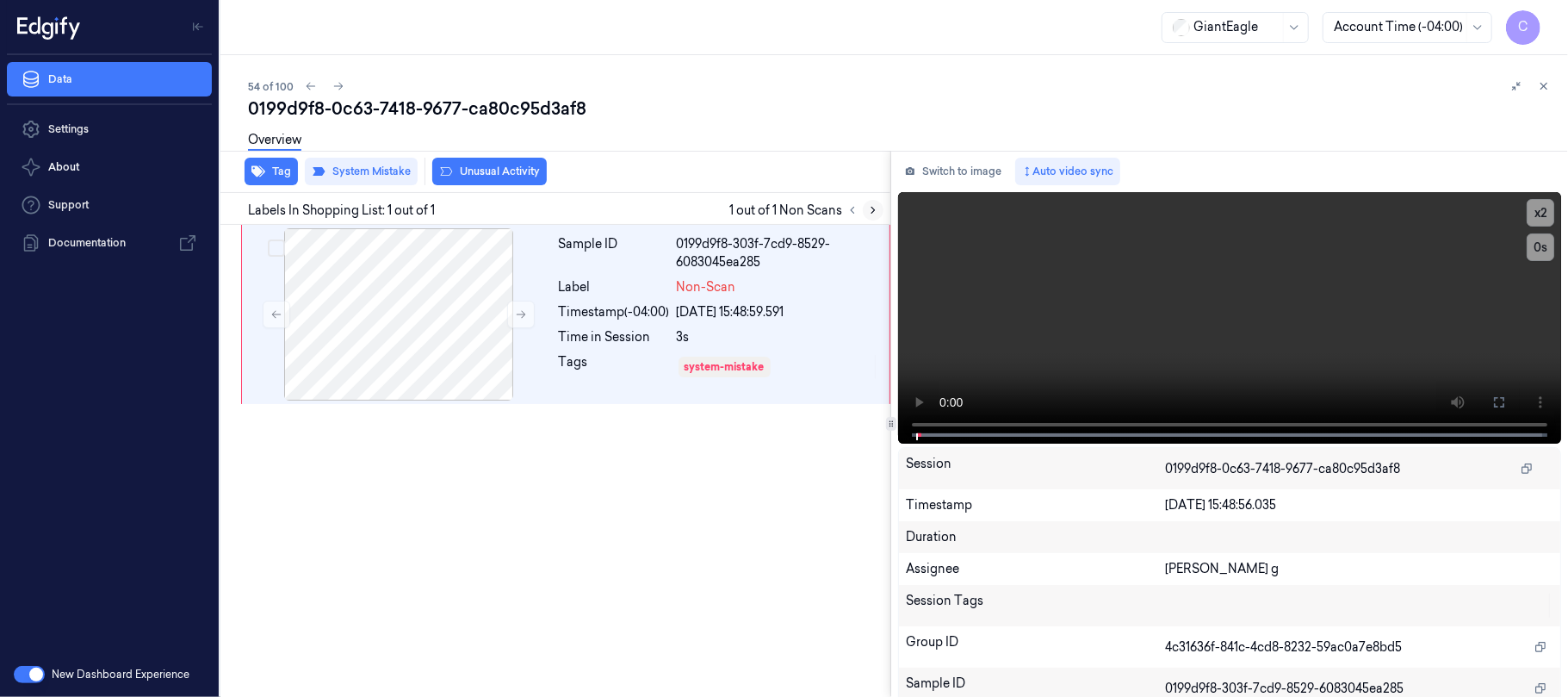
click at [875, 207] on icon at bounding box center [873, 210] width 12 height 12
click at [872, 207] on icon at bounding box center [873, 210] width 12 height 12
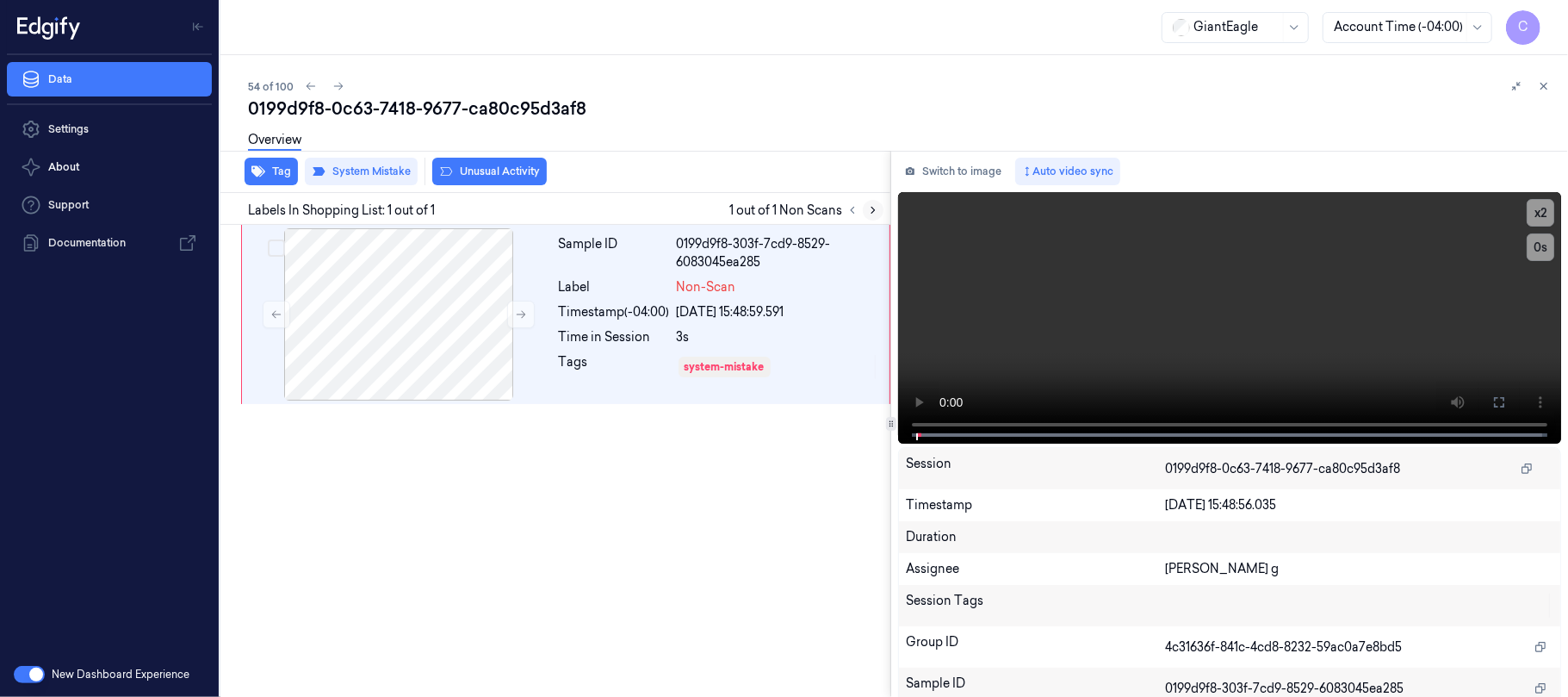
click at [872, 207] on icon at bounding box center [873, 210] width 12 height 12
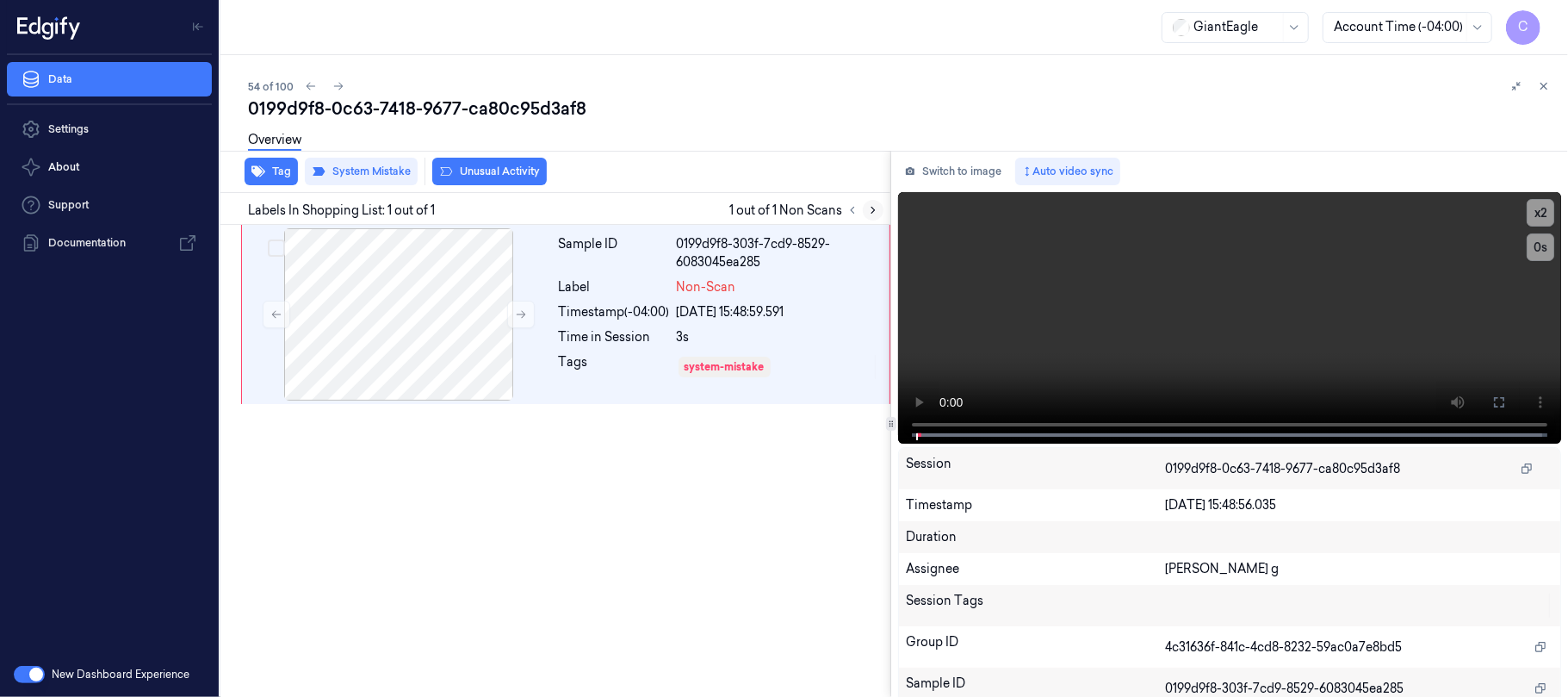
click at [872, 207] on icon at bounding box center [873, 210] width 12 height 12
click at [869, 205] on icon at bounding box center [873, 210] width 12 height 12
click at [868, 205] on icon at bounding box center [873, 210] width 12 height 12
click at [868, 204] on icon at bounding box center [873, 210] width 12 height 12
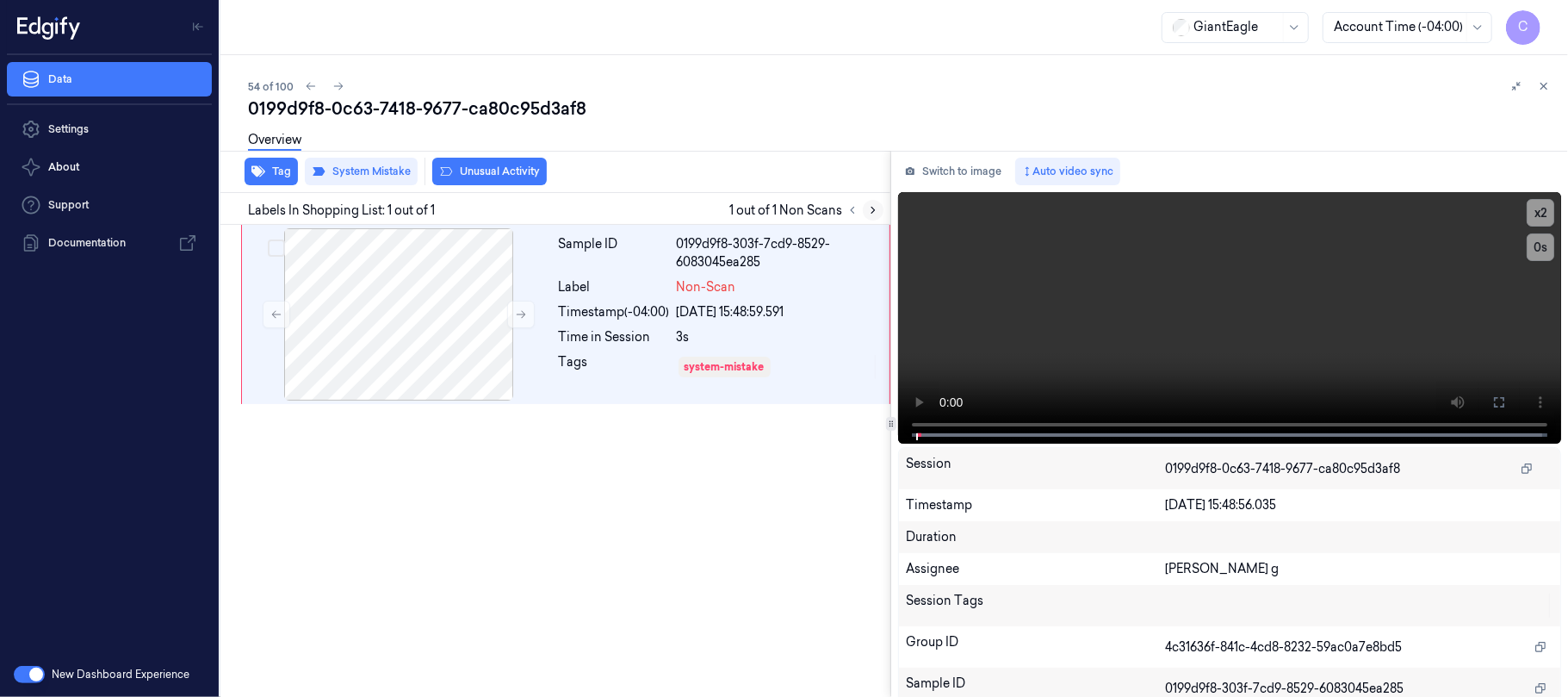
click at [868, 204] on icon at bounding box center [873, 210] width 12 height 12
click at [865, 204] on button at bounding box center [873, 211] width 21 height 21
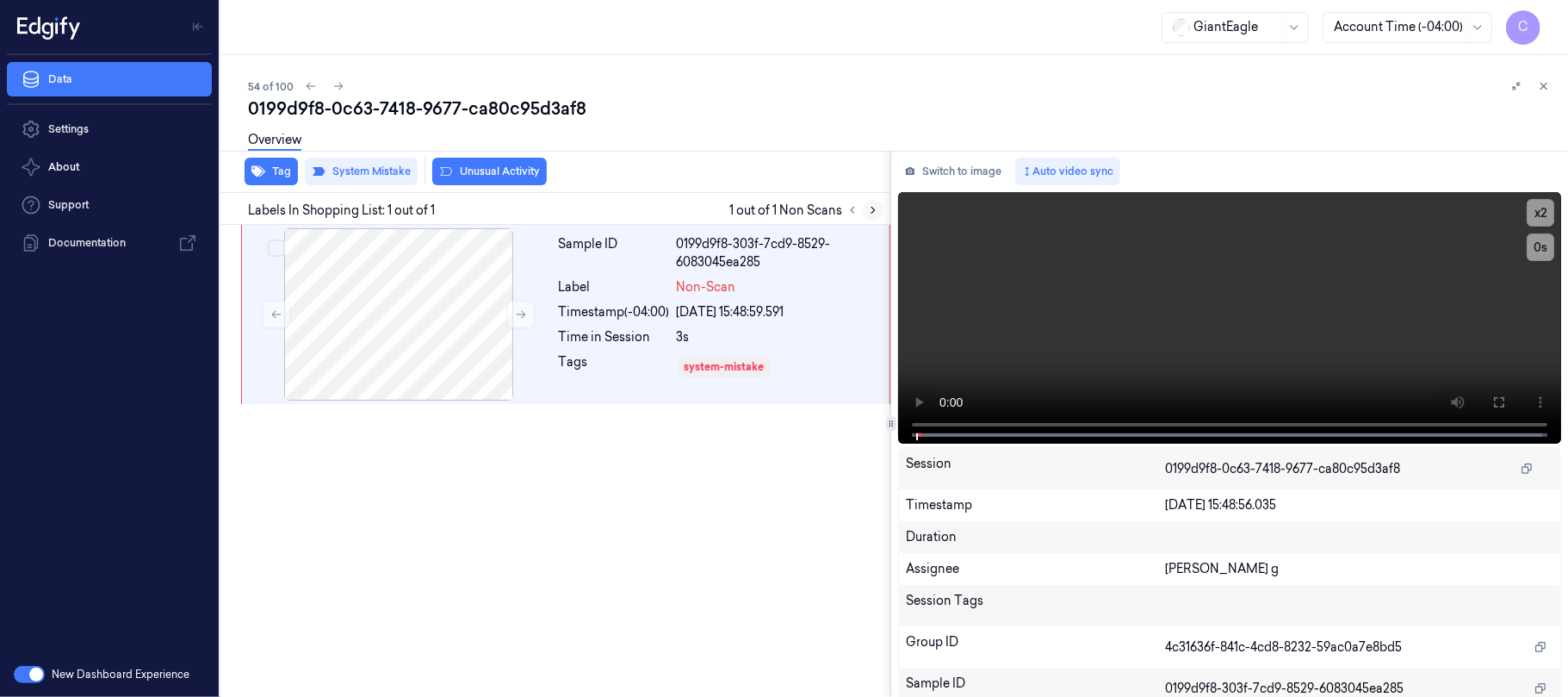
click at [865, 204] on button at bounding box center [873, 211] width 21 height 21
click at [425, 328] on div at bounding box center [398, 314] width 306 height 172
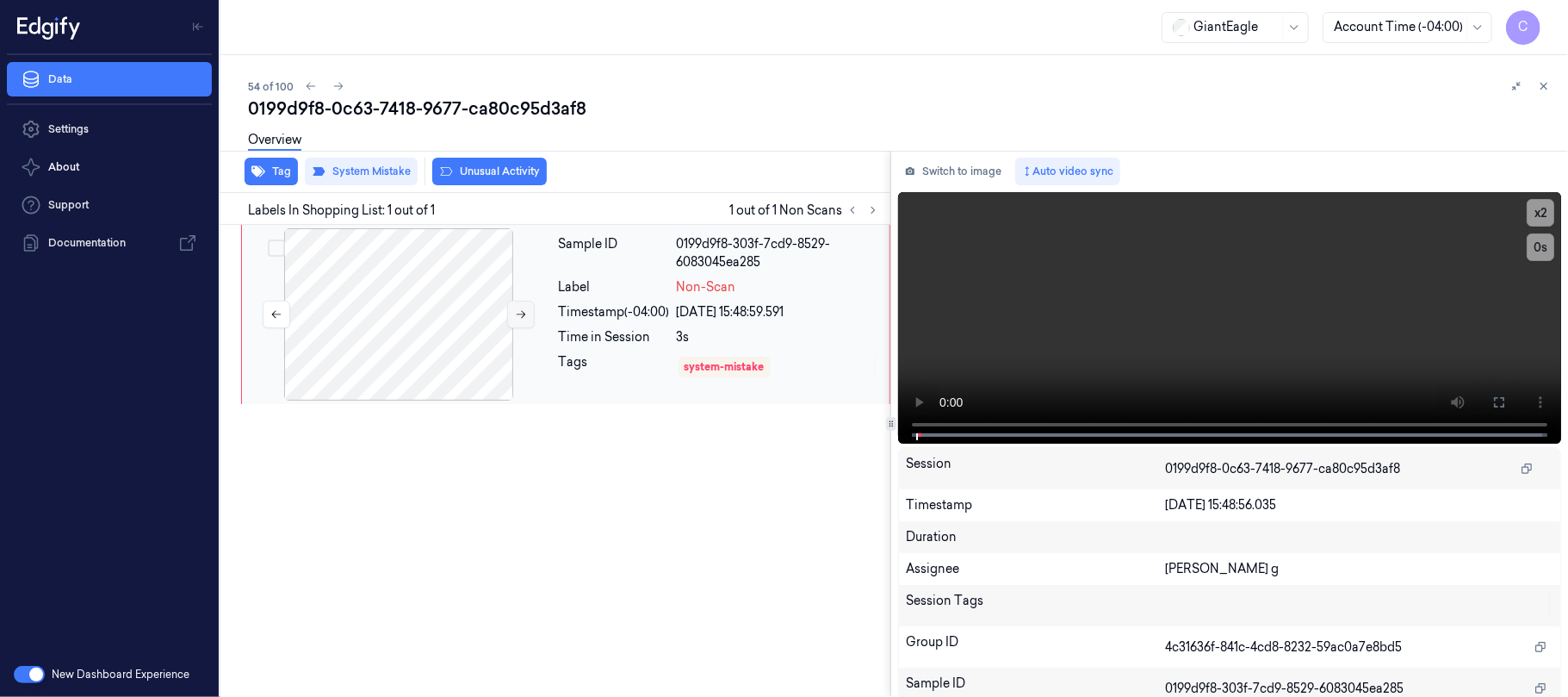
click at [518, 308] on icon at bounding box center [521, 314] width 12 height 12
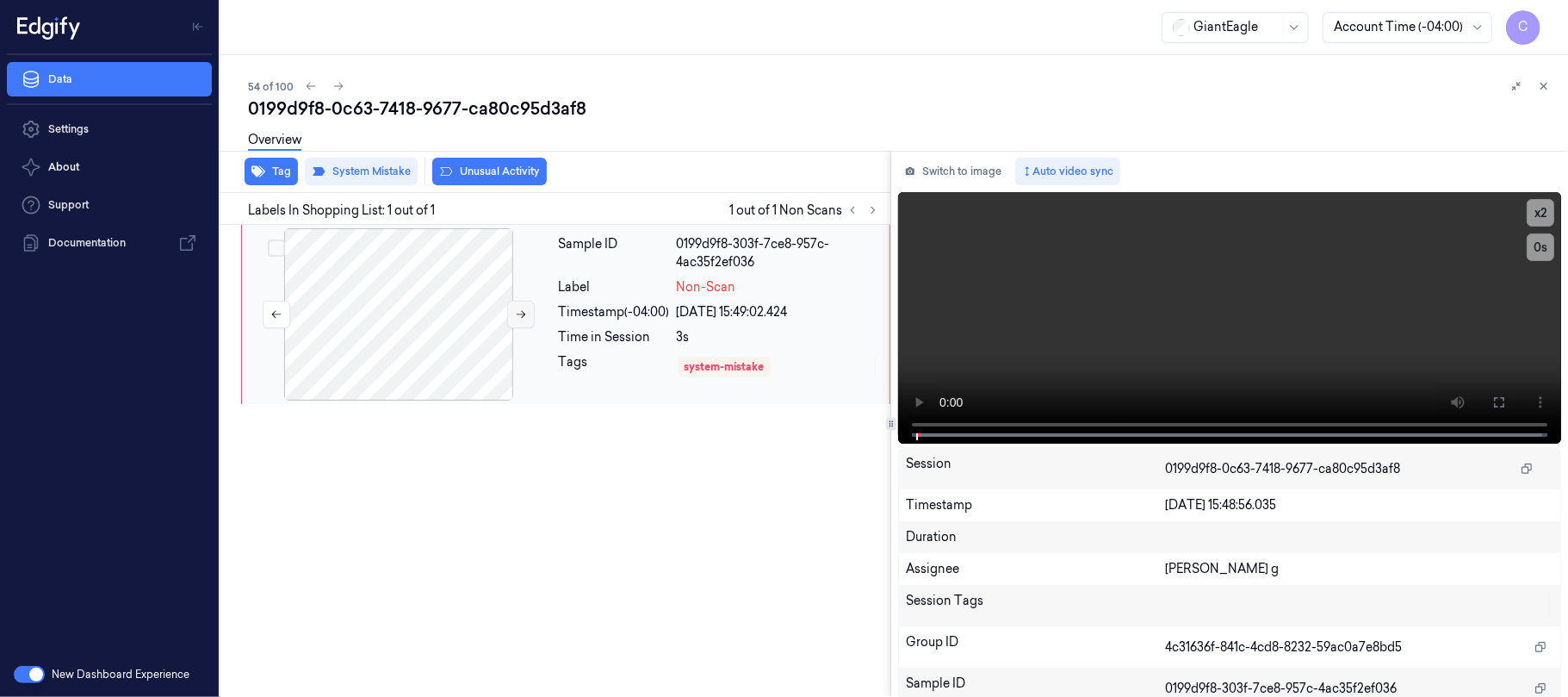
click at [518, 308] on icon at bounding box center [521, 314] width 12 height 12
click at [1485, 403] on button at bounding box center [1498, 402] width 28 height 28
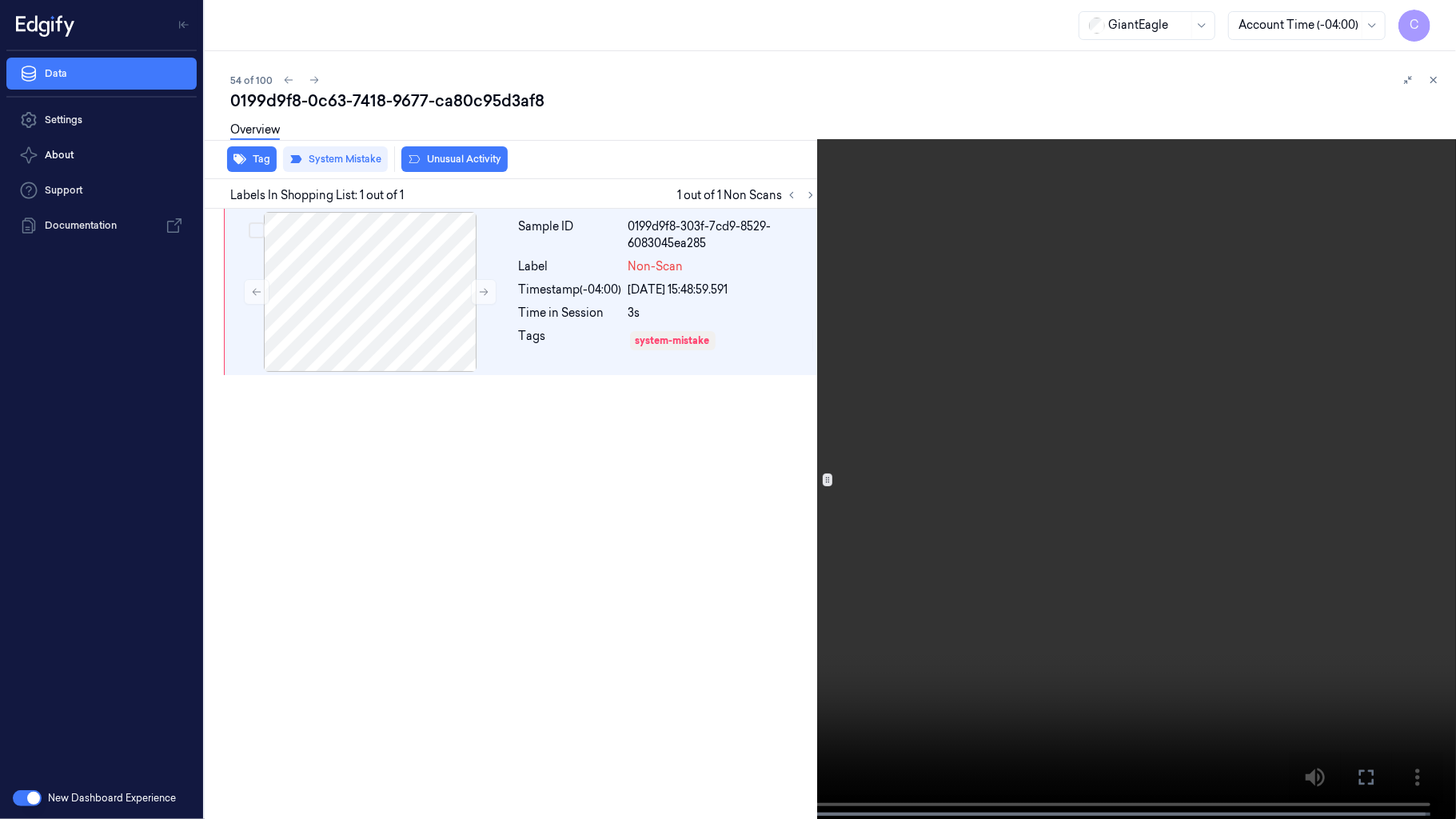
click at [924, 393] on video at bounding box center [728, 411] width 1456 height 823
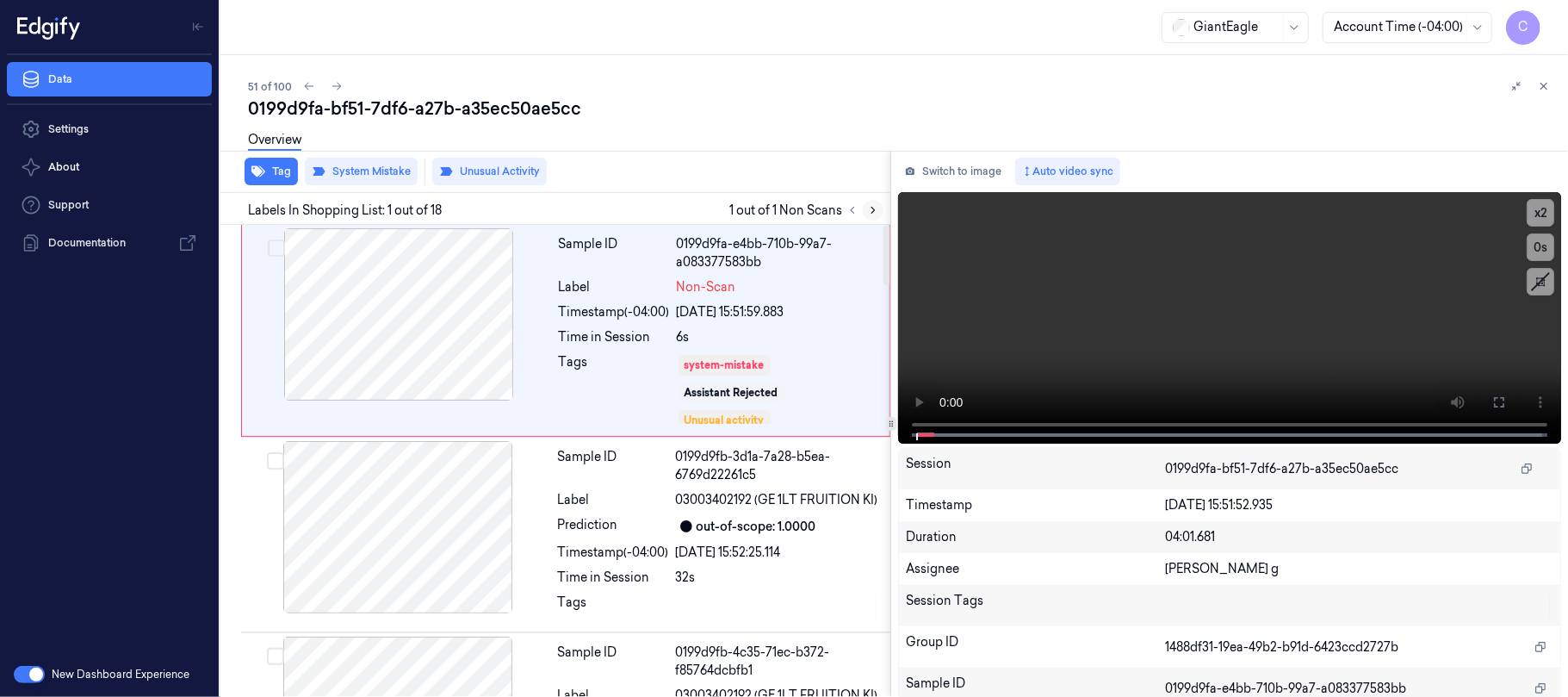
click at [868, 211] on icon at bounding box center [873, 210] width 12 height 12
click at [501, 321] on div at bounding box center [398, 314] width 306 height 172
click at [1492, 407] on icon at bounding box center [1499, 402] width 13 height 13
click at [1492, 395] on icon at bounding box center [1499, 402] width 13 height 13
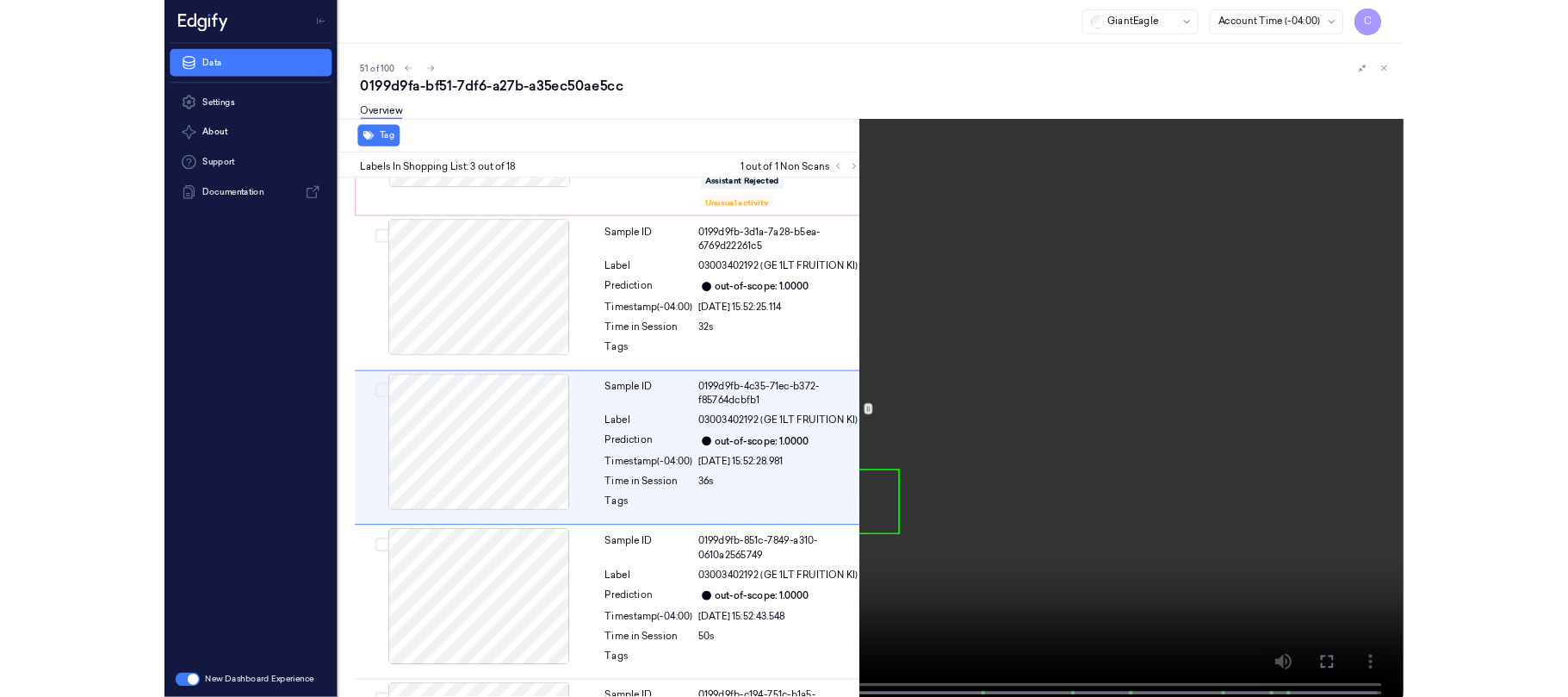
scroll to position [177, 0]
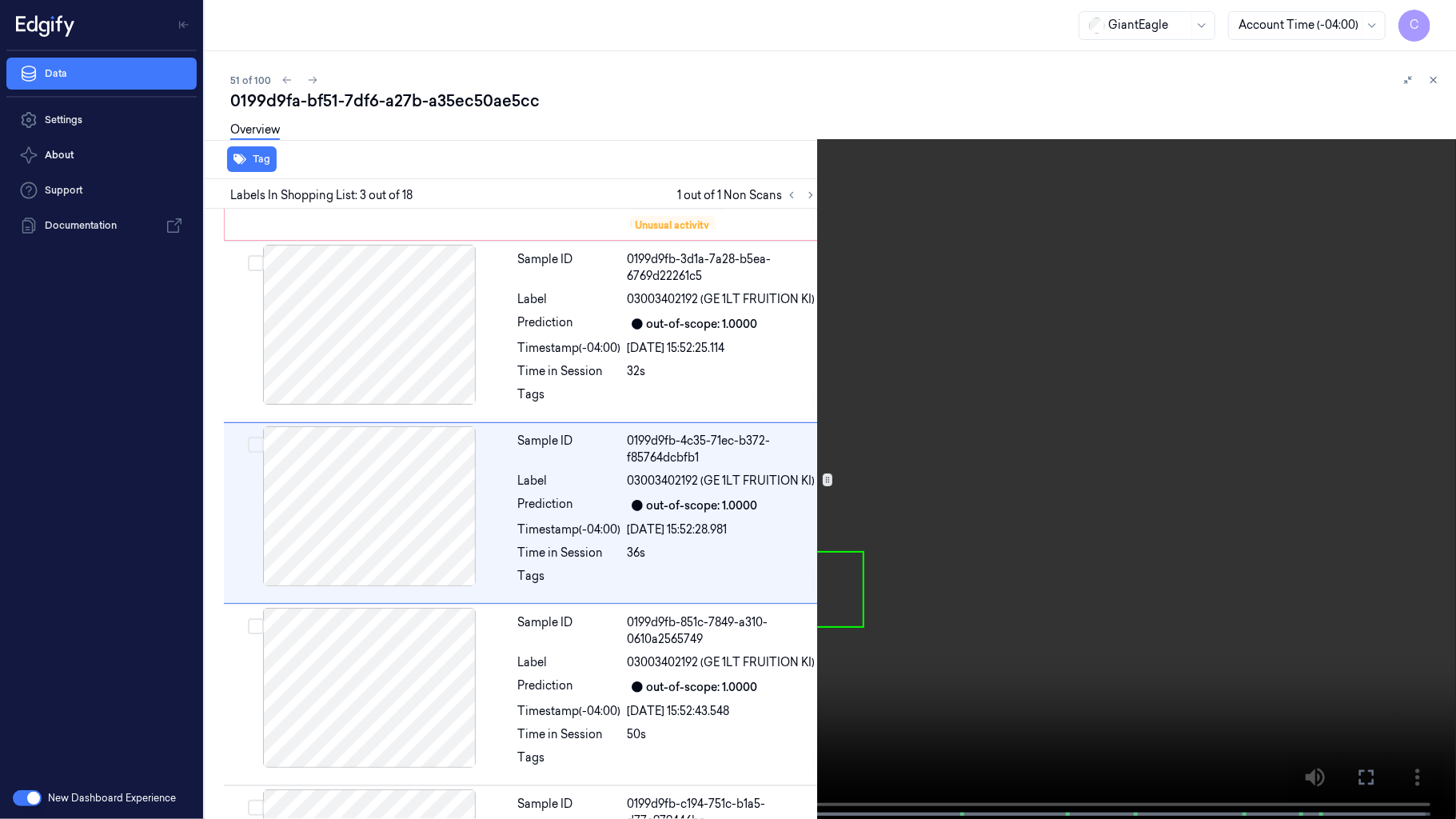
click at [788, 499] on video at bounding box center [728, 411] width 1456 height 823
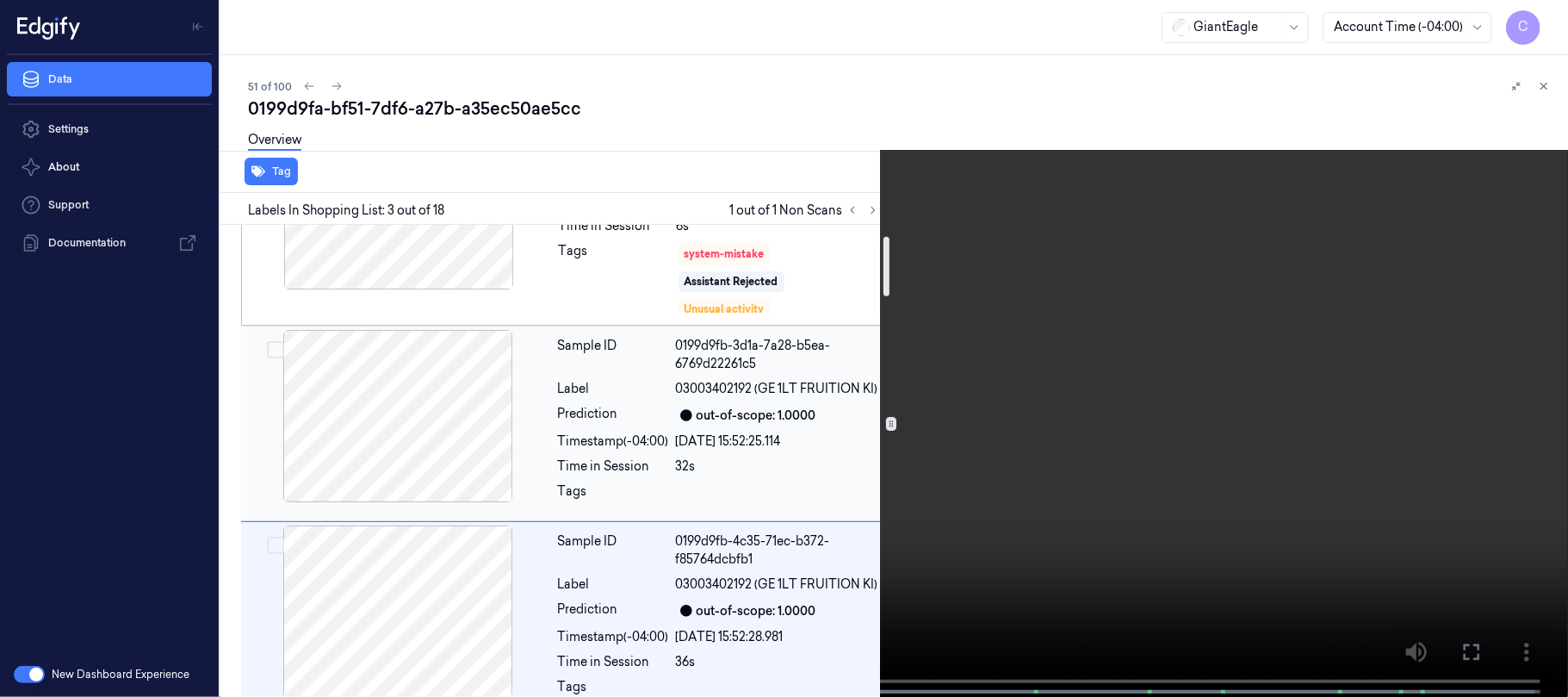
scroll to position [0, 0]
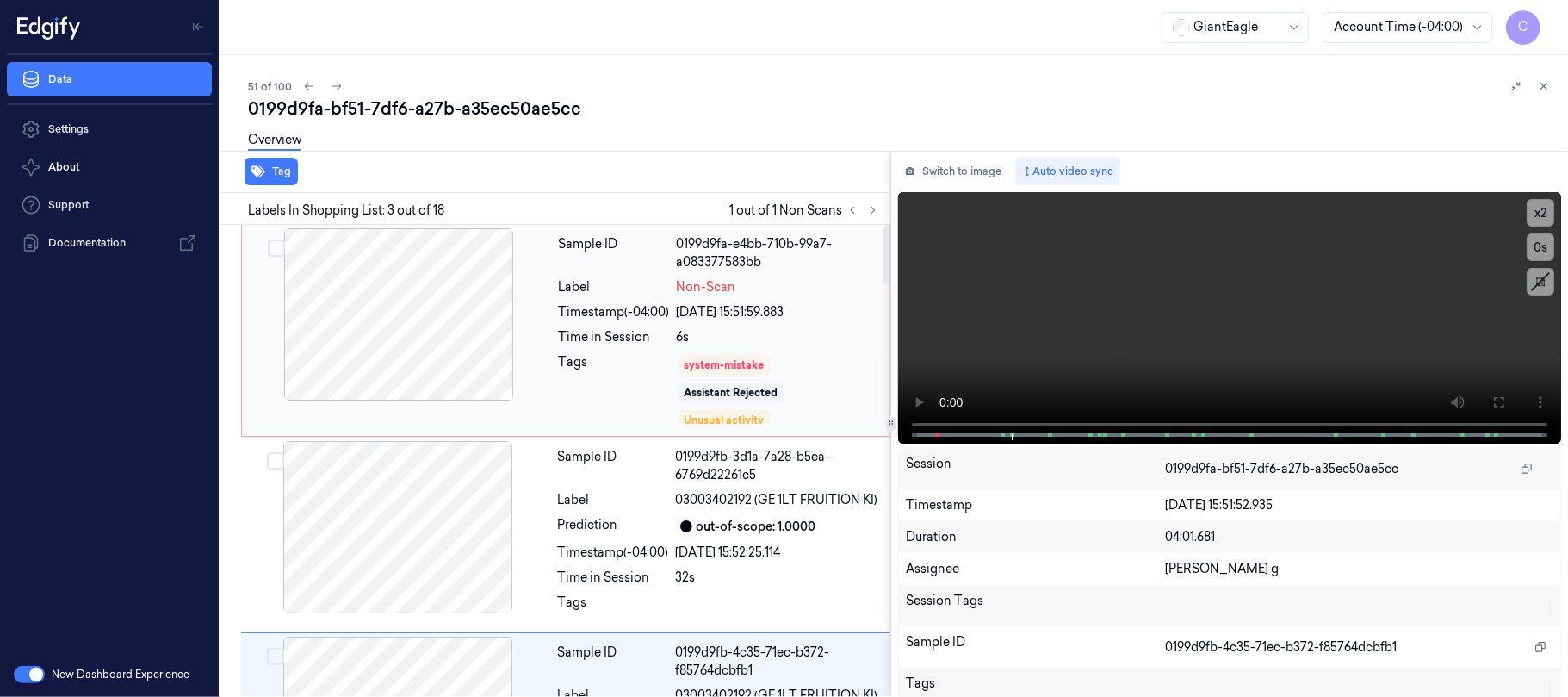
click at [437, 370] on div at bounding box center [398, 314] width 306 height 172
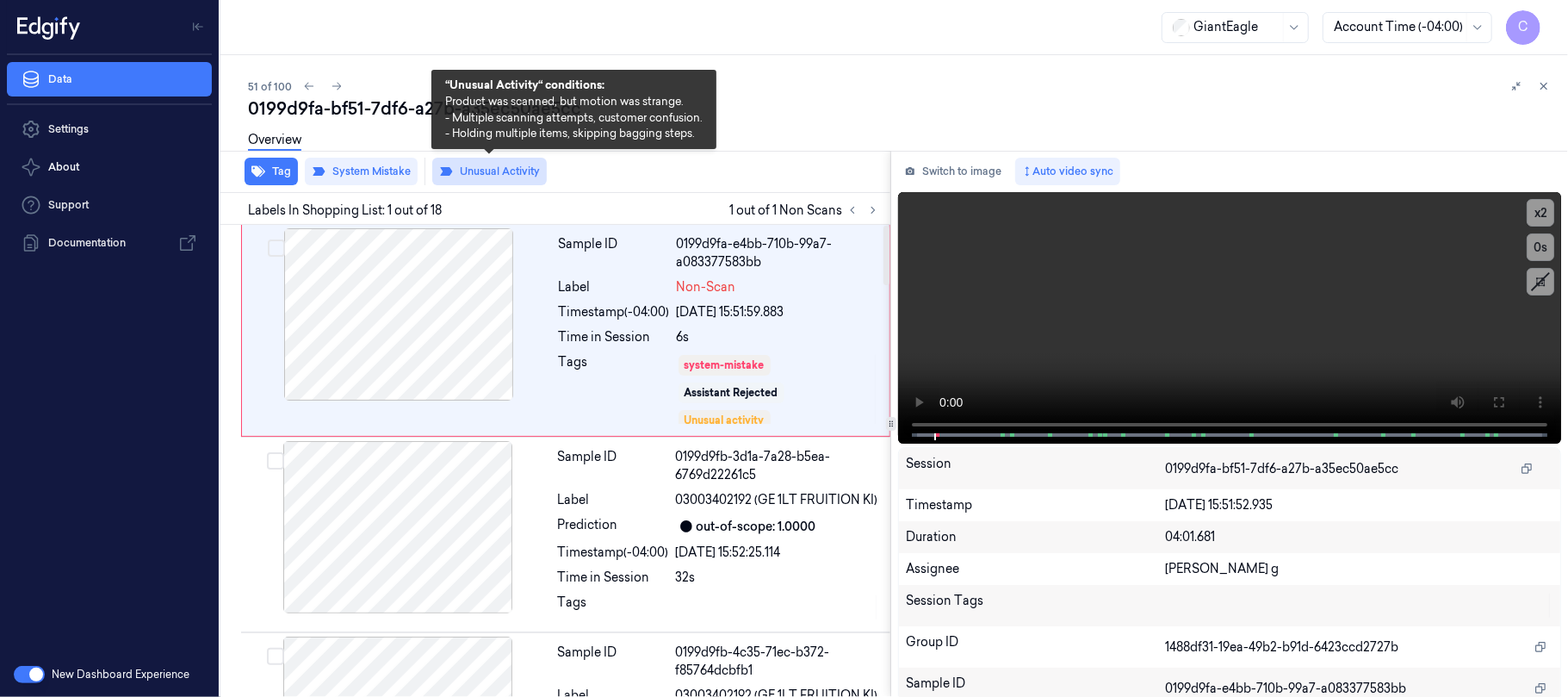
click at [465, 169] on button "Unusual Activity" at bounding box center [489, 171] width 115 height 28
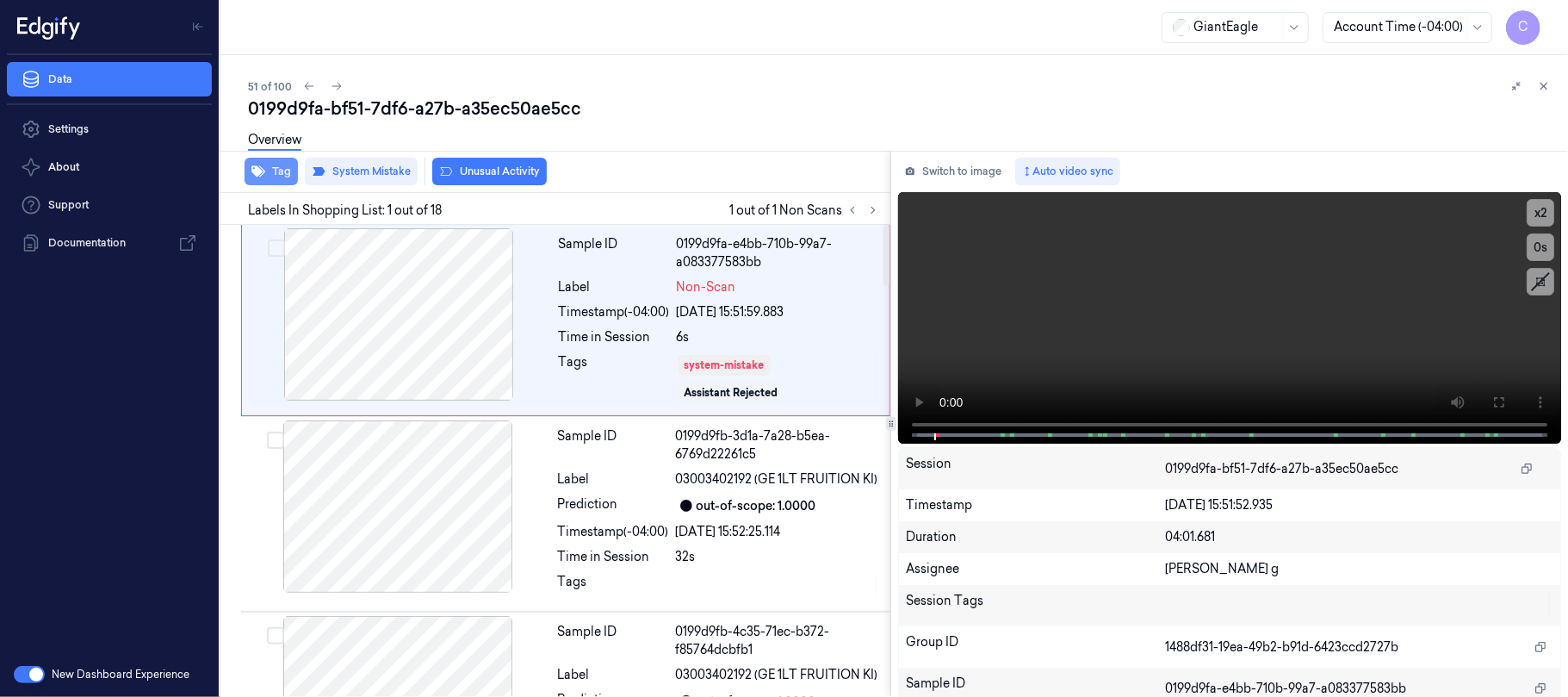
click at [270, 164] on button "Tag" at bounding box center [271, 171] width 54 height 28
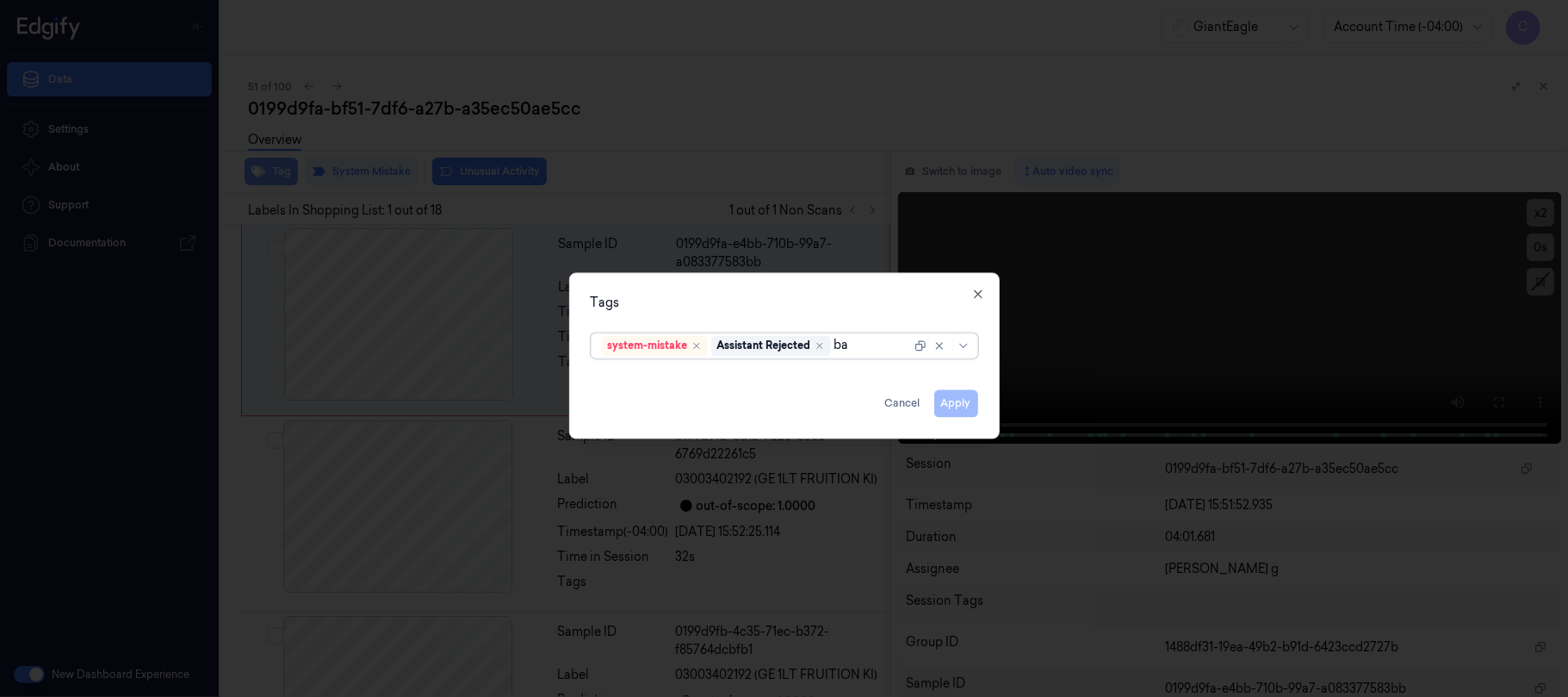
type input "bag"
click at [628, 386] on div "Bag" at bounding box center [784, 381] width 364 height 18
click at [808, 294] on div "Tags" at bounding box center [784, 303] width 388 height 18
click at [964, 403] on button "Apply" at bounding box center [956, 403] width 44 height 28
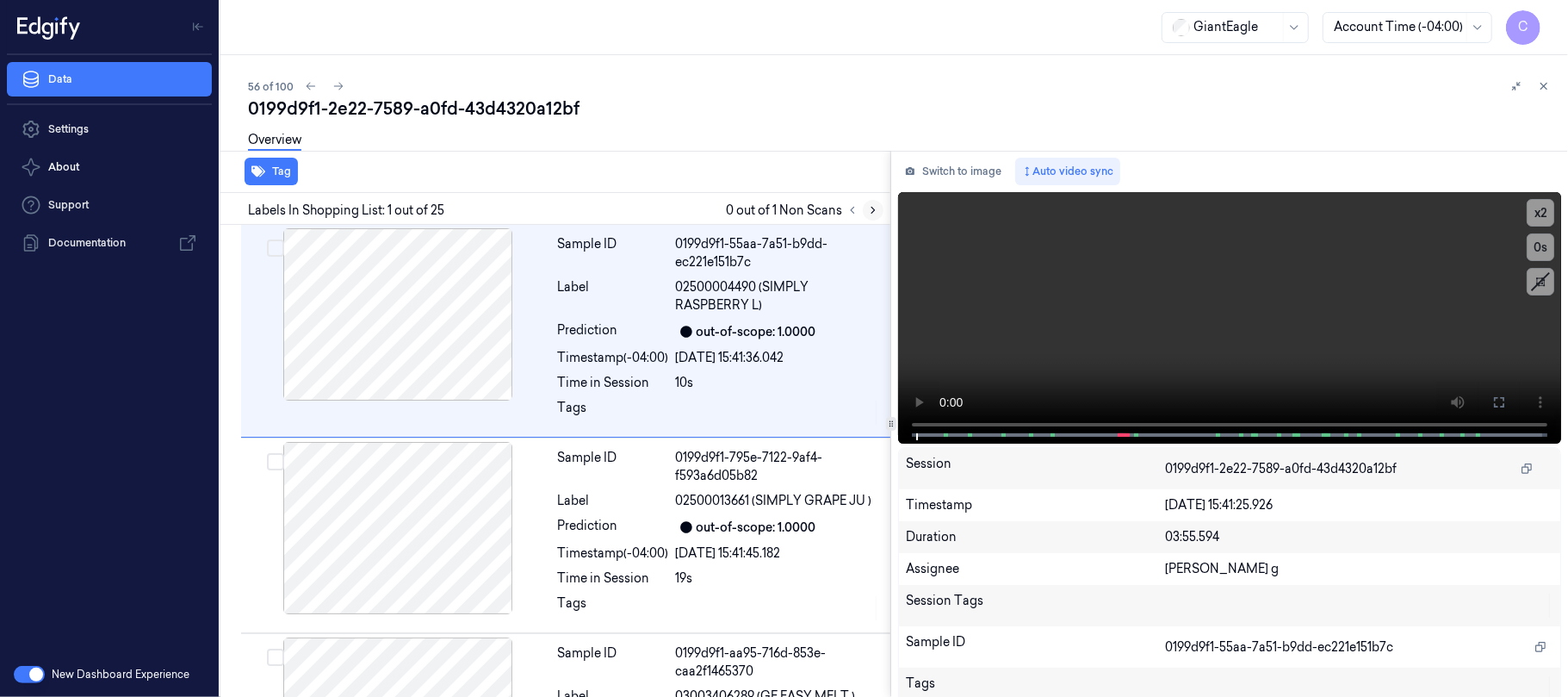
click at [878, 208] on icon at bounding box center [873, 210] width 12 height 12
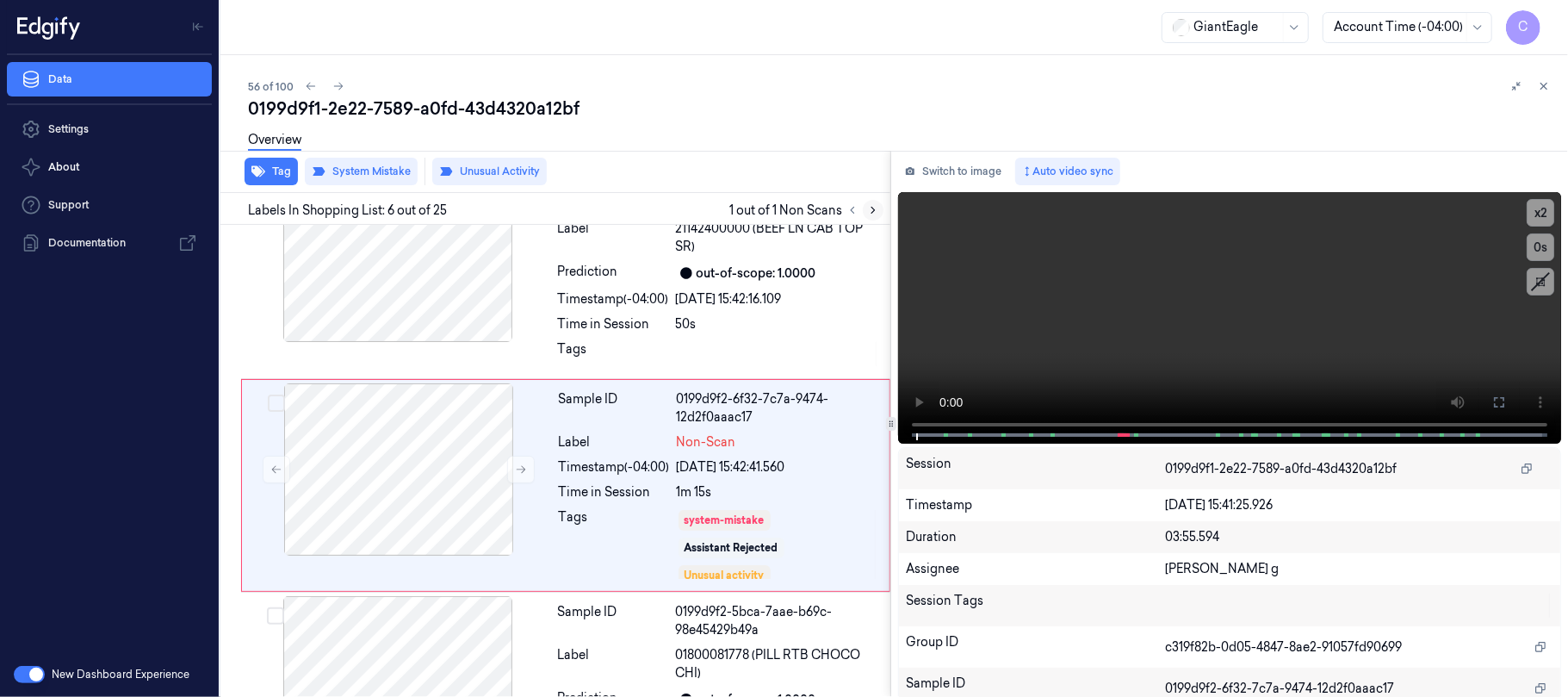
scroll to position [903, 0]
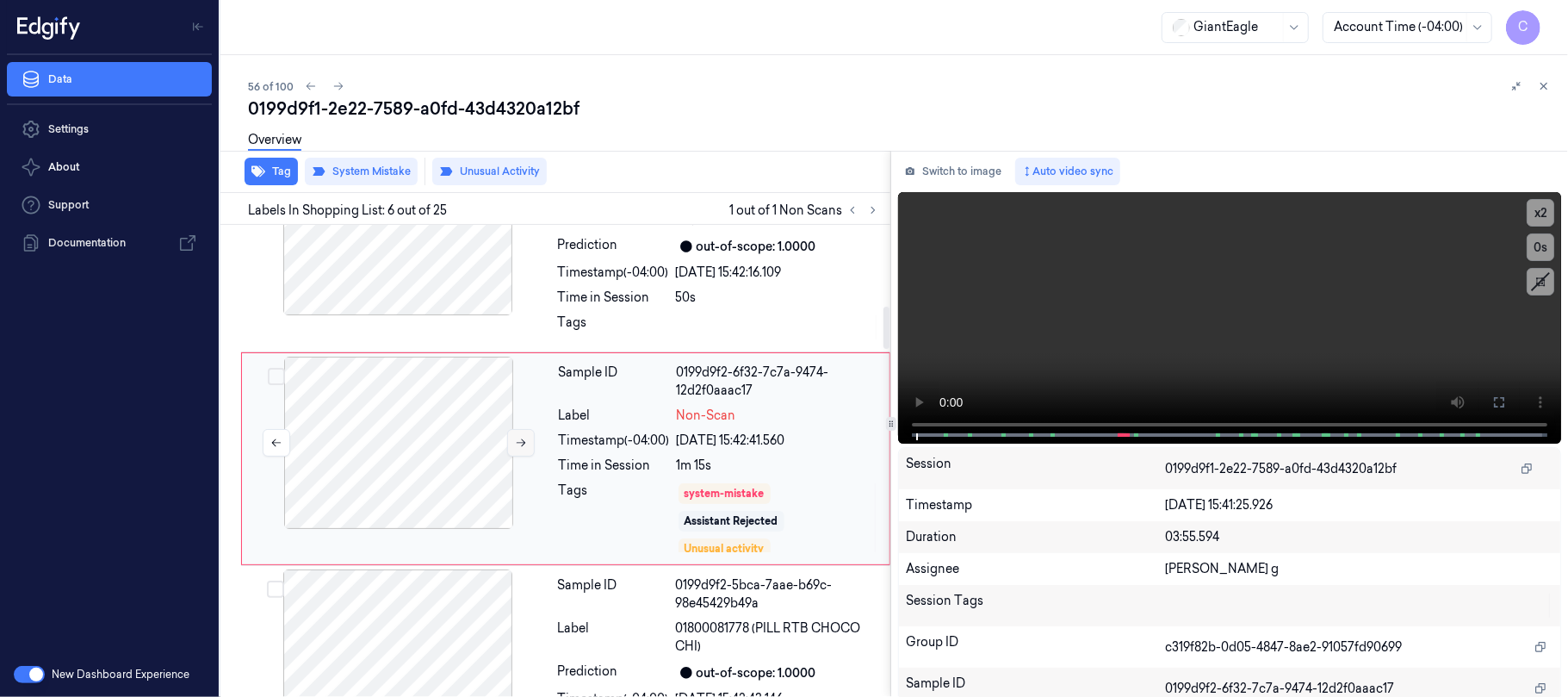
click at [526, 449] on icon at bounding box center [521, 442] width 12 height 12
click at [1492, 400] on icon at bounding box center [1499, 402] width 13 height 13
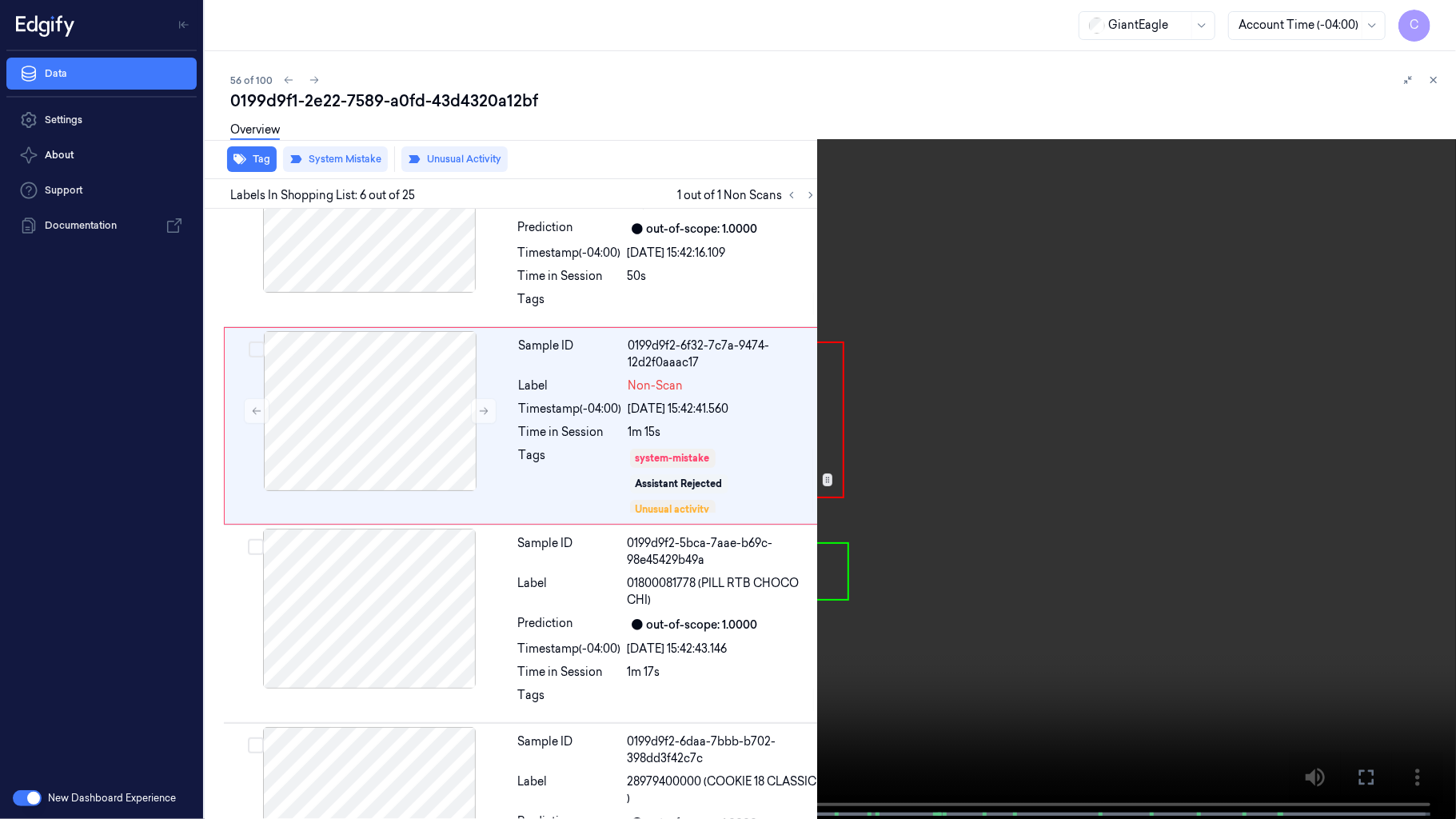
click at [612, 565] on video at bounding box center [728, 411] width 1456 height 823
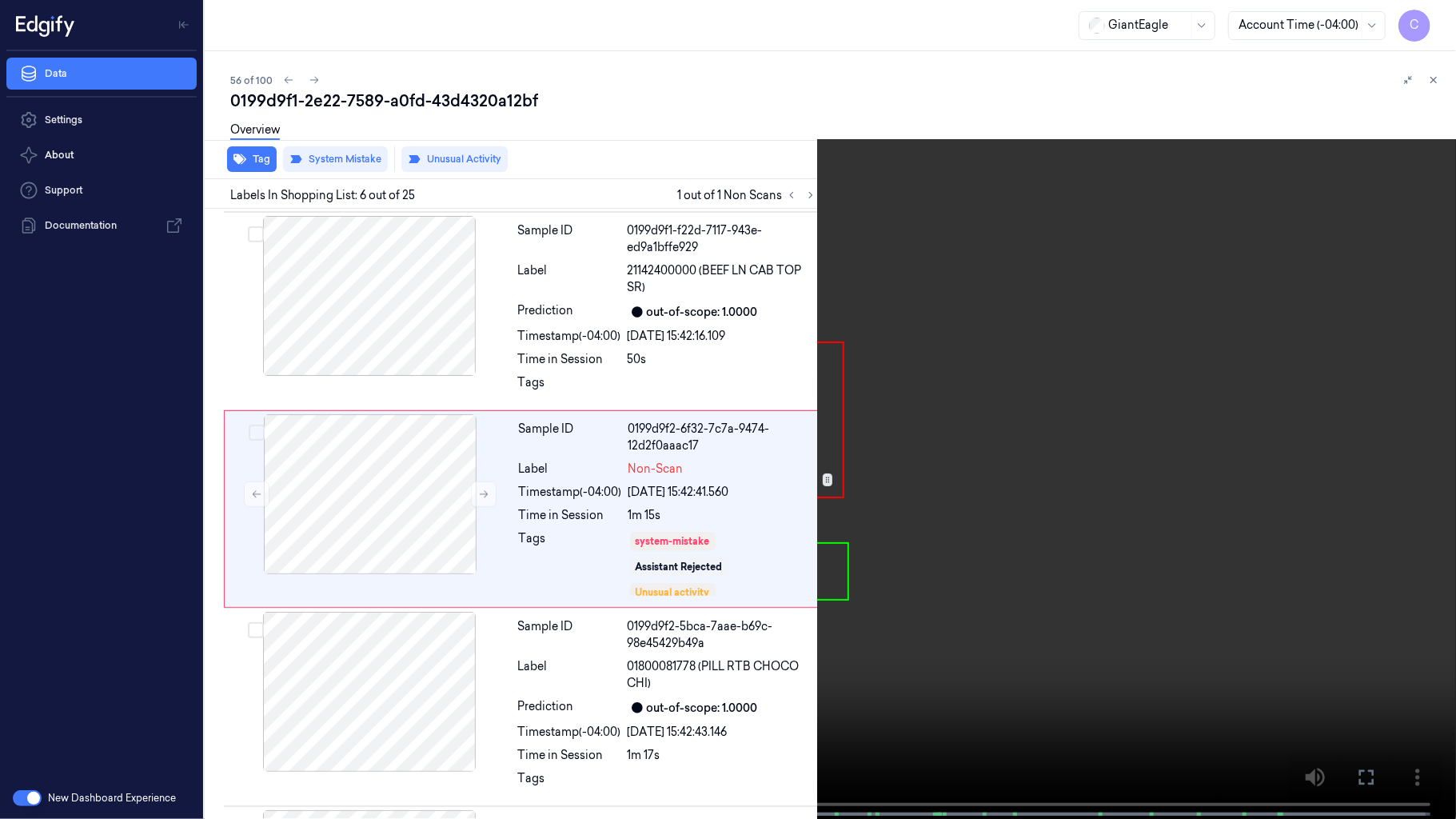
click at [609, 565] on video at bounding box center [728, 411] width 1456 height 823
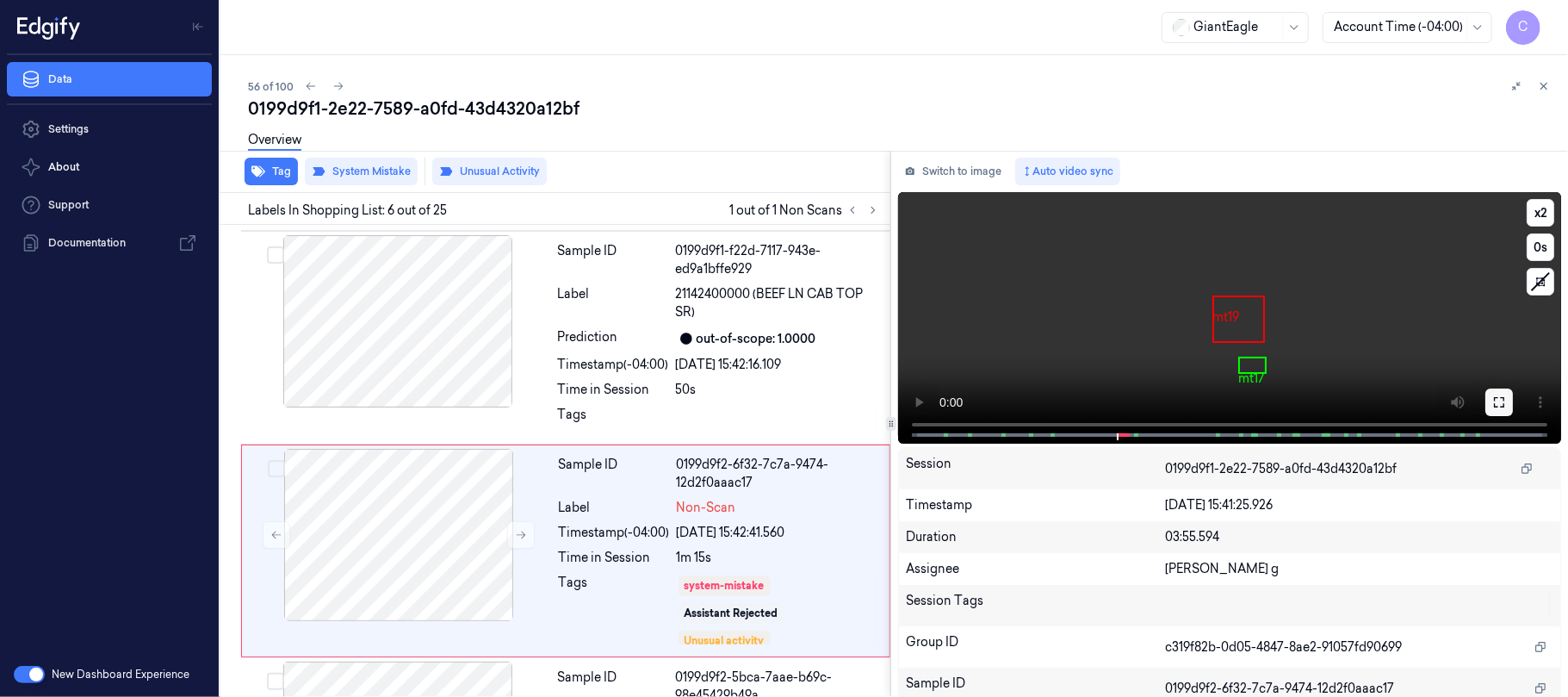
click at [1494, 400] on icon at bounding box center [1499, 402] width 13 height 13
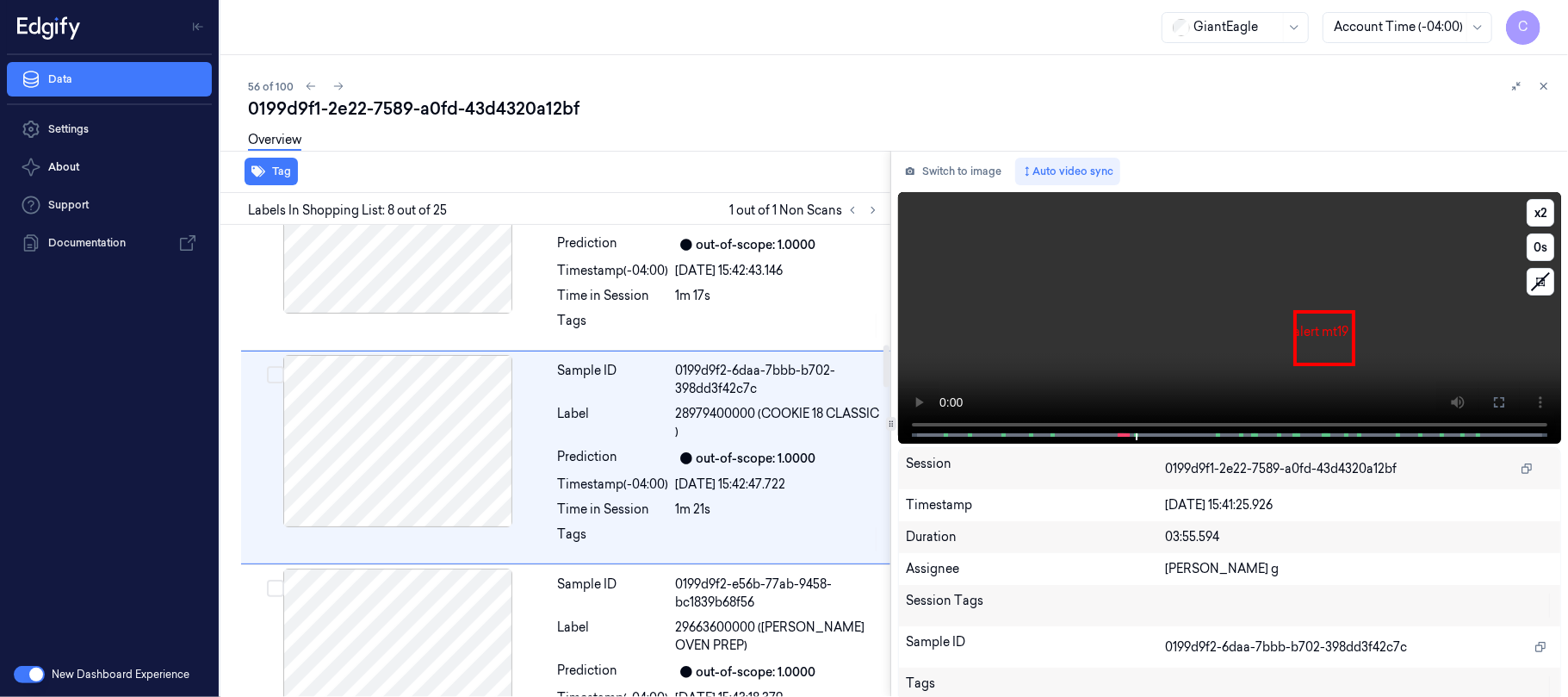
click at [1140, 326] on video at bounding box center [1229, 318] width 663 height 252
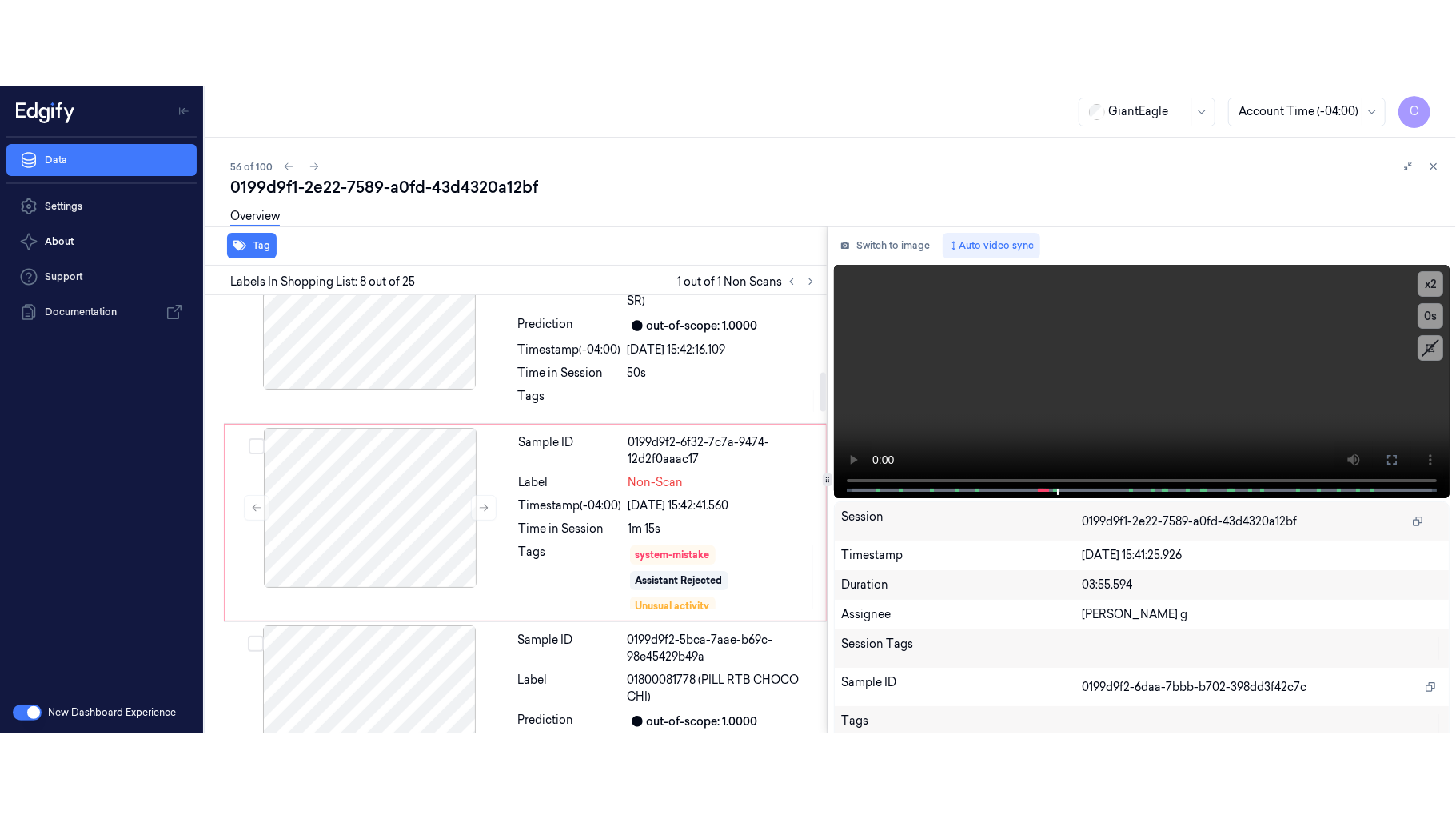
scroll to position [853, 0]
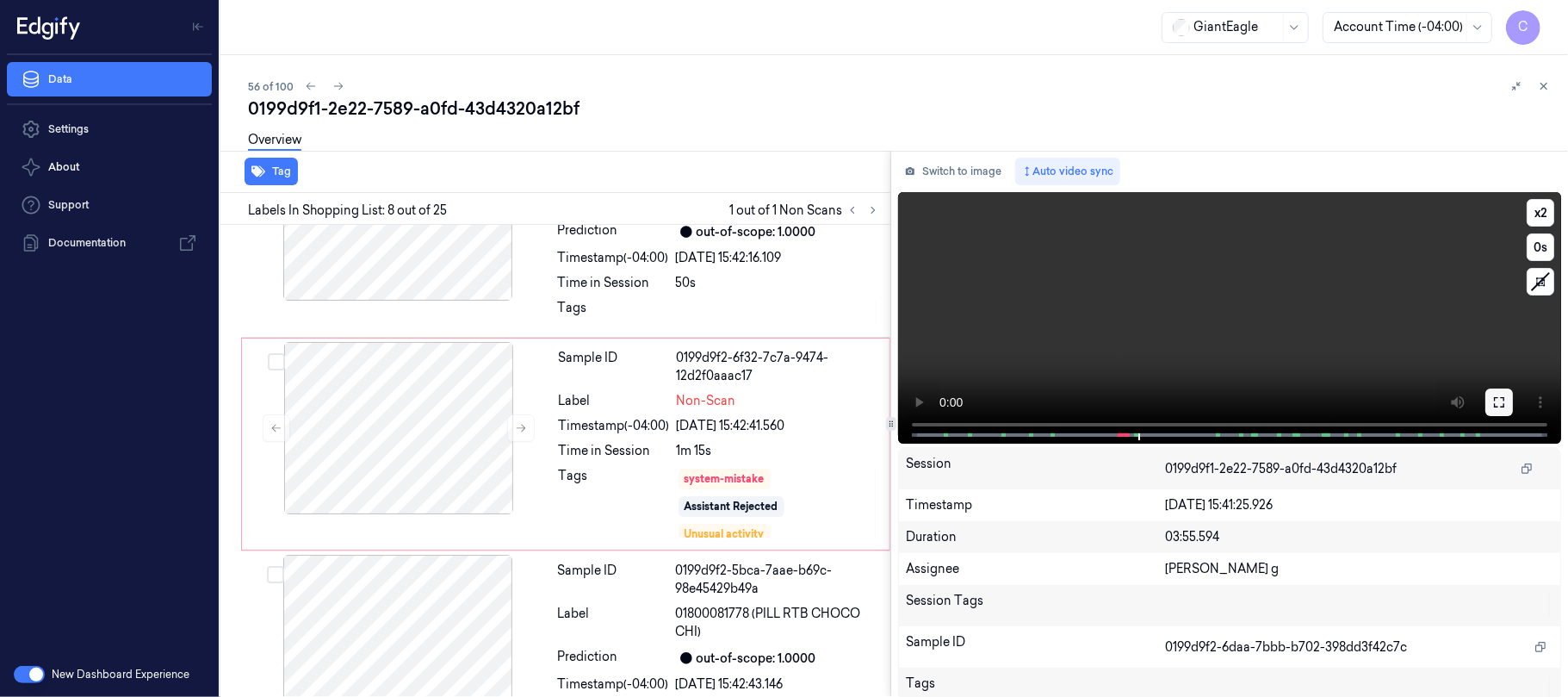
click at [1493, 404] on icon at bounding box center [1499, 402] width 13 height 13
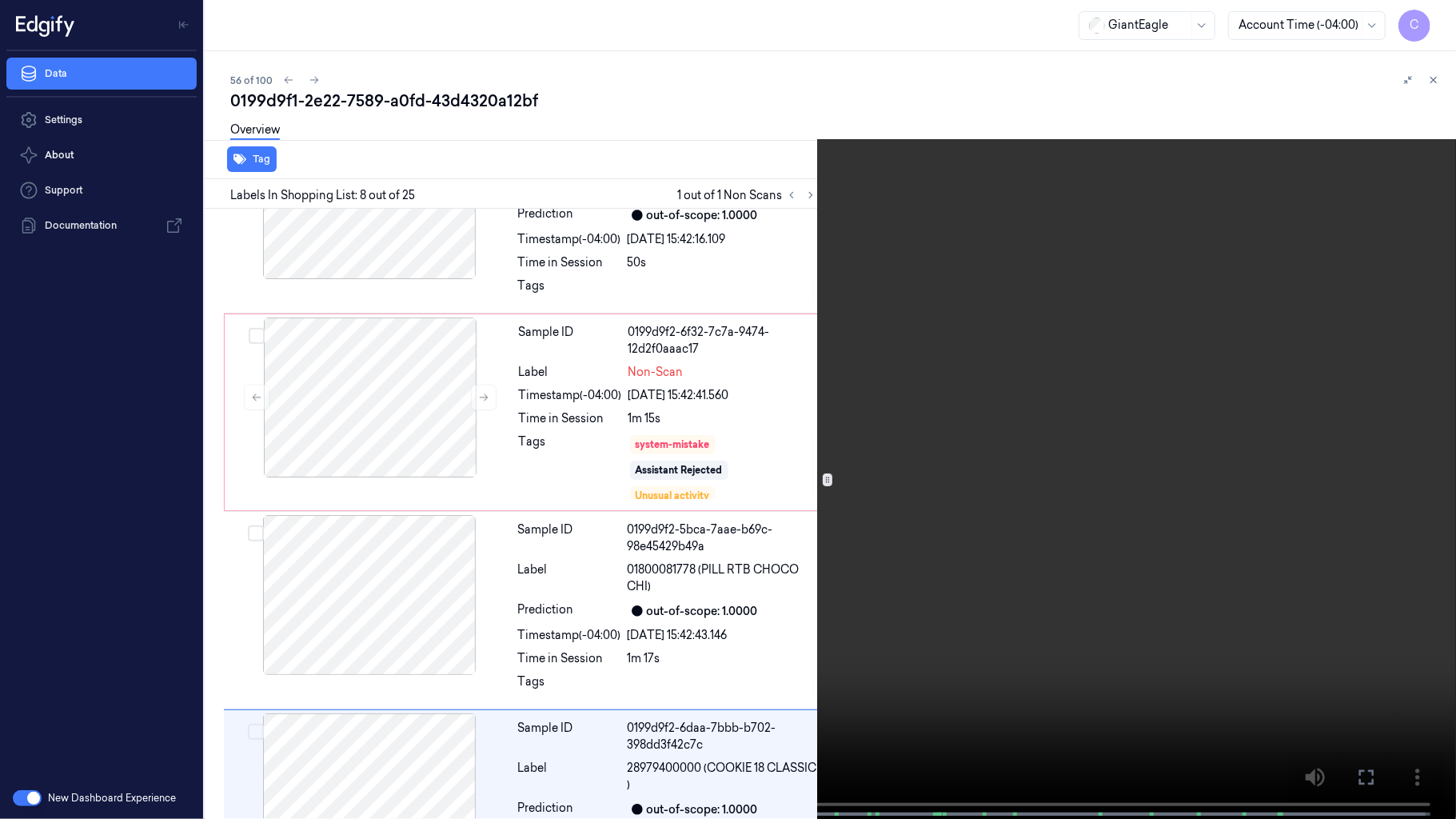
click at [769, 505] on video at bounding box center [728, 411] width 1456 height 823
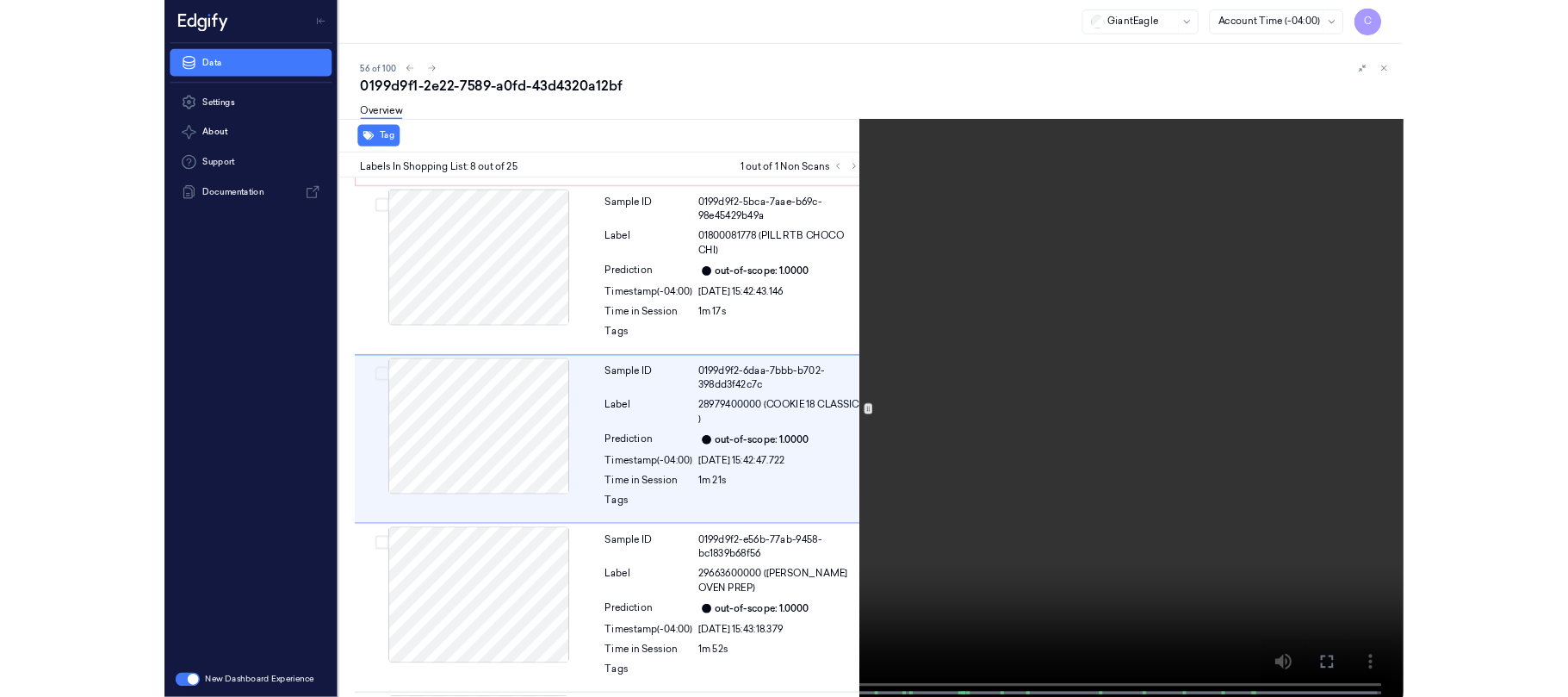
scroll to position [1238, 0]
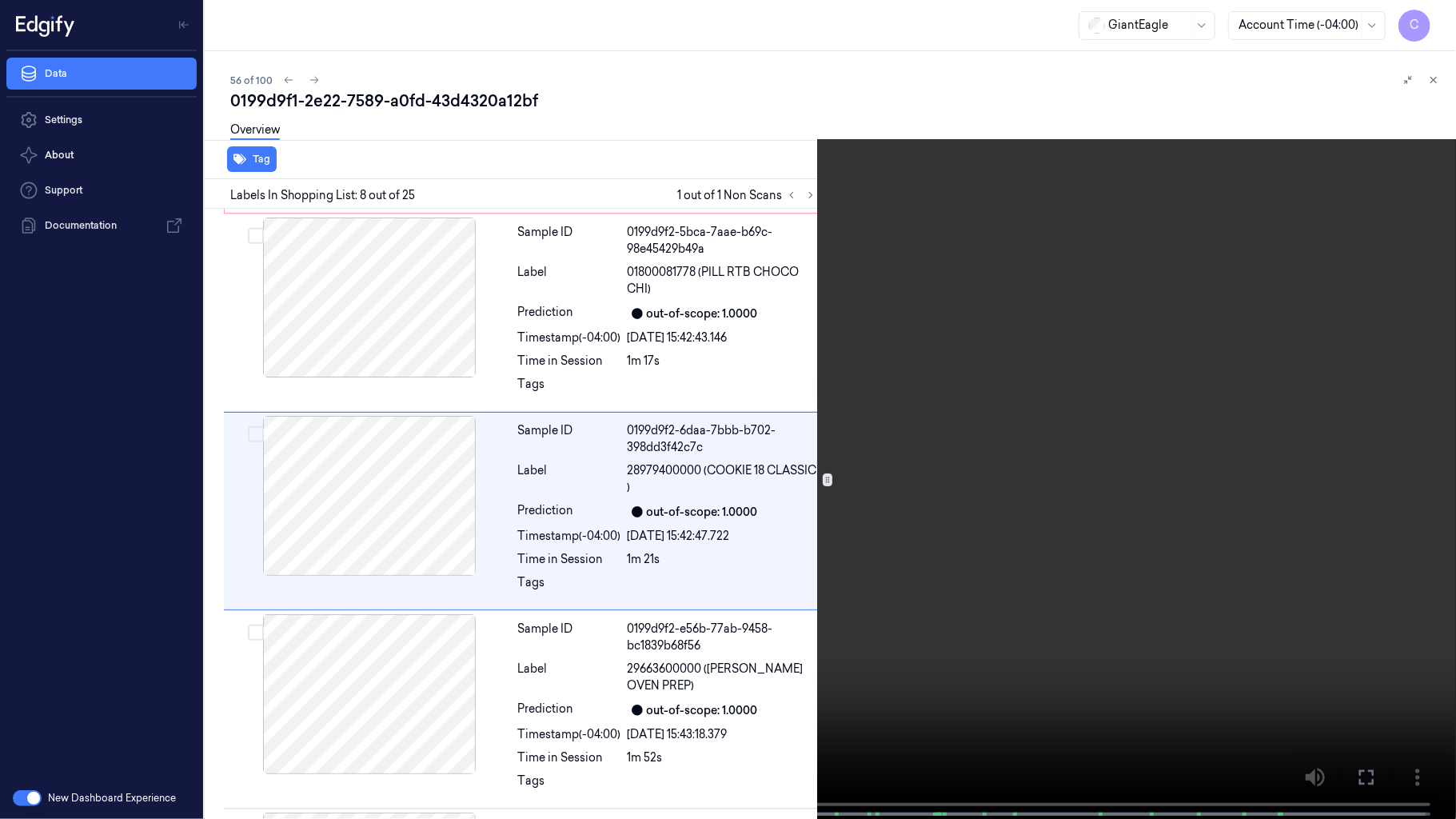
click at [516, 646] on span at bounding box center [516, 814] width 3 height 8
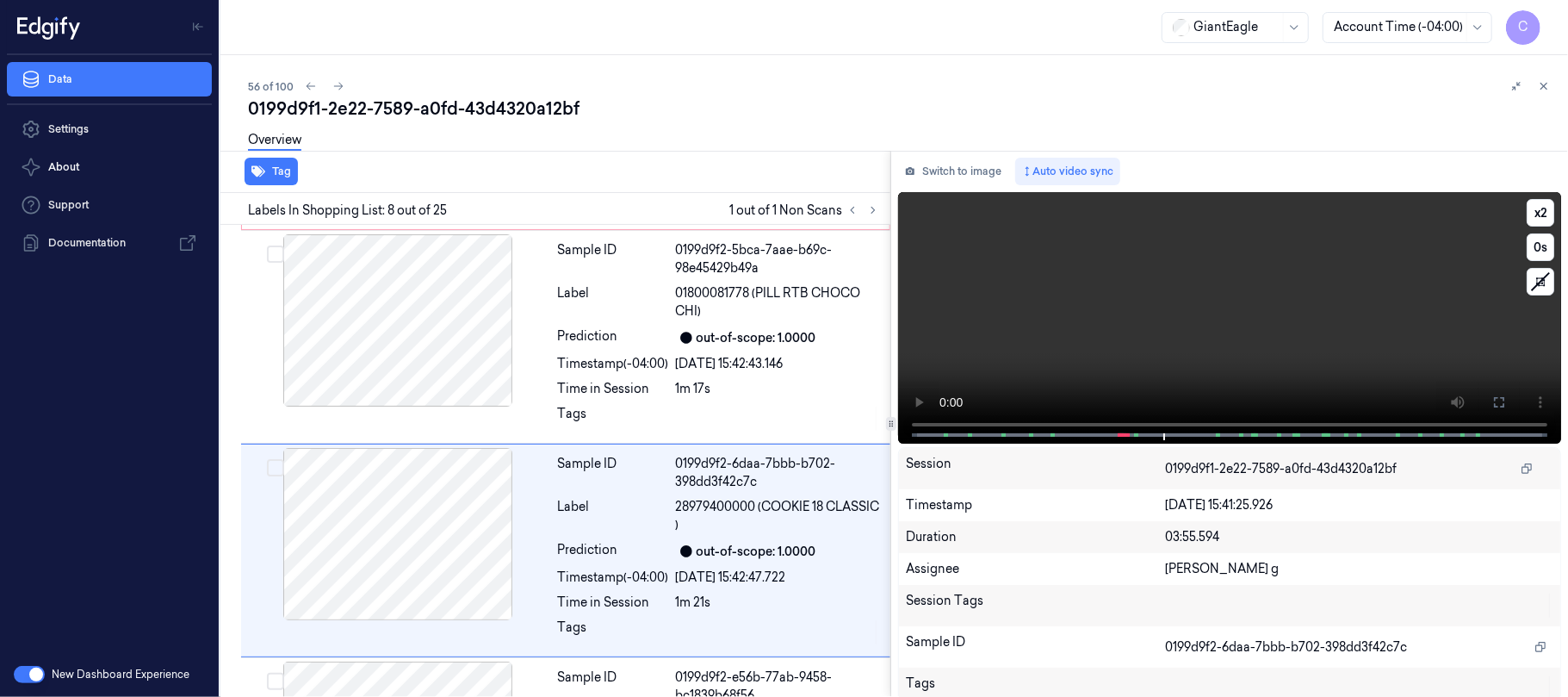
click at [1147, 321] on video at bounding box center [1229, 318] width 663 height 252
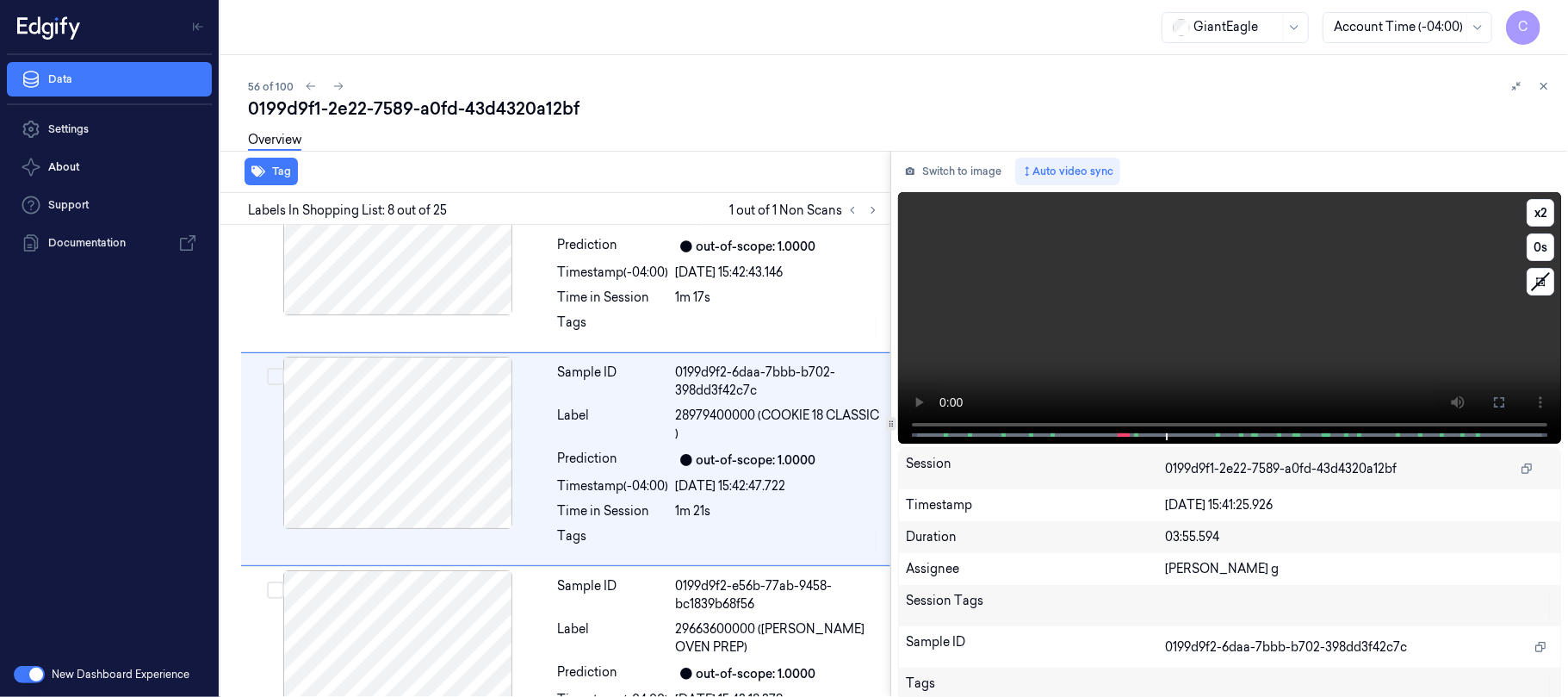
scroll to position [1331, 0]
click at [1117, 431] on span at bounding box center [1118, 435] width 3 height 9
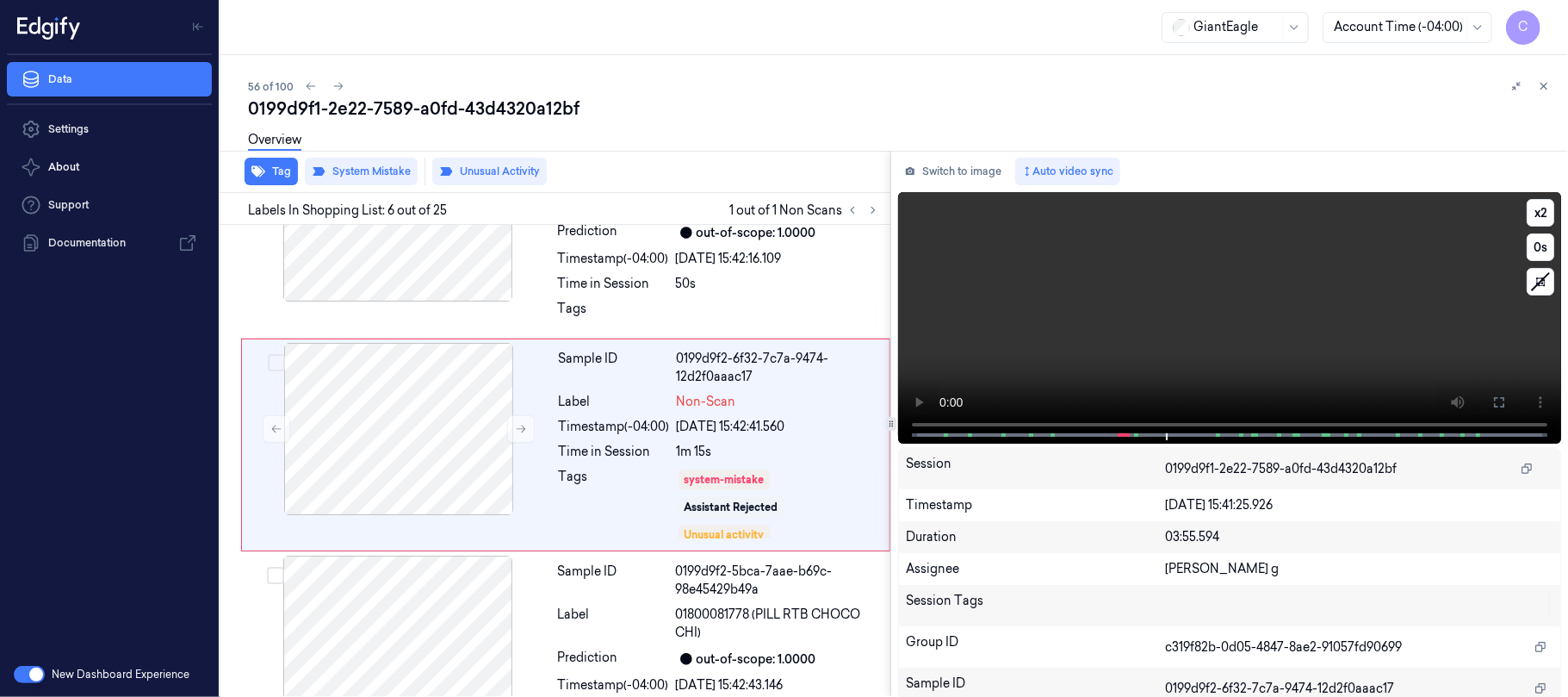
click at [1319, 331] on video at bounding box center [1229, 318] width 663 height 252
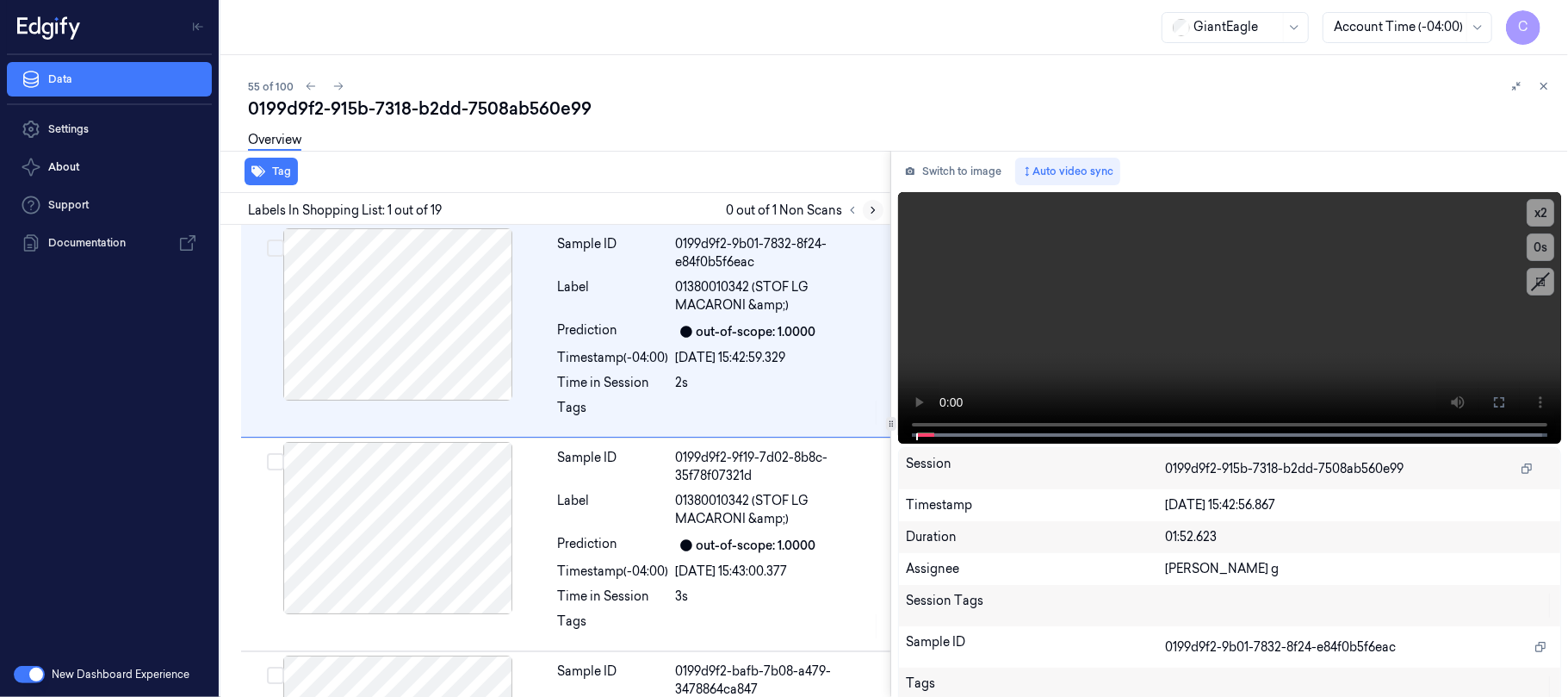
click at [873, 207] on icon at bounding box center [873, 210] width 12 height 12
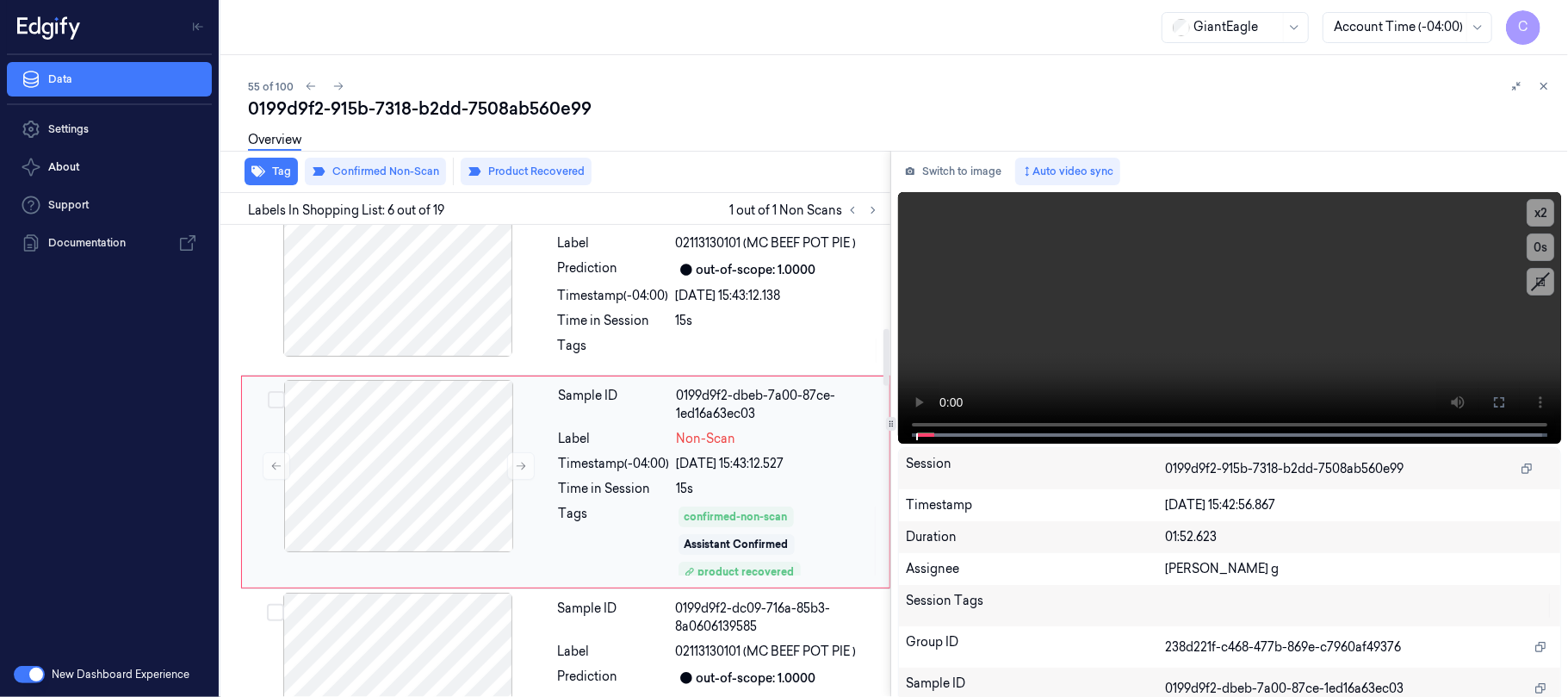
scroll to position [886, 0]
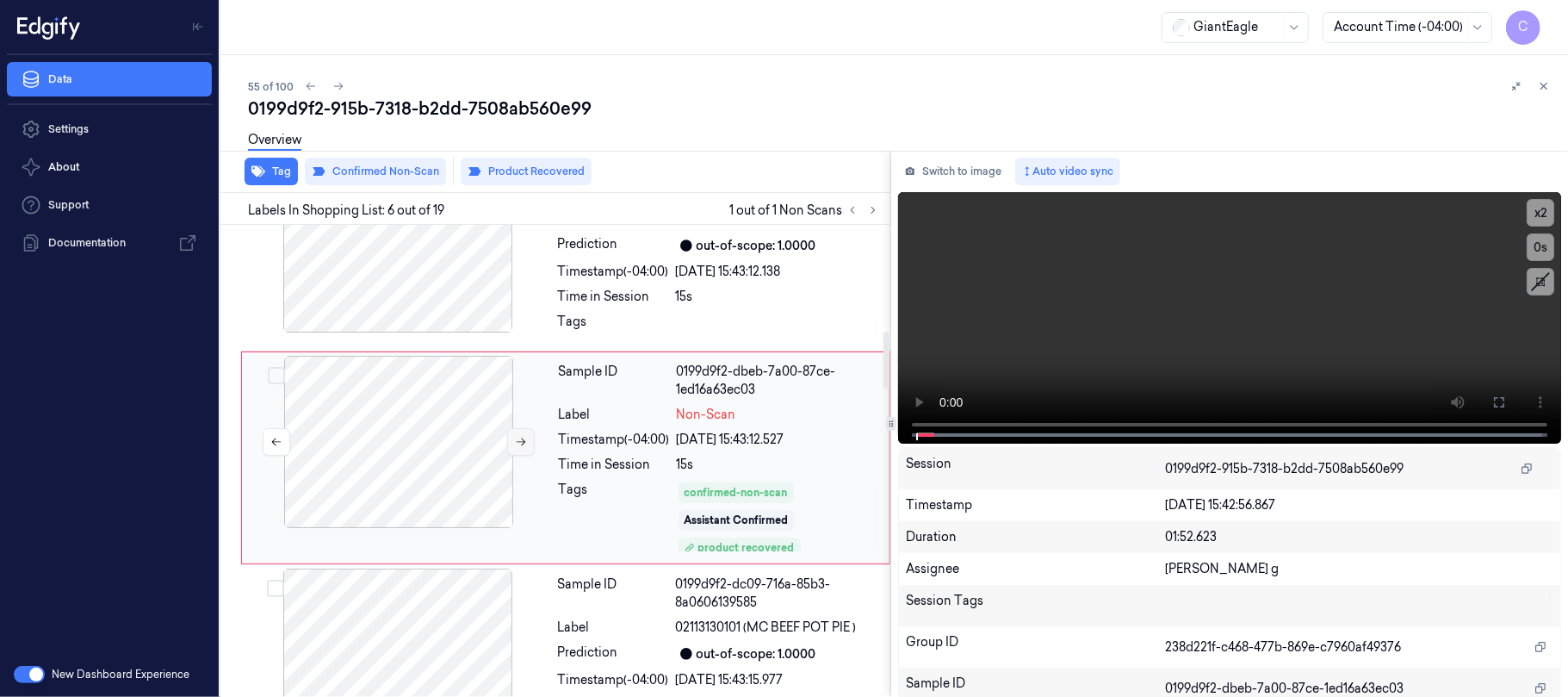
click at [522, 439] on icon at bounding box center [521, 441] width 12 height 12
click at [518, 448] on icon at bounding box center [521, 441] width 12 height 12
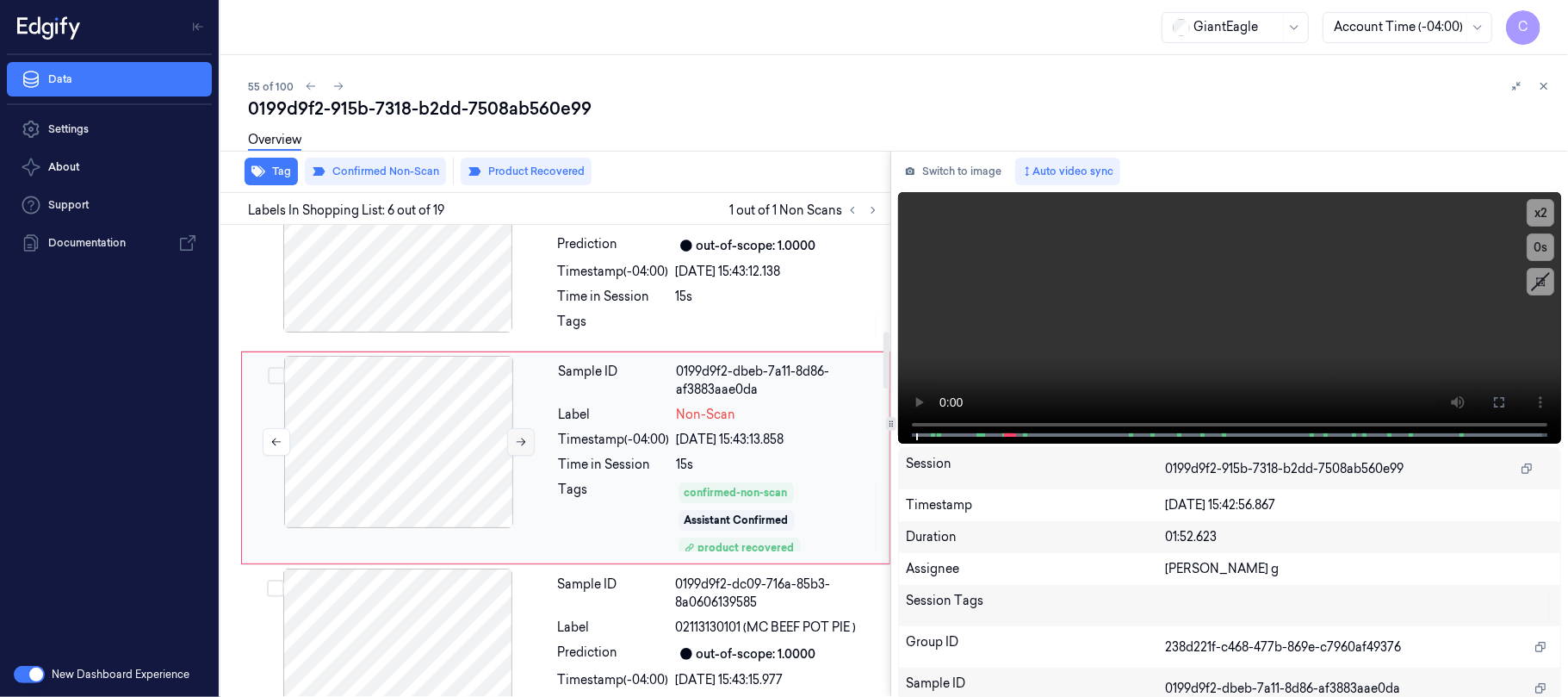
click at [518, 448] on icon at bounding box center [521, 441] width 12 height 12
click at [475, 295] on div at bounding box center [397, 246] width 306 height 172
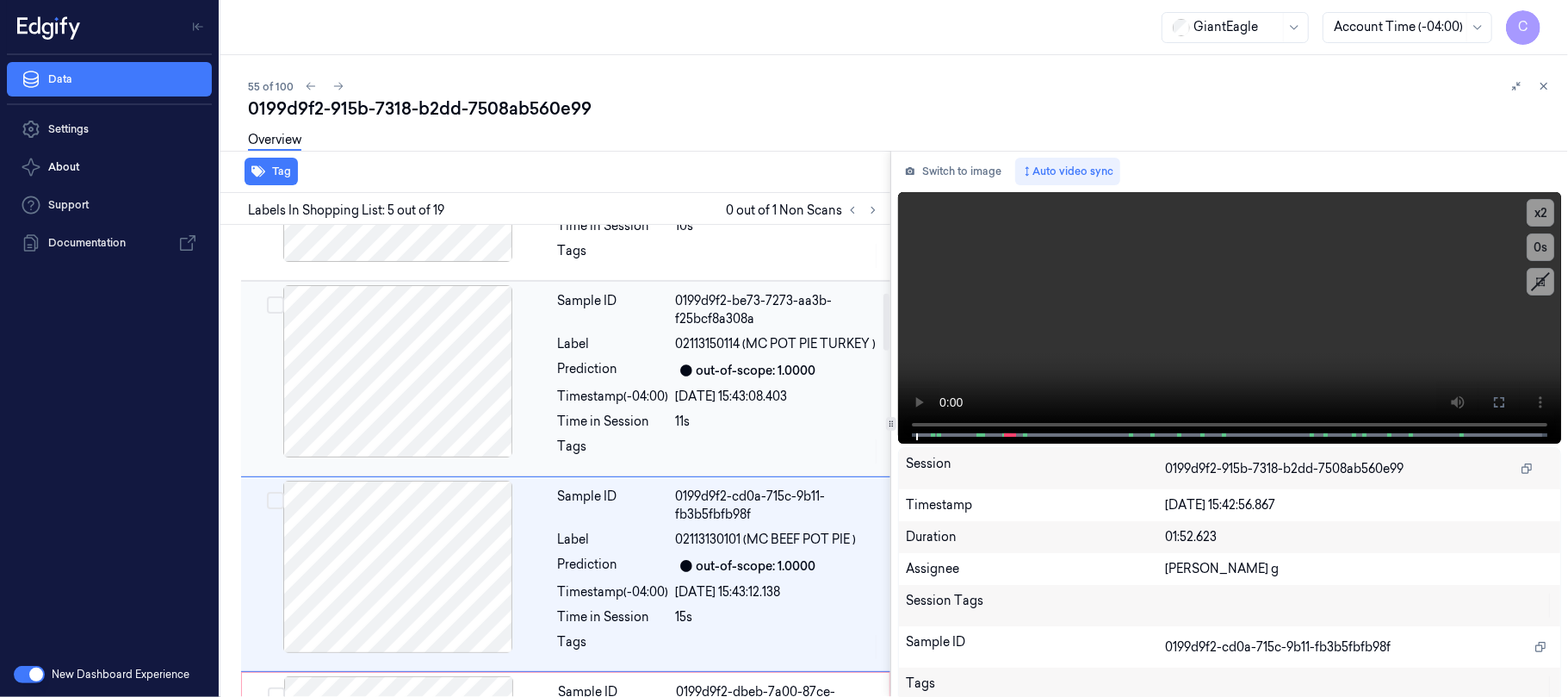
click at [472, 382] on div at bounding box center [397, 371] width 306 height 172
click at [458, 382] on div at bounding box center [397, 371] width 306 height 172
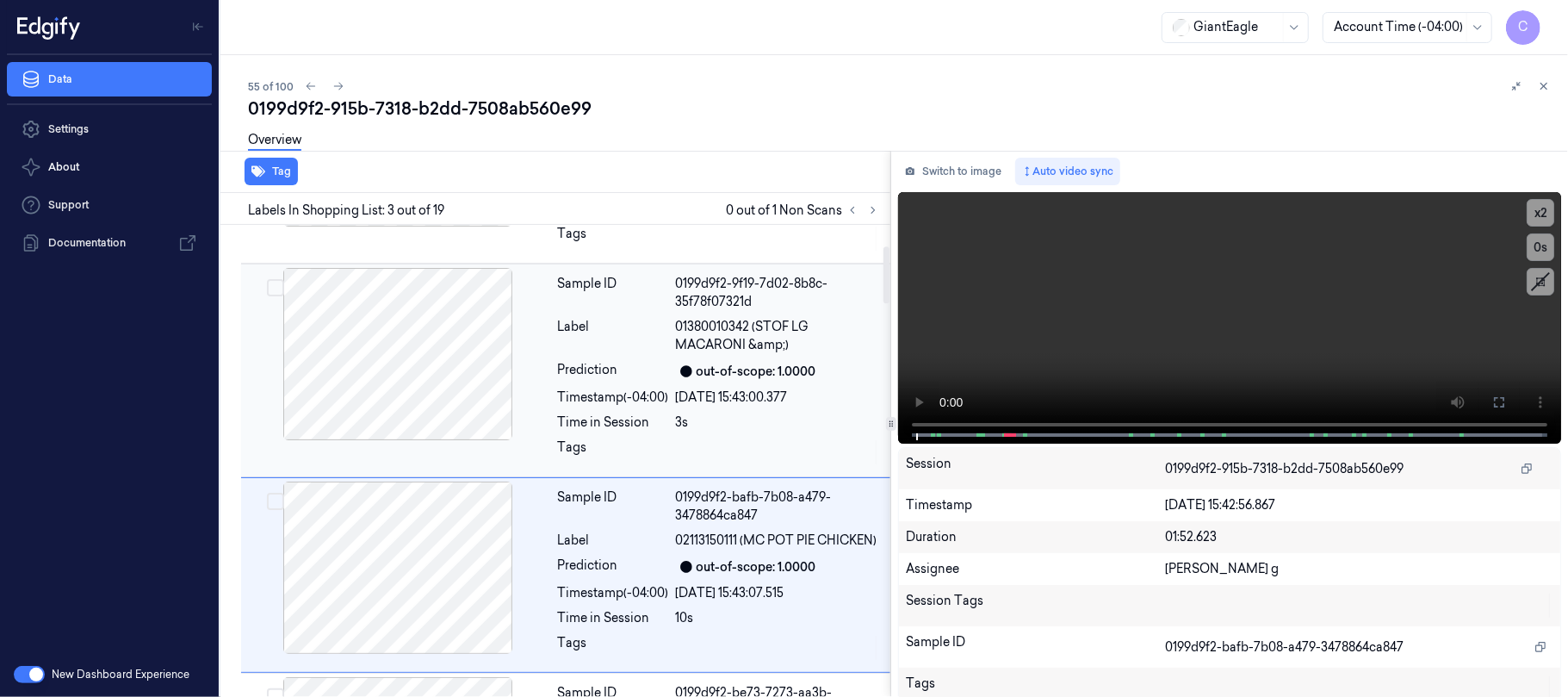
click at [455, 382] on div at bounding box center [397, 354] width 306 height 172
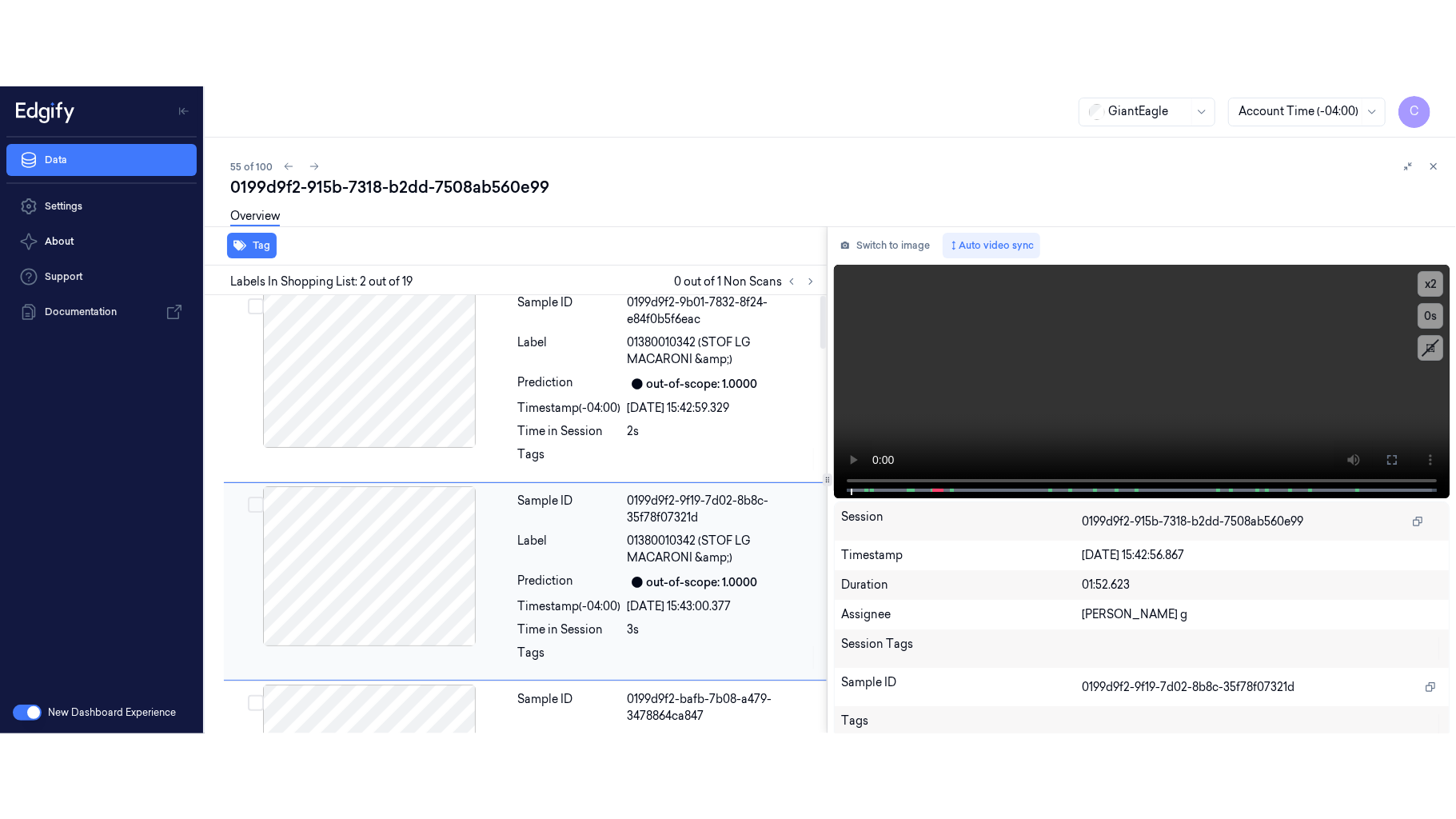
scroll to position [0, 0]
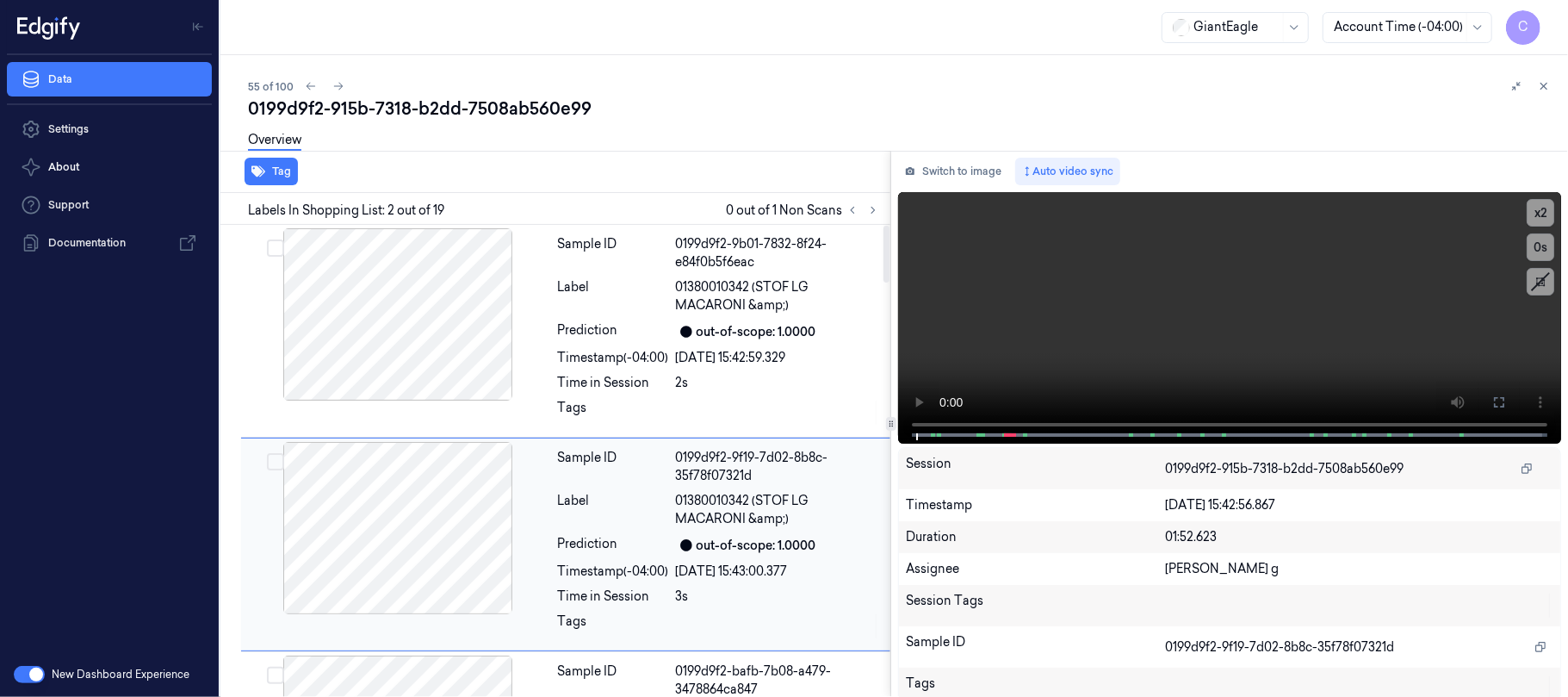
click at [453, 382] on div at bounding box center [397, 314] width 306 height 172
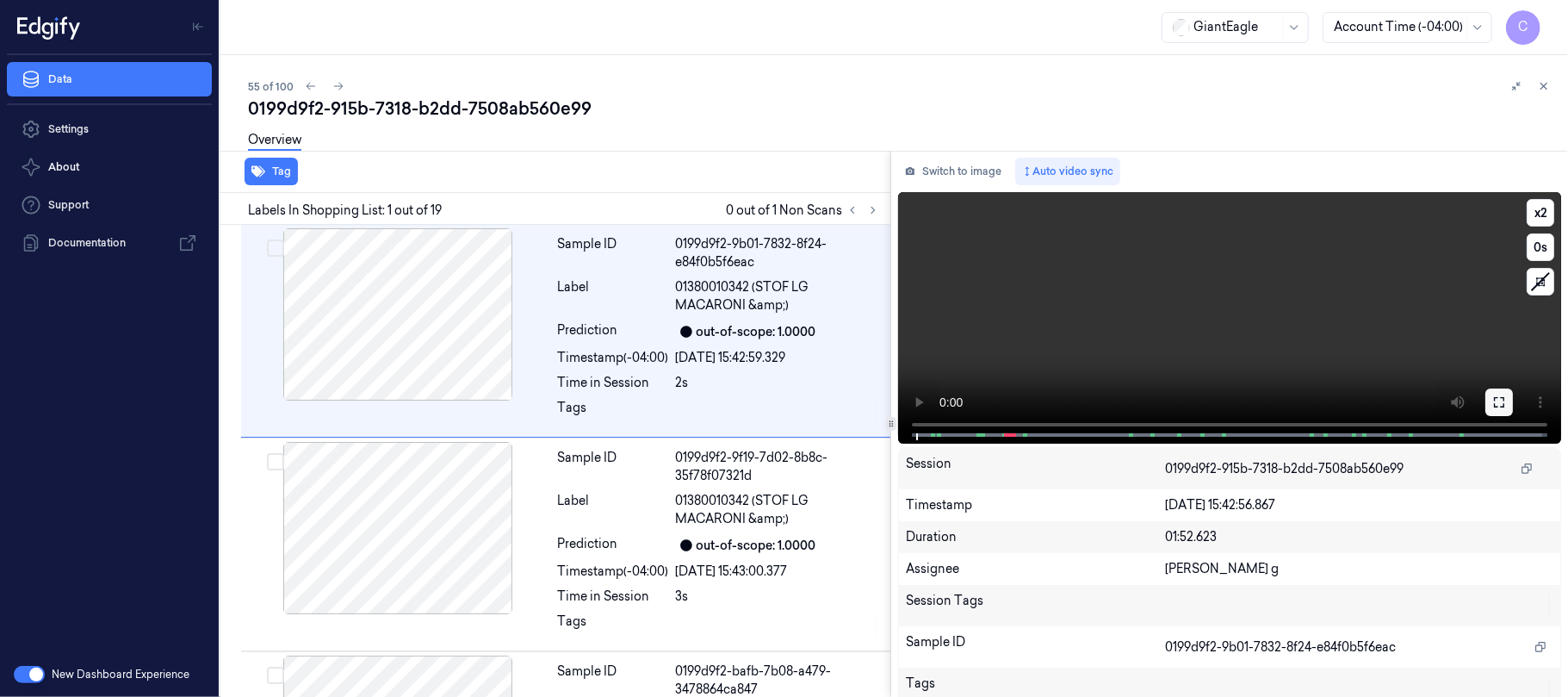
click at [1495, 401] on icon at bounding box center [1499, 402] width 13 height 13
click at [1500, 401] on button at bounding box center [1498, 402] width 28 height 28
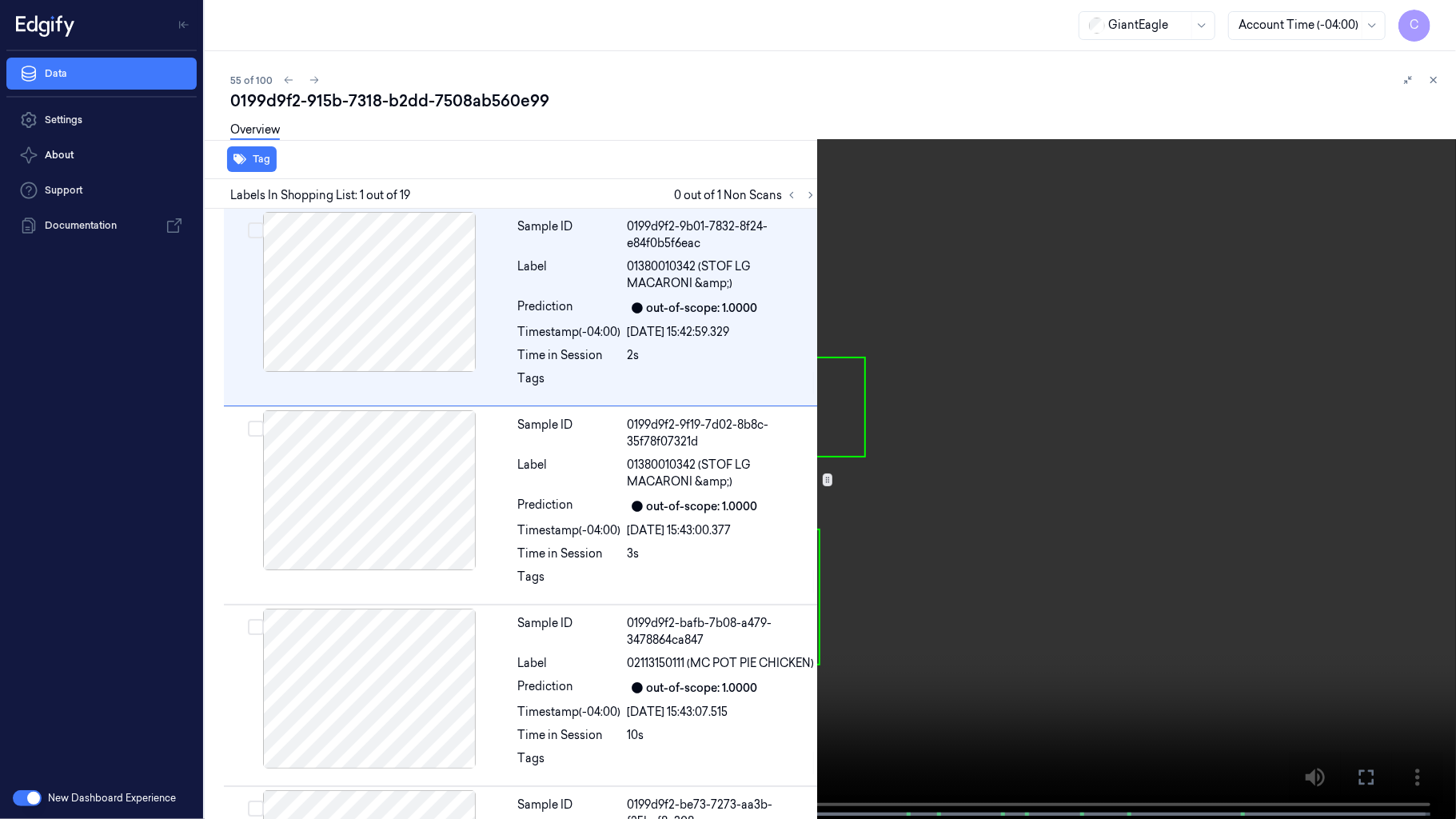
click at [858, 499] on video at bounding box center [728, 411] width 1456 height 823
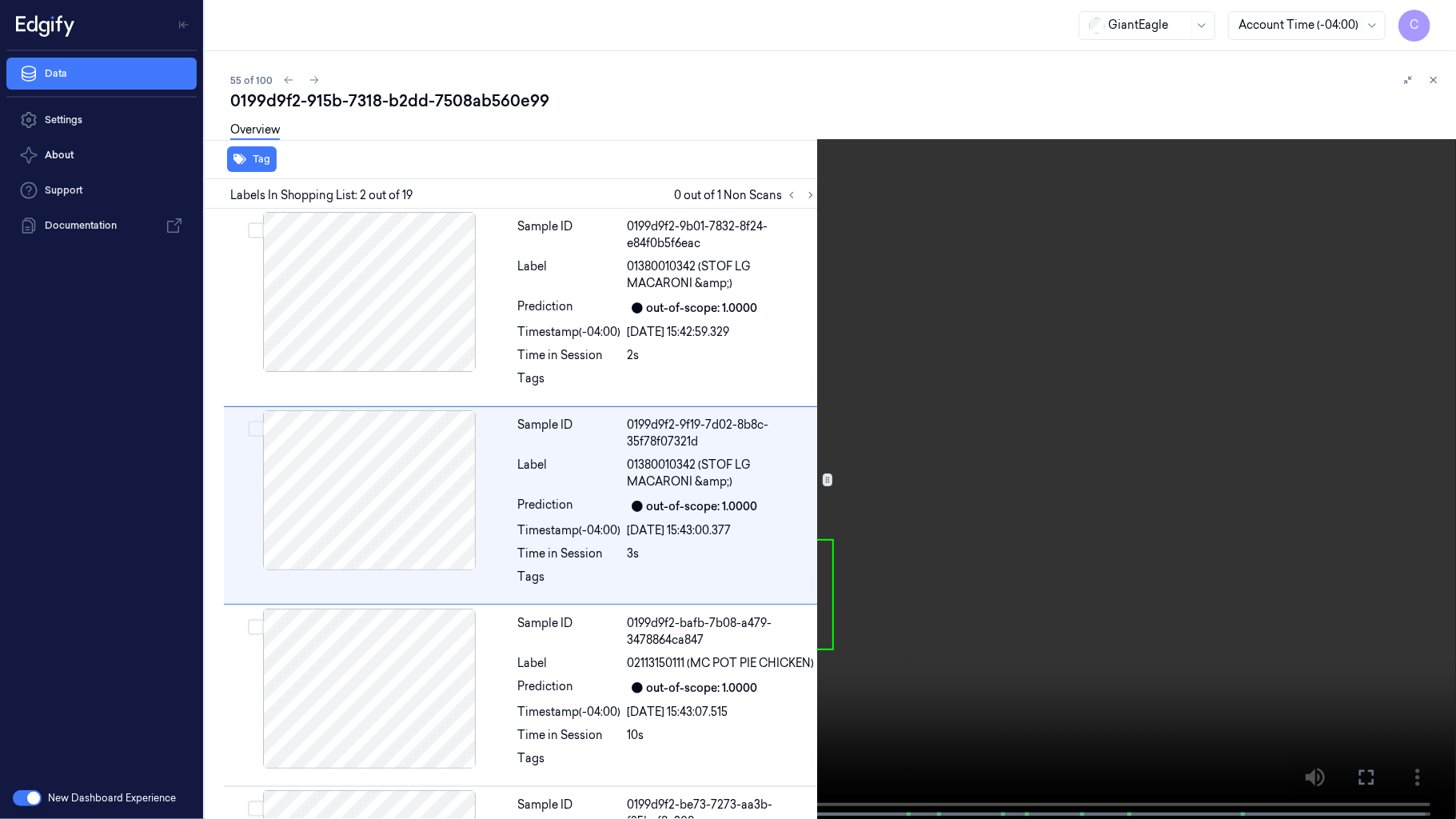
click at [724, 409] on video at bounding box center [728, 411] width 1456 height 823
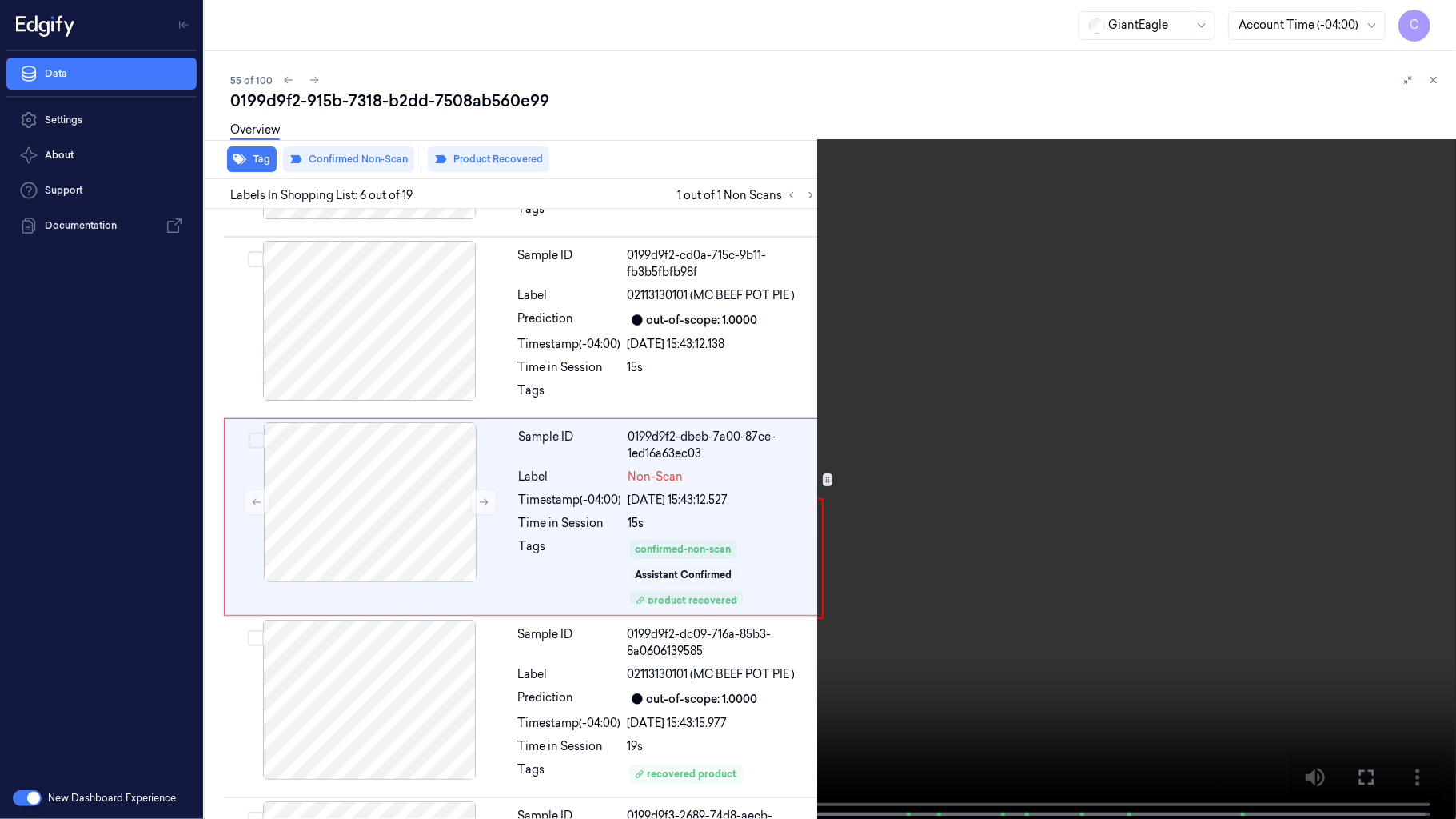
scroll to position [736, 0]
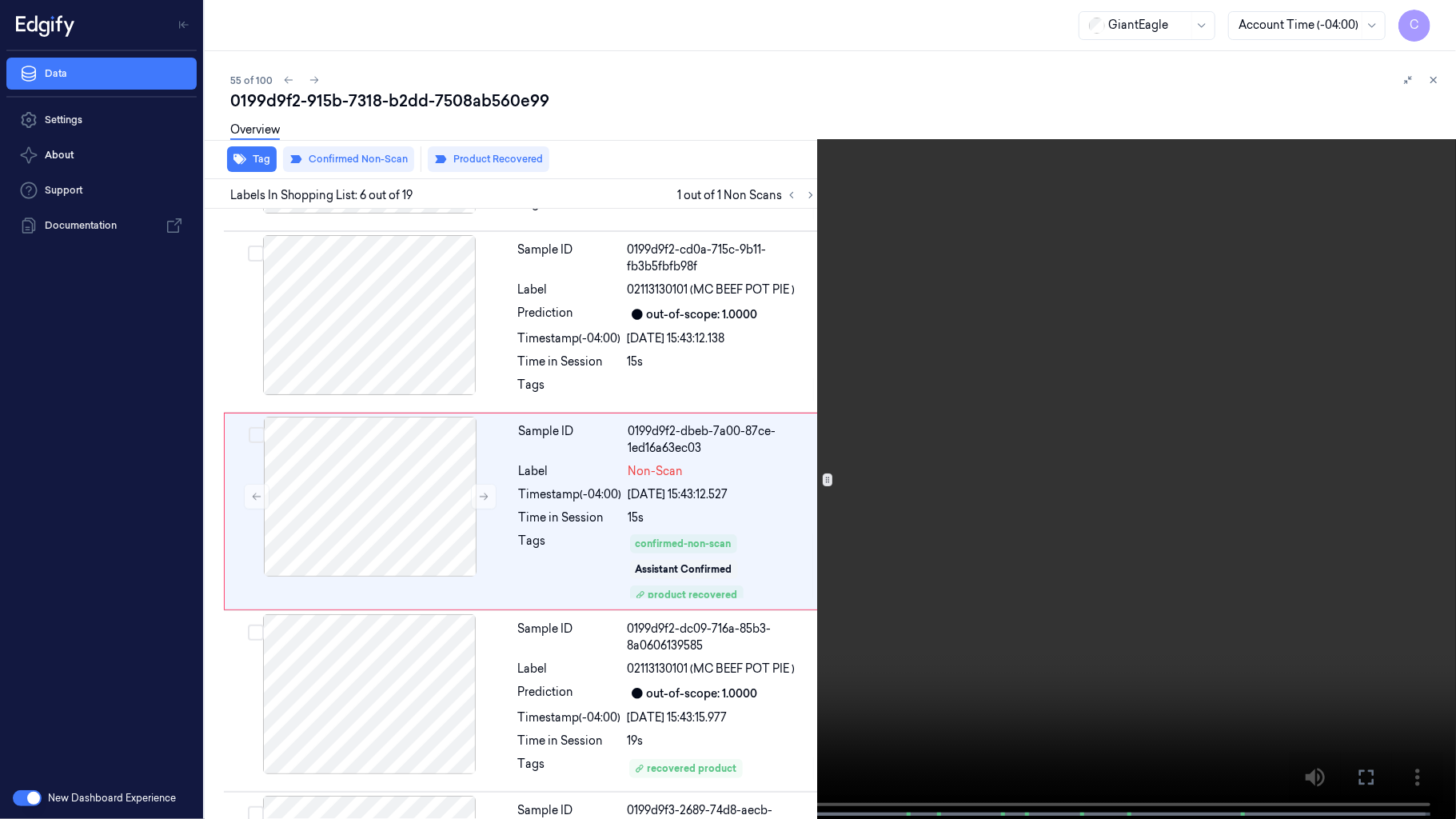
click at [804, 544] on video at bounding box center [728, 411] width 1456 height 823
click at [772, 624] on video at bounding box center [728, 411] width 1456 height 823
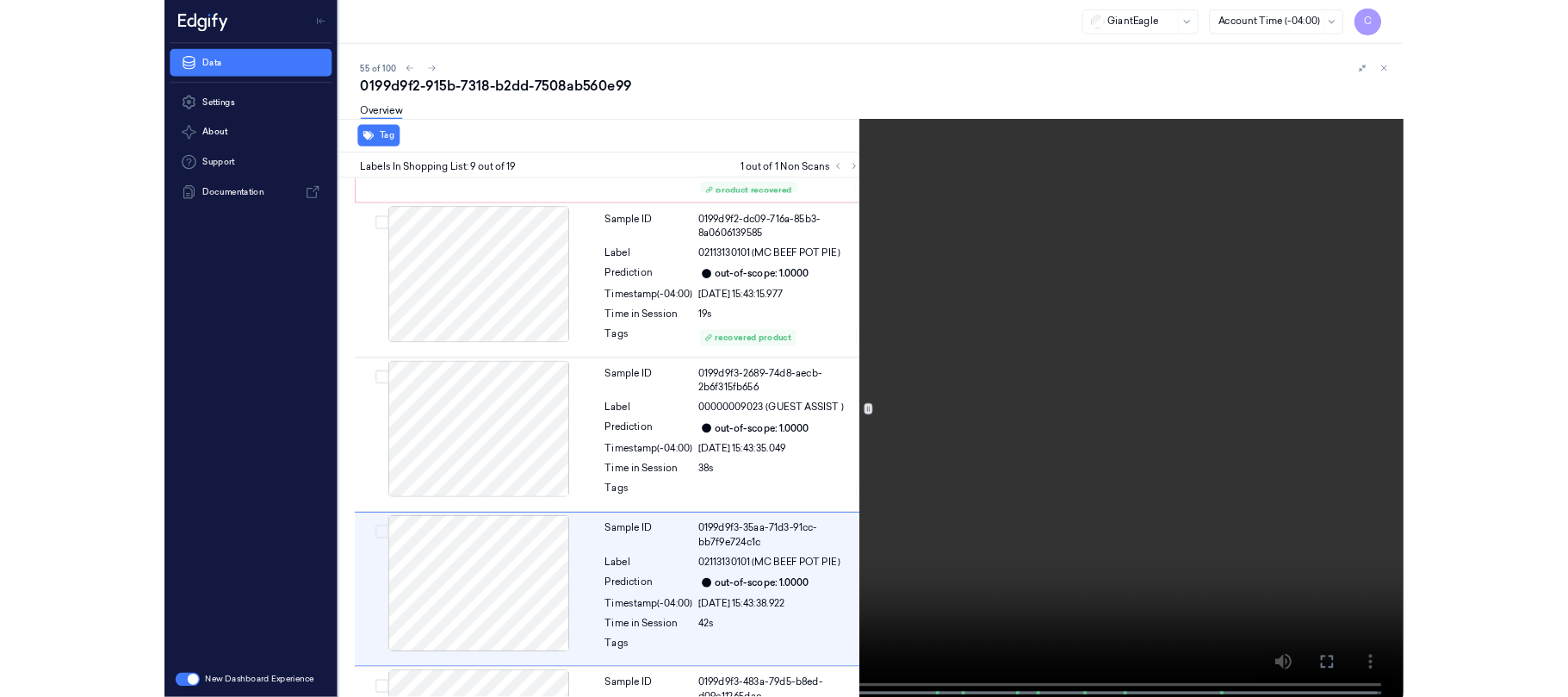
scroll to position [1390, 0]
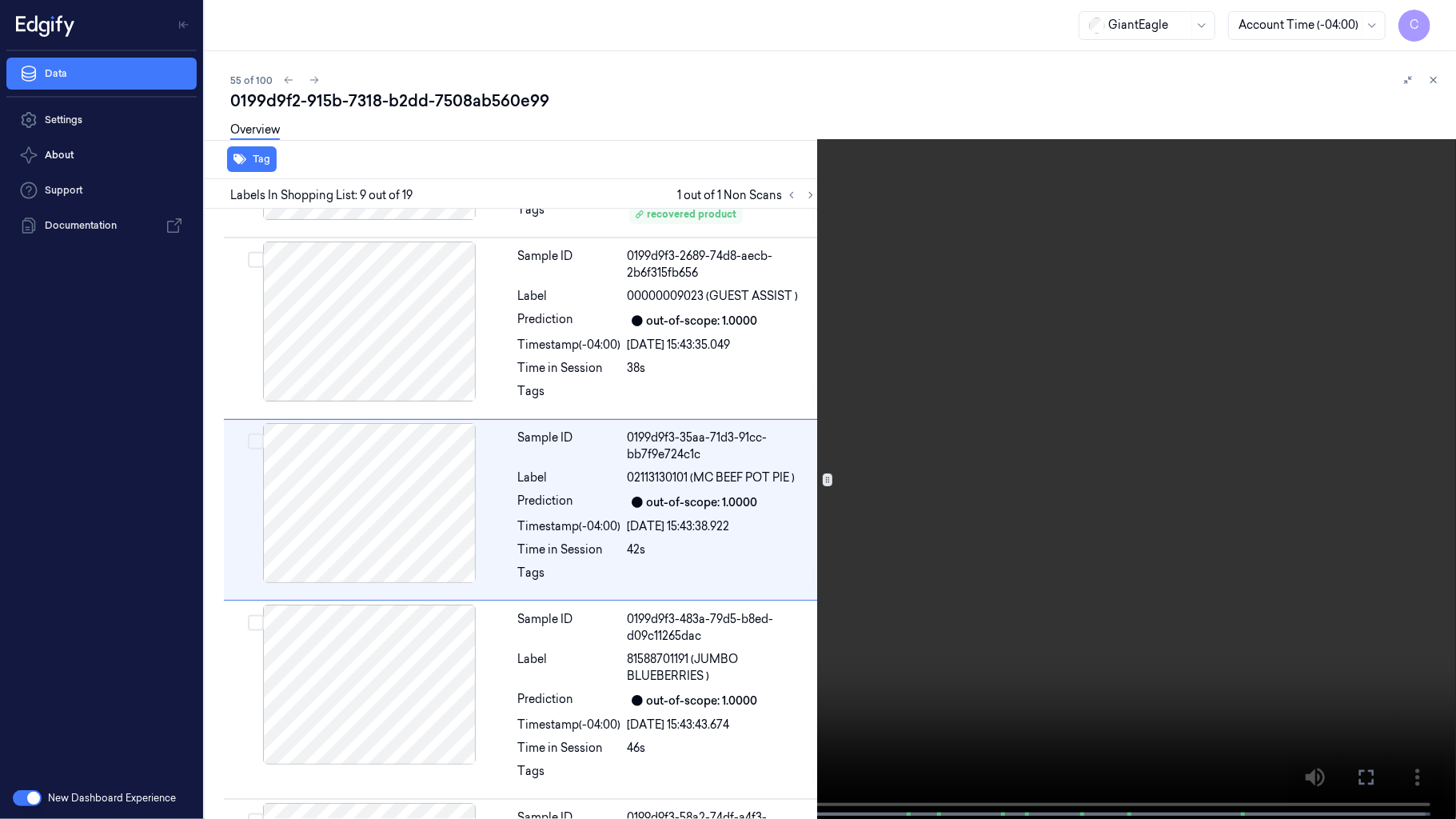
click at [628, 438] on video at bounding box center [728, 411] width 1456 height 823
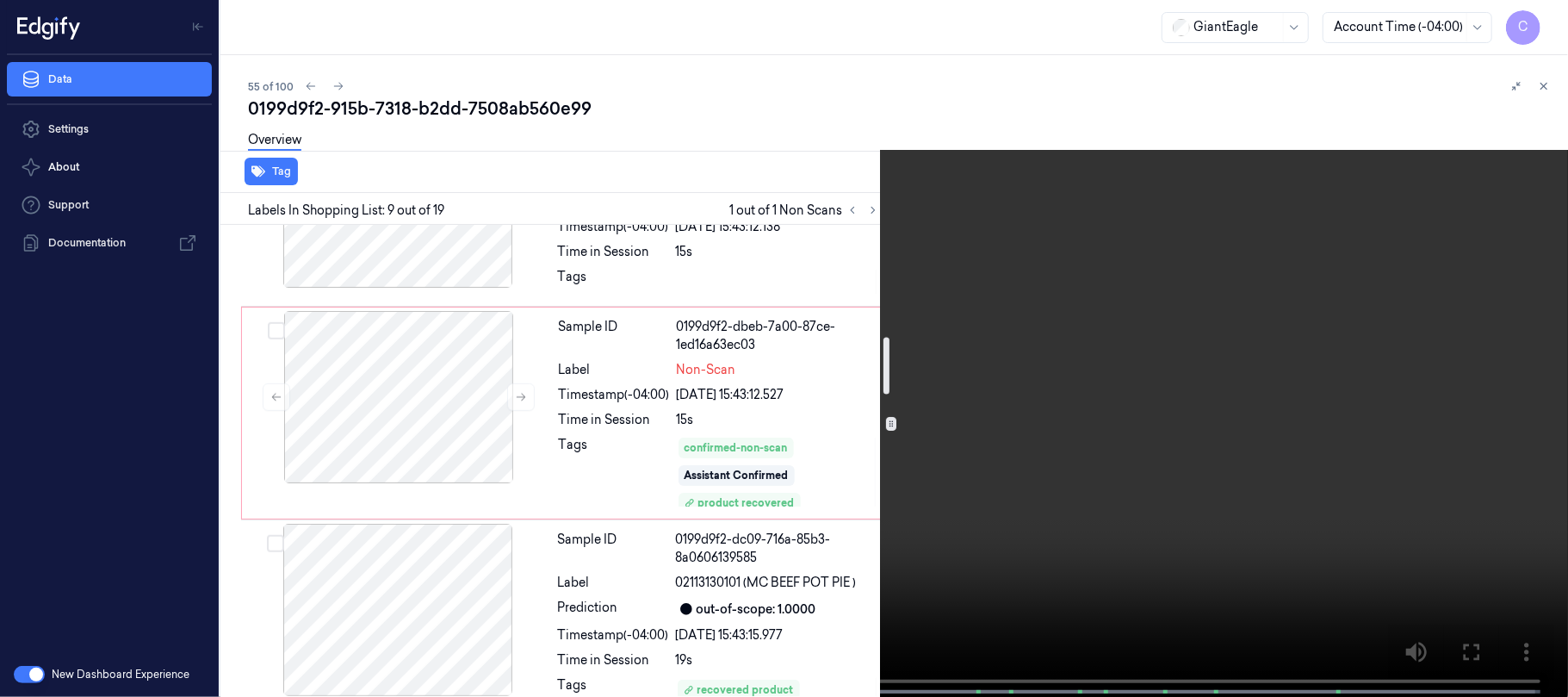
scroll to position [817, 0]
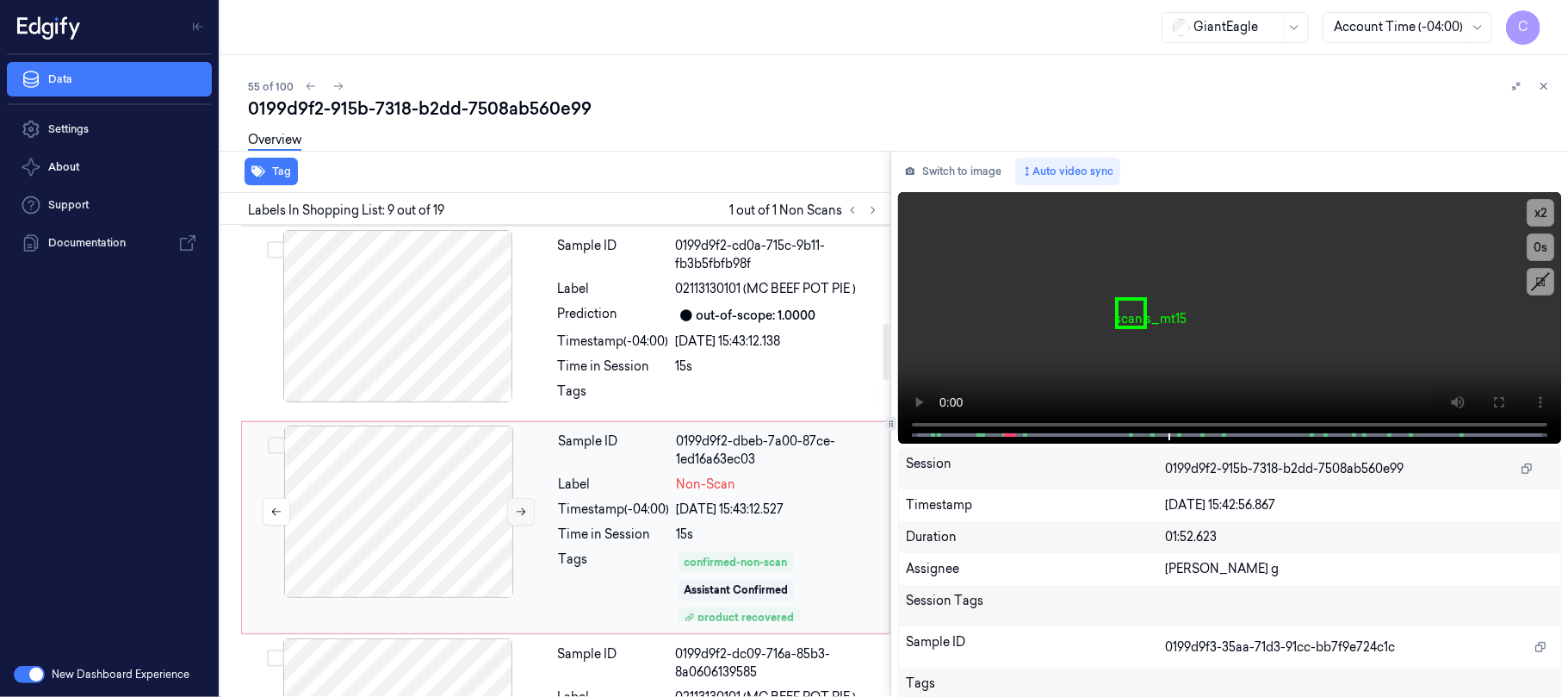
click at [525, 505] on button at bounding box center [521, 511] width 28 height 28
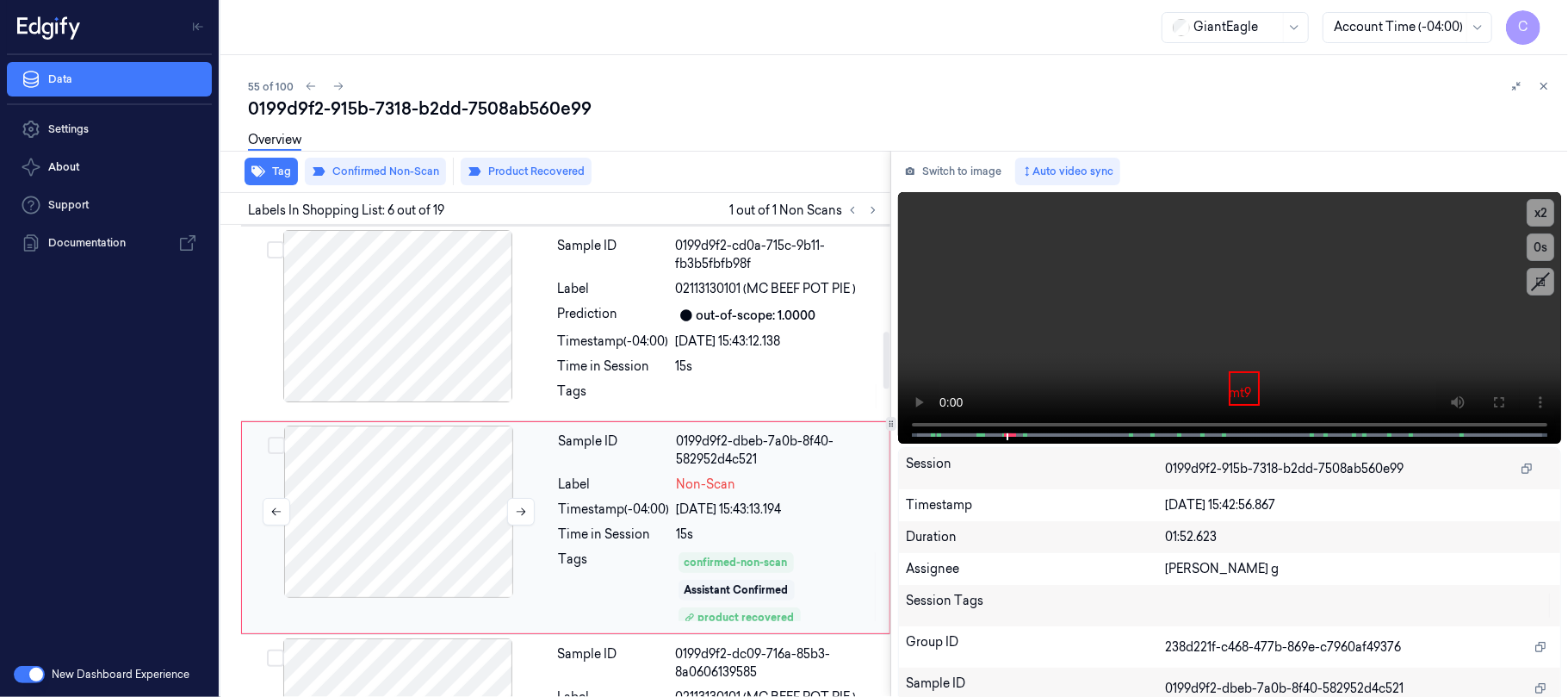
scroll to position [886, 0]
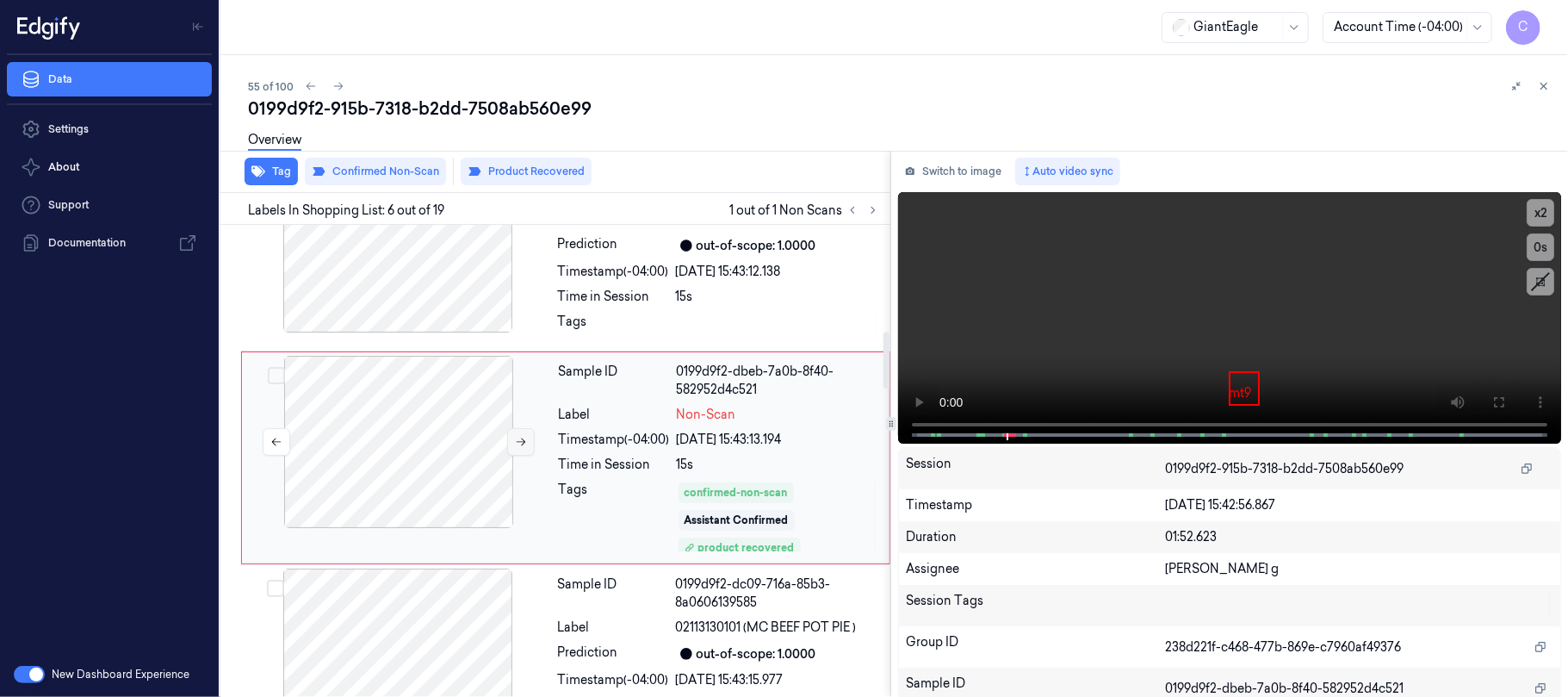
click at [520, 436] on button at bounding box center [521, 441] width 28 height 28
click at [520, 438] on icon at bounding box center [521, 441] width 12 height 12
click at [441, 298] on div at bounding box center [397, 246] width 306 height 172
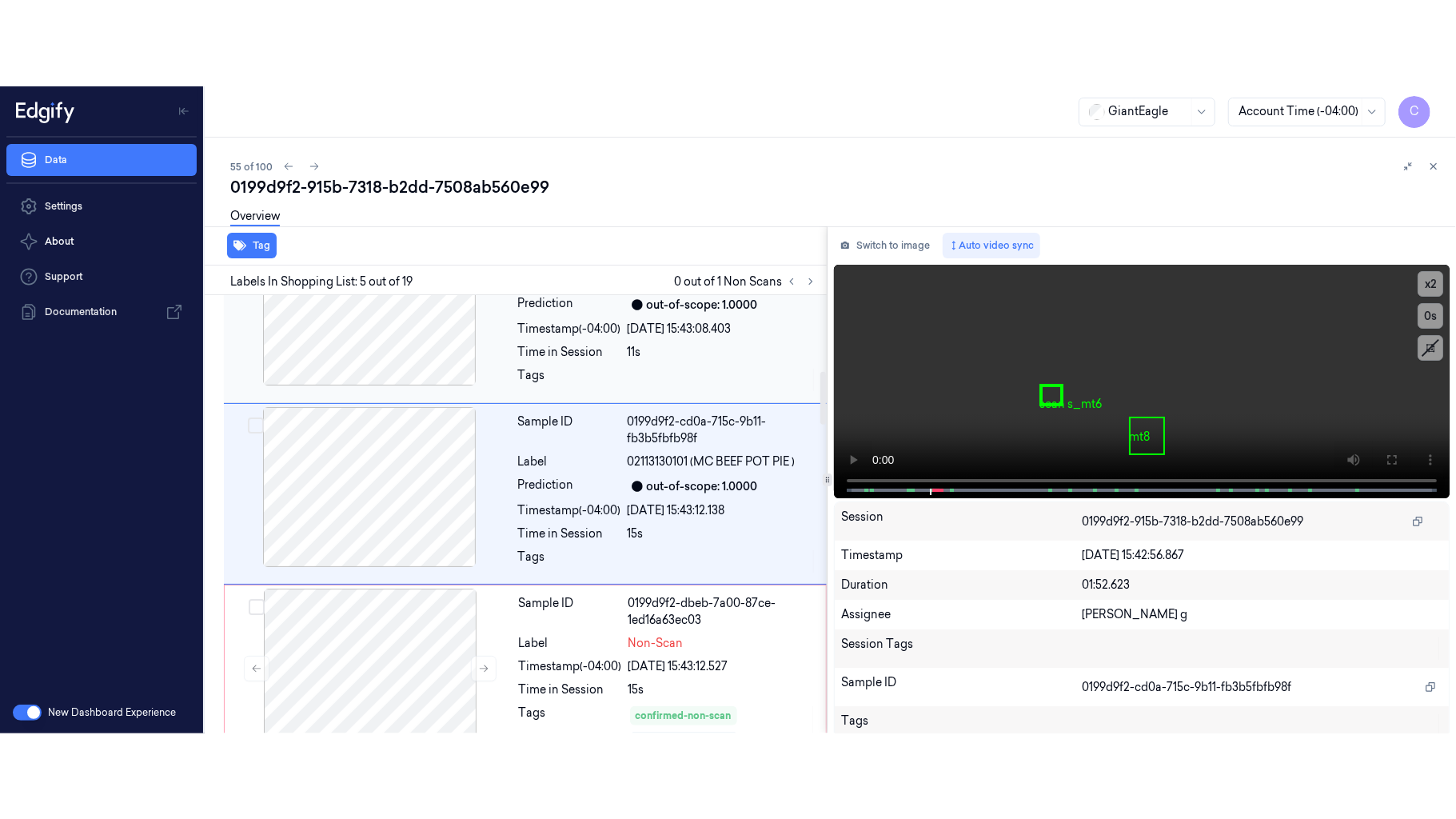
scroll to position [631, 0]
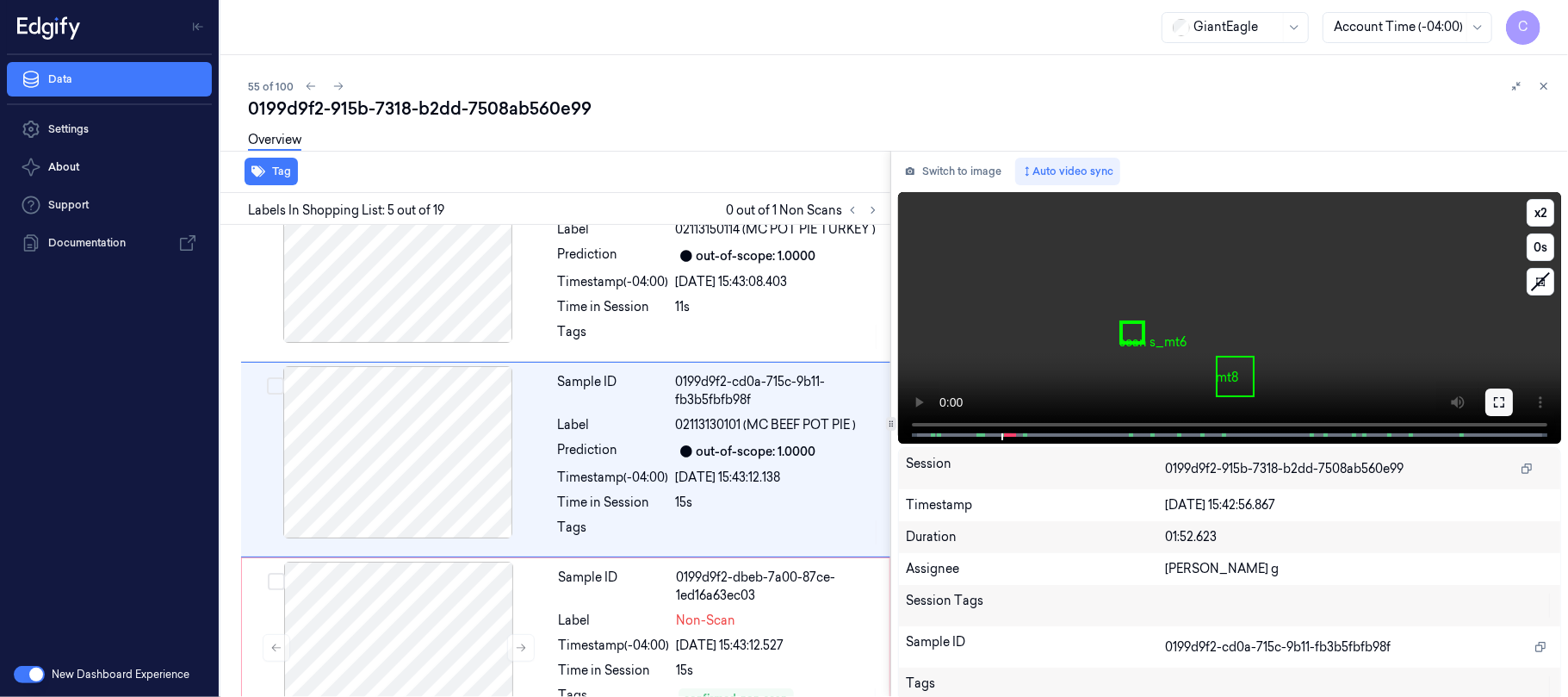
click at [1500, 401] on button at bounding box center [1498, 402] width 28 height 28
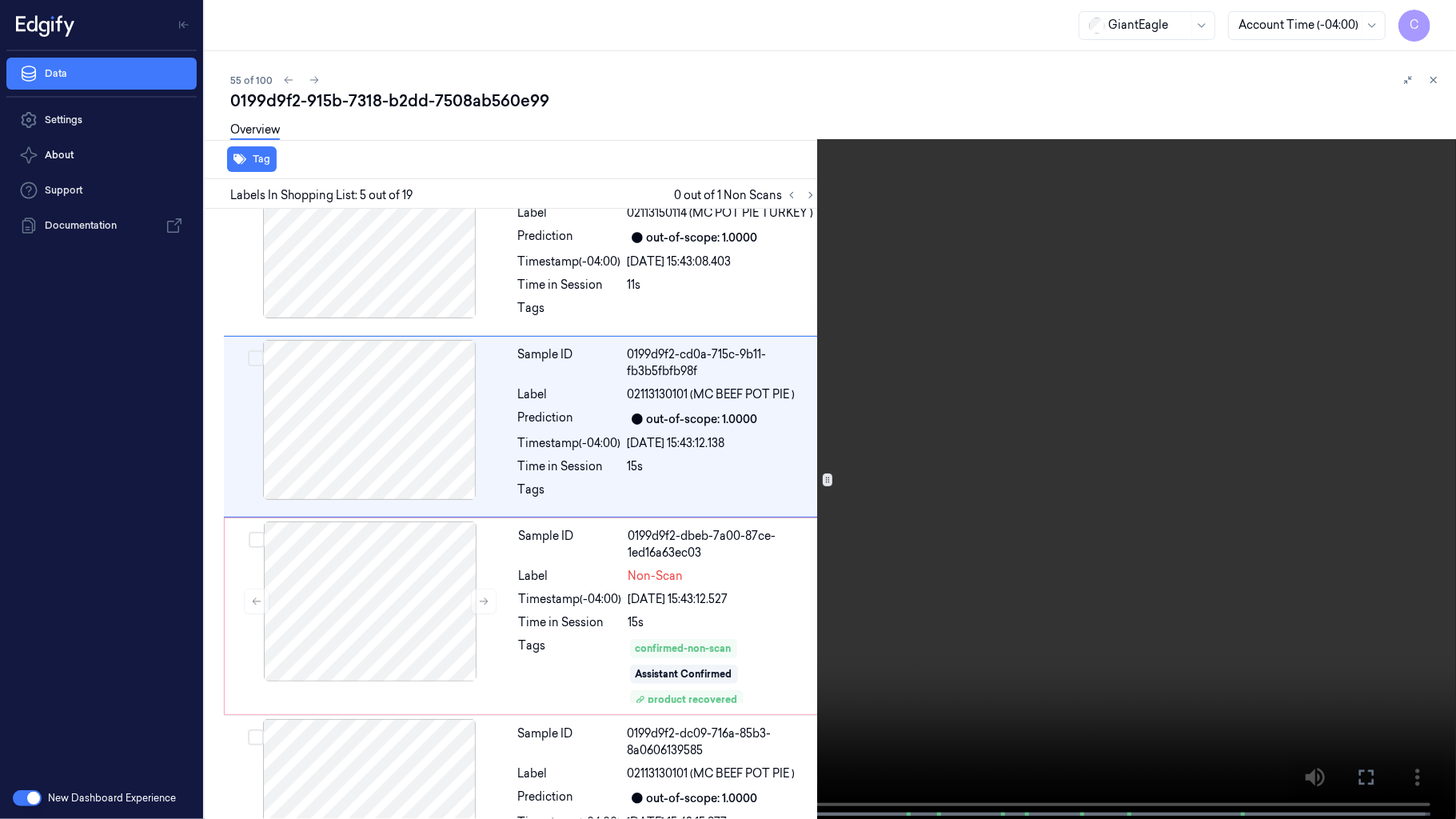
click at [672, 455] on video at bounding box center [728, 411] width 1456 height 823
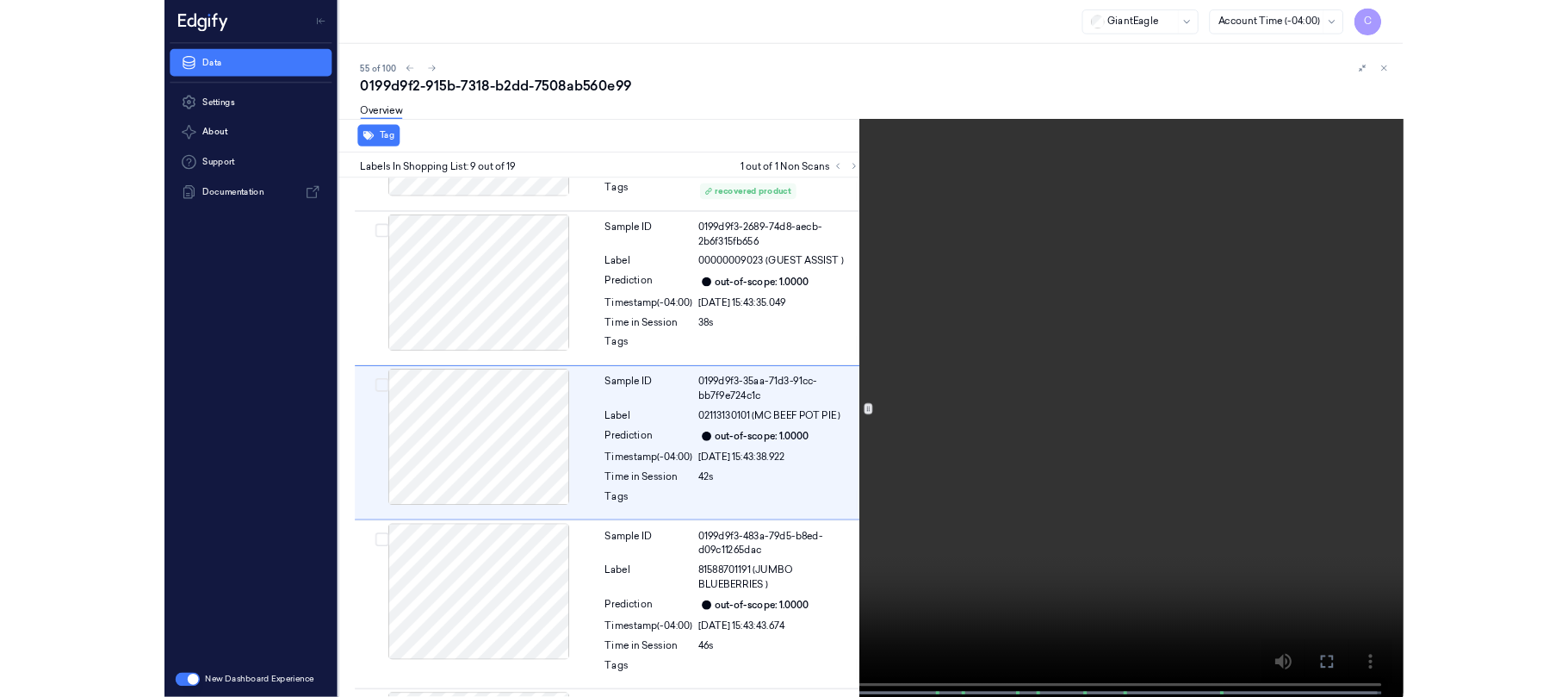
scroll to position [1390, 0]
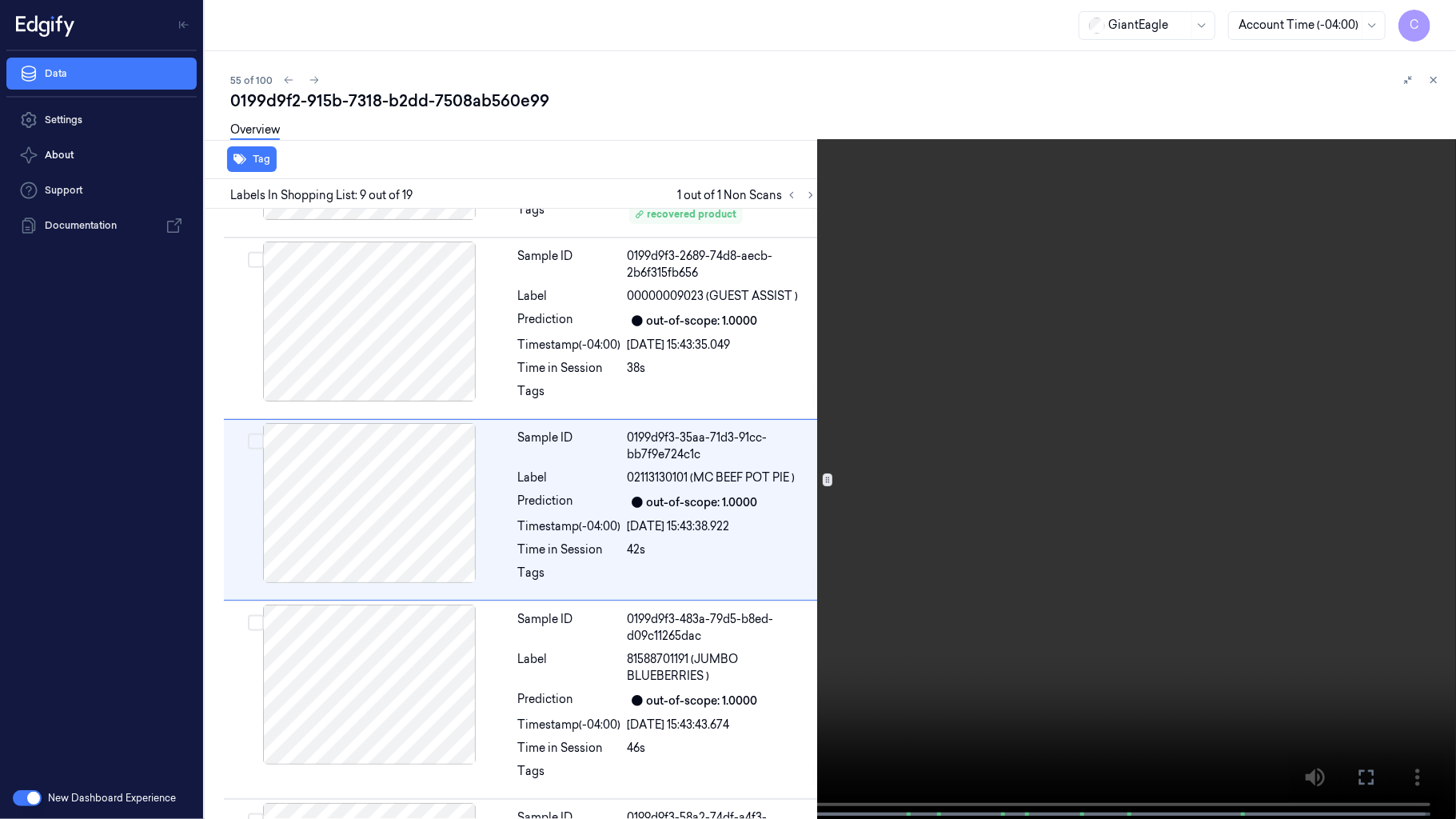
click at [804, 521] on video at bounding box center [728, 411] width 1456 height 823
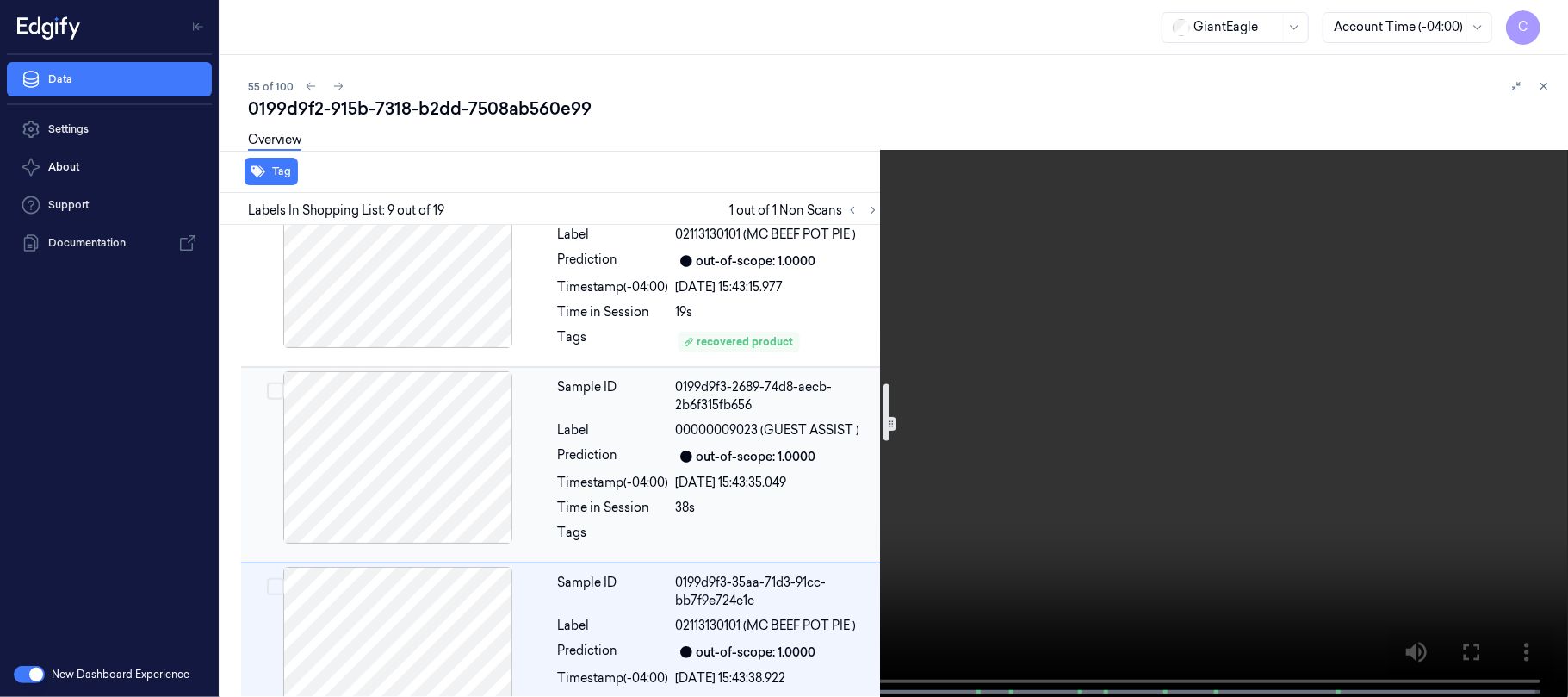
scroll to position [1275, 0]
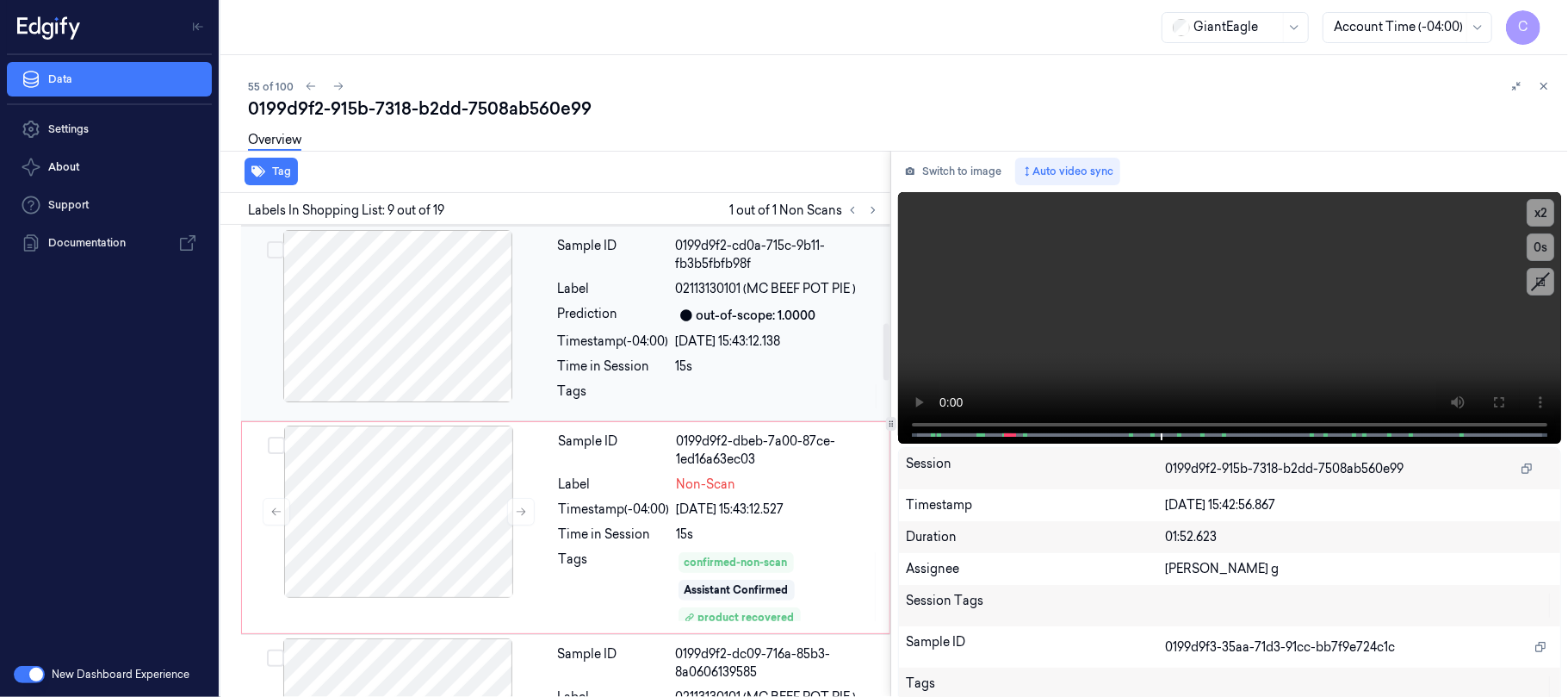
click at [410, 353] on div at bounding box center [397, 316] width 306 height 172
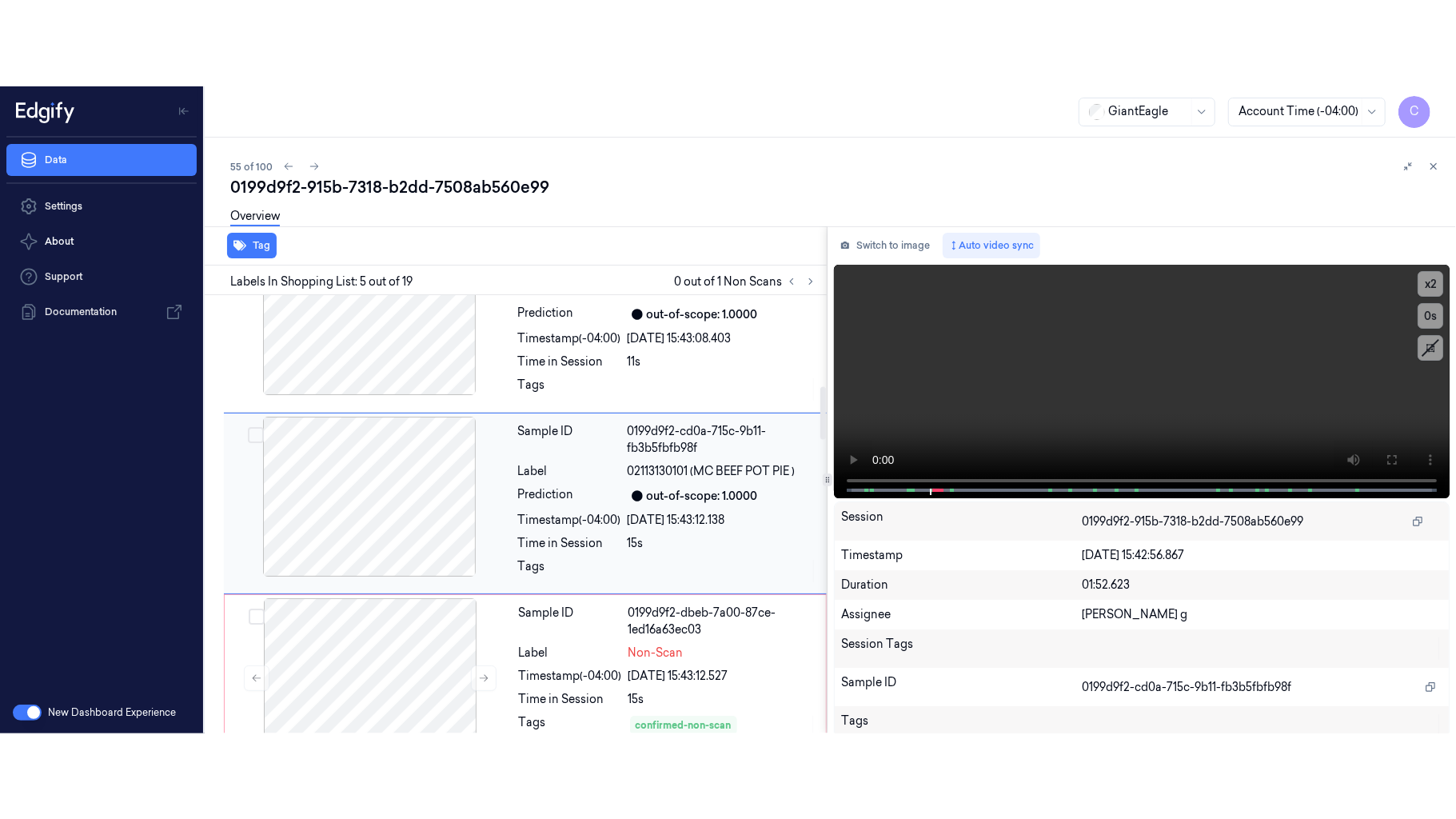
scroll to position [631, 0]
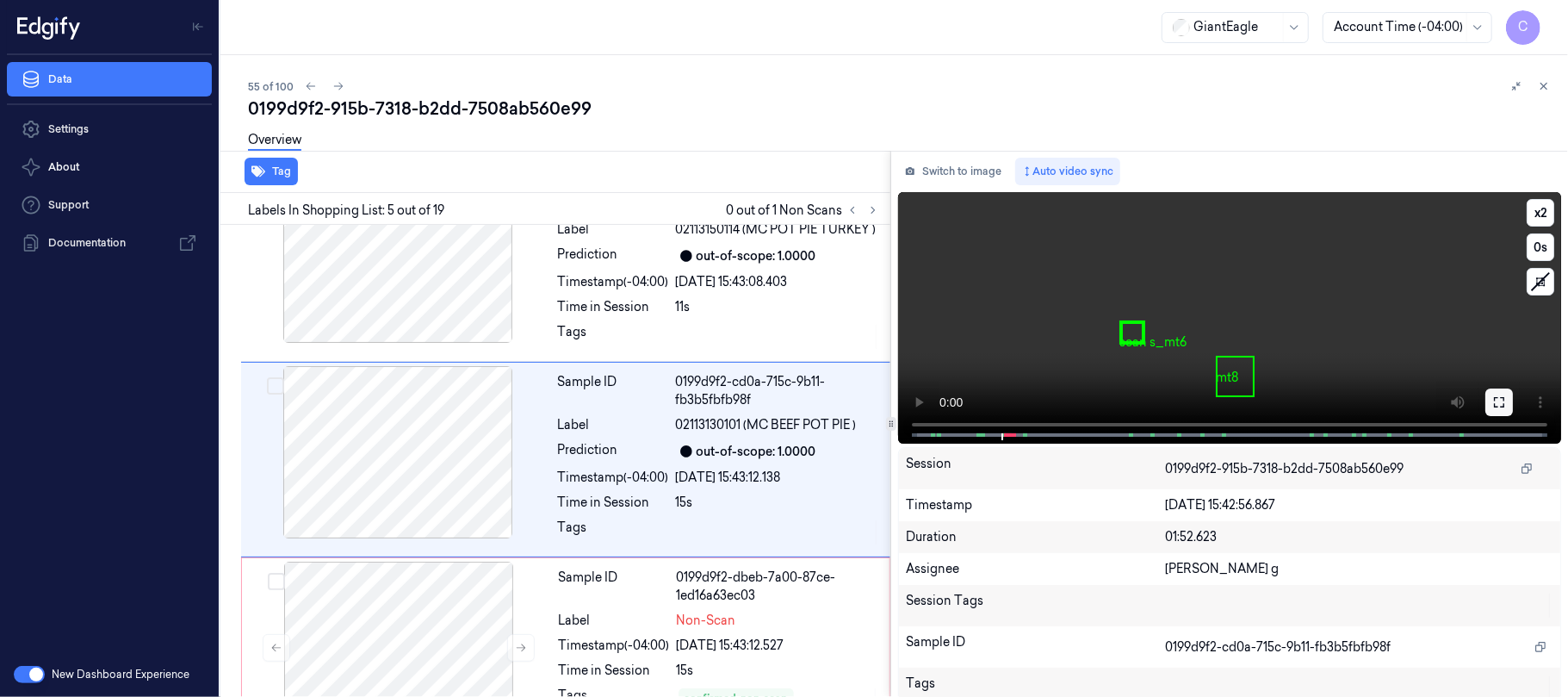
click at [1495, 407] on icon at bounding box center [1498, 402] width 11 height 11
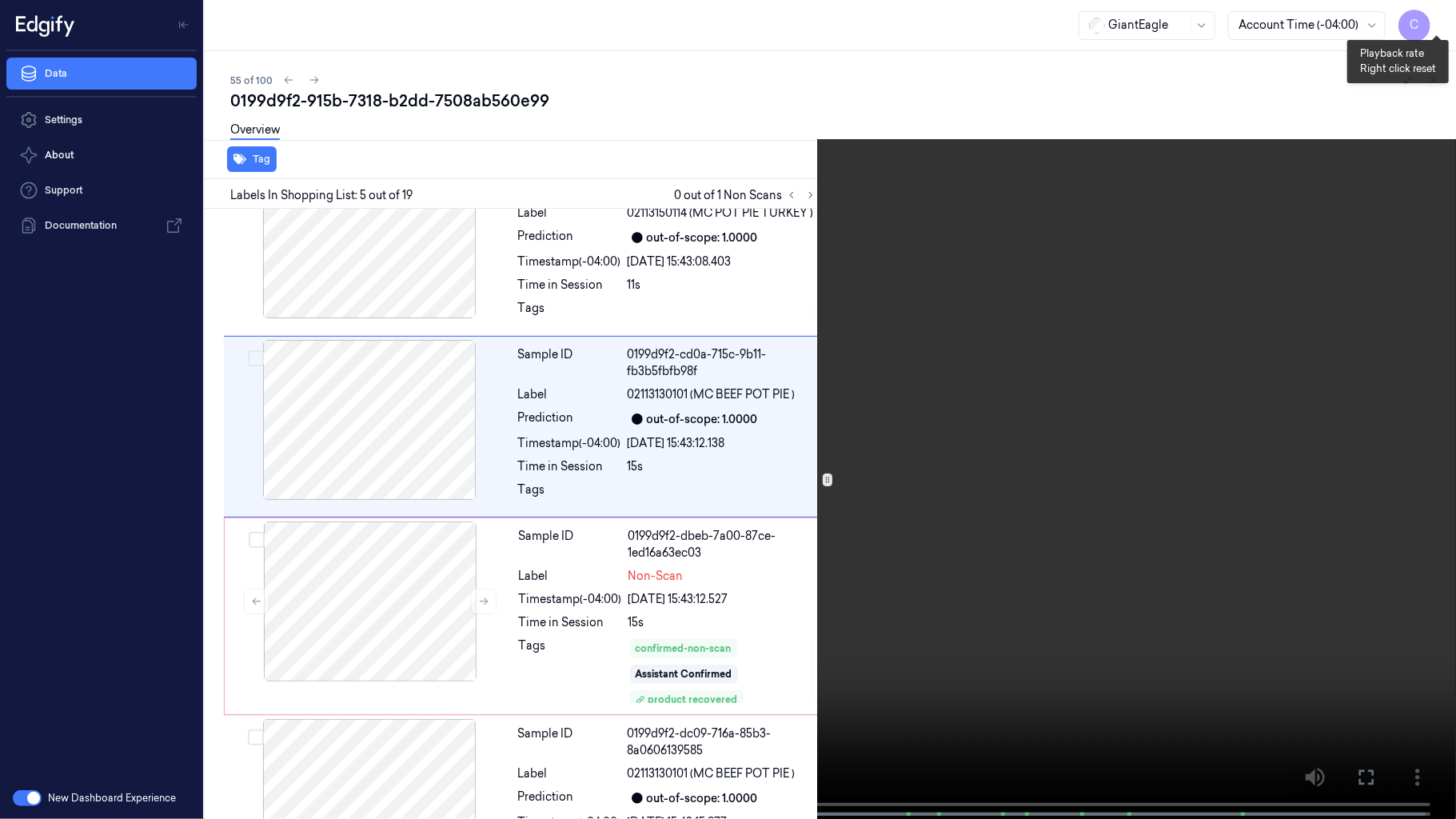
click at [1440, 12] on button "x 2" at bounding box center [1436, 19] width 26 height 26
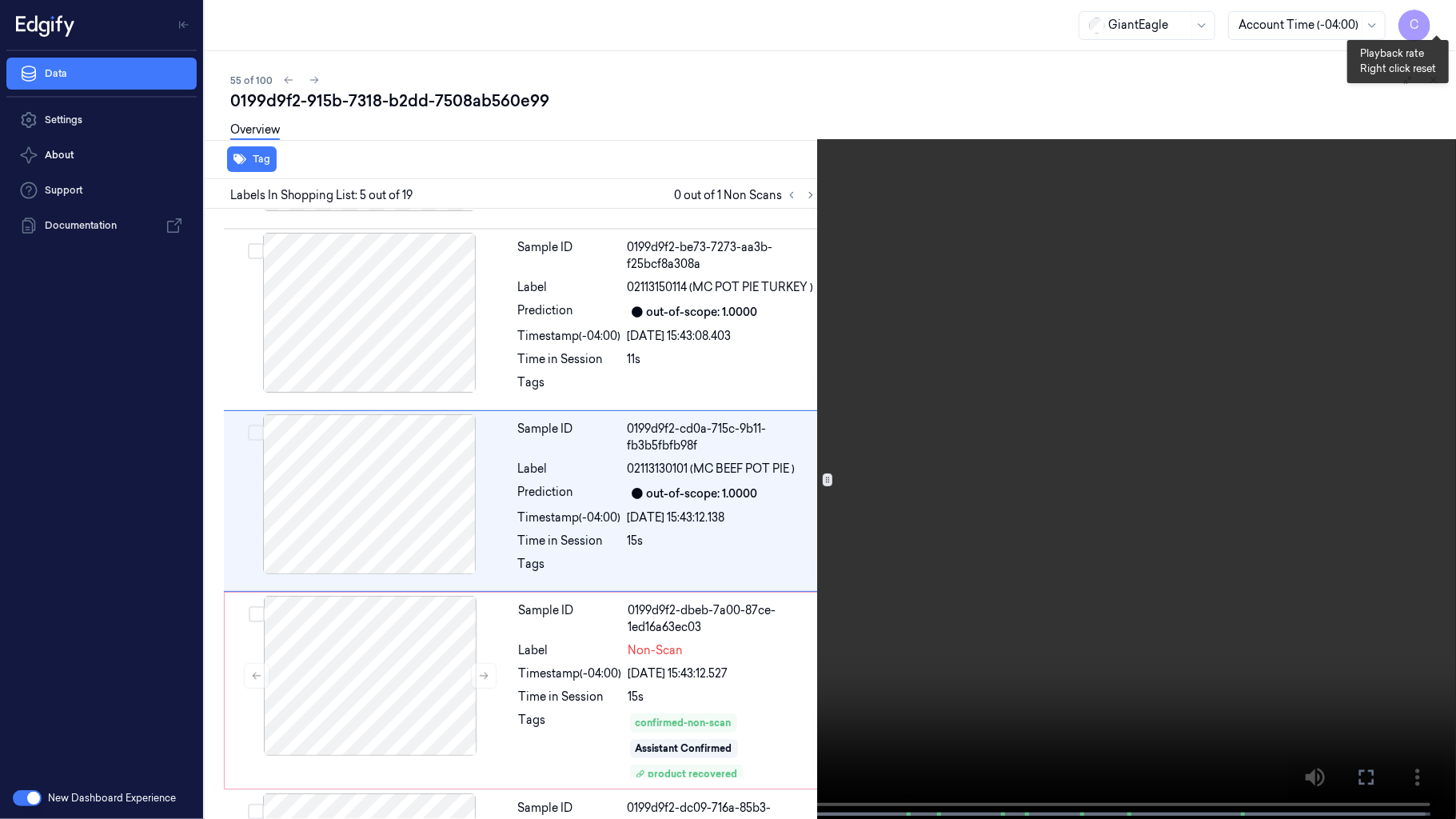
click at [1440, 12] on button "x 4" at bounding box center [1436, 19] width 26 height 26
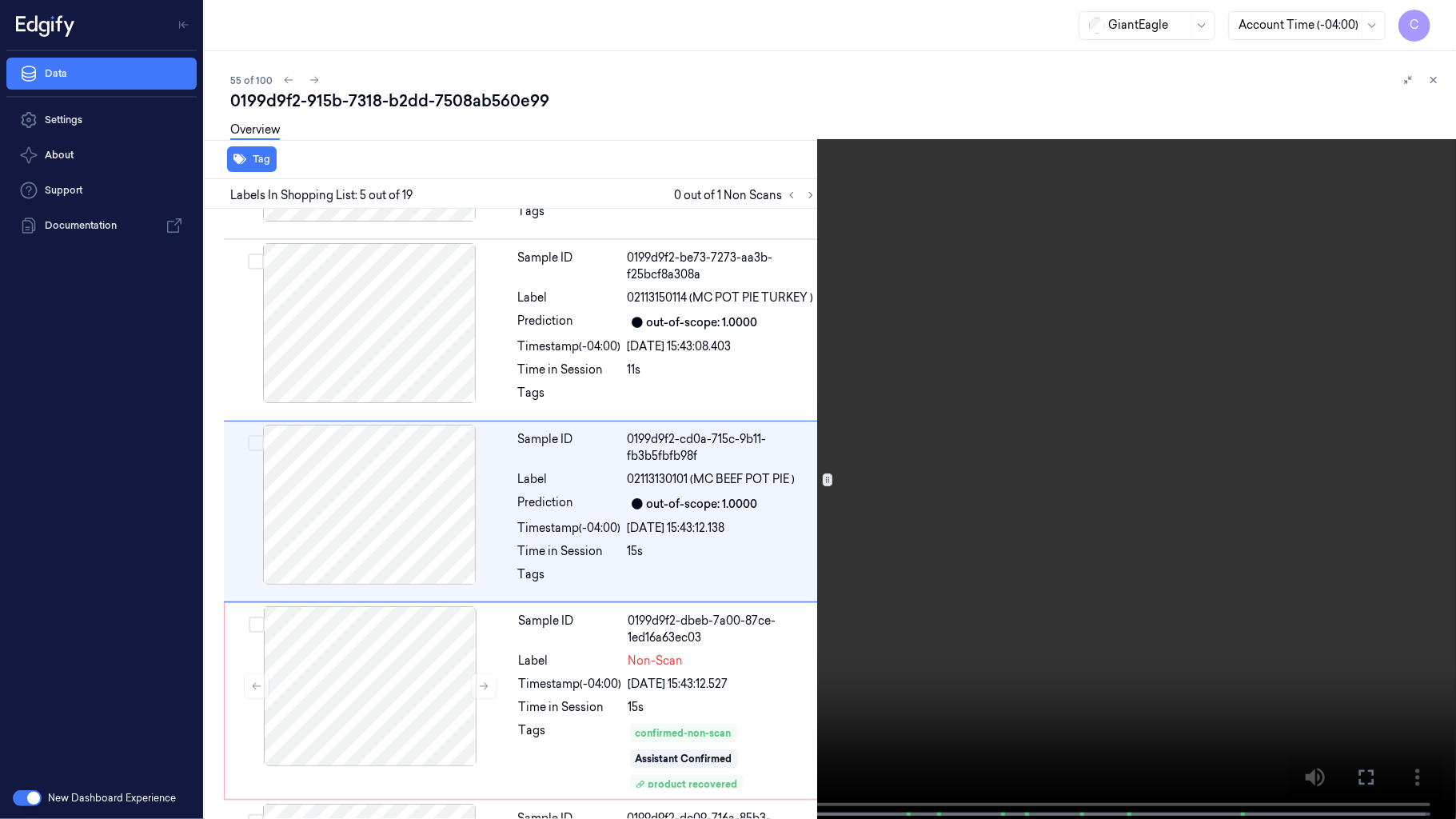
click at [774, 553] on video at bounding box center [728, 411] width 1456 height 823
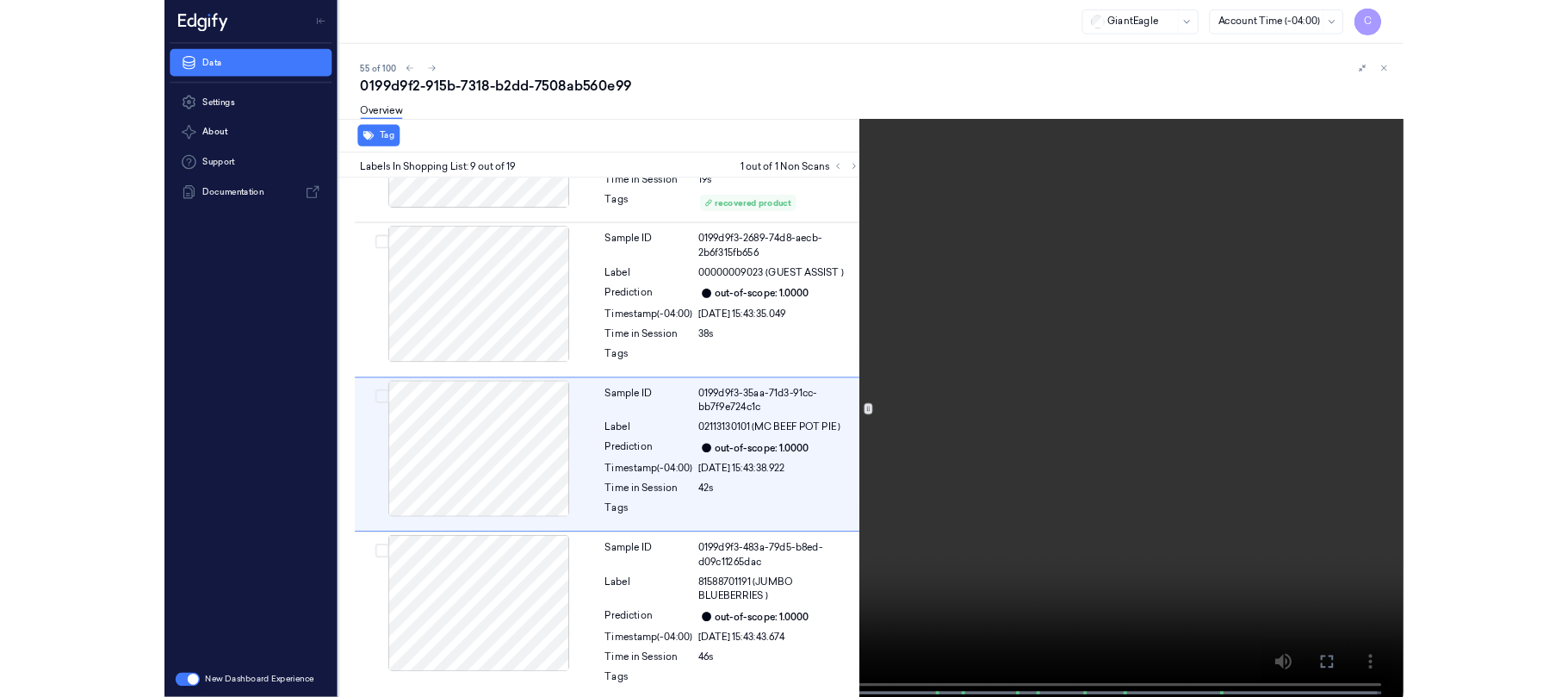
scroll to position [1390, 0]
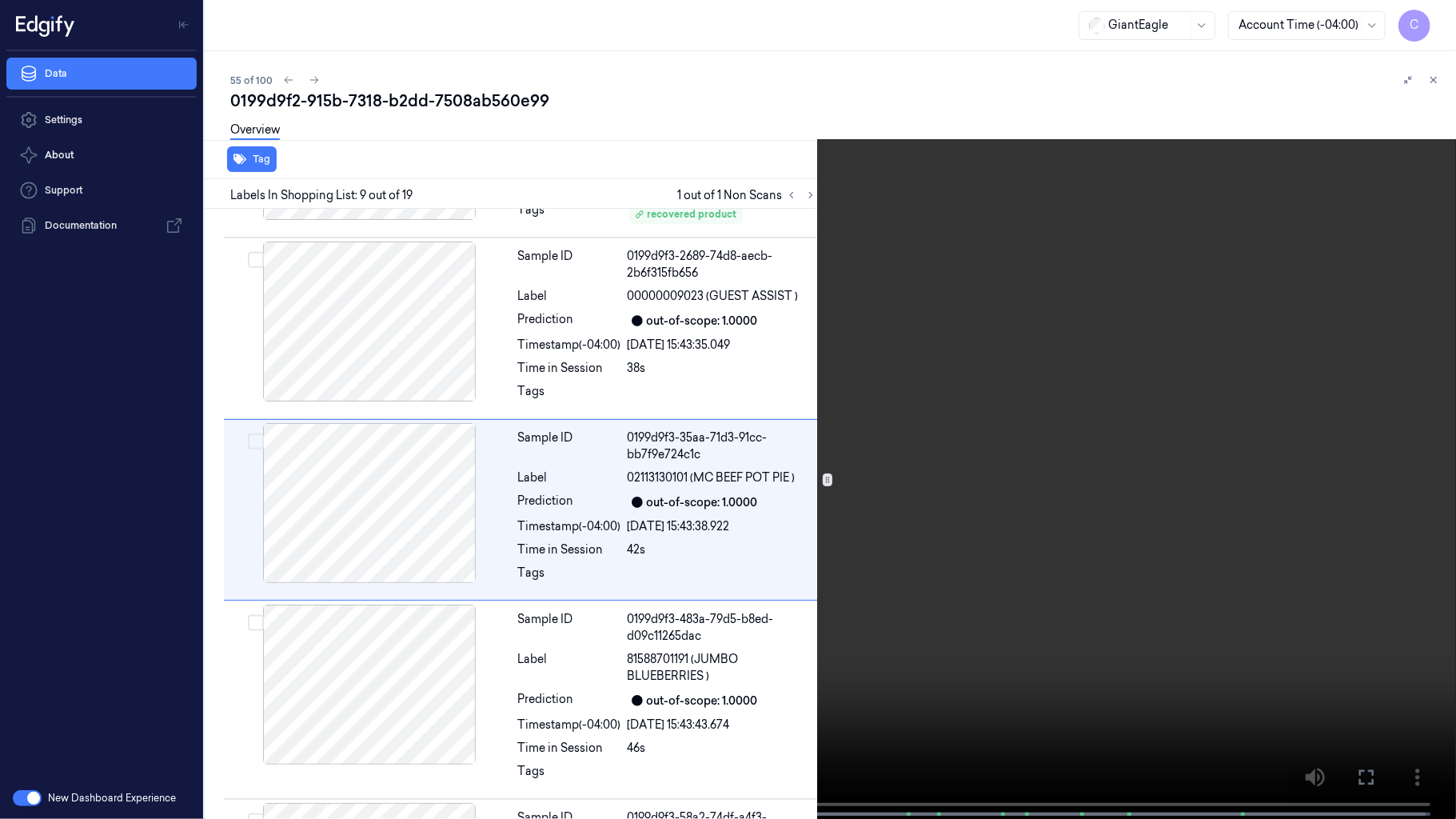
click at [628, 454] on video at bounding box center [728, 411] width 1456 height 823
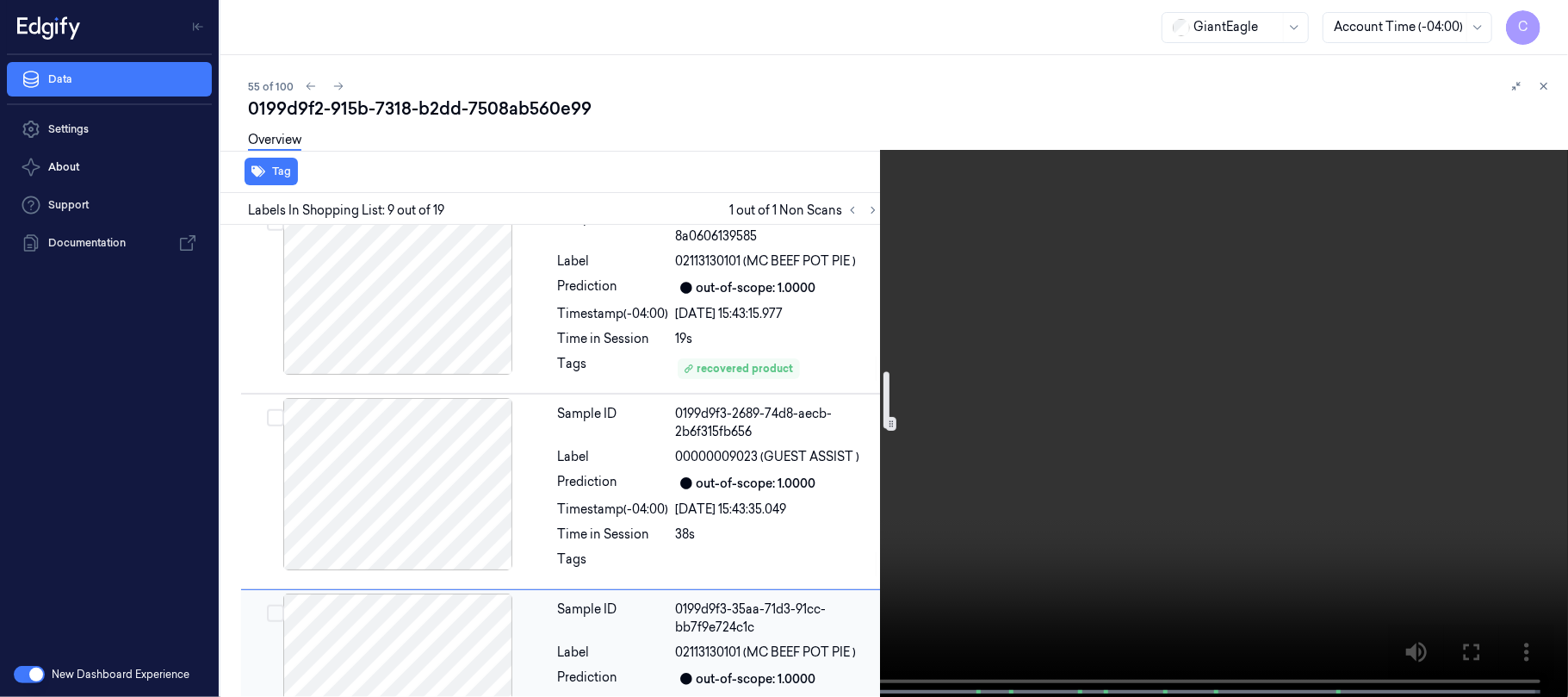
scroll to position [1023, 0]
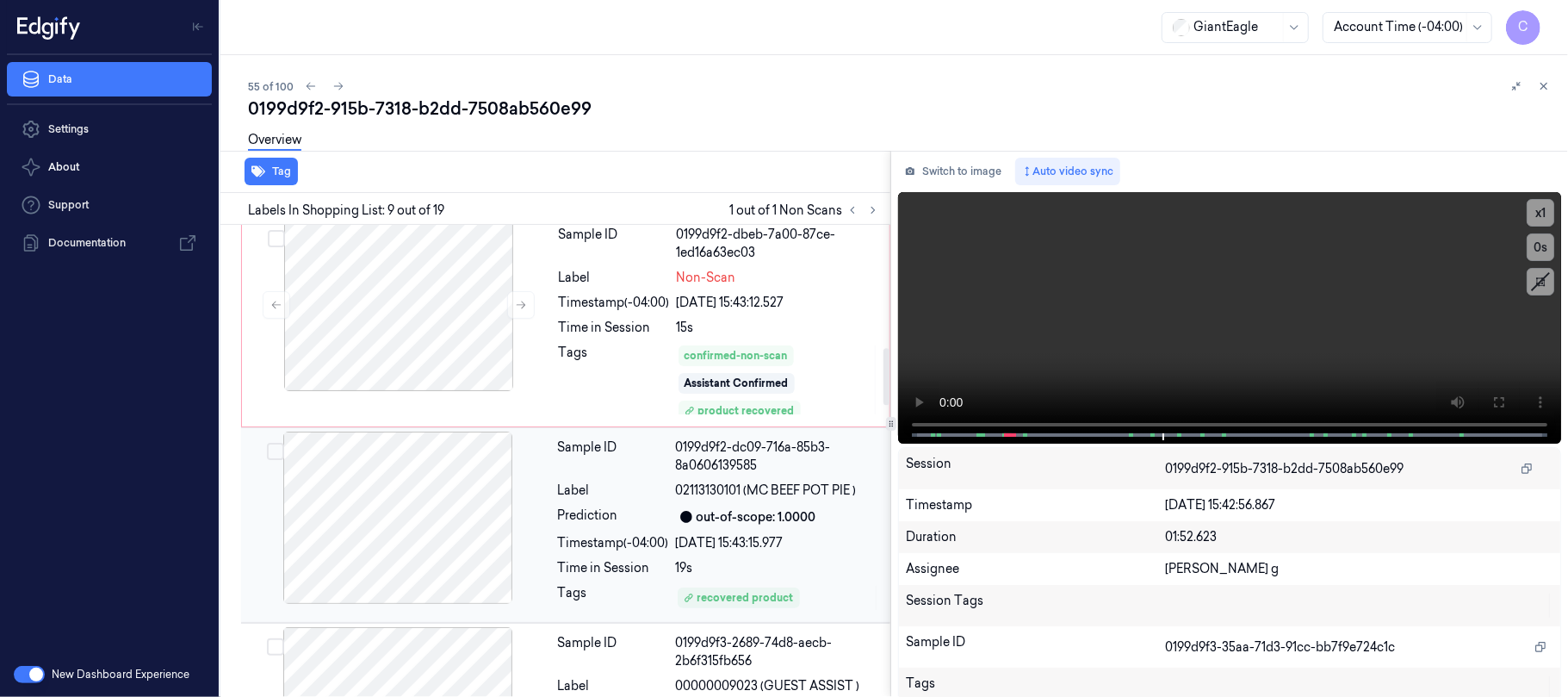
click at [435, 541] on div at bounding box center [397, 518] width 306 height 172
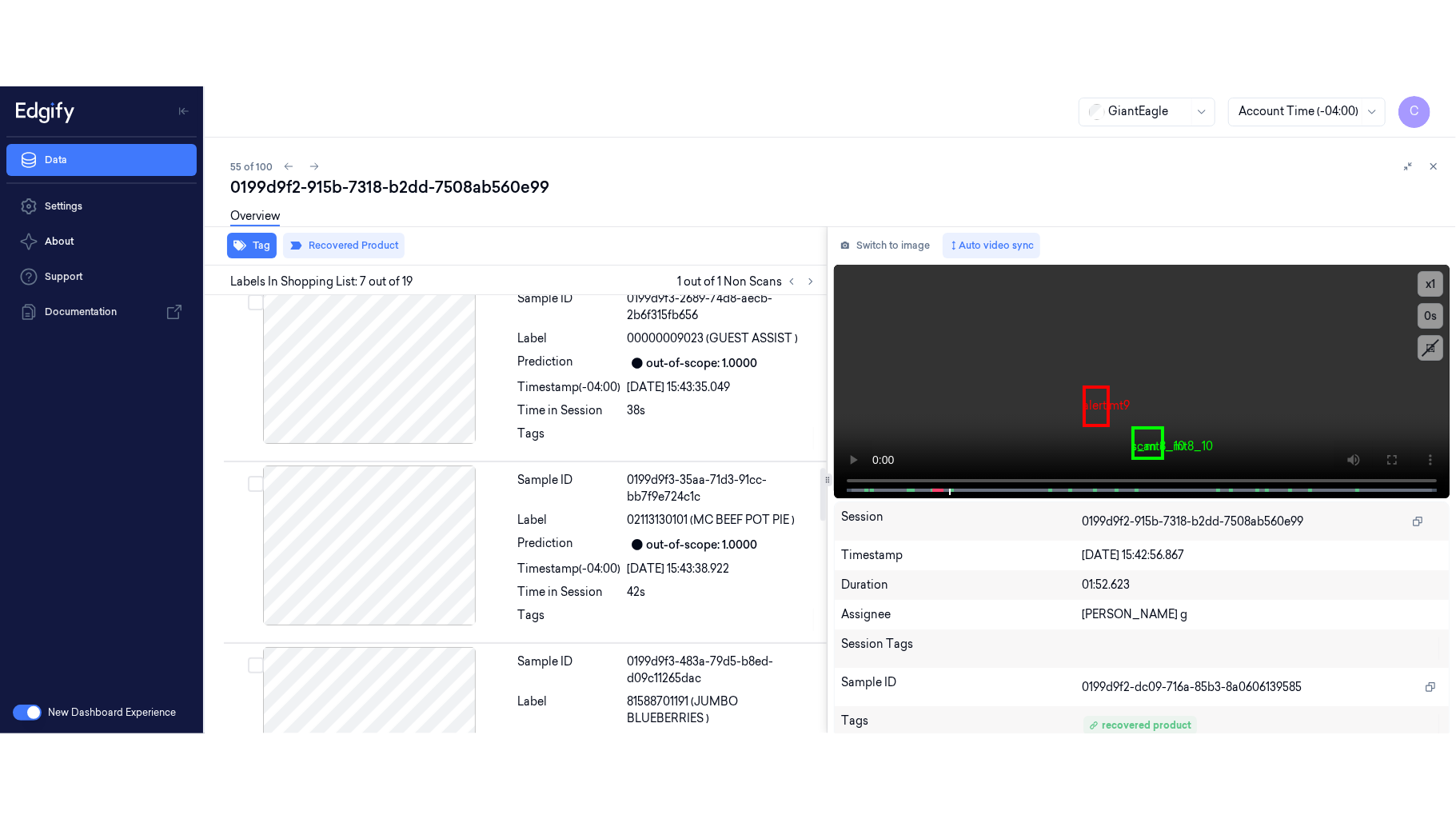
scroll to position [1332, 0]
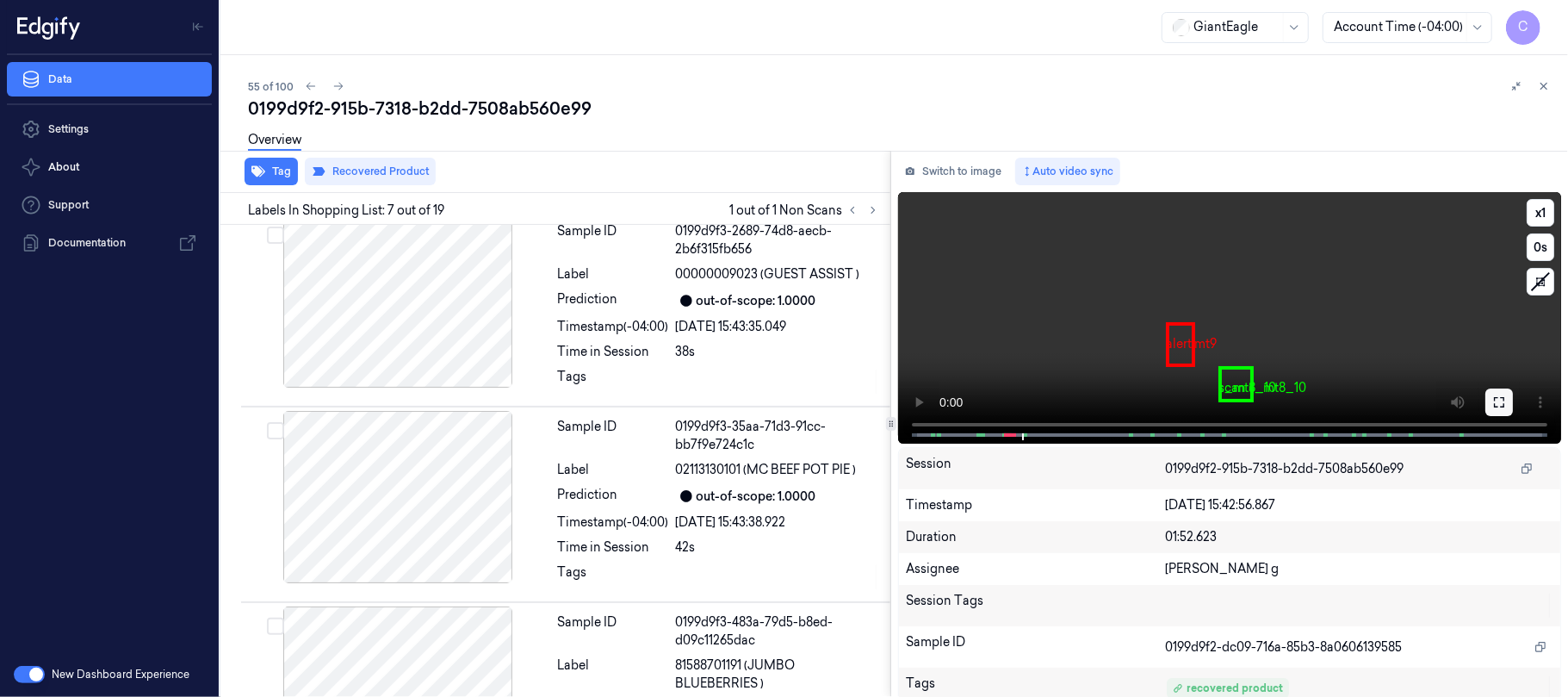
click at [1498, 407] on icon at bounding box center [1499, 402] width 13 height 13
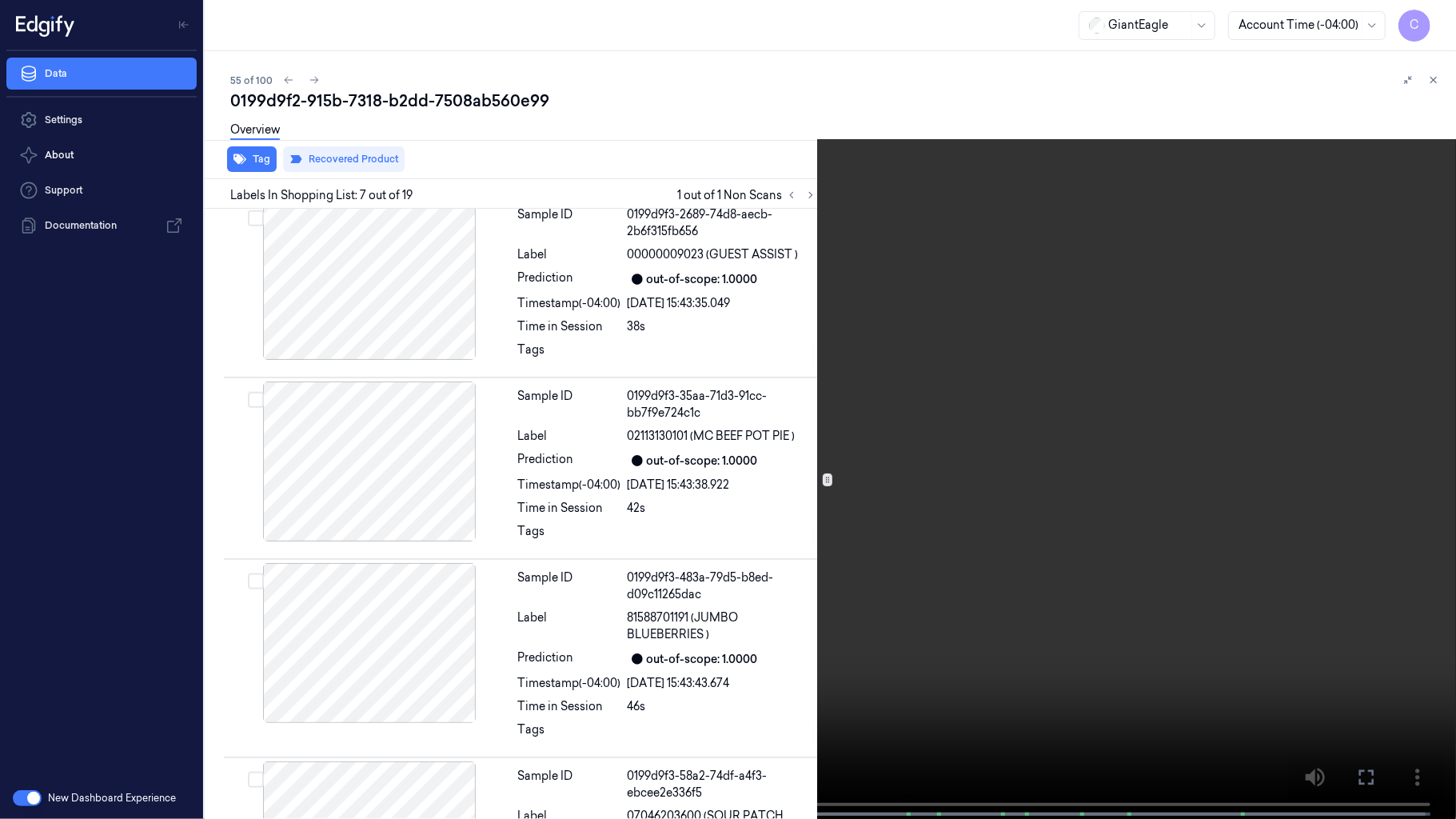
click at [1104, 522] on video at bounding box center [728, 411] width 1456 height 823
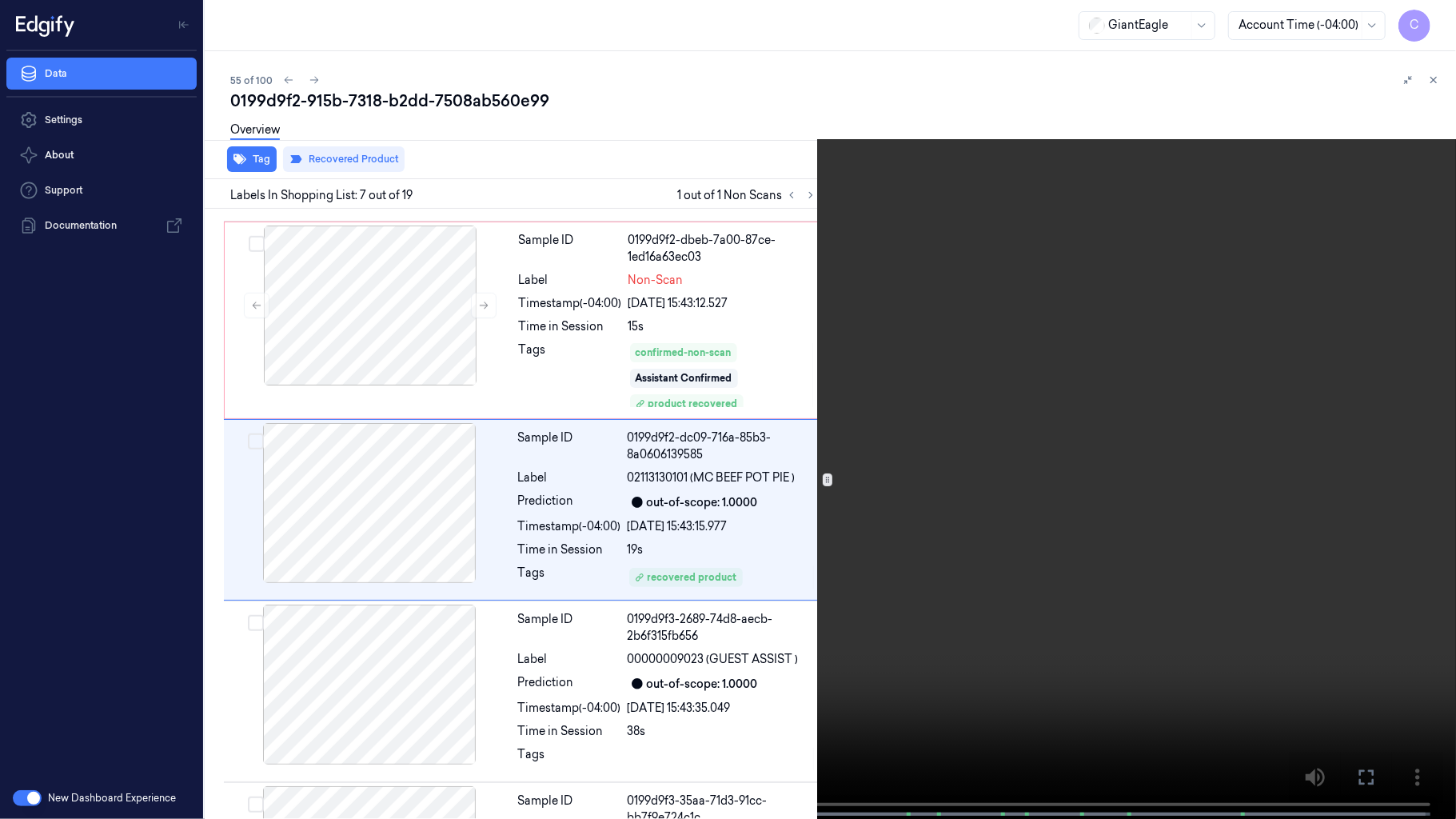
scroll to position [926, 0]
drag, startPoint x: 707, startPoint y: 525, endPoint x: 759, endPoint y: 497, distance: 59.1
click at [705, 523] on video at bounding box center [728, 411] width 1456 height 823
click at [743, 494] on video at bounding box center [728, 411] width 1456 height 823
click at [783, 646] on video at bounding box center [728, 411] width 1456 height 823
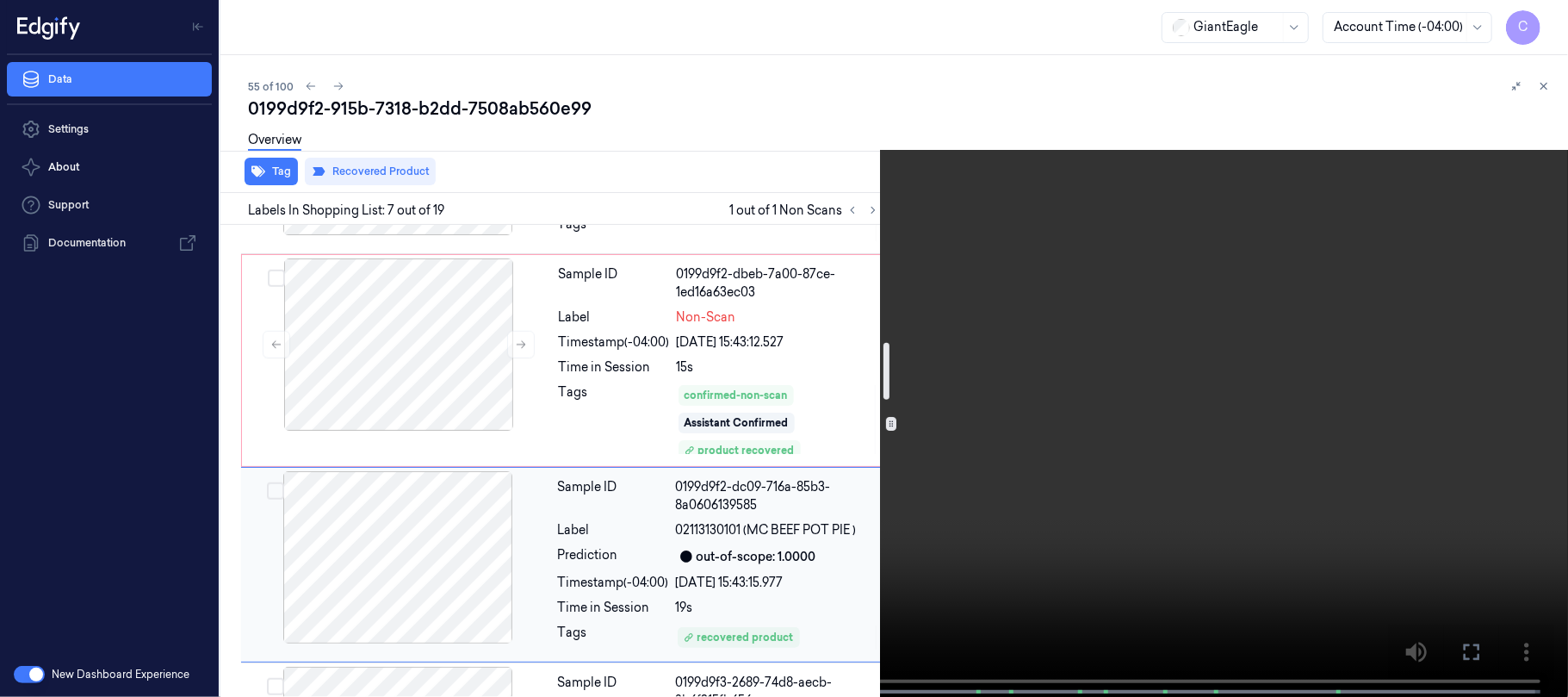
scroll to position [976, 0]
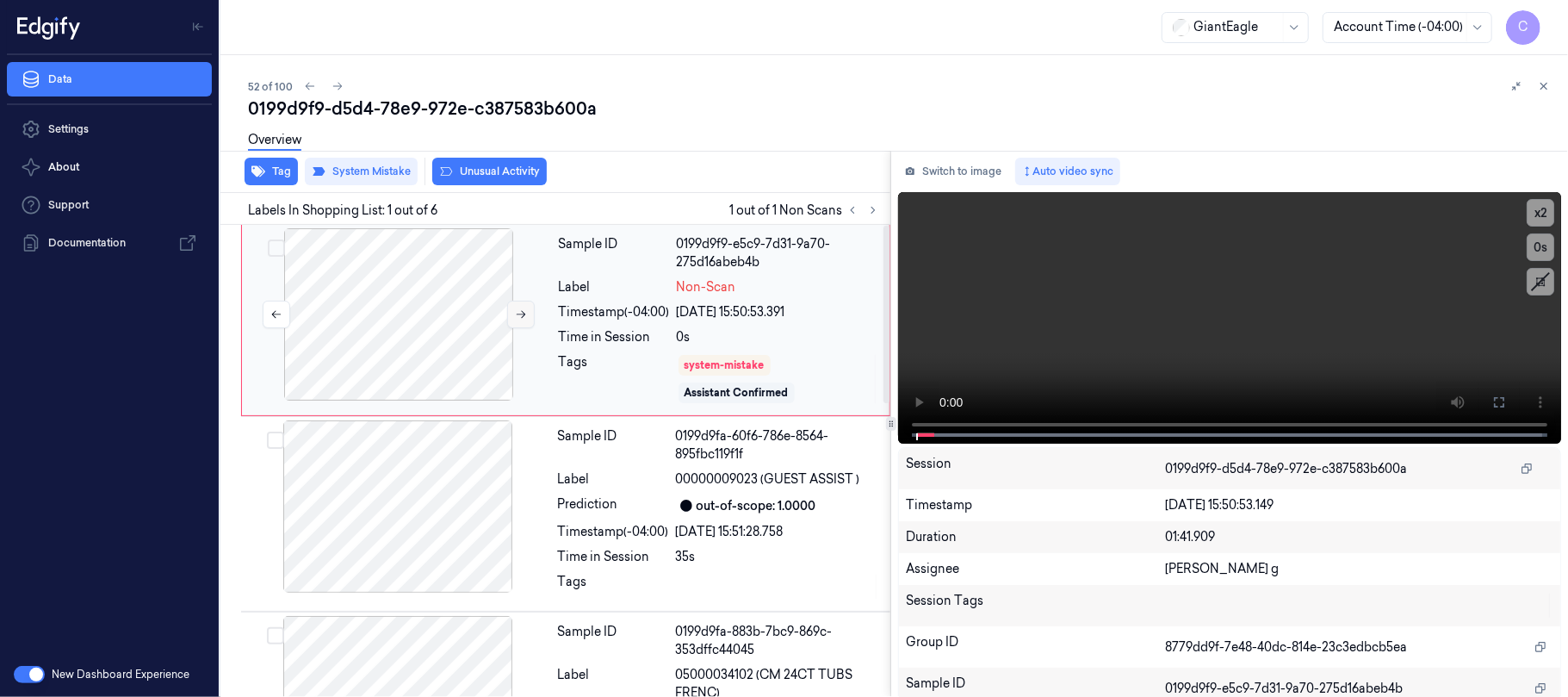
click at [515, 310] on icon at bounding box center [521, 314] width 12 height 12
click at [1492, 403] on icon at bounding box center [1499, 402] width 13 height 13
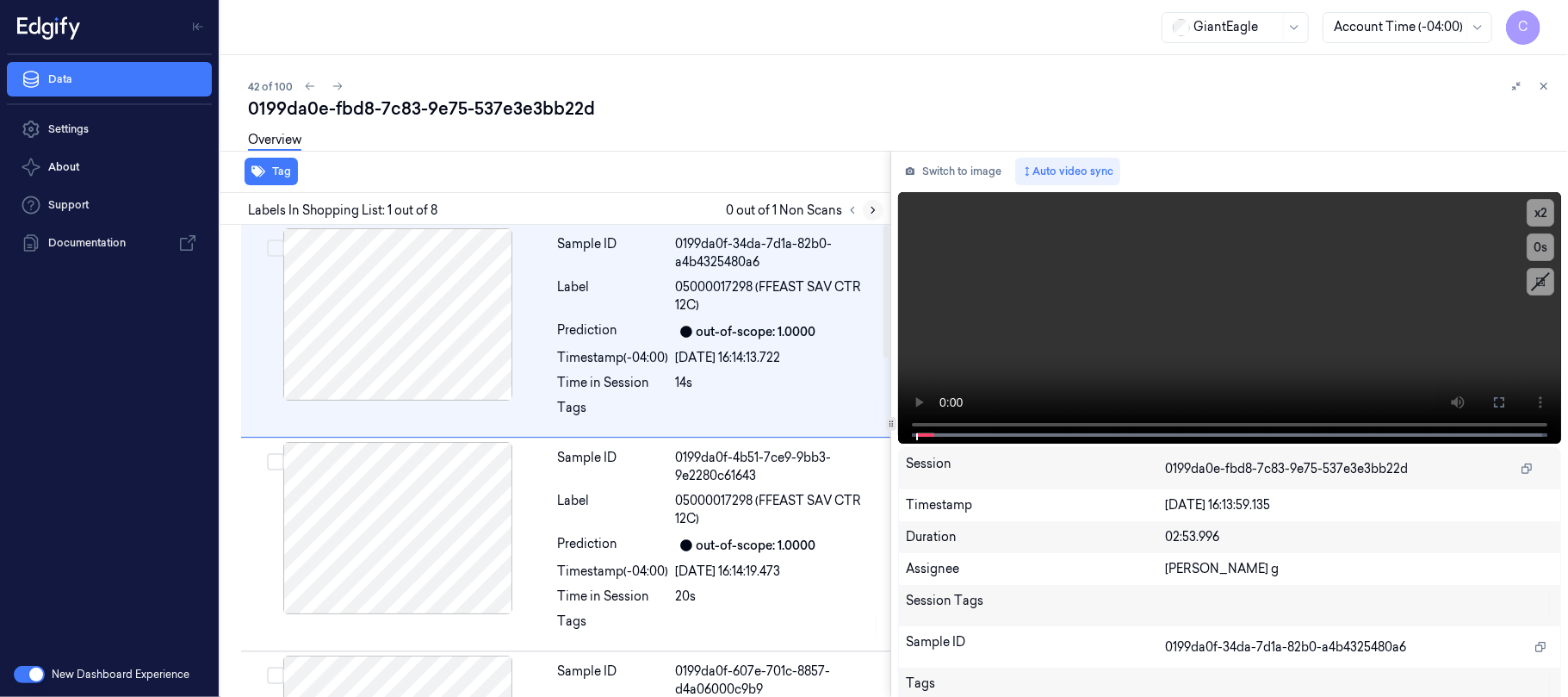
click at [879, 205] on button at bounding box center [873, 211] width 21 height 21
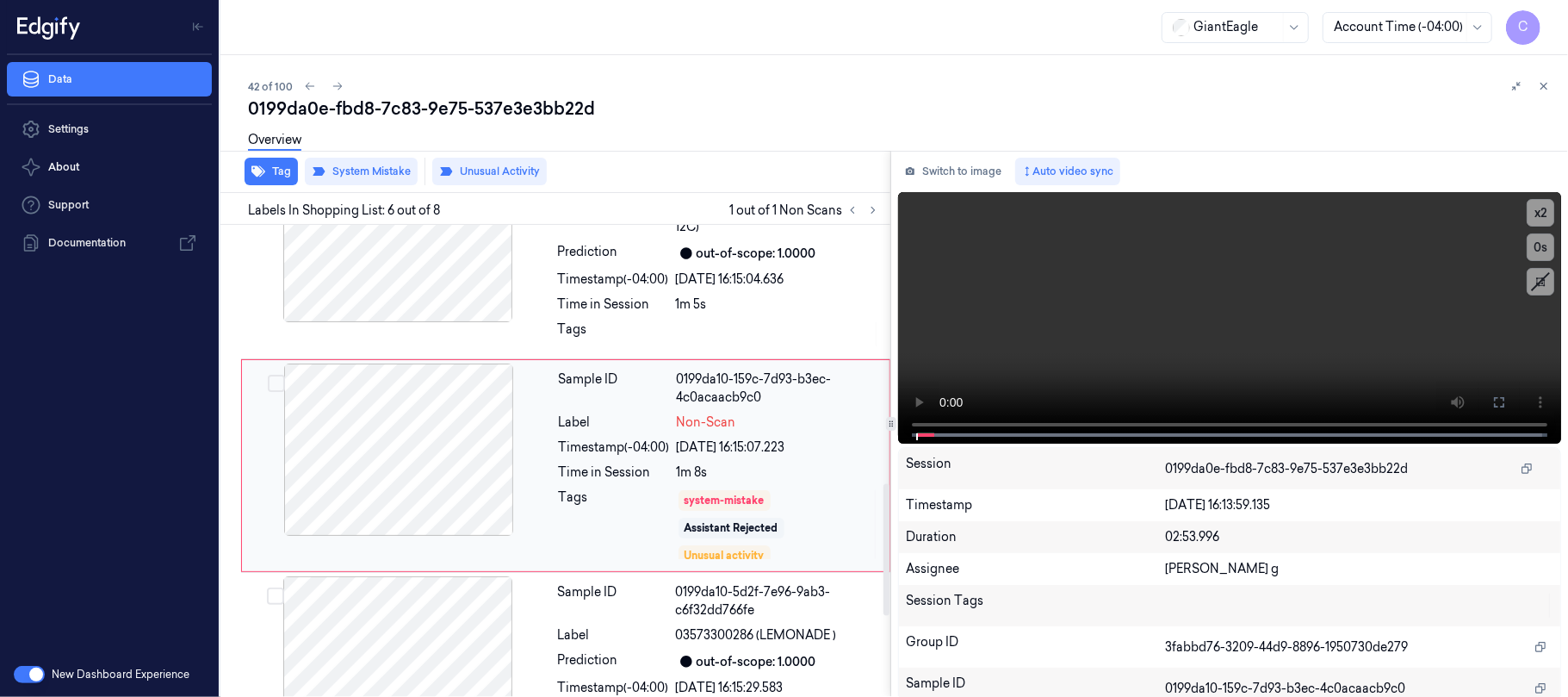
scroll to position [921, 0]
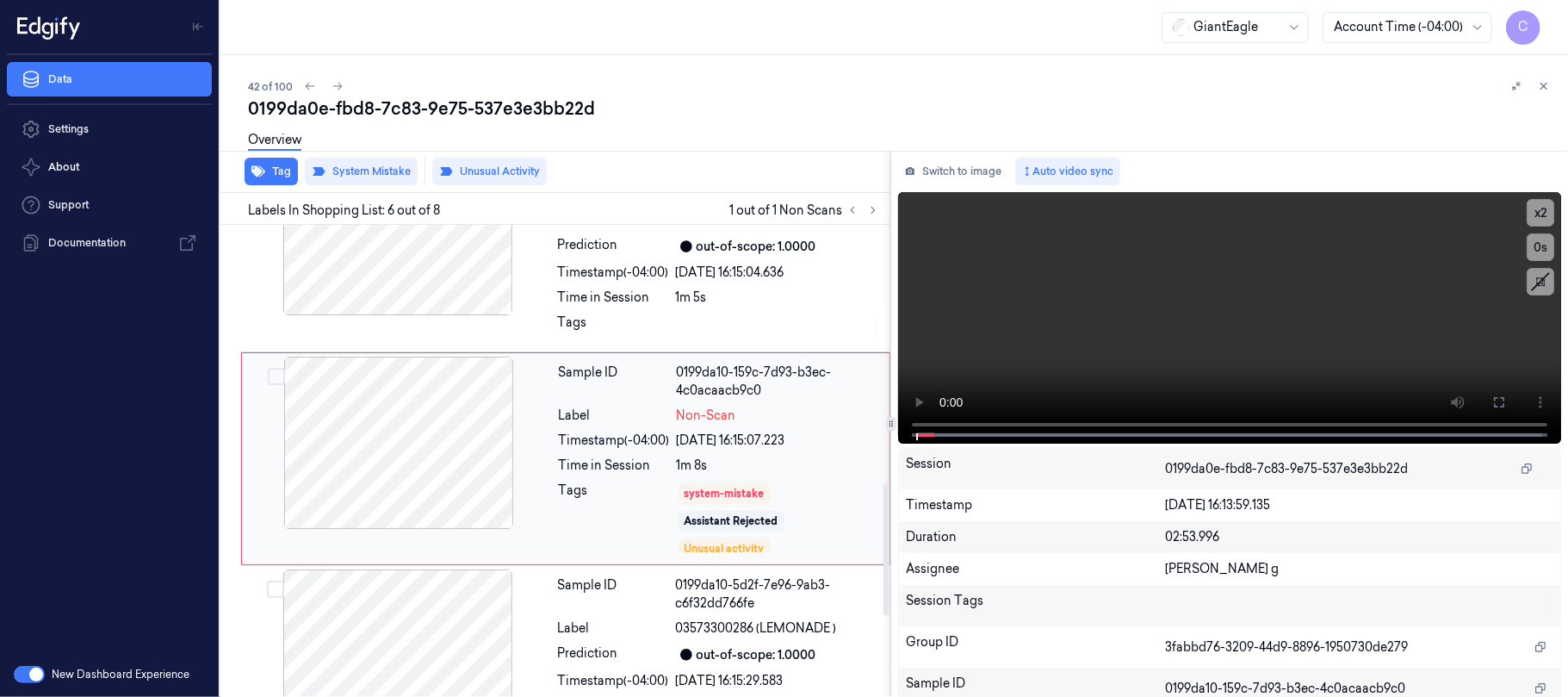
click at [491, 453] on div at bounding box center [398, 442] width 306 height 172
click at [459, 291] on div at bounding box center [397, 229] width 306 height 172
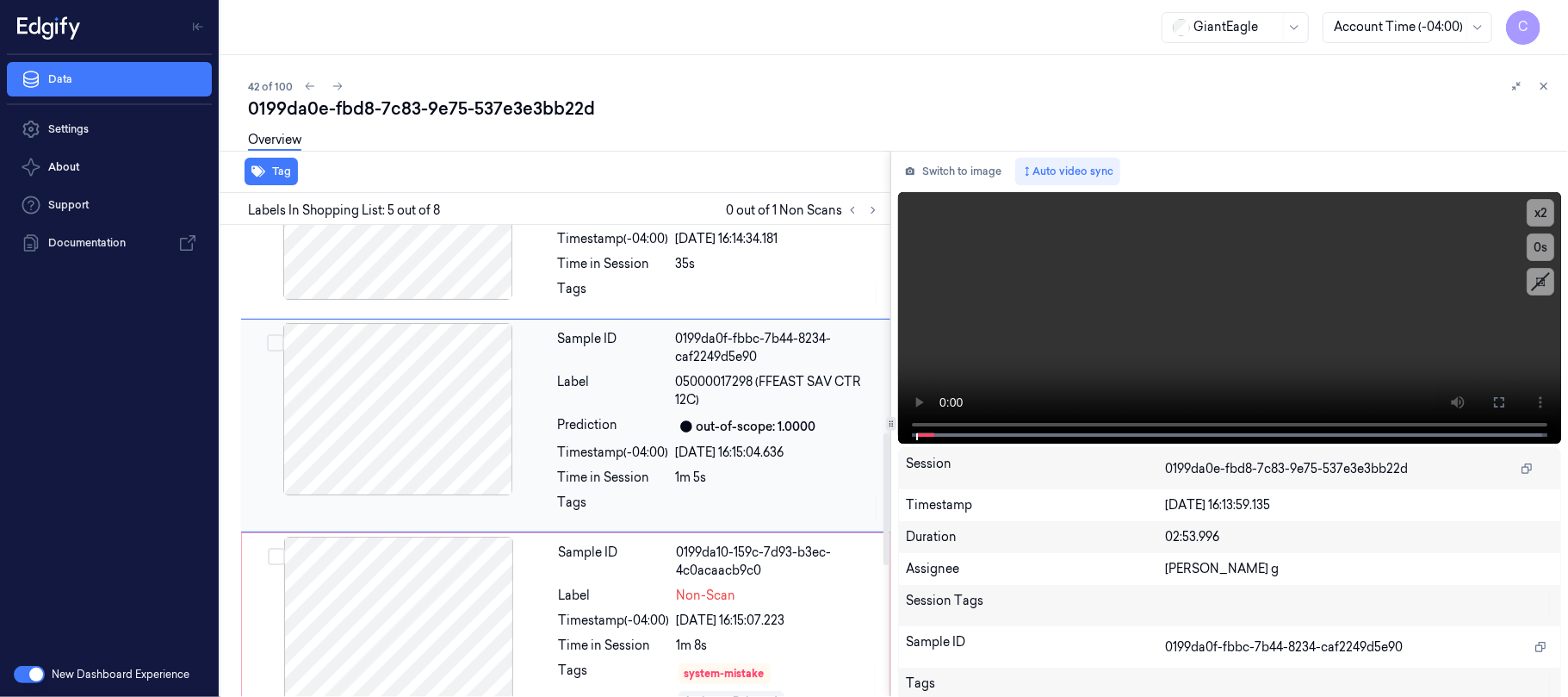
scroll to position [708, 0]
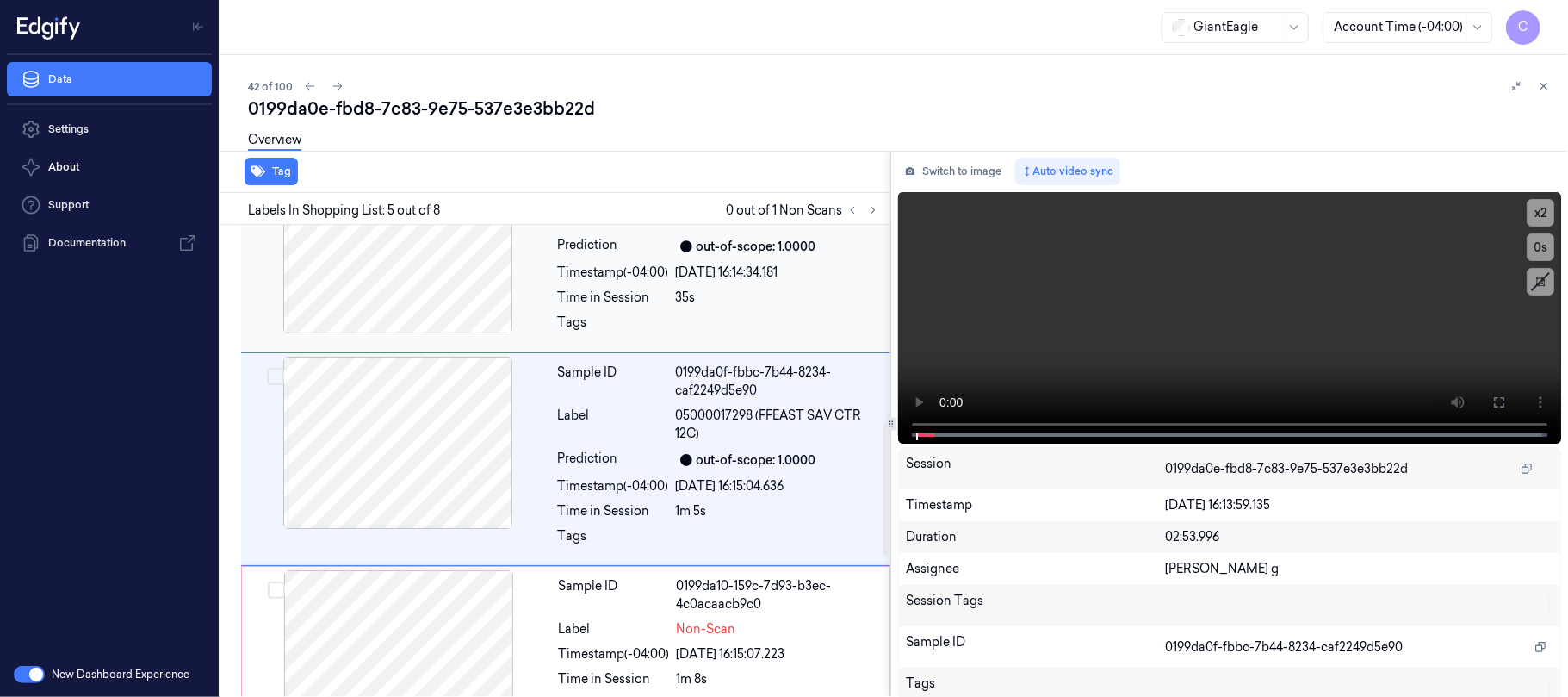
click at [444, 289] on div at bounding box center [397, 247] width 306 height 172
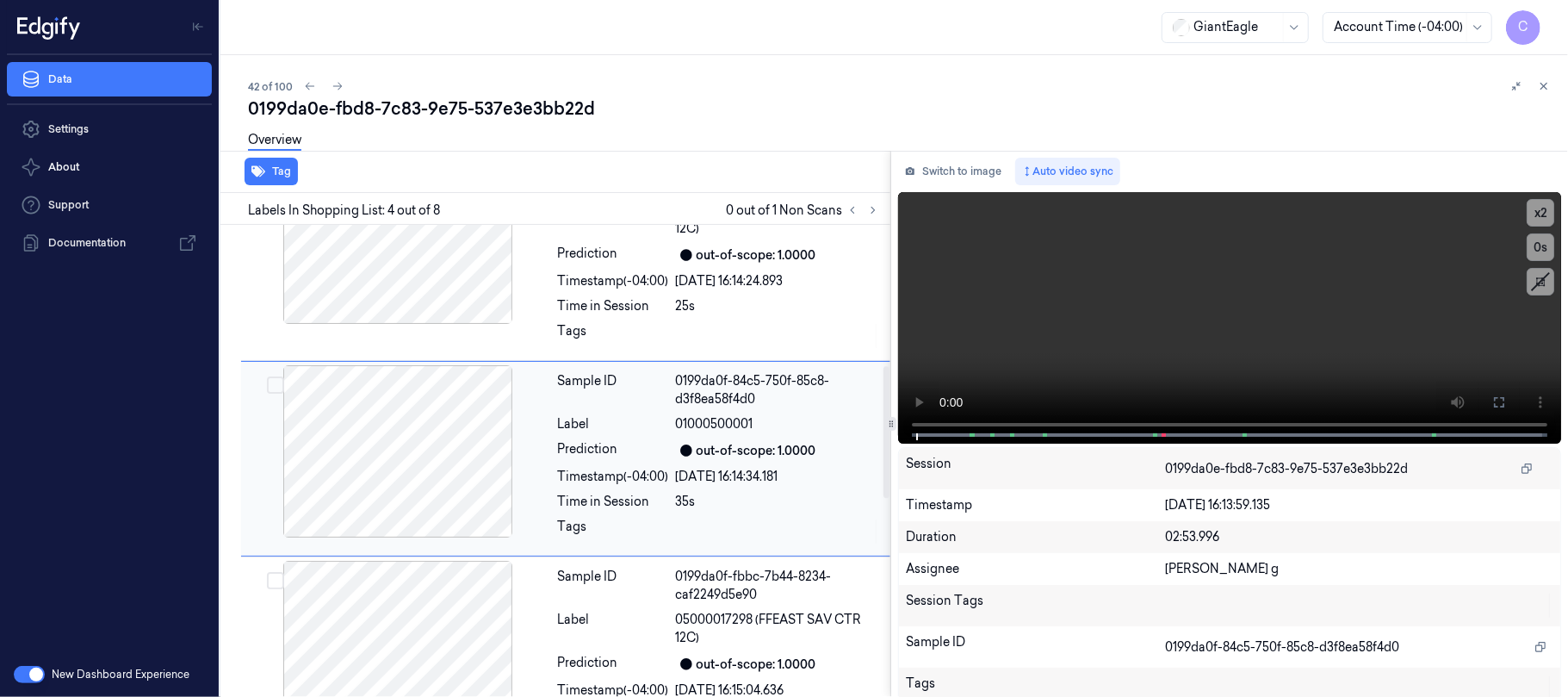
scroll to position [503, 0]
click at [444, 289] on div at bounding box center [397, 238] width 306 height 172
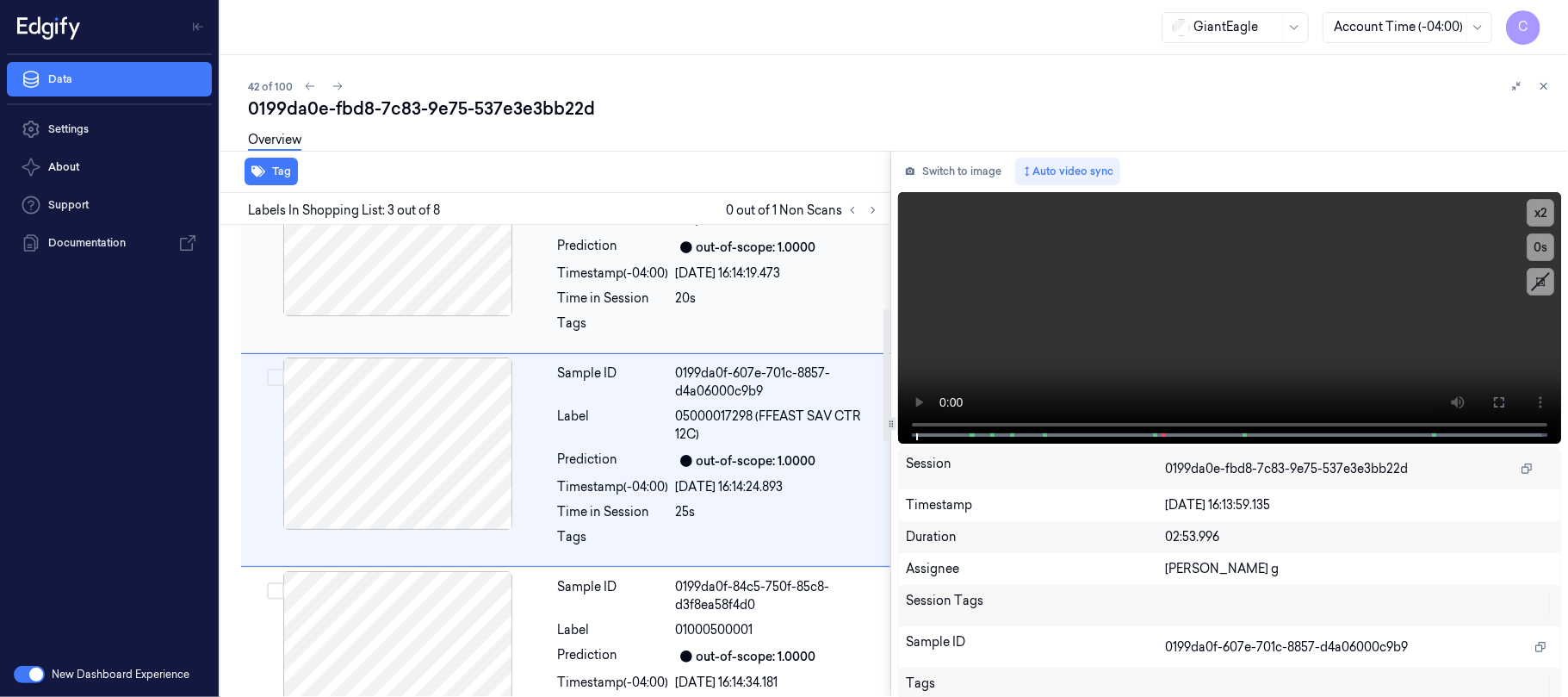
click at [479, 302] on div at bounding box center [397, 230] width 306 height 172
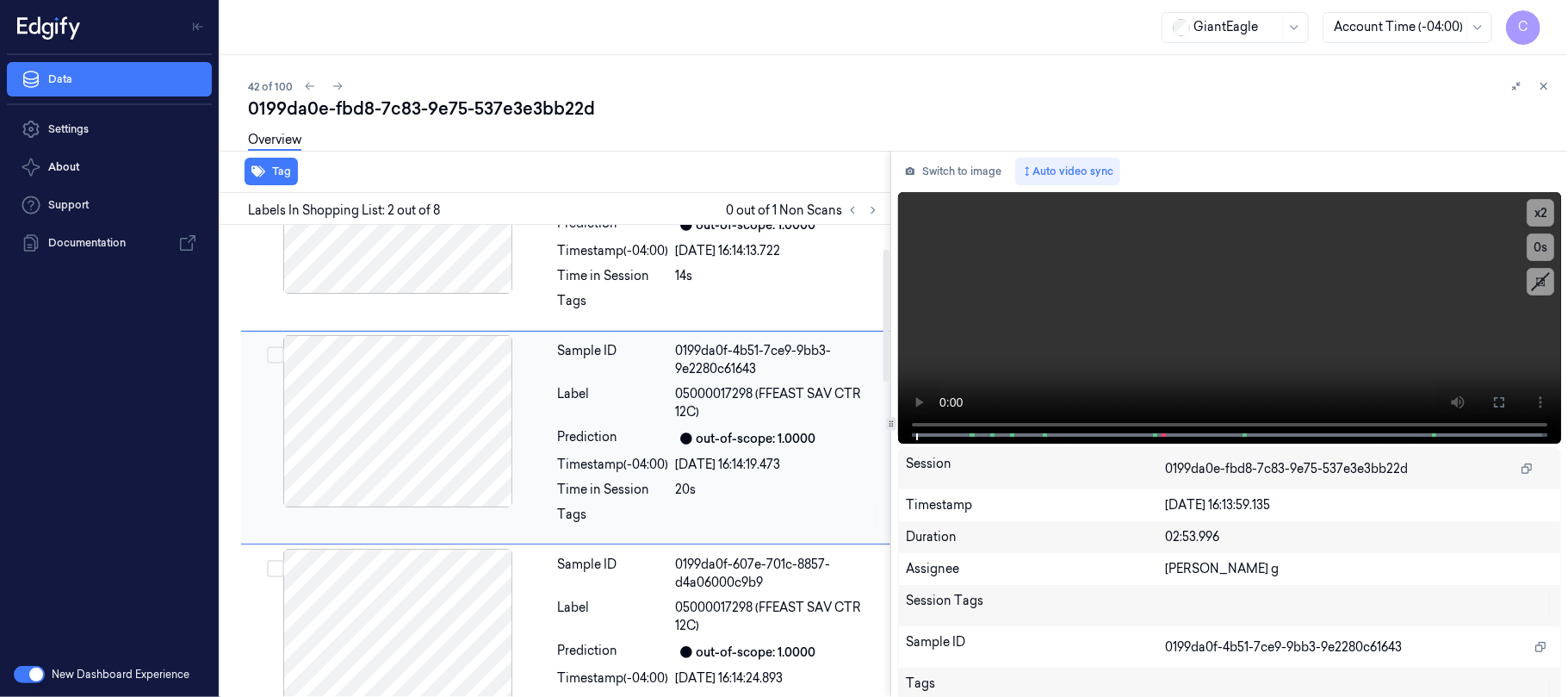
scroll to position [83, 0]
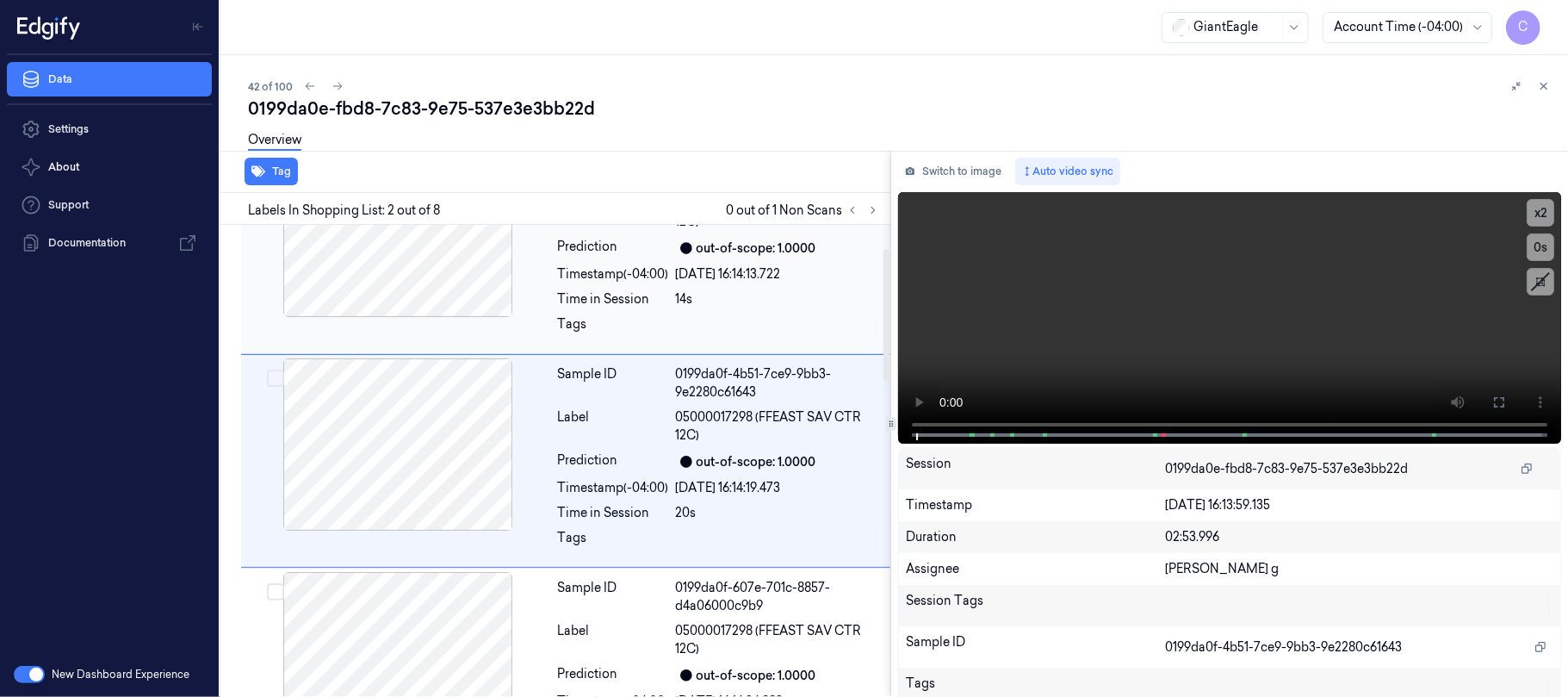
click at [446, 300] on div at bounding box center [397, 231] width 306 height 172
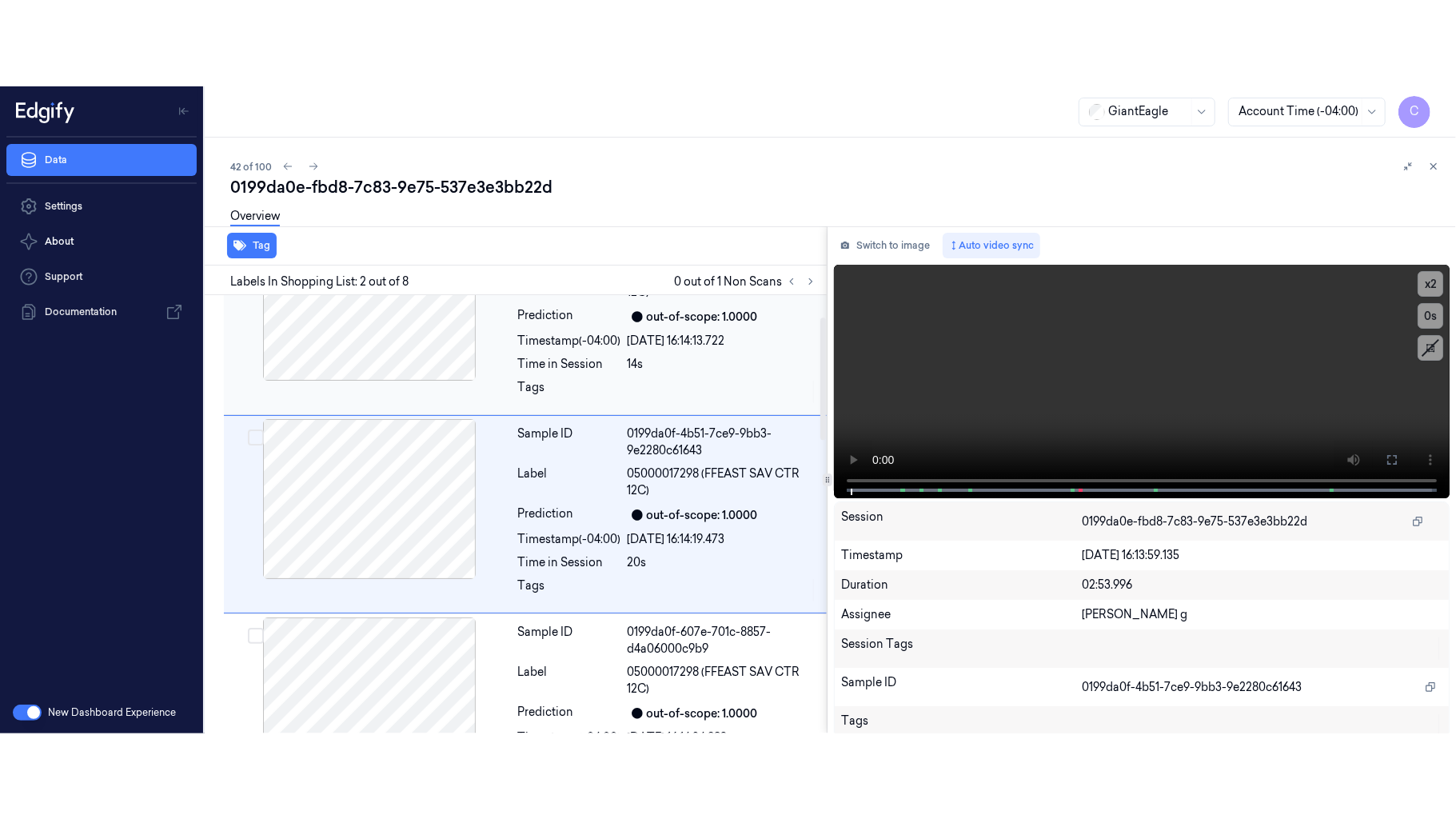
scroll to position [0, 0]
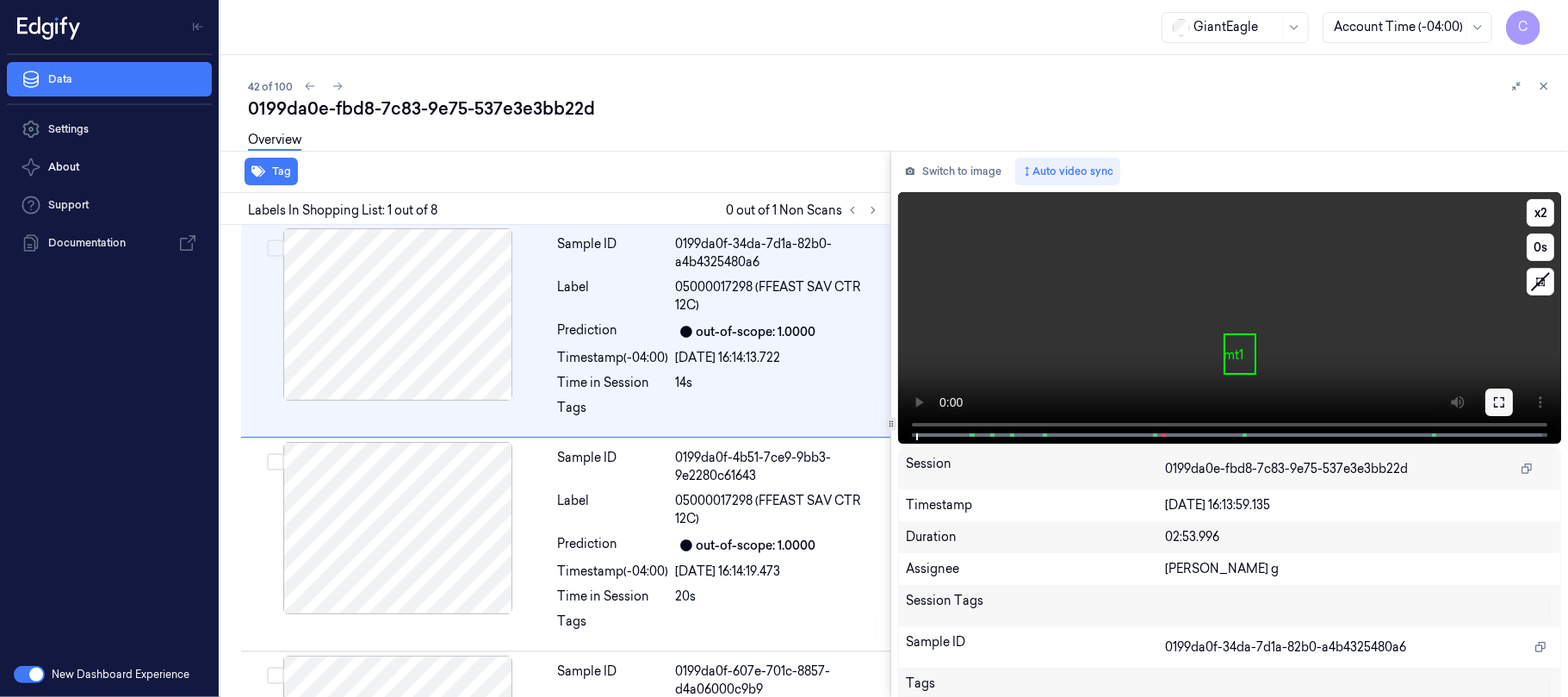
click at [1492, 398] on icon at bounding box center [1499, 402] width 13 height 13
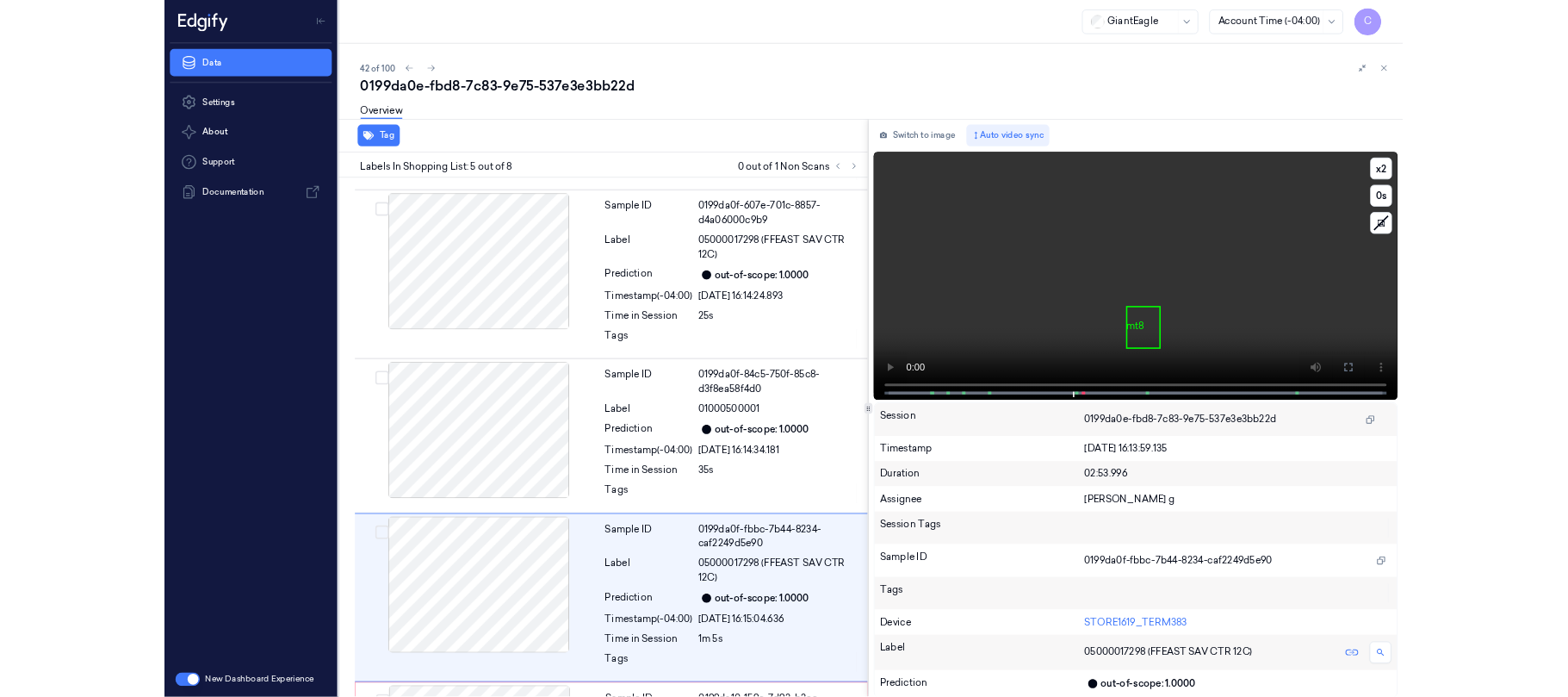
scroll to position [615, 0]
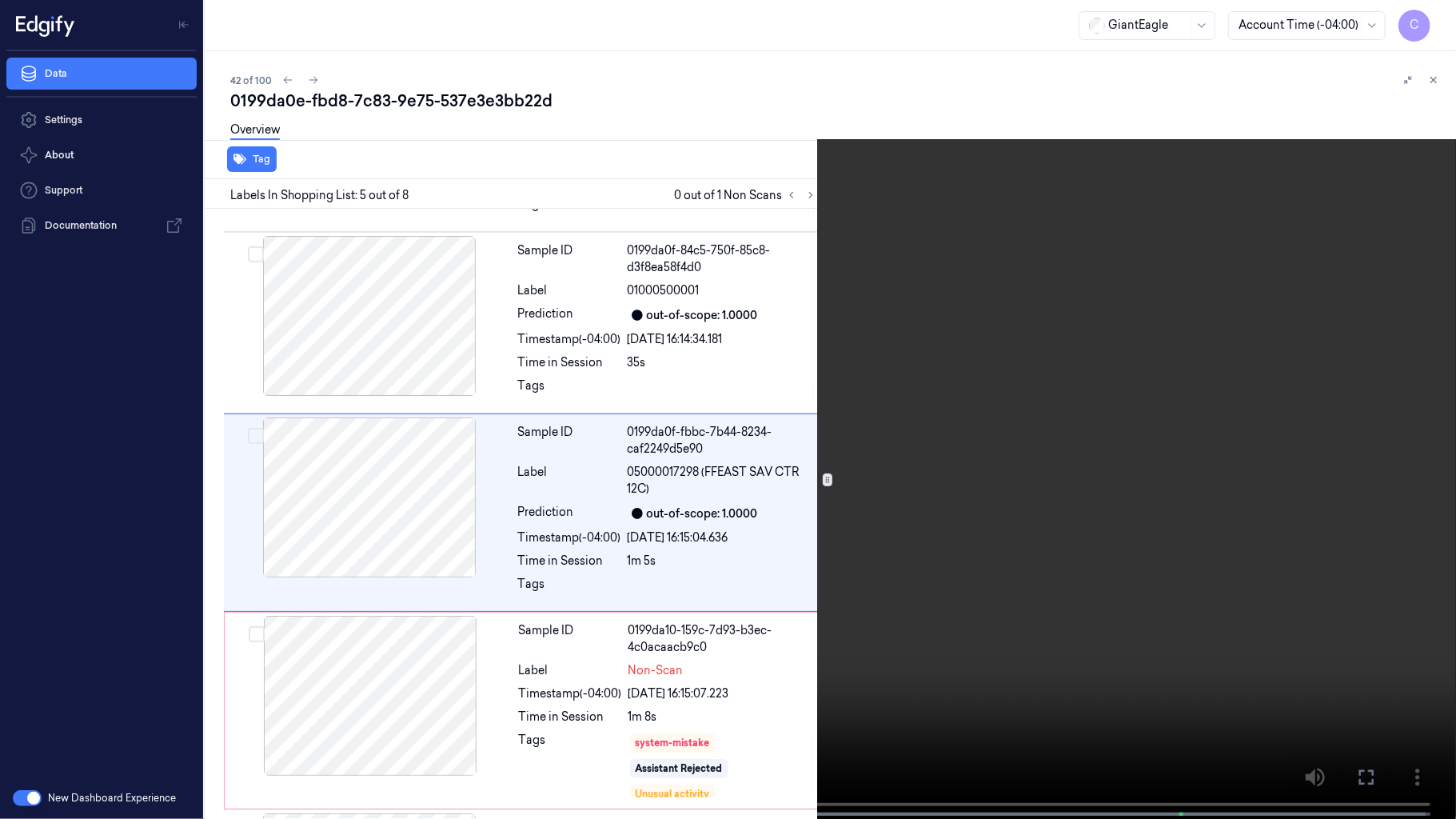
click at [639, 370] on video at bounding box center [728, 411] width 1456 height 823
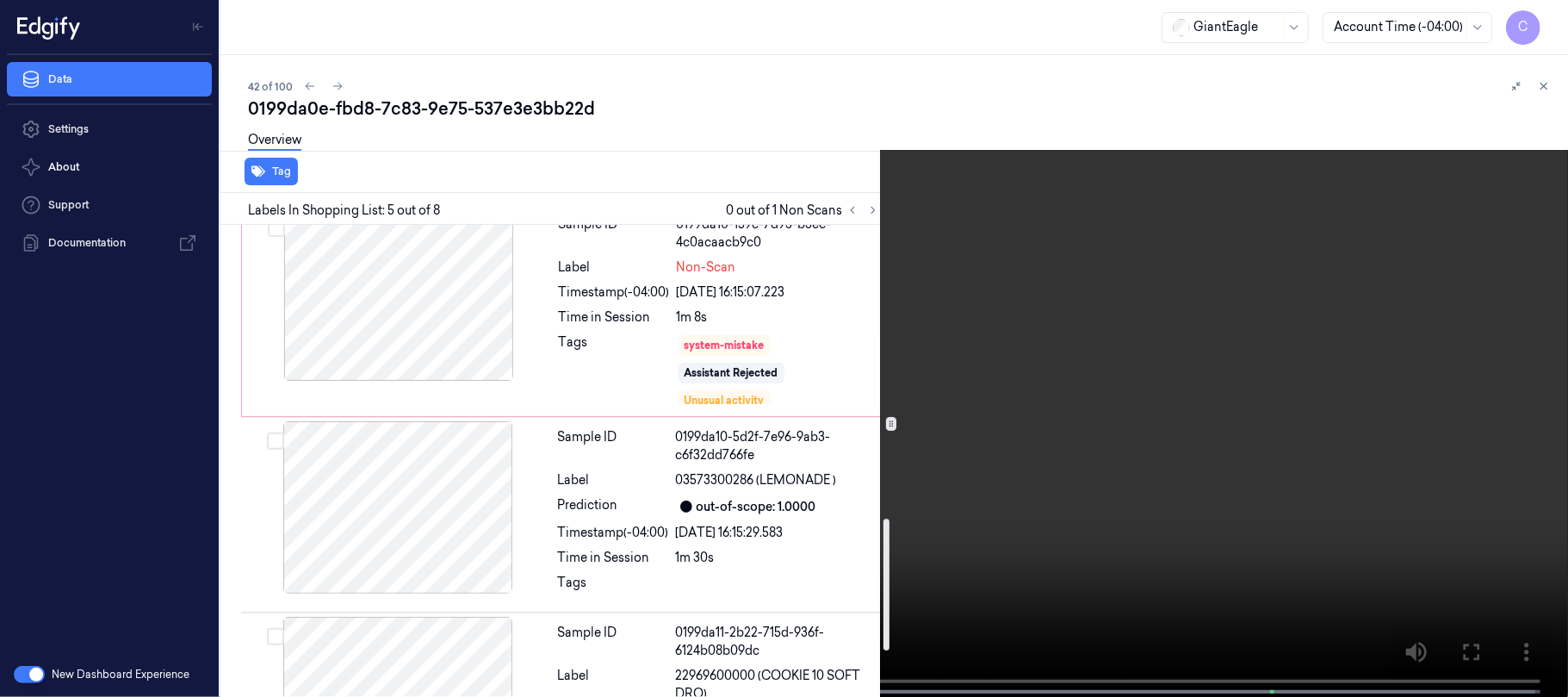
scroll to position [1074, 0]
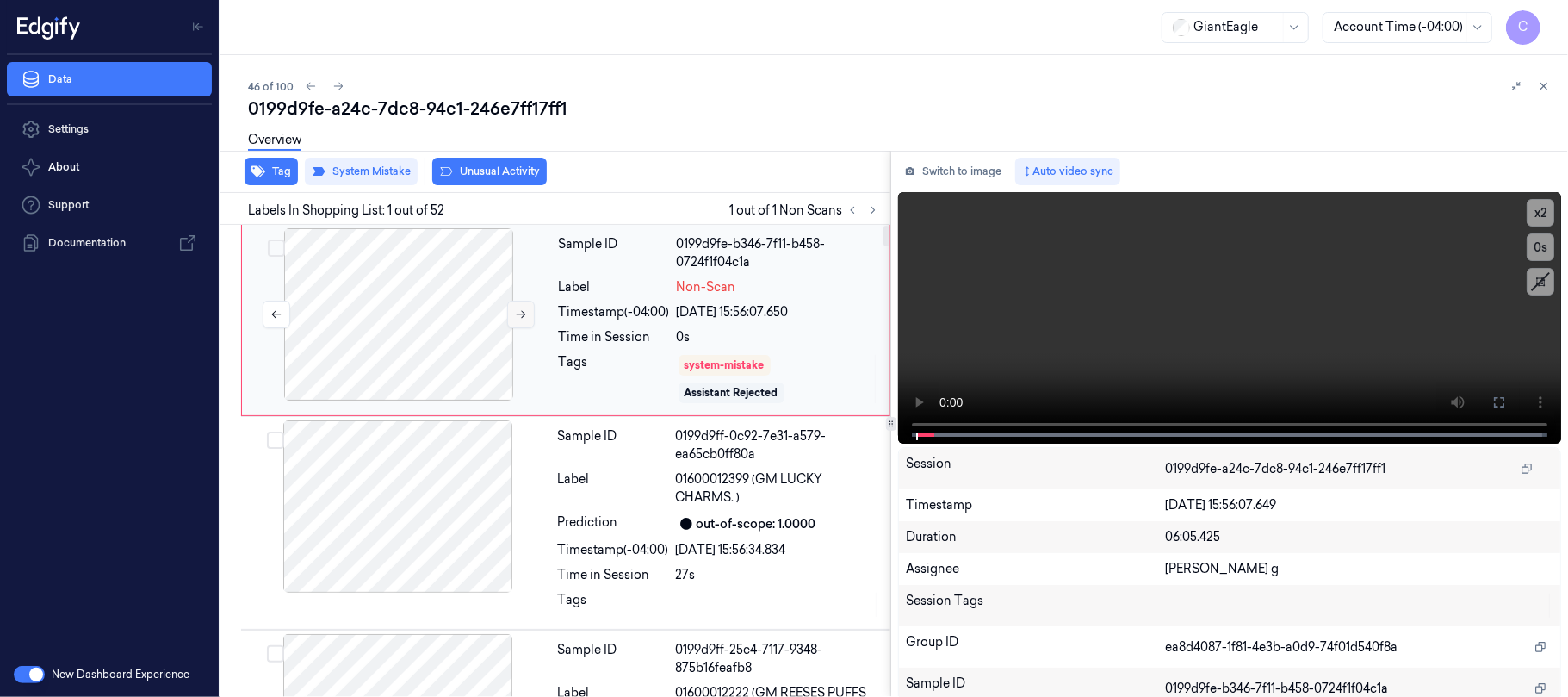
click at [525, 311] on icon at bounding box center [521, 314] width 12 height 12
click at [524, 311] on icon at bounding box center [521, 314] width 12 height 12
click at [1495, 393] on button at bounding box center [1498, 402] width 28 height 28
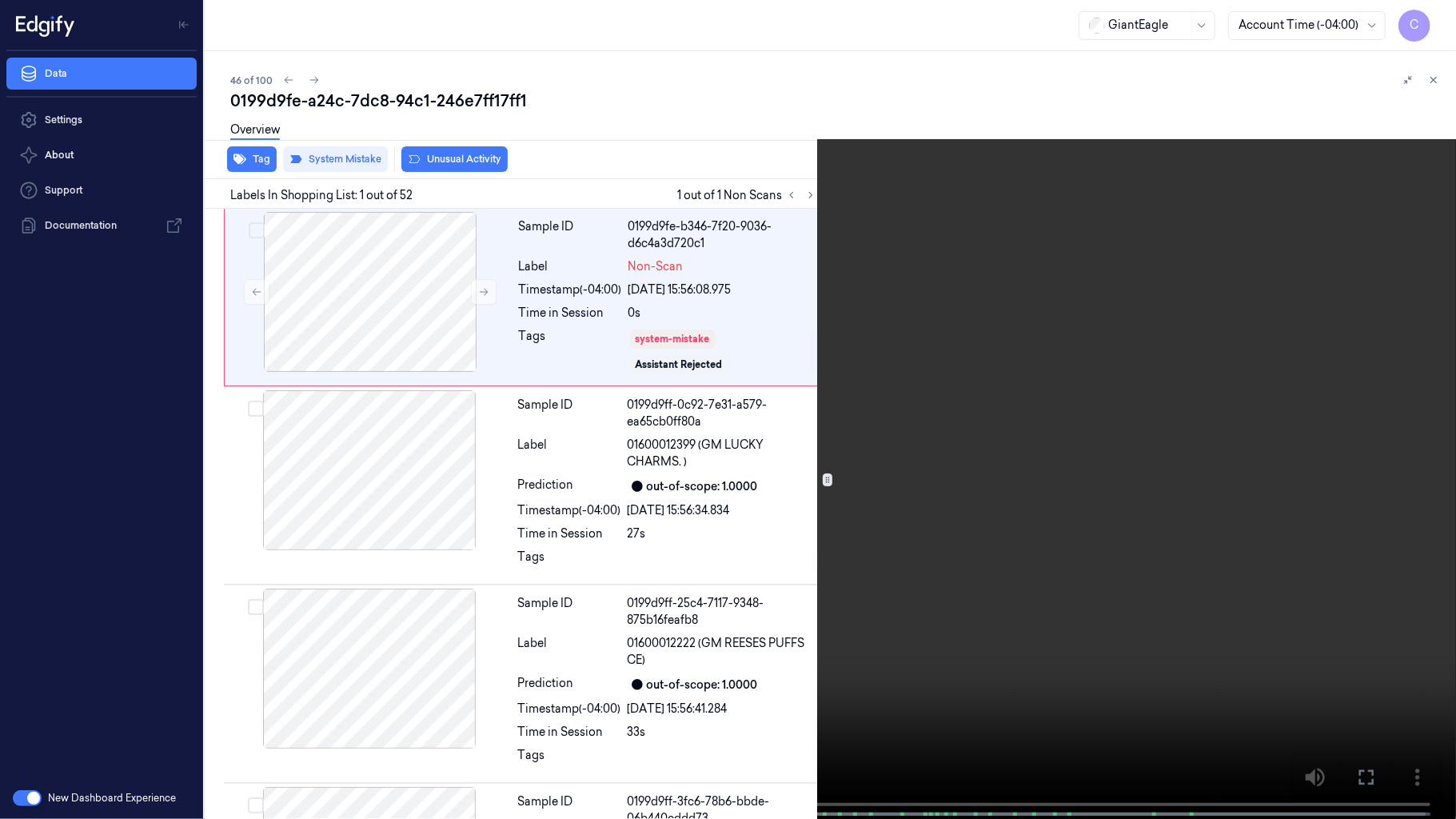
click at [646, 455] on video at bounding box center [728, 411] width 1456 height 823
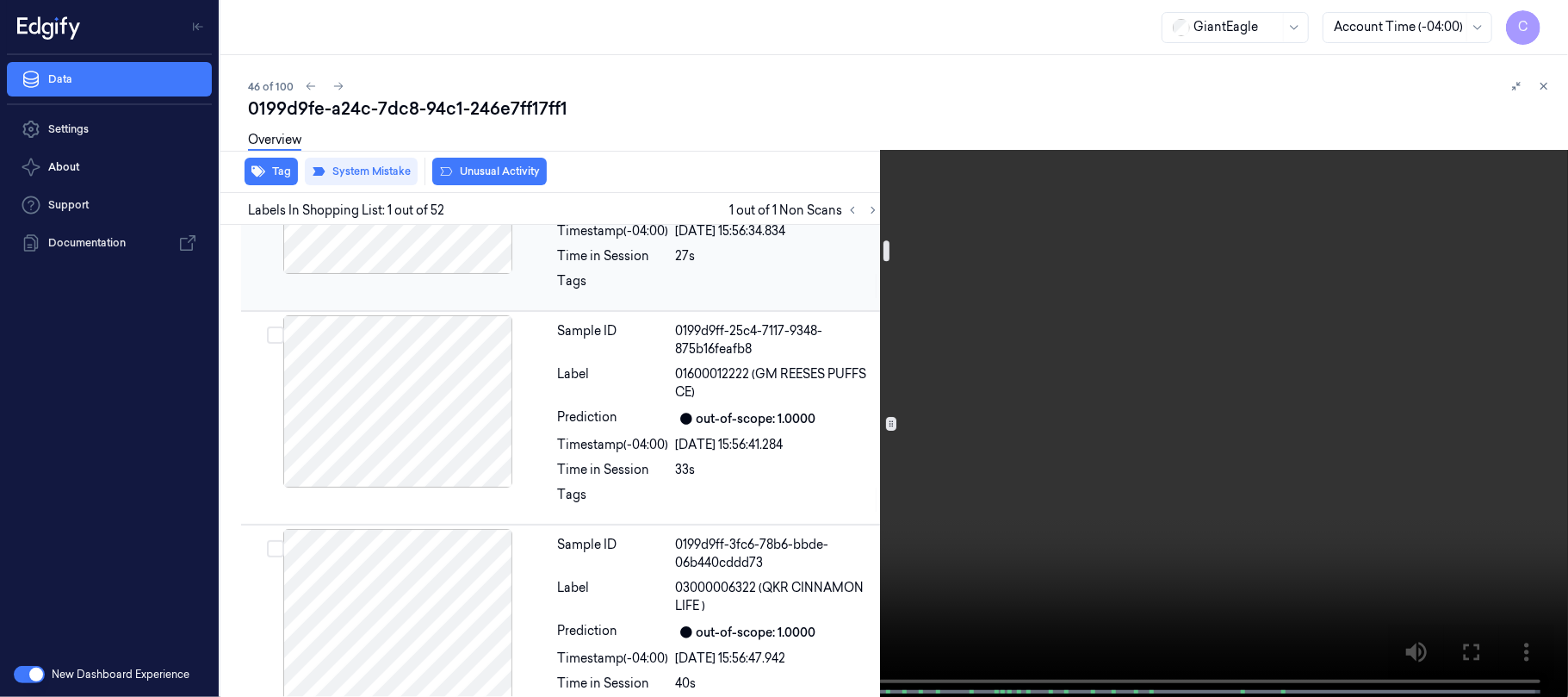
scroll to position [345, 0]
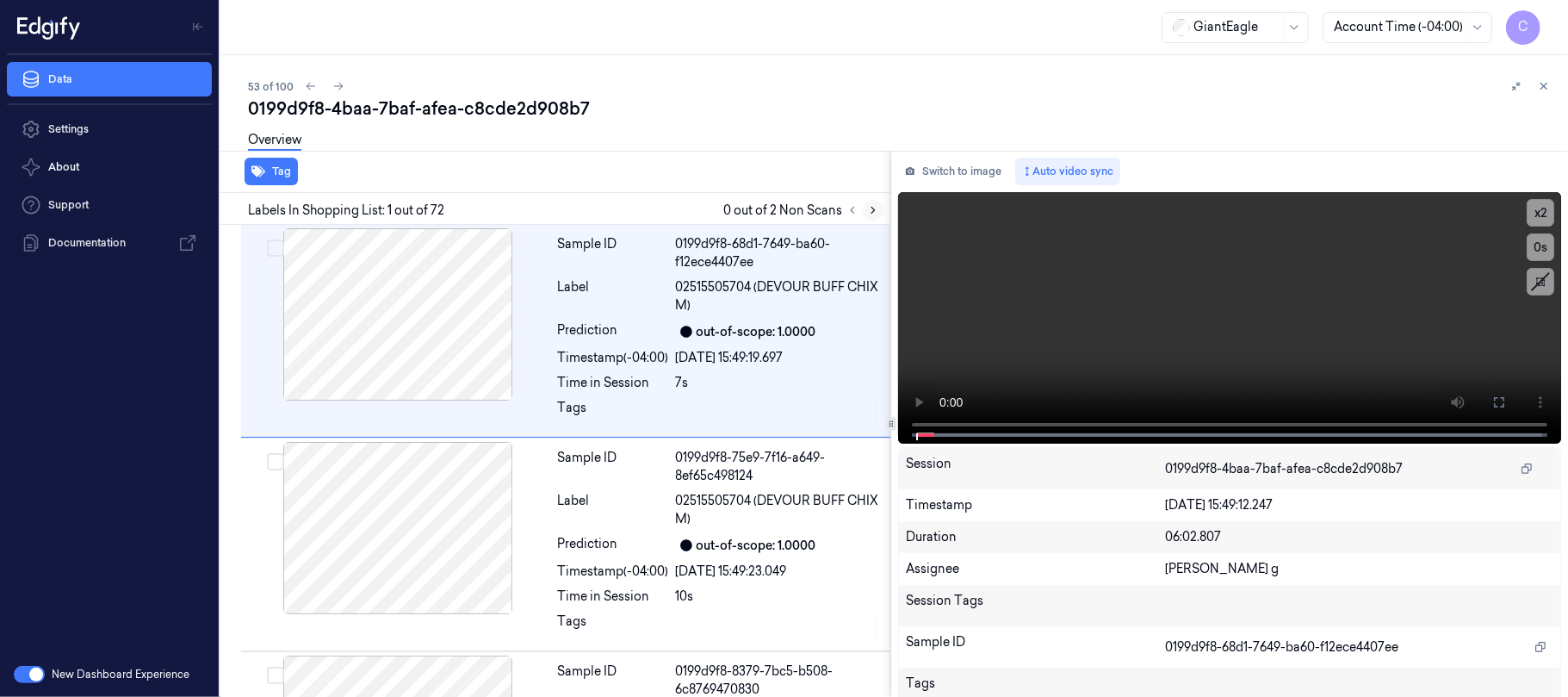
click at [873, 208] on icon at bounding box center [873, 210] width 12 height 12
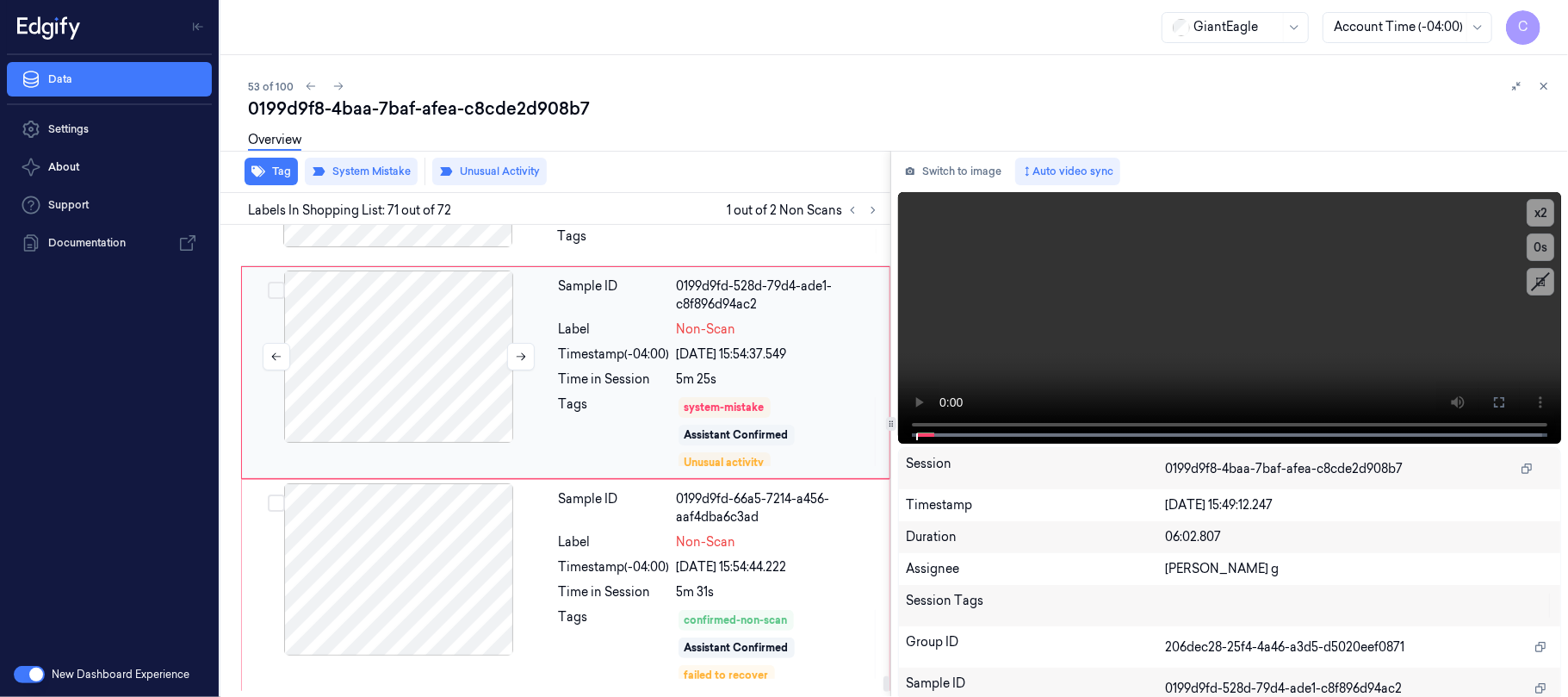
scroll to position [14533, 0]
click at [520, 363] on icon at bounding box center [521, 356] width 12 height 12
click at [422, 247] on div at bounding box center [397, 161] width 306 height 172
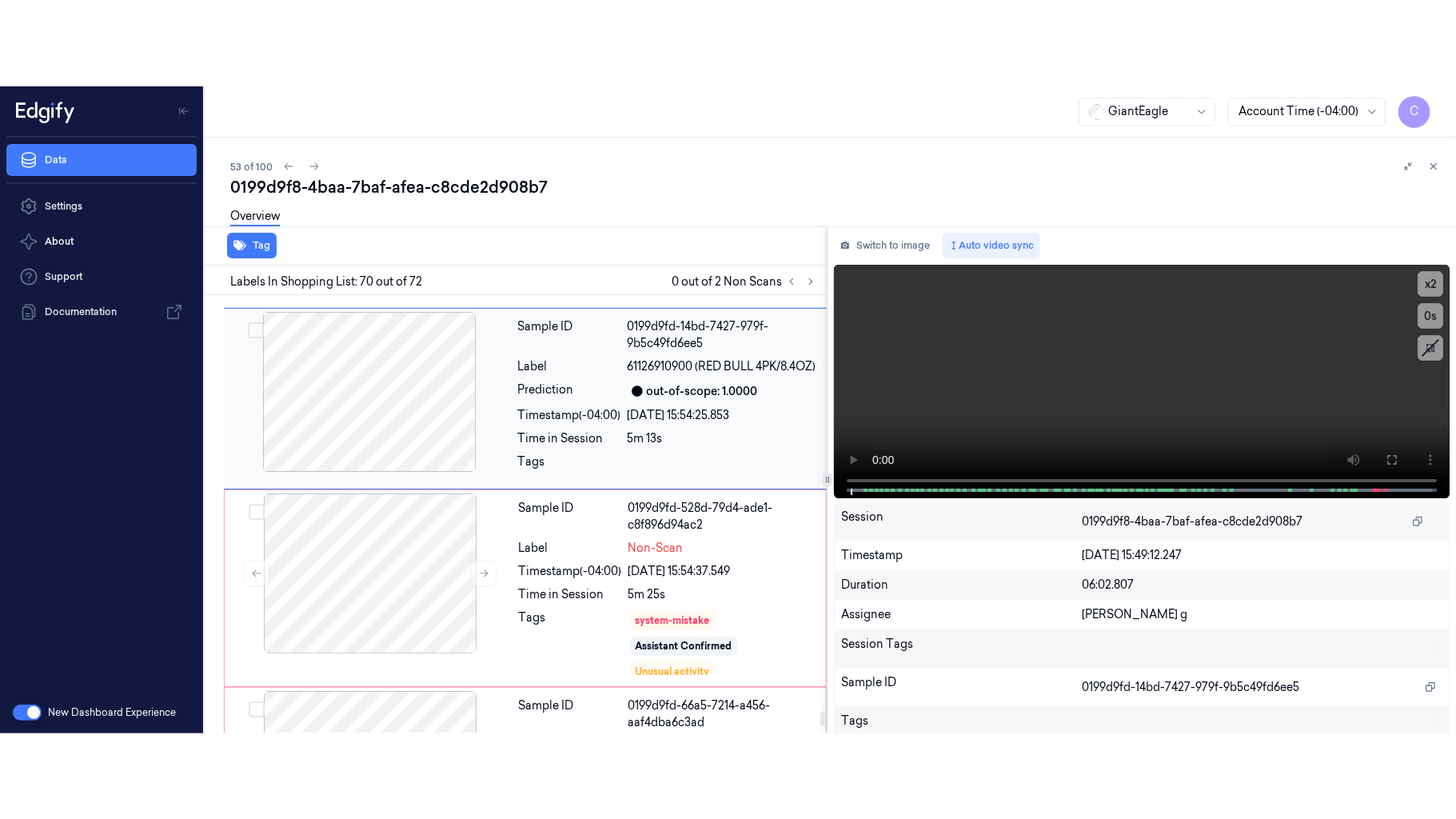
scroll to position [13300, 0]
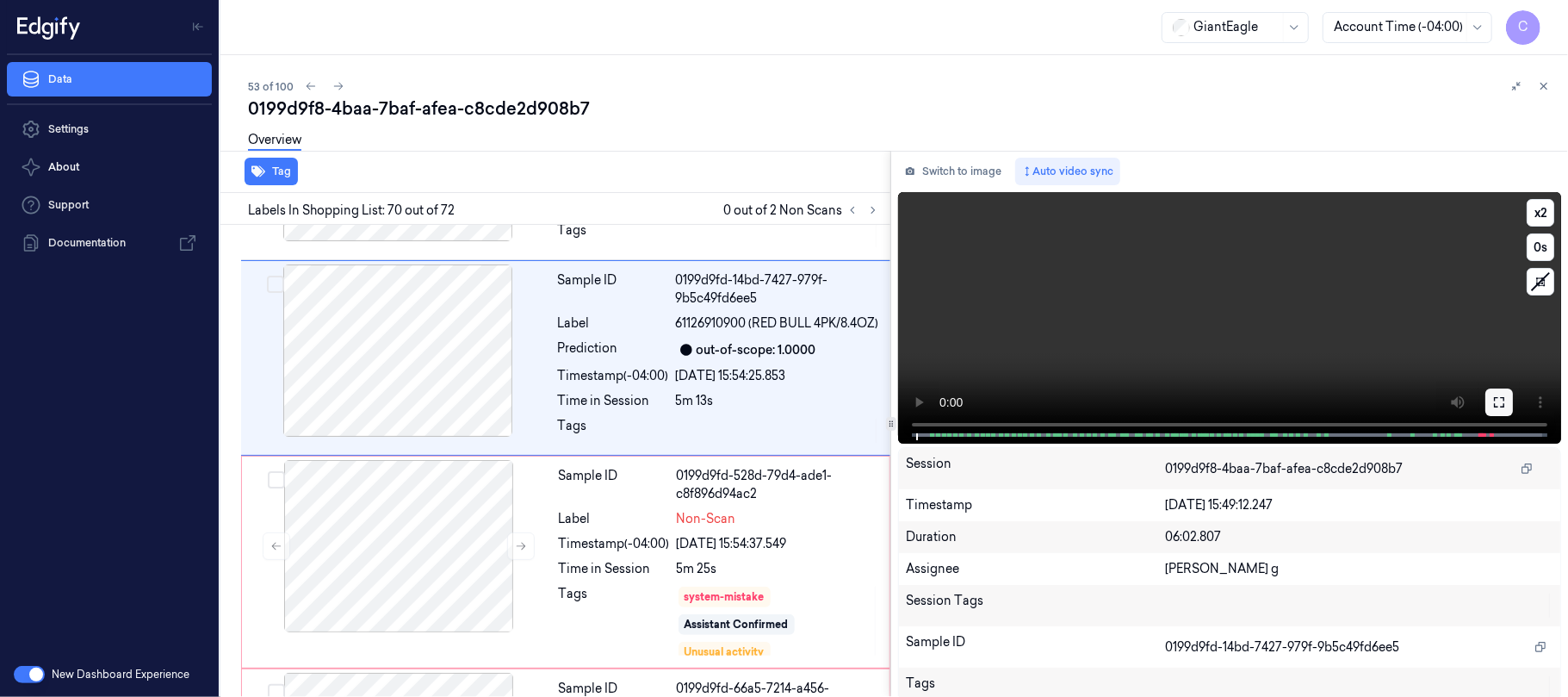
click at [1492, 400] on icon at bounding box center [1499, 402] width 13 height 13
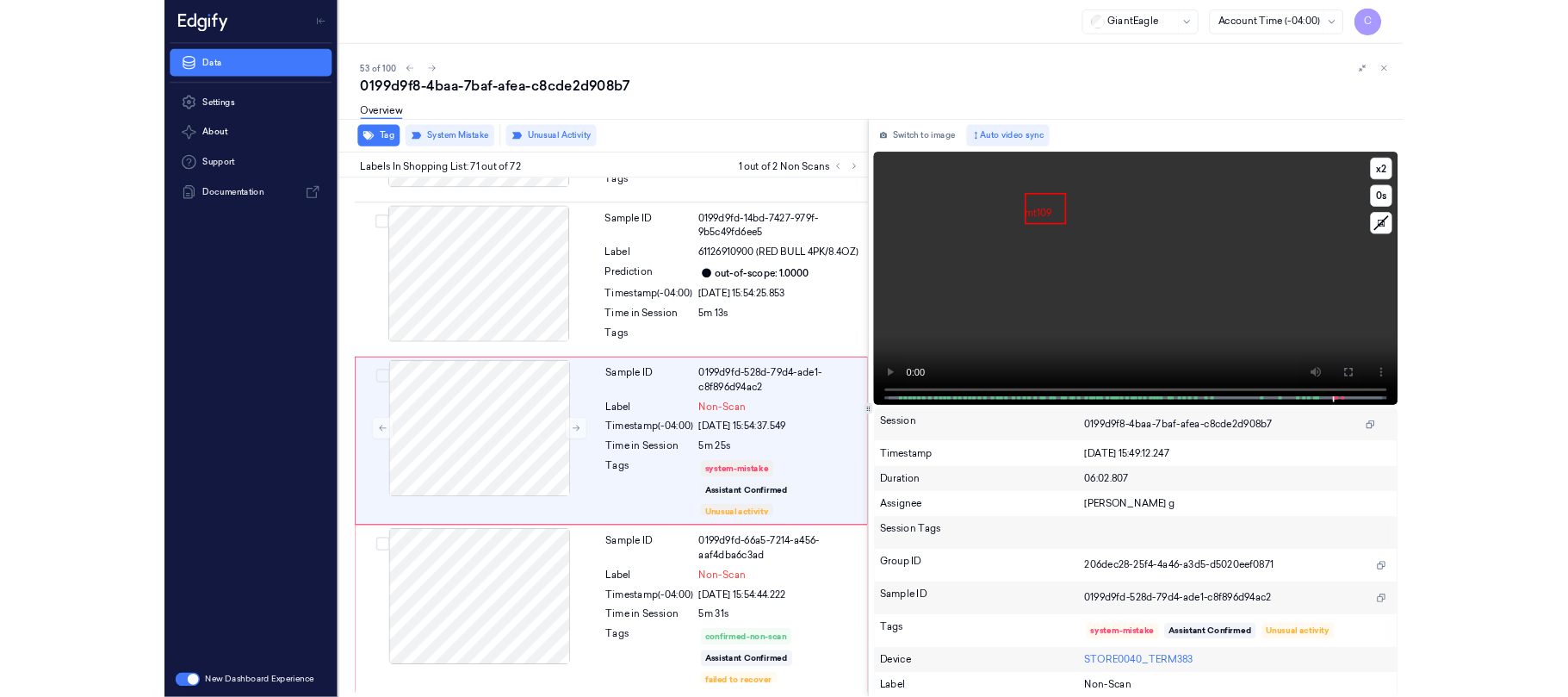
scroll to position [14437, 0]
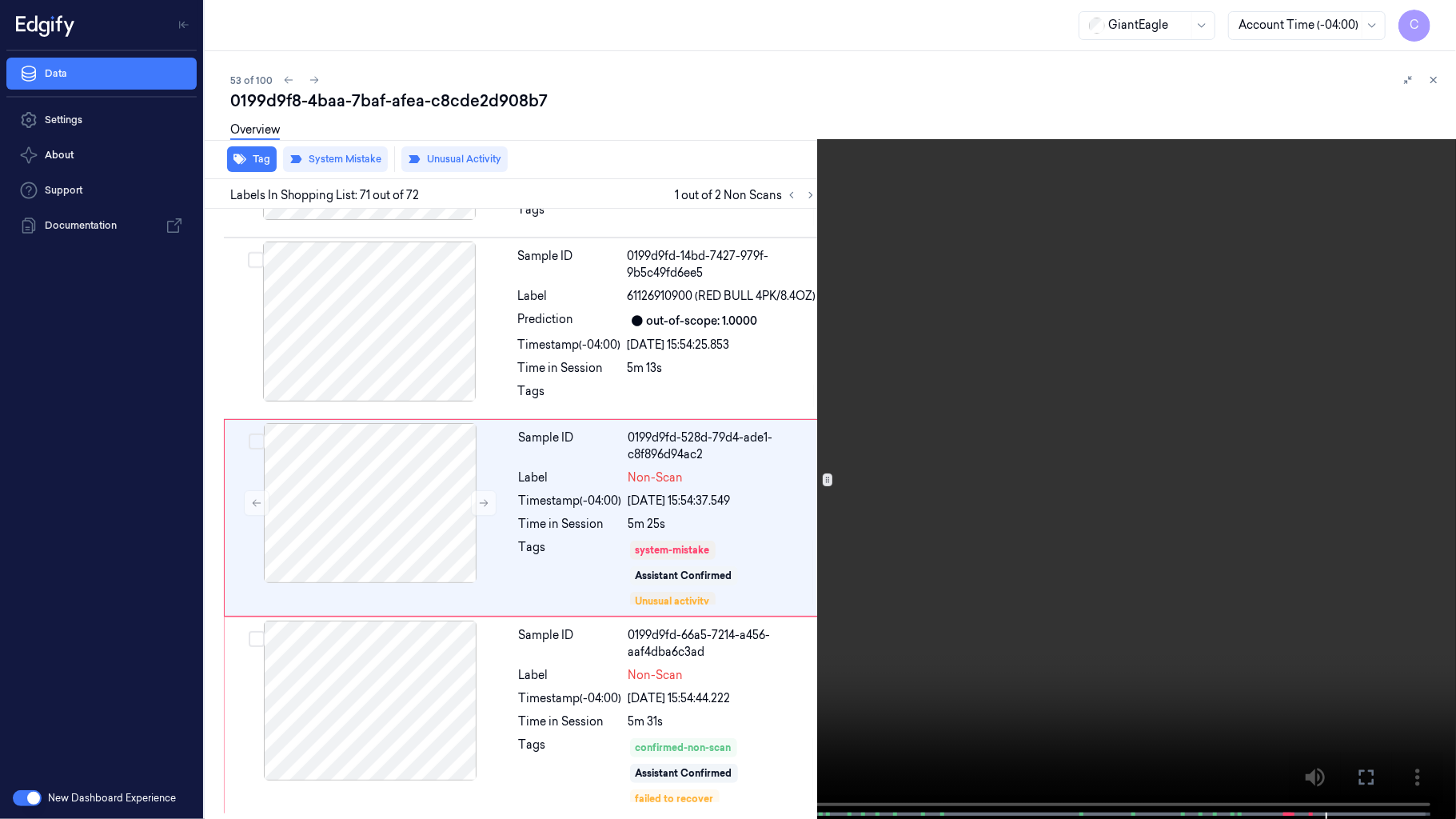
drag, startPoint x: 720, startPoint y: 397, endPoint x: 715, endPoint y: 52, distance: 345.0
click at [729, 385] on video at bounding box center [728, 411] width 1456 height 823
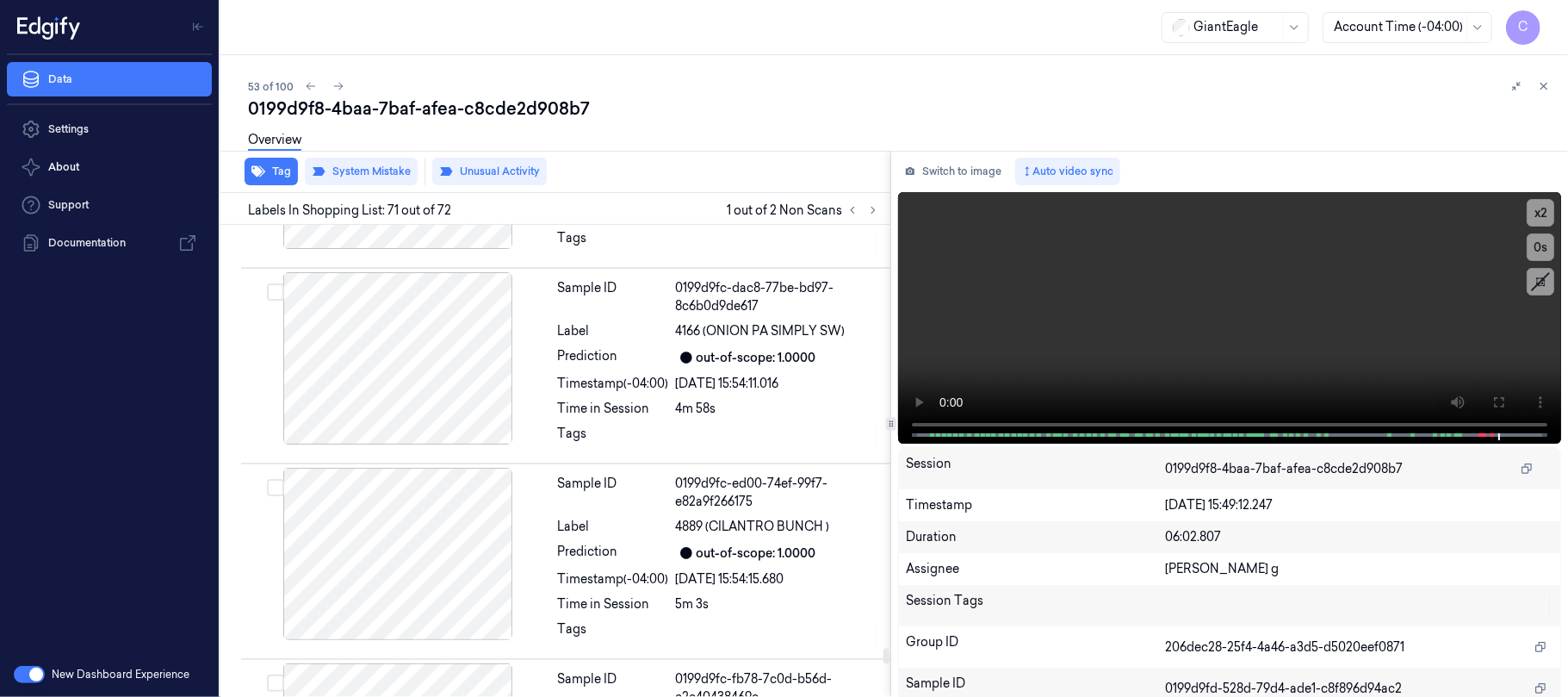
scroll to position [13589, 0]
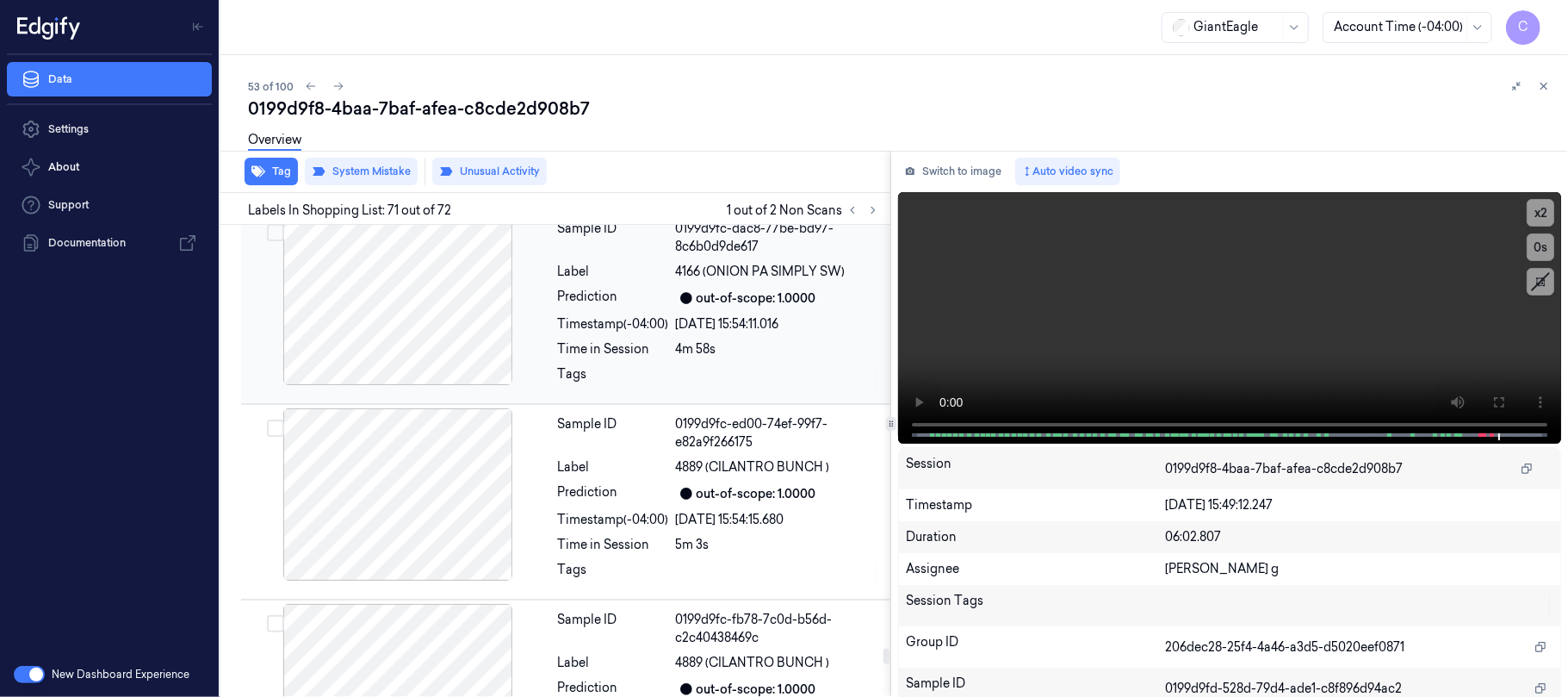
click at [365, 385] on div at bounding box center [397, 299] width 306 height 172
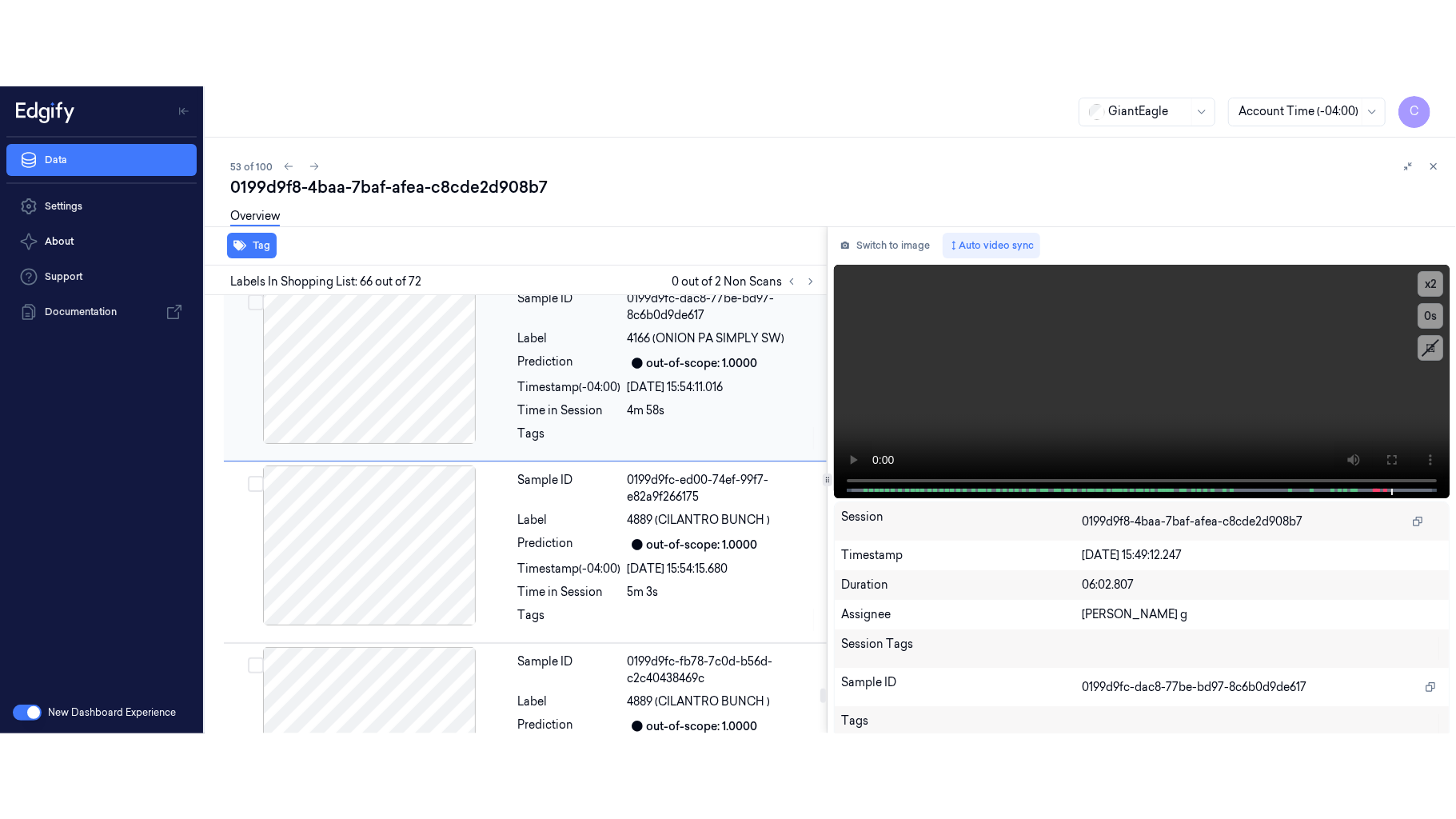
scroll to position [12562, 0]
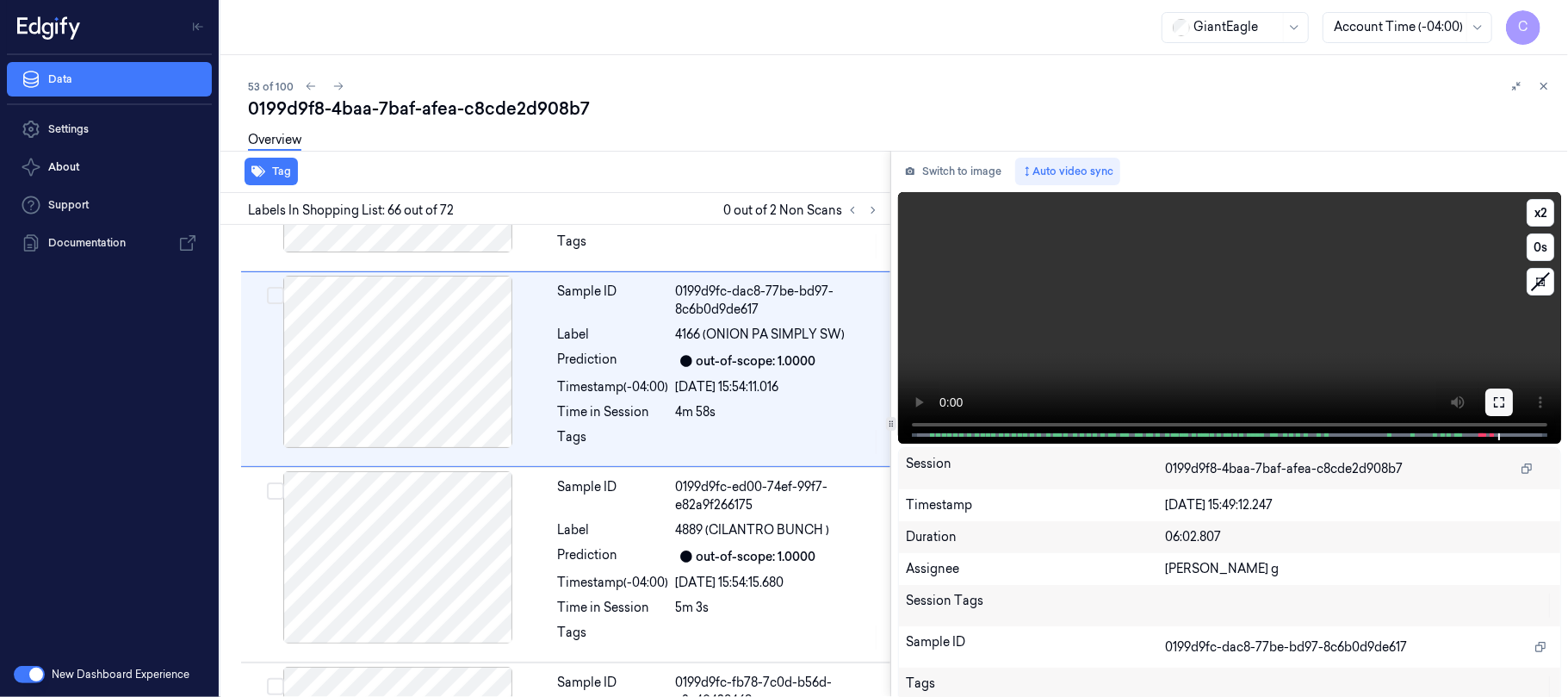
click at [1492, 404] on icon at bounding box center [1499, 402] width 13 height 13
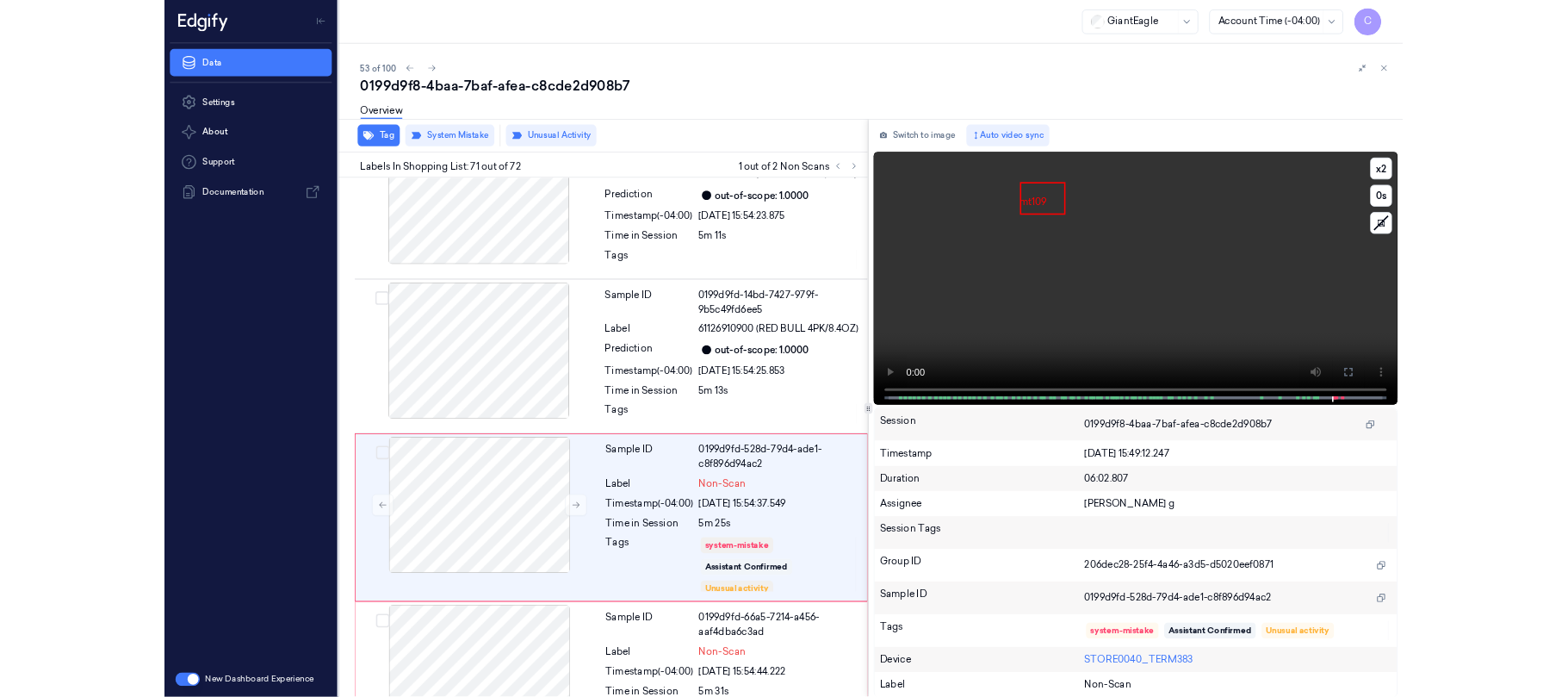
scroll to position [14437, 0]
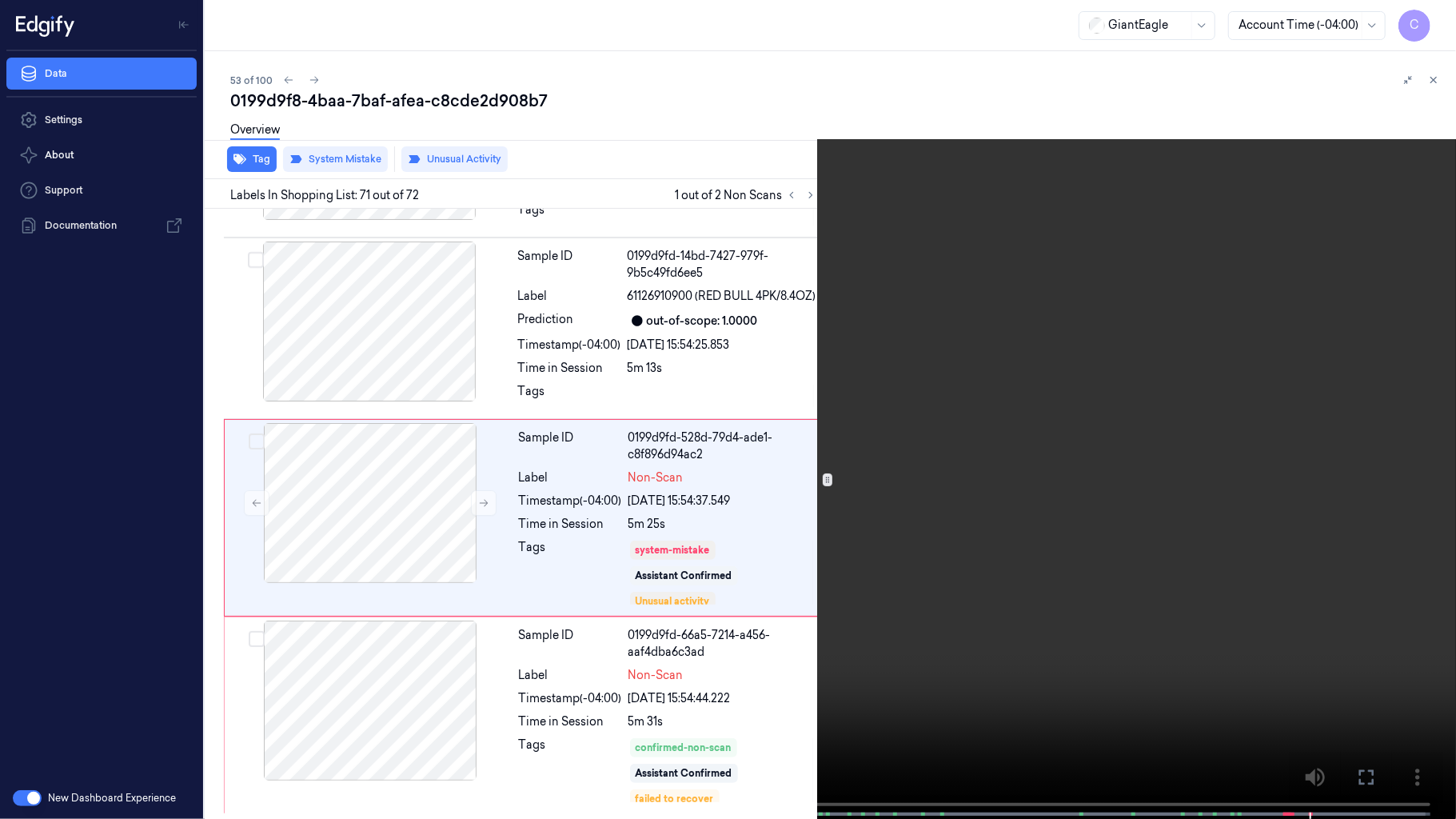
click at [337, 646] on video at bounding box center [728, 411] width 1456 height 823
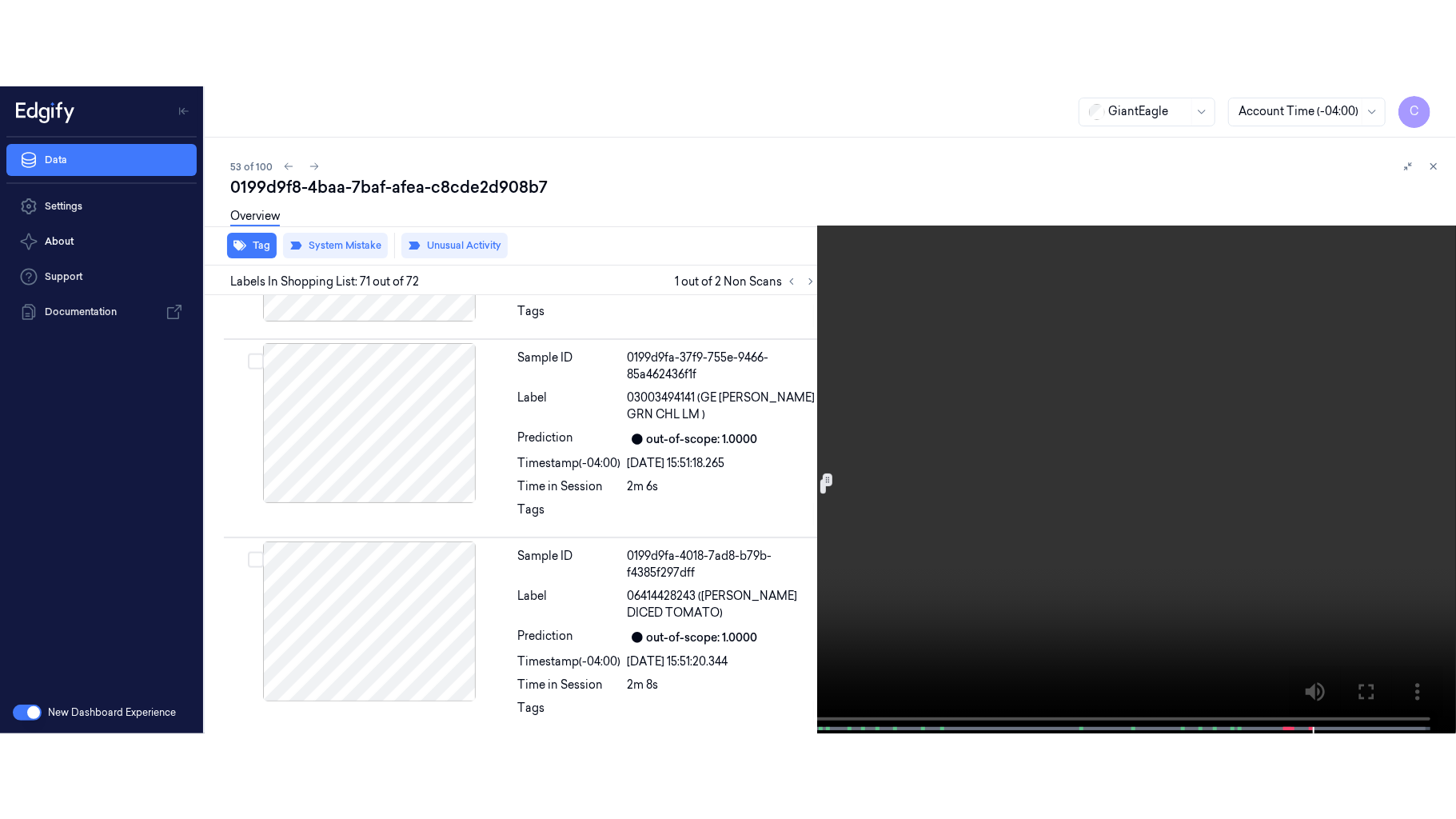
scroll to position [5838, 0]
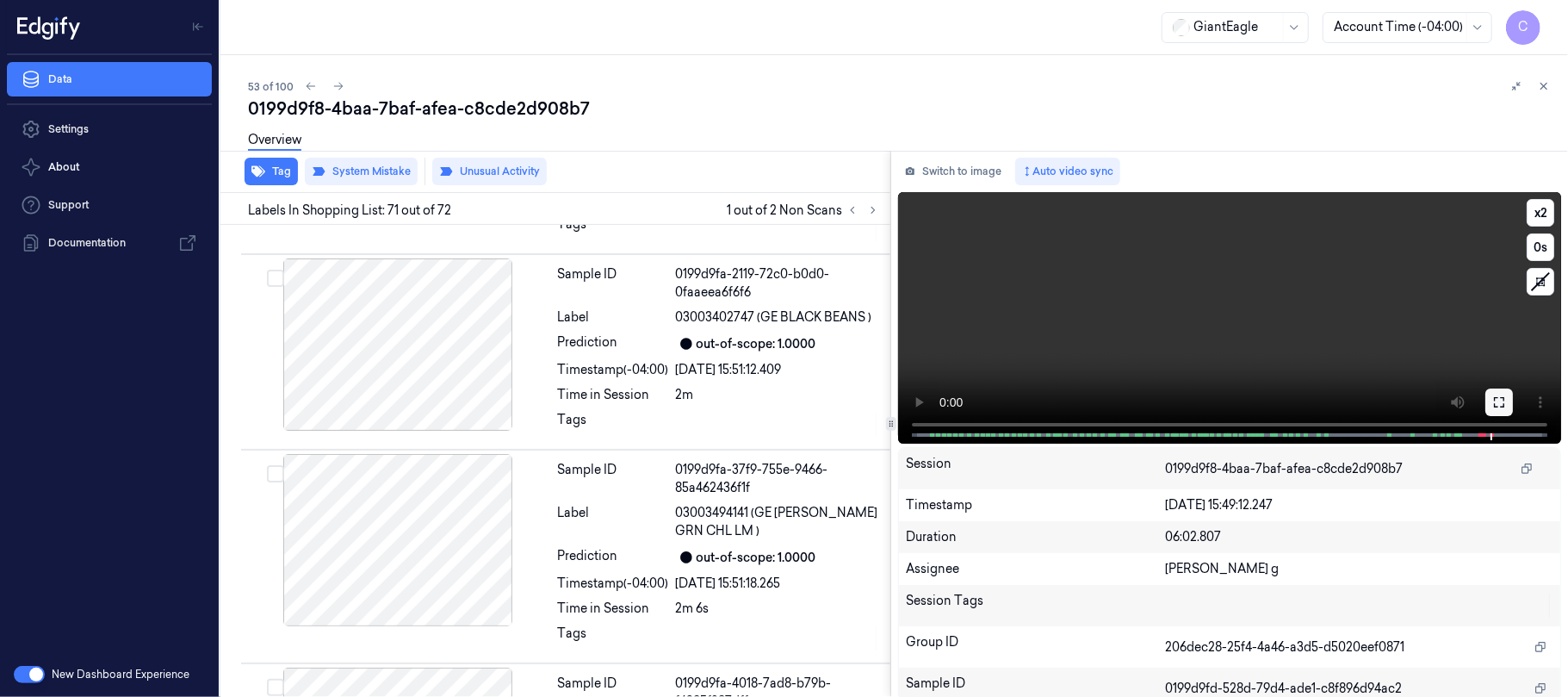
click at [1494, 408] on button at bounding box center [1498, 402] width 28 height 28
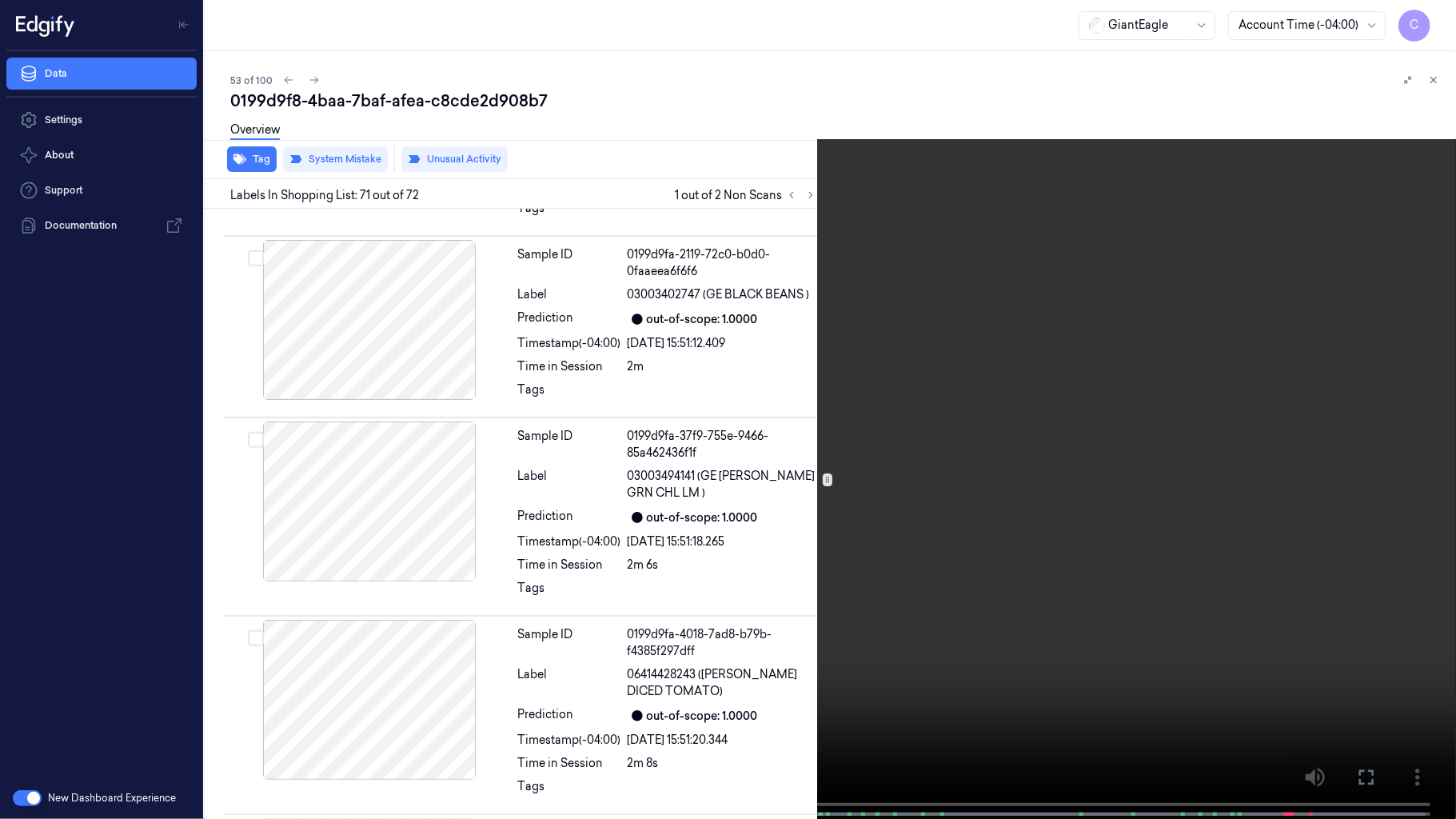
click at [724, 548] on video at bounding box center [728, 411] width 1456 height 823
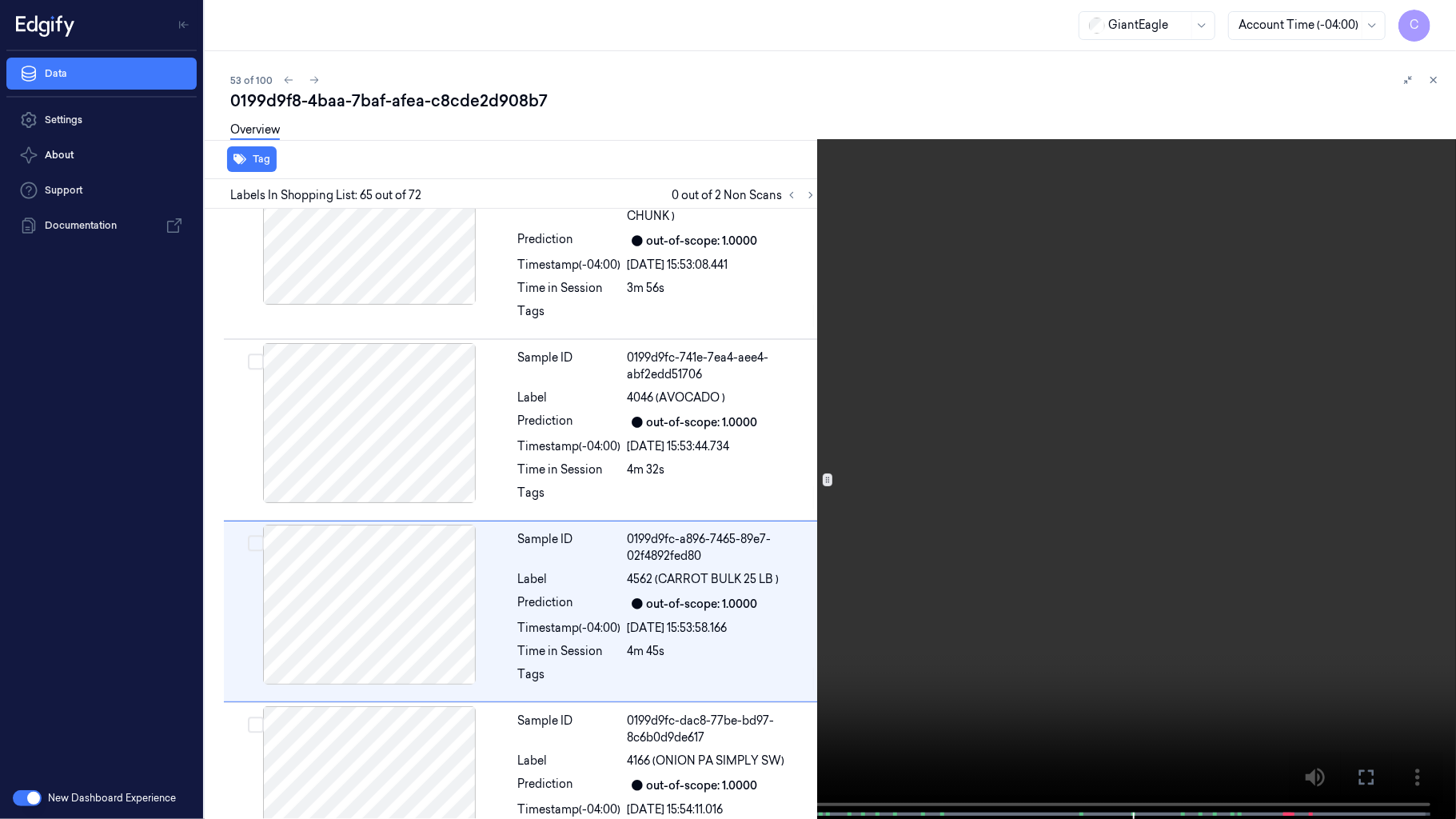
scroll to position [12295, 0]
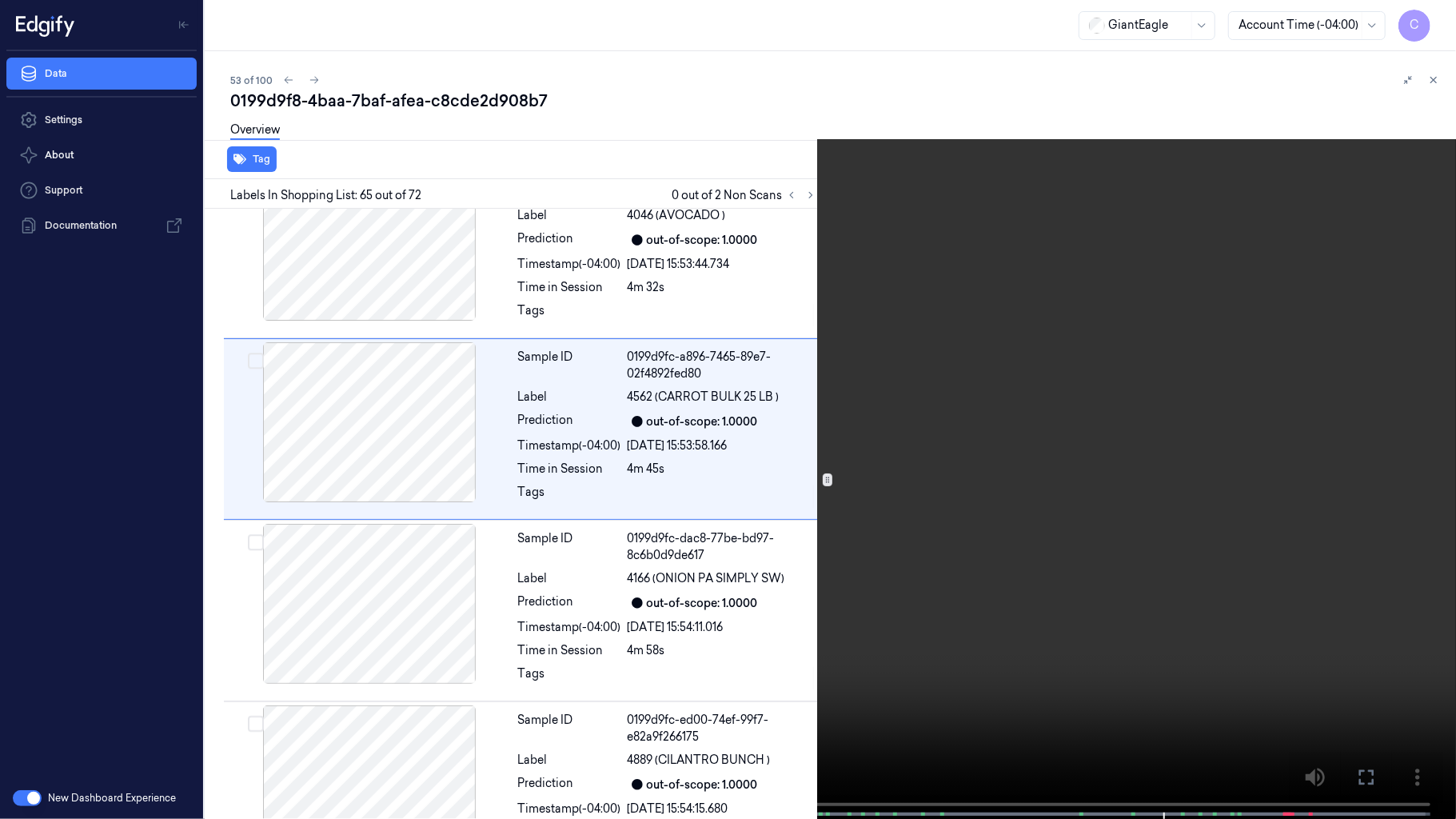
click at [956, 381] on video at bounding box center [728, 411] width 1456 height 823
click at [771, 442] on video at bounding box center [728, 411] width 1456 height 823
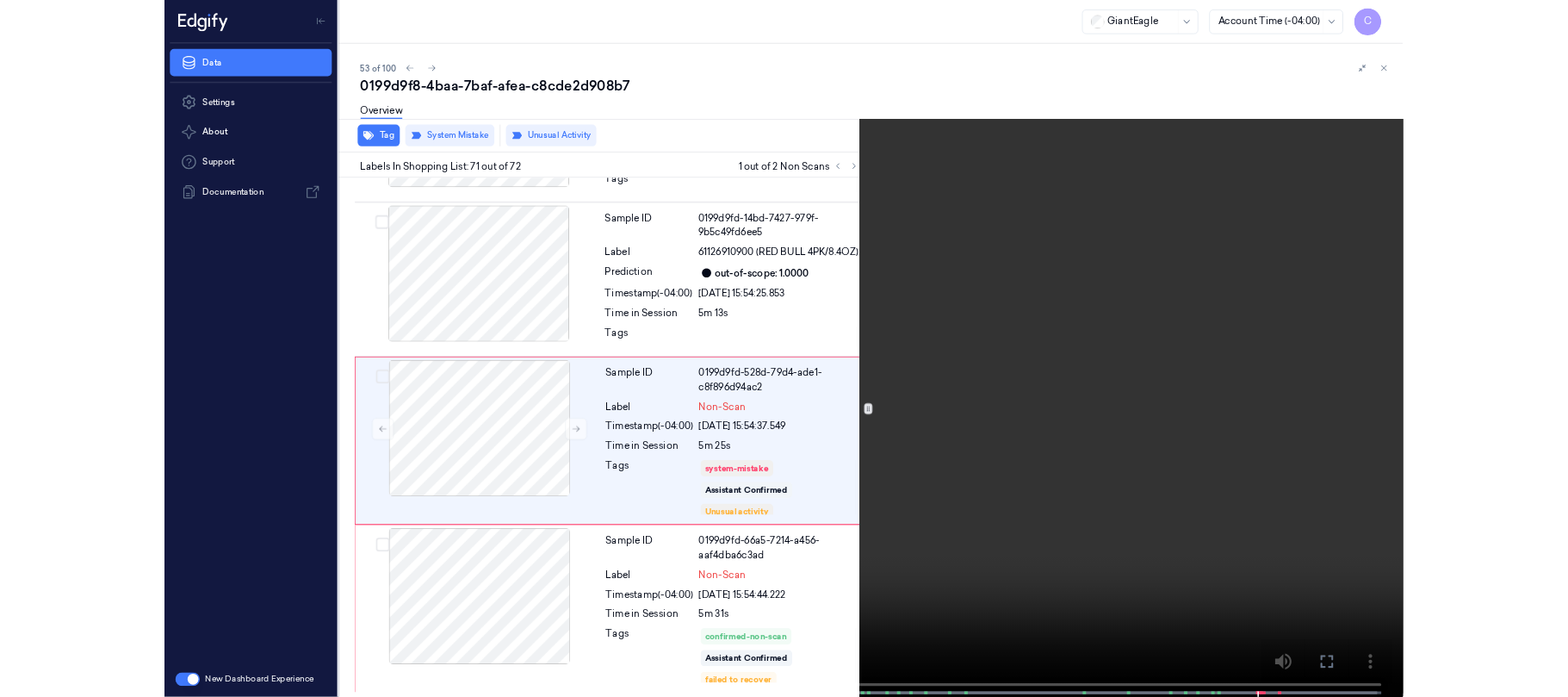
scroll to position [14437, 0]
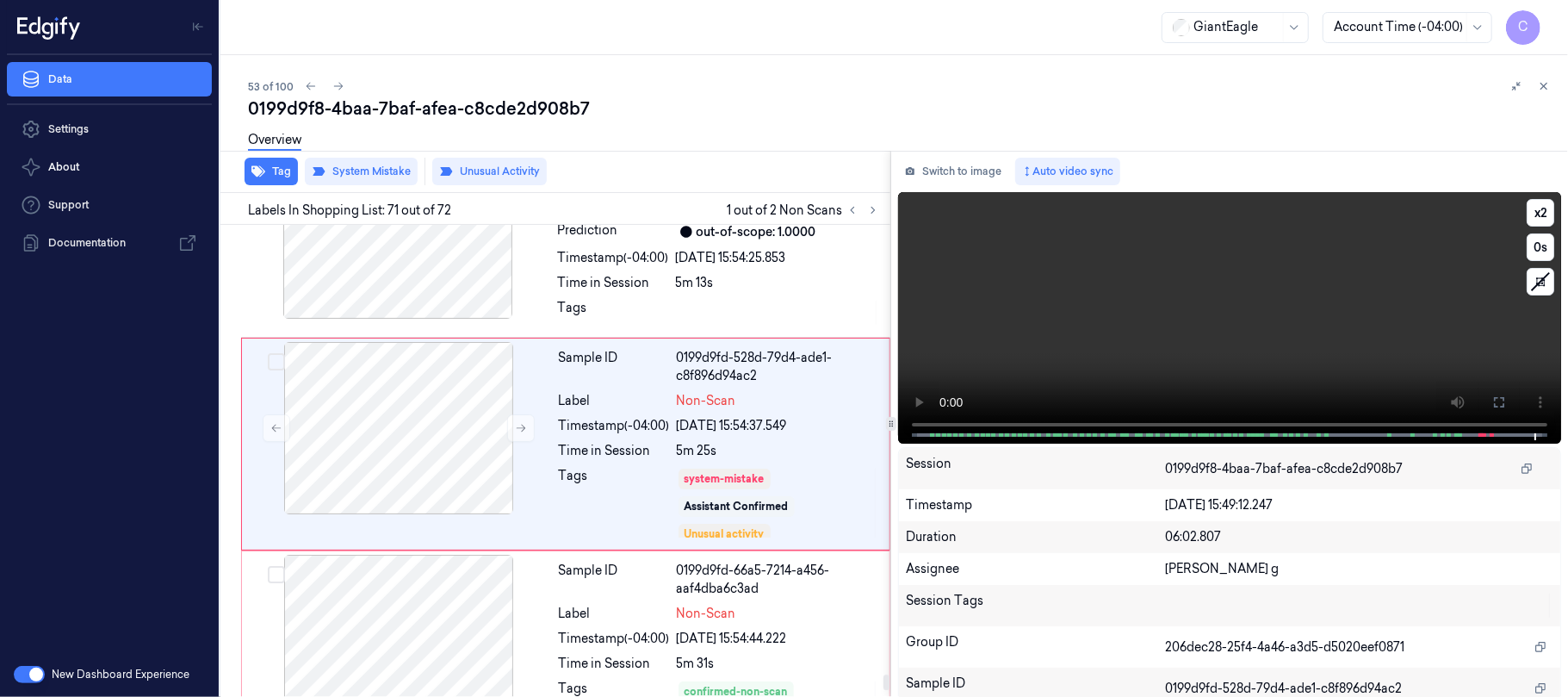
click at [1168, 339] on video at bounding box center [1229, 318] width 663 height 252
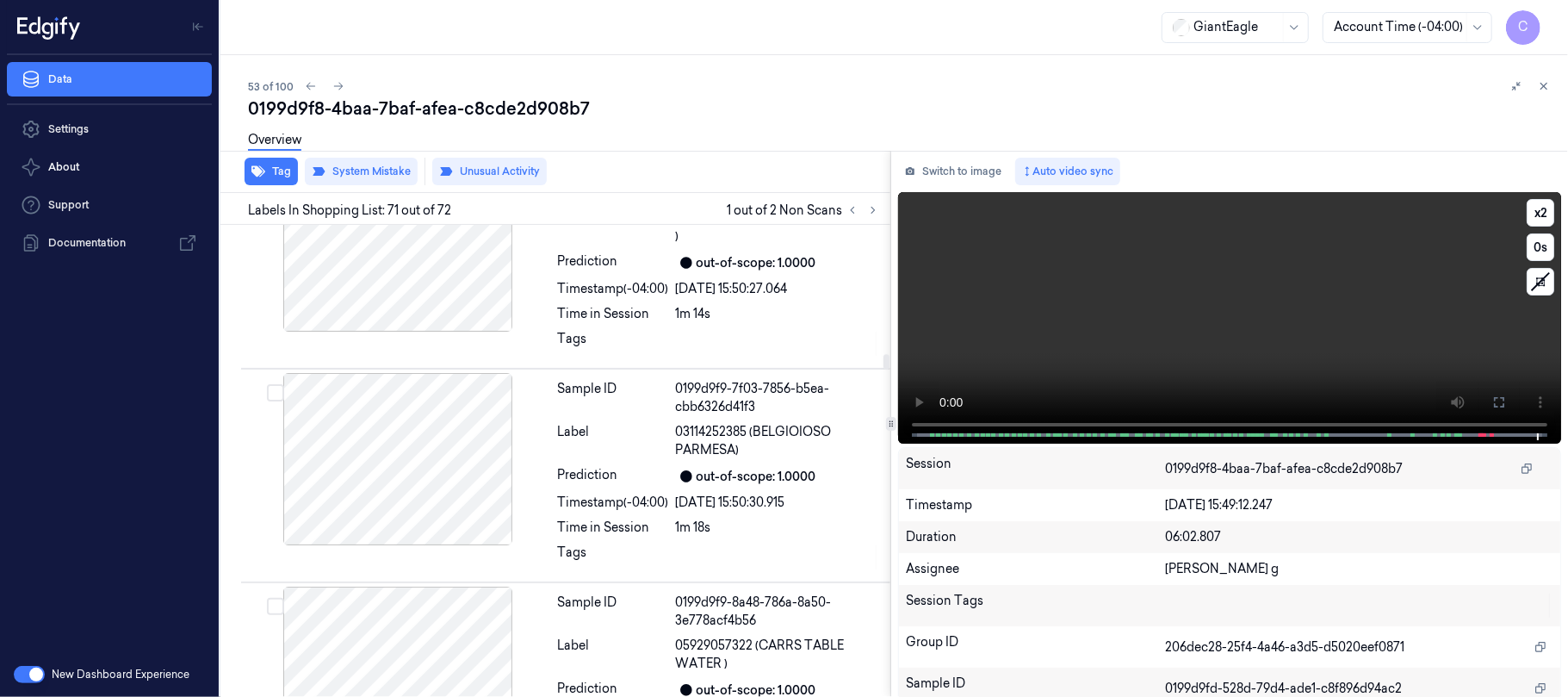
scroll to position [4133, 0]
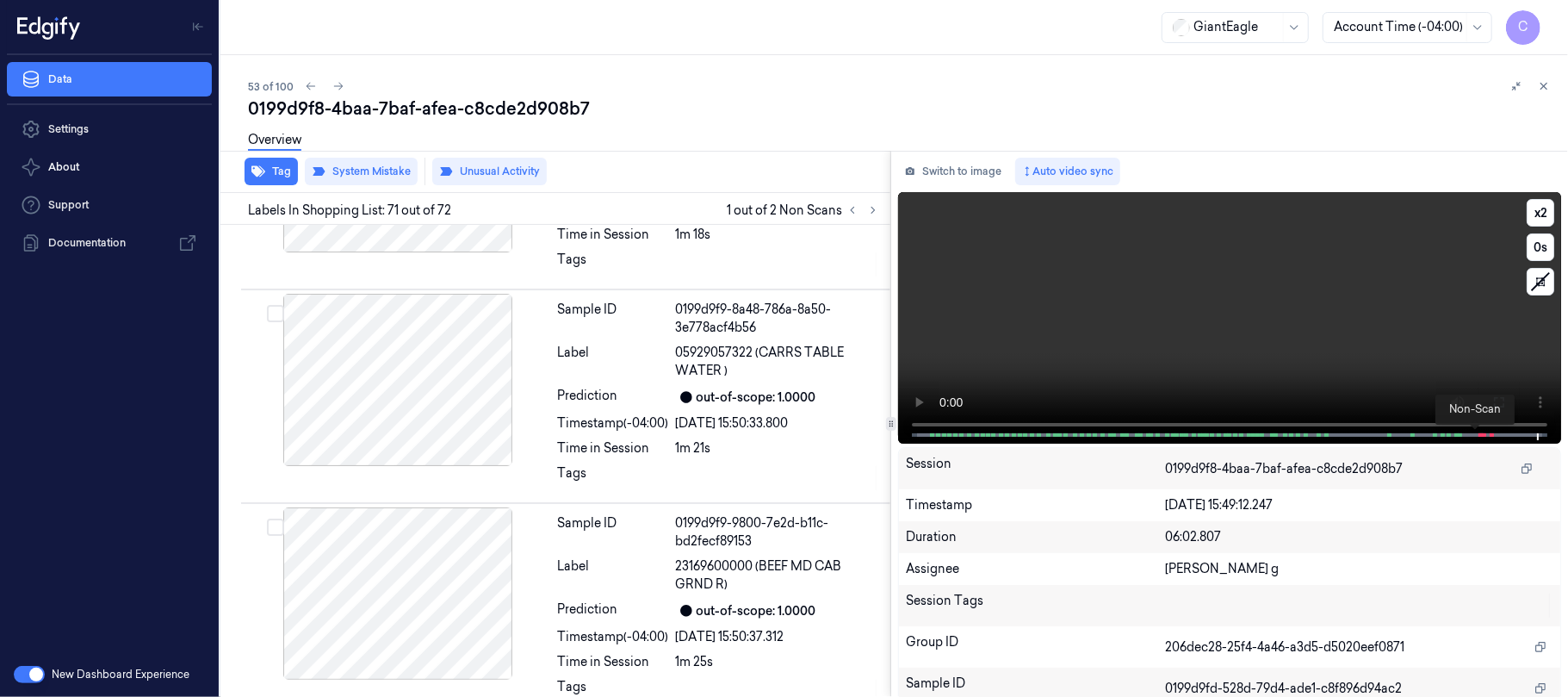
click at [1478, 436] on span at bounding box center [1479, 435] width 3 height 9
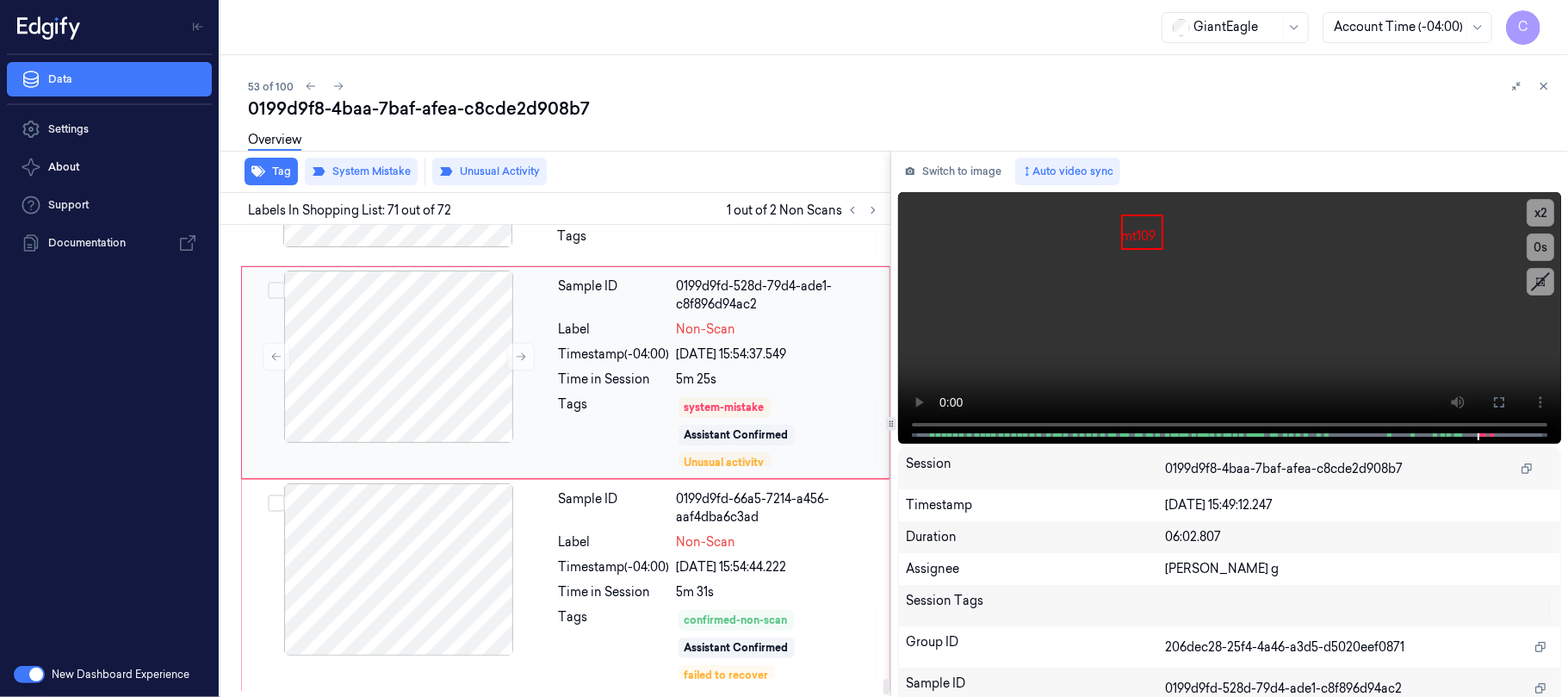
scroll to position [14622, 0]
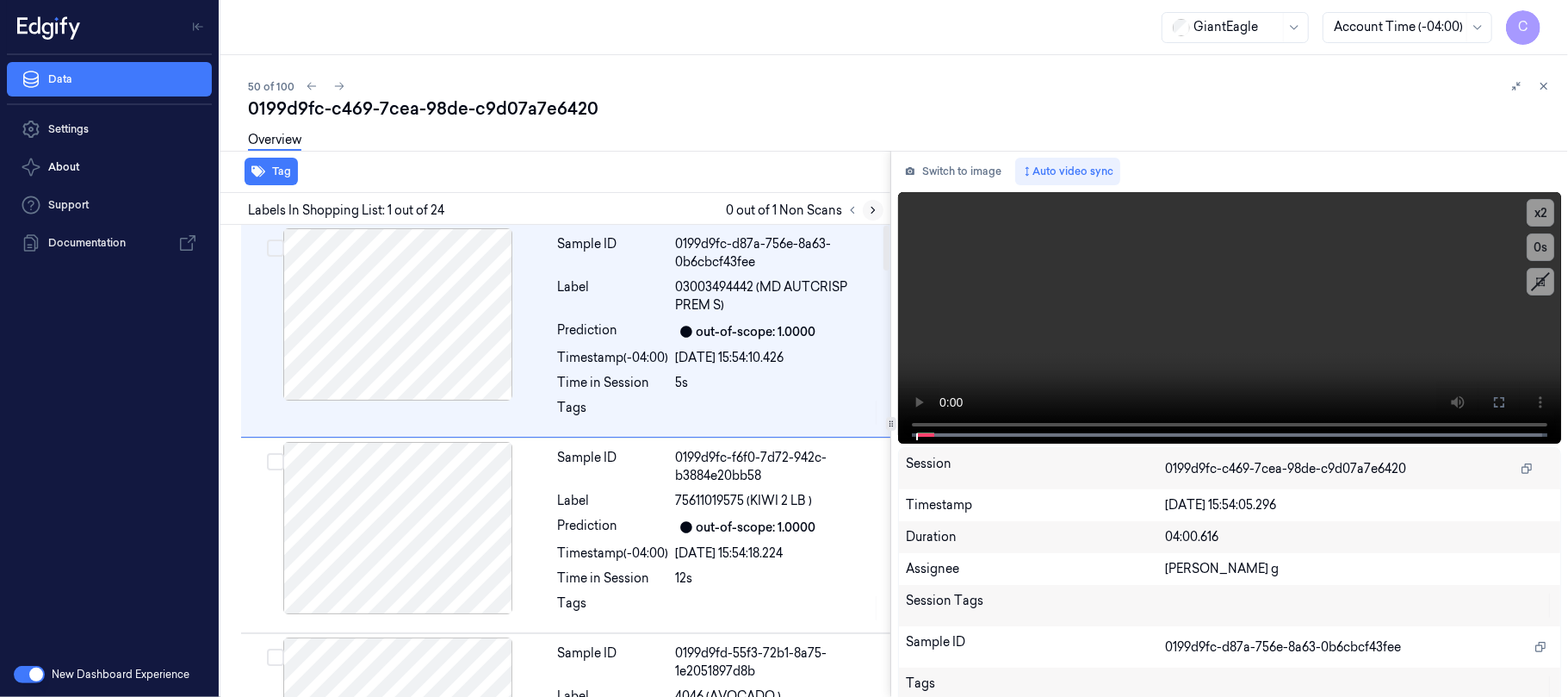
click at [875, 211] on icon at bounding box center [873, 210] width 12 height 12
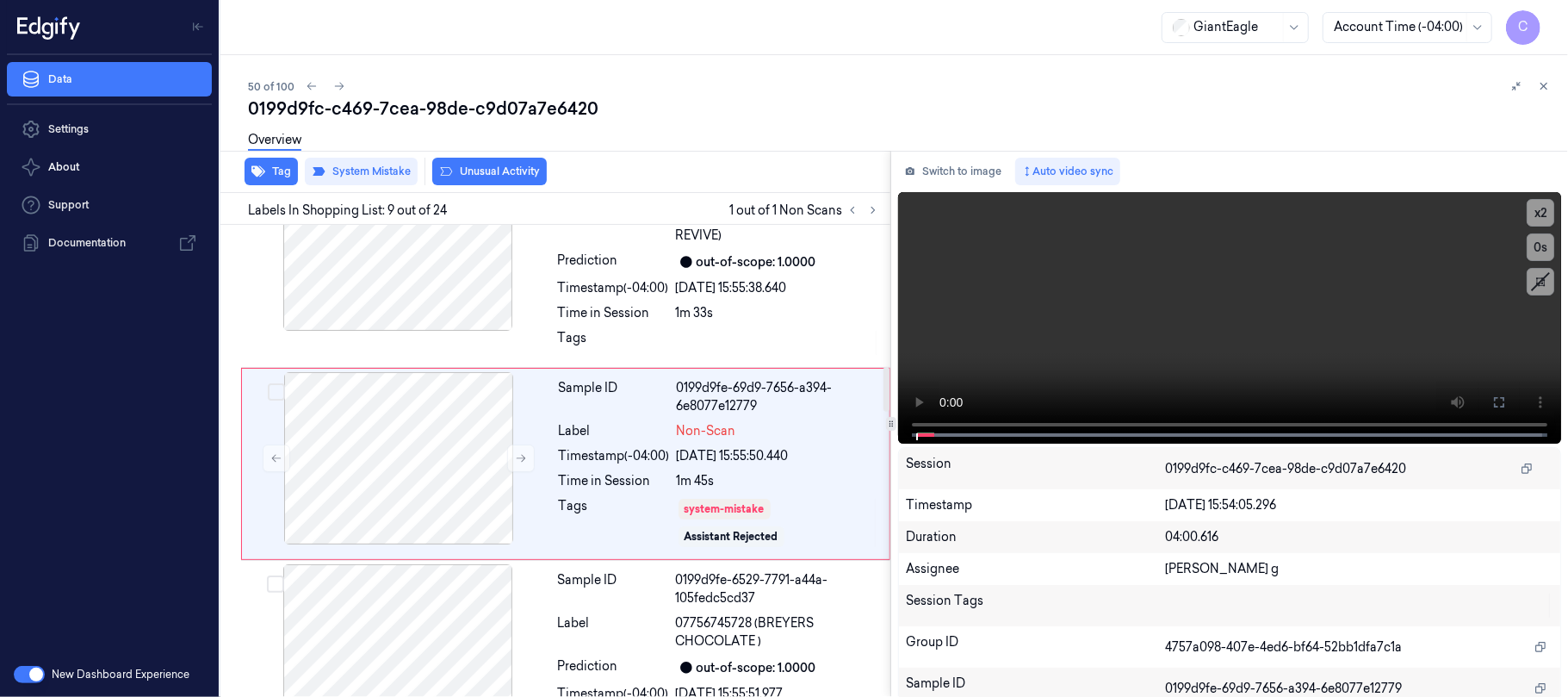
scroll to position [1500, 0]
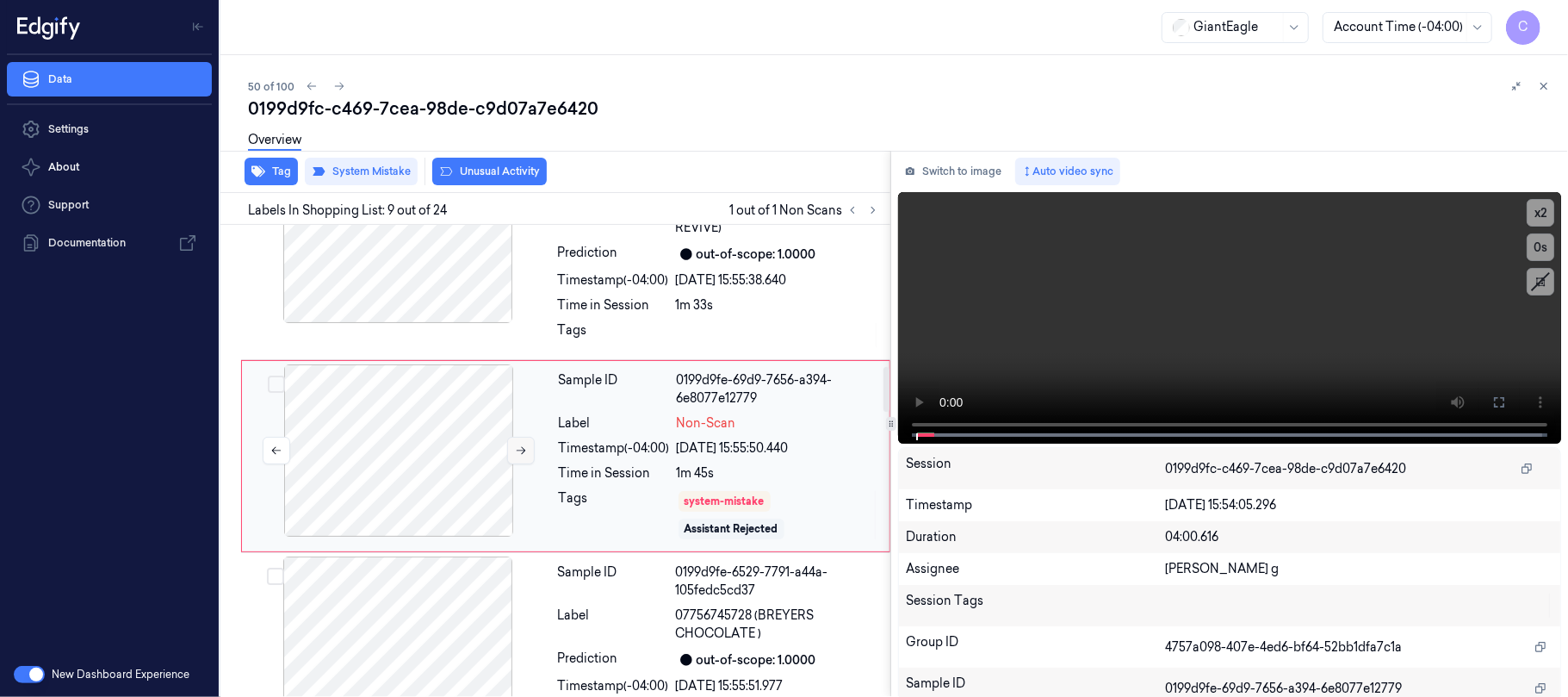
click at [511, 456] on button at bounding box center [521, 450] width 28 height 28
click at [511, 455] on button at bounding box center [521, 450] width 28 height 28
click at [518, 452] on icon at bounding box center [521, 450] width 12 height 12
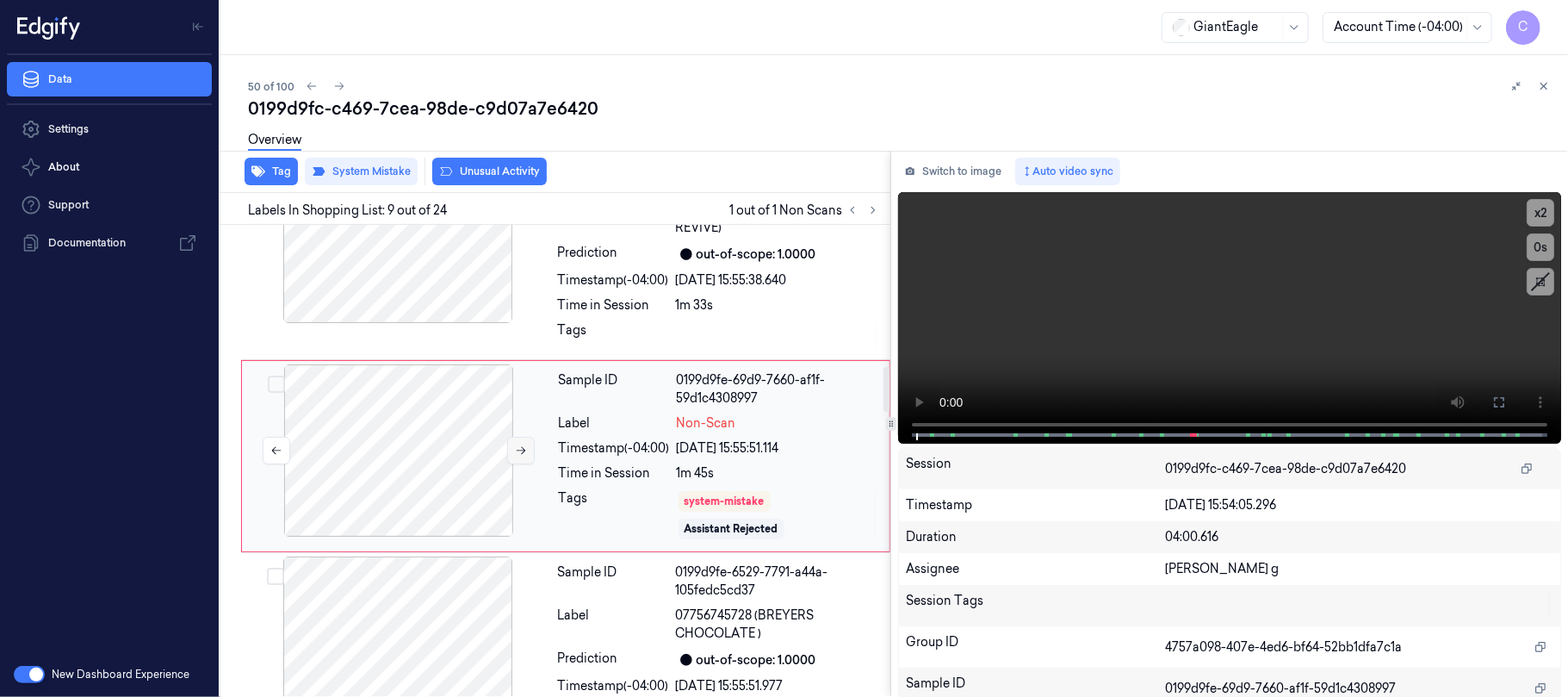
click at [518, 452] on icon at bounding box center [521, 450] width 12 height 12
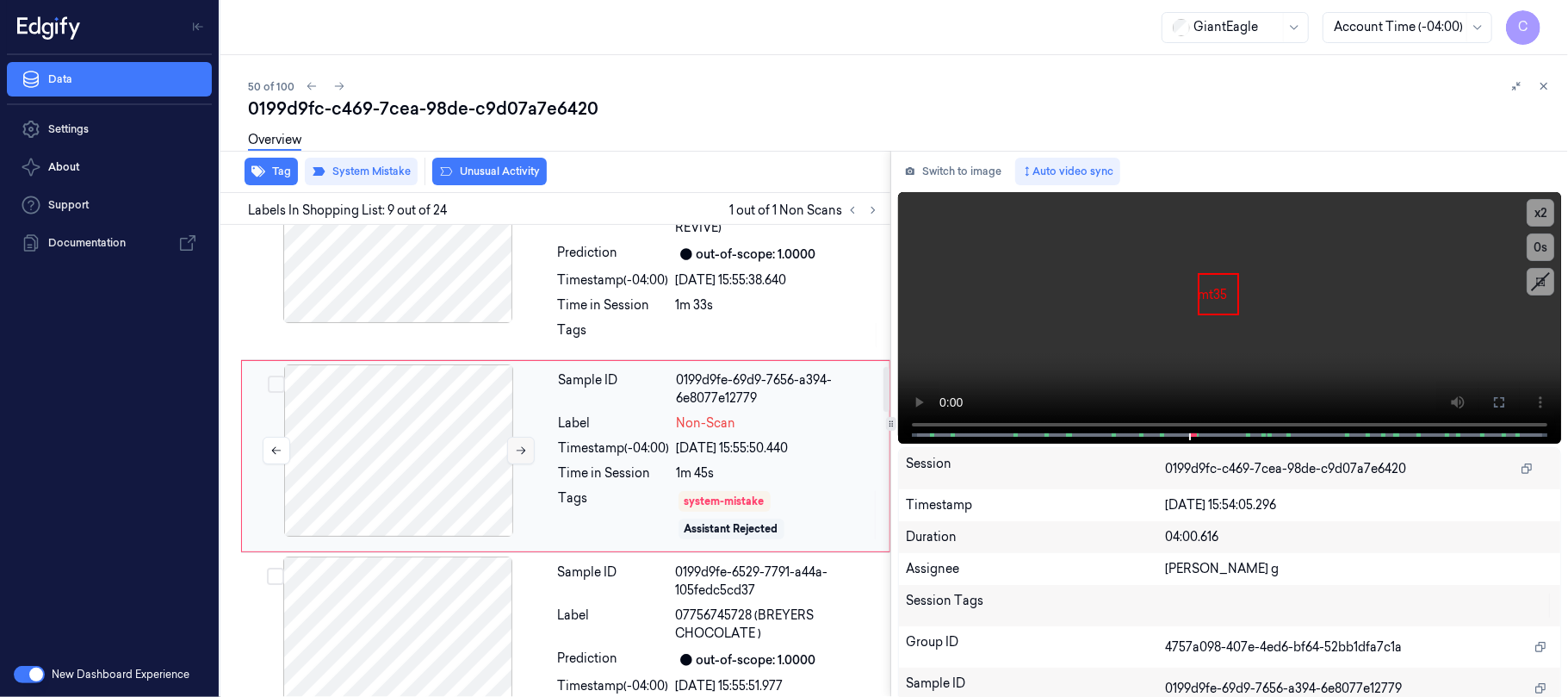
click at [518, 452] on icon at bounding box center [521, 450] width 12 height 12
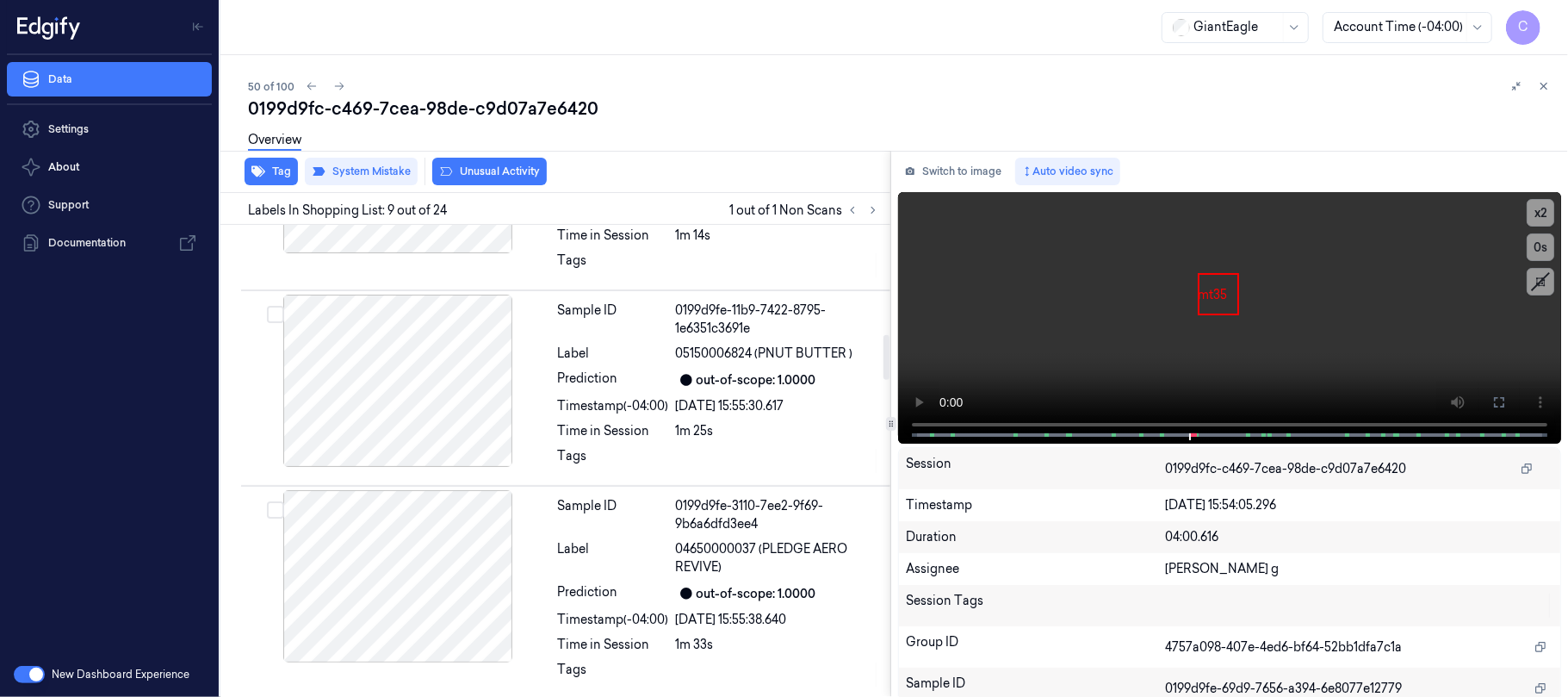
scroll to position [1385, 0]
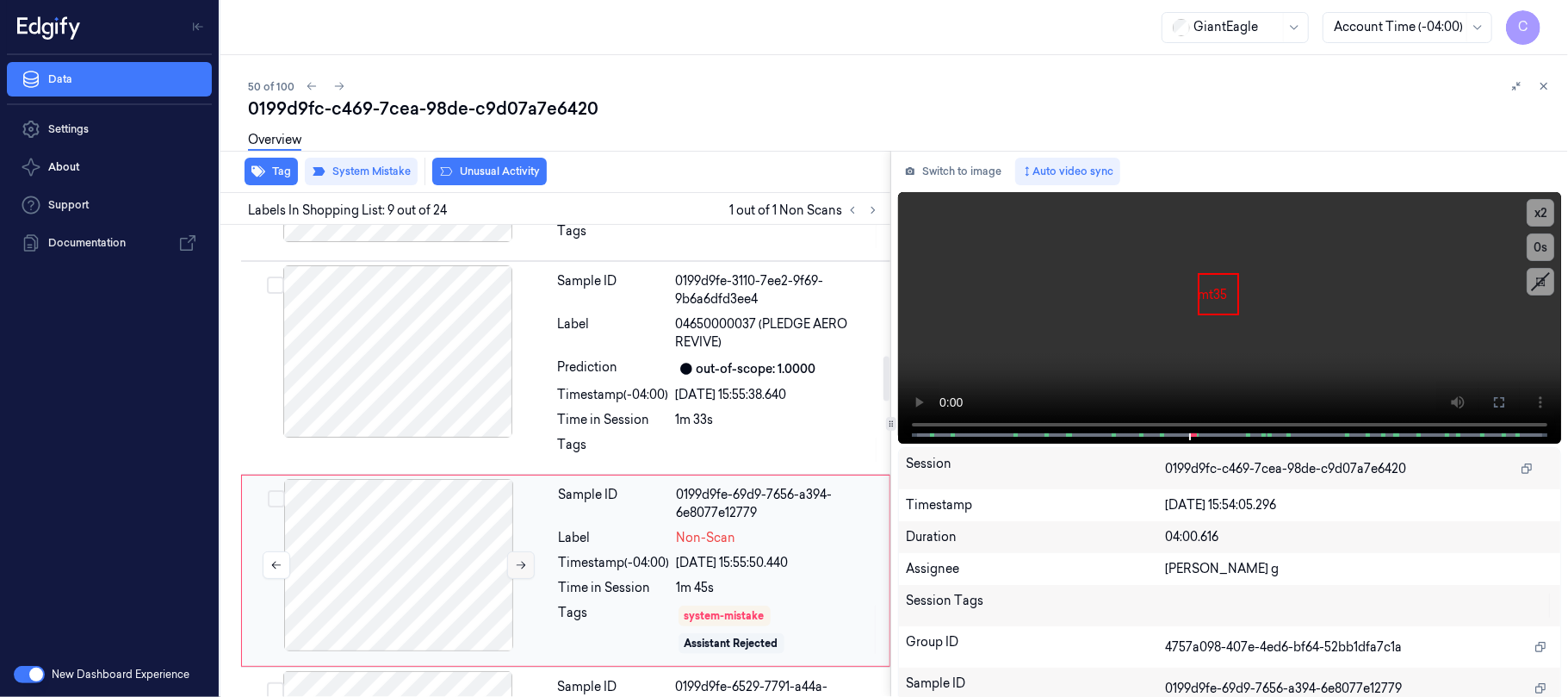
click at [509, 566] on button at bounding box center [521, 565] width 28 height 28
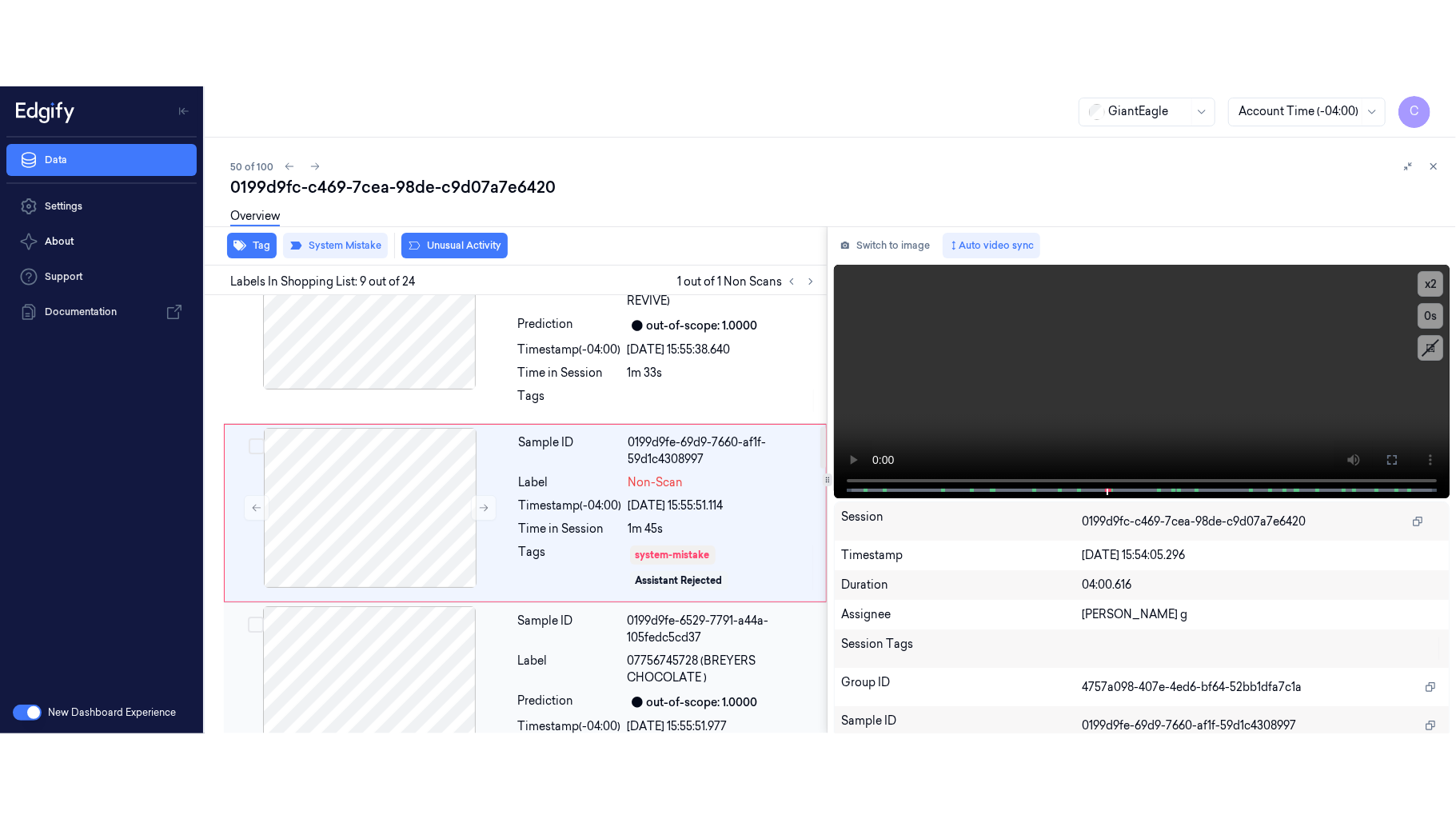
scroll to position [1393, 0]
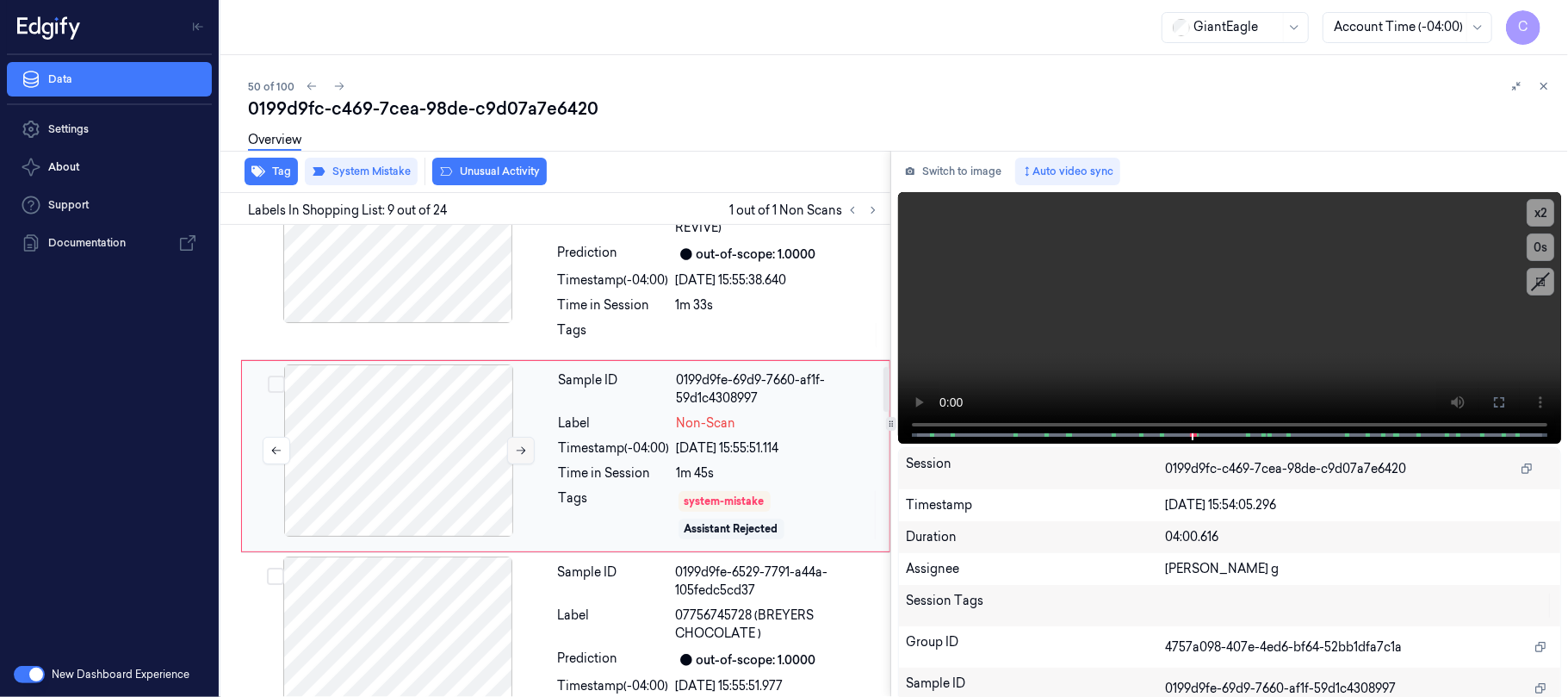
click at [518, 463] on button at bounding box center [521, 450] width 28 height 28
click at [518, 460] on button at bounding box center [521, 450] width 28 height 28
click at [518, 457] on icon at bounding box center [521, 450] width 12 height 12
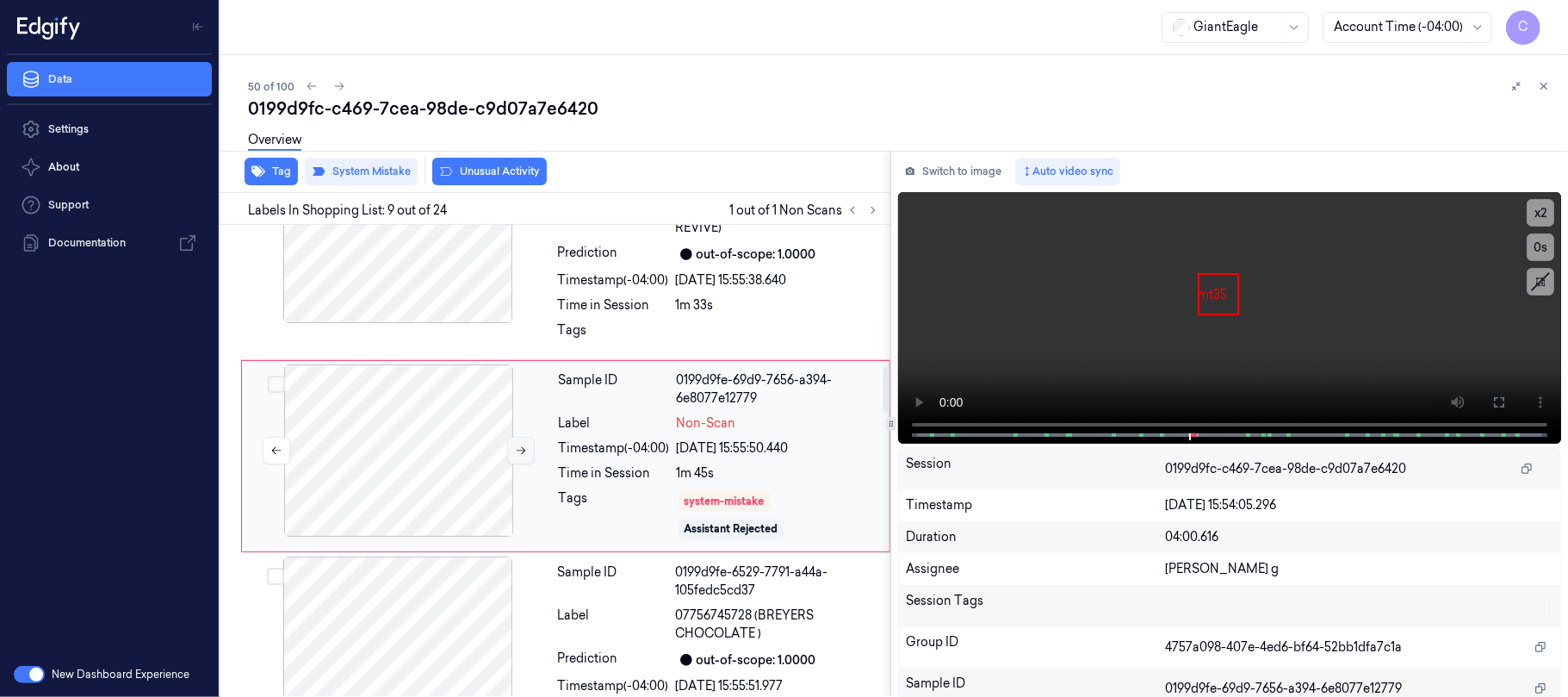
click at [518, 457] on icon at bounding box center [521, 450] width 12 height 12
click at [1502, 404] on button at bounding box center [1498, 402] width 28 height 28
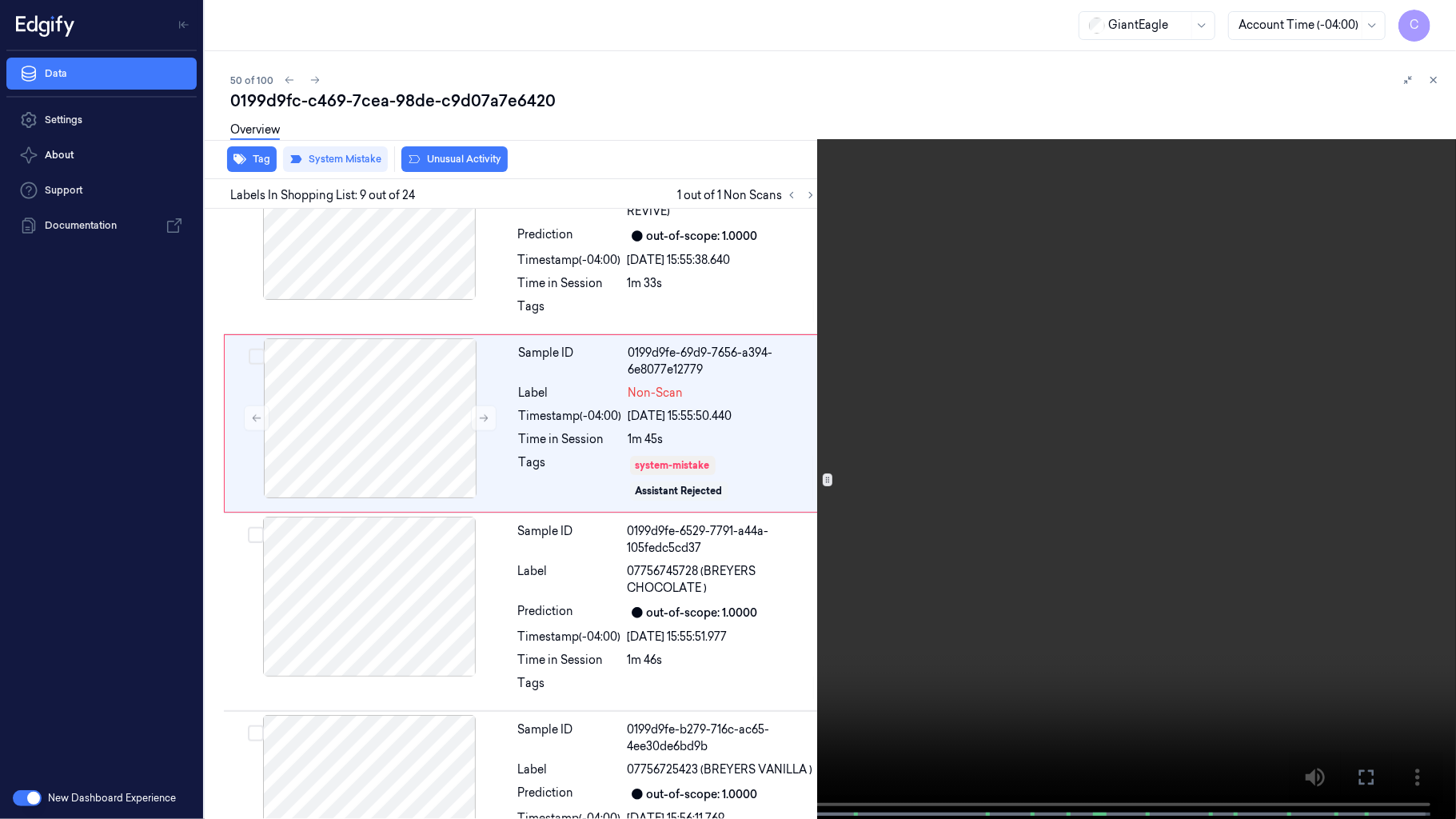
click at [678, 504] on video at bounding box center [728, 411] width 1456 height 823
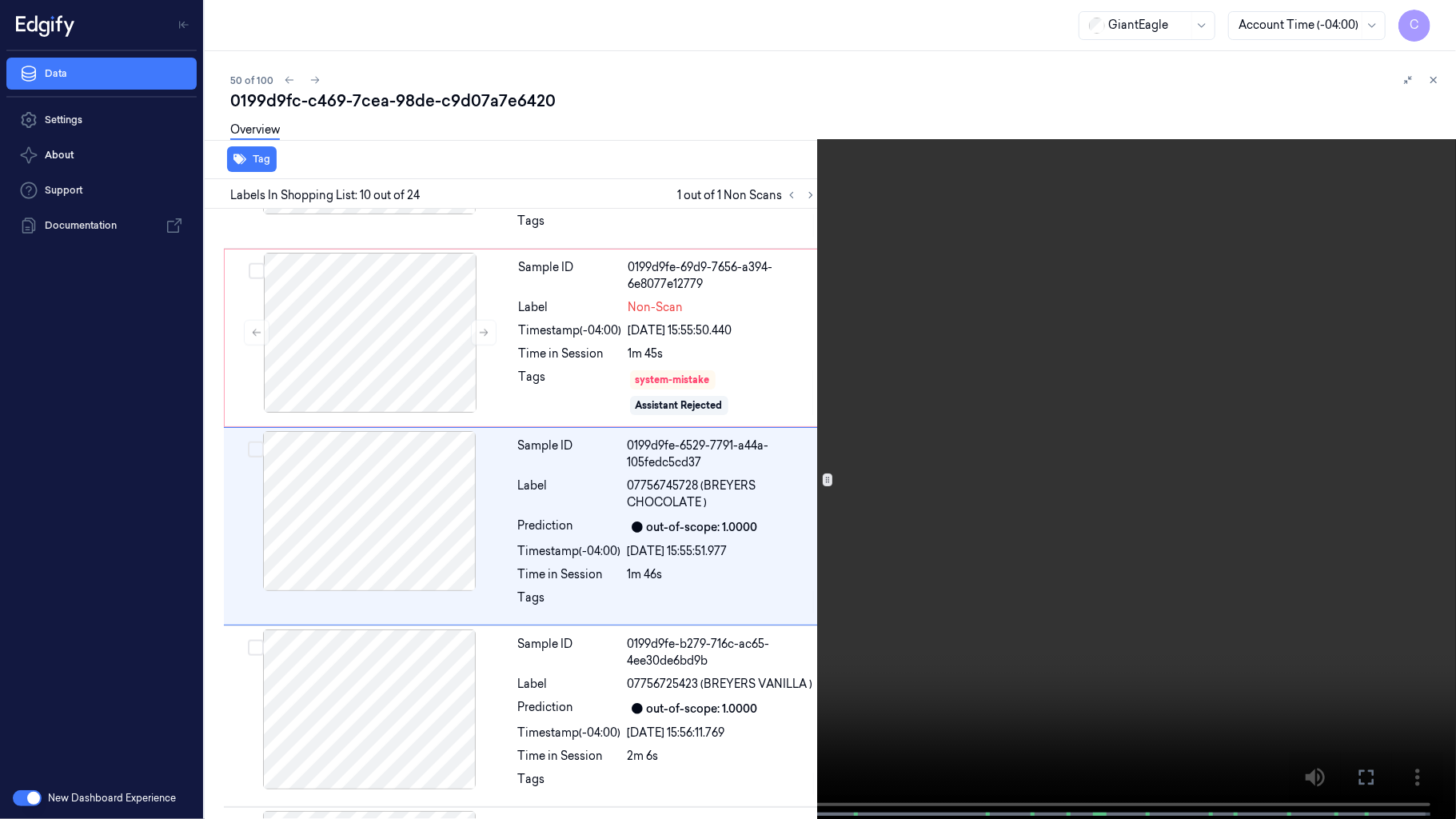
scroll to position [1497, 0]
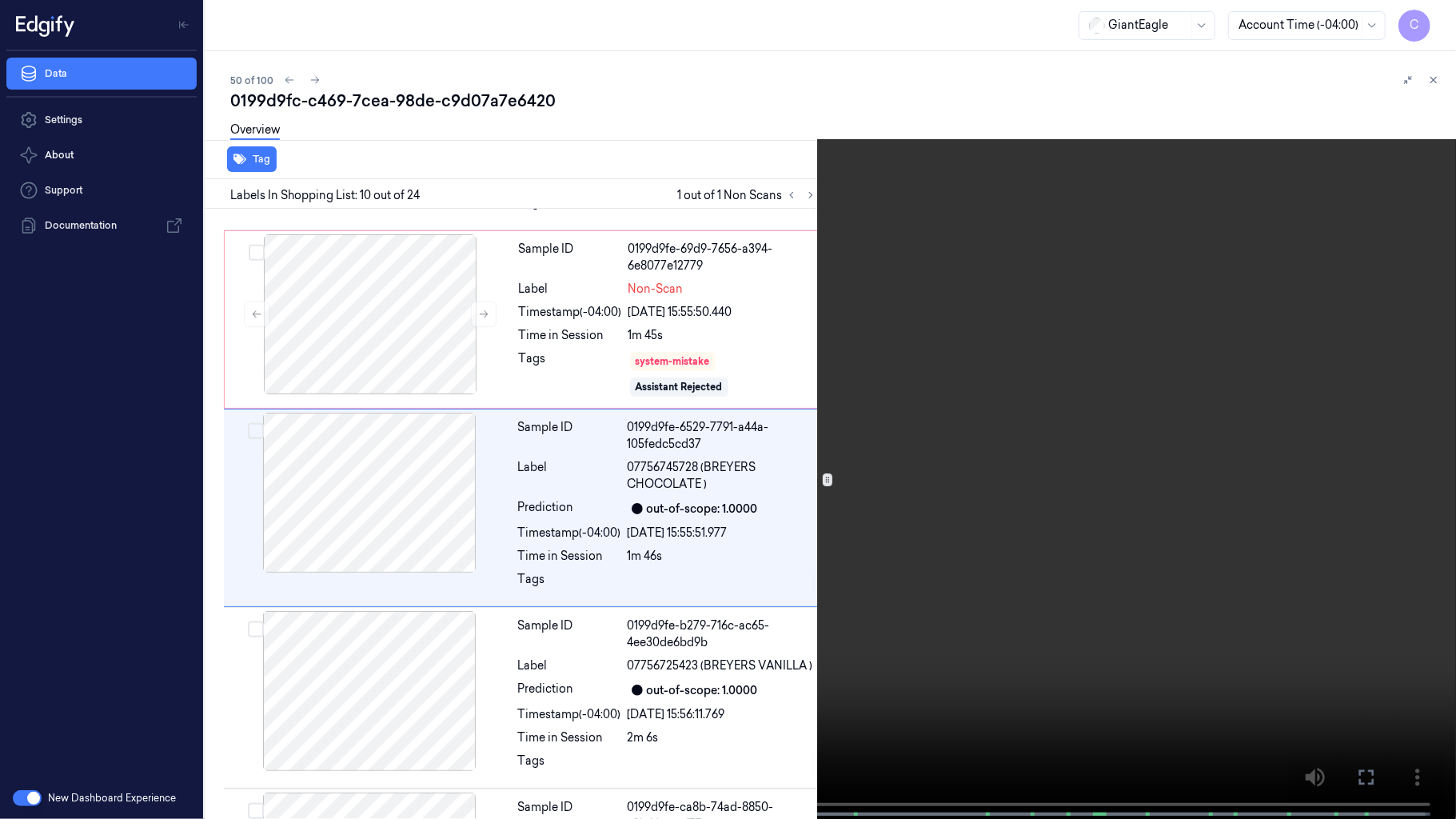
click at [761, 552] on video at bounding box center [728, 411] width 1456 height 823
click at [695, 528] on video at bounding box center [728, 411] width 1456 height 823
click at [723, 448] on video at bounding box center [728, 411] width 1456 height 823
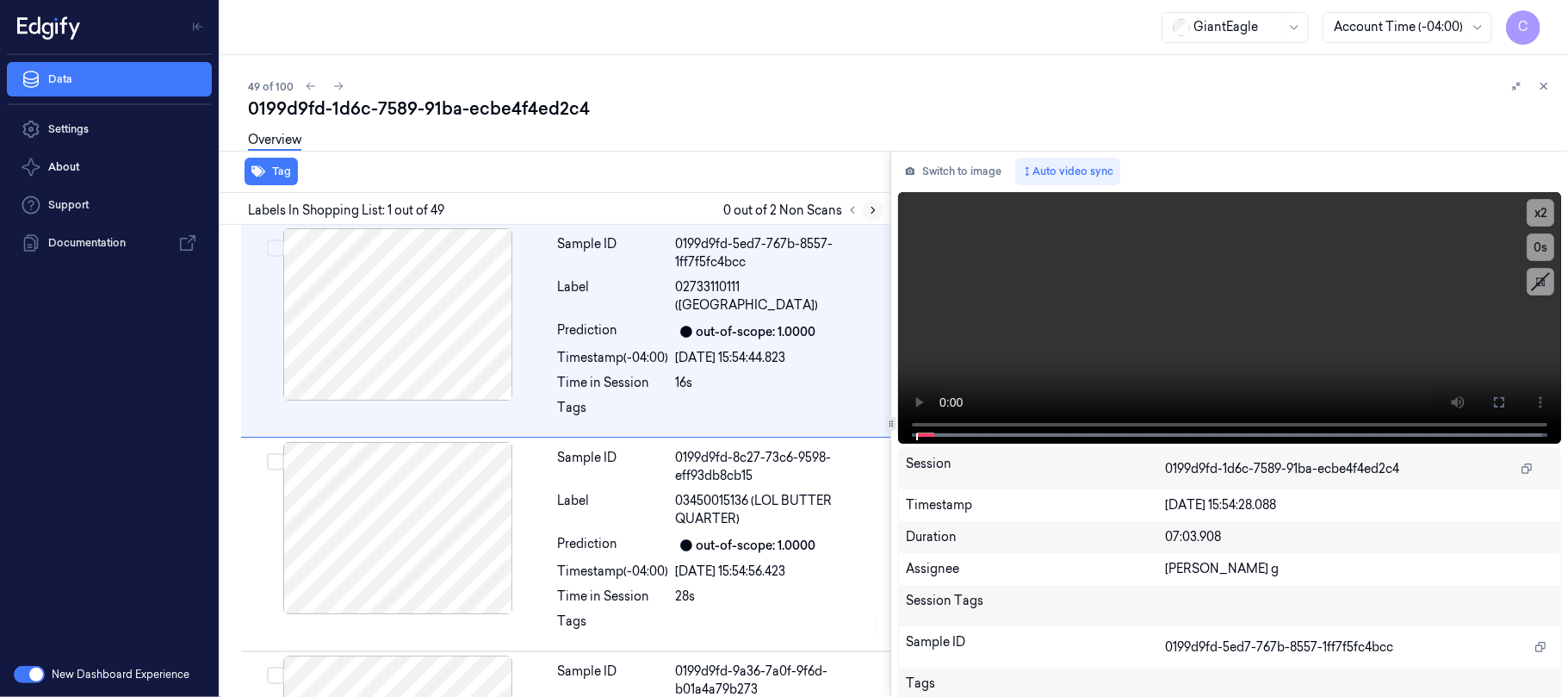
click at [880, 211] on button at bounding box center [873, 211] width 21 height 21
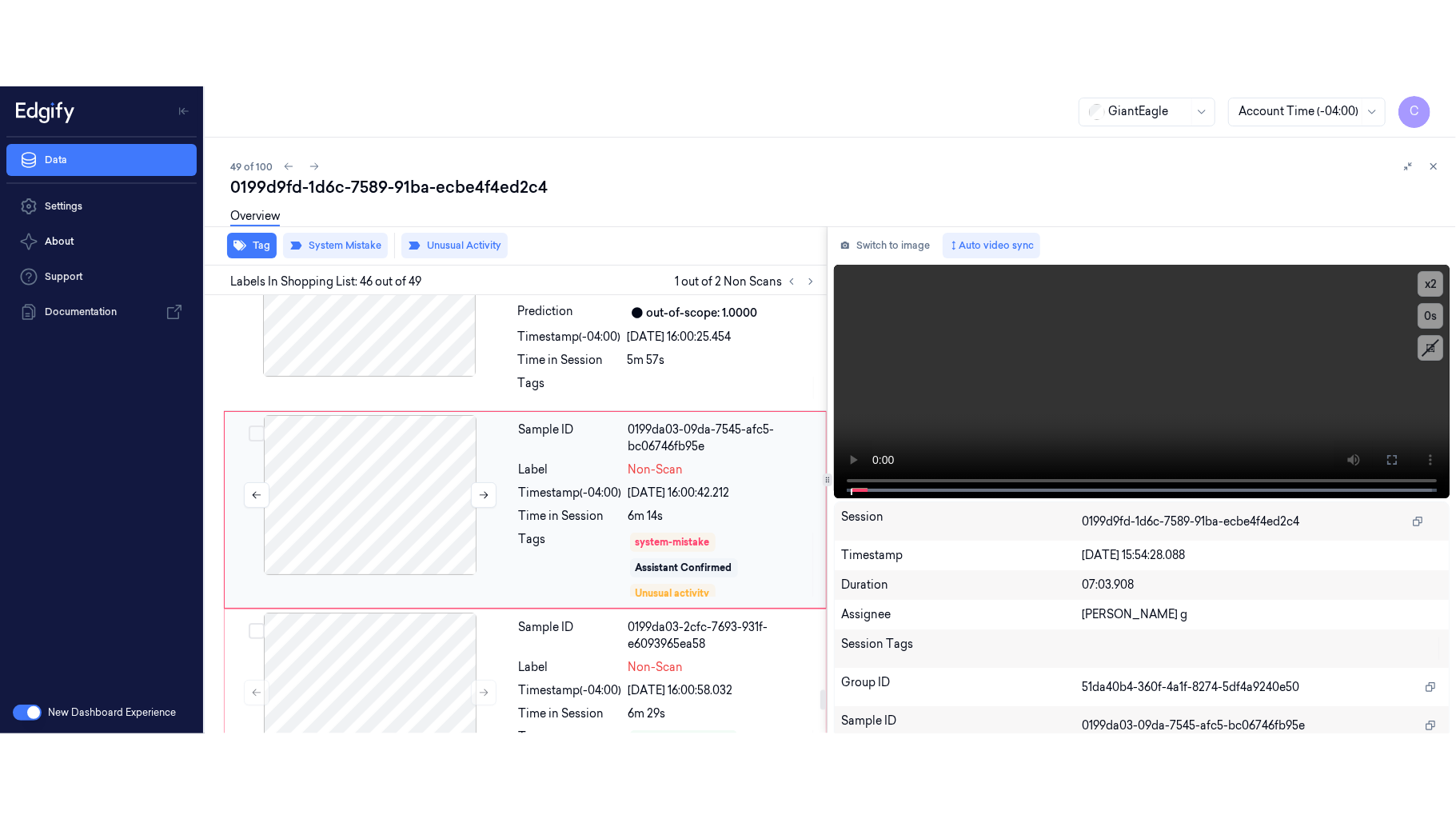
scroll to position [8559, 0]
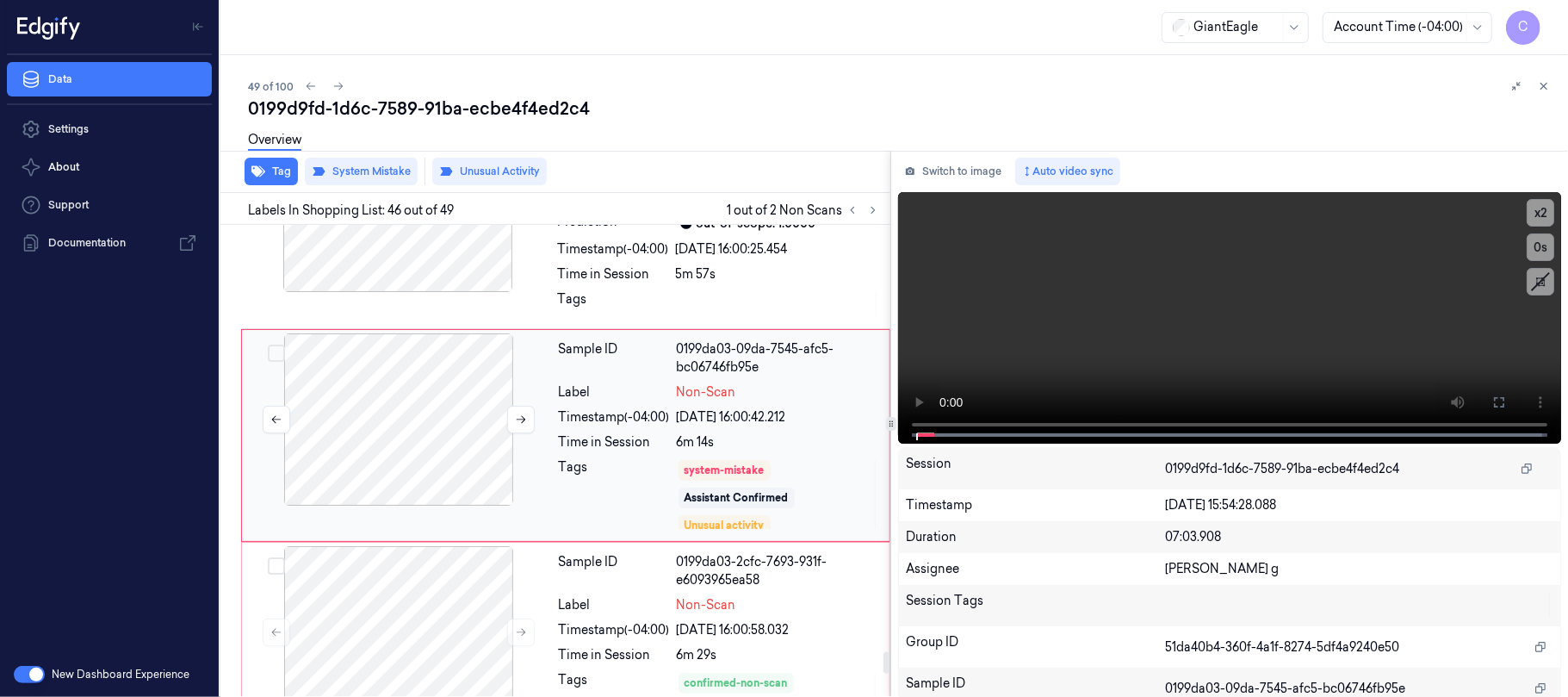
click at [515, 425] on icon at bounding box center [521, 419] width 12 height 12
click at [517, 425] on icon at bounding box center [521, 419] width 12 height 12
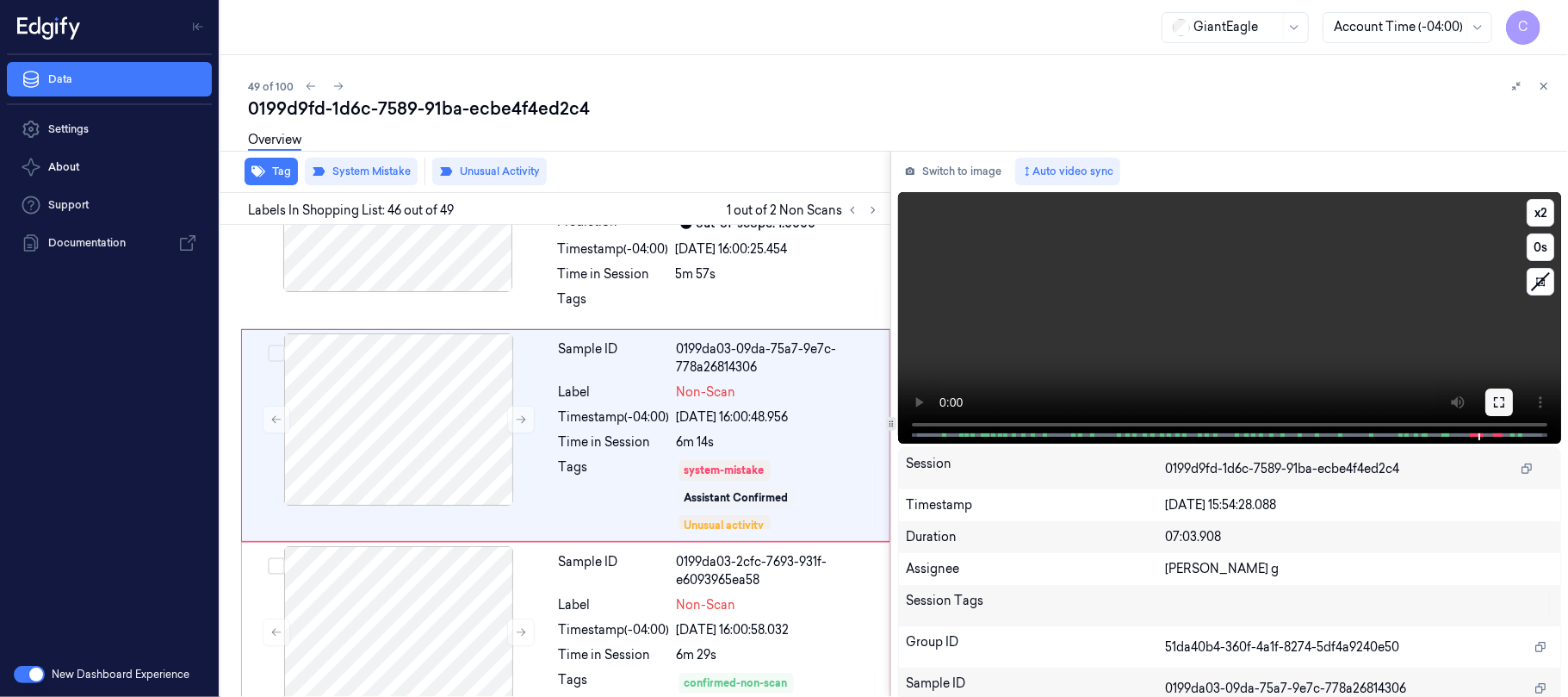
click at [1489, 408] on button at bounding box center [1498, 402] width 28 height 28
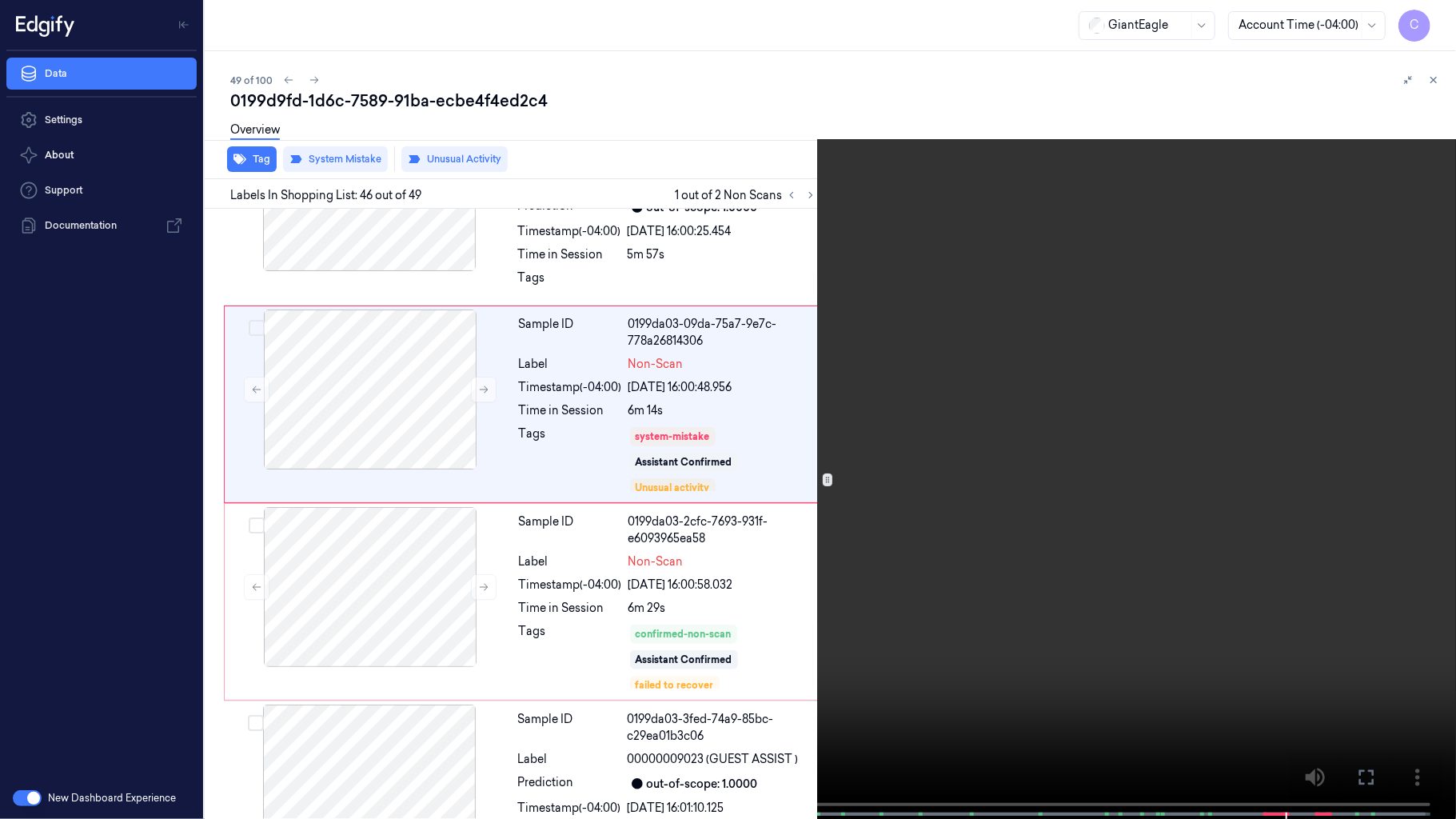
click at [734, 541] on video at bounding box center [728, 411] width 1456 height 823
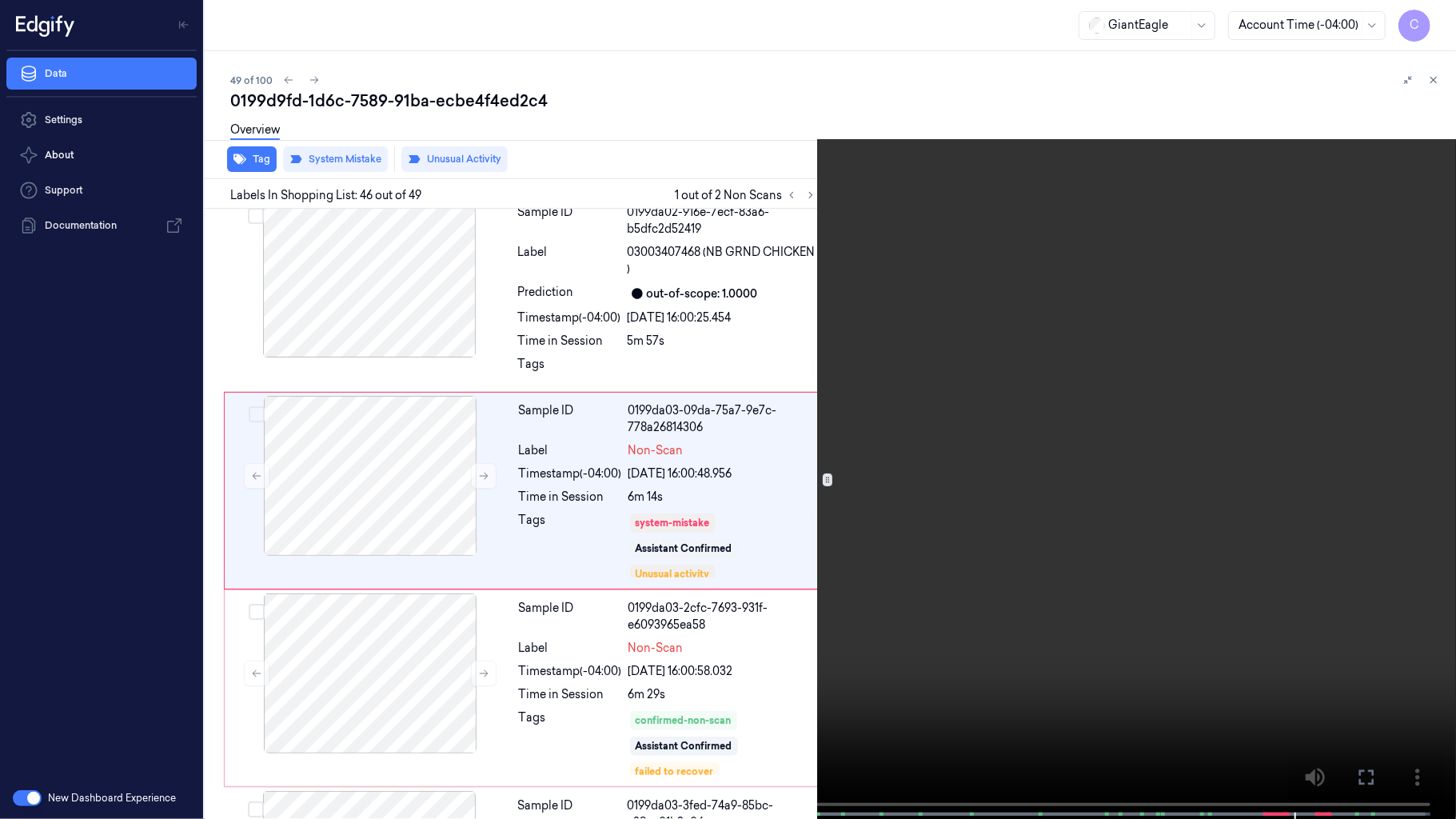
click at [843, 501] on video at bounding box center [728, 411] width 1456 height 823
click at [1157, 622] on video at bounding box center [728, 411] width 1456 height 823
click at [782, 359] on video at bounding box center [728, 411] width 1456 height 823
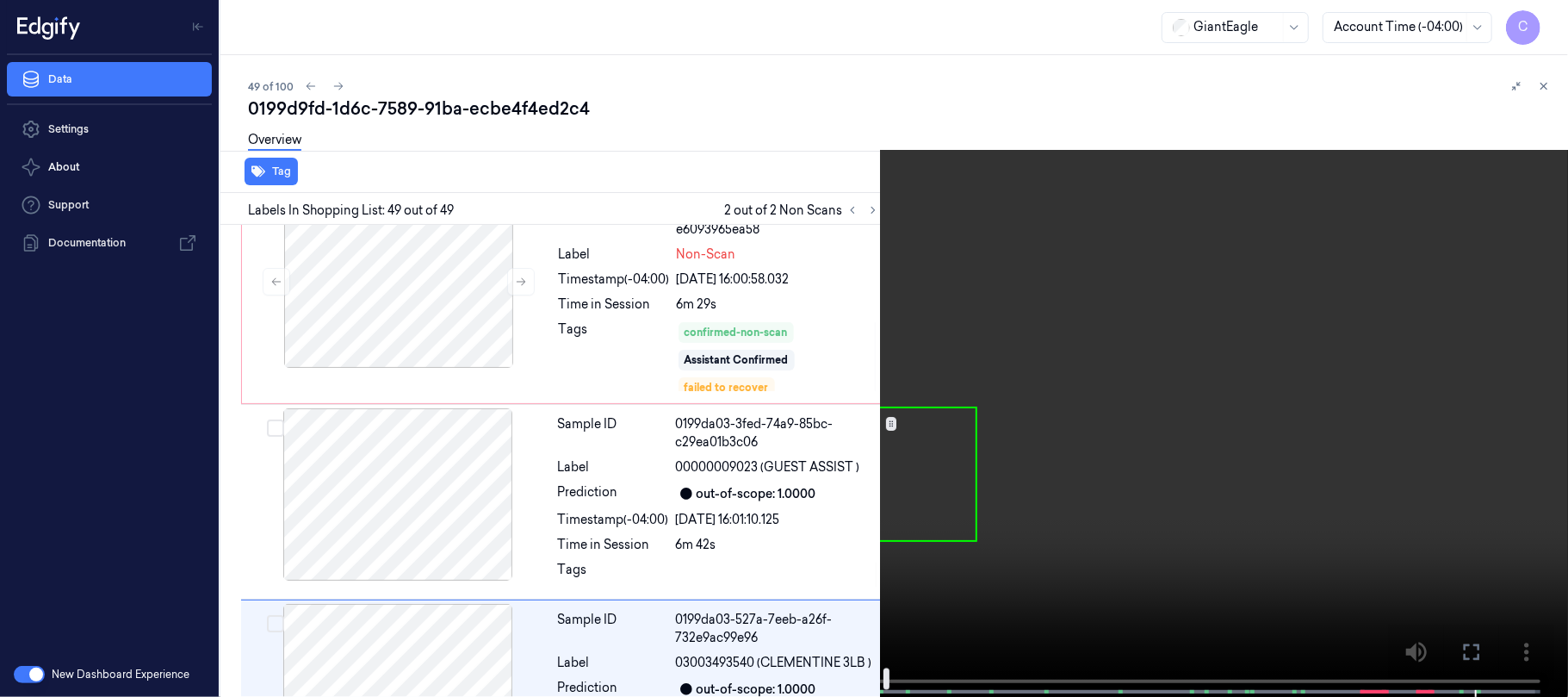
scroll to position [9698, 0]
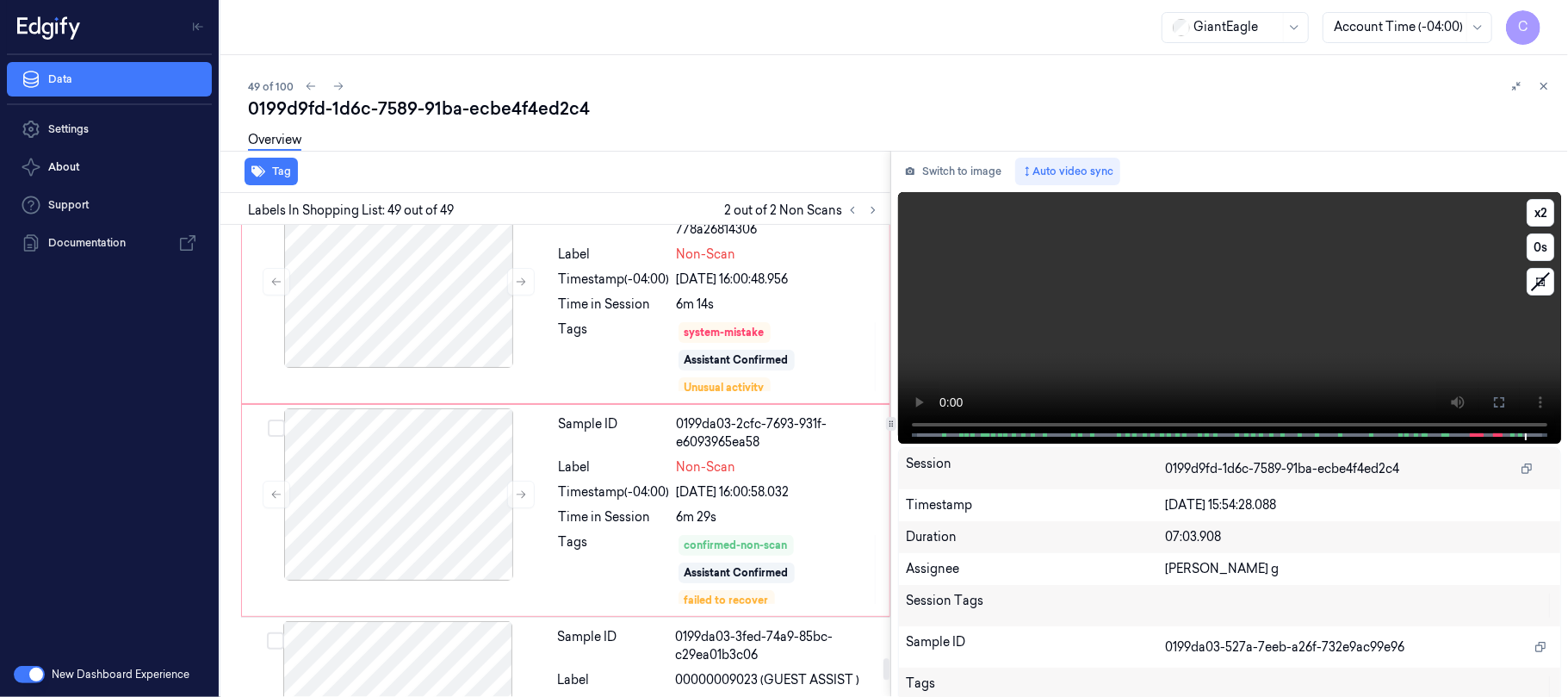
click at [1186, 314] on video at bounding box center [1229, 318] width 663 height 252
click at [365, 339] on div at bounding box center [398, 281] width 306 height 172
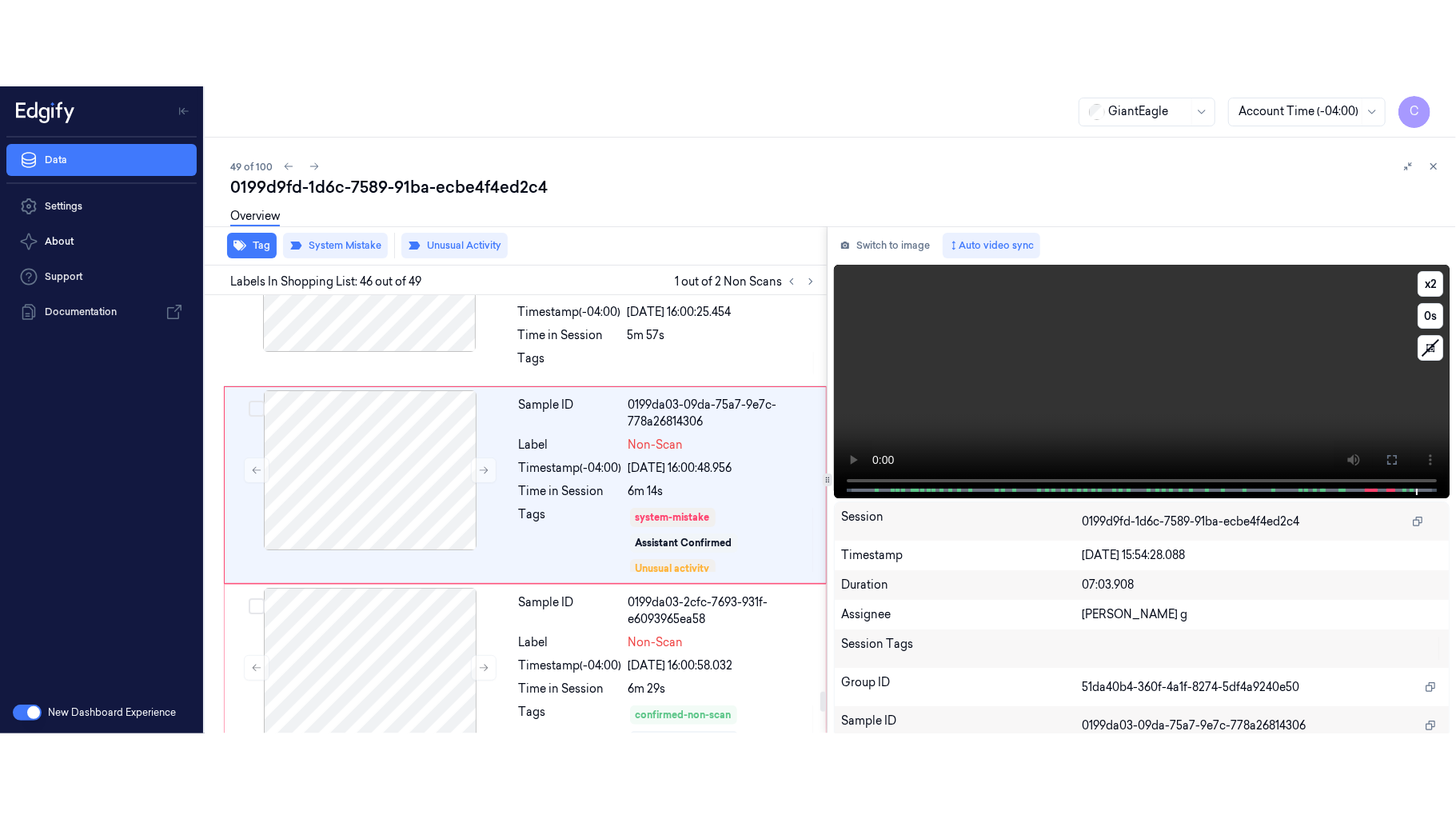
scroll to position [8559, 0]
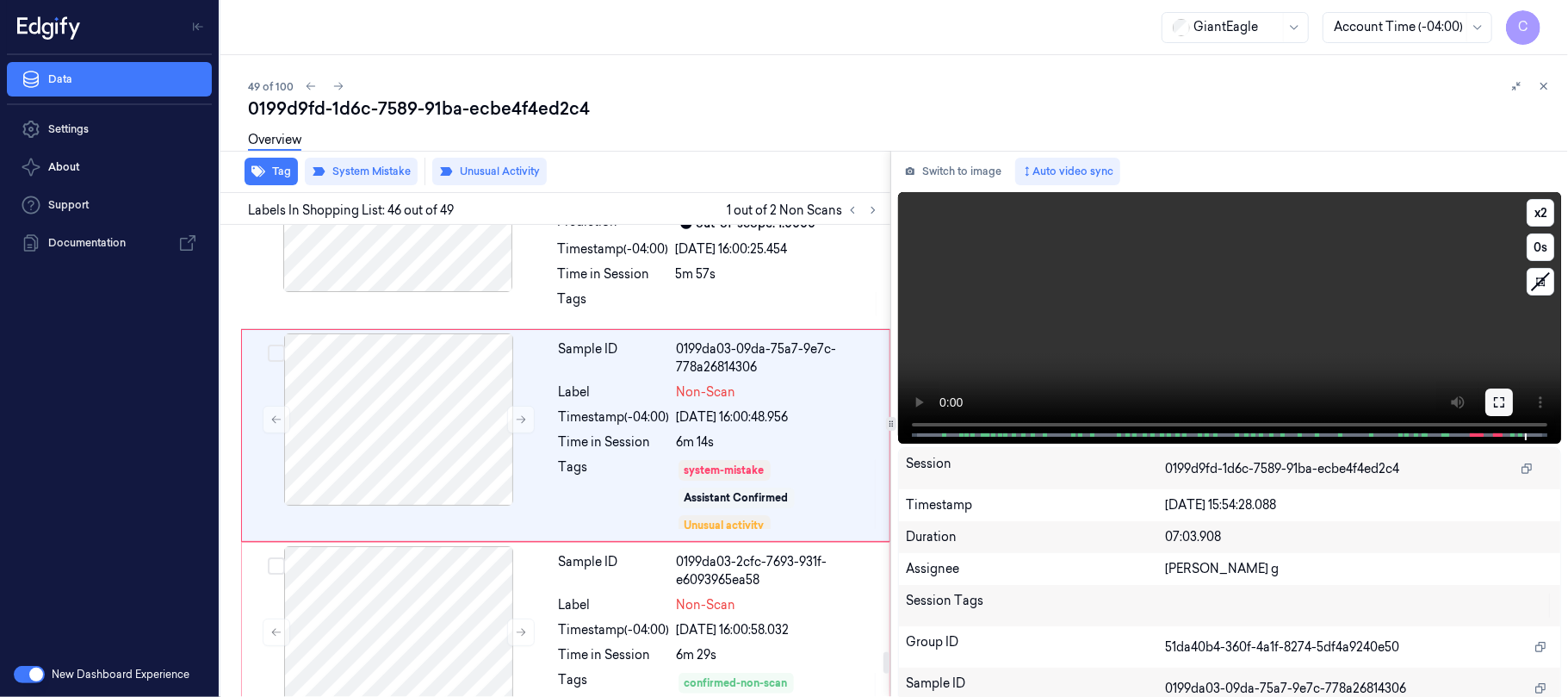
click at [1495, 407] on icon at bounding box center [1498, 402] width 11 height 11
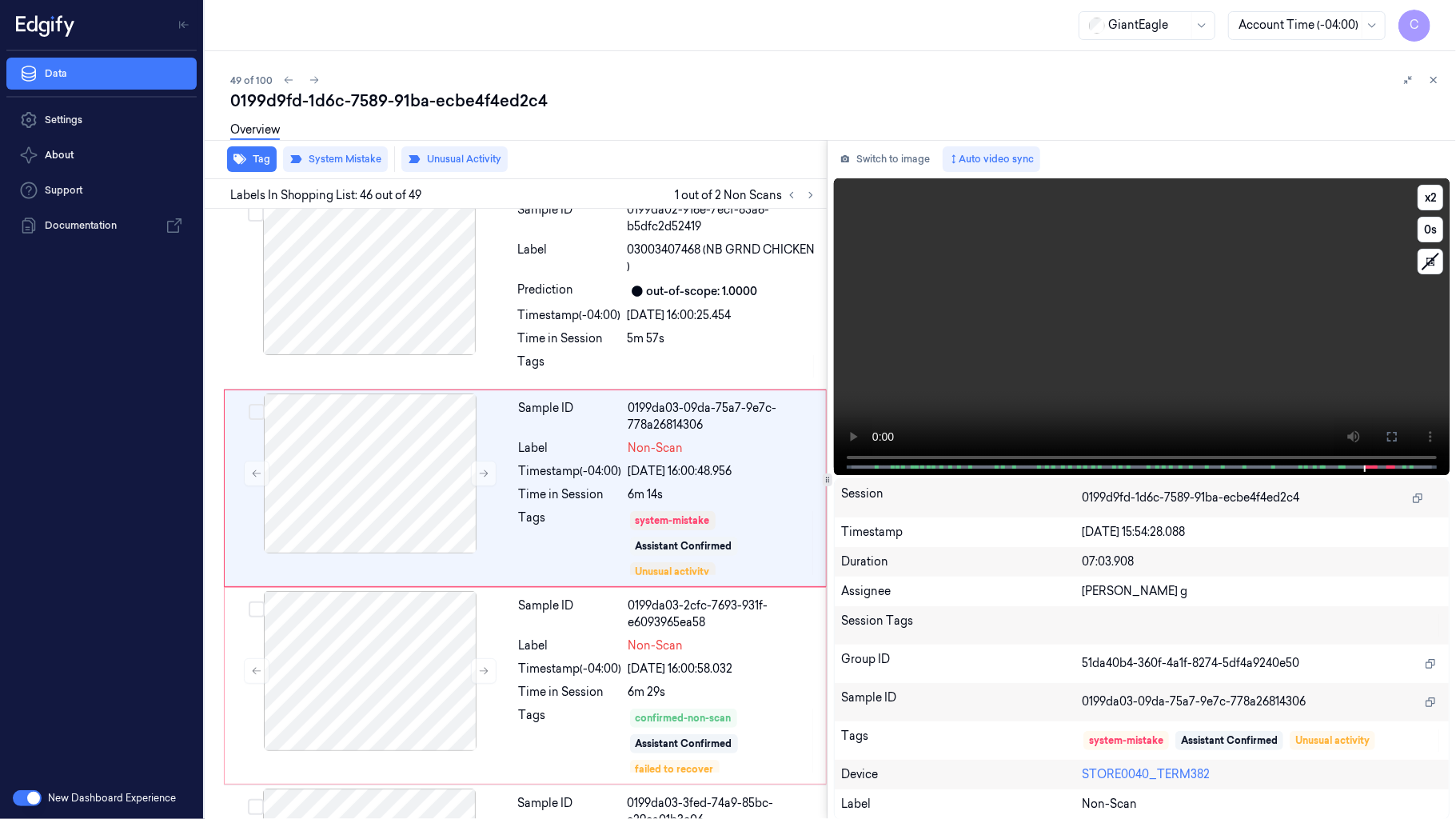
scroll to position [8473, 0]
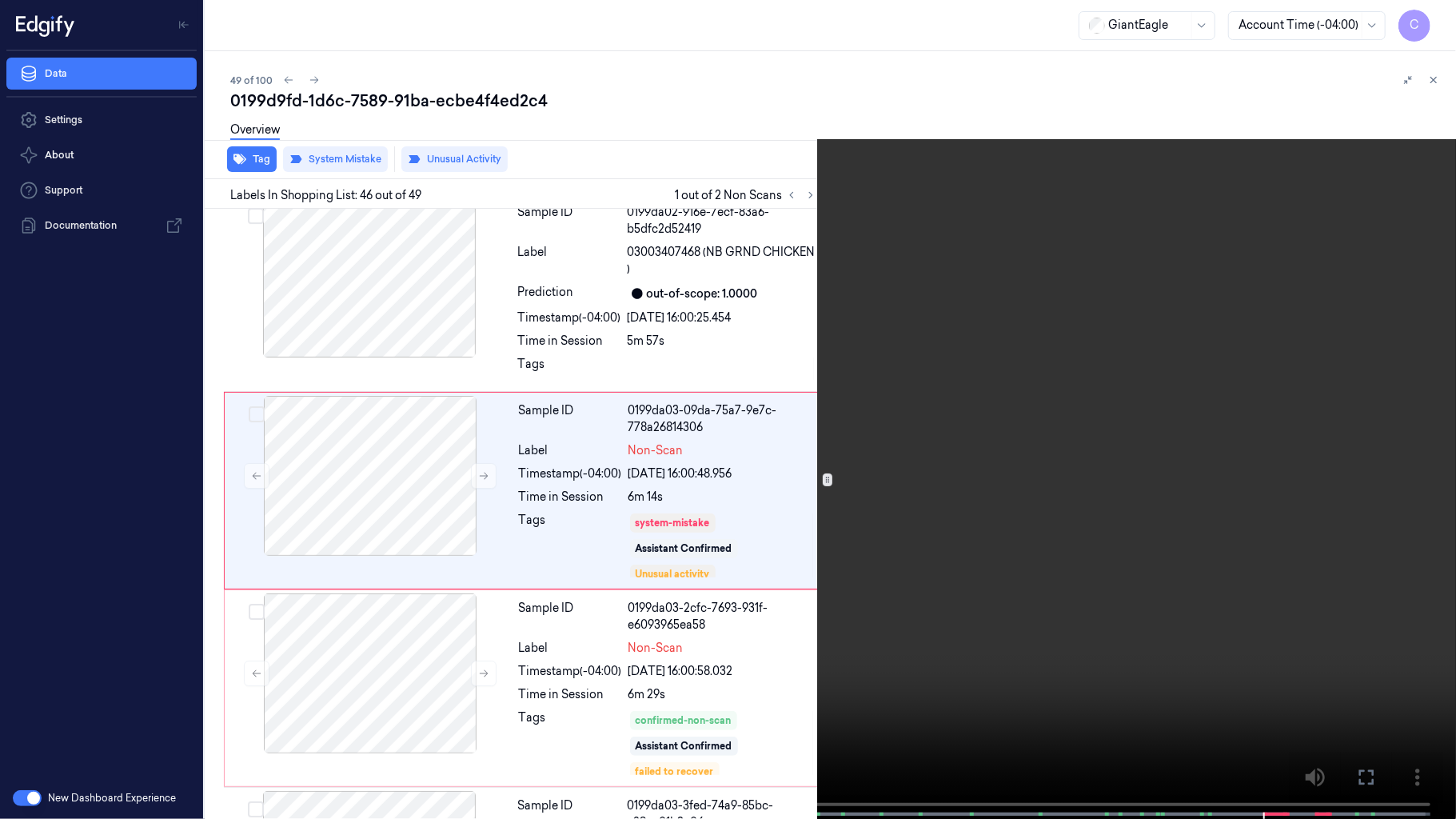
click at [717, 432] on video at bounding box center [728, 411] width 1456 height 823
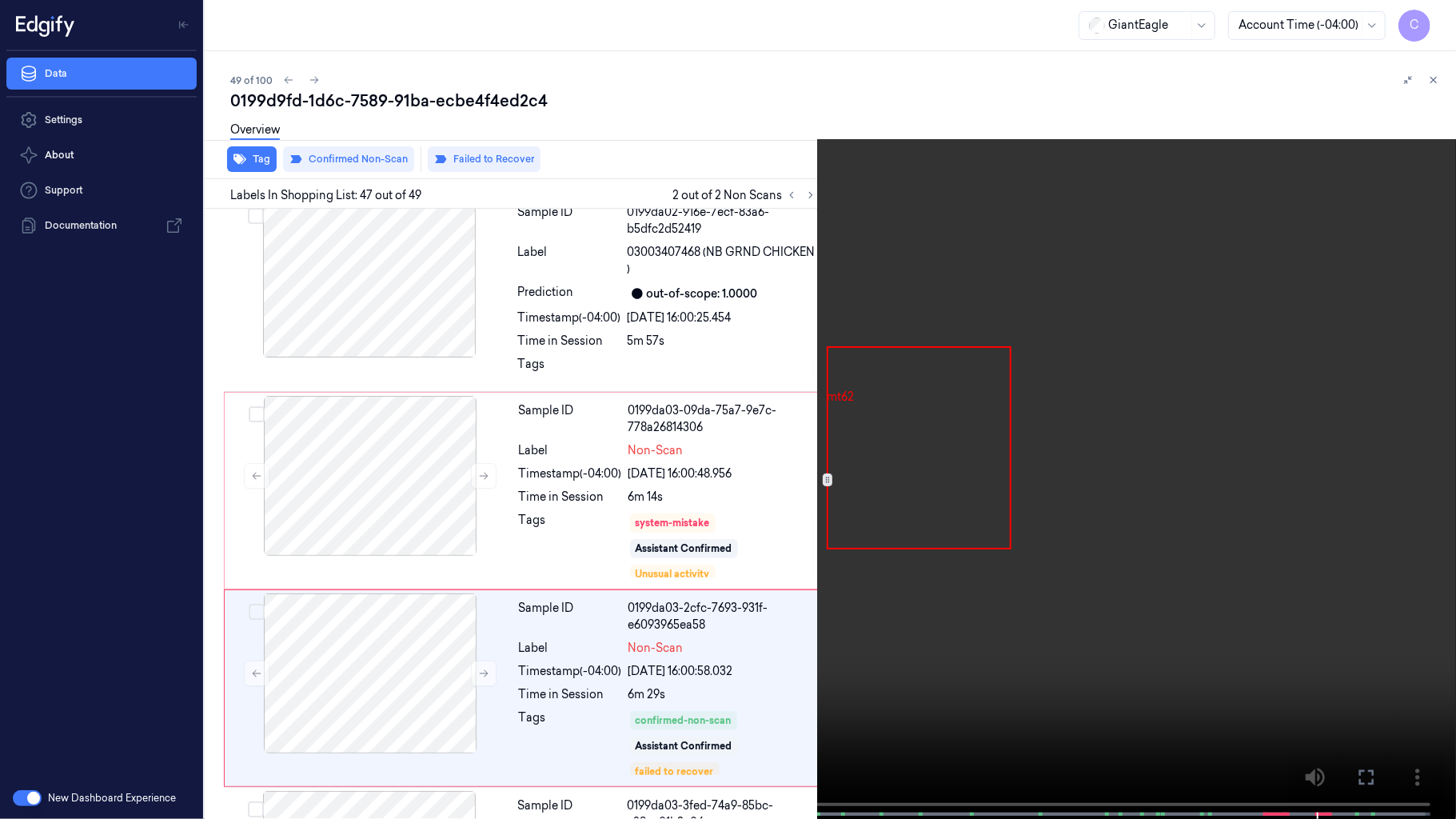
scroll to position [8671, 0]
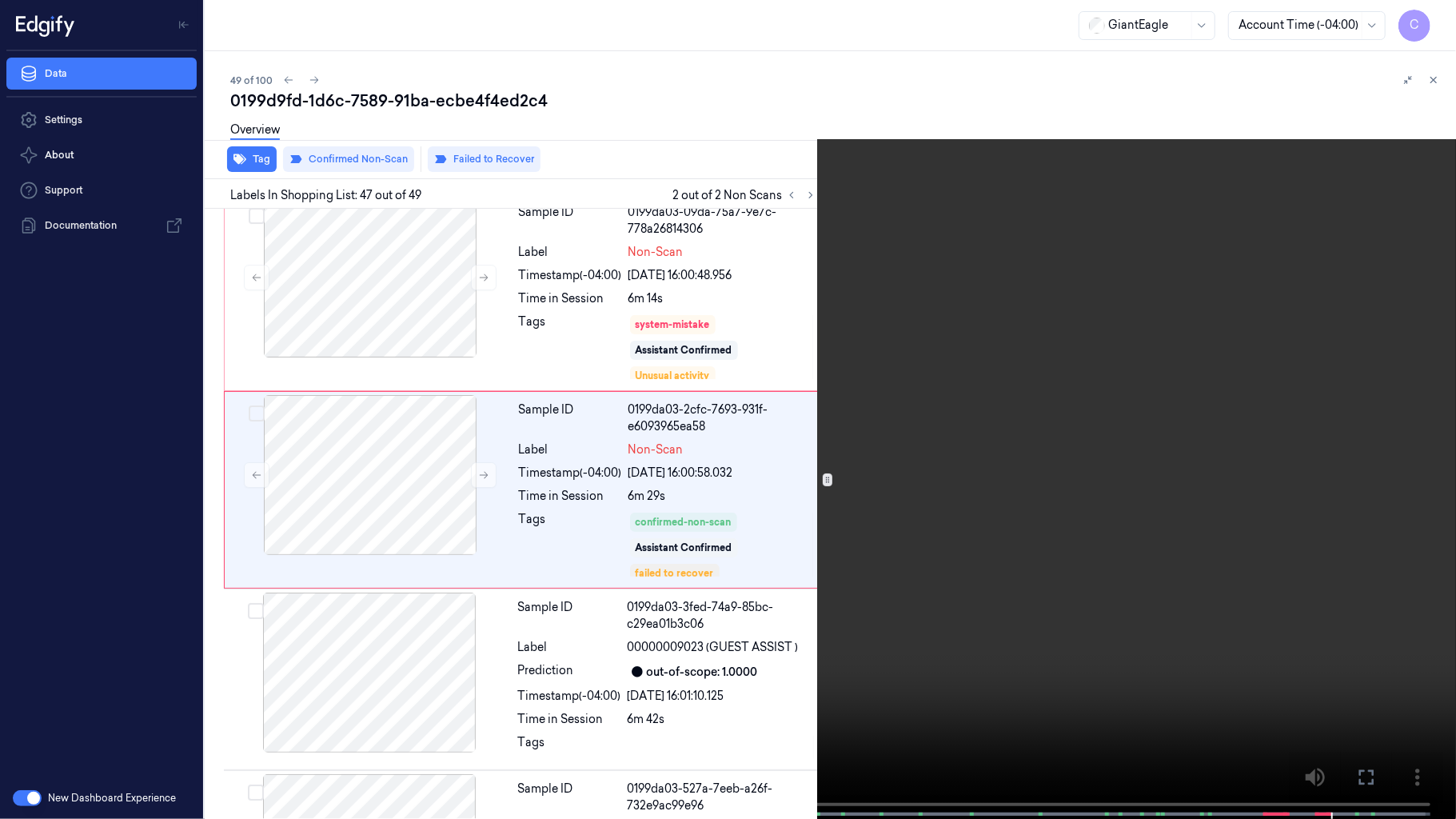
click at [871, 373] on video at bounding box center [728, 411] width 1456 height 823
click at [895, 430] on video at bounding box center [728, 411] width 1456 height 823
click at [631, 395] on video at bounding box center [728, 411] width 1456 height 823
click at [836, 487] on video at bounding box center [728, 411] width 1456 height 823
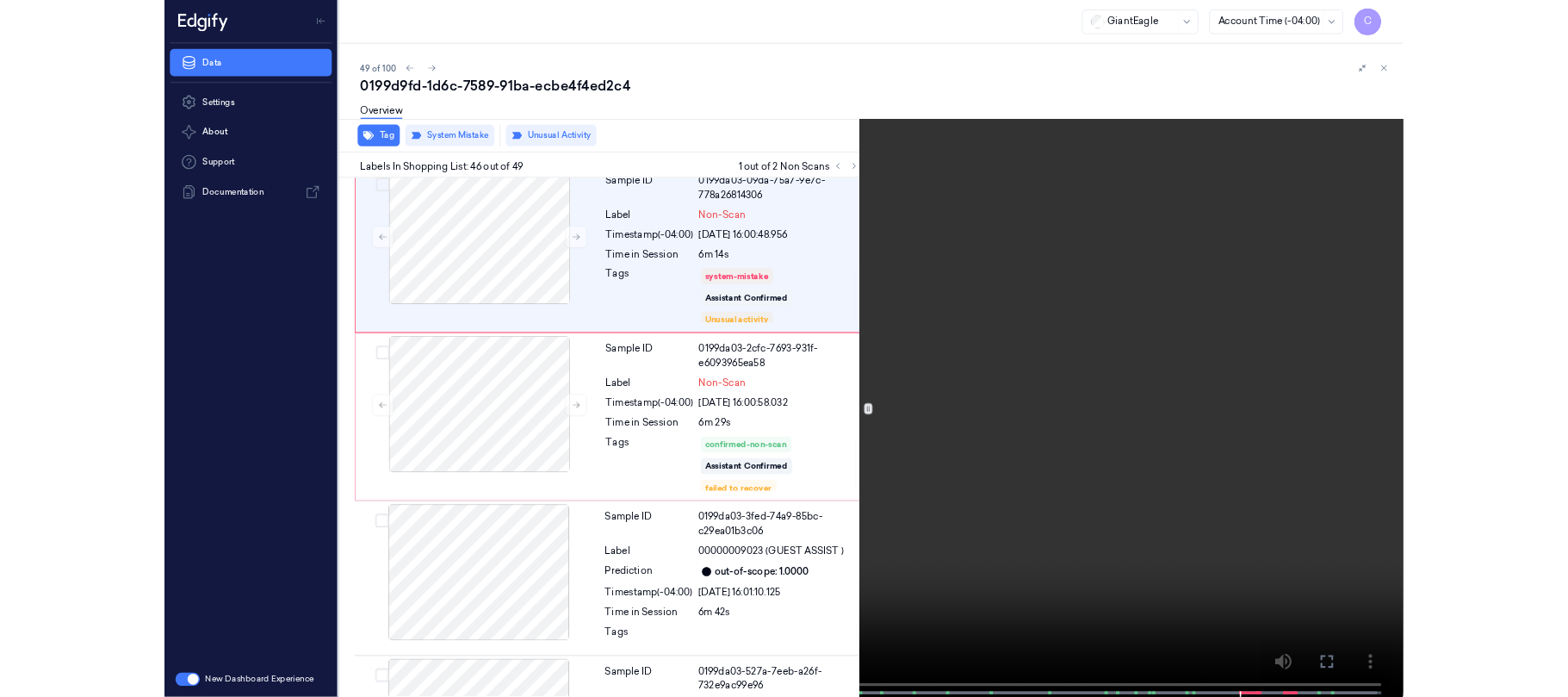
scroll to position [9122, 0]
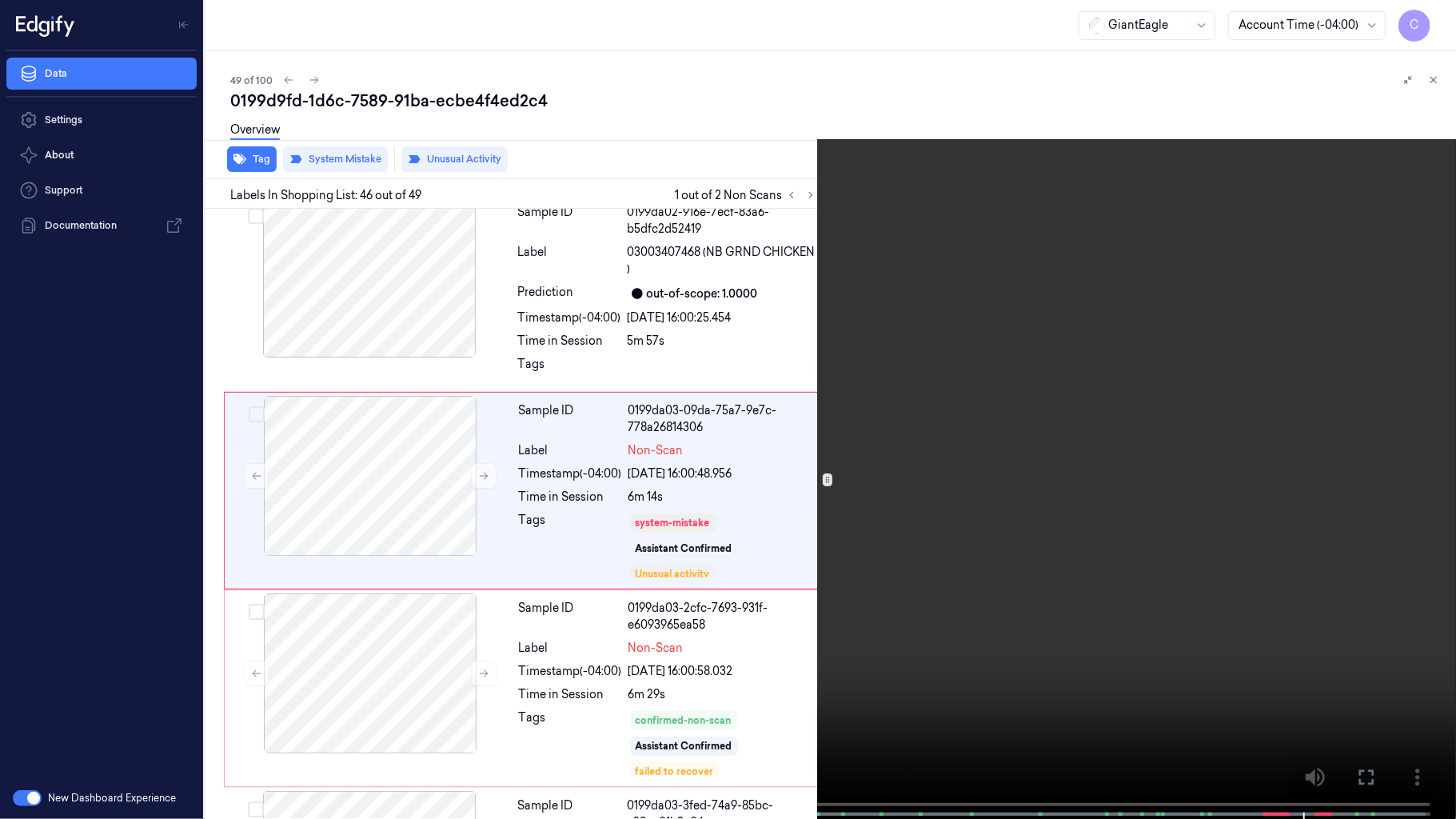
click at [666, 285] on video at bounding box center [728, 411] width 1456 height 823
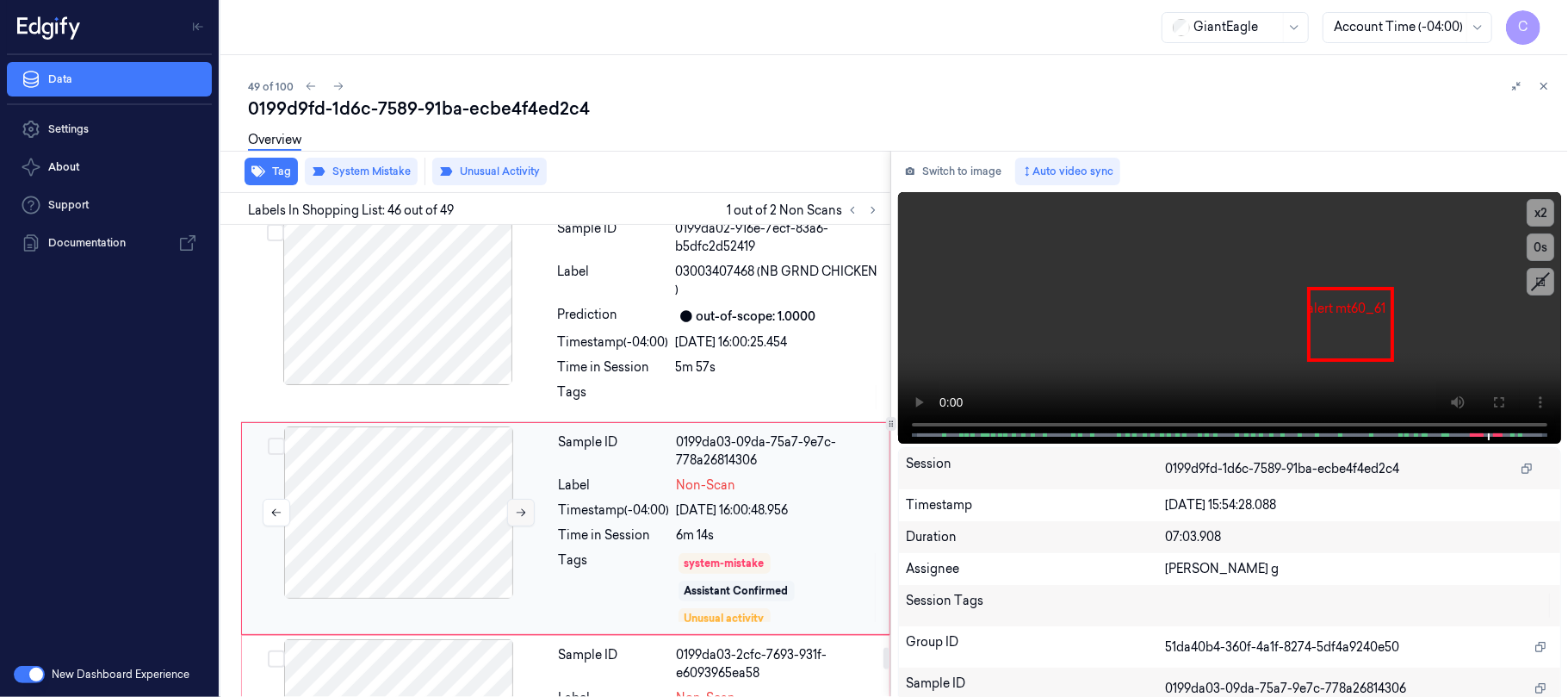
click at [517, 518] on icon at bounding box center [521, 512] width 12 height 12
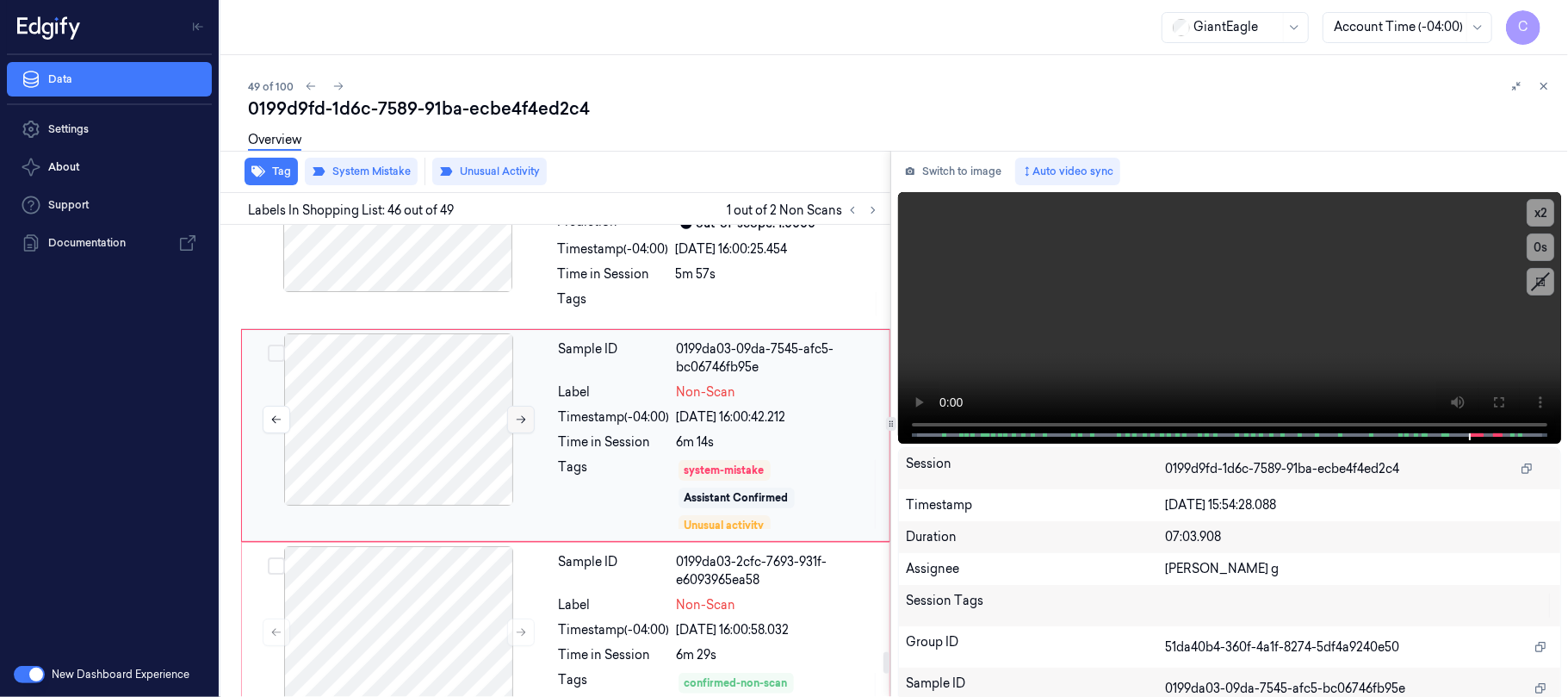
click at [518, 425] on icon at bounding box center [521, 419] width 12 height 12
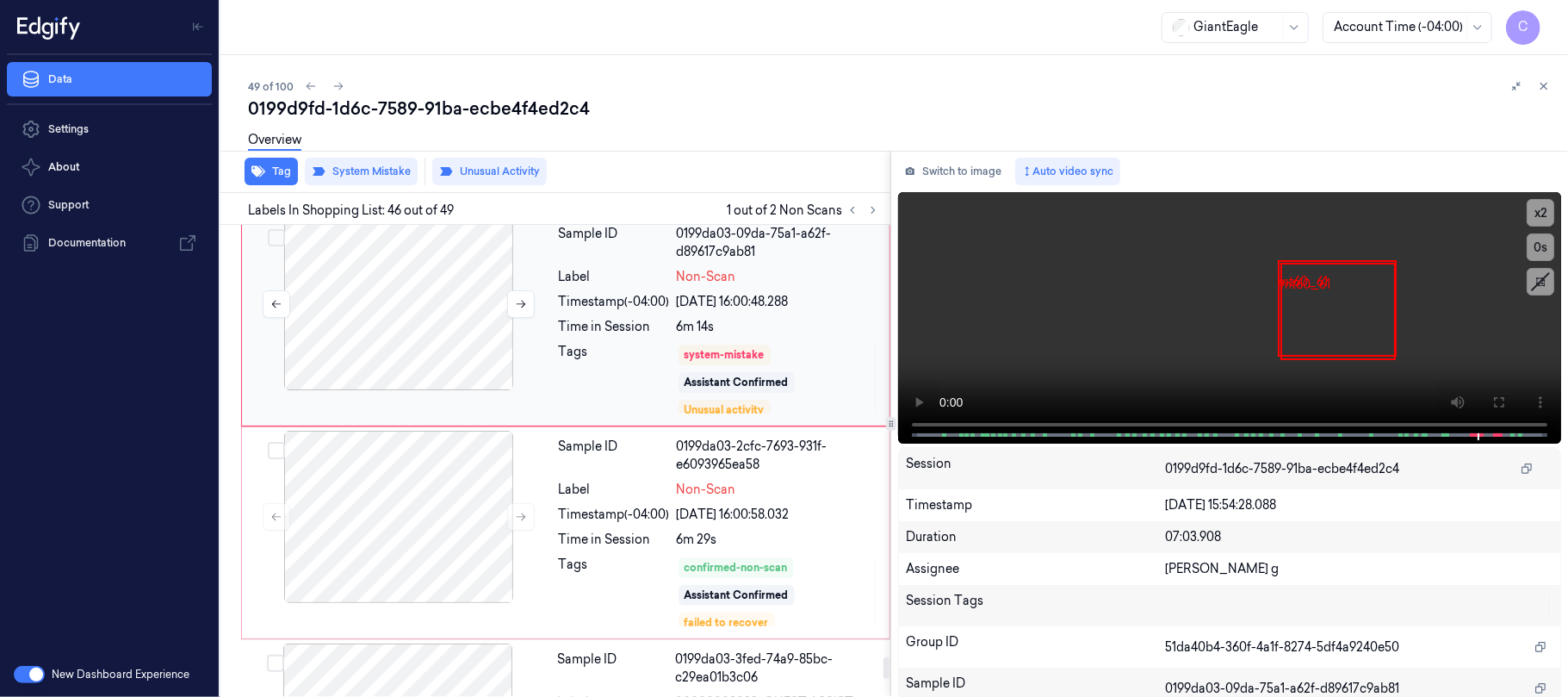
click at [428, 339] on div at bounding box center [398, 304] width 306 height 172
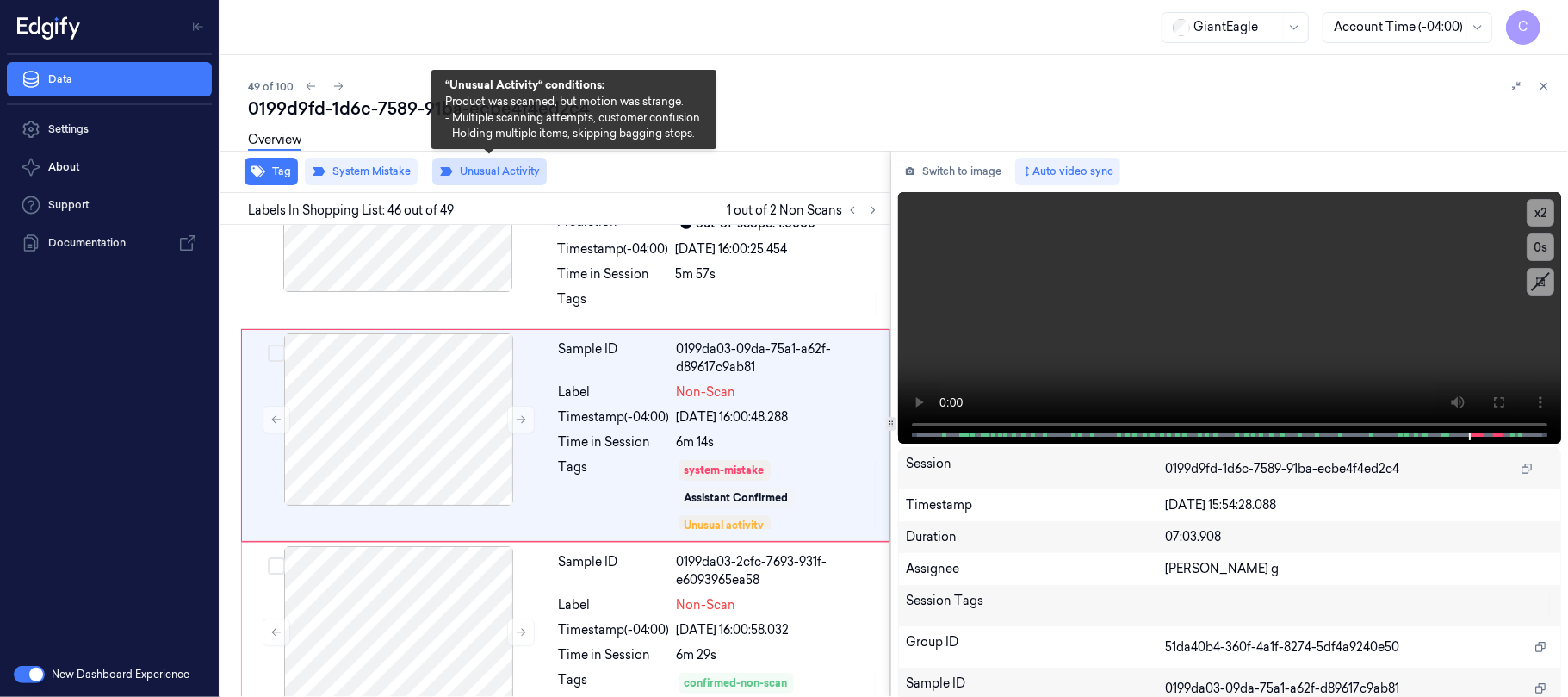
click at [482, 174] on button "Unusual Activity" at bounding box center [489, 171] width 115 height 28
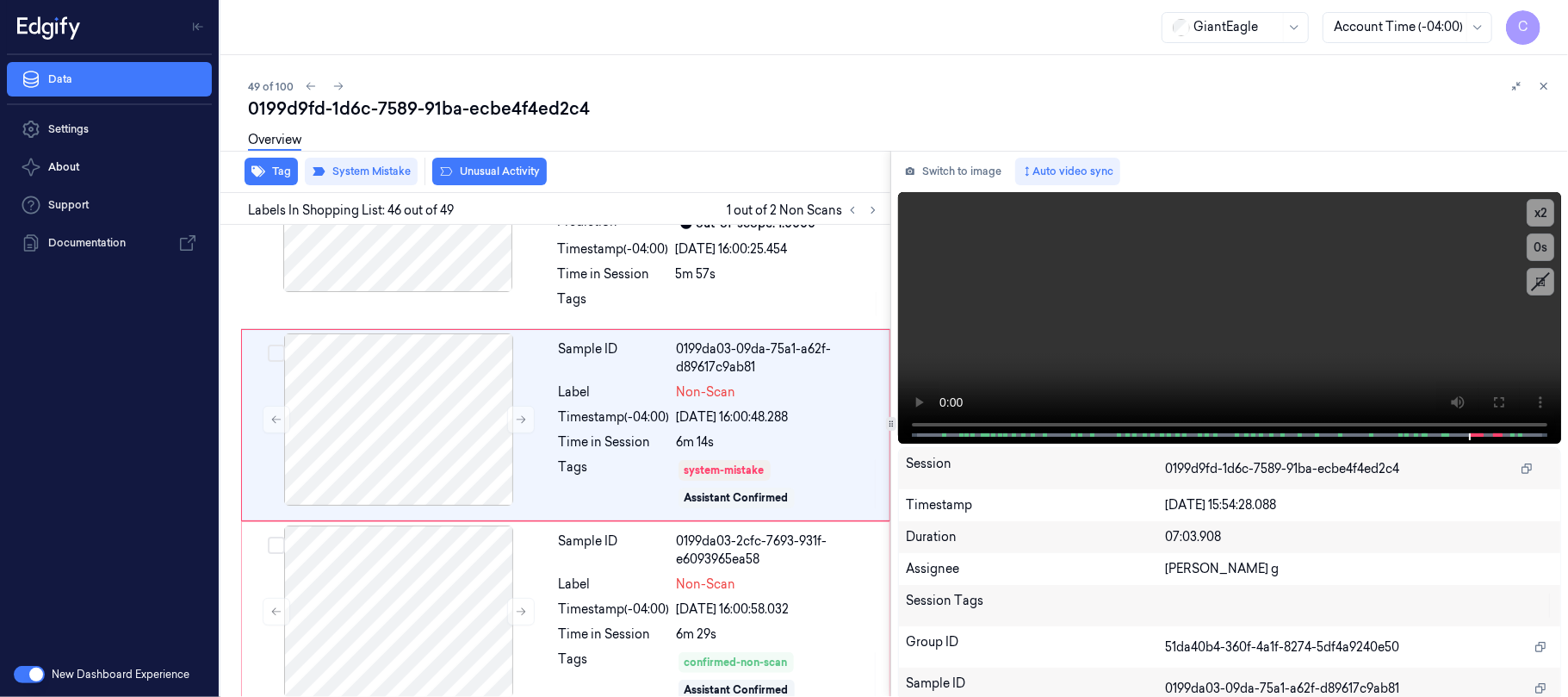
scroll to position [9205, 0]
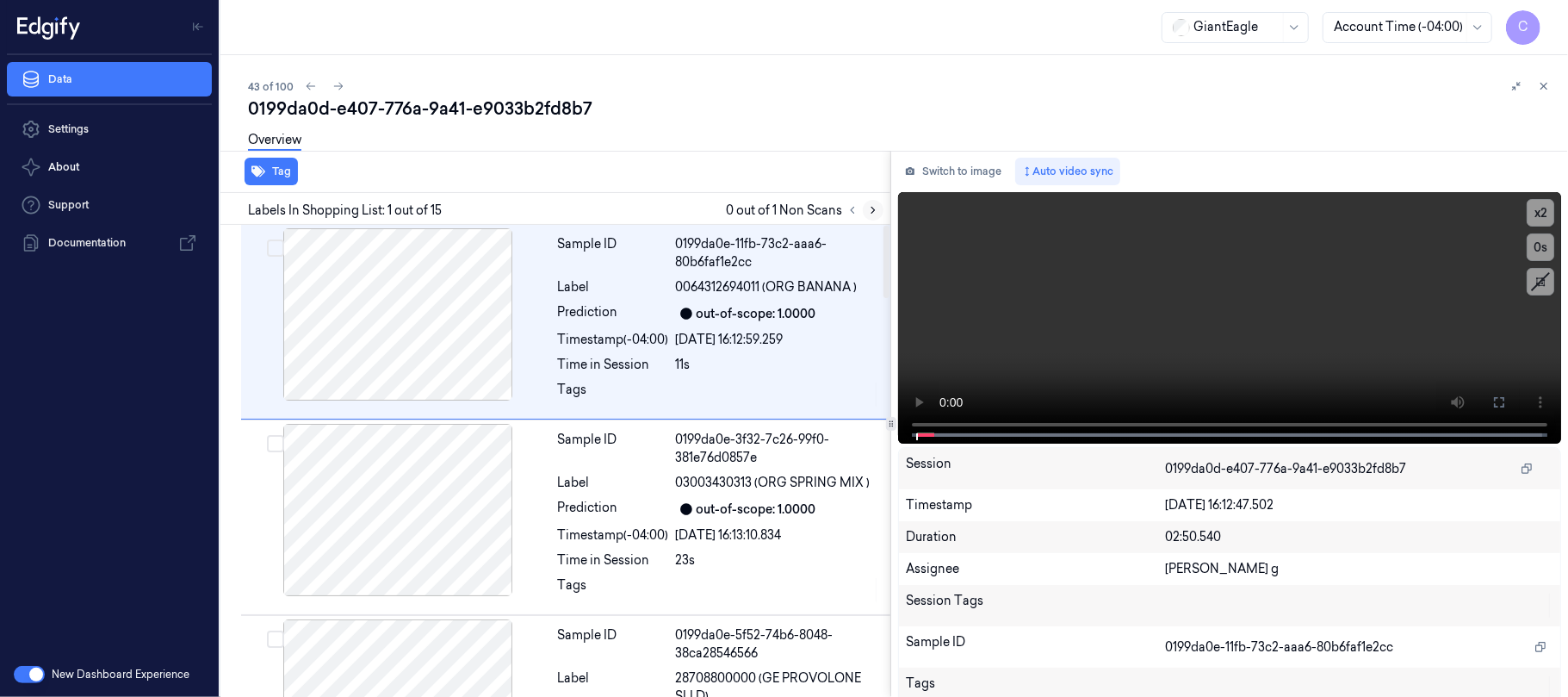
click at [871, 205] on icon at bounding box center [873, 210] width 12 height 12
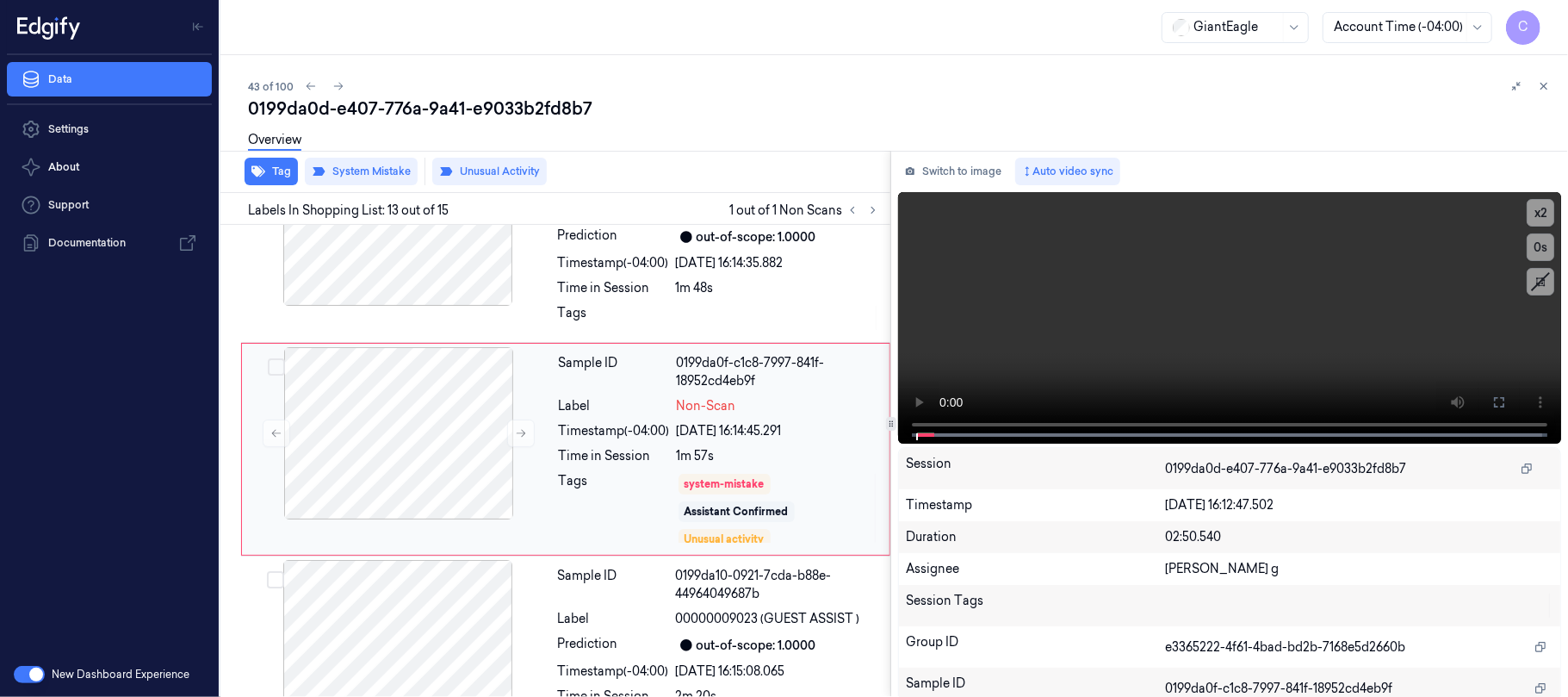
scroll to position [2312, 0]
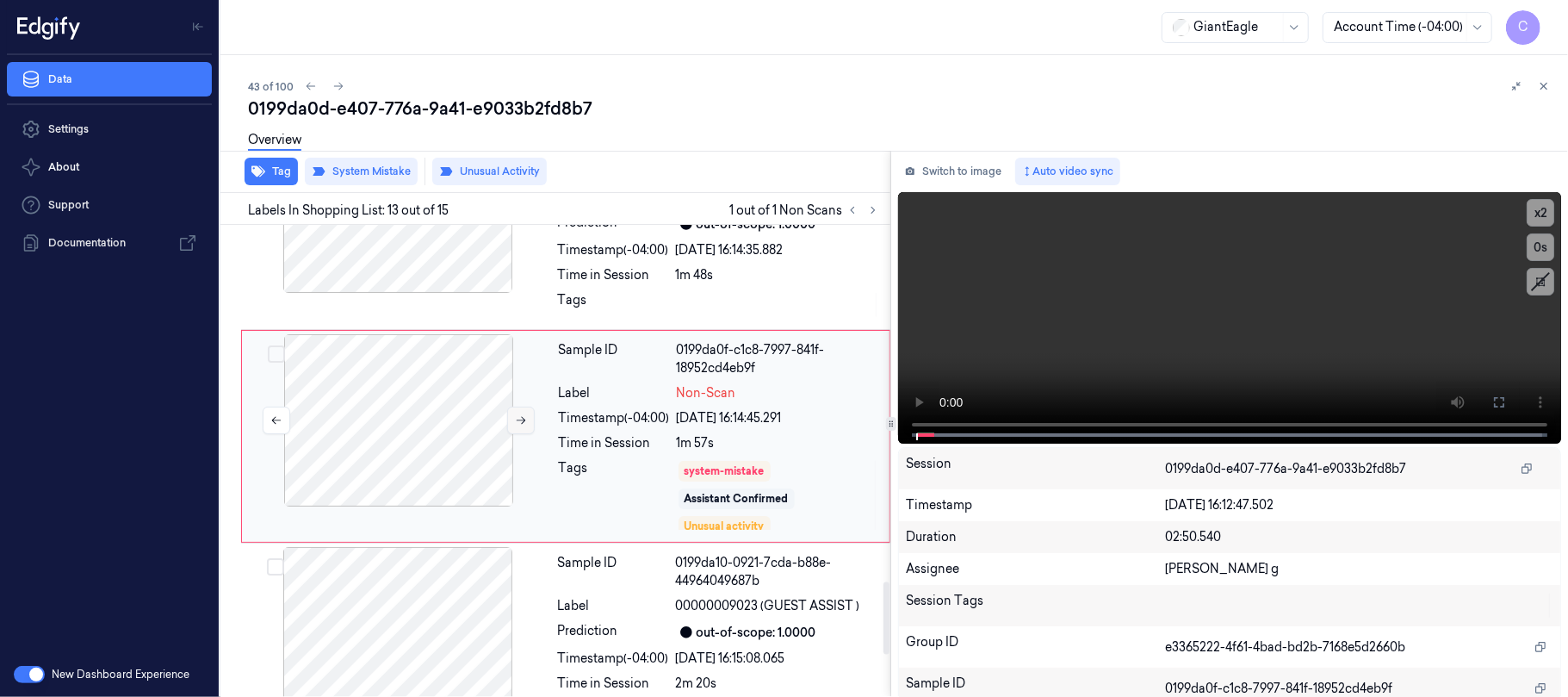
click at [524, 426] on icon at bounding box center [521, 420] width 12 height 12
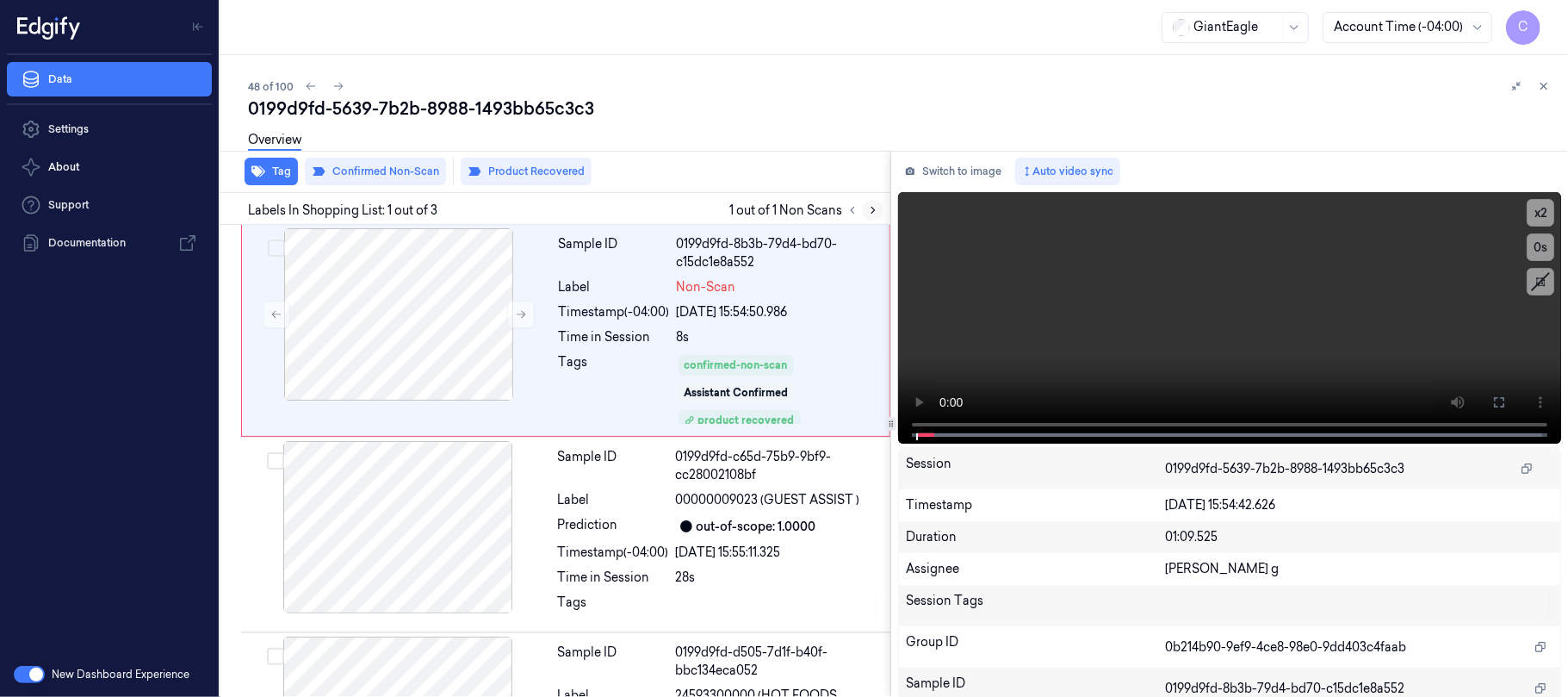
click at [868, 210] on icon at bounding box center [873, 210] width 12 height 12
click at [526, 317] on icon at bounding box center [521, 314] width 12 height 12
click at [526, 317] on icon at bounding box center [521, 314] width 12 height 12
click at [438, 321] on div at bounding box center [398, 314] width 306 height 172
click at [1500, 401] on button at bounding box center [1498, 402] width 28 height 28
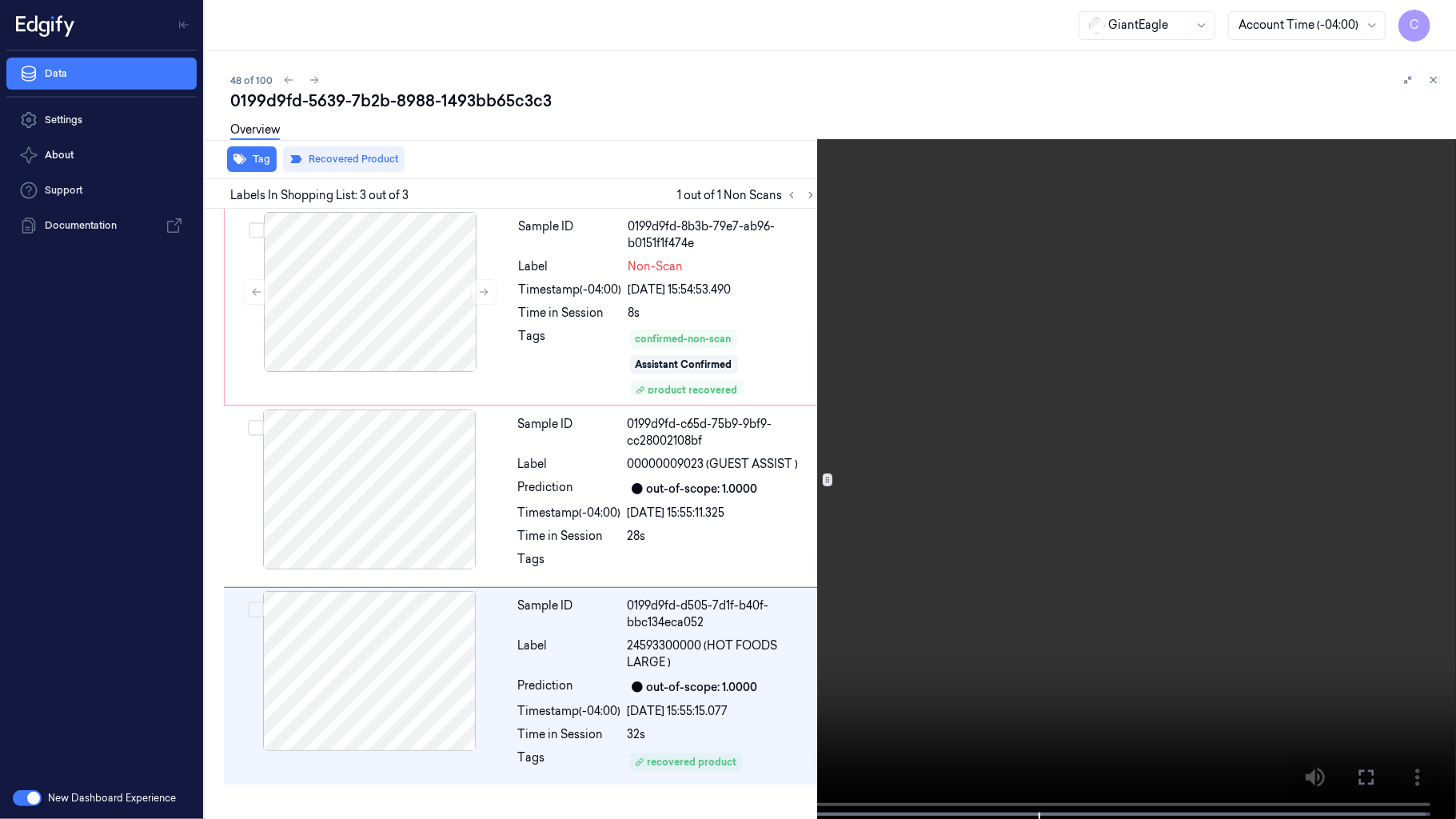
click at [817, 393] on video at bounding box center [728, 411] width 1456 height 823
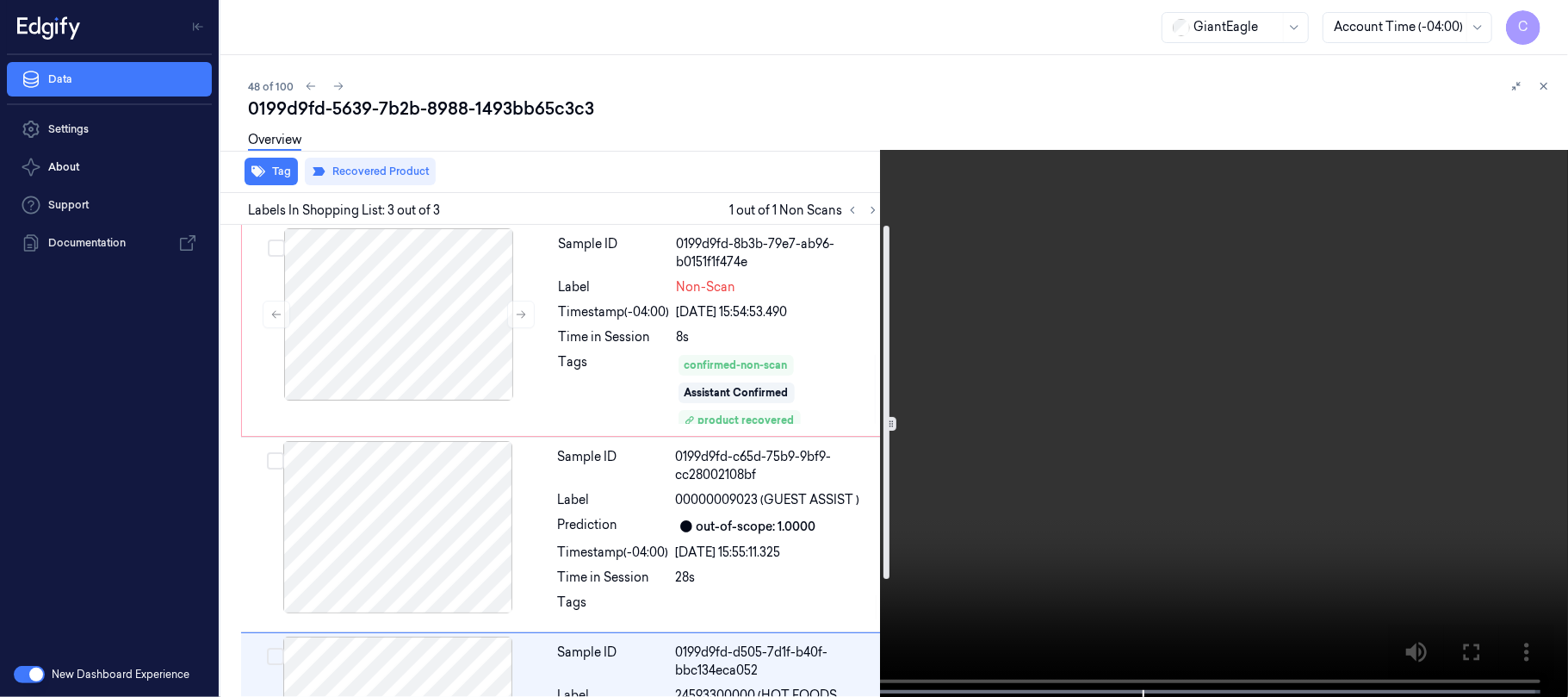
scroll to position [124, 0]
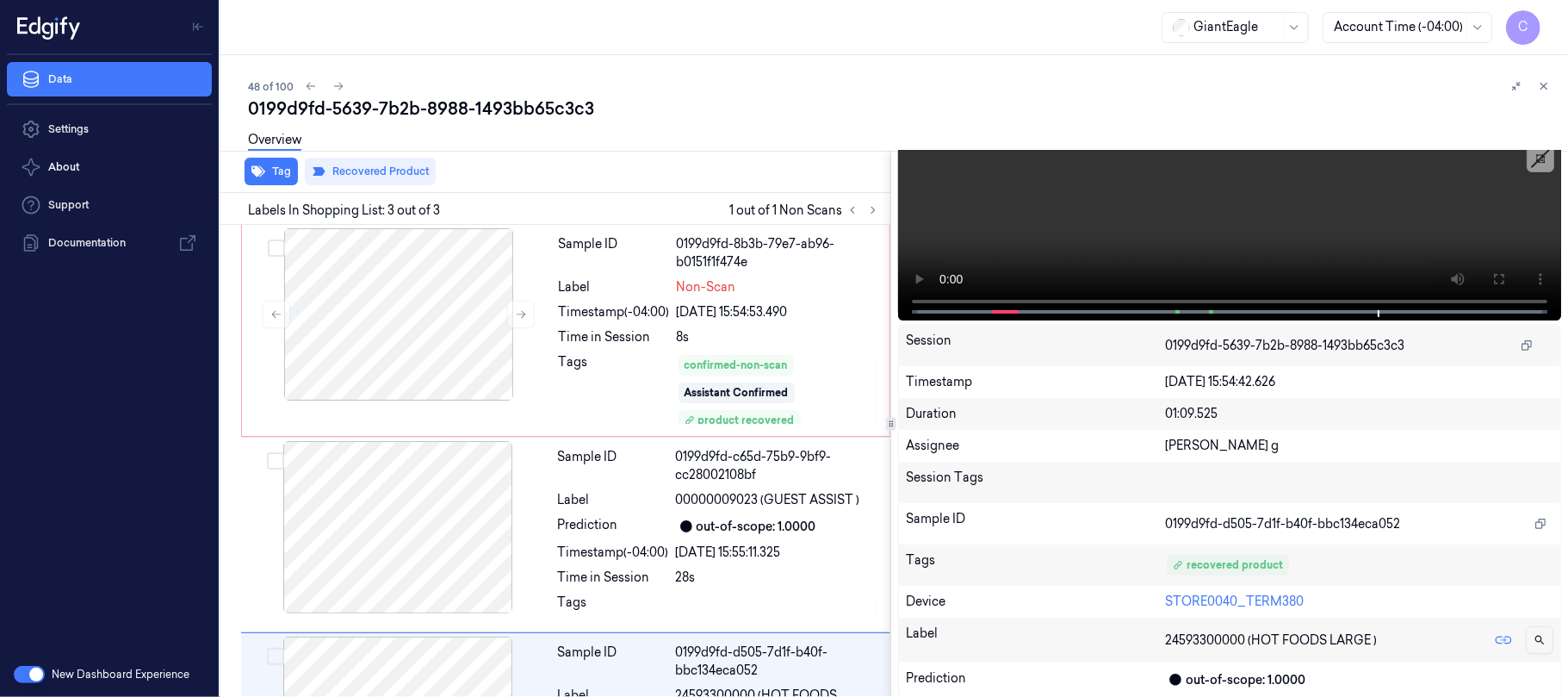
click at [1535, 641] on icon at bounding box center [1540, 641] width 10 height 10
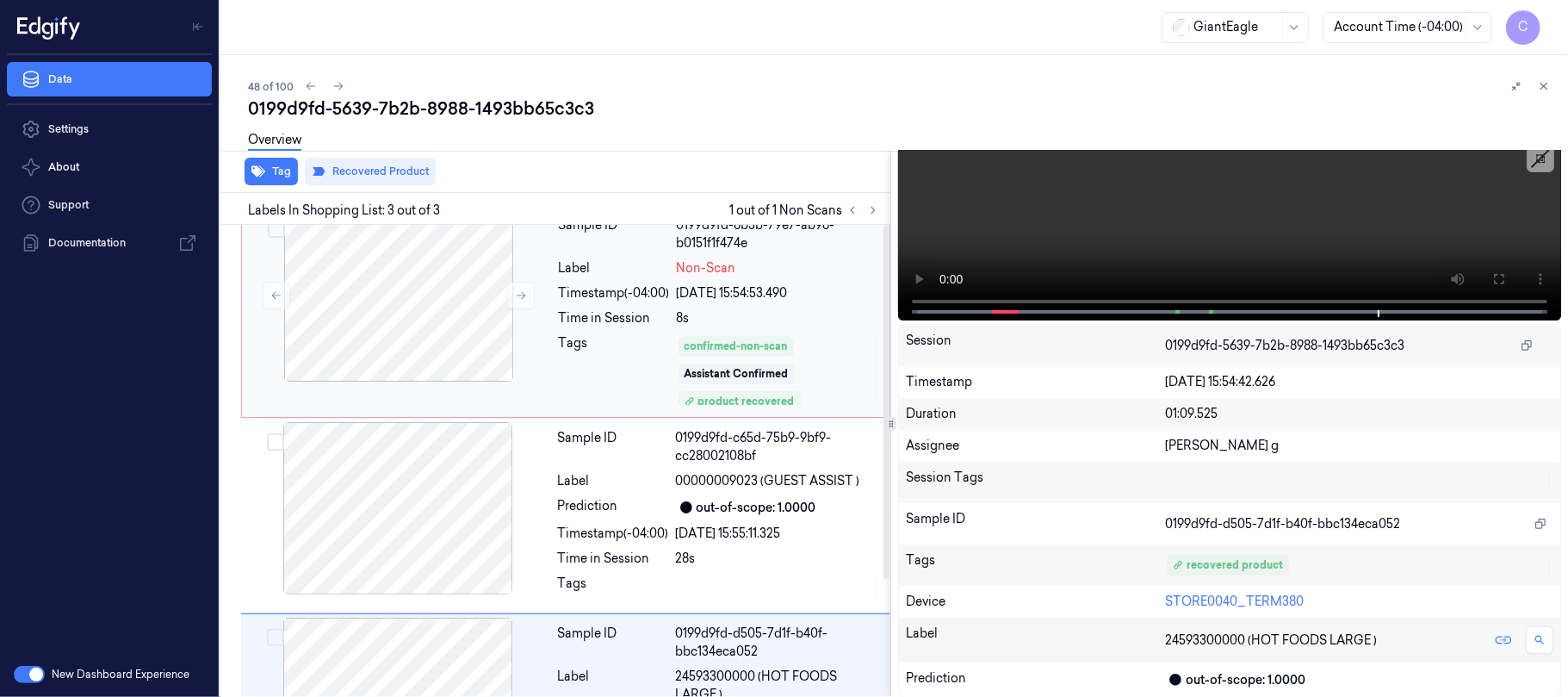
scroll to position [0, 0]
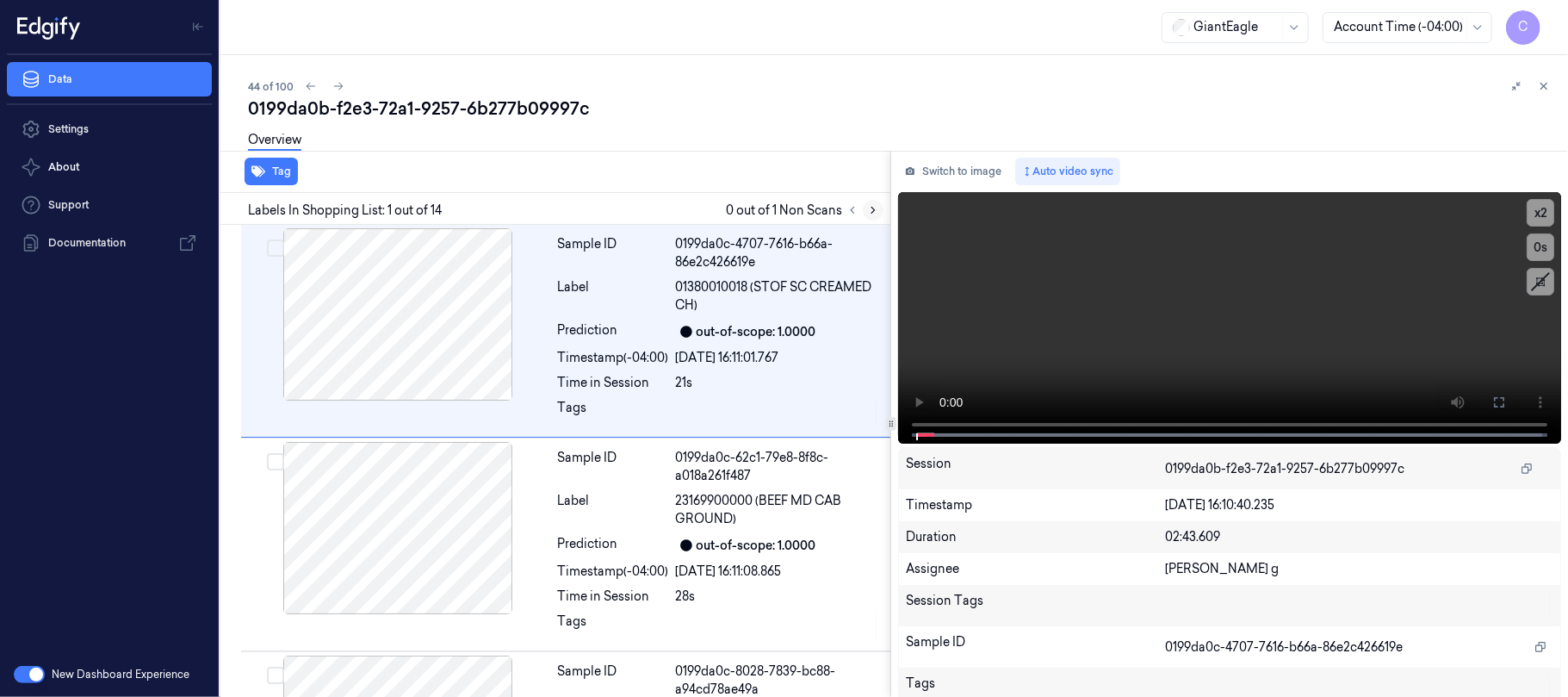
click at [873, 209] on icon at bounding box center [873, 211] width 4 height 6
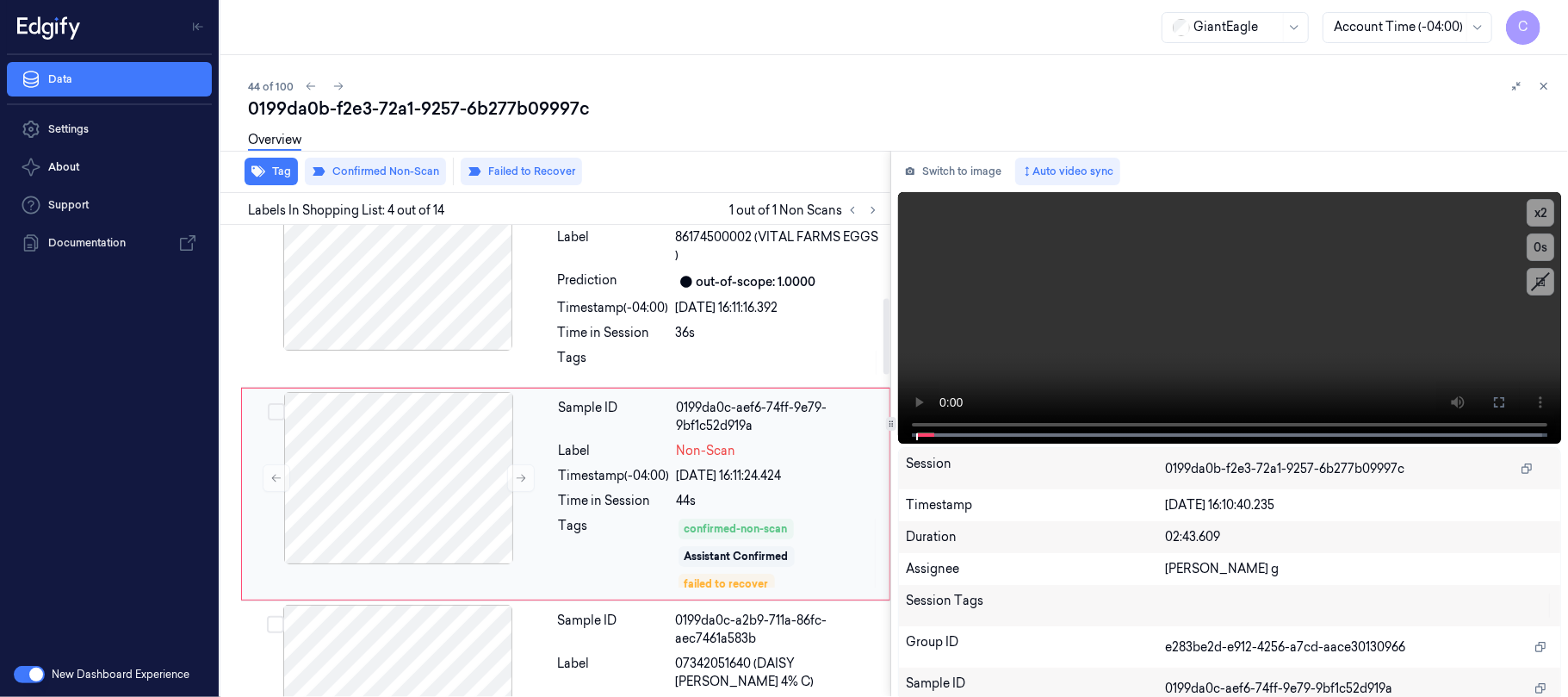
scroll to position [511, 0]
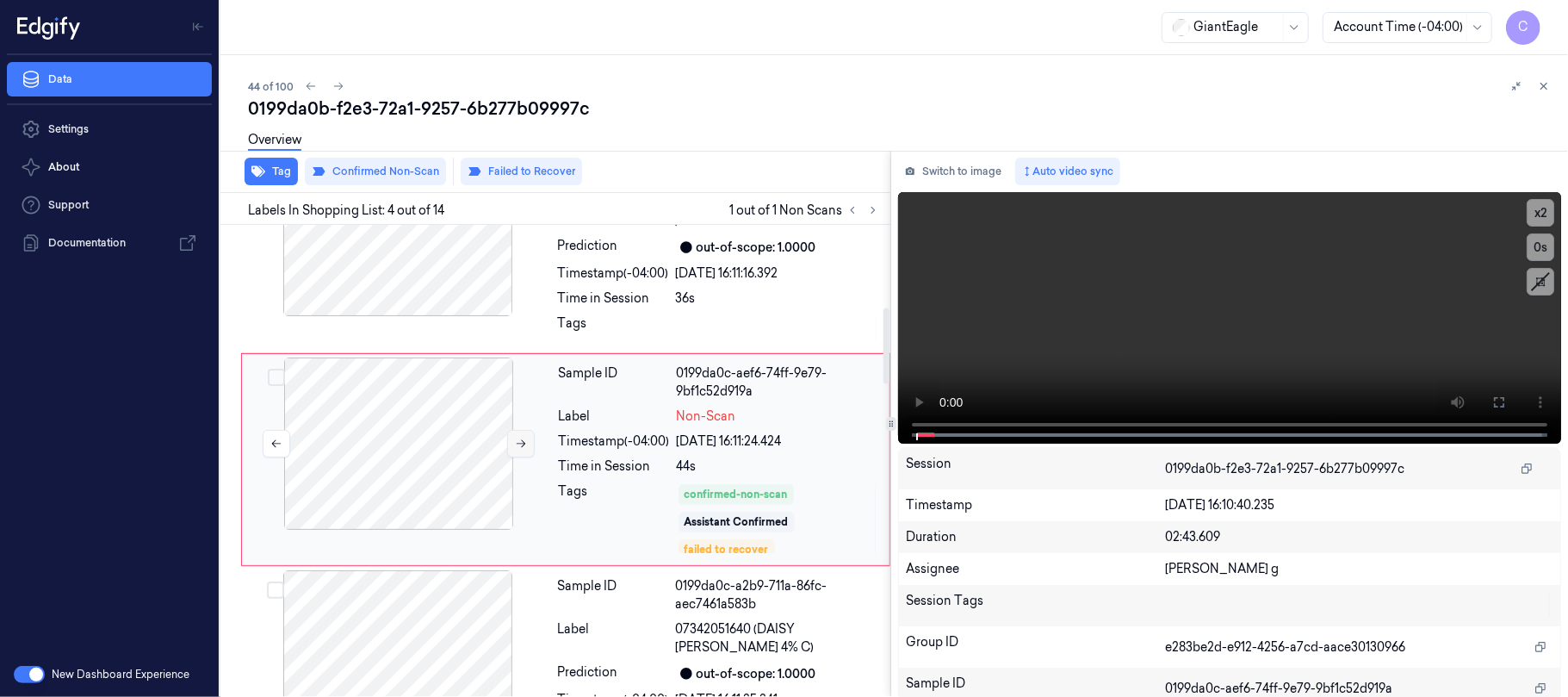
click at [520, 445] on icon at bounding box center [521, 443] width 12 height 12
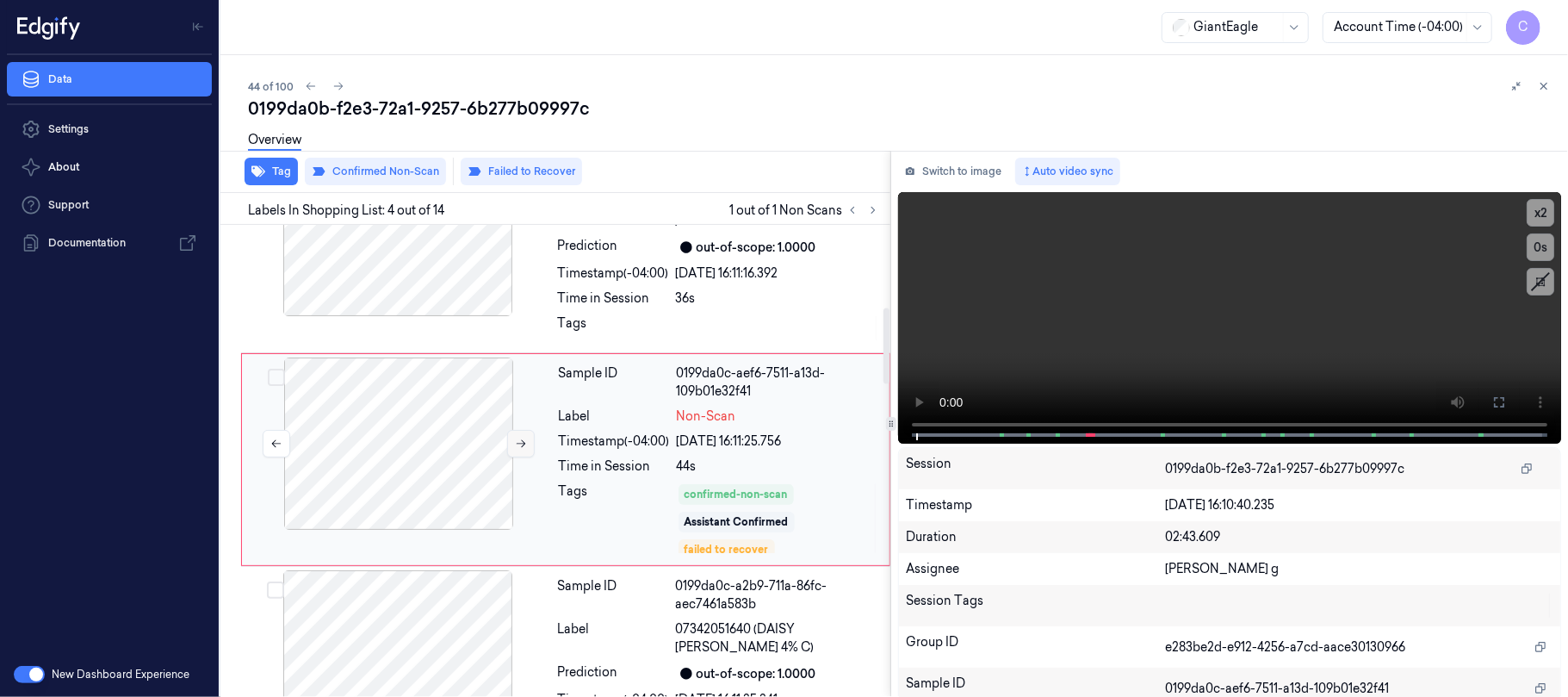
click at [520, 445] on icon at bounding box center [521, 443] width 12 height 12
click at [446, 301] on div at bounding box center [397, 230] width 306 height 172
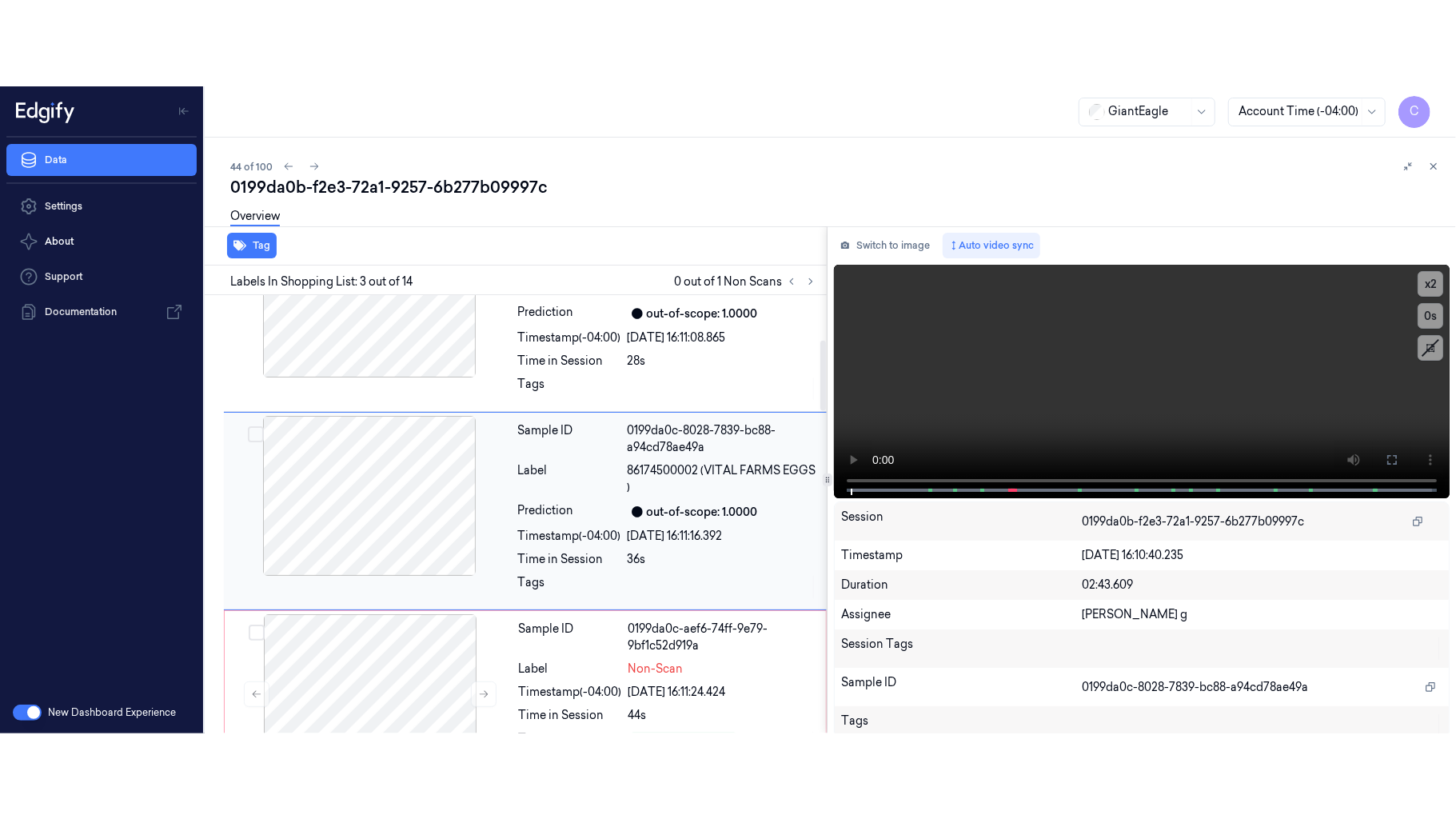
scroll to position [277, 0]
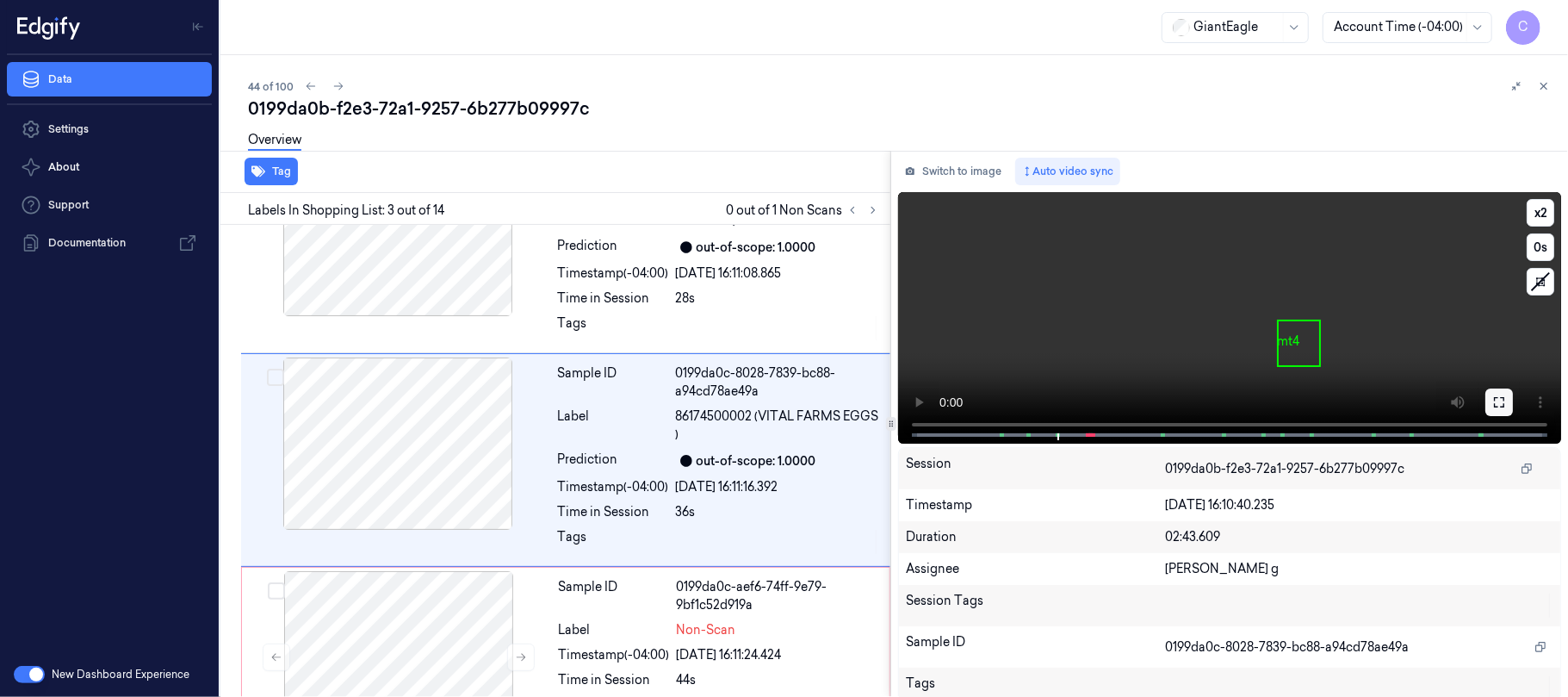
click at [1499, 399] on icon at bounding box center [1499, 402] width 13 height 13
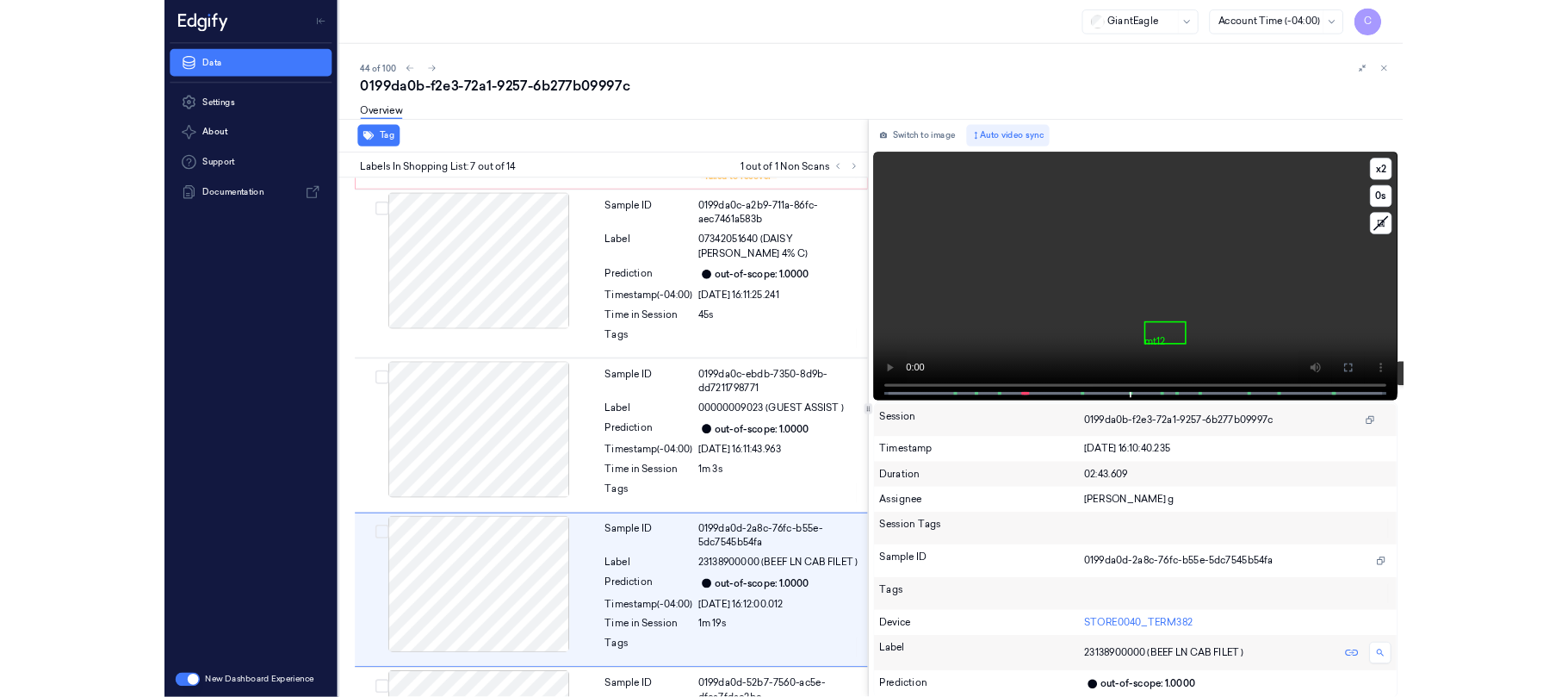
scroll to position [1044, 0]
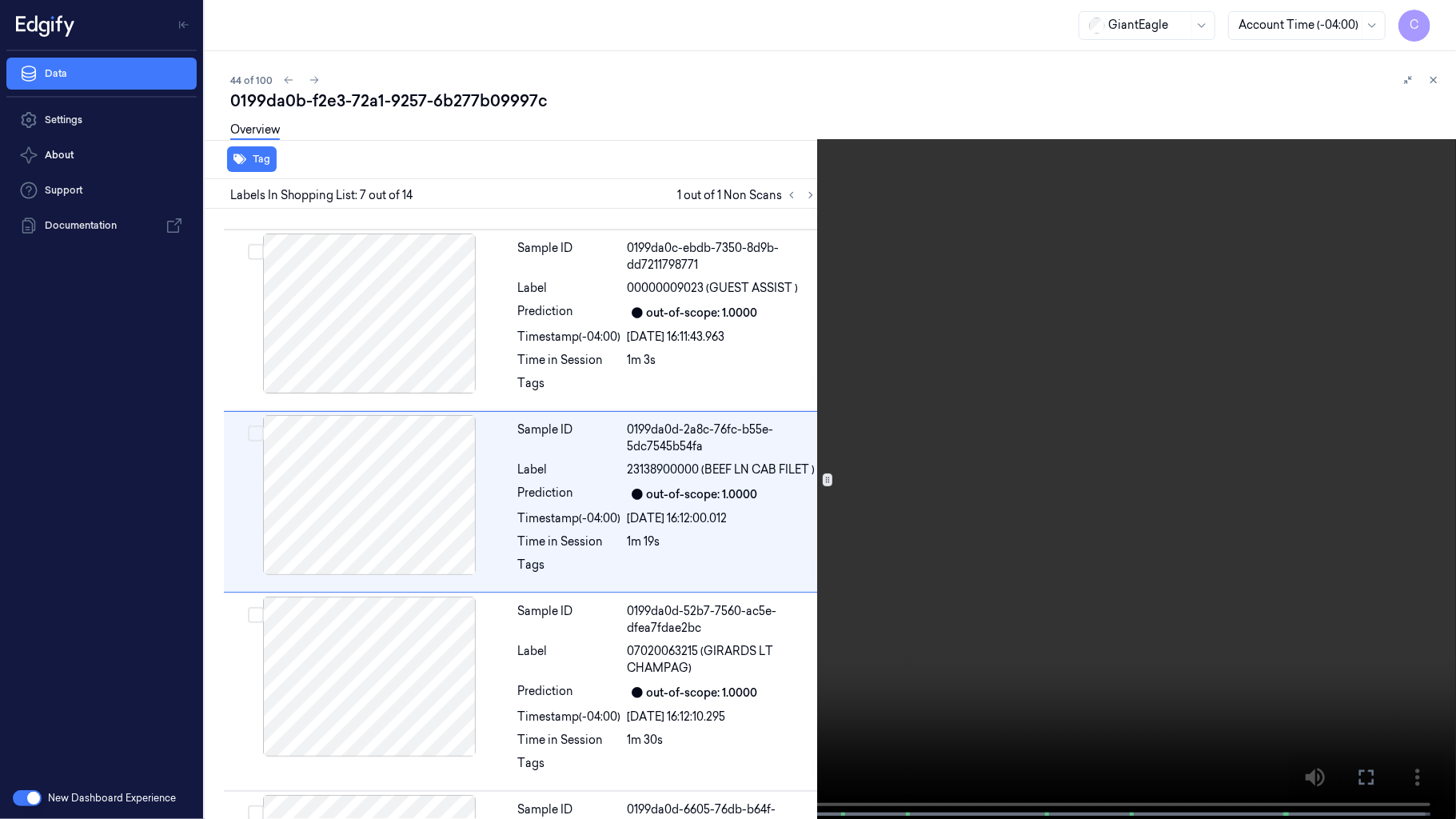
click at [699, 567] on video at bounding box center [728, 411] width 1456 height 823
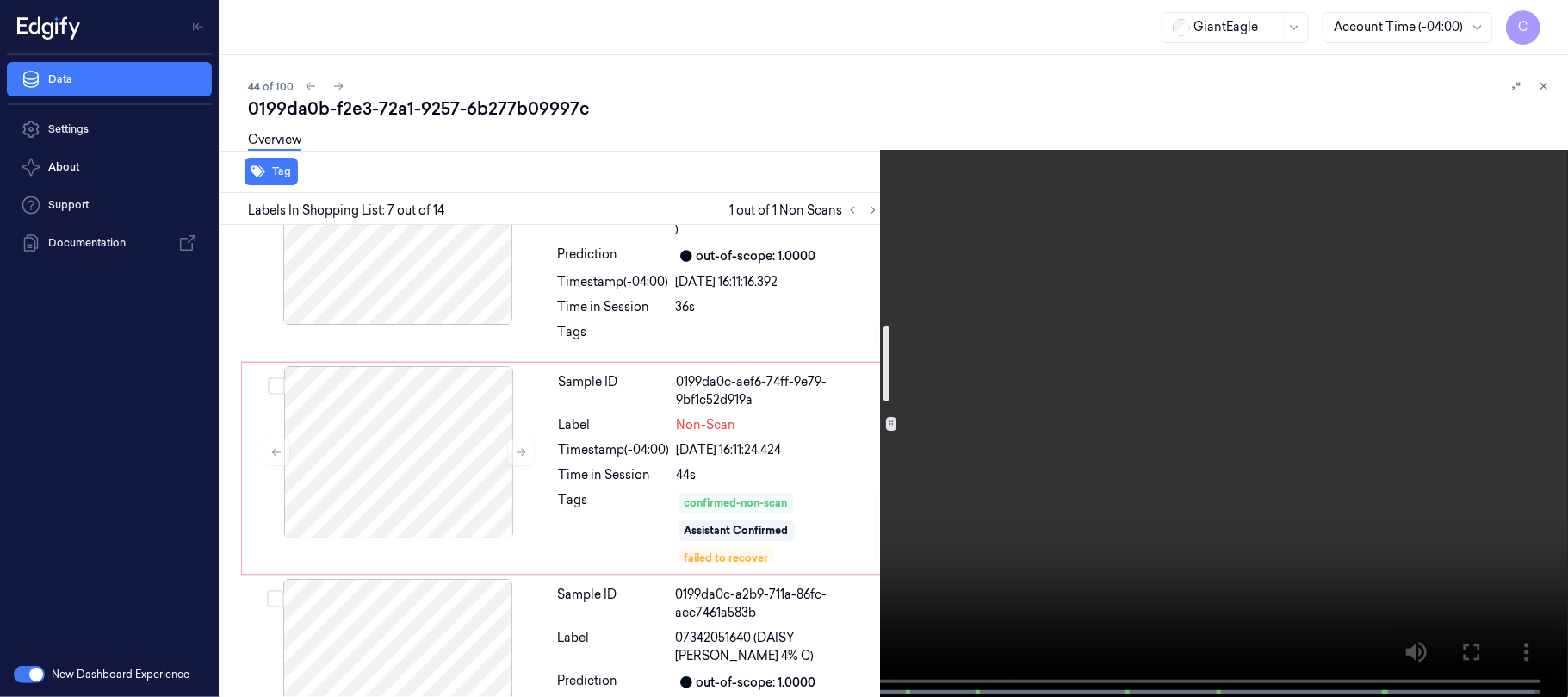
scroll to position [469, 0]
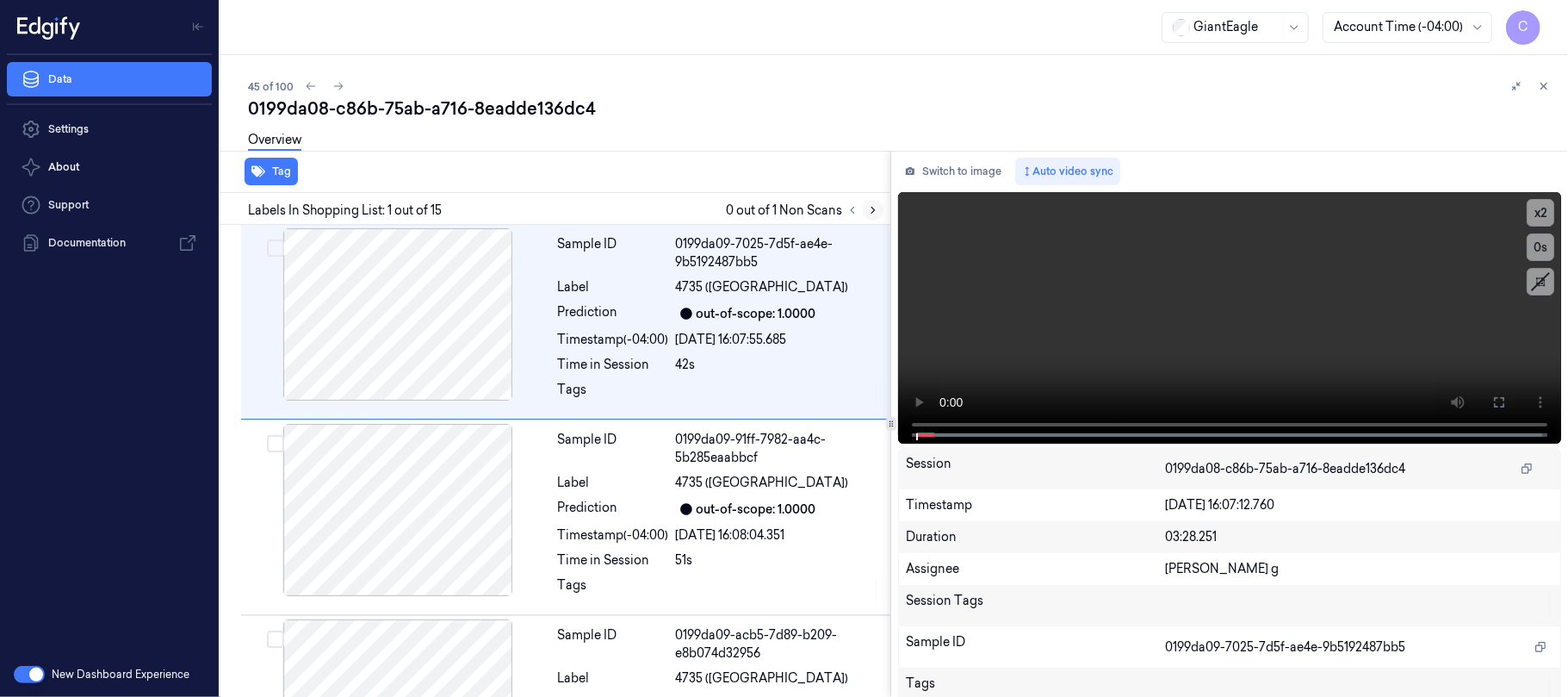
click at [867, 205] on icon at bounding box center [873, 210] width 12 height 12
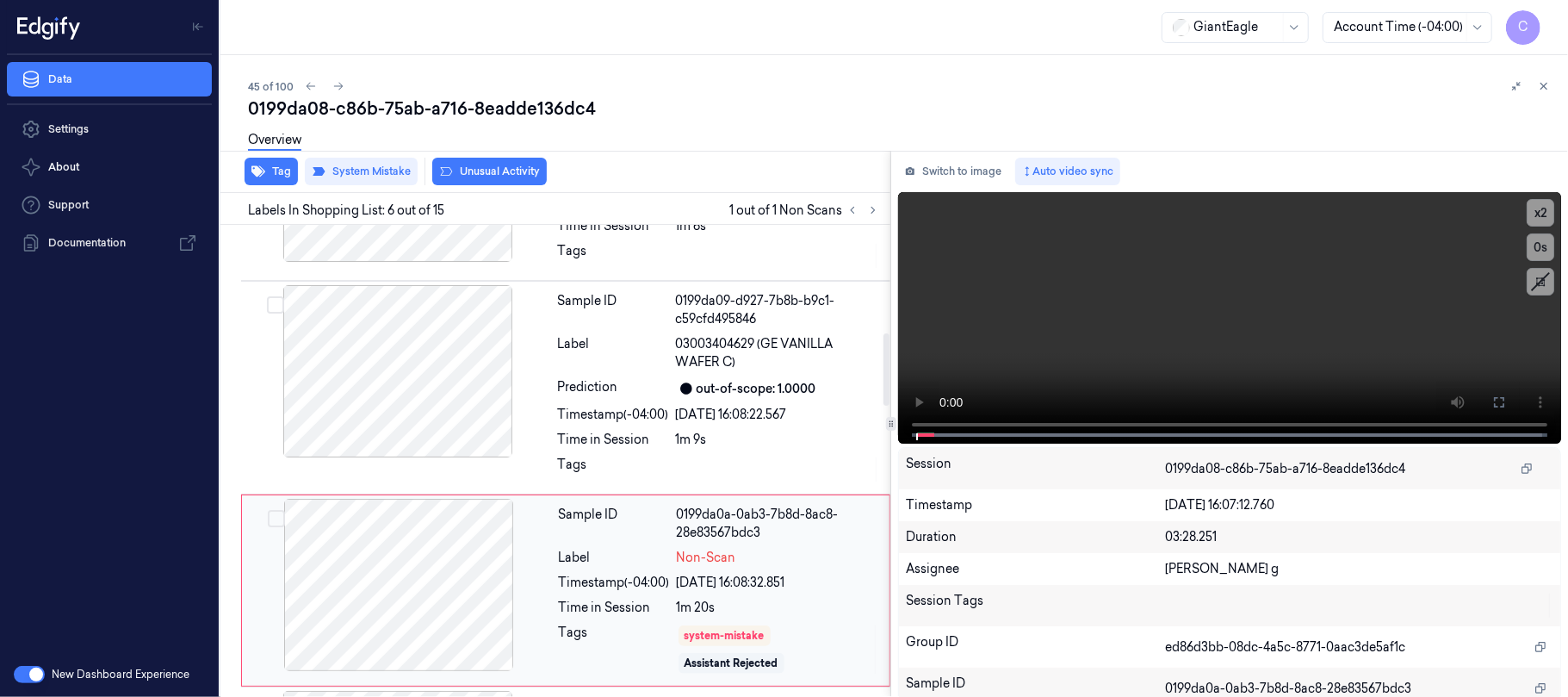
scroll to position [858, 0]
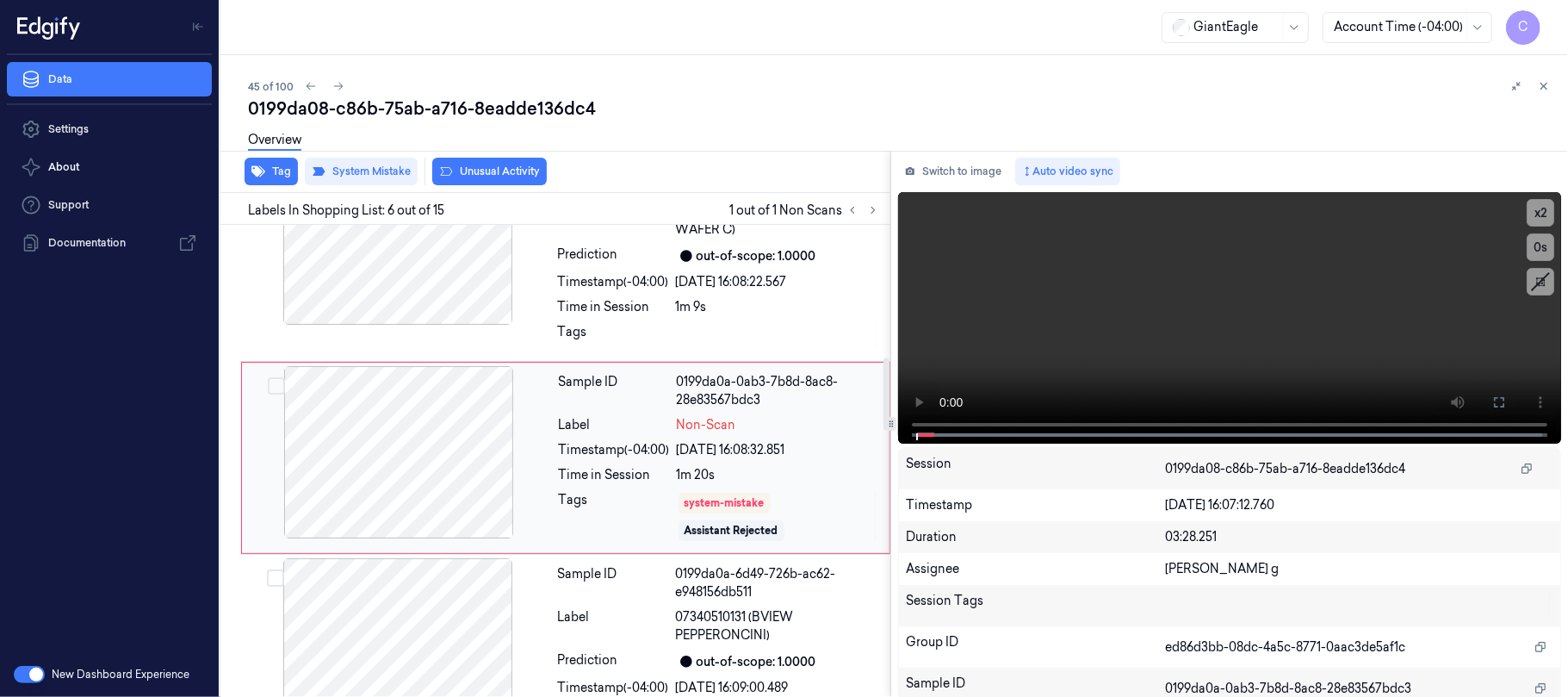
click at [503, 463] on div at bounding box center [398, 452] width 306 height 172
click at [458, 259] on div at bounding box center [397, 238] width 306 height 172
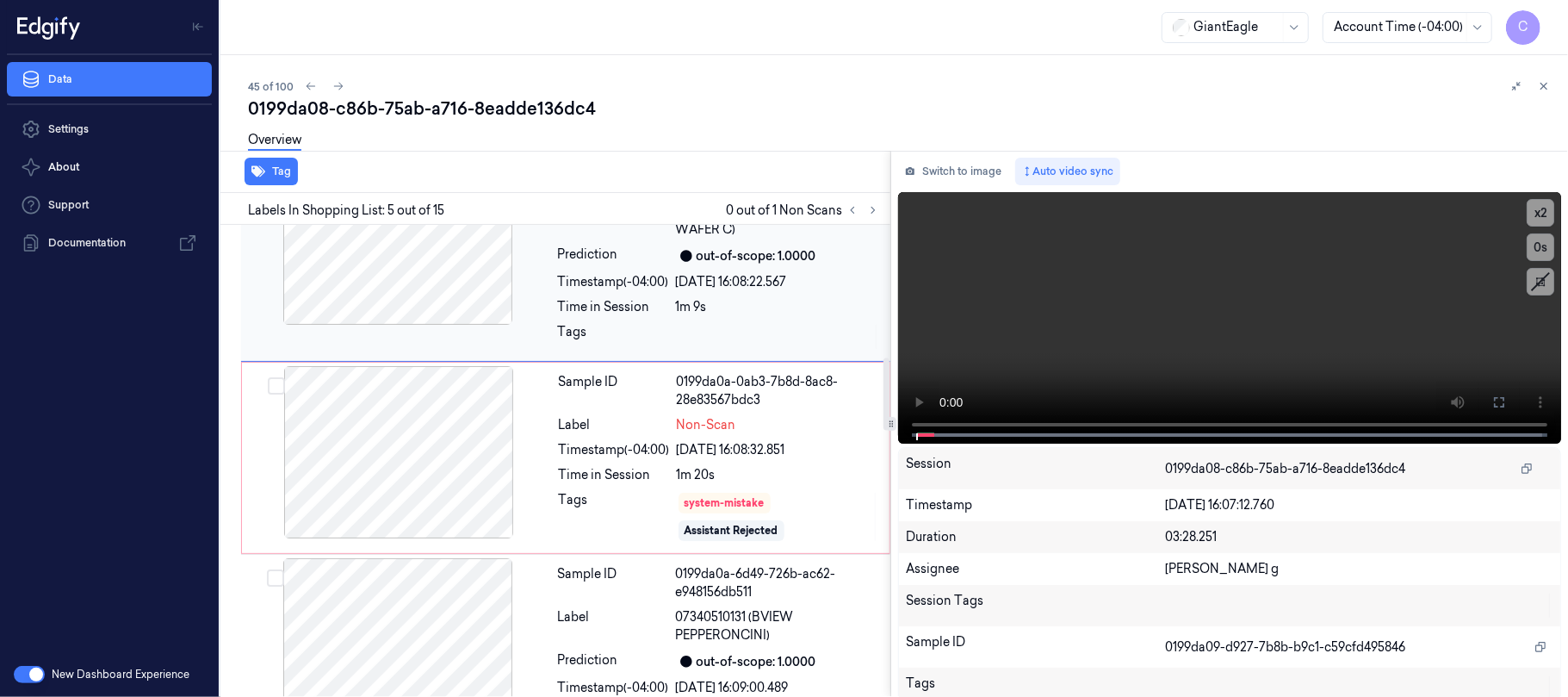
scroll to position [655, 0]
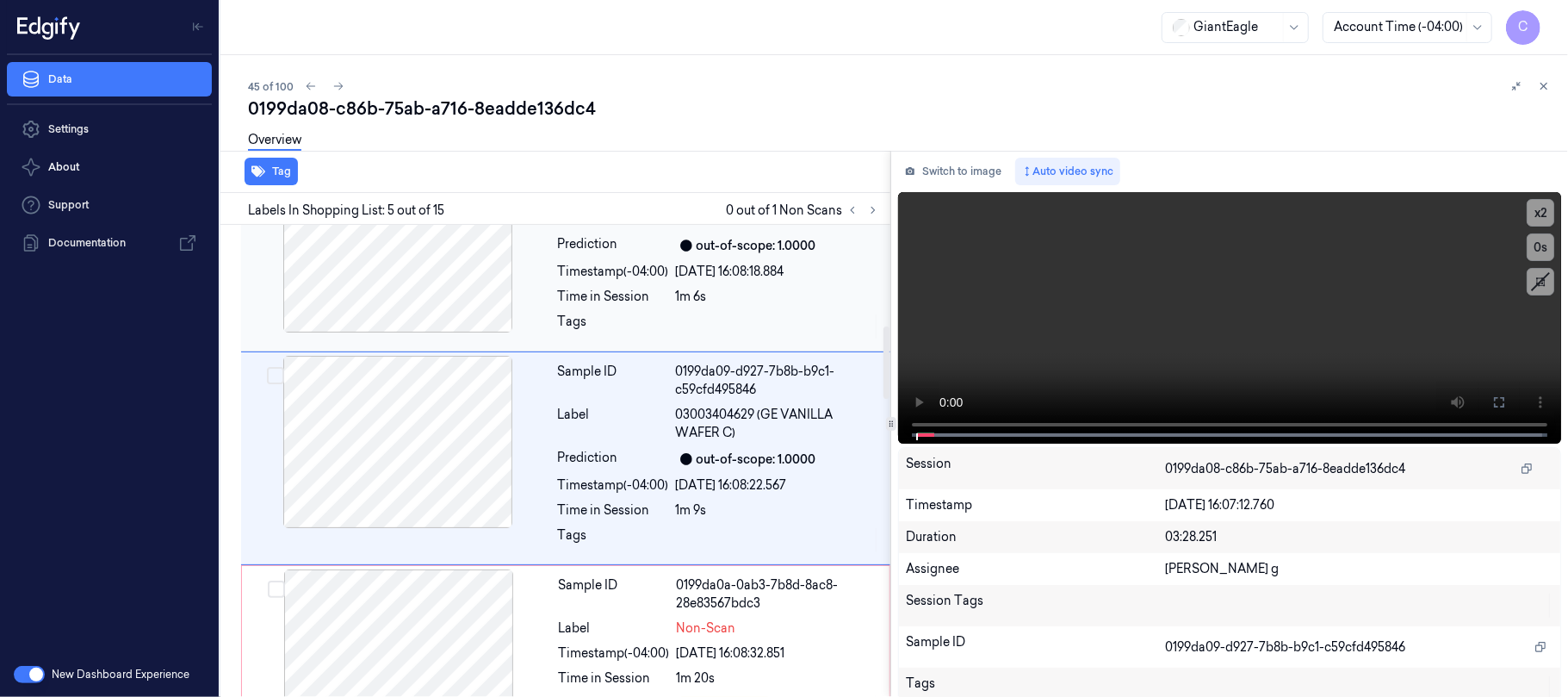
click at [440, 291] on div at bounding box center [397, 246] width 306 height 172
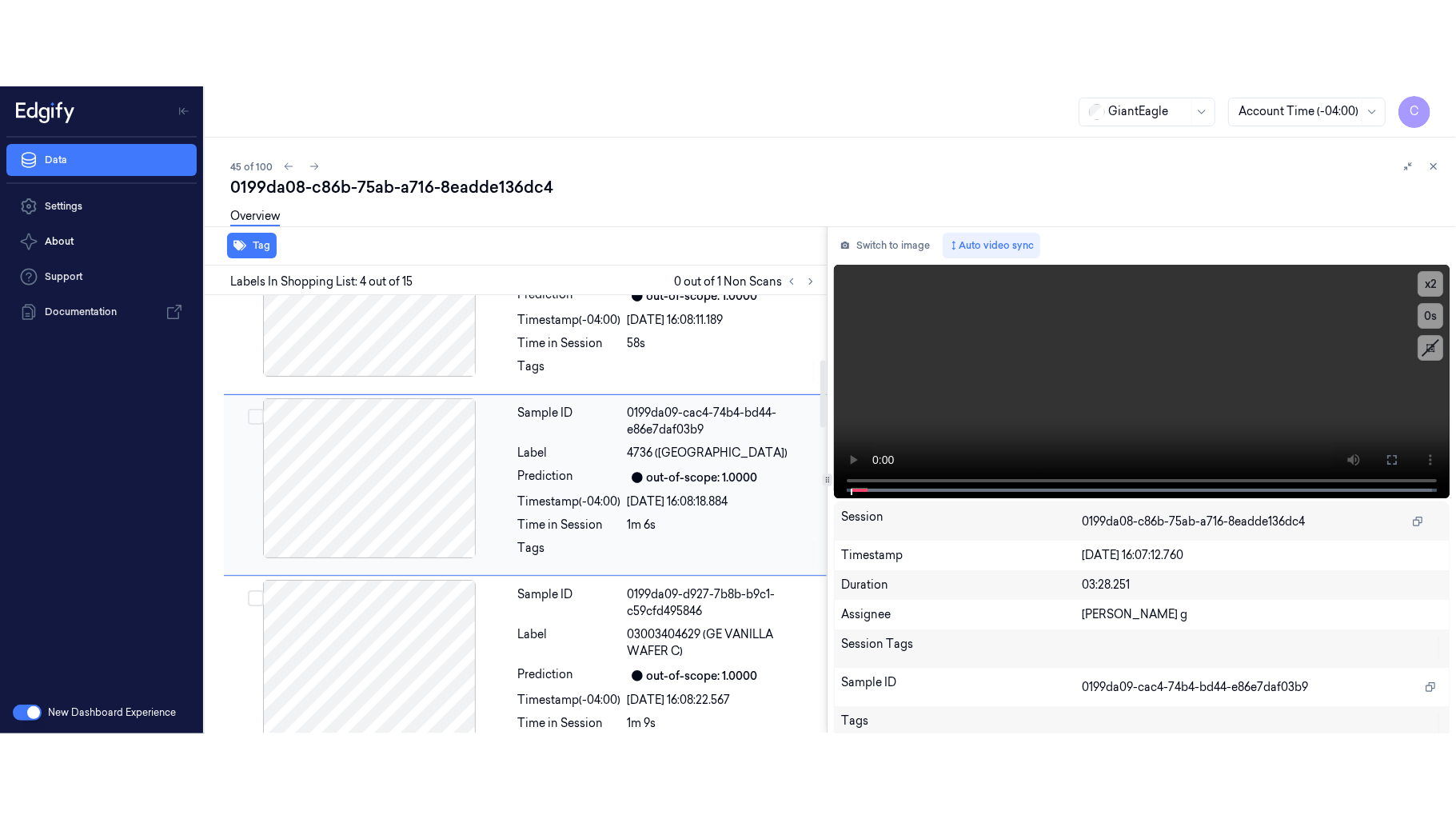
scroll to position [417, 0]
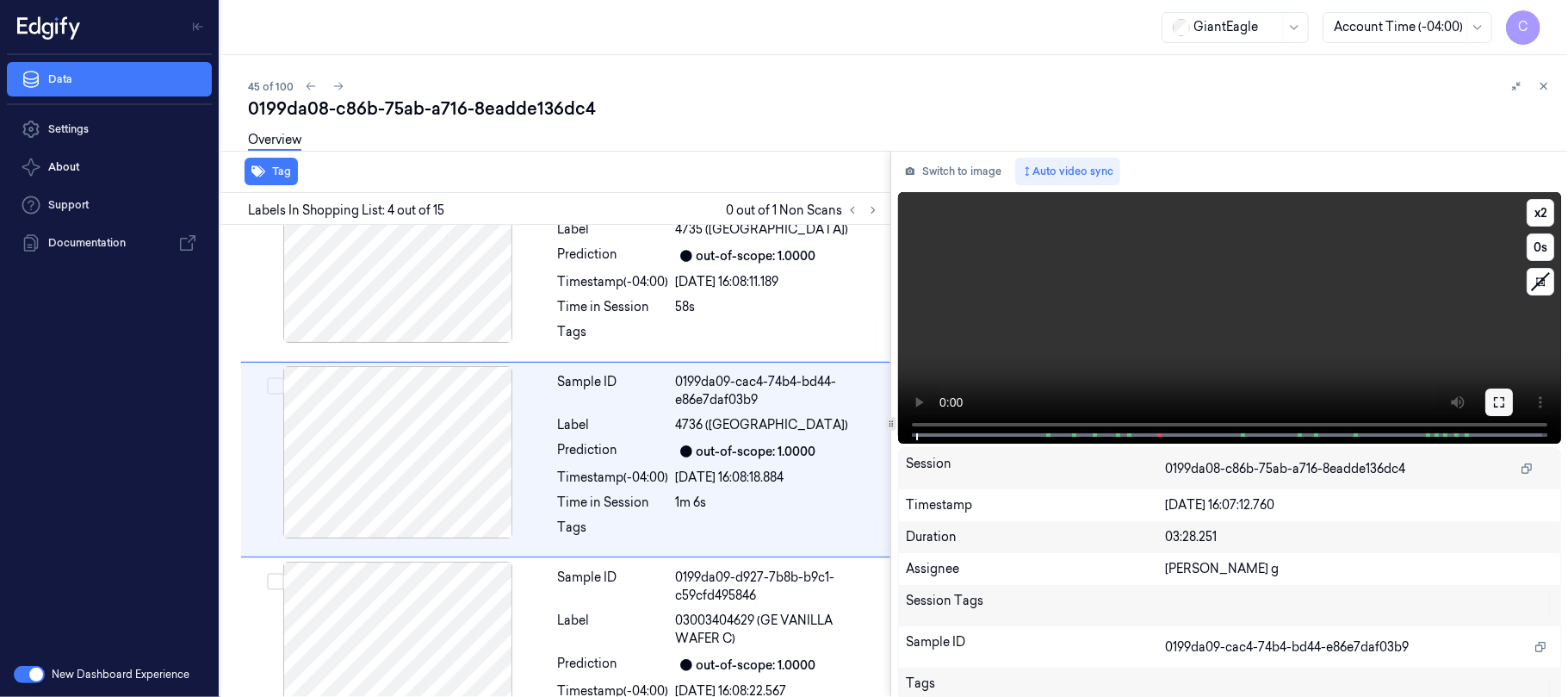
click at [1493, 400] on icon at bounding box center [1499, 402] width 13 height 13
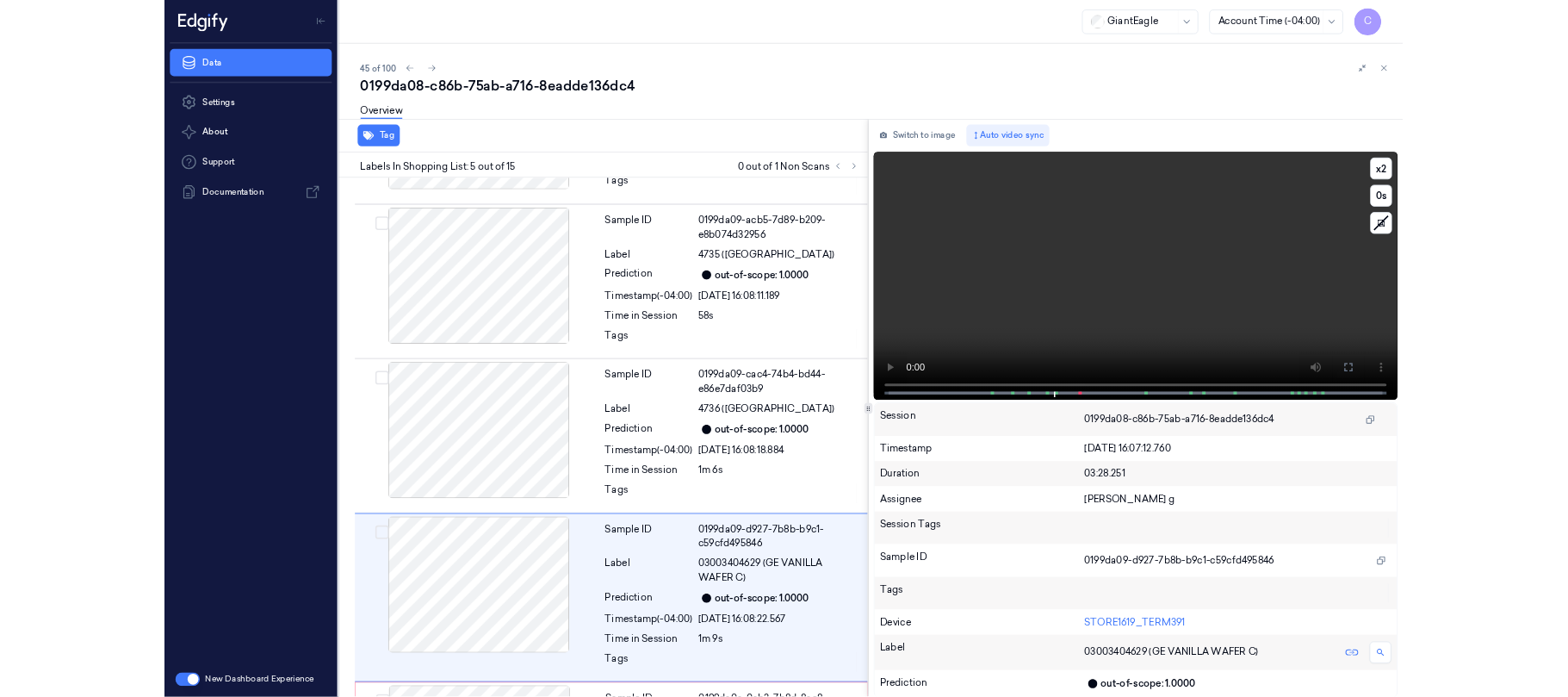
scroll to position [561, 0]
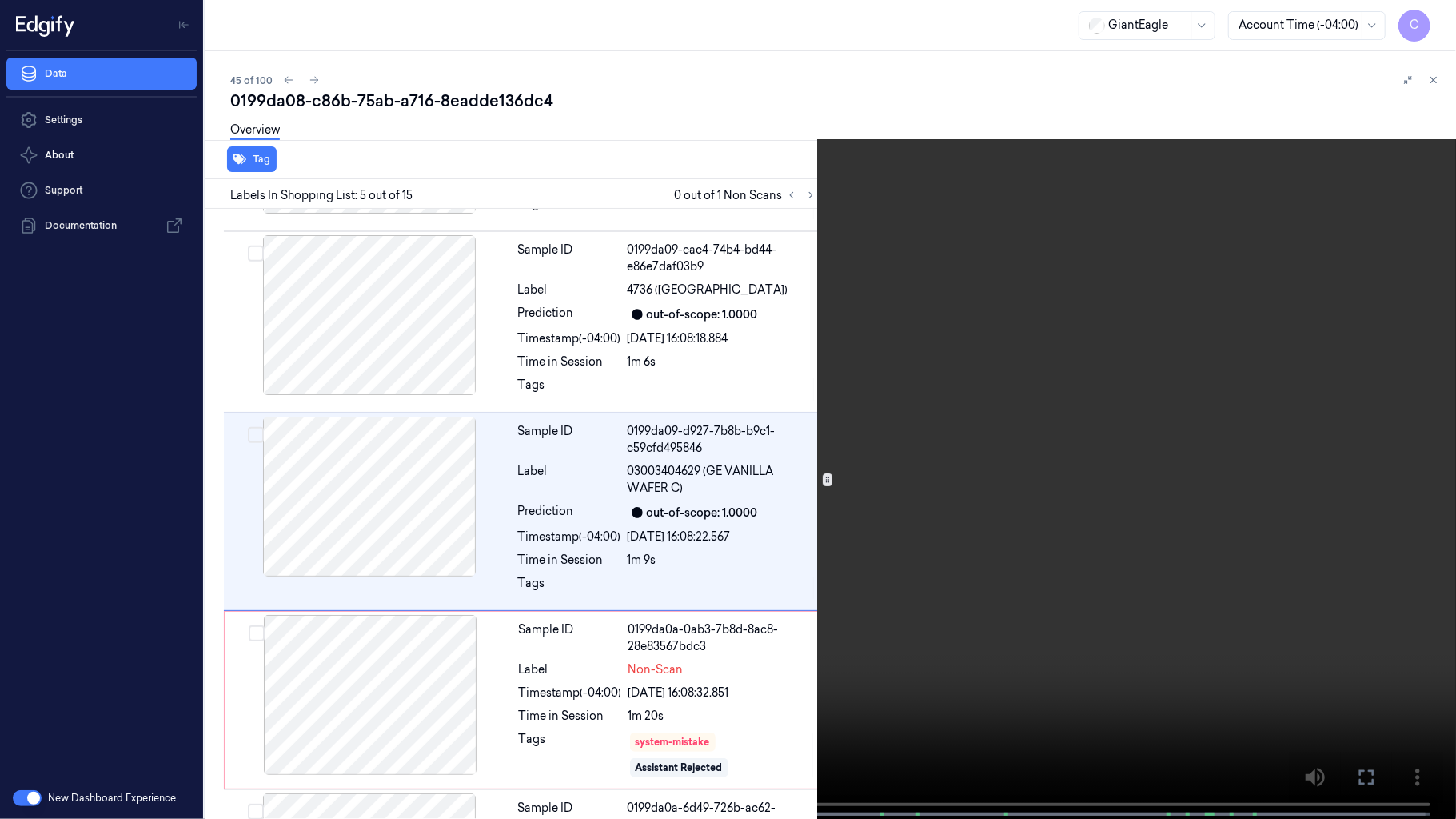
click at [681, 424] on video at bounding box center [728, 411] width 1456 height 823
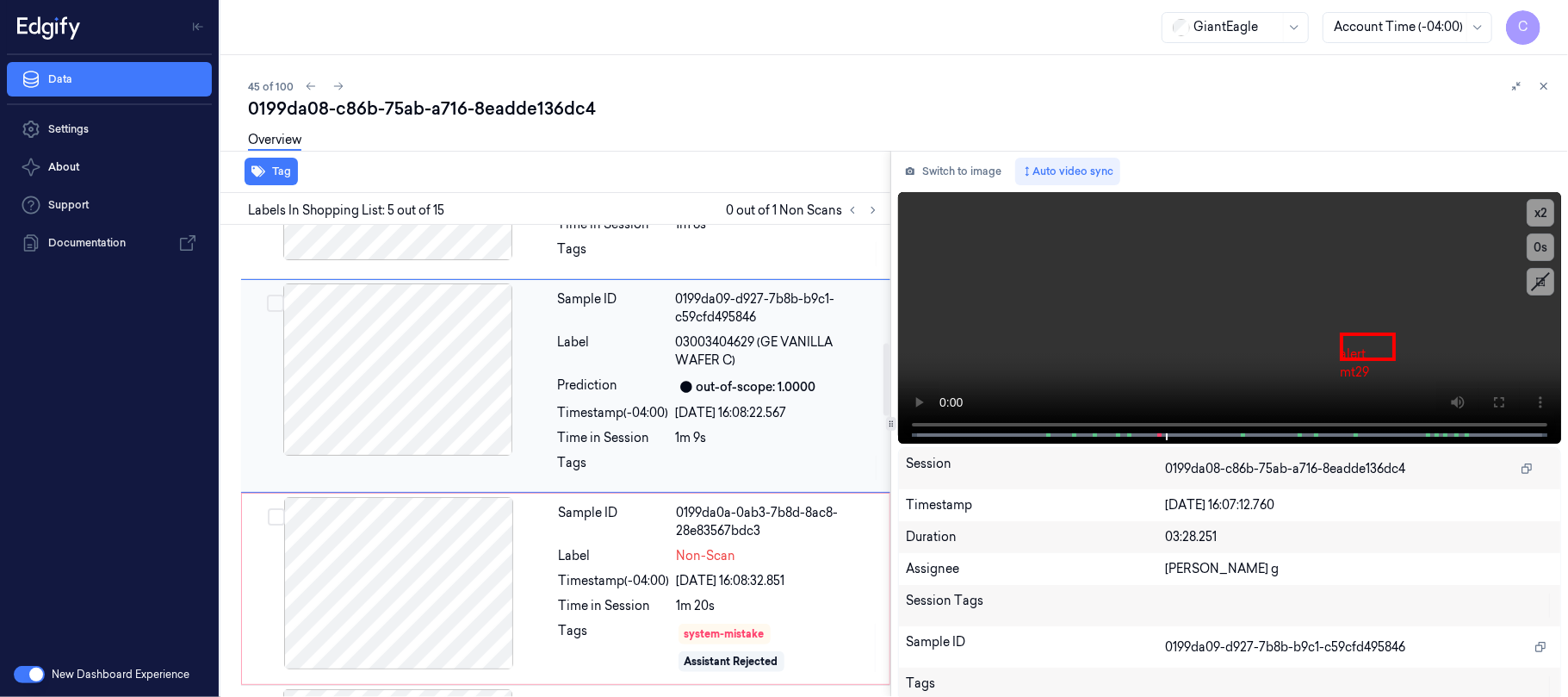
scroll to position [769, 0]
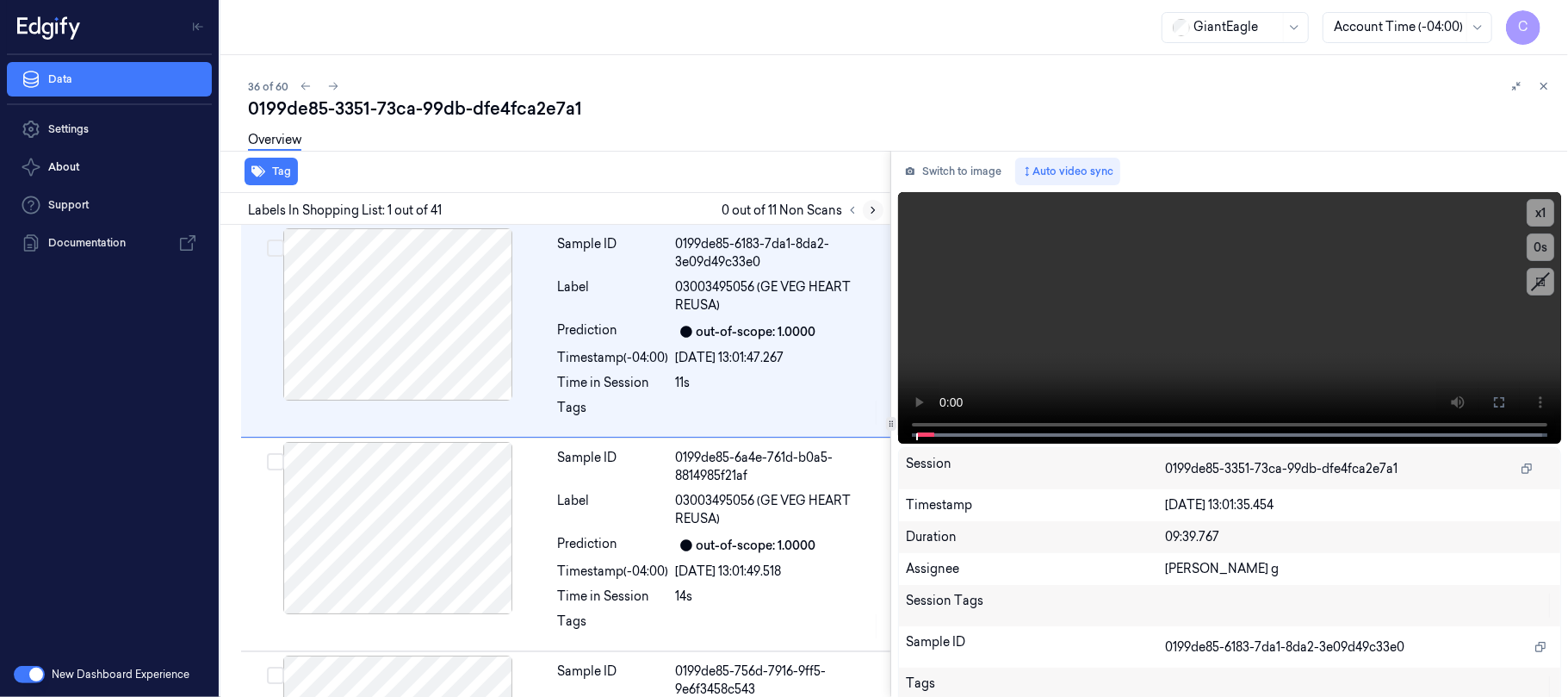
click at [872, 208] on icon at bounding box center [873, 210] width 12 height 12
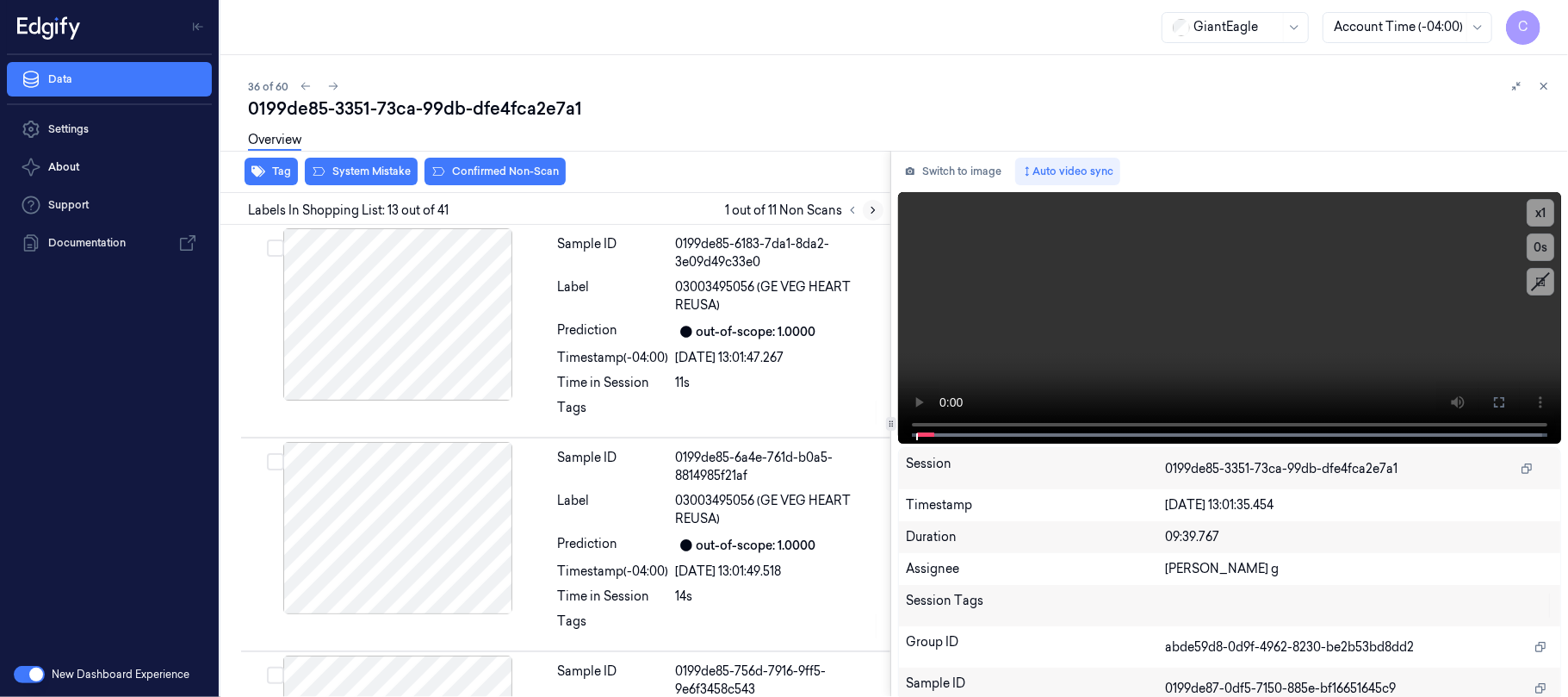
scroll to position [2387, 0]
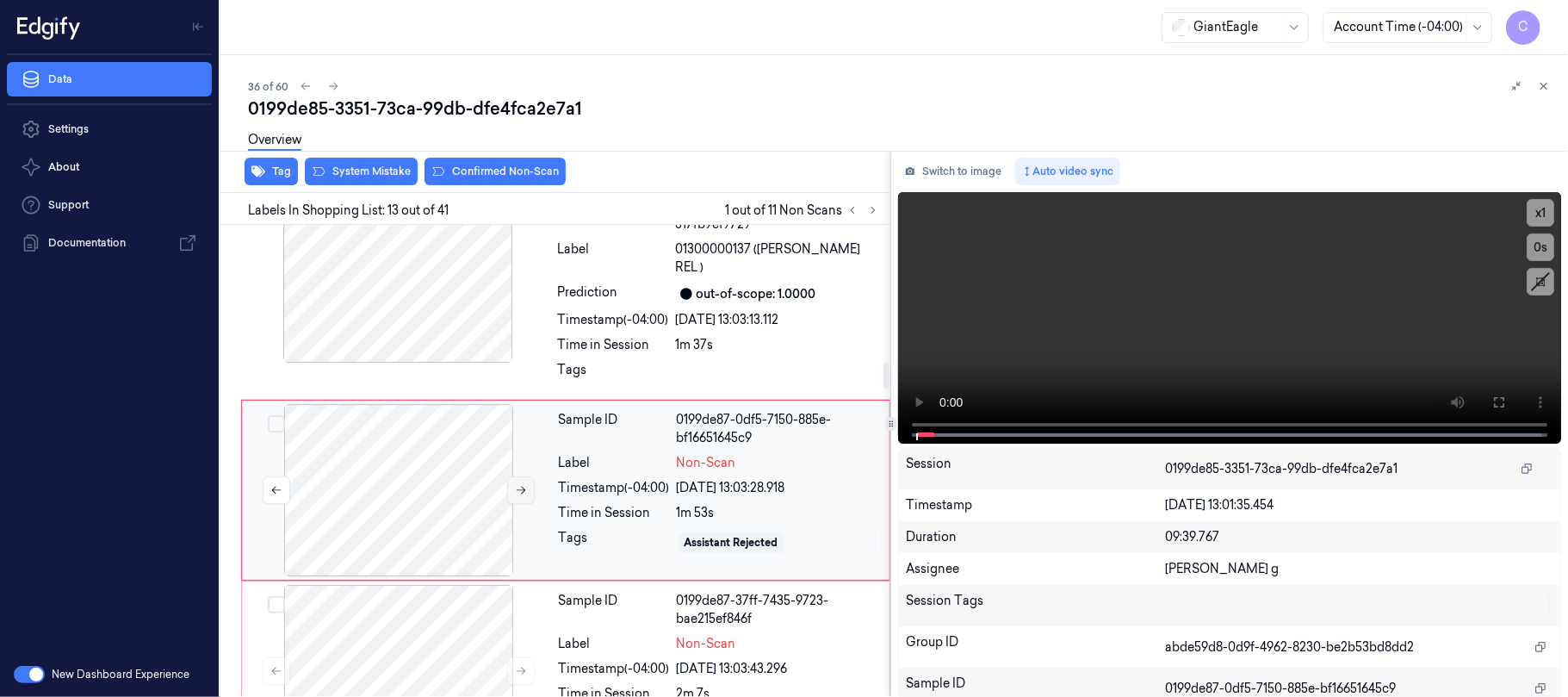
click at [526, 476] on button at bounding box center [521, 489] width 28 height 28
click at [518, 483] on icon at bounding box center [521, 489] width 12 height 12
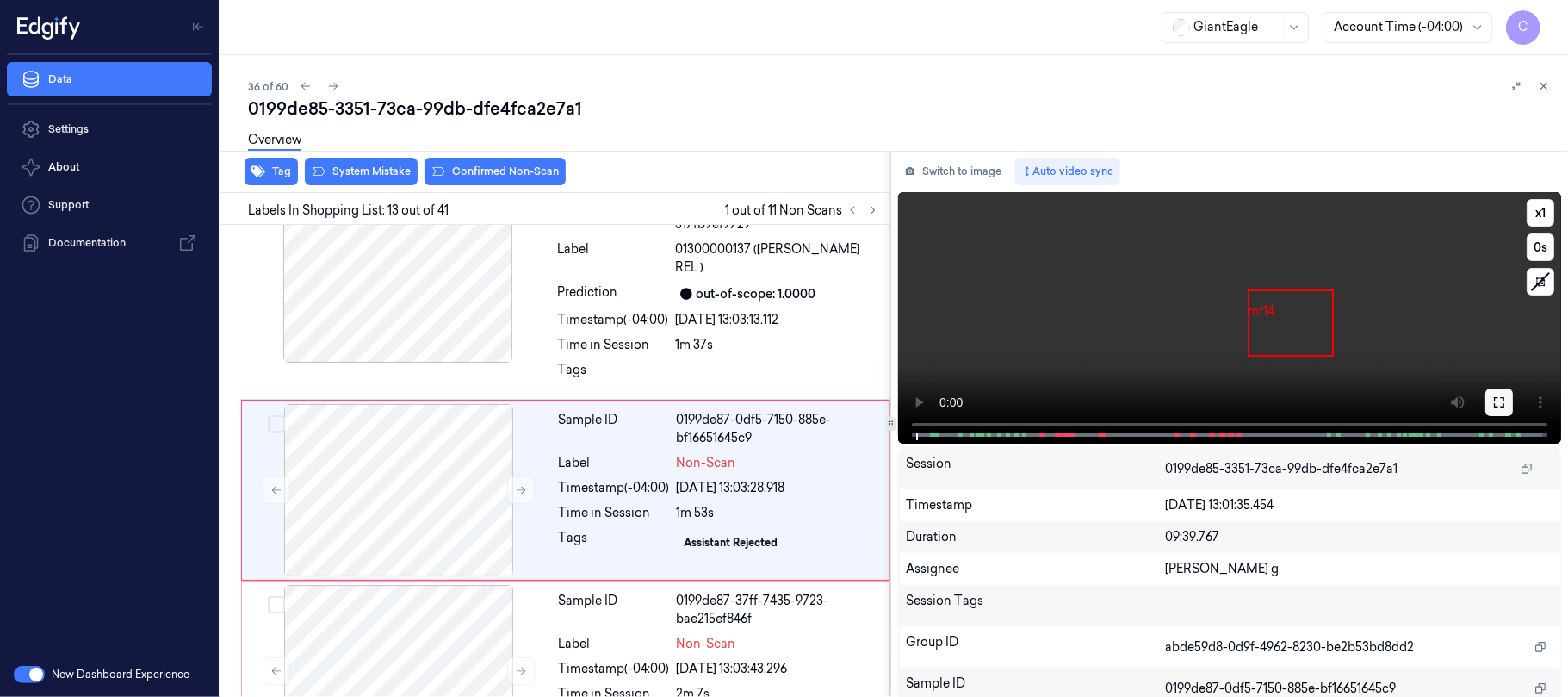
click at [1506, 400] on button at bounding box center [1498, 402] width 28 height 28
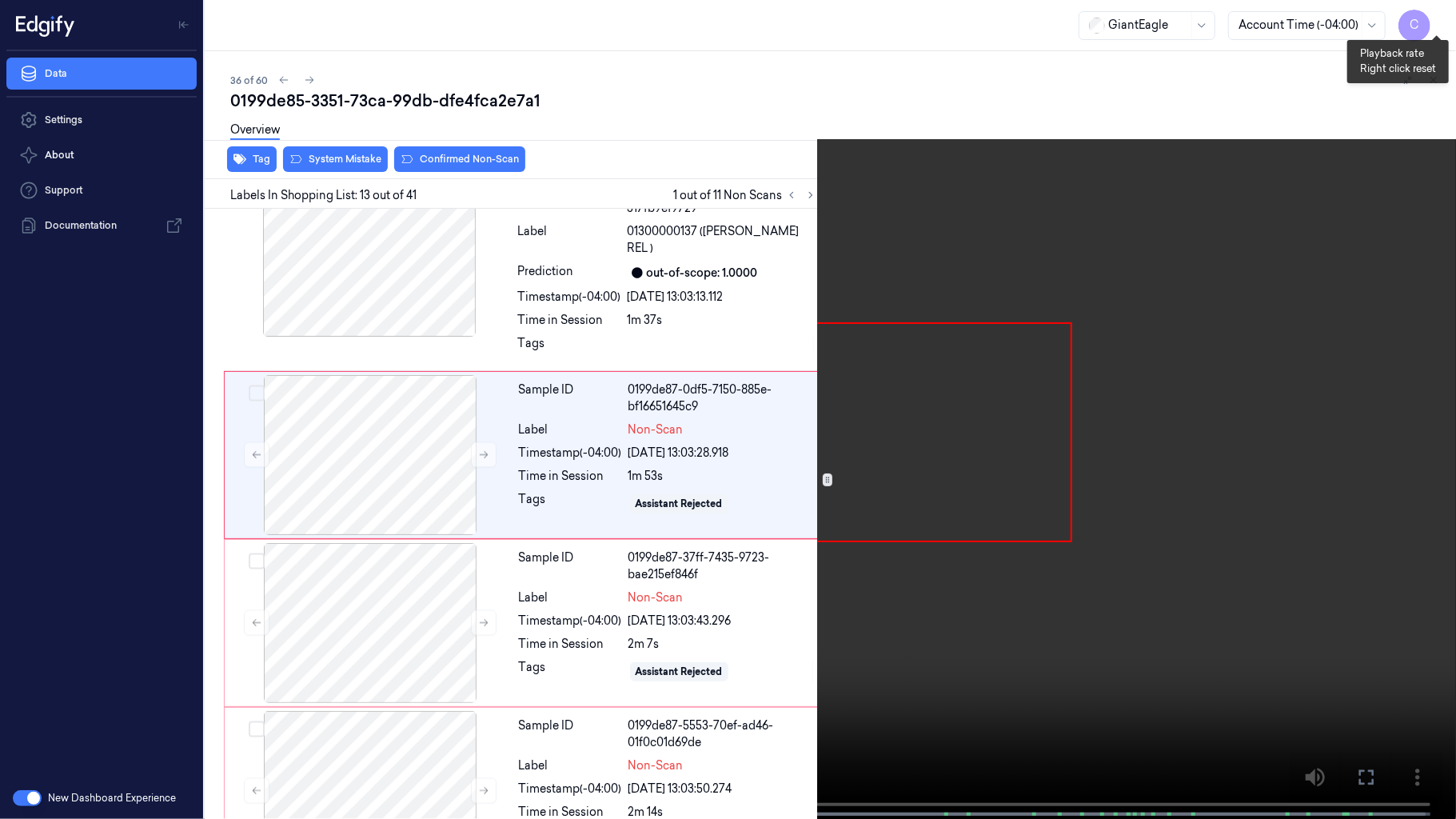
click at [1443, 17] on button "x 1" at bounding box center [1436, 19] width 26 height 26
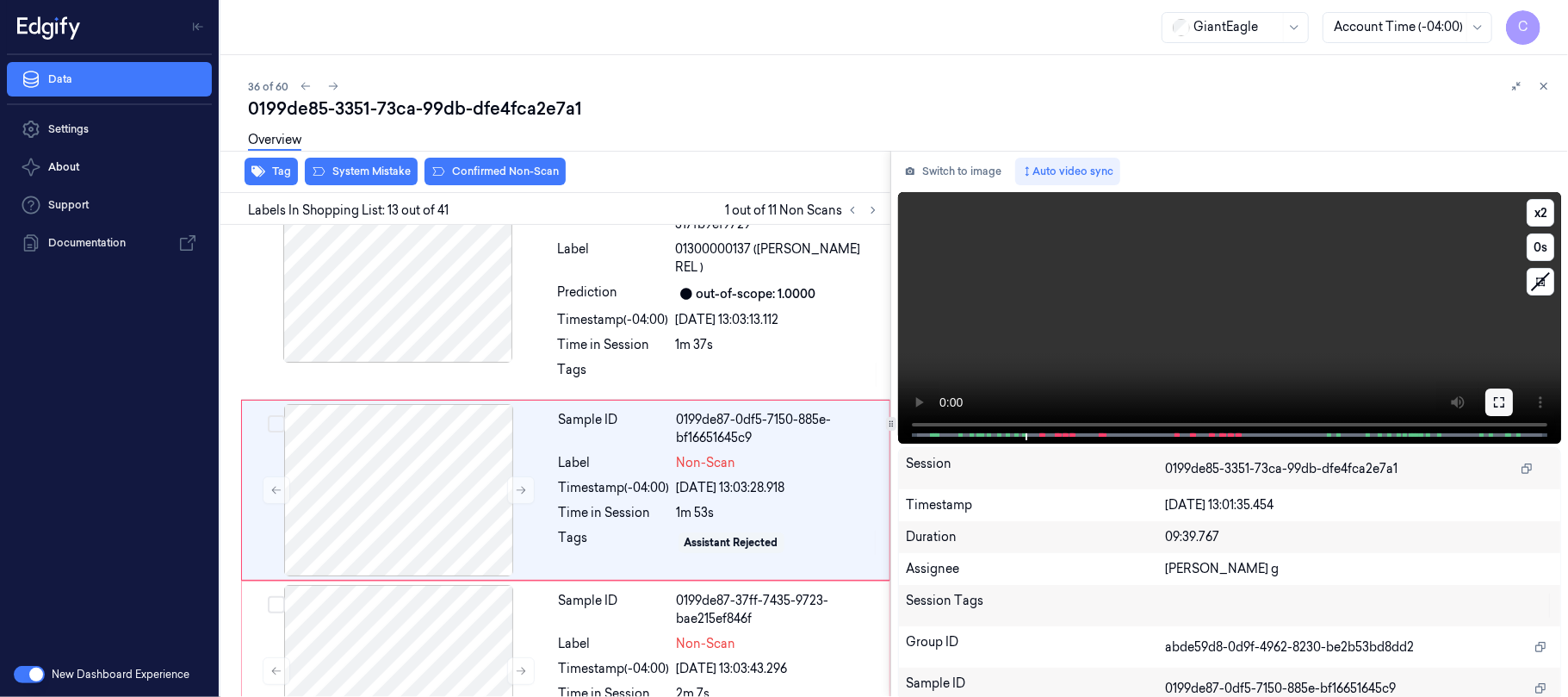
click at [1492, 403] on icon at bounding box center [1499, 402] width 13 height 13
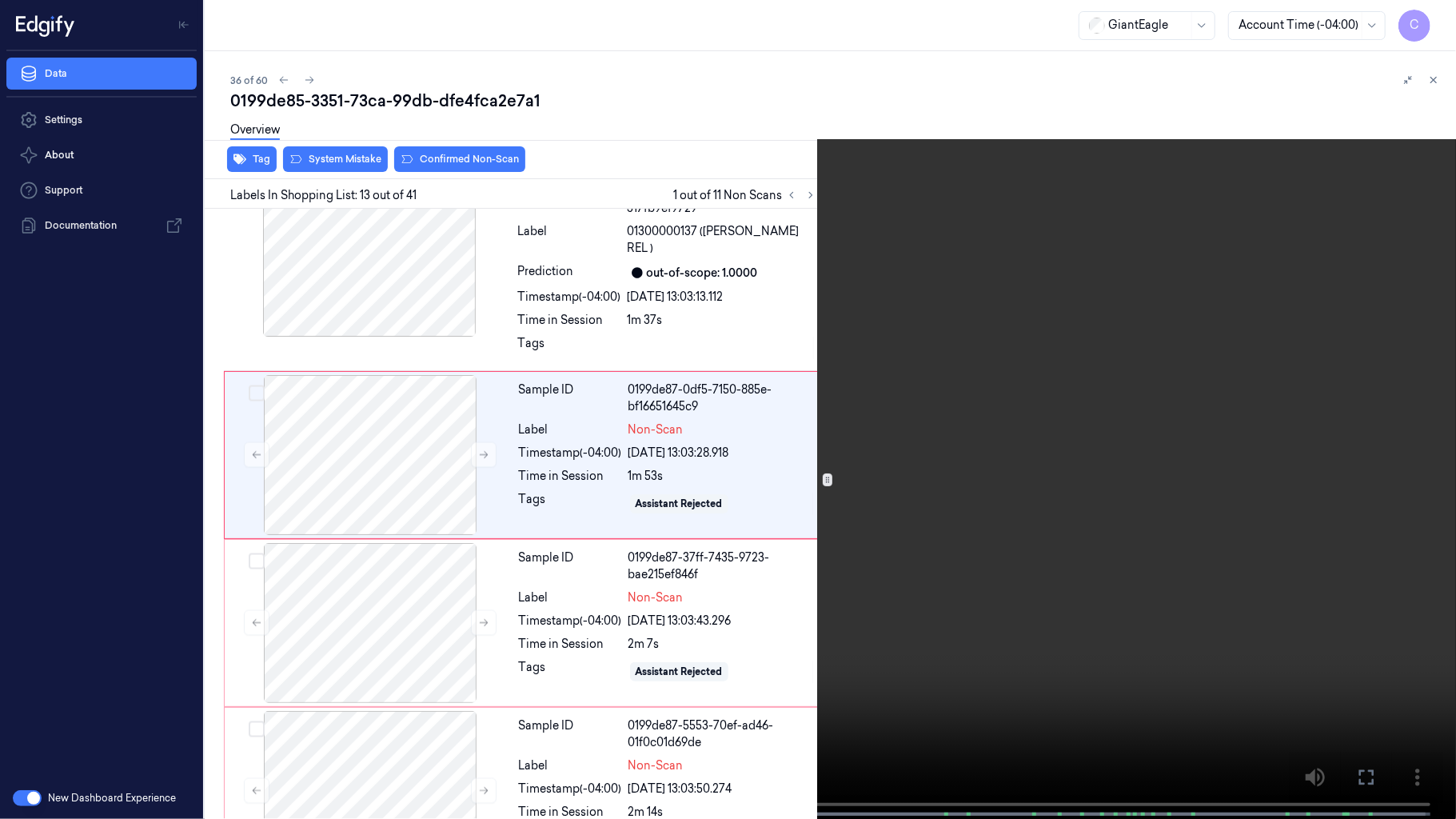
click at [672, 487] on video at bounding box center [728, 411] width 1456 height 823
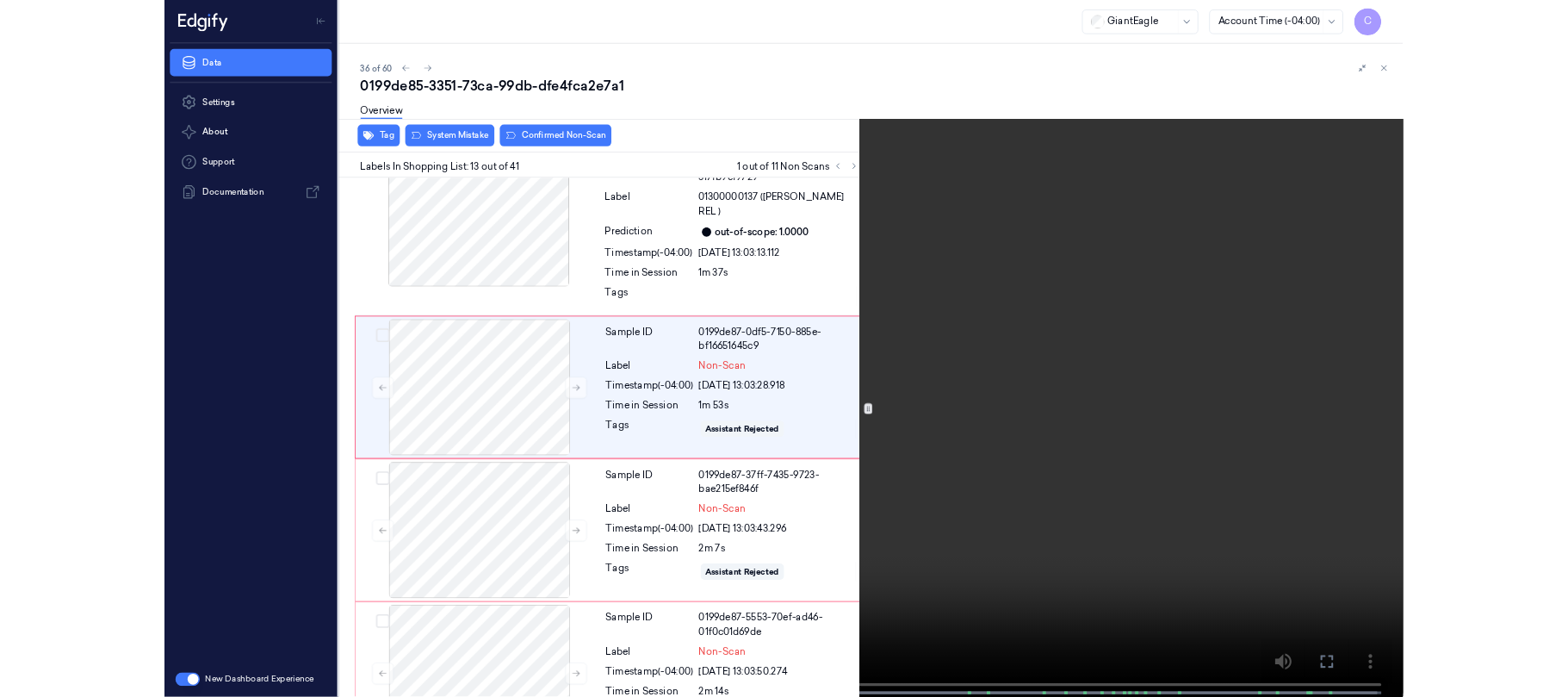
scroll to position [2294, 0]
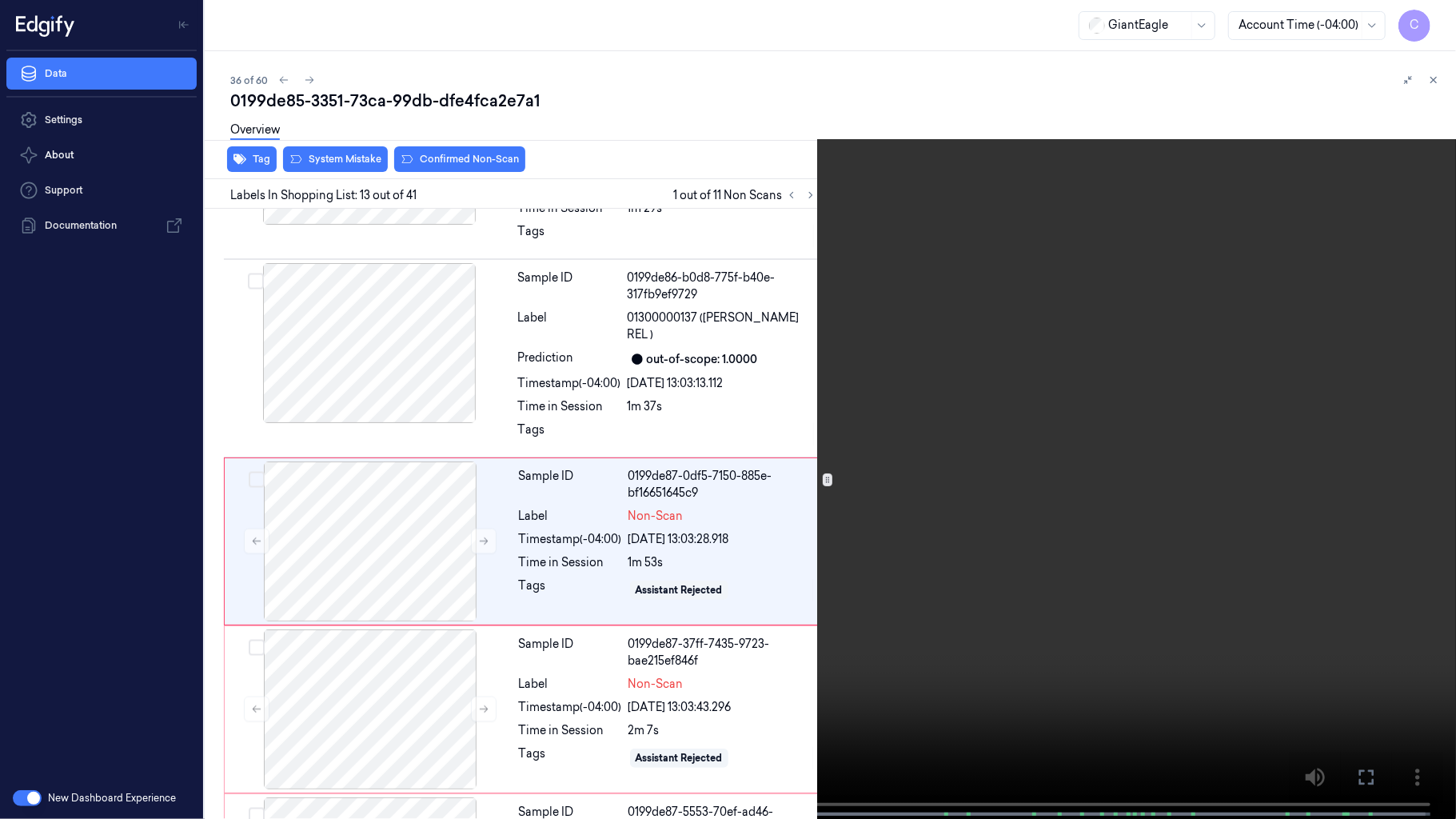
click at [753, 454] on video at bounding box center [728, 411] width 1456 height 823
click at [810, 430] on video at bounding box center [728, 411] width 1456 height 823
click at [553, 563] on video at bounding box center [728, 411] width 1456 height 823
click at [619, 478] on video at bounding box center [728, 411] width 1456 height 823
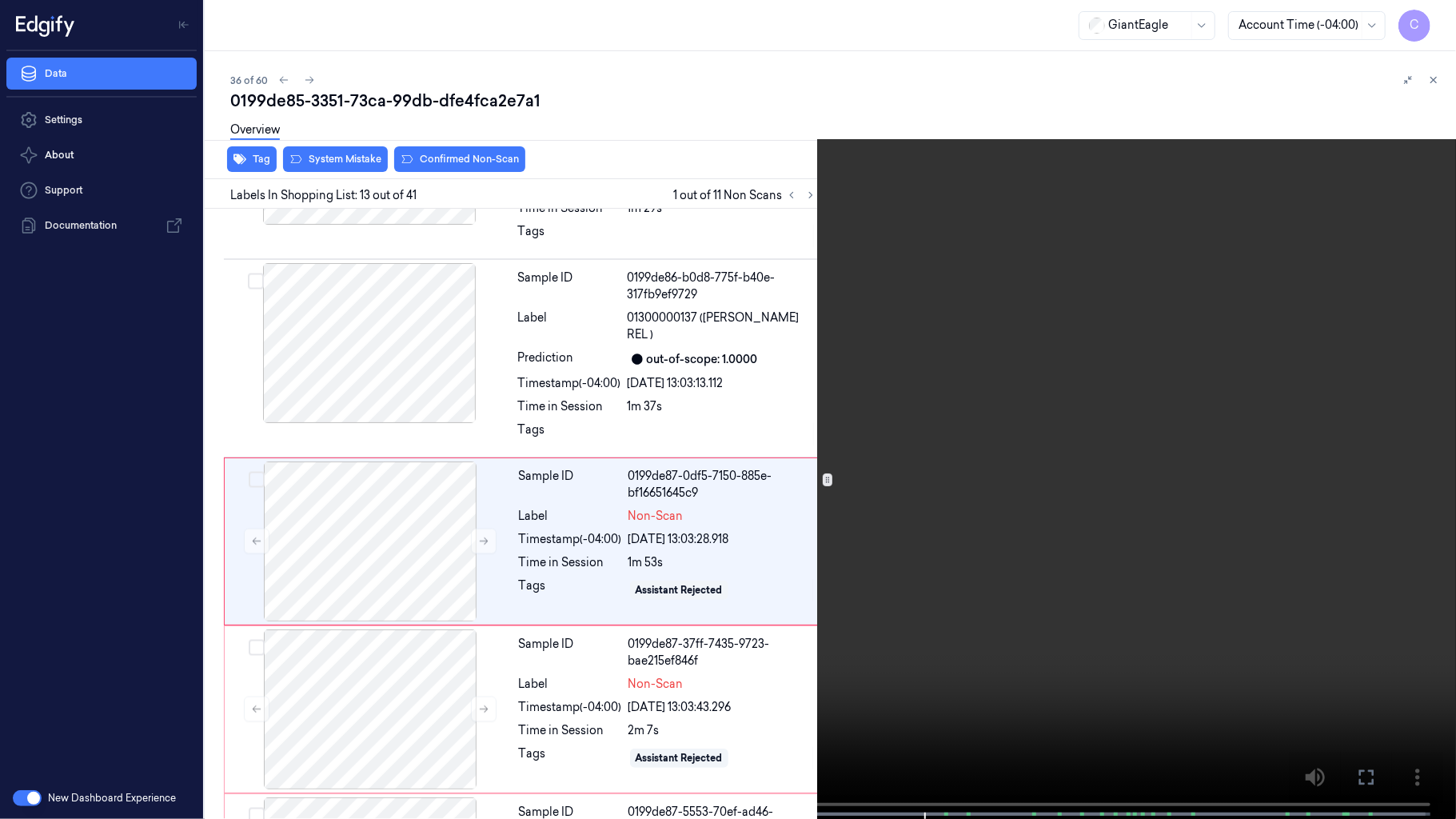
click at [619, 478] on video at bounding box center [728, 411] width 1456 height 823
click at [601, 477] on video at bounding box center [728, 411] width 1456 height 823
click at [683, 436] on video at bounding box center [728, 411] width 1456 height 823
click at [778, 552] on video at bounding box center [728, 411] width 1456 height 823
click at [778, 549] on video at bounding box center [728, 411] width 1456 height 823
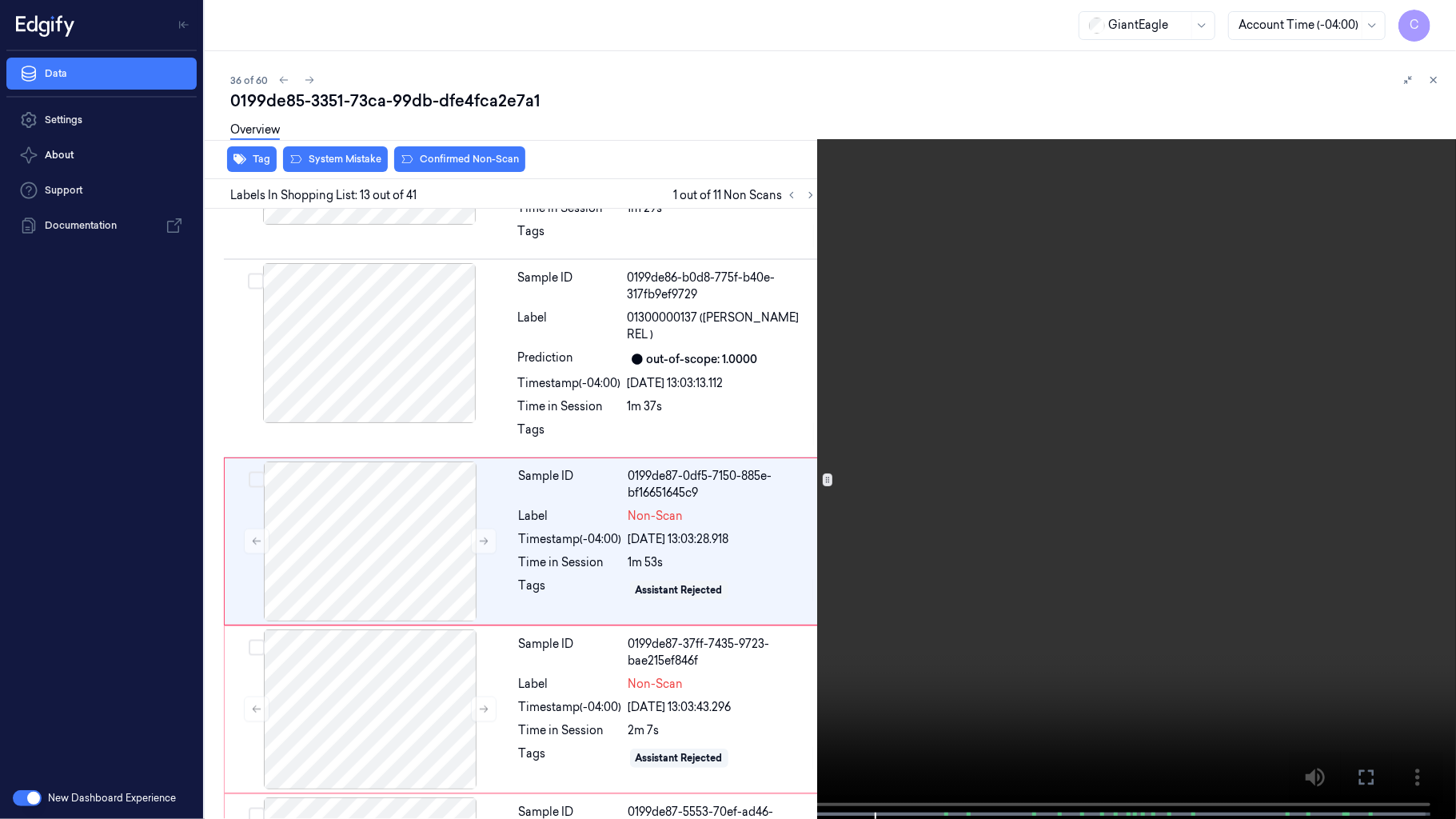
click at [772, 646] on video at bounding box center [728, 411] width 1456 height 823
click at [769, 646] on video at bounding box center [728, 411] width 1456 height 823
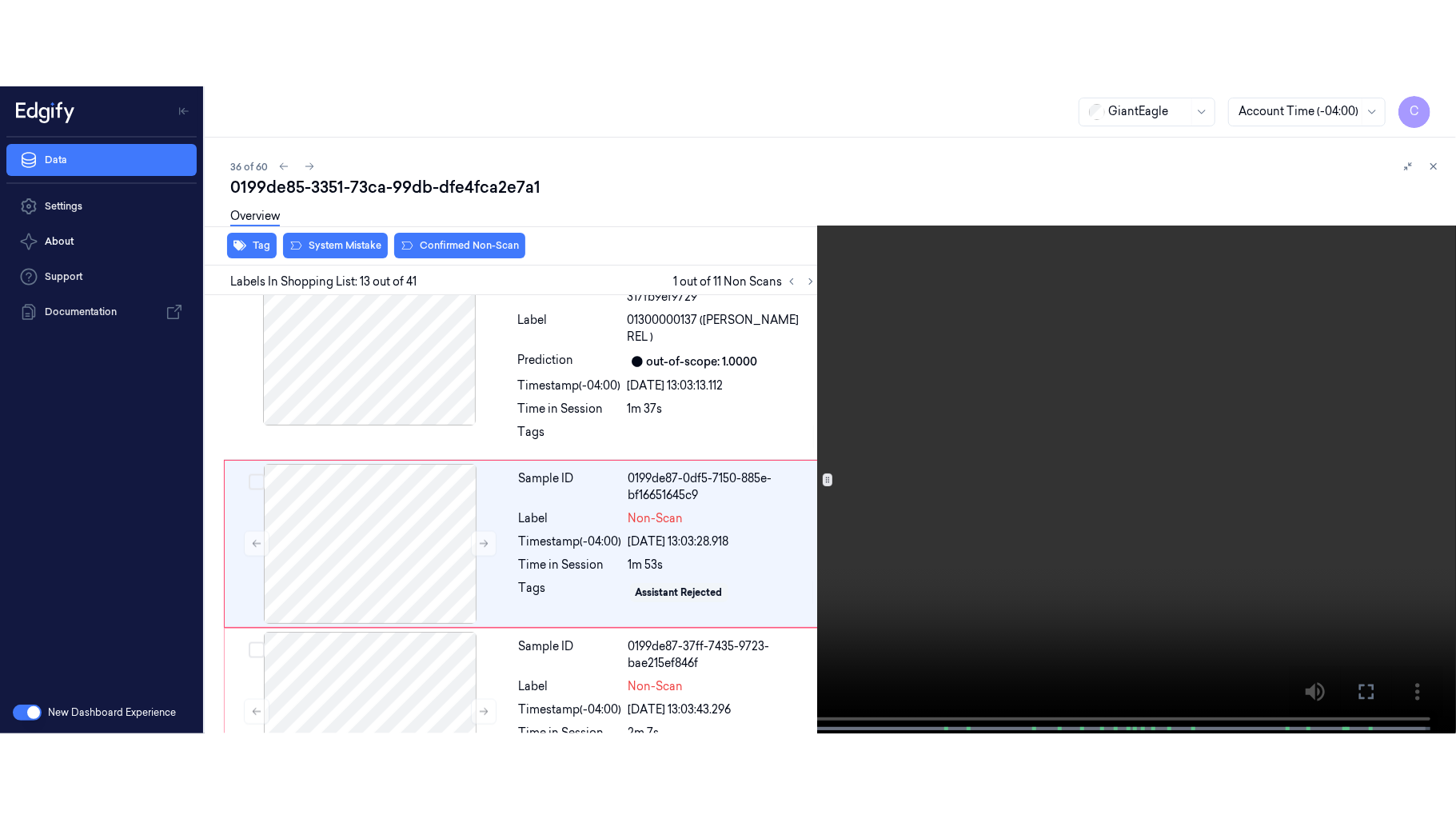
scroll to position [2217, 0]
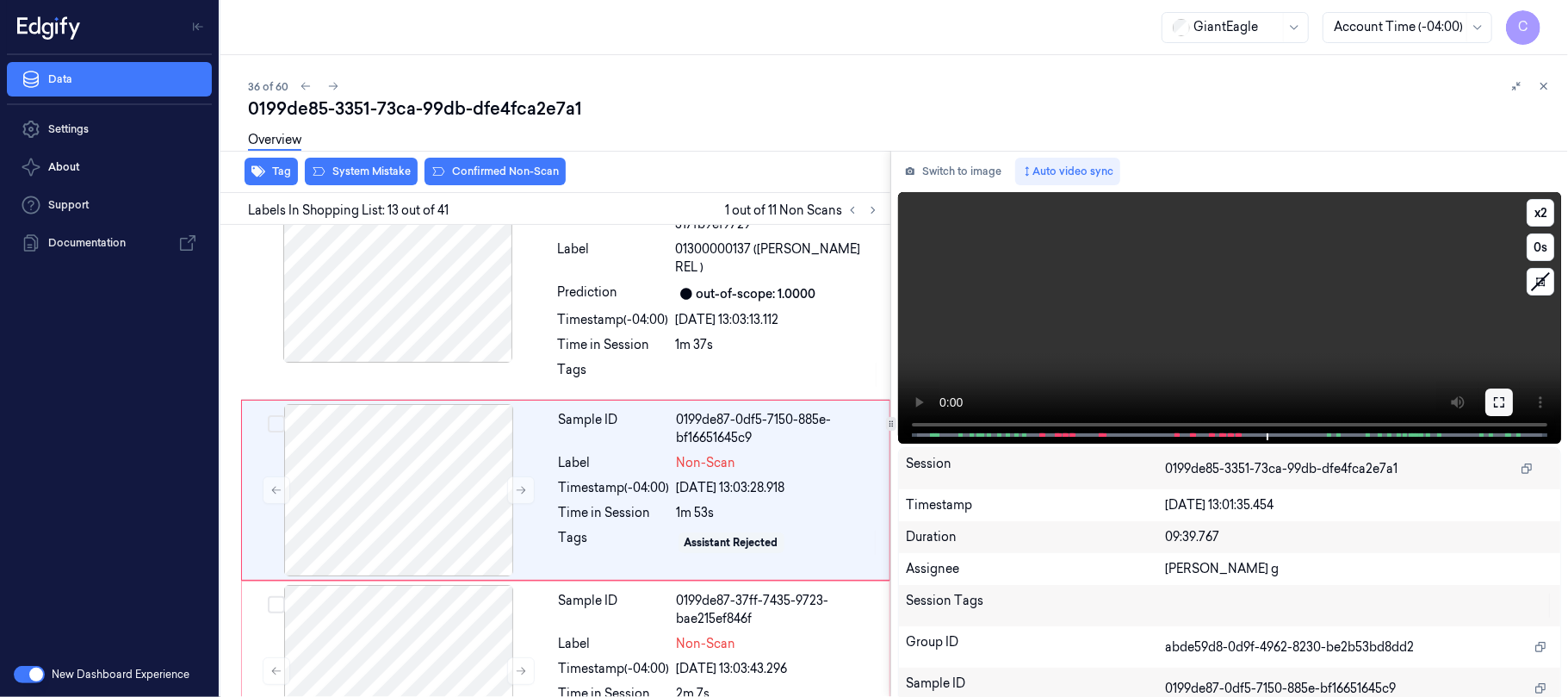
click at [1485, 400] on button at bounding box center [1498, 402] width 28 height 28
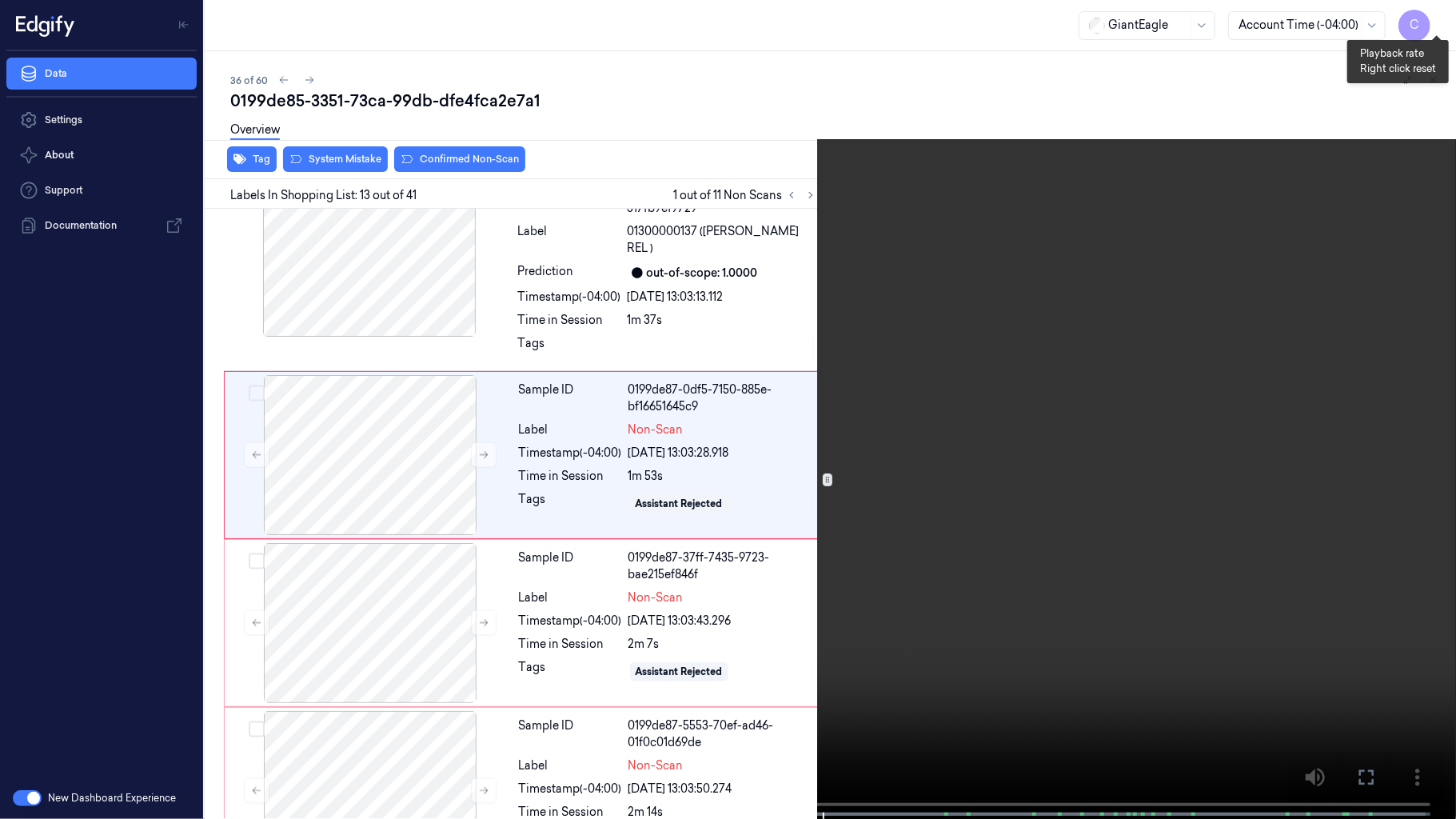
click at [1436, 24] on button "x 2" at bounding box center [1436, 19] width 26 height 26
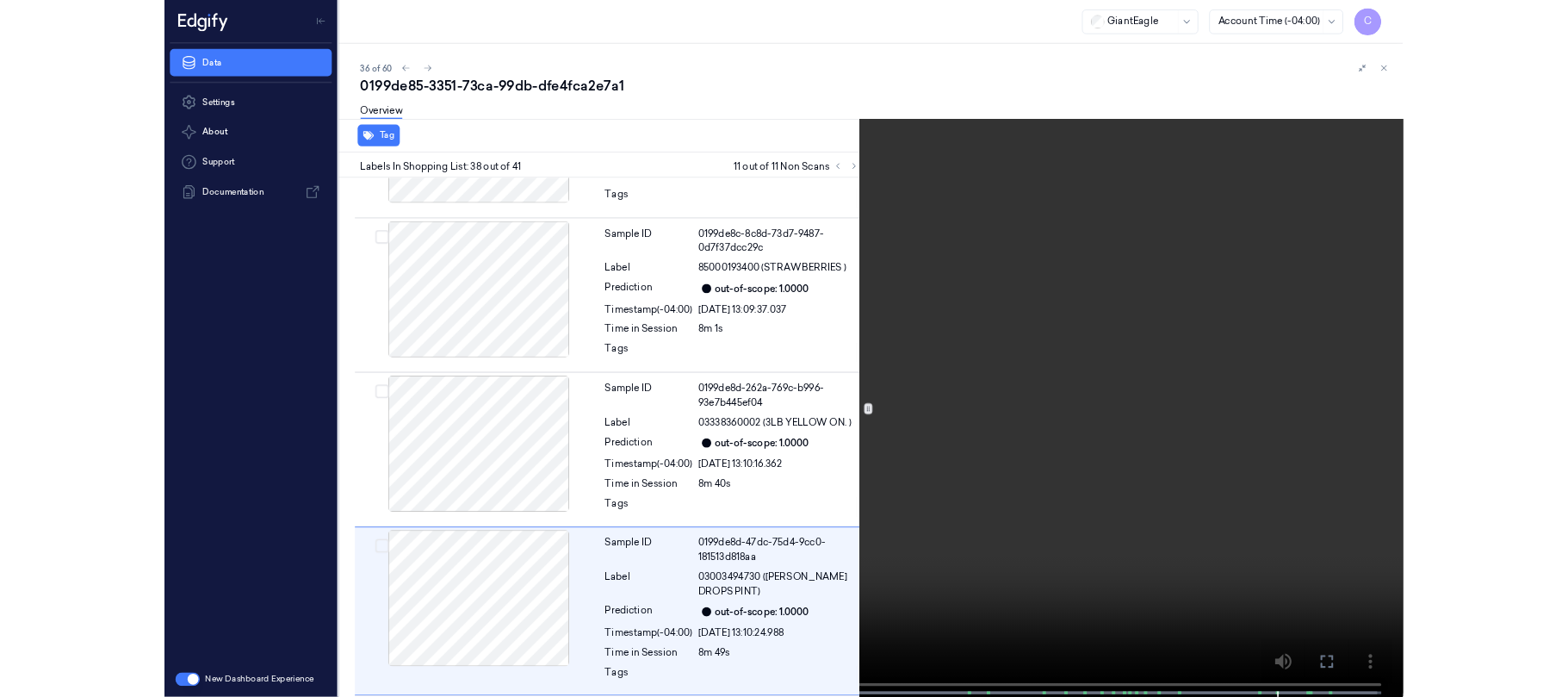
scroll to position [7159, 0]
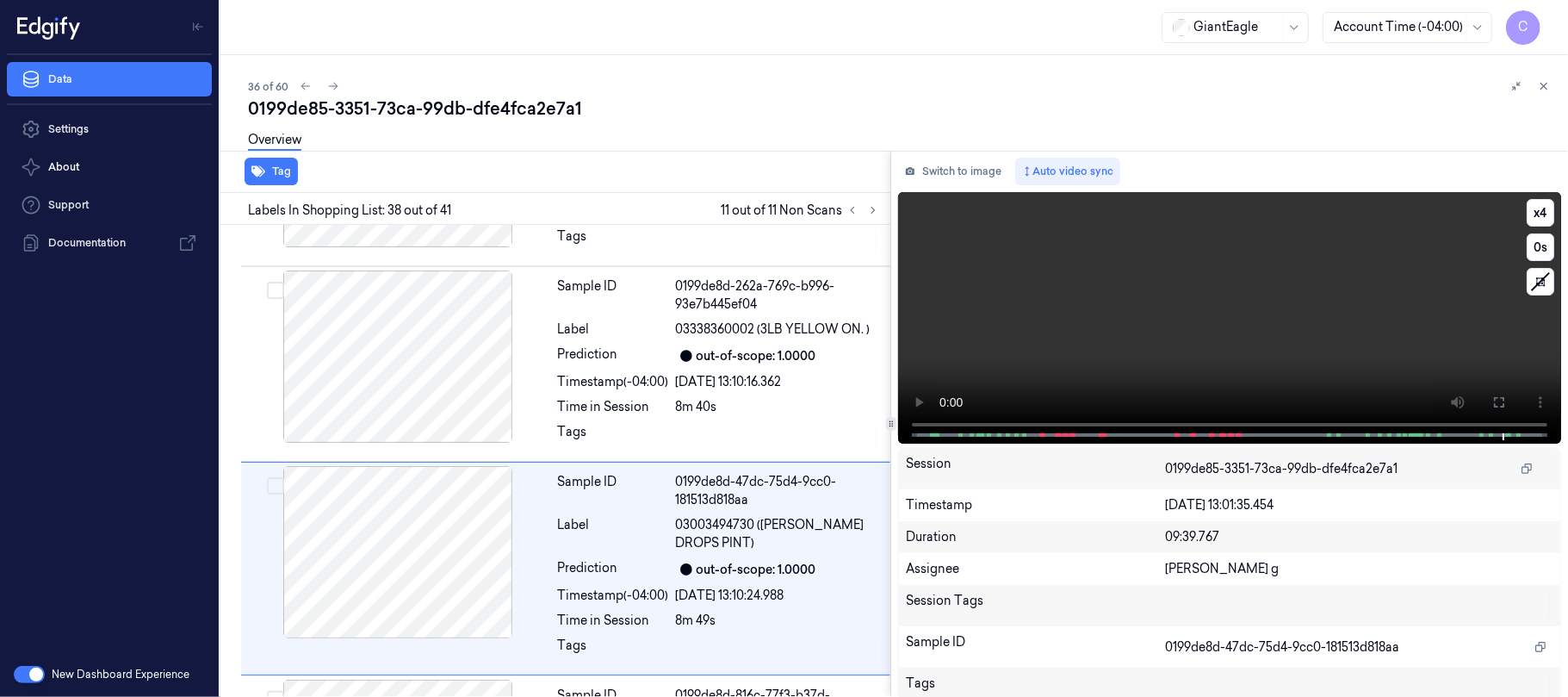
click at [1241, 286] on video at bounding box center [1229, 318] width 663 height 252
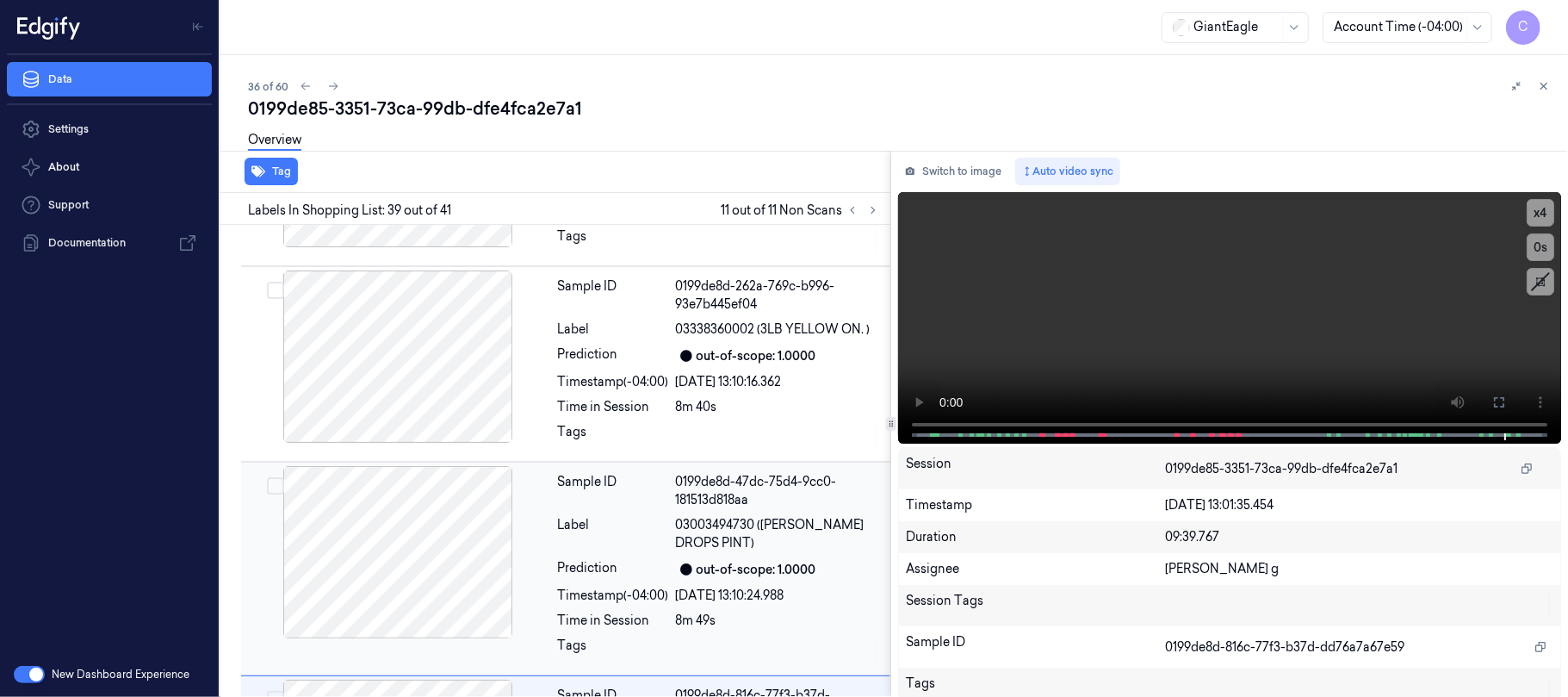
scroll to position [7457, 0]
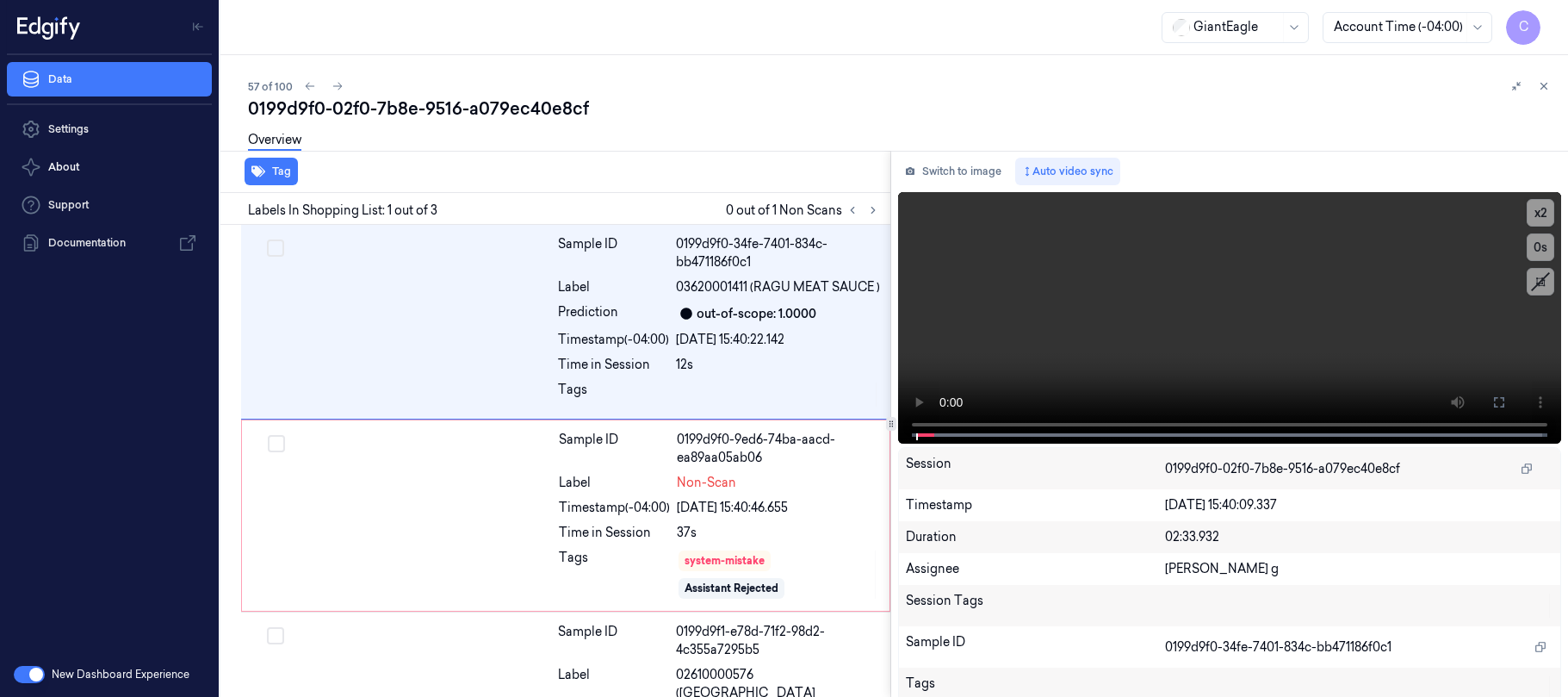
click at [871, 204] on icon at bounding box center [873, 210] width 12 height 12
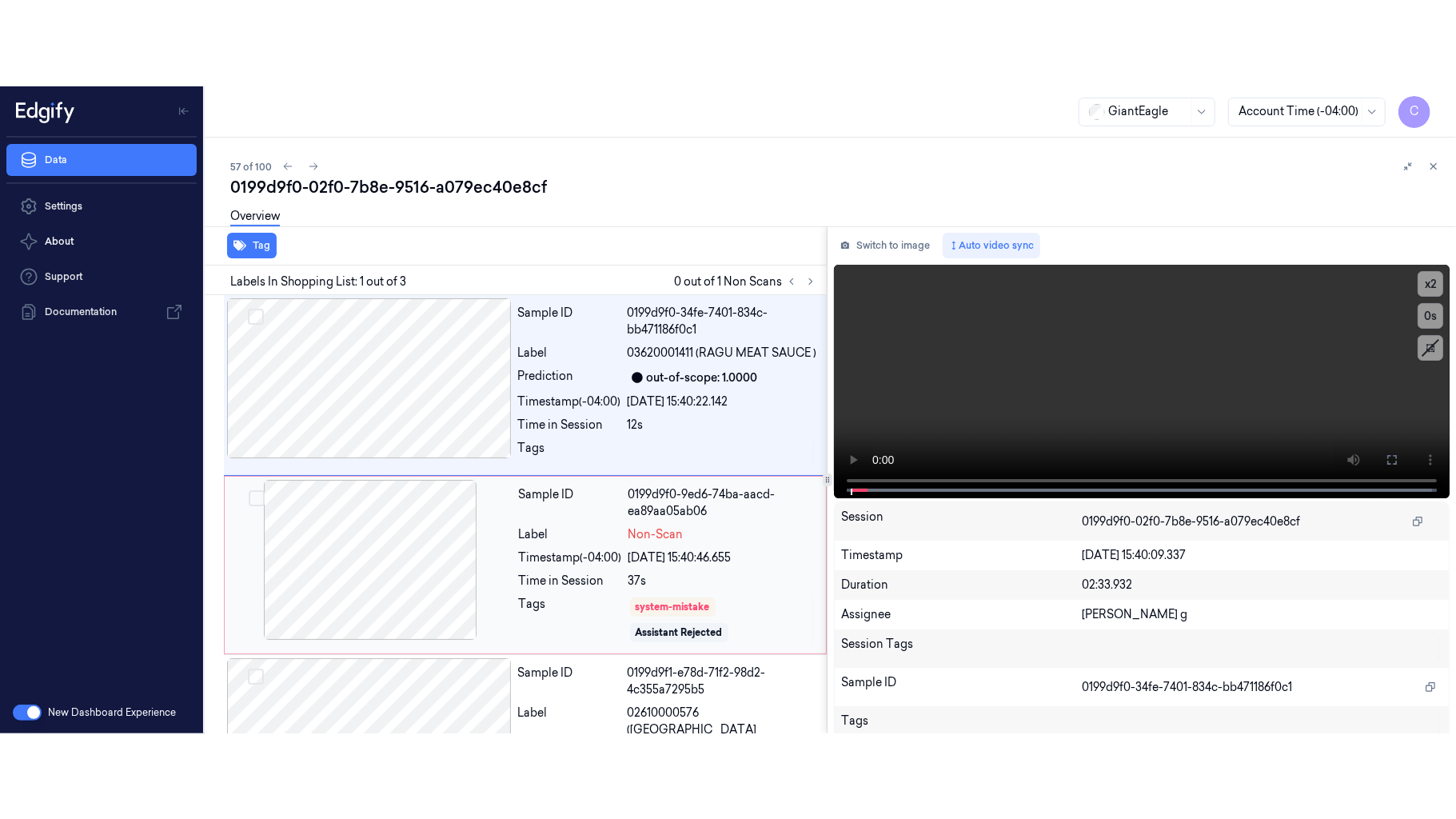
scroll to position [68, 0]
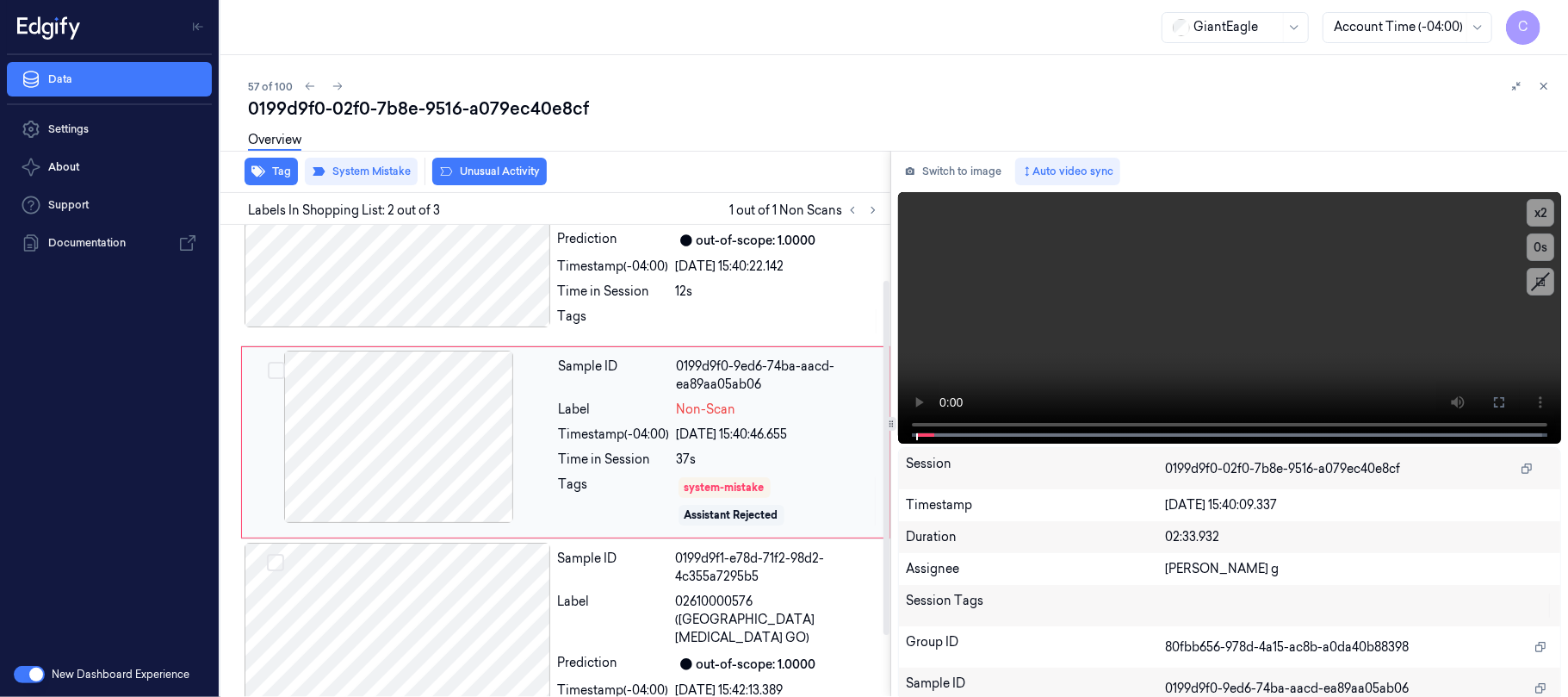
click at [469, 462] on div at bounding box center [398, 437] width 306 height 172
click at [1499, 404] on icon at bounding box center [1499, 402] width 13 height 13
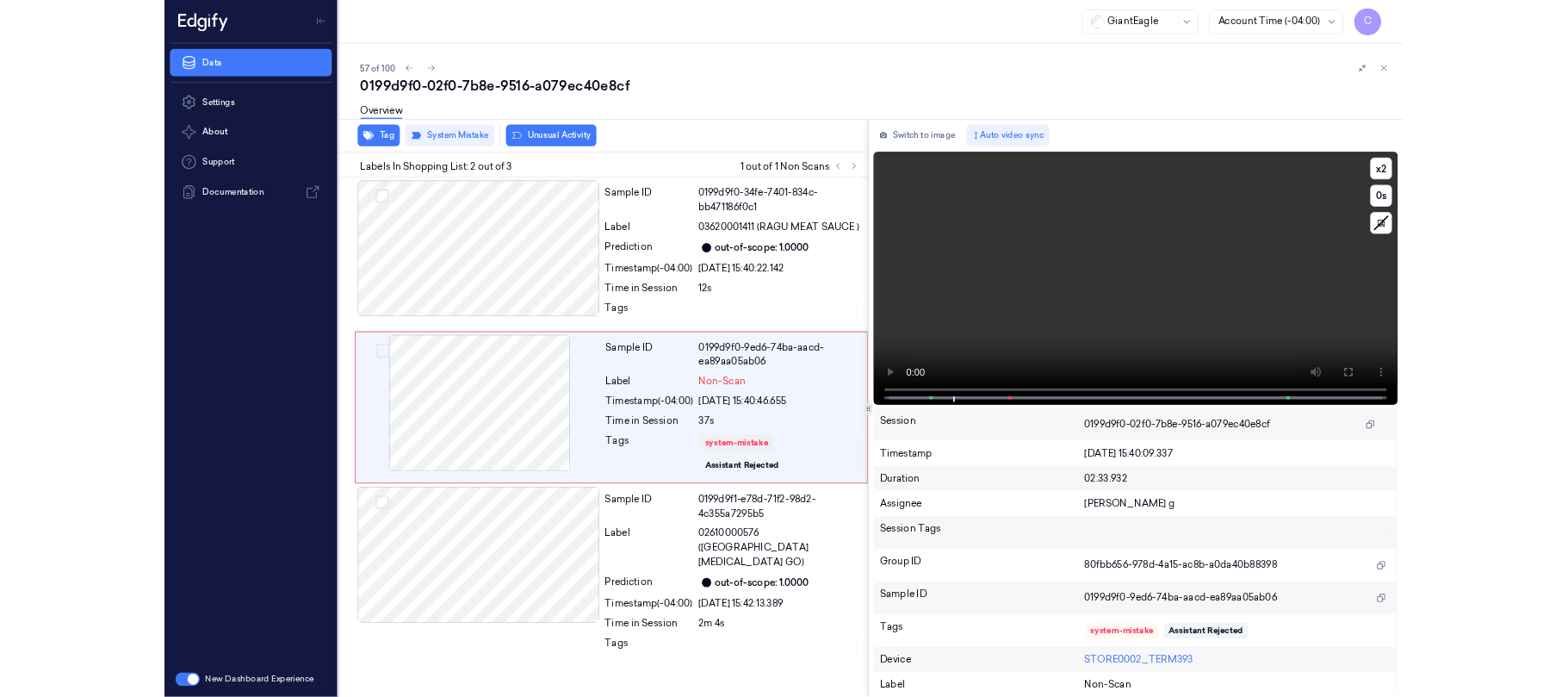
scroll to position [0, 0]
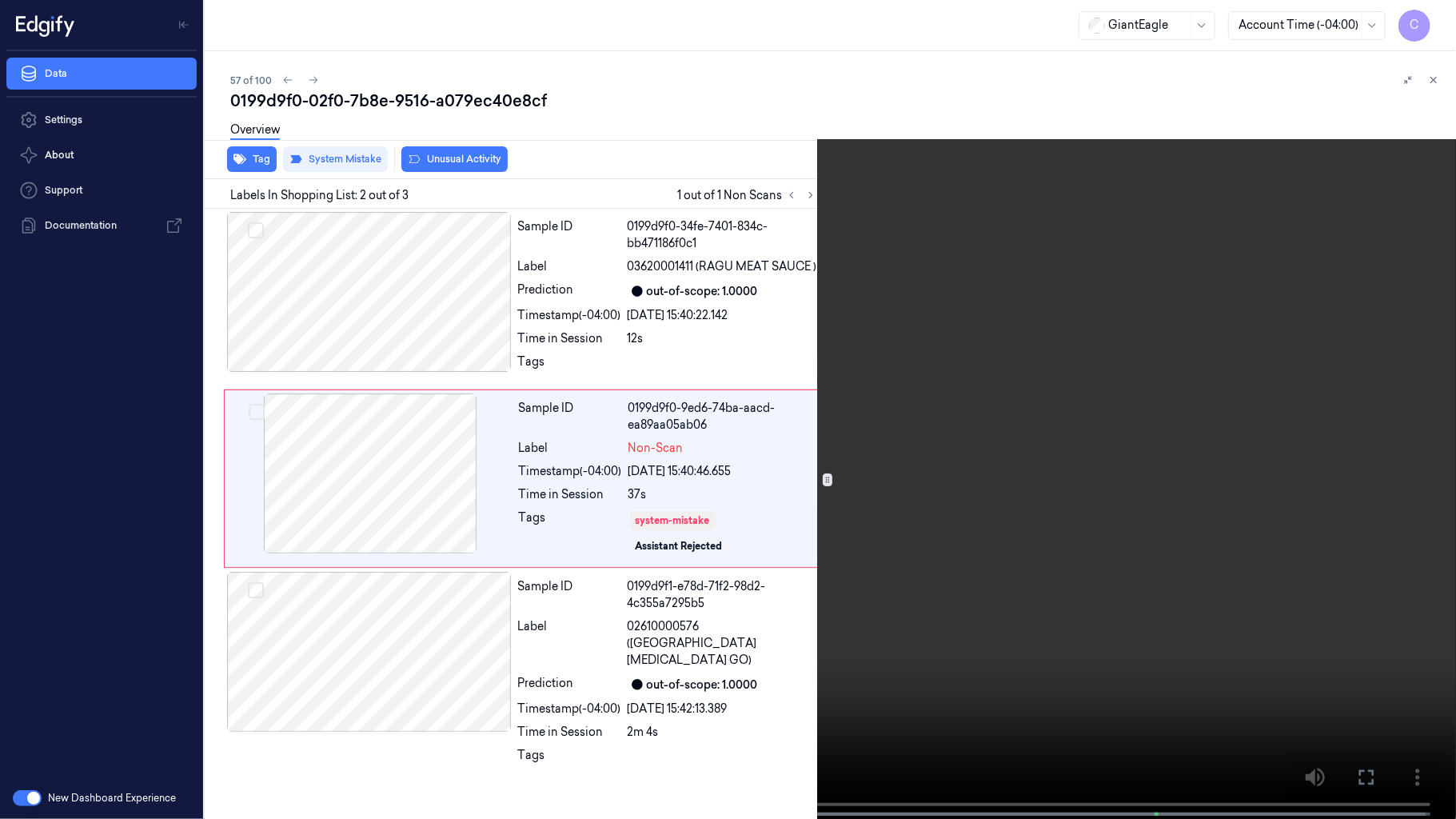
click at [814, 519] on video at bounding box center [728, 411] width 1456 height 823
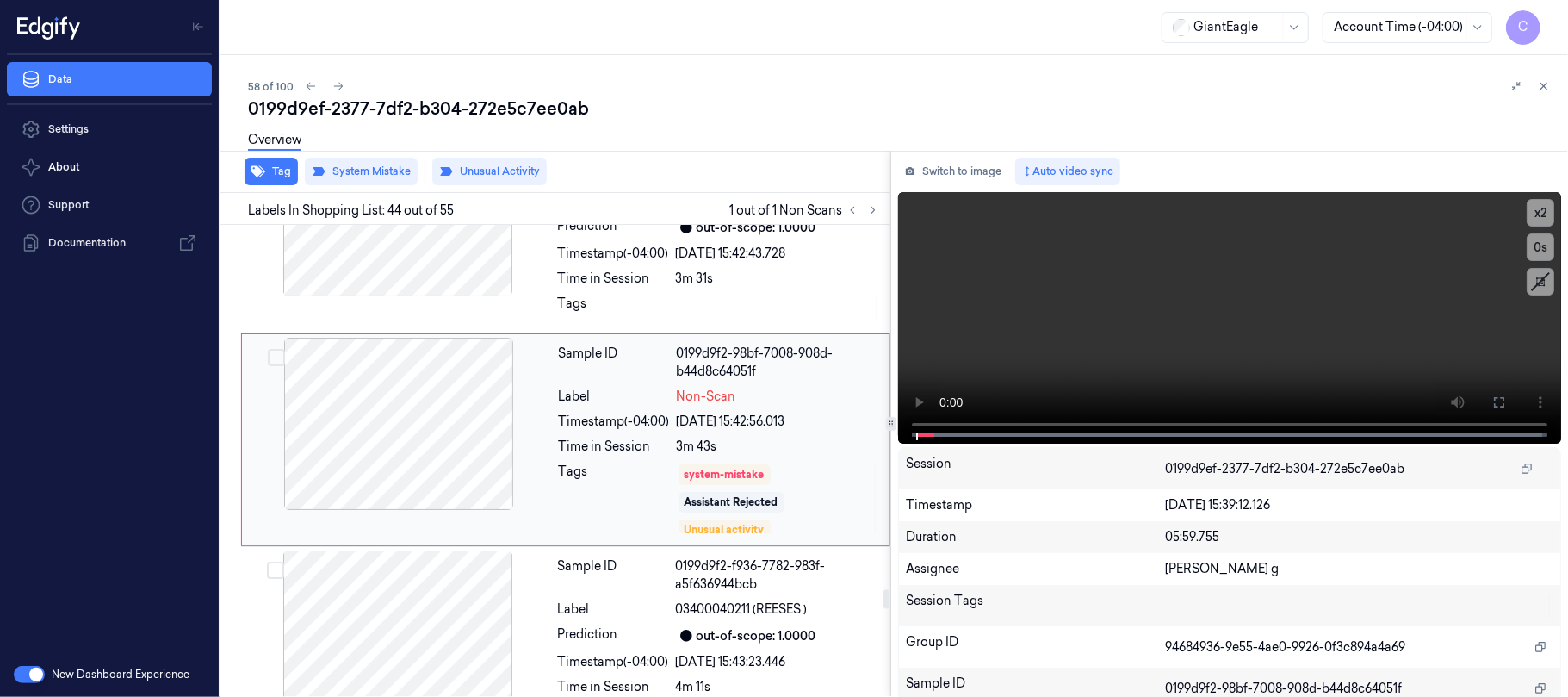
scroll to position [8932, 0]
click at [497, 466] on div at bounding box center [398, 420] width 306 height 172
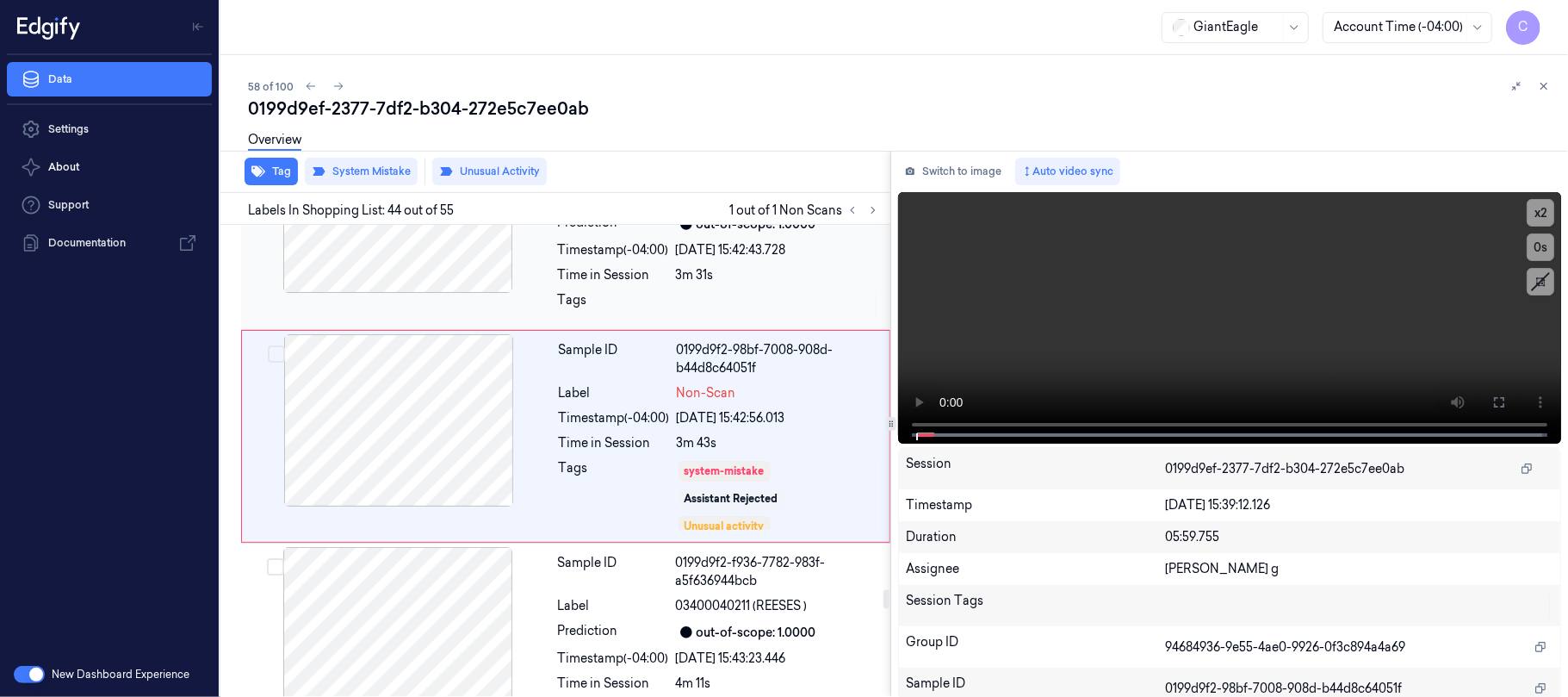
click at [414, 291] on div at bounding box center [397, 207] width 306 height 172
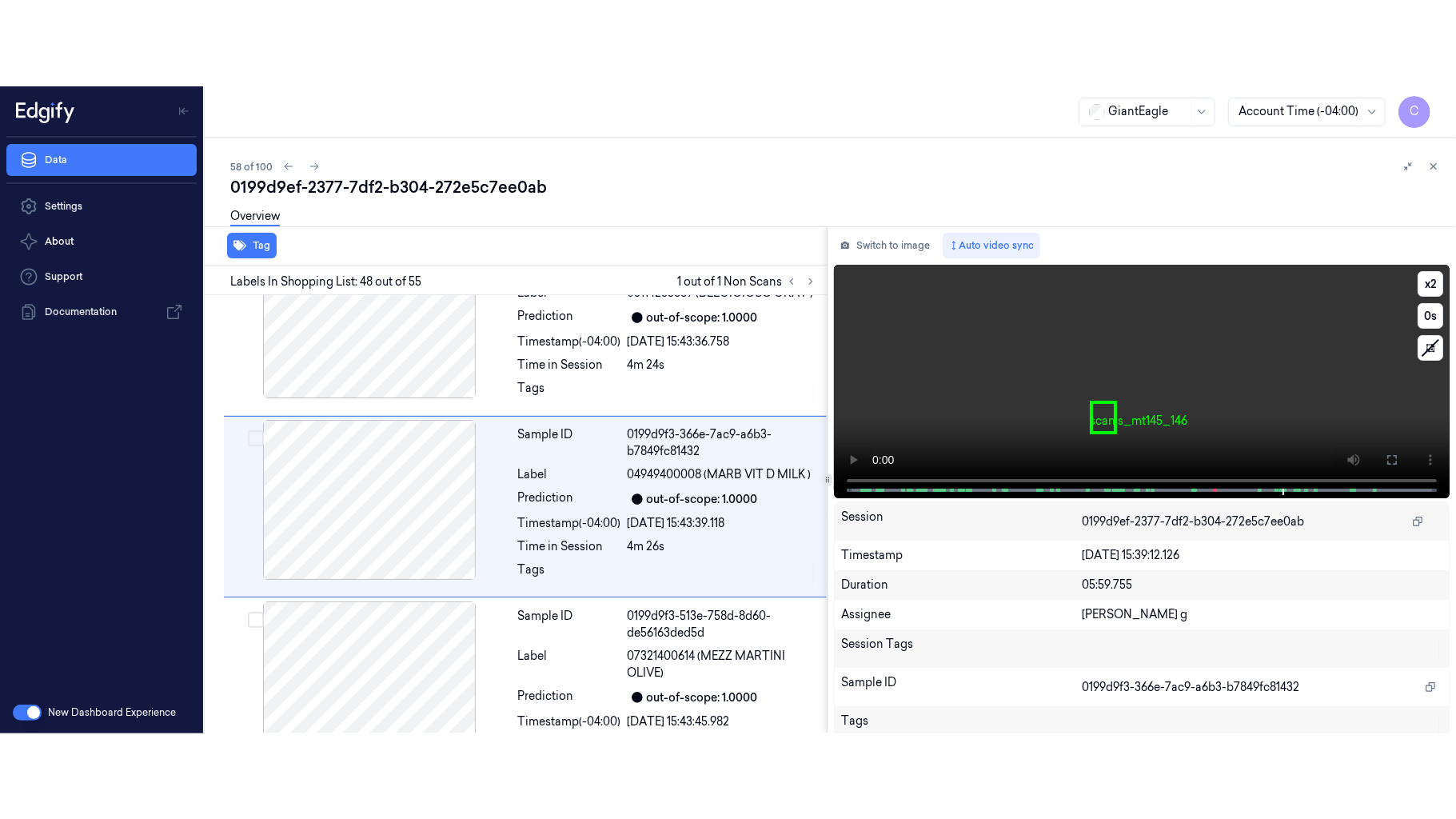
scroll to position [9048, 0]
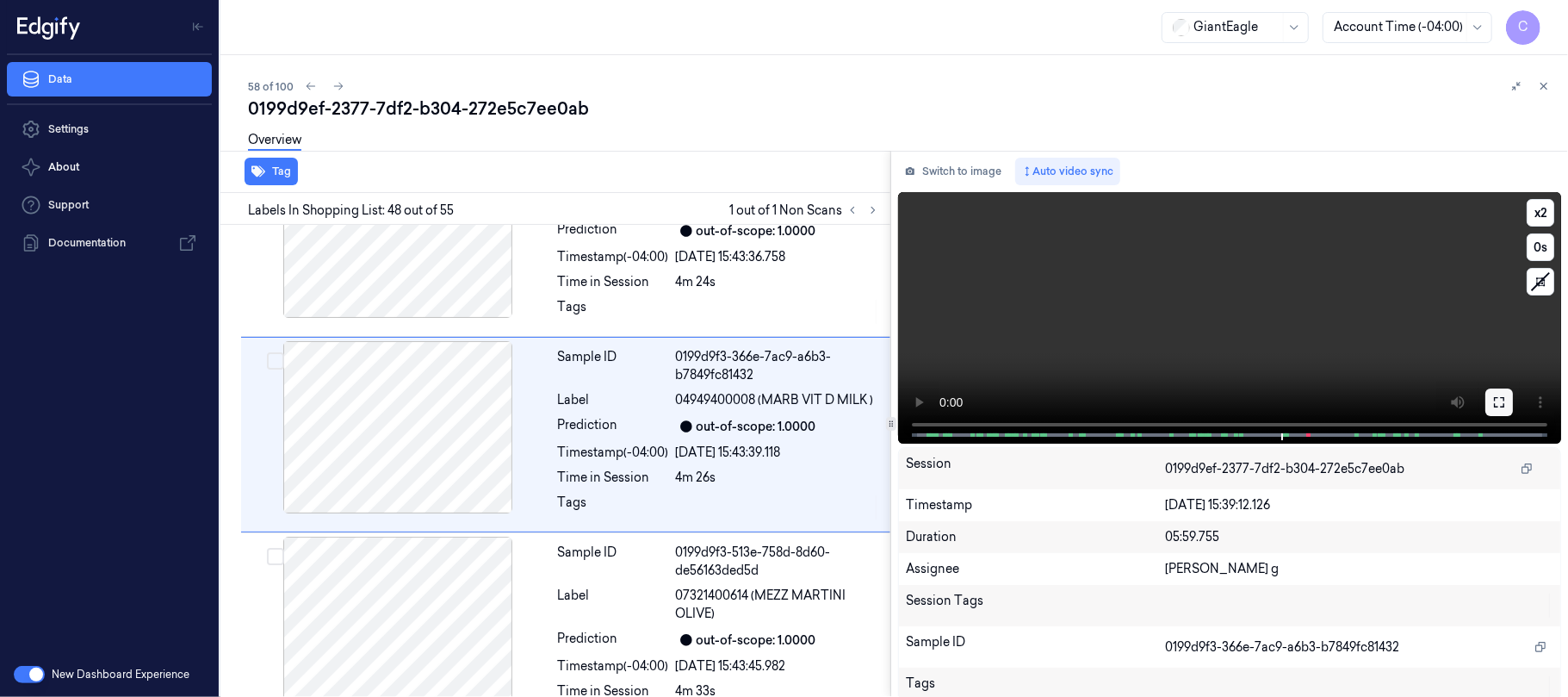
click at [1485, 400] on button at bounding box center [1498, 402] width 28 height 28
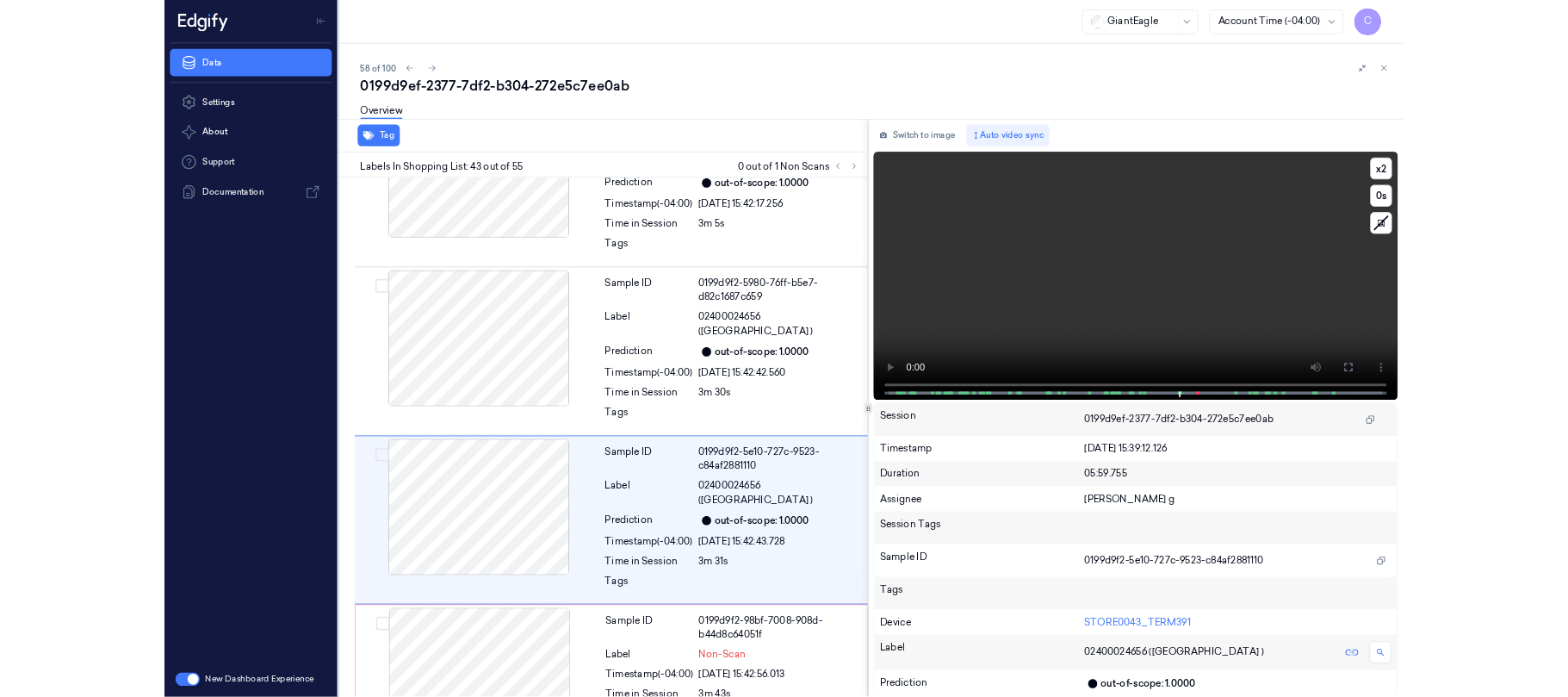
scroll to position [8625, 0]
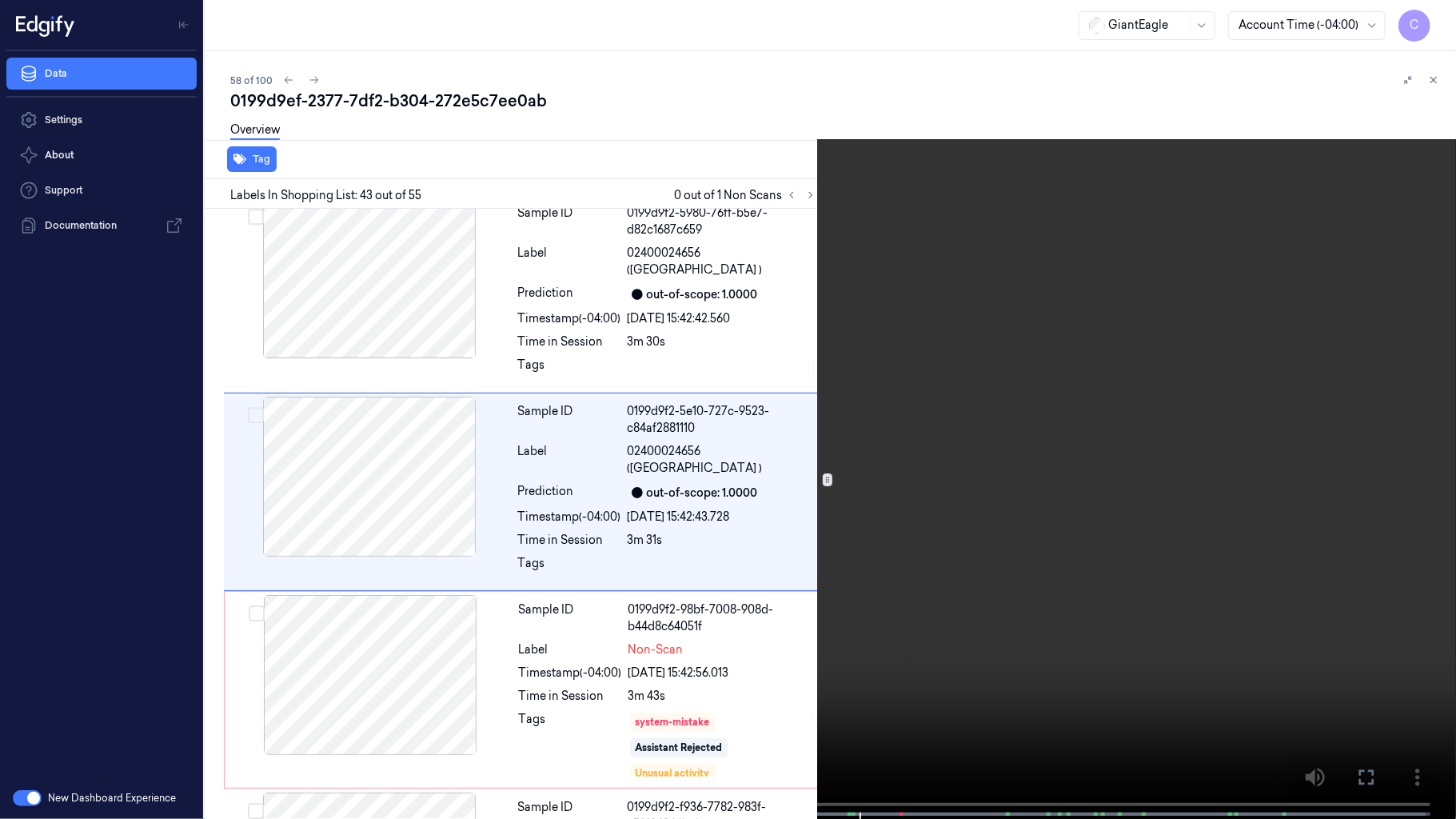
click at [766, 350] on video at bounding box center [728, 411] width 1456 height 823
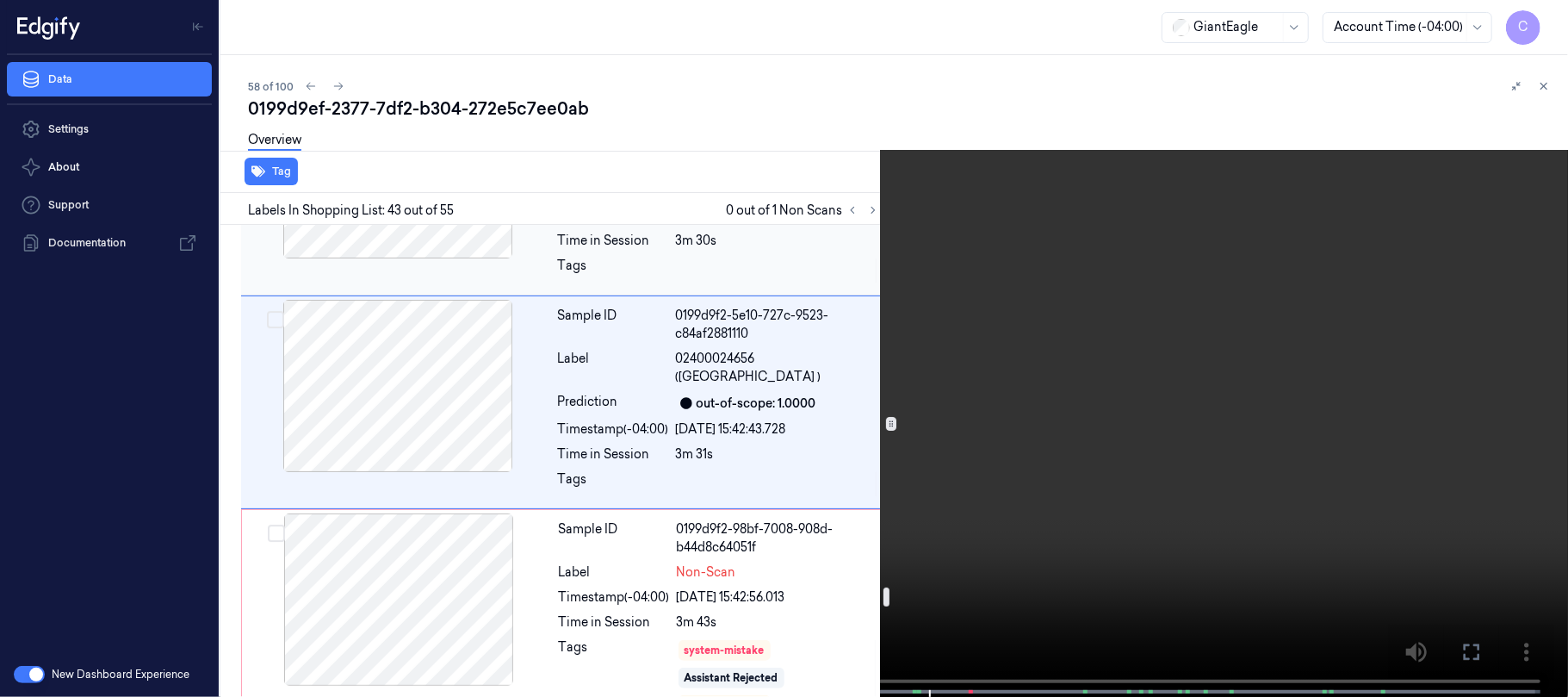
scroll to position [8970, 0]
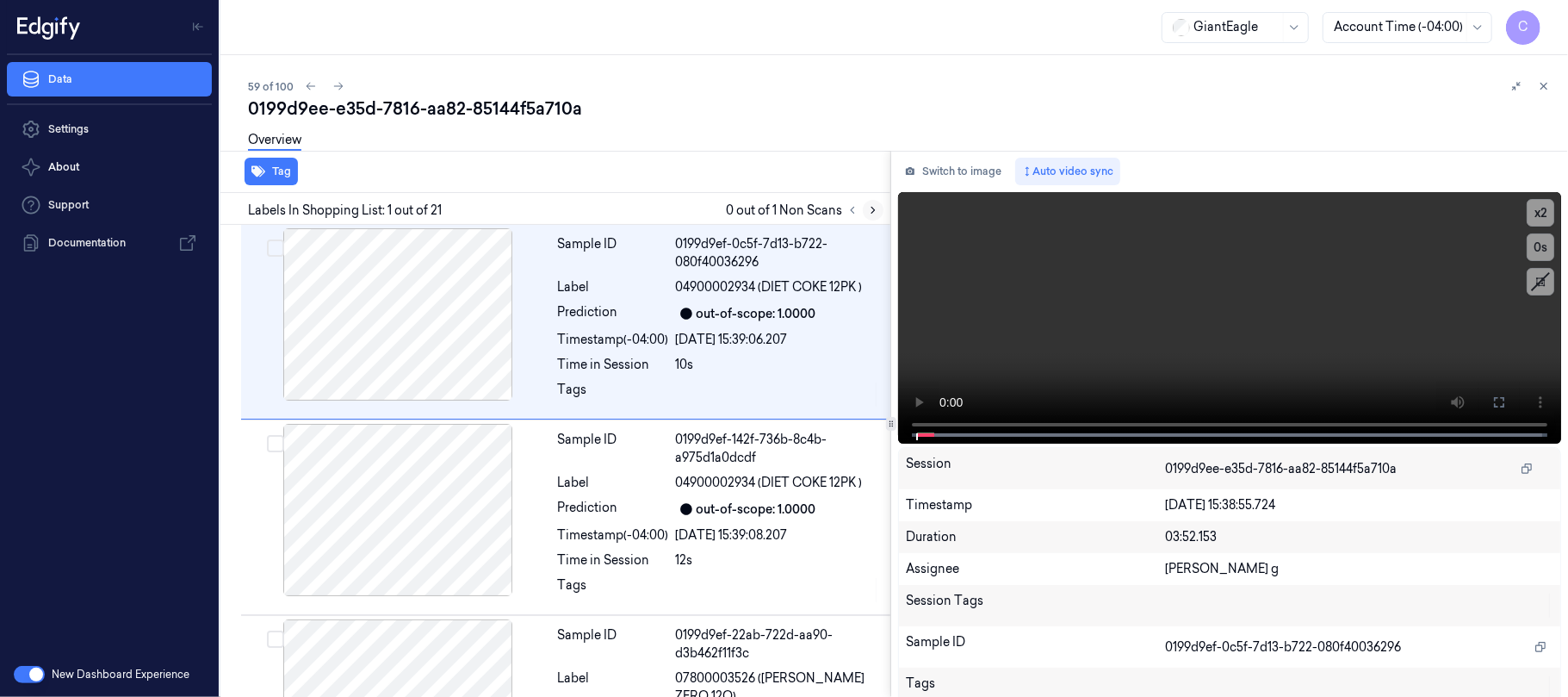
click at [869, 211] on icon at bounding box center [873, 210] width 12 height 12
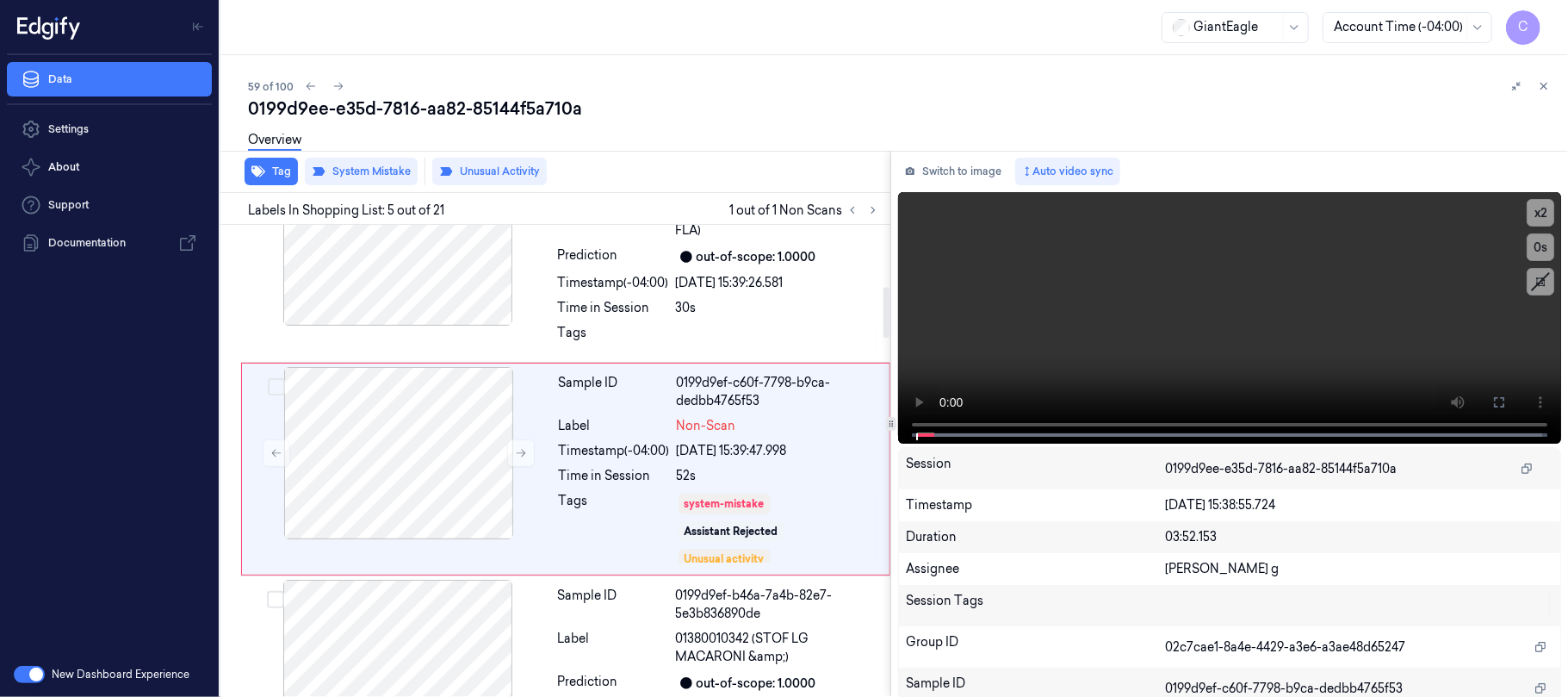
scroll to position [689, 0]
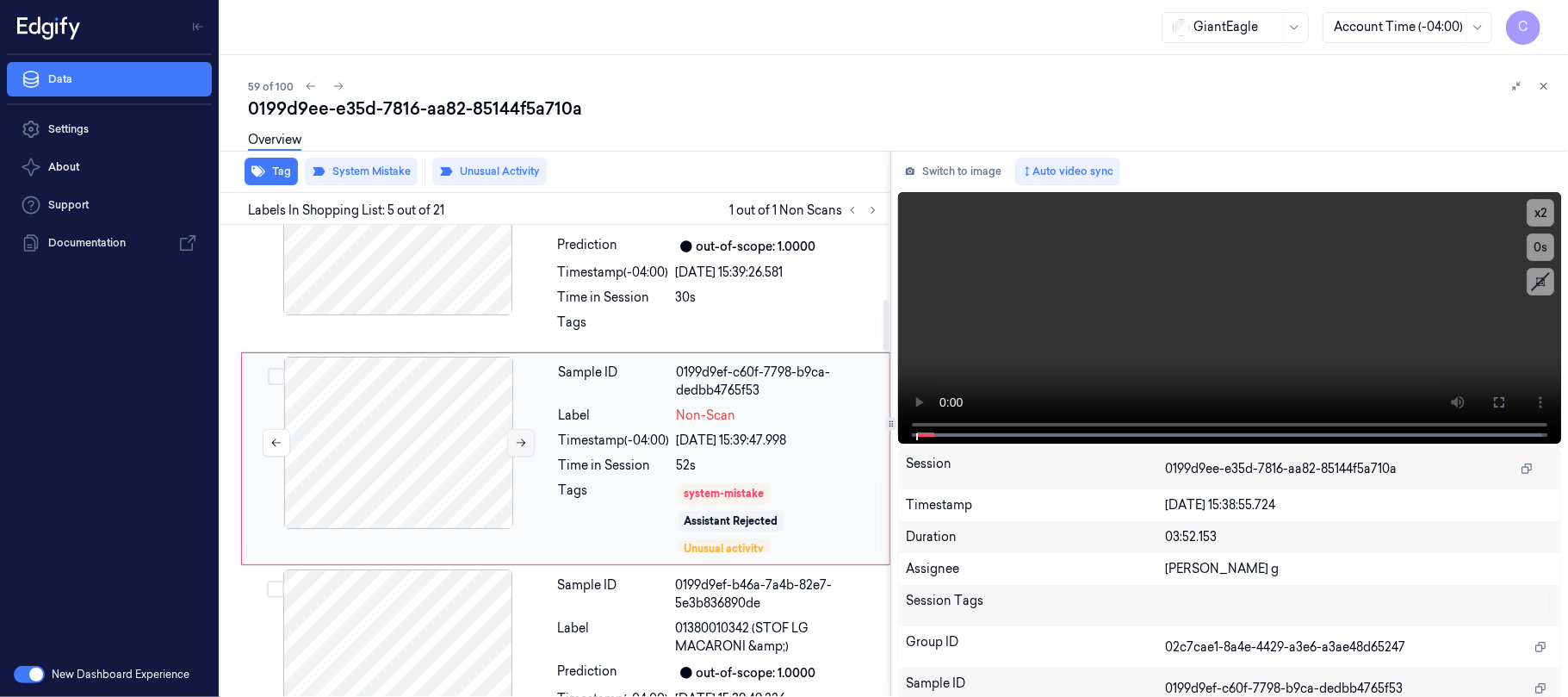
click at [508, 445] on button at bounding box center [521, 442] width 28 height 28
click at [511, 442] on button at bounding box center [521, 442] width 28 height 28
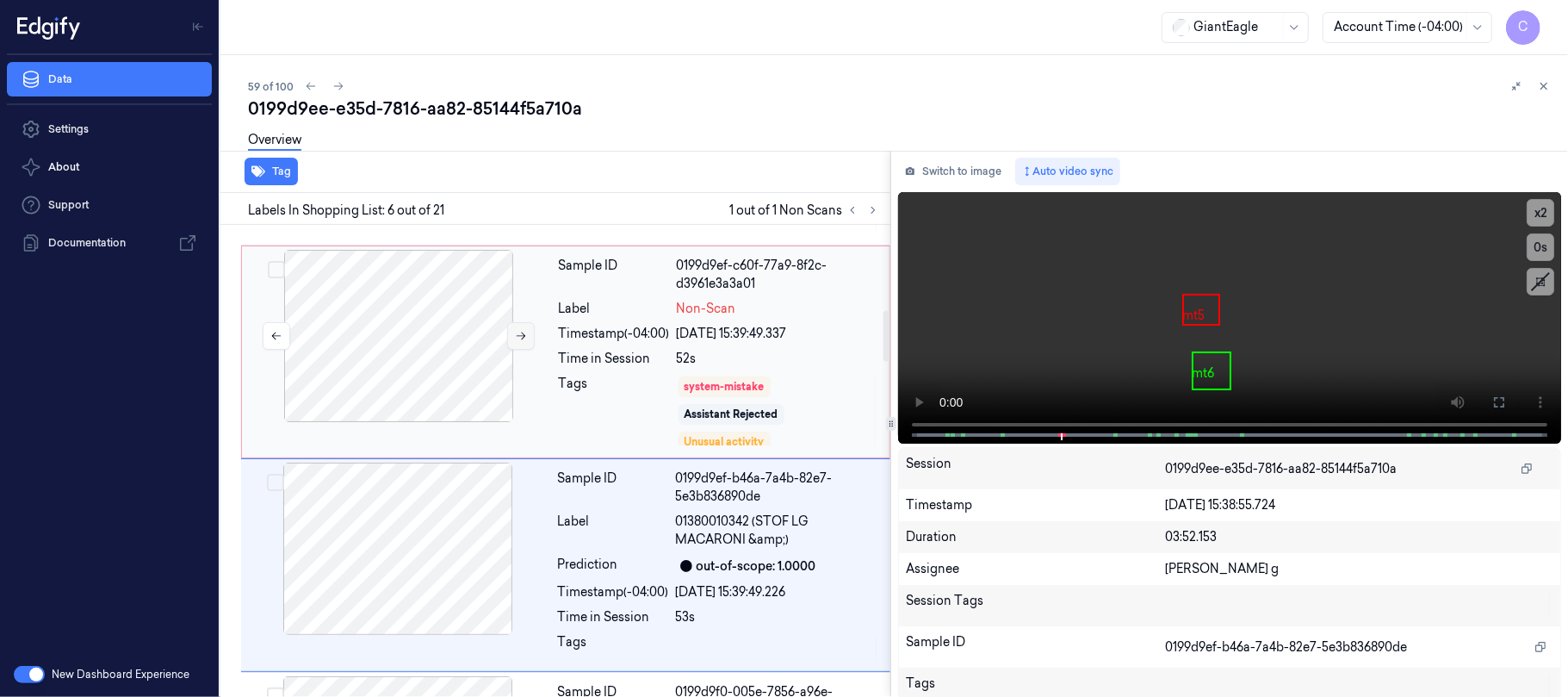
scroll to position [789, 0]
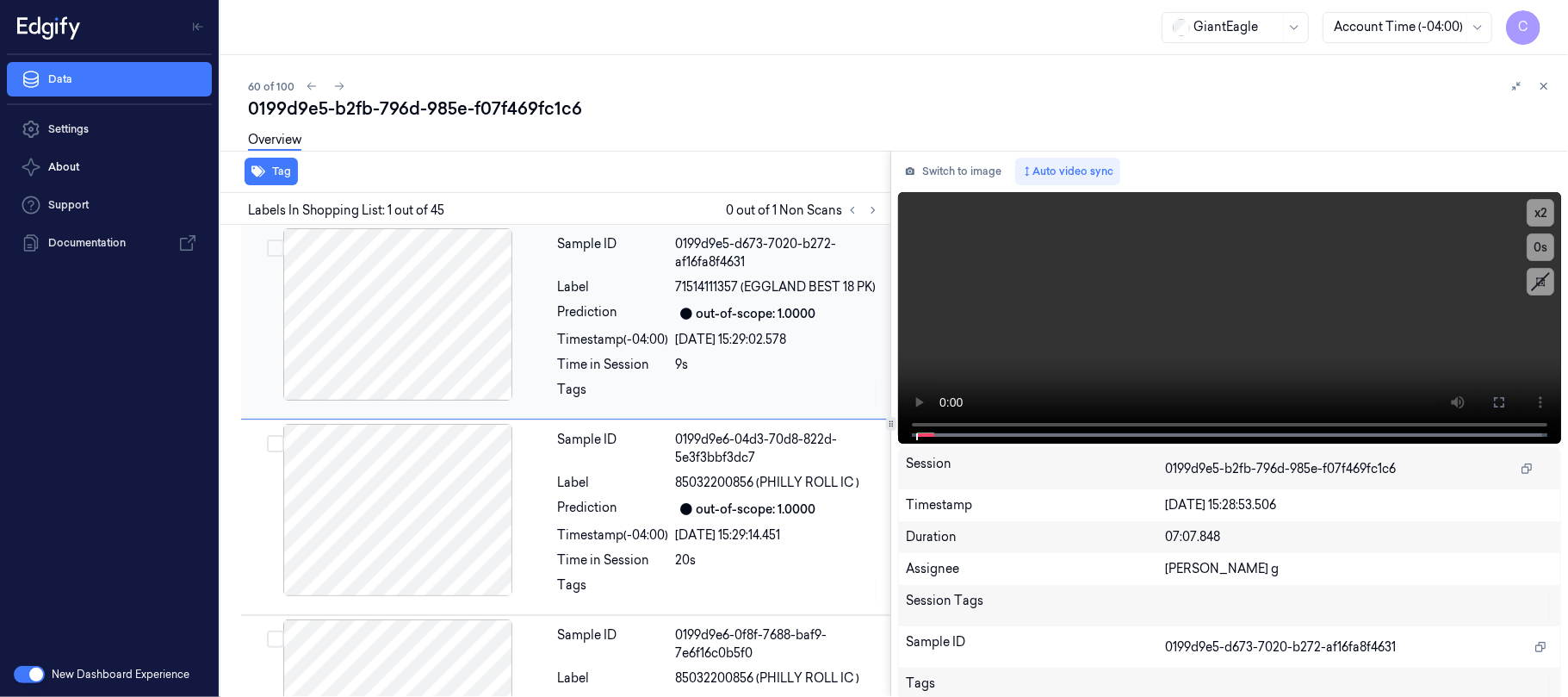
click at [876, 212] on icon at bounding box center [873, 210] width 12 height 12
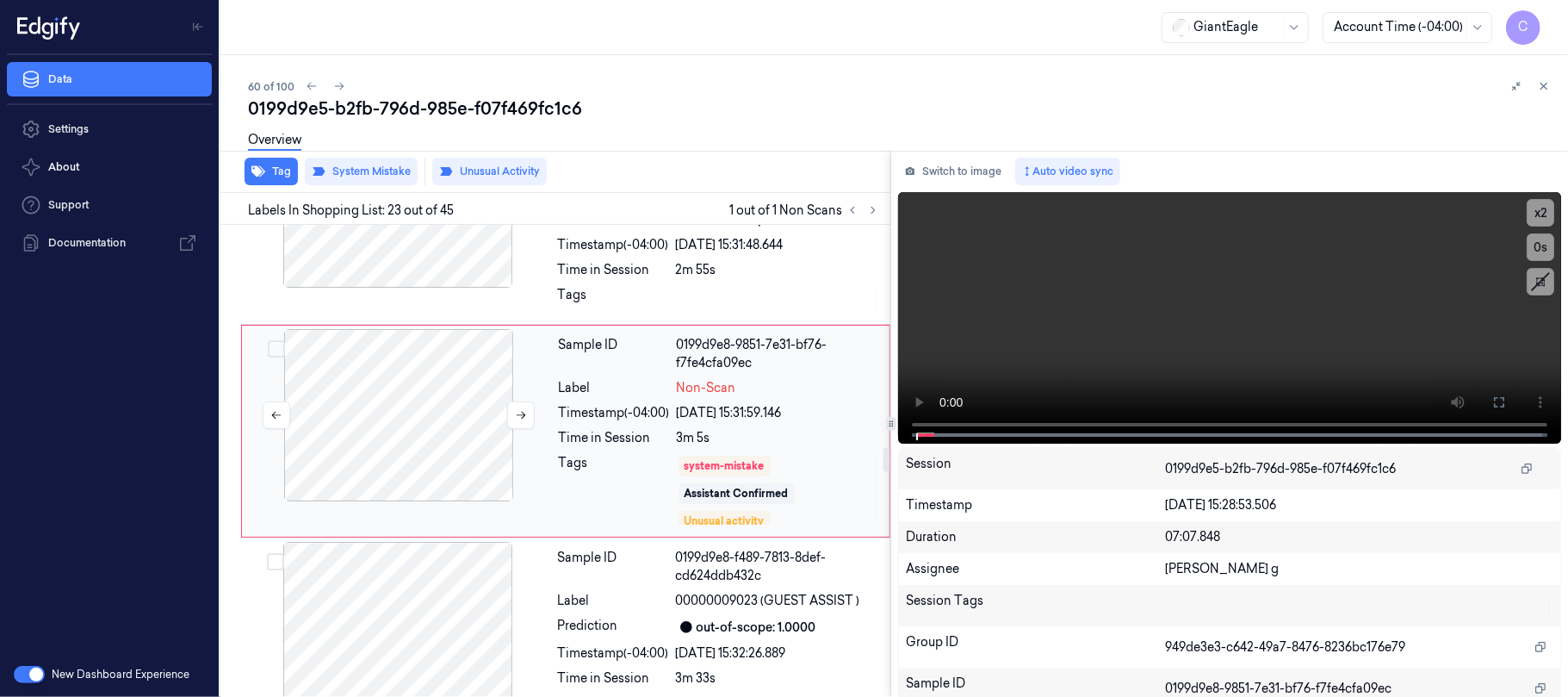
scroll to position [4418, 0]
click at [515, 420] on icon at bounding box center [521, 414] width 12 height 12
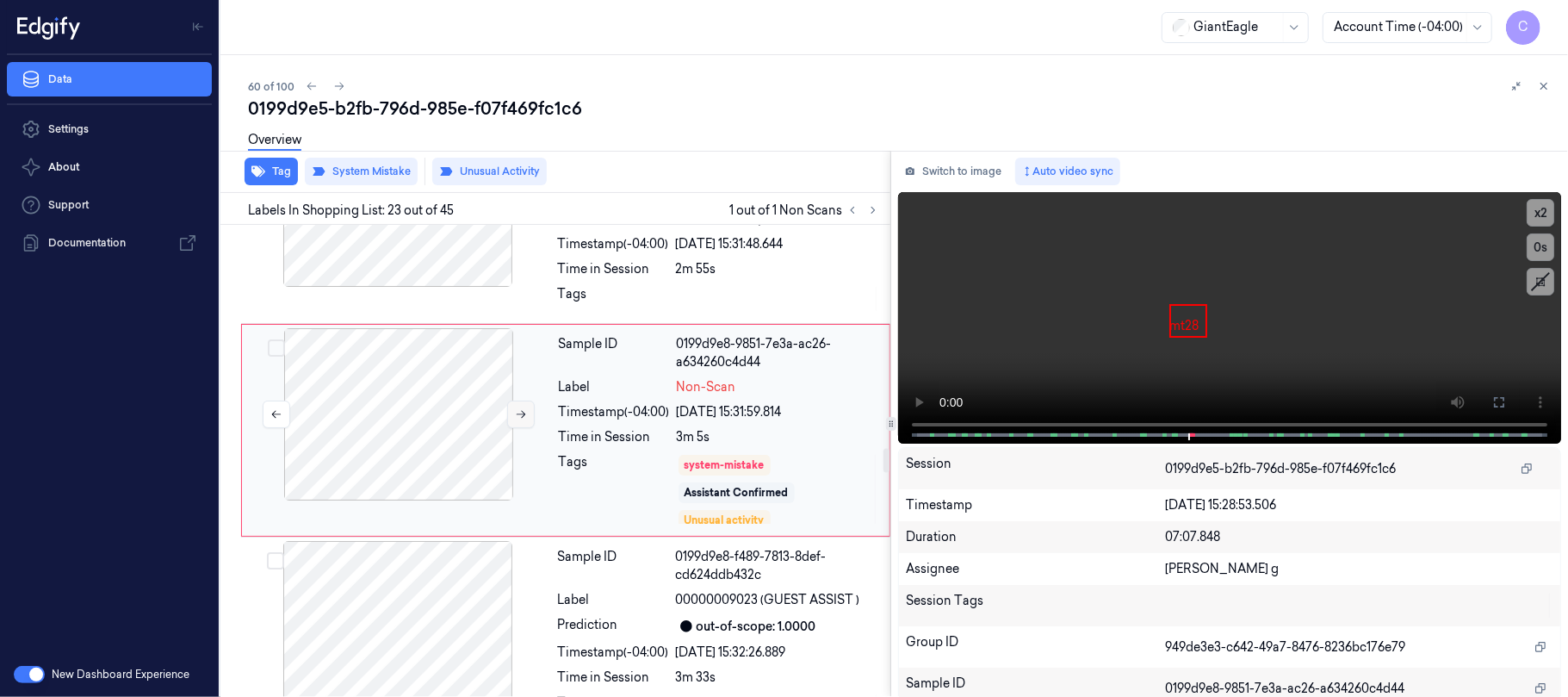
click at [521, 420] on icon at bounding box center [521, 414] width 12 height 12
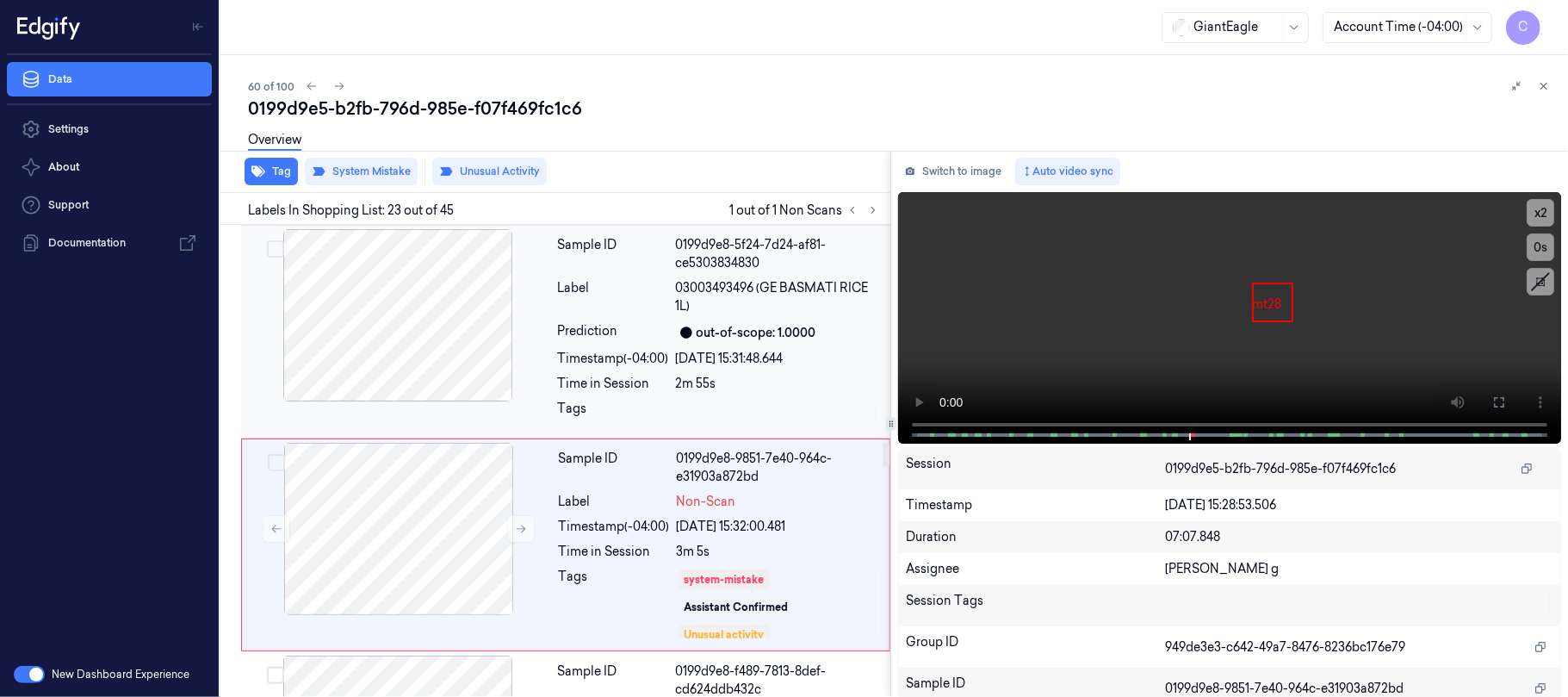
click at [408, 360] on div at bounding box center [397, 315] width 306 height 172
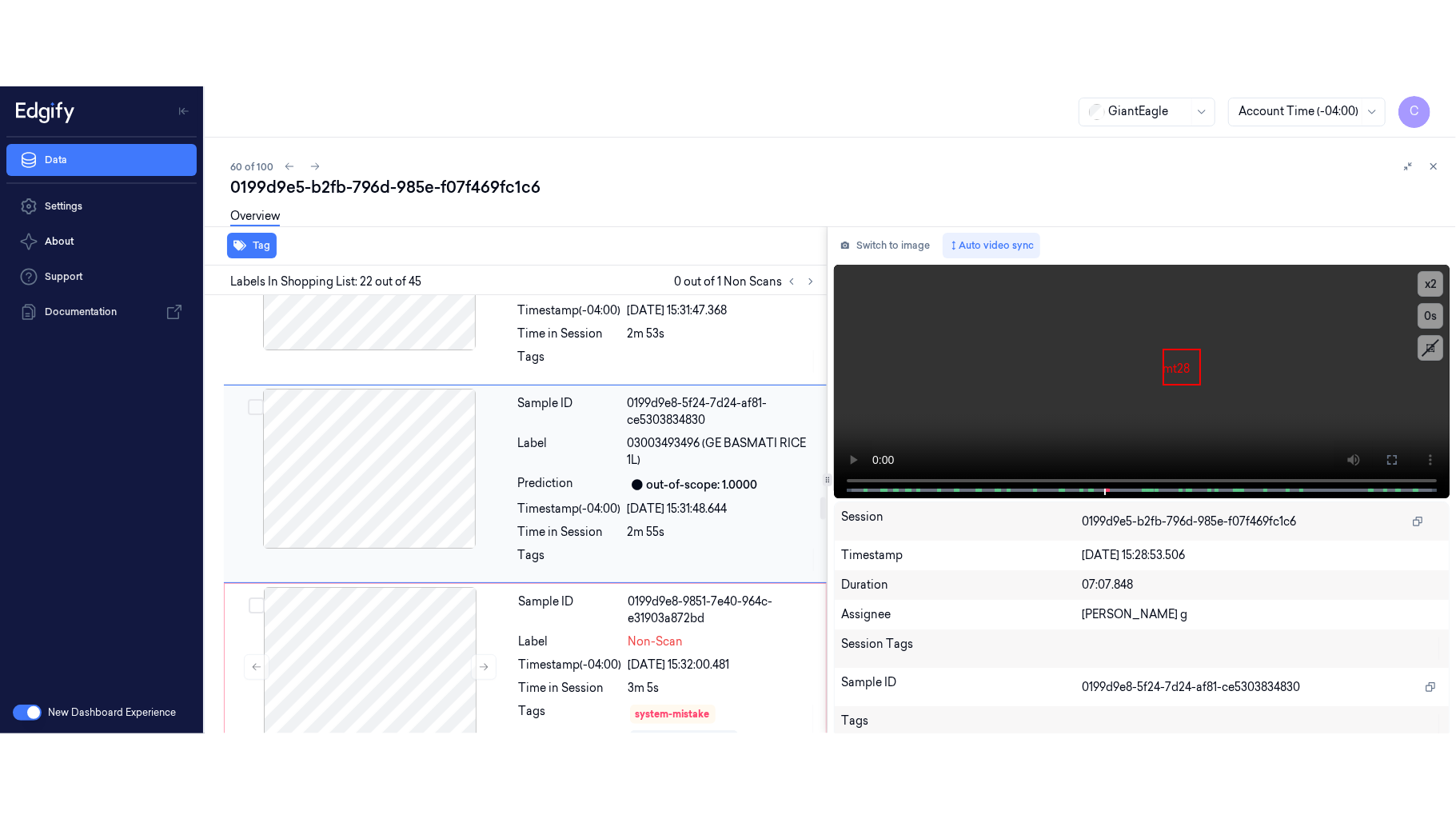
scroll to position [3904, 0]
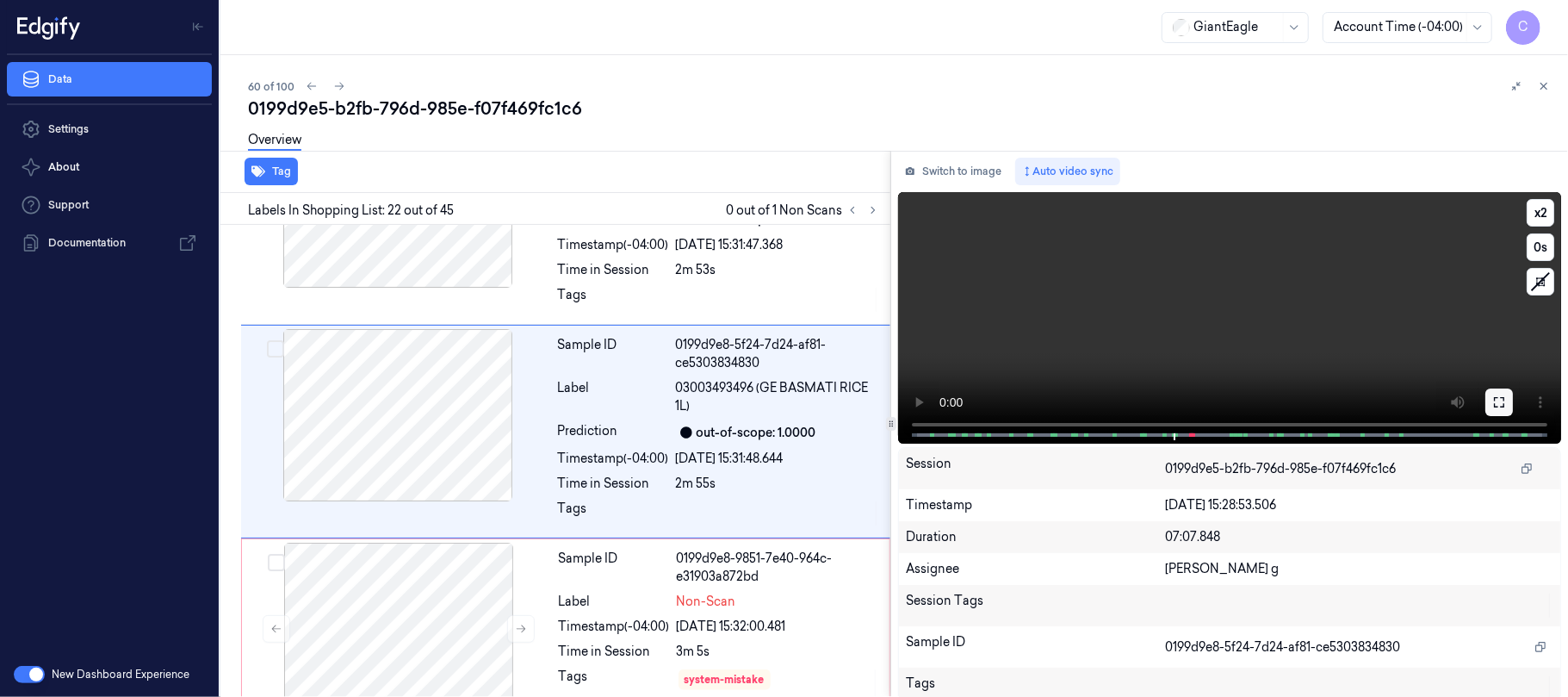
click at [1495, 400] on icon at bounding box center [1499, 402] width 13 height 13
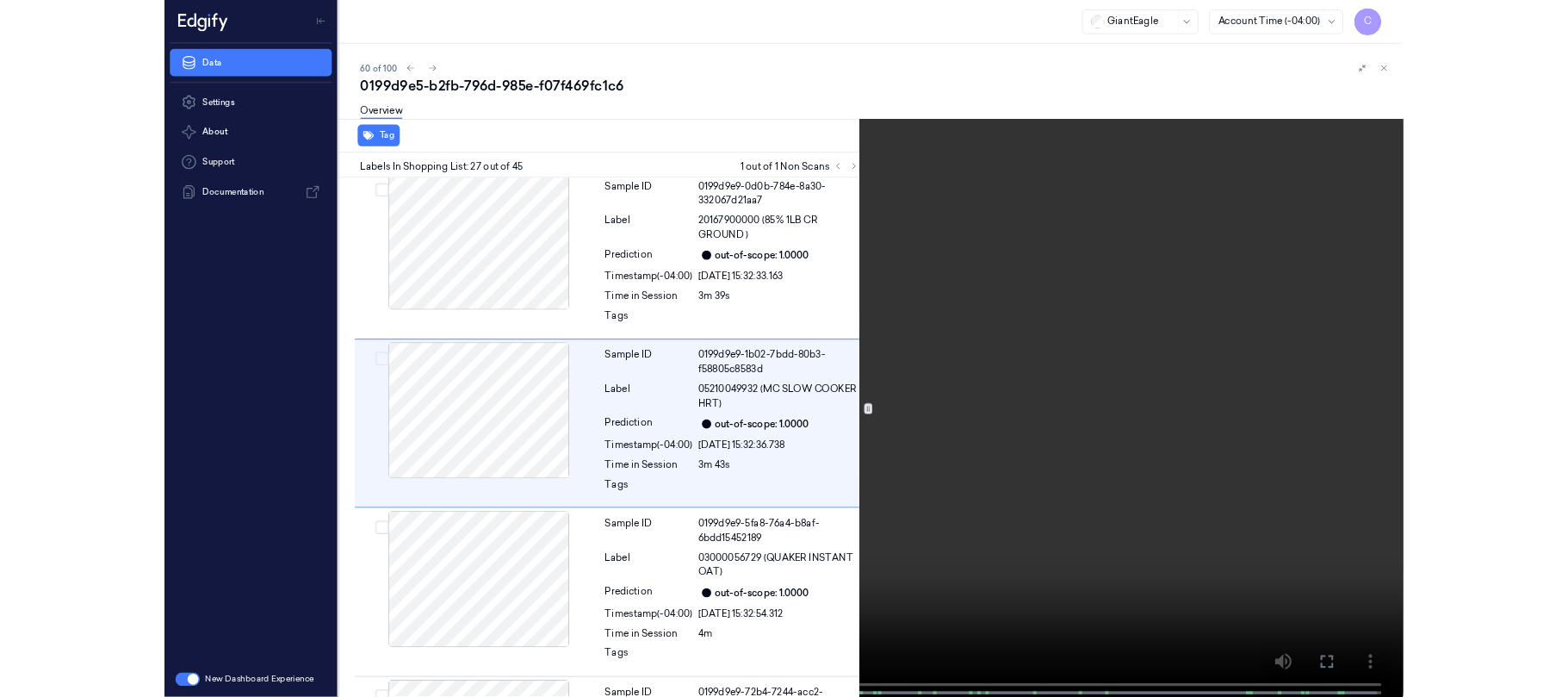
scroll to position [5163, 0]
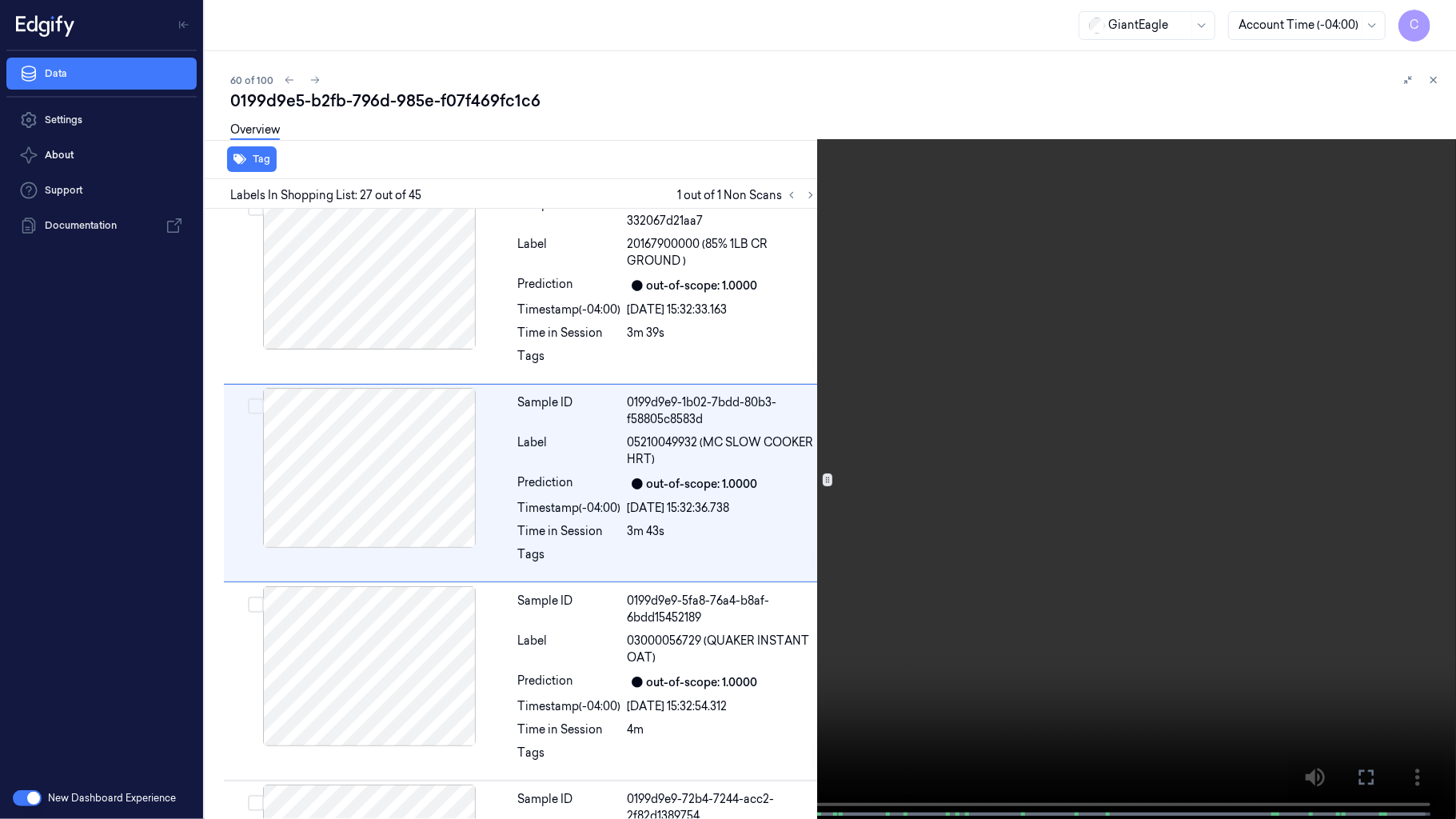
click at [715, 614] on video at bounding box center [728, 411] width 1456 height 823
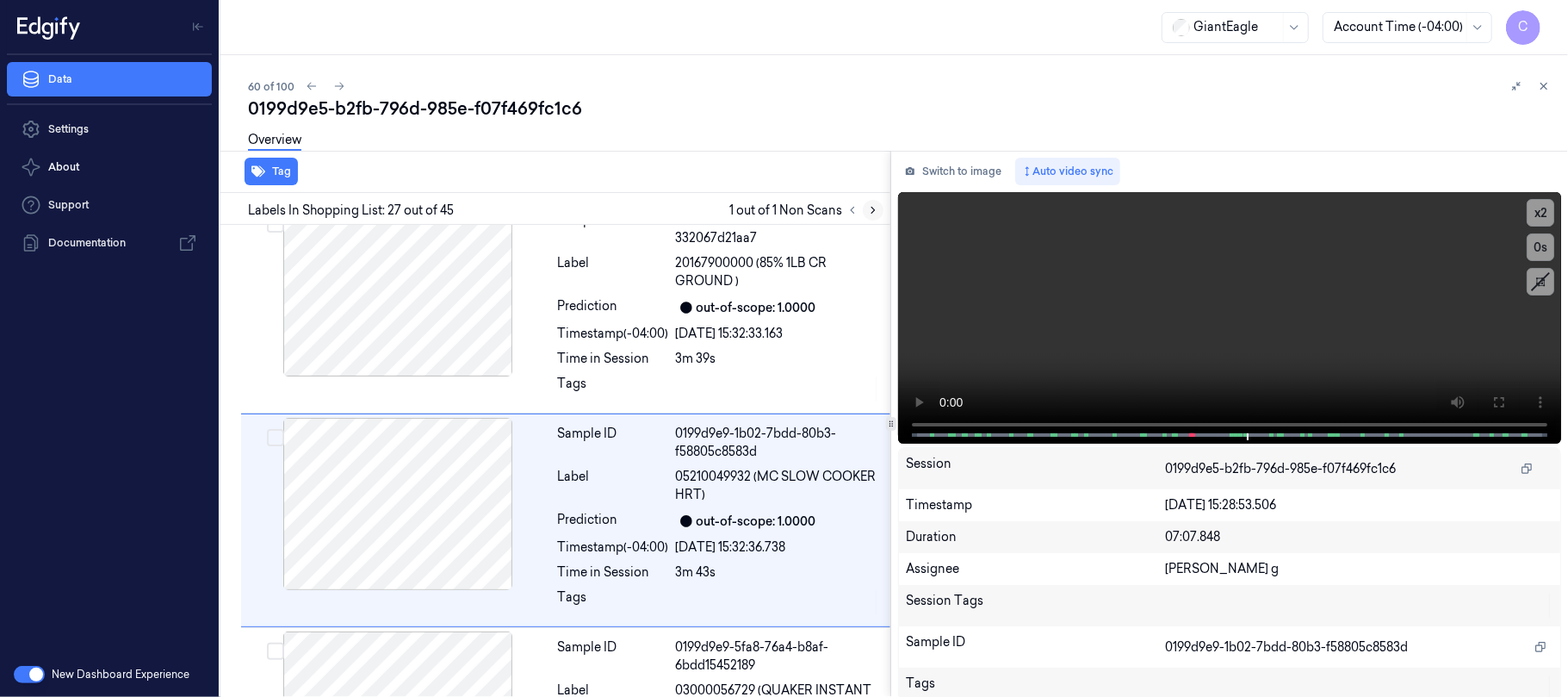
click at [877, 214] on icon at bounding box center [873, 210] width 12 height 12
click at [856, 218] on button at bounding box center [853, 211] width 21 height 21
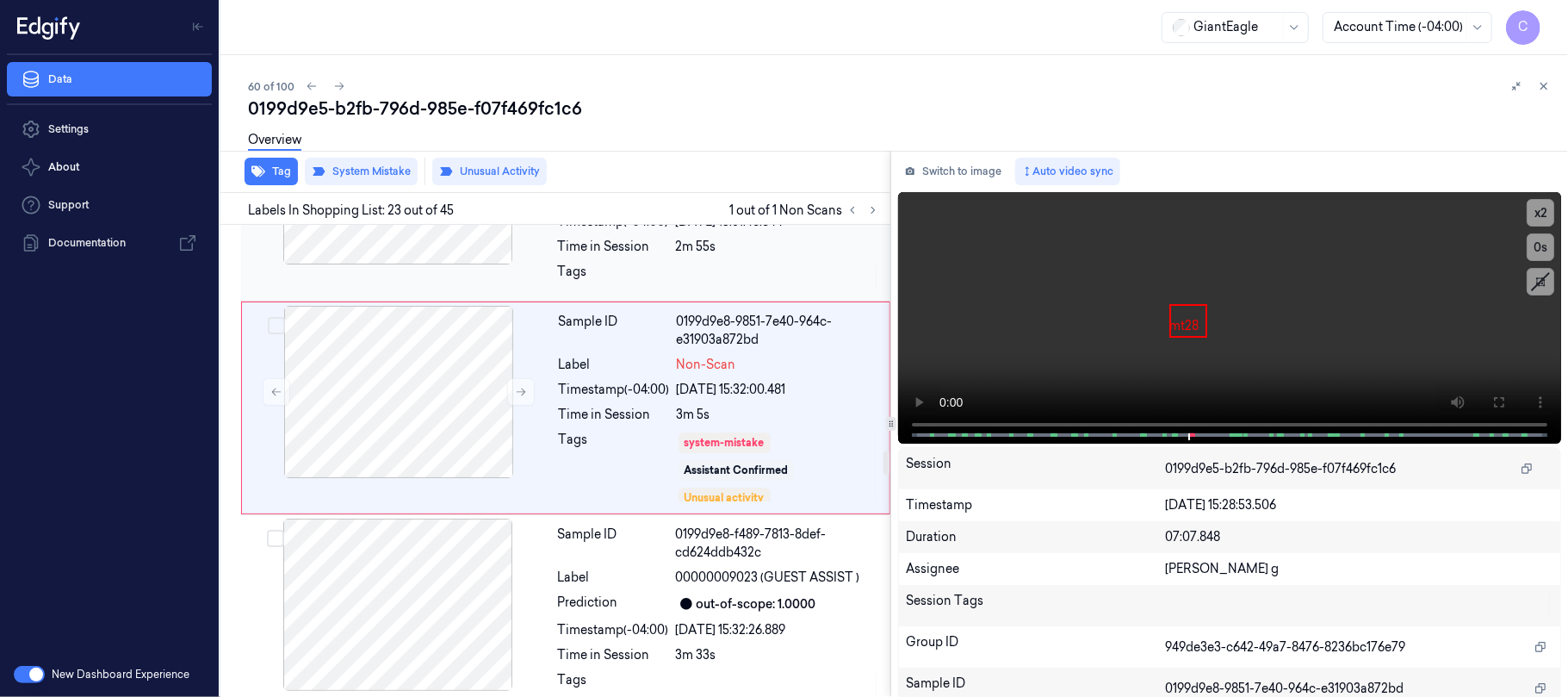
scroll to position [4418, 0]
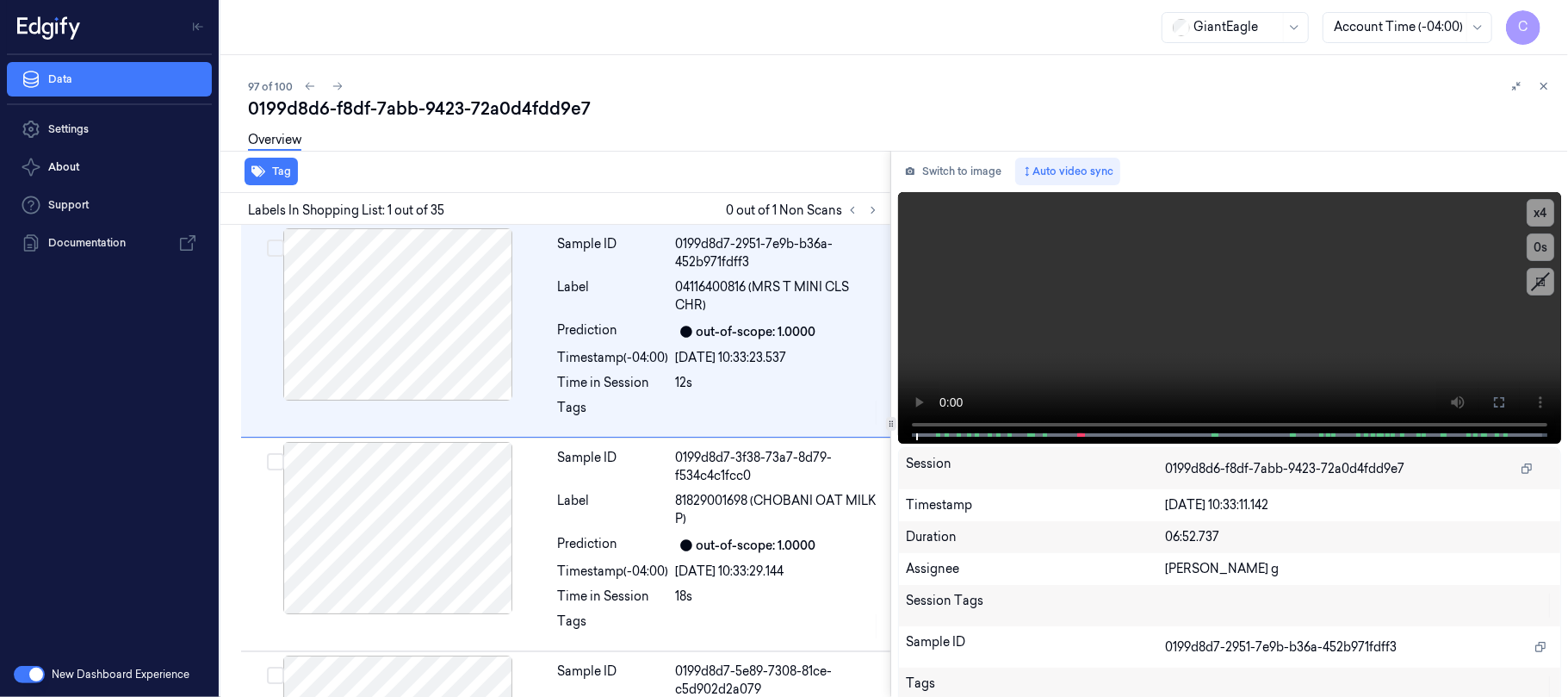
click at [675, 67] on div "97 of 100 0199d8d6-f8df-7abb-9423-72a0d4fdd9e7 Overview Tag Labels In Shopping …" at bounding box center [894, 376] width 1348 height 641
click at [875, 211] on icon at bounding box center [873, 210] width 12 height 12
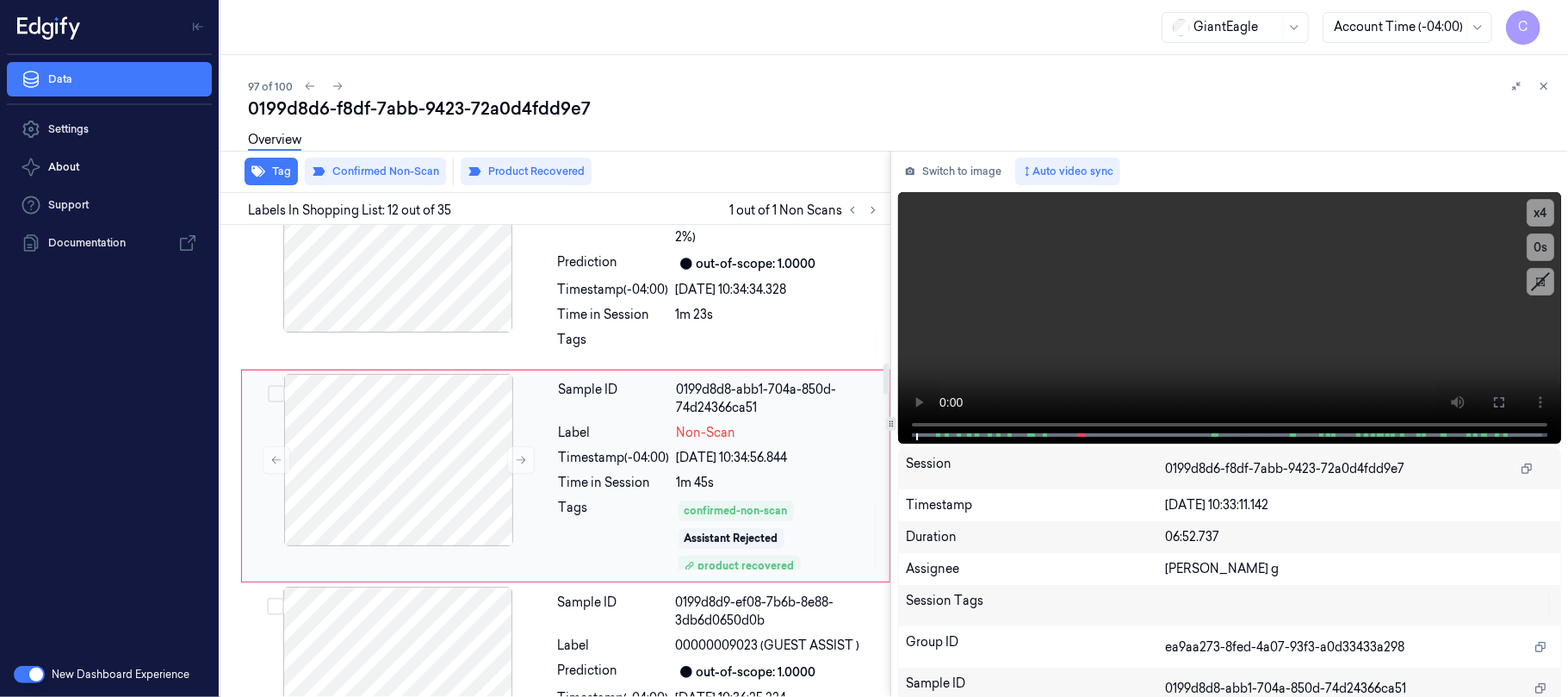
scroll to position [2152, 0]
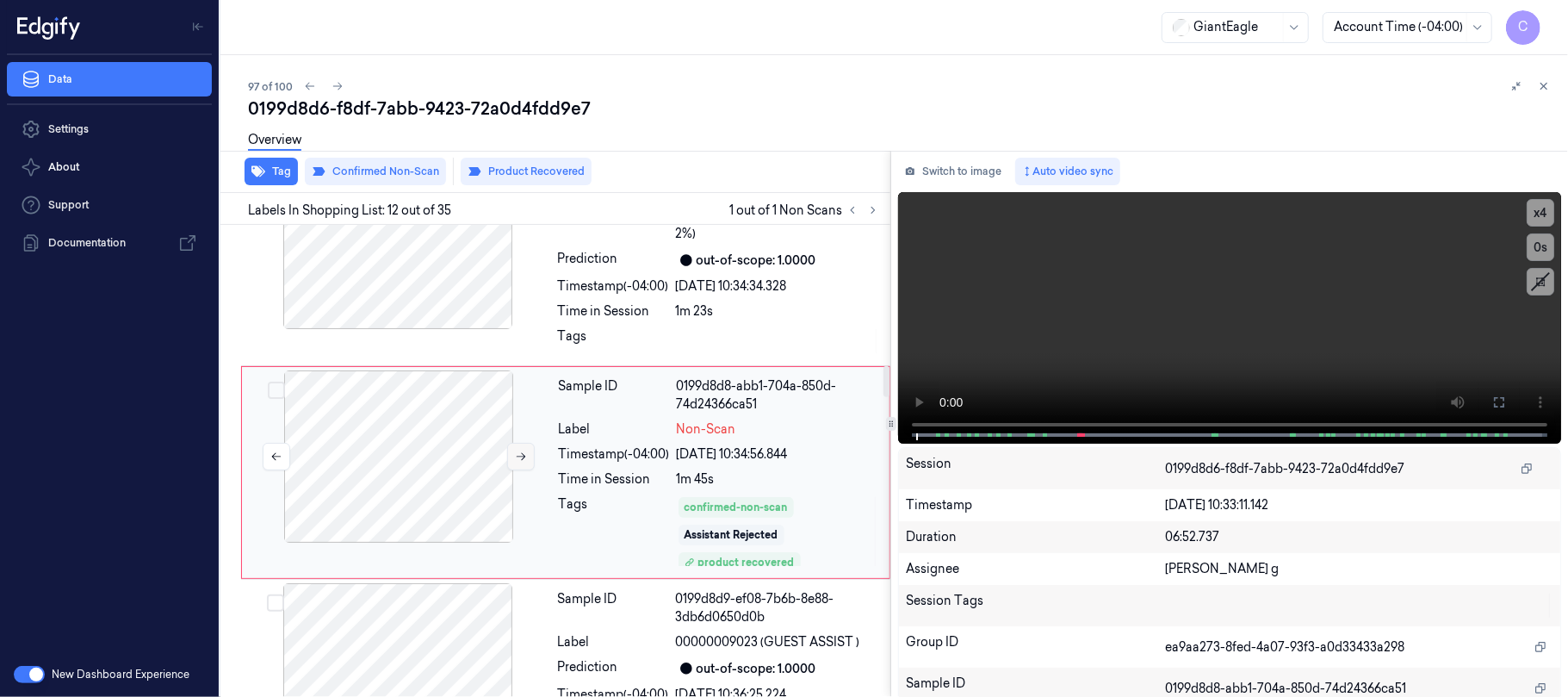
click at [518, 452] on button at bounding box center [521, 456] width 28 height 28
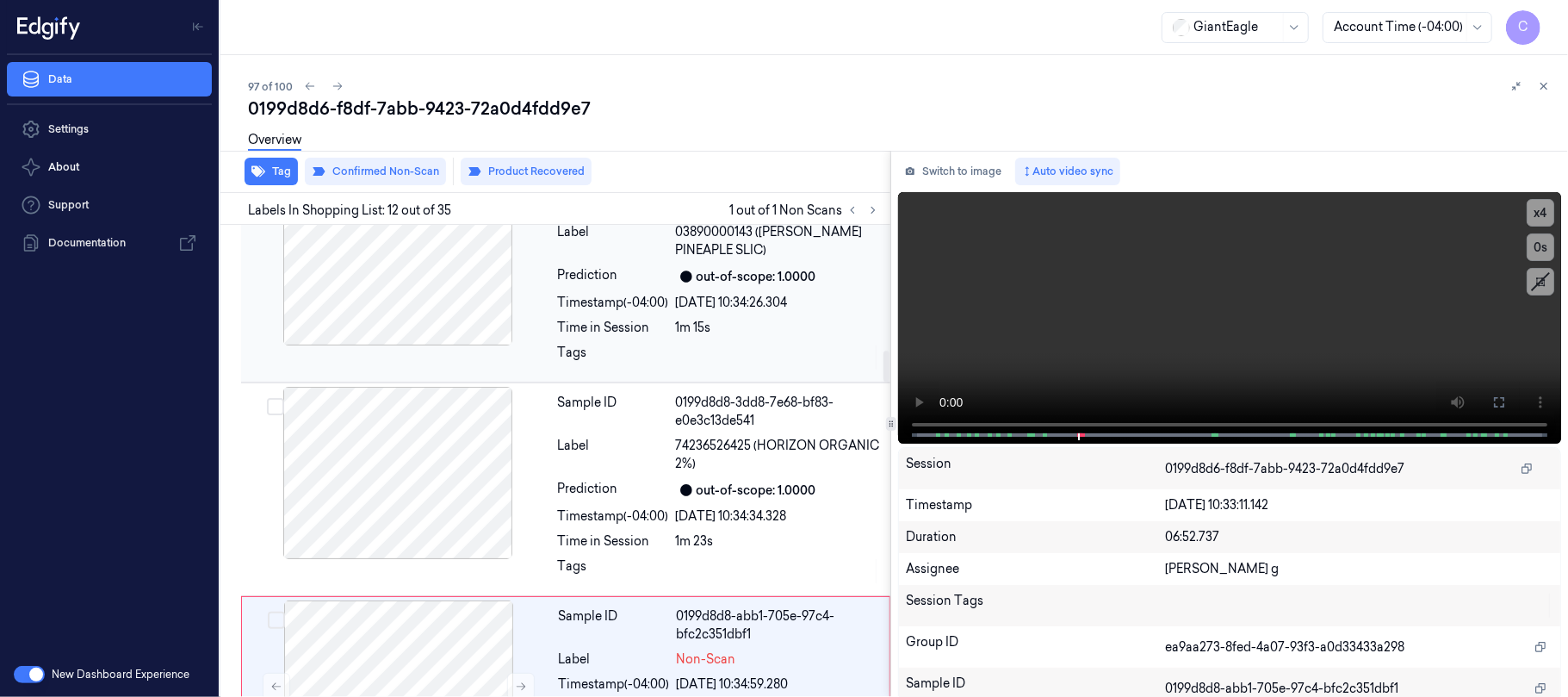
click at [448, 326] on div at bounding box center [397, 259] width 306 height 172
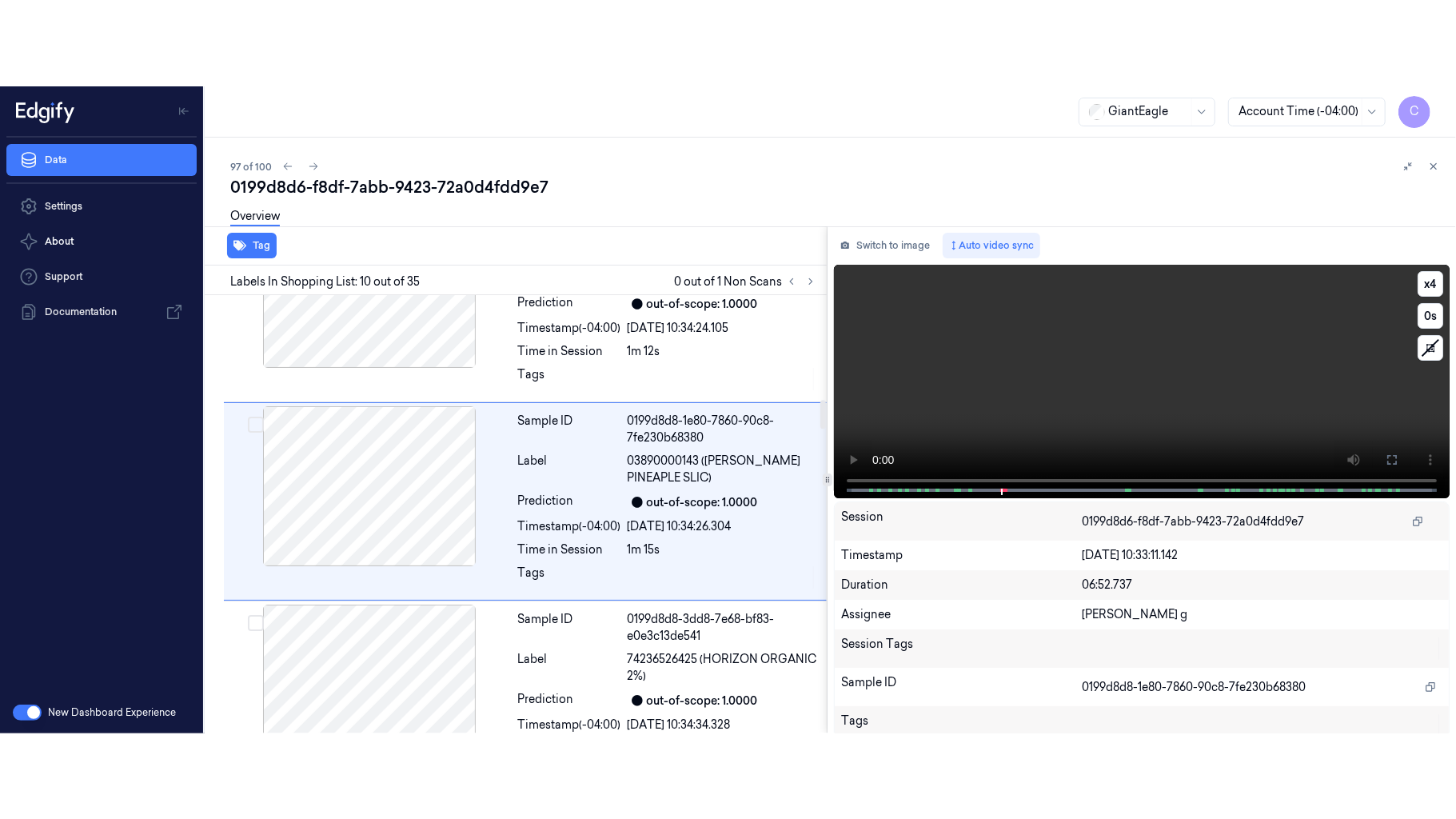
scroll to position [1602, 0]
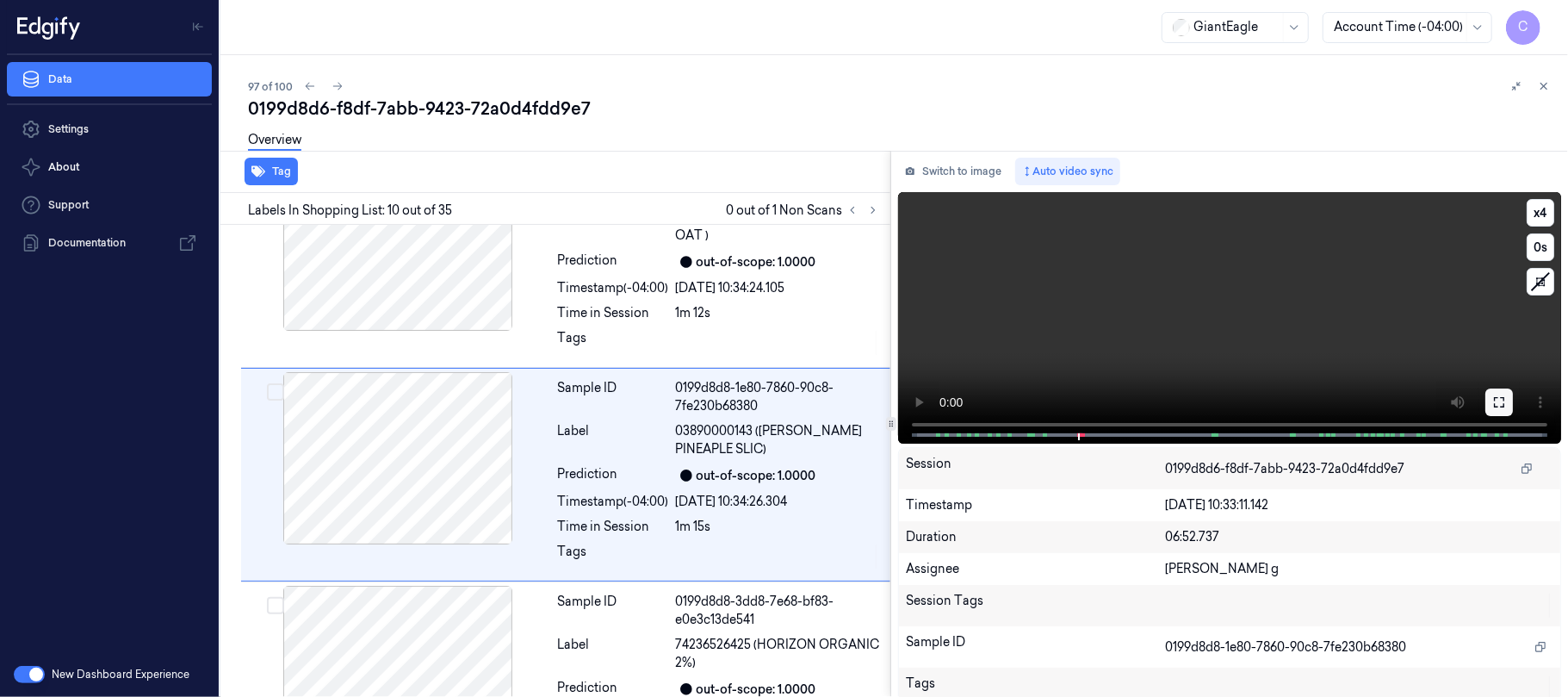
click at [1485, 403] on button at bounding box center [1498, 402] width 28 height 28
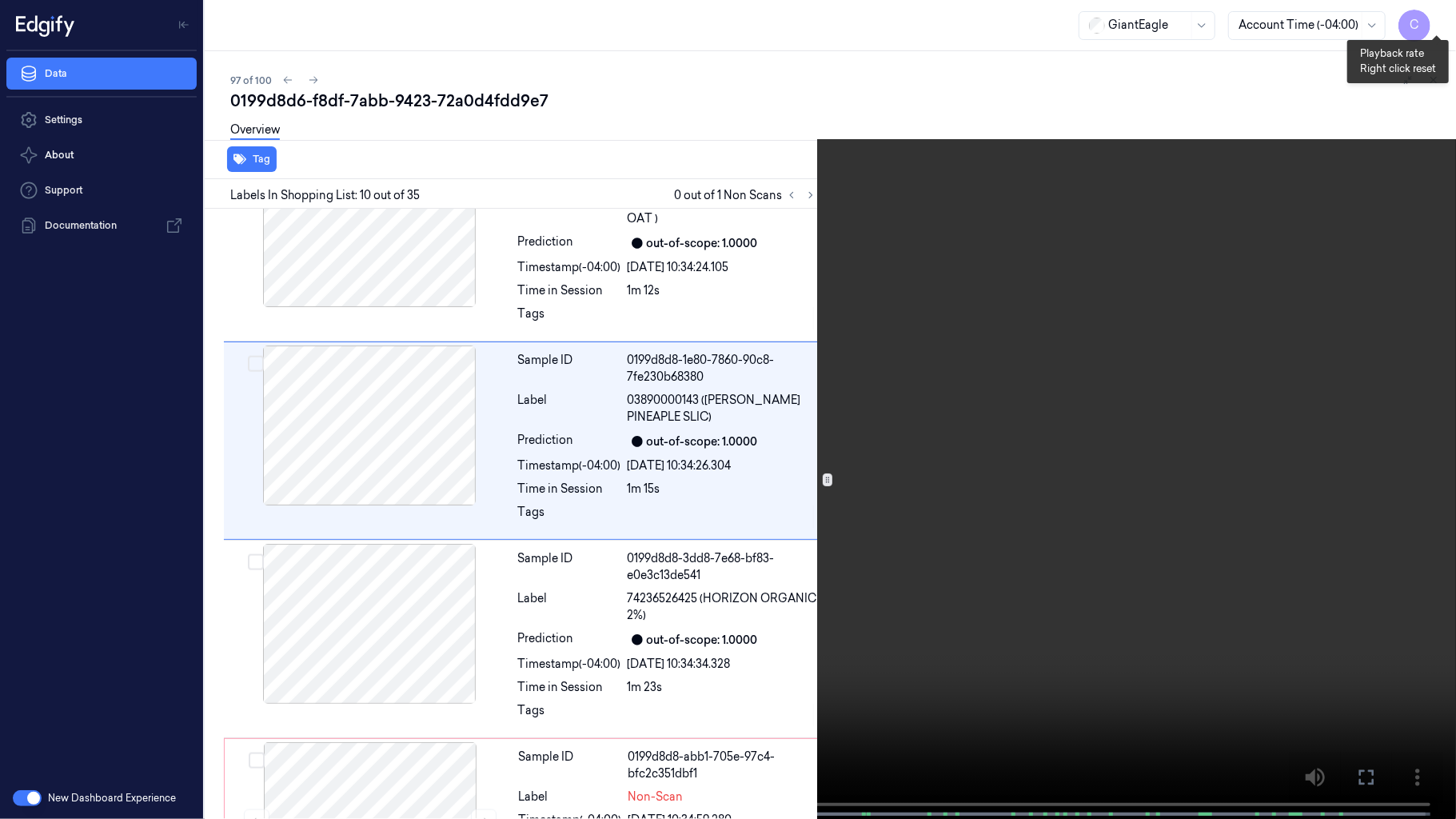
click at [1436, 24] on button "x 4" at bounding box center [1436, 19] width 26 height 26
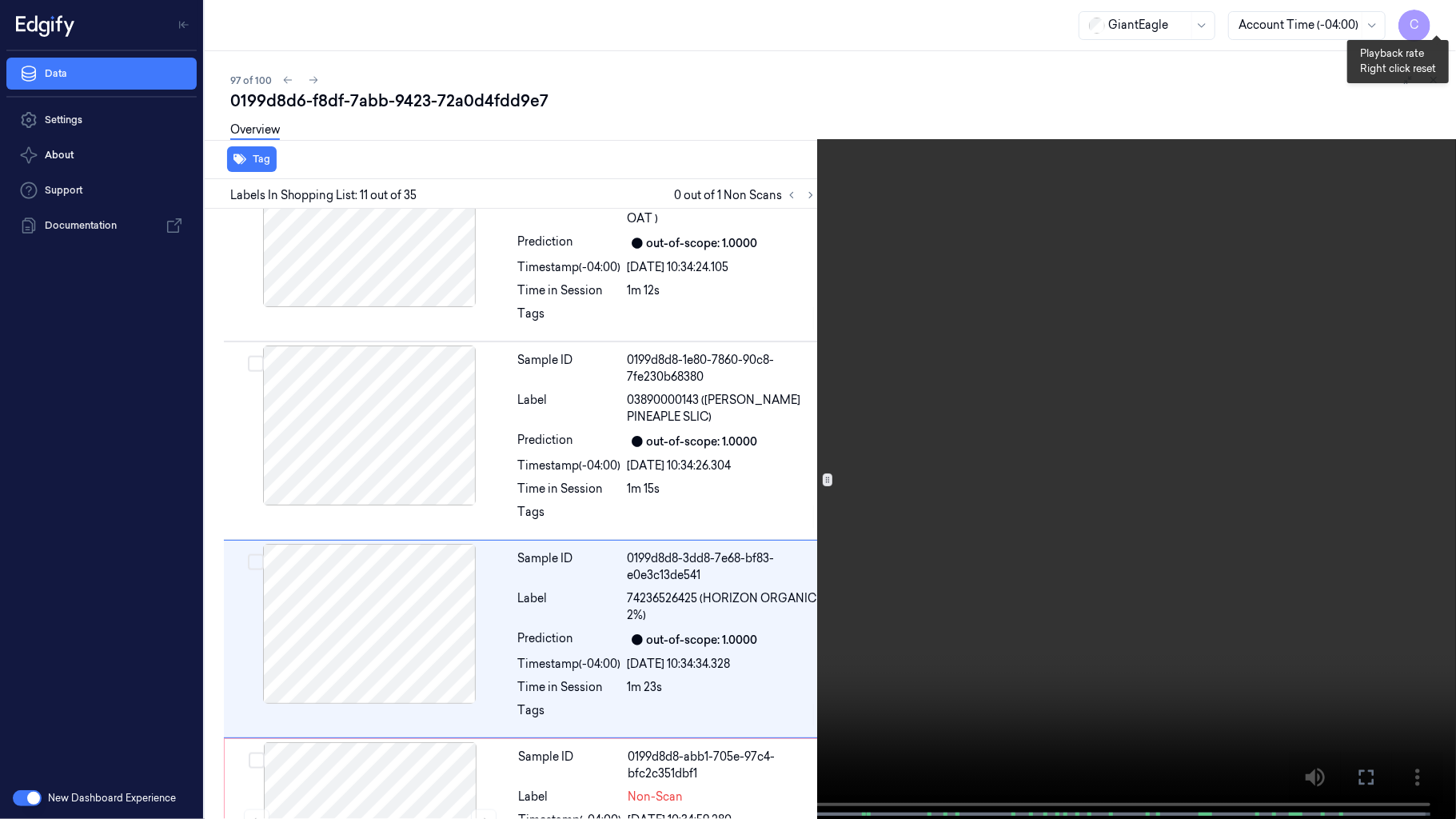
scroll to position [1714, 0]
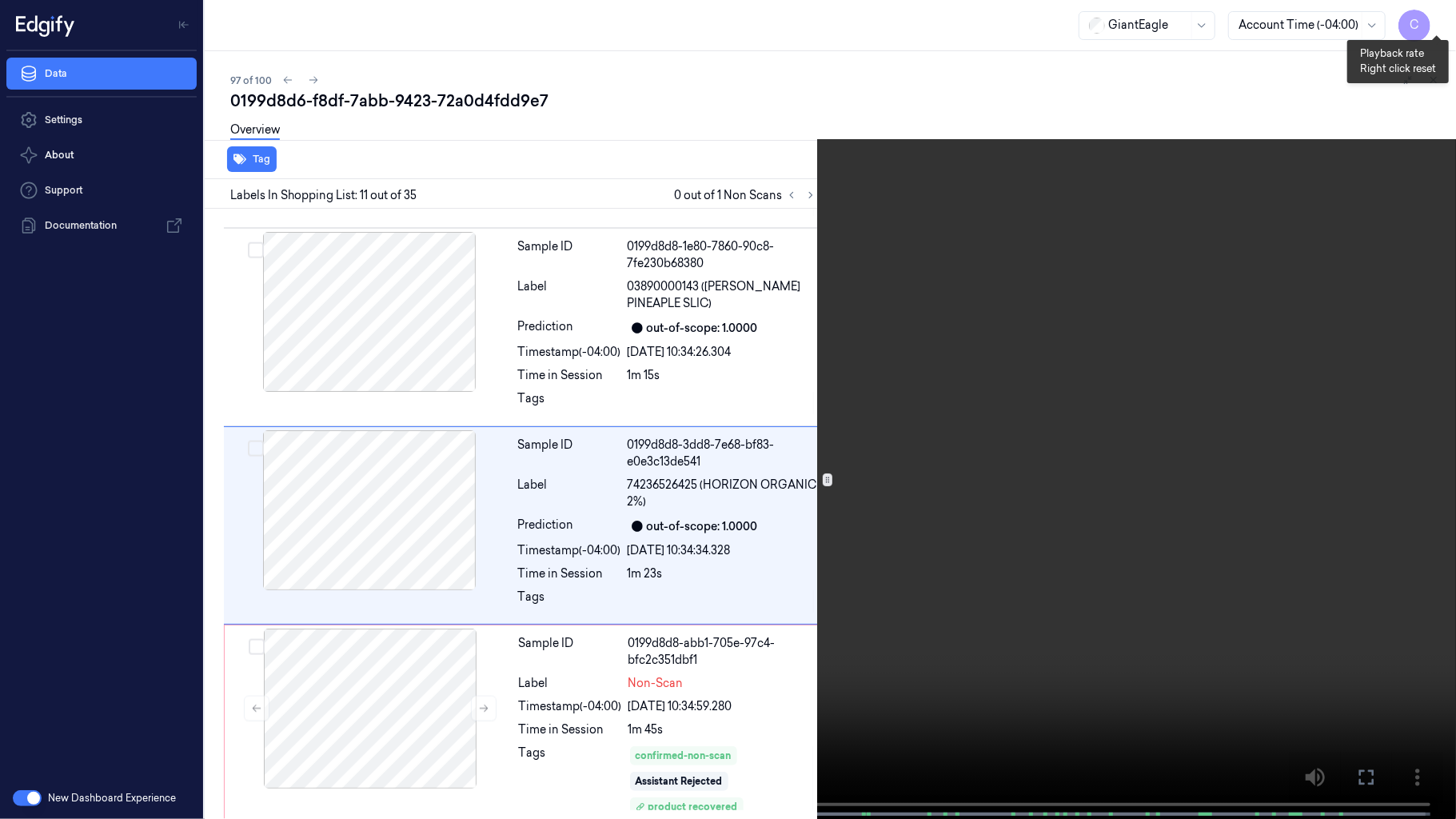
click at [1436, 24] on button "x 1" at bounding box center [1436, 19] width 26 height 26
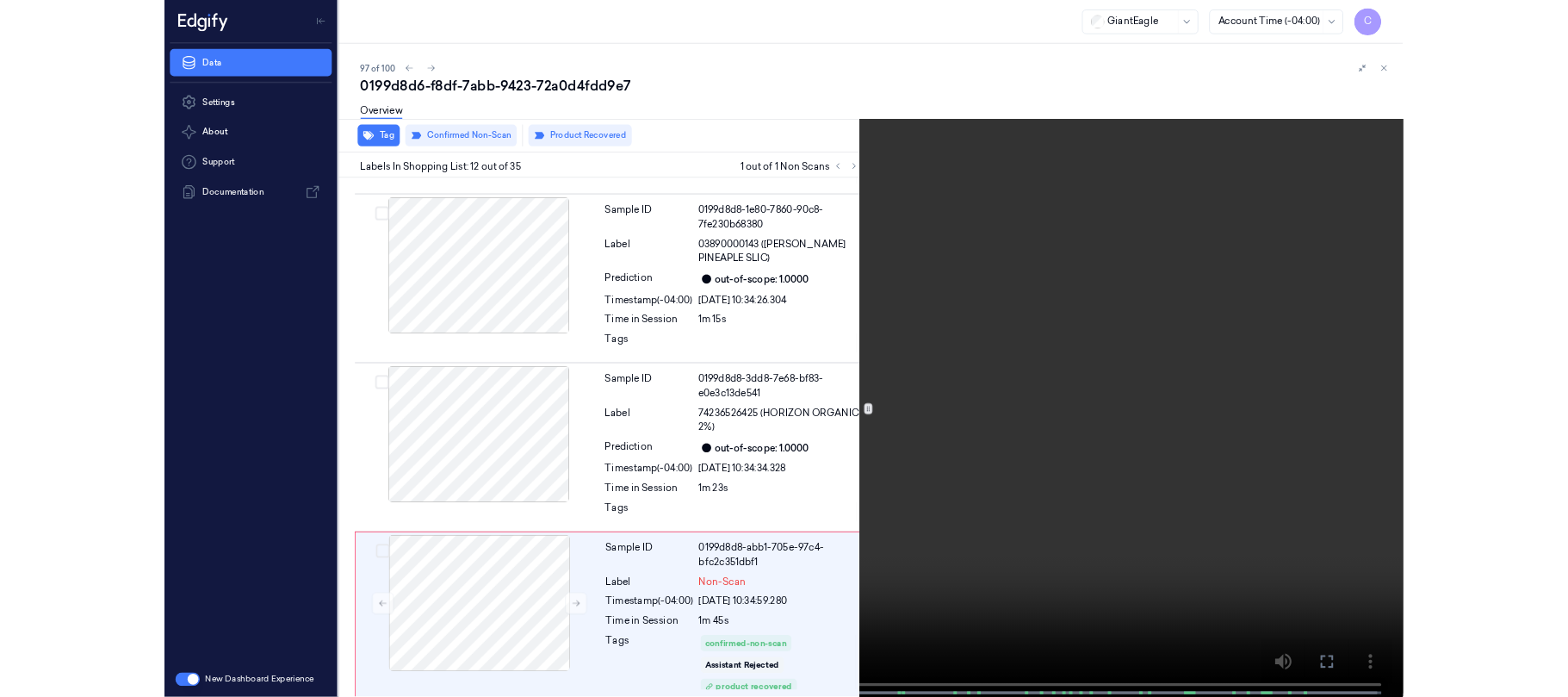
scroll to position [2059, 0]
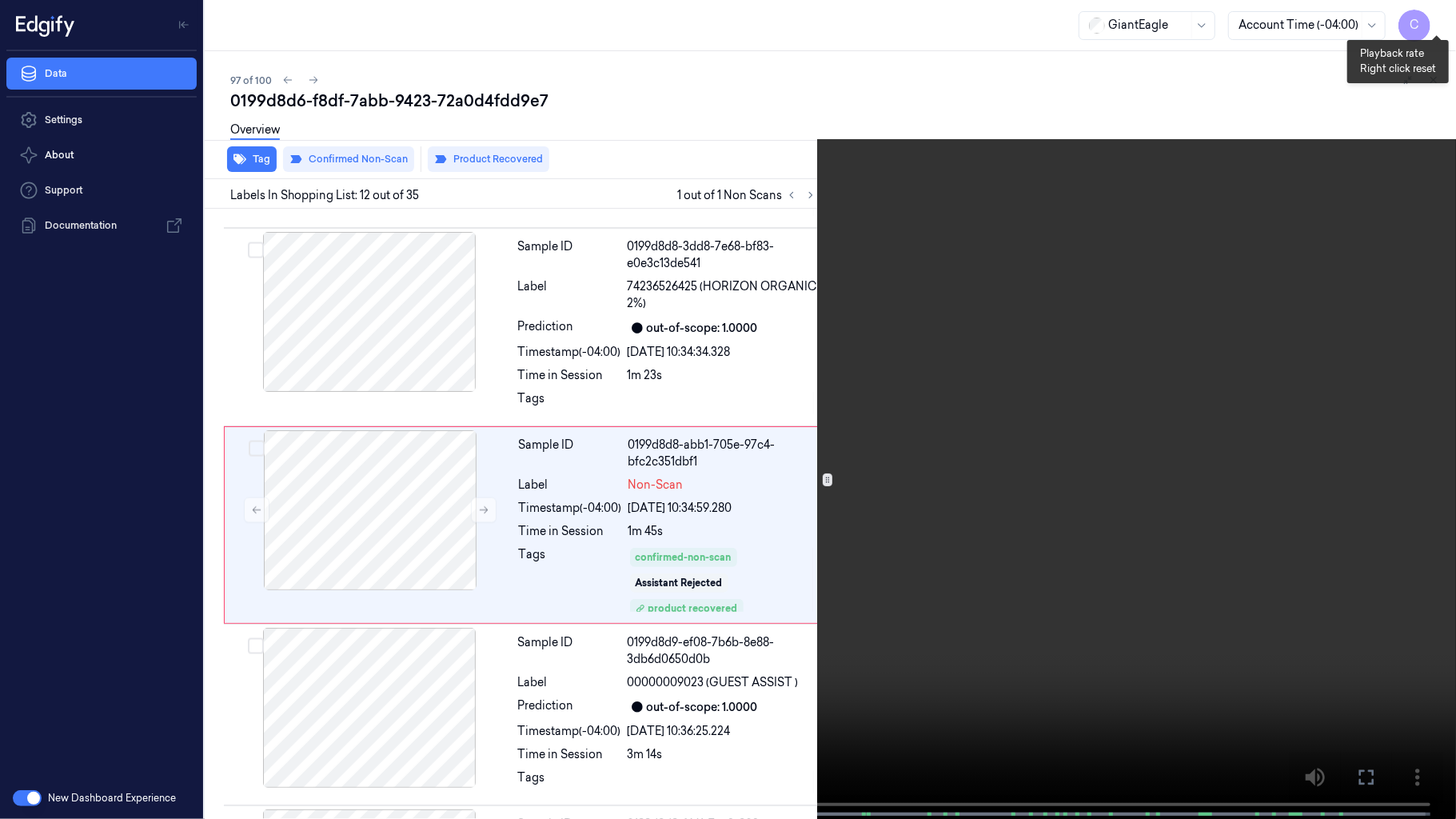
click at [1434, 12] on button "x 2" at bounding box center [1436, 19] width 26 height 26
click at [1434, 12] on button "x 4" at bounding box center [1436, 19] width 26 height 26
click at [1433, 12] on button "x 1" at bounding box center [1436, 19] width 26 height 26
click at [0, 0] on icon at bounding box center [0, 0] width 0 height 0
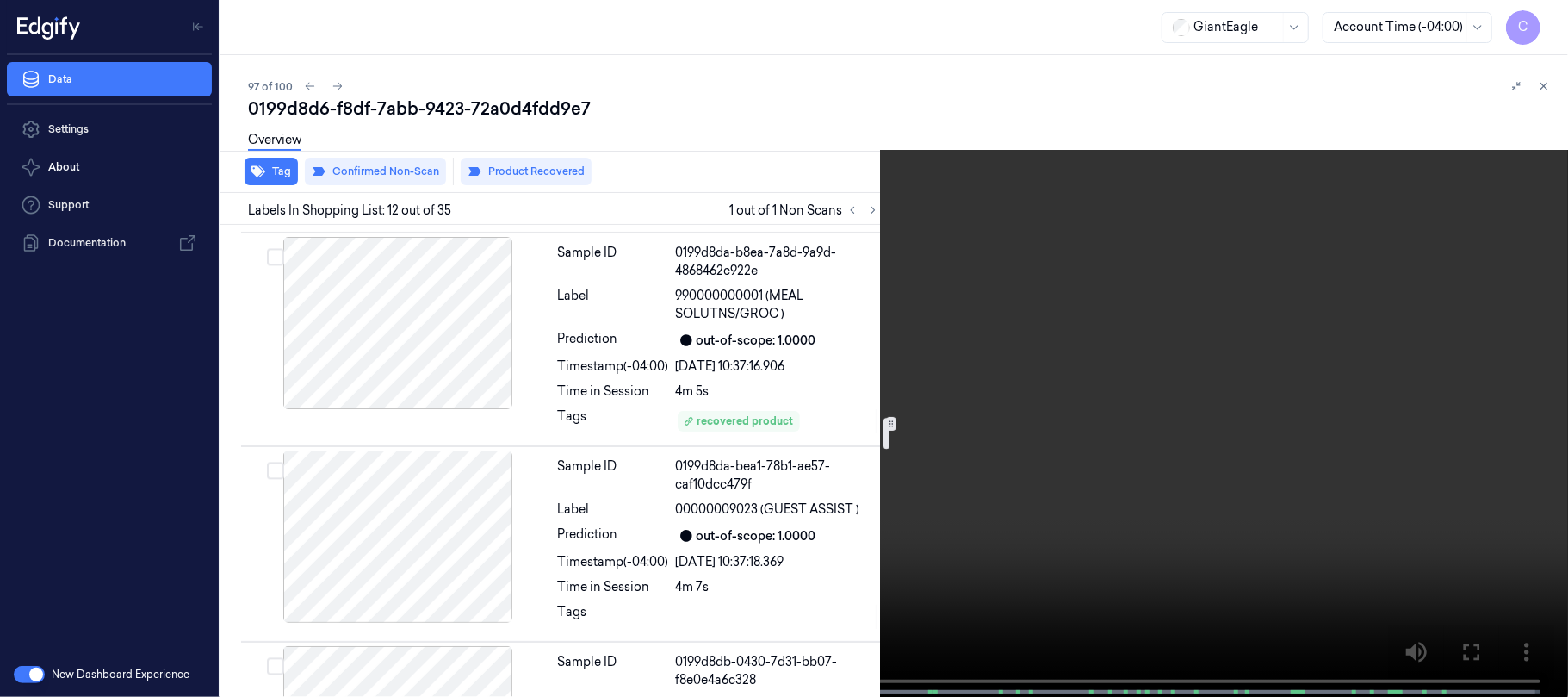
scroll to position [2957, 0]
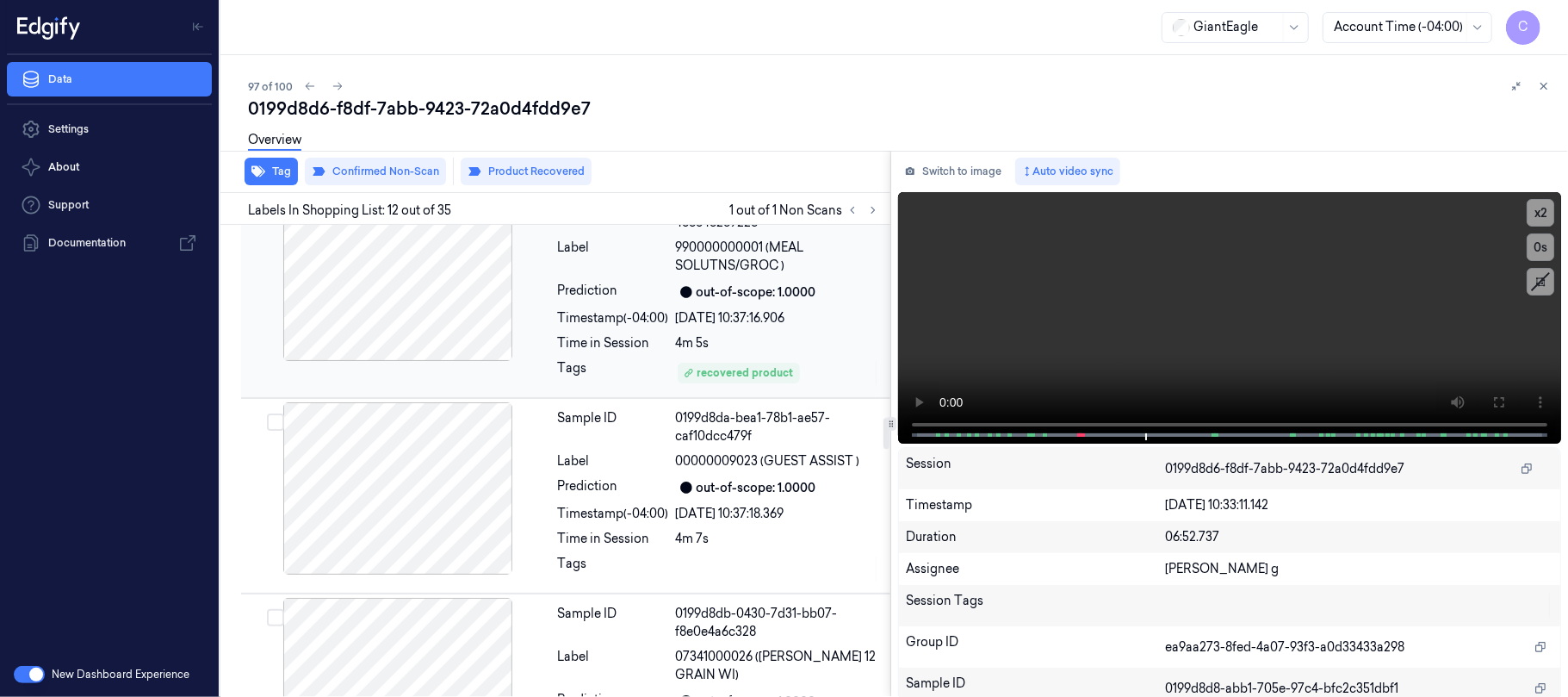
click at [424, 304] on div at bounding box center [397, 275] width 306 height 172
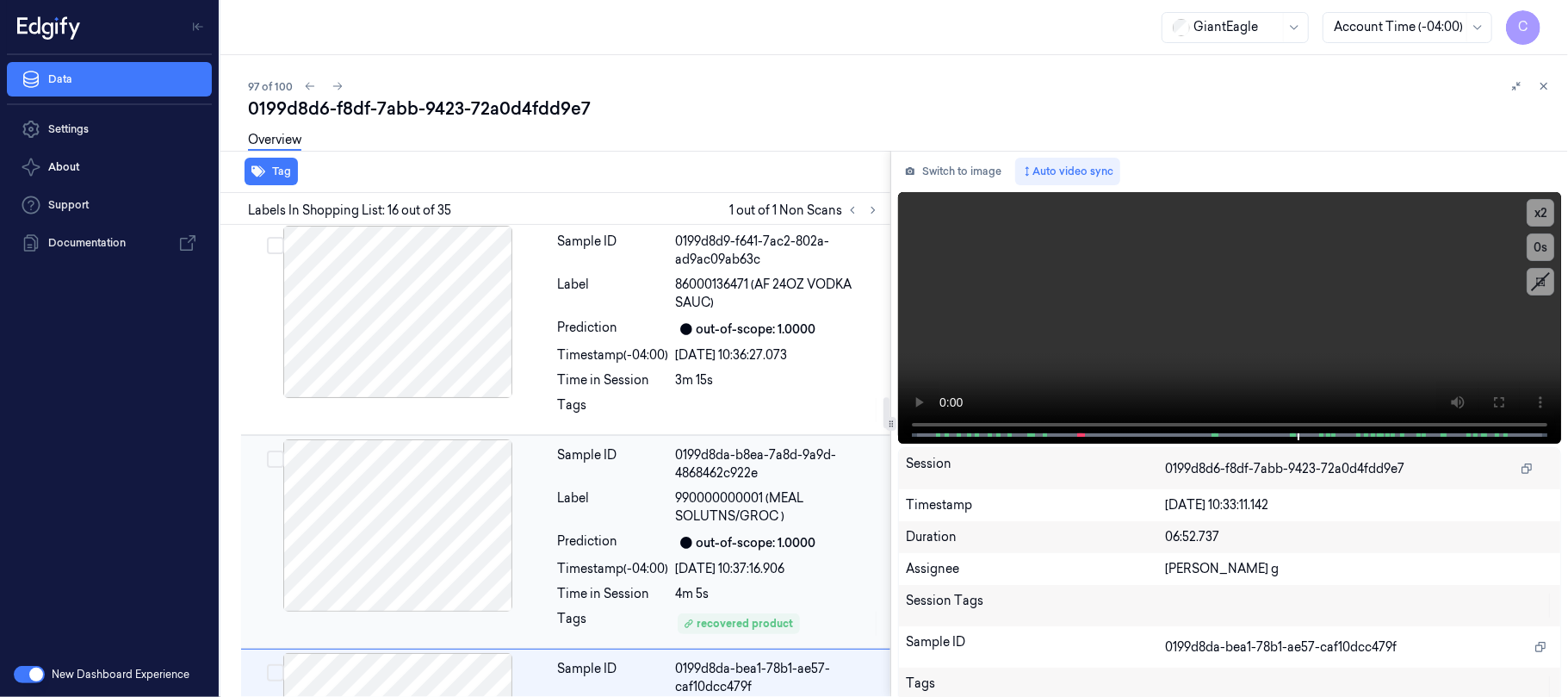
scroll to position [2605, 0]
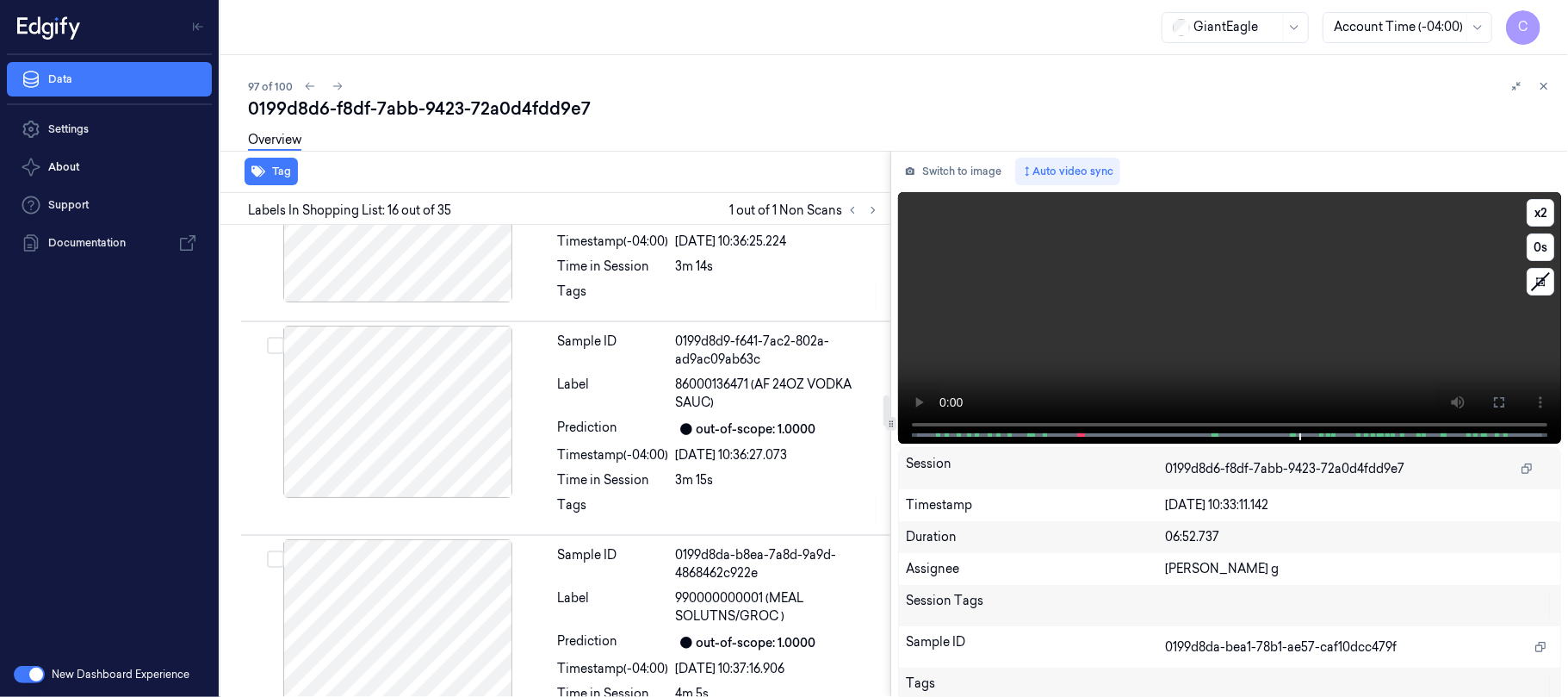
click at [1181, 369] on video at bounding box center [1229, 318] width 663 height 252
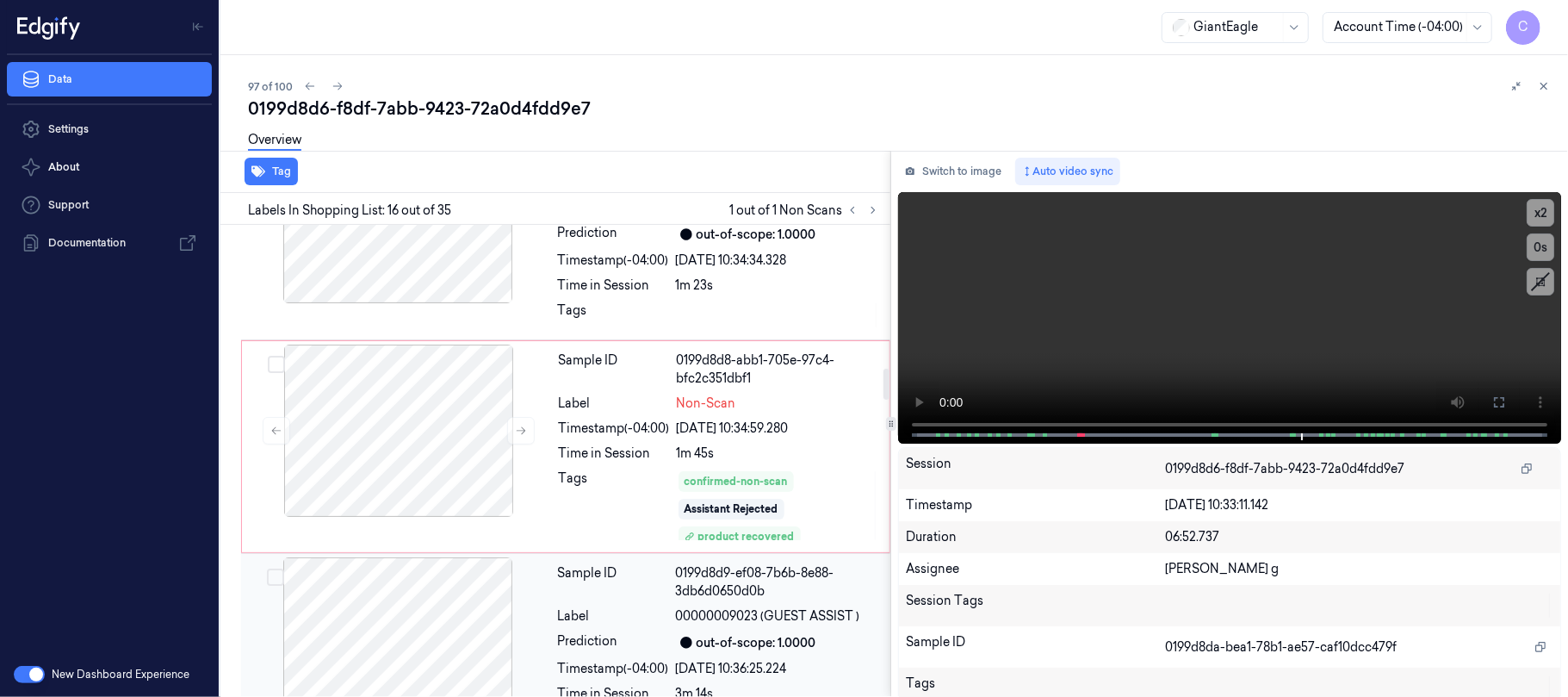
scroll to position [2063, 0]
